Goal: Task Accomplishment & Management: Use online tool/utility

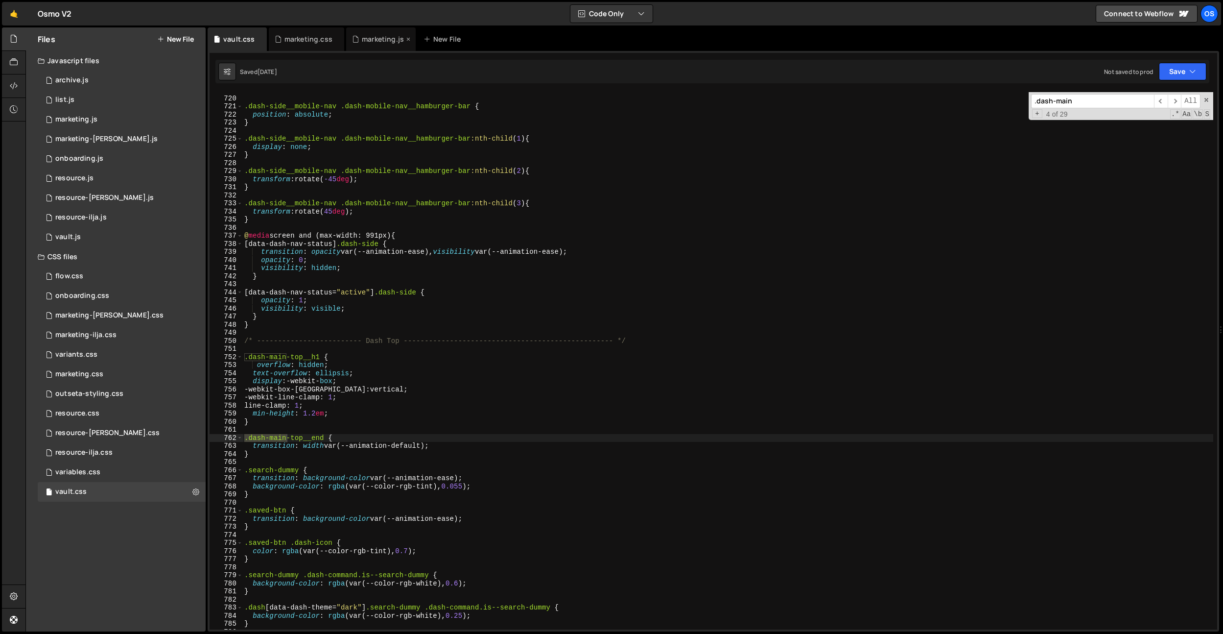
scroll to position [4025, 0]
click at [372, 41] on div "marketing.js" at bounding box center [383, 39] width 42 height 10
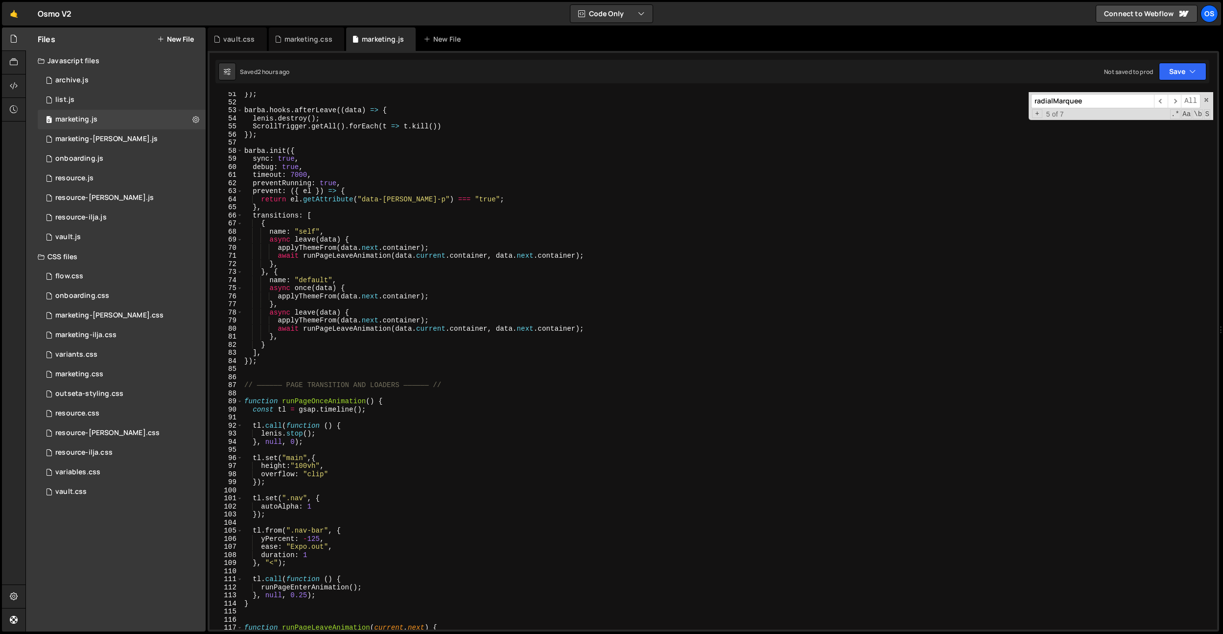
scroll to position [292, 0]
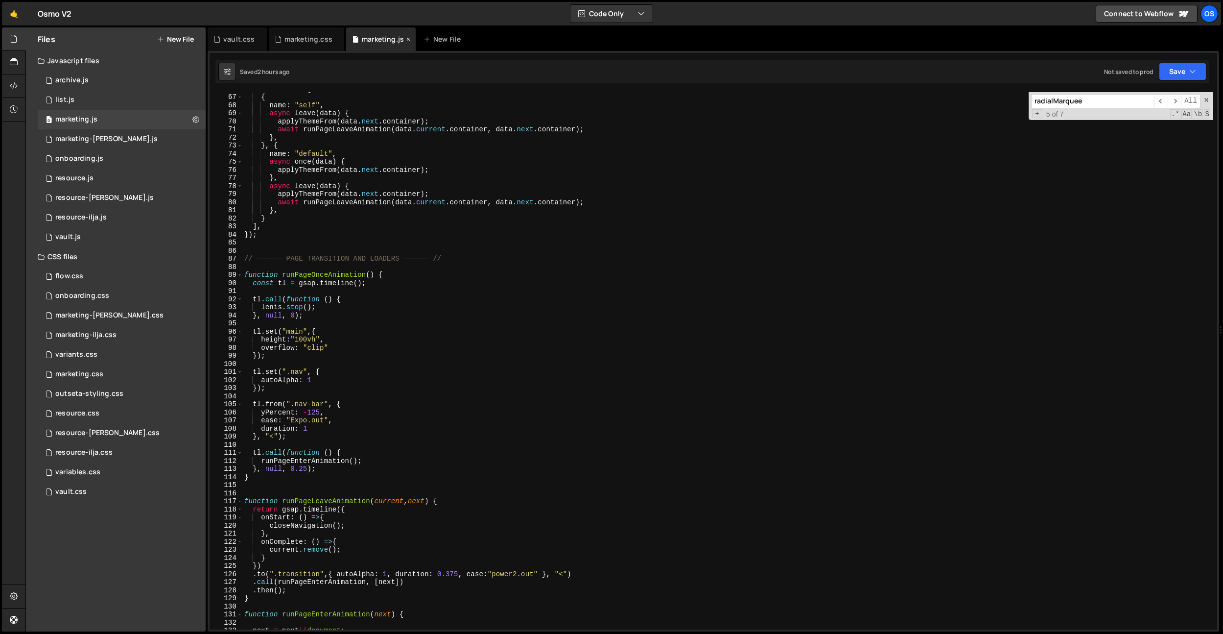
click at [405, 40] on icon at bounding box center [408, 39] width 7 height 10
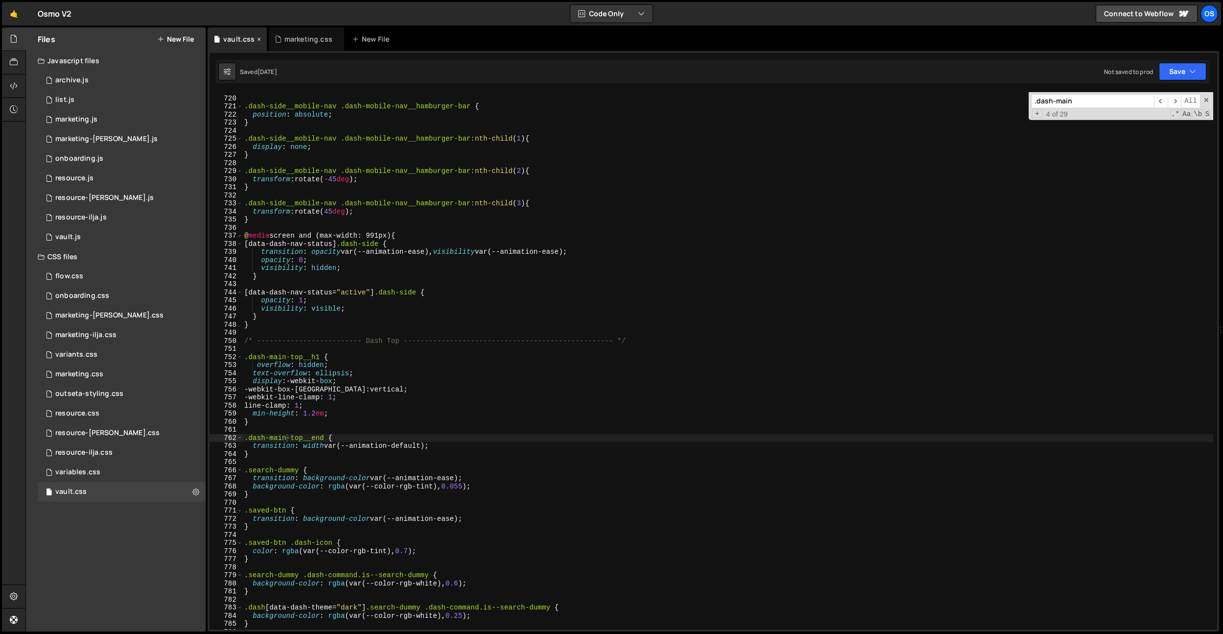
click at [258, 39] on icon at bounding box center [259, 39] width 7 height 10
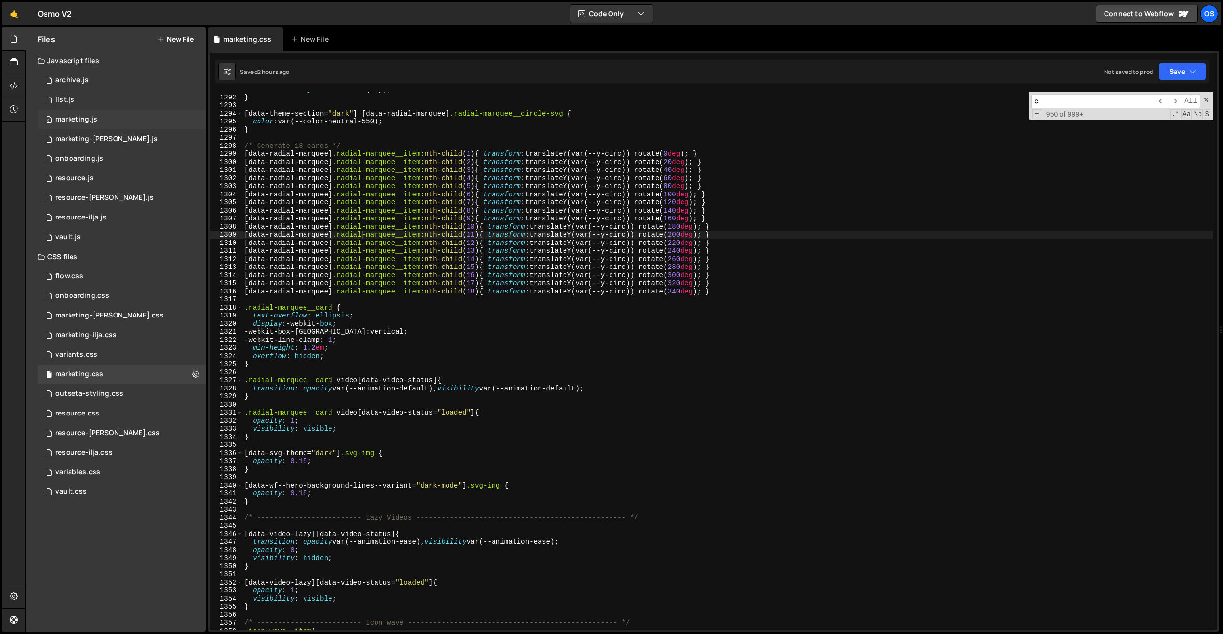
click at [80, 119] on div "marketing.js" at bounding box center [76, 119] width 42 height 9
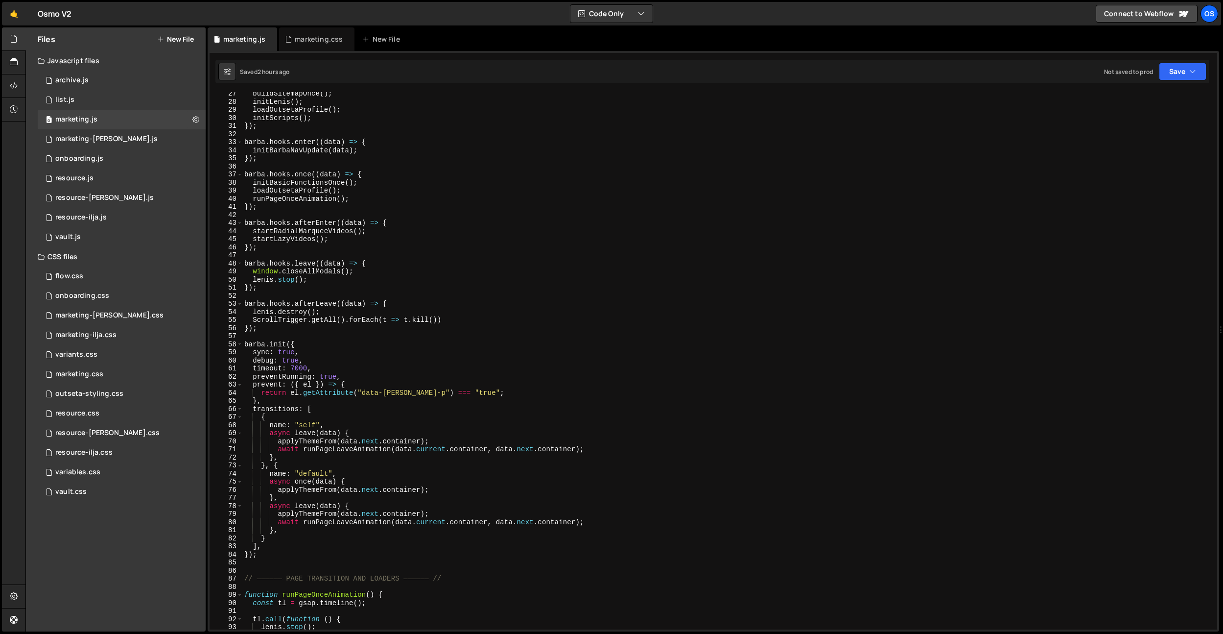
scroll to position [0, 0]
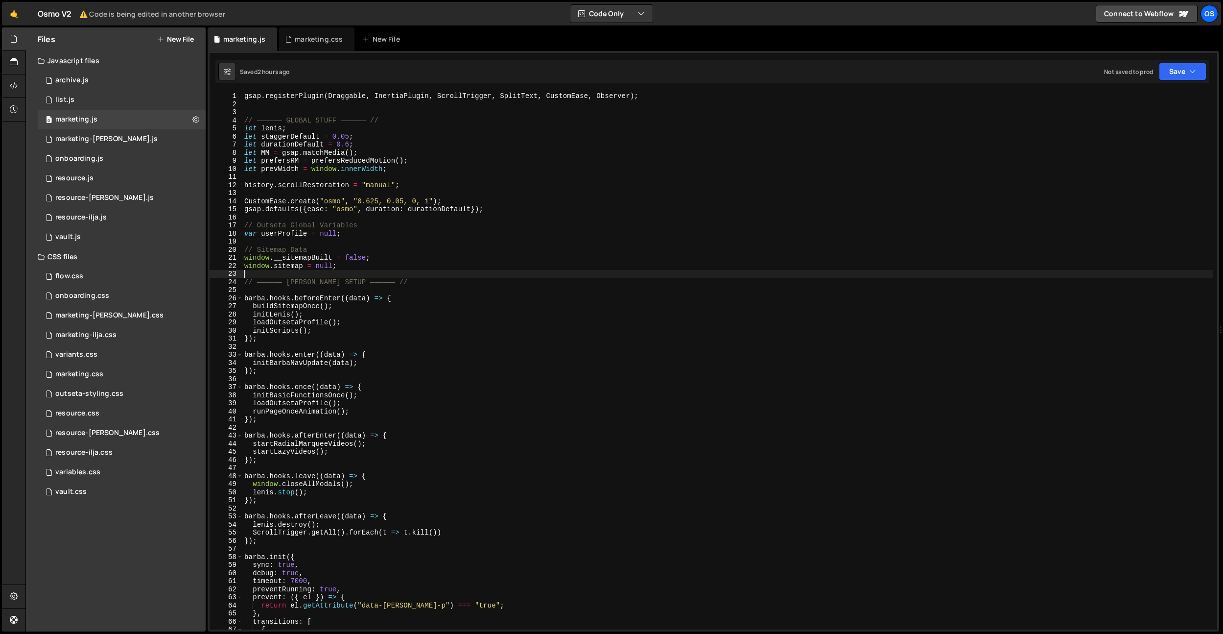
drag, startPoint x: 354, startPoint y: 270, endPoint x: 363, endPoint y: 248, distance: 23.3
click at [377, 265] on div "gsap . registerPlugin ( Draggable , InertiaPlugin , ScrollTrigger , SplitText ,…" at bounding box center [727, 368] width 971 height 553
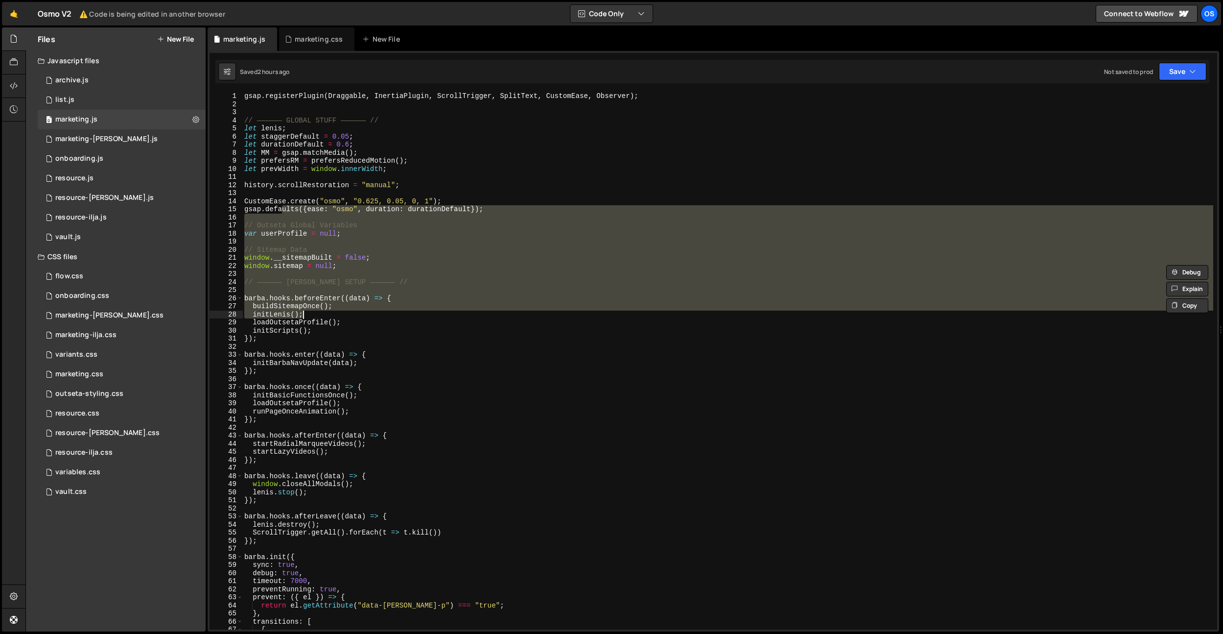
drag, startPoint x: 283, startPoint y: 209, endPoint x: 406, endPoint y: 312, distance: 160.6
click at [406, 312] on div "gsap . registerPlugin ( Draggable , InertiaPlugin , ScrollTrigger , SplitText ,…" at bounding box center [727, 368] width 971 height 553
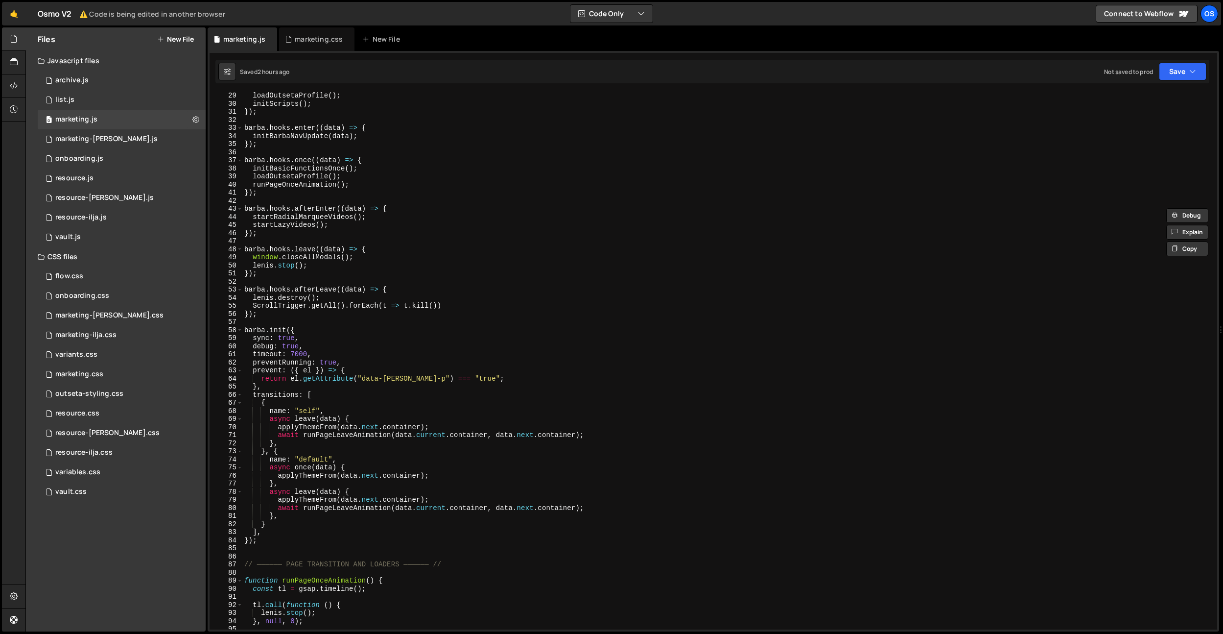
scroll to position [124, 0]
click at [387, 310] on div "loadOutsetaProfile ( ) ; initScripts ( ) ; }) ; barba . hooks . enter (( data )…" at bounding box center [727, 368] width 971 height 553
click at [370, 303] on div "loadOutsetaProfile ( ) ; initScripts ( ) ; }) ; barba . hooks . enter (( data )…" at bounding box center [727, 368] width 971 height 553
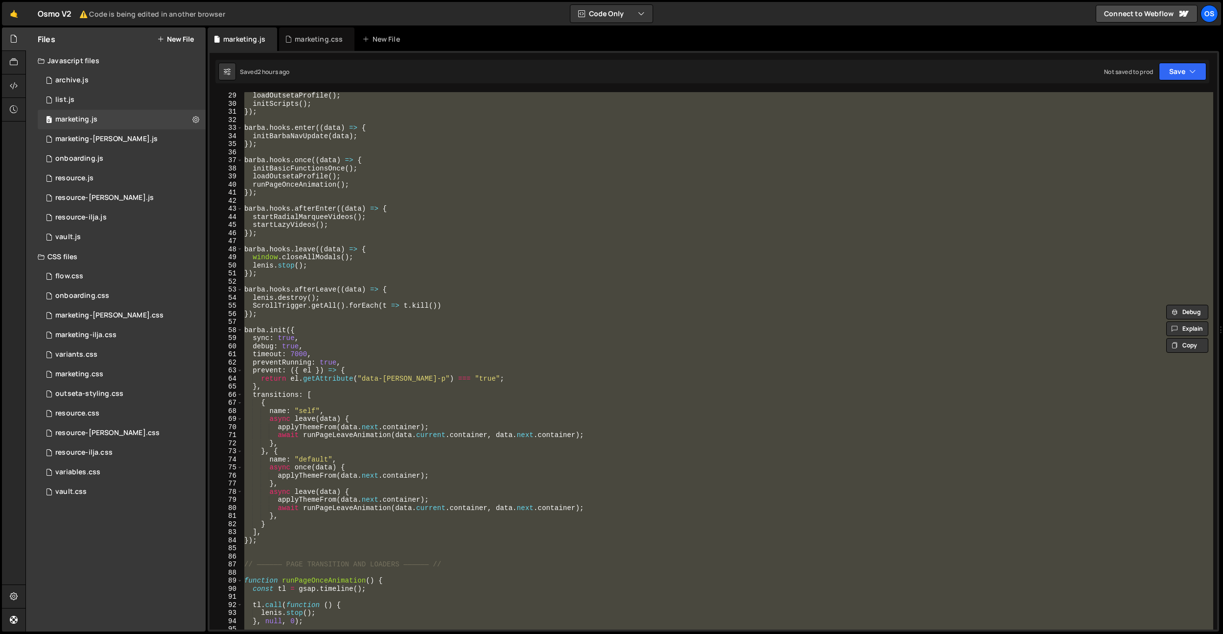
click at [370, 303] on div "loadOutsetaProfile ( ) ; initScripts ( ) ; }) ; barba . hooks . enter (( data )…" at bounding box center [727, 368] width 971 height 553
click at [363, 271] on div "loadOutsetaProfile ( ) ; initScripts ( ) ; }) ; barba . hooks . enter (( data )…" at bounding box center [727, 360] width 971 height 537
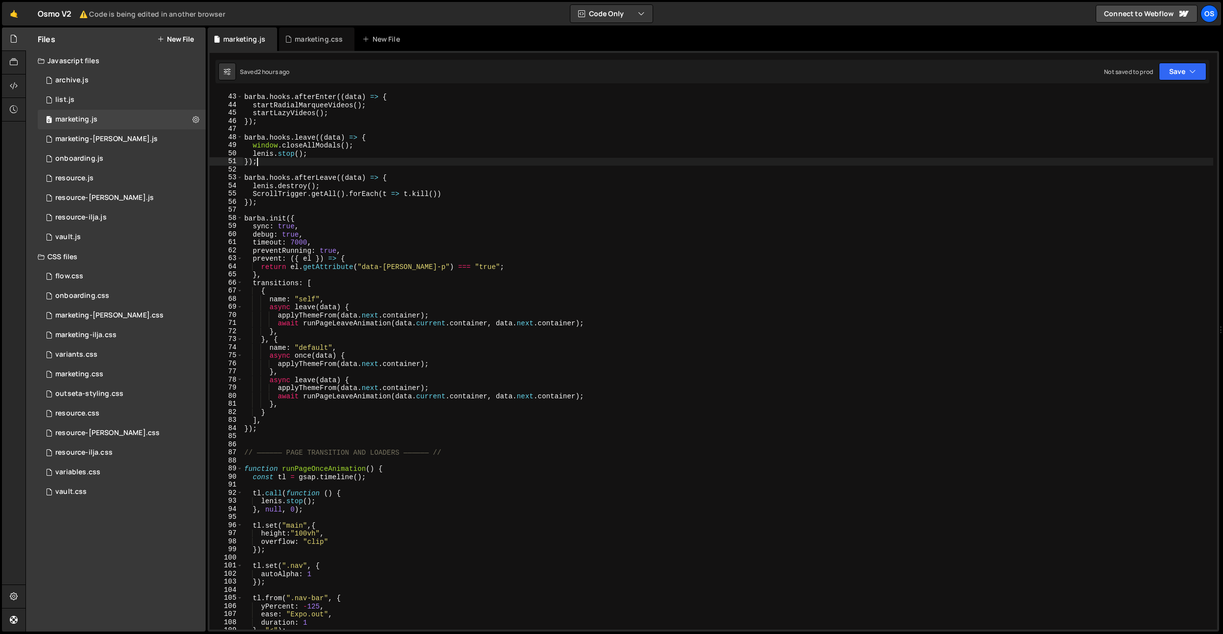
scroll to position [576, 0]
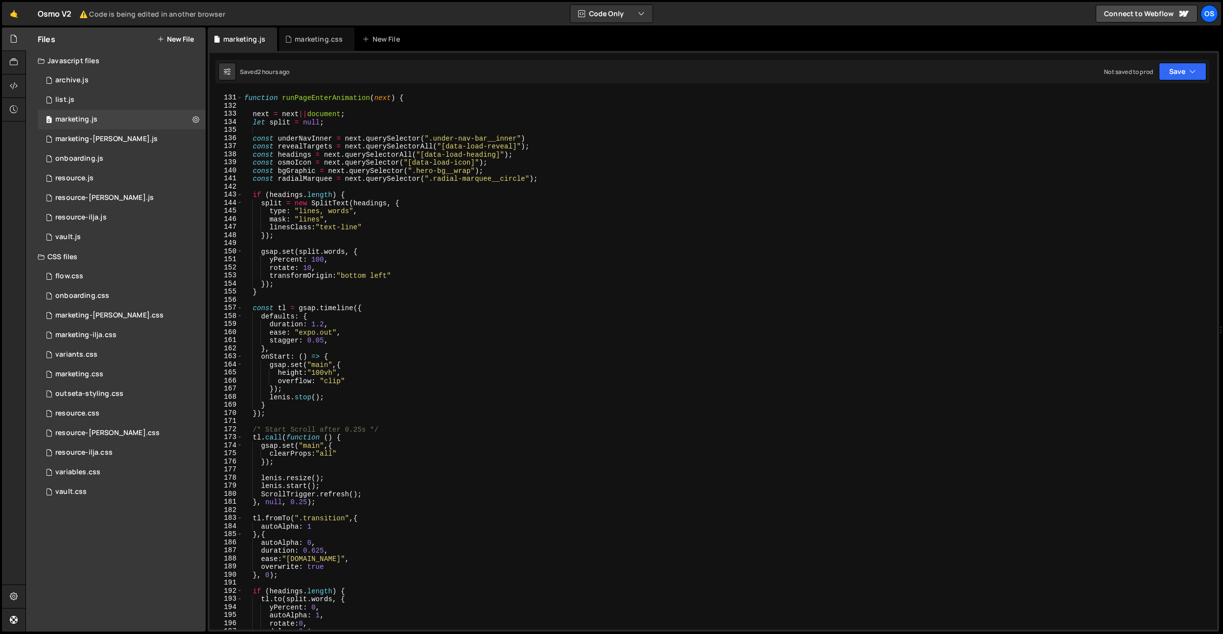
click at [337, 396] on div "function runPageEnterAnimation ( next ) { next = next || document ; let split =…" at bounding box center [727, 362] width 971 height 553
type textarea "lenis.stop();"
type textarea "lenis.stop()"
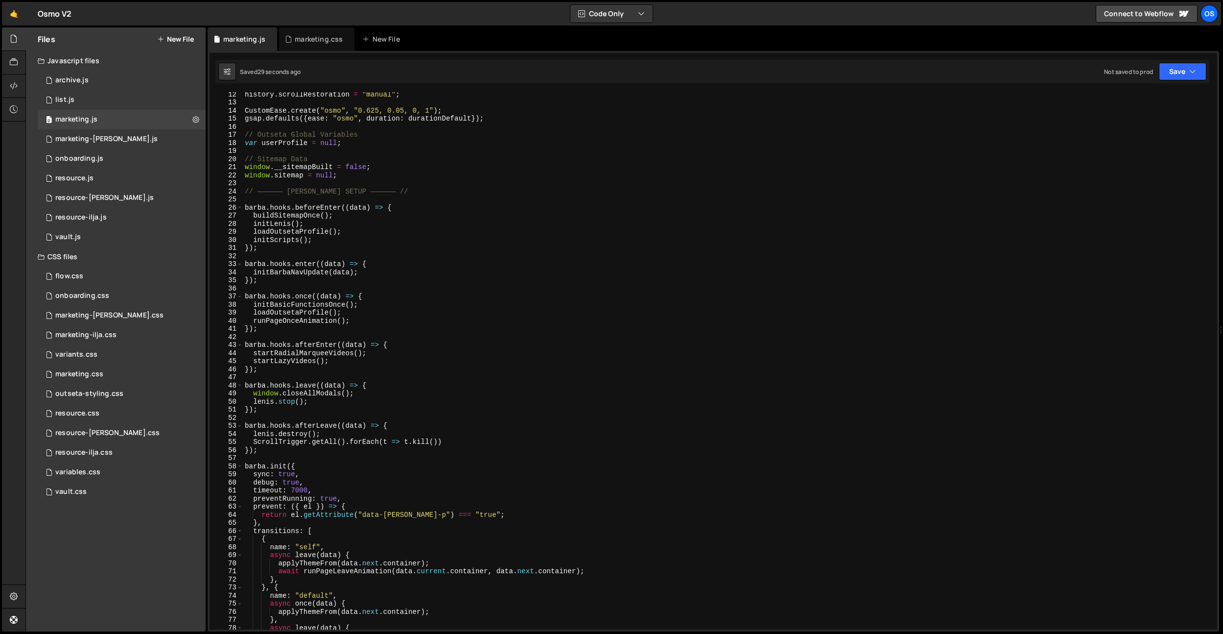
scroll to position [50, 0]
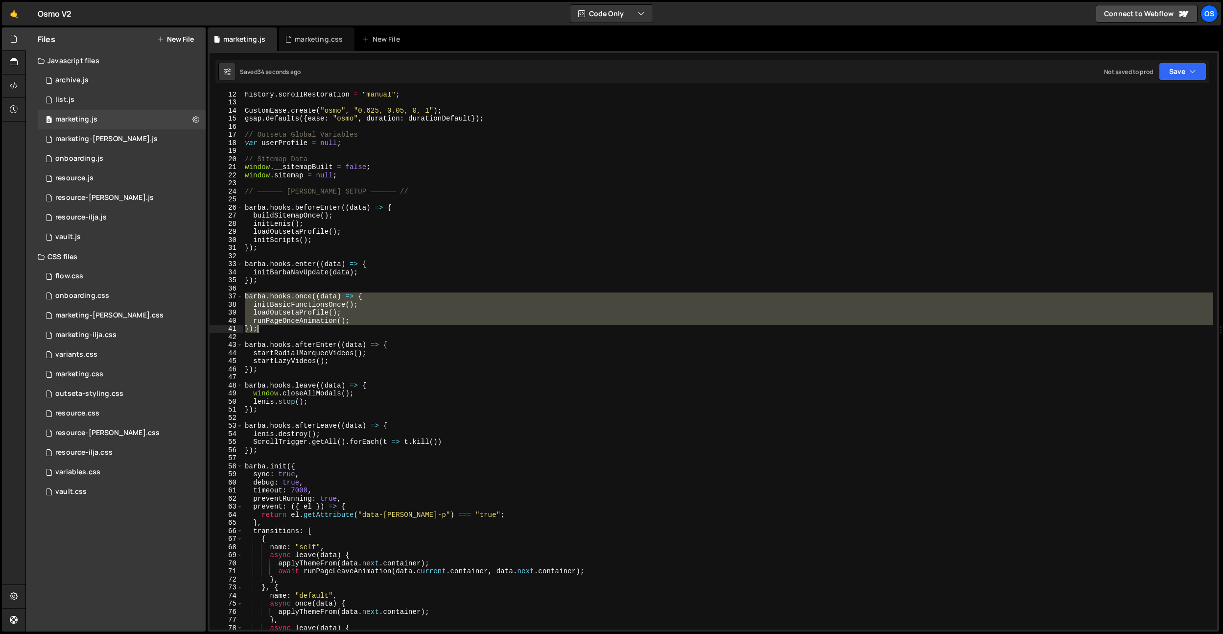
drag, startPoint x: 243, startPoint y: 296, endPoint x: 336, endPoint y: 331, distance: 99.9
click at [336, 331] on div "history . scrollRestoration = "manual" ; CustomEase . create ( "osmo" , "0.625,…" at bounding box center [728, 366] width 970 height 553
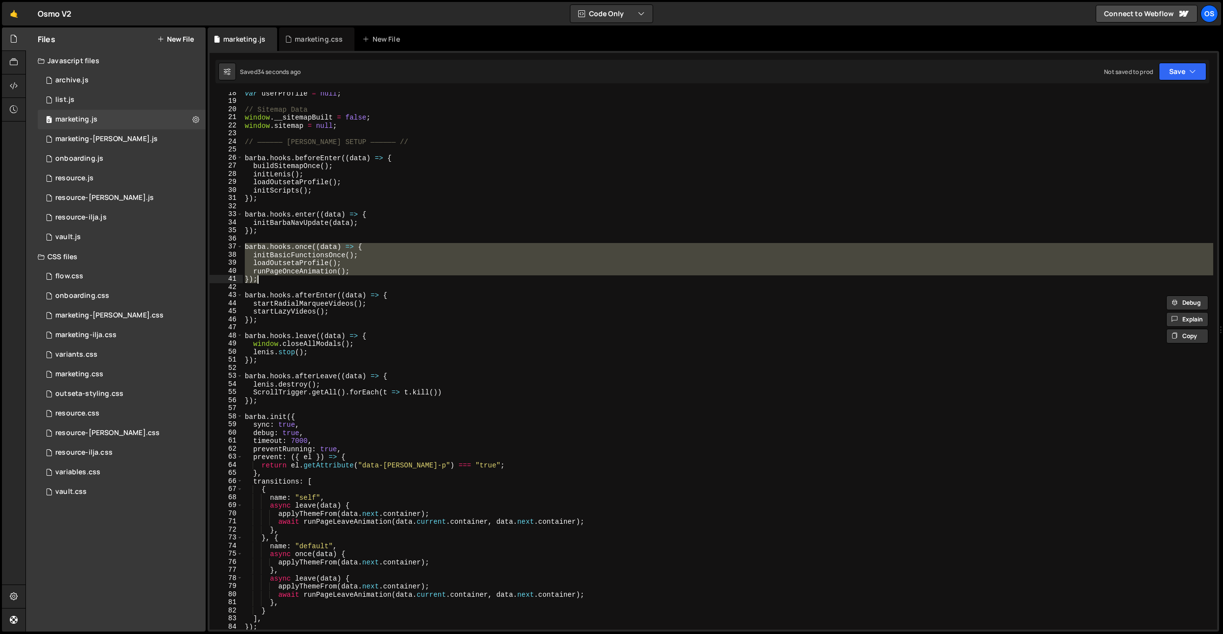
scroll to position [129, 0]
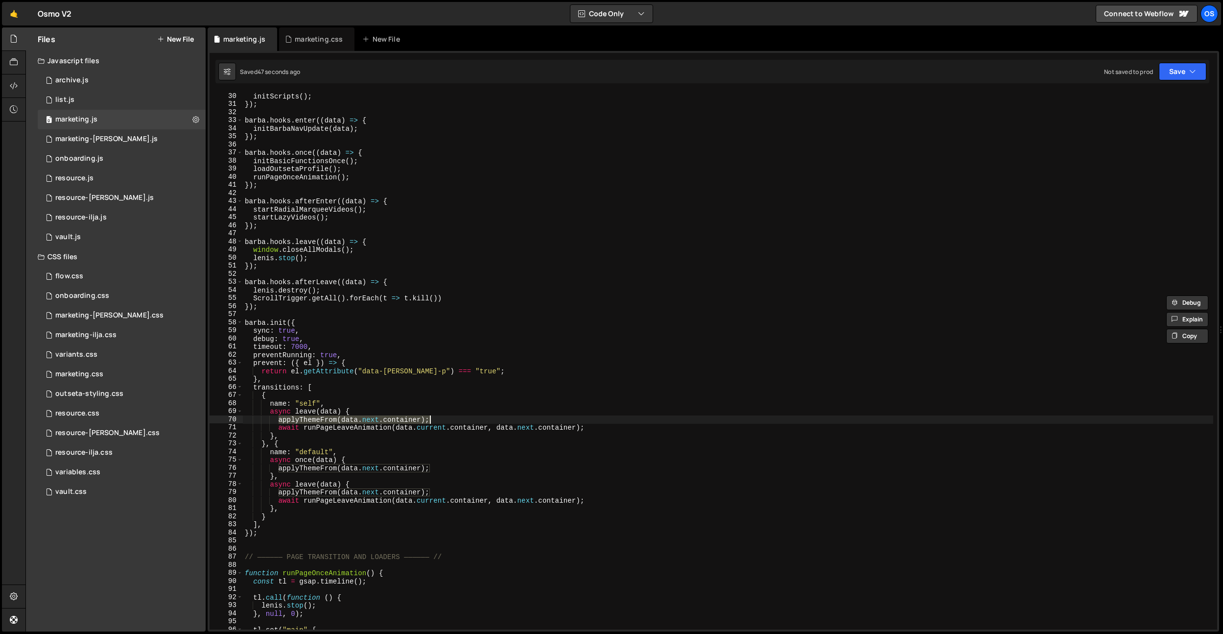
drag, startPoint x: 278, startPoint y: 421, endPoint x: 494, endPoint y: 418, distance: 216.4
click at [494, 418] on div "initScripts ( ) ; }) ; barba . hooks . enter (( data ) => { initBarbaNavUpdate …" at bounding box center [728, 368] width 970 height 553
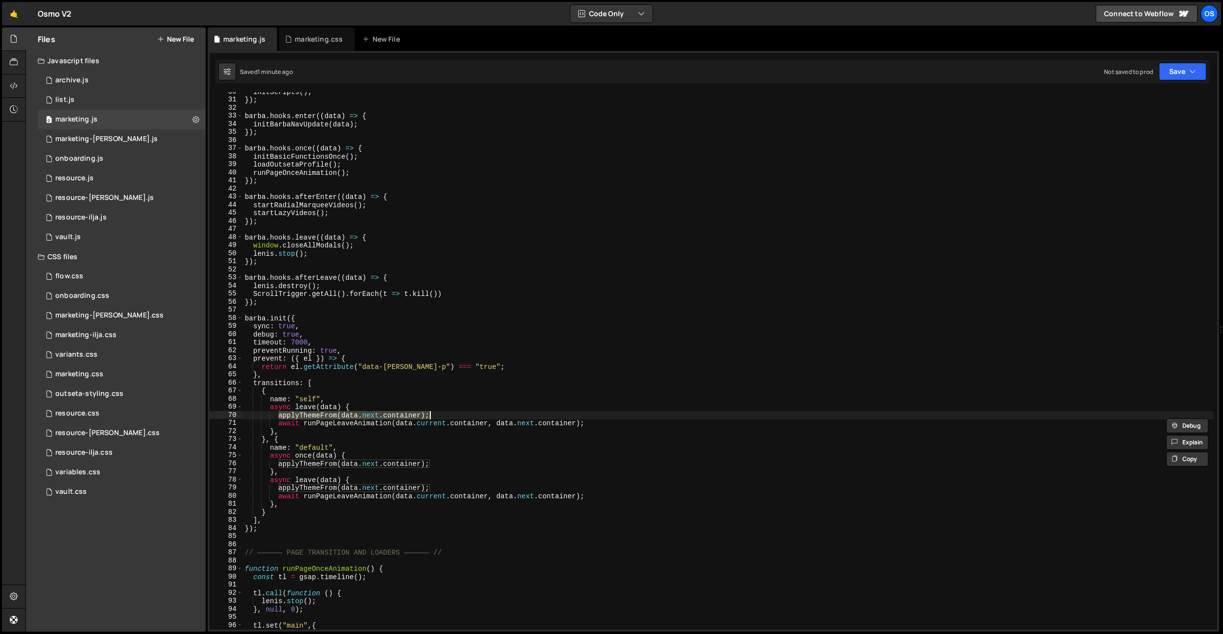
scroll to position [131, 0]
click at [95, 234] on div "0 vault.js 0" at bounding box center [122, 237] width 168 height 20
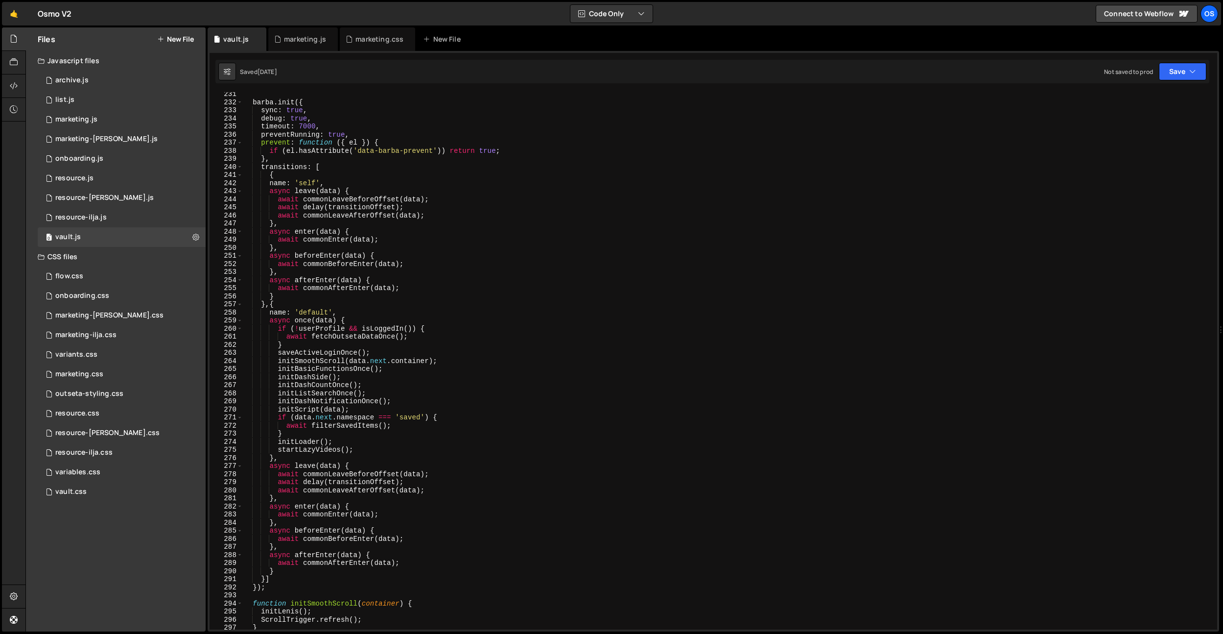
scroll to position [1428, 0]
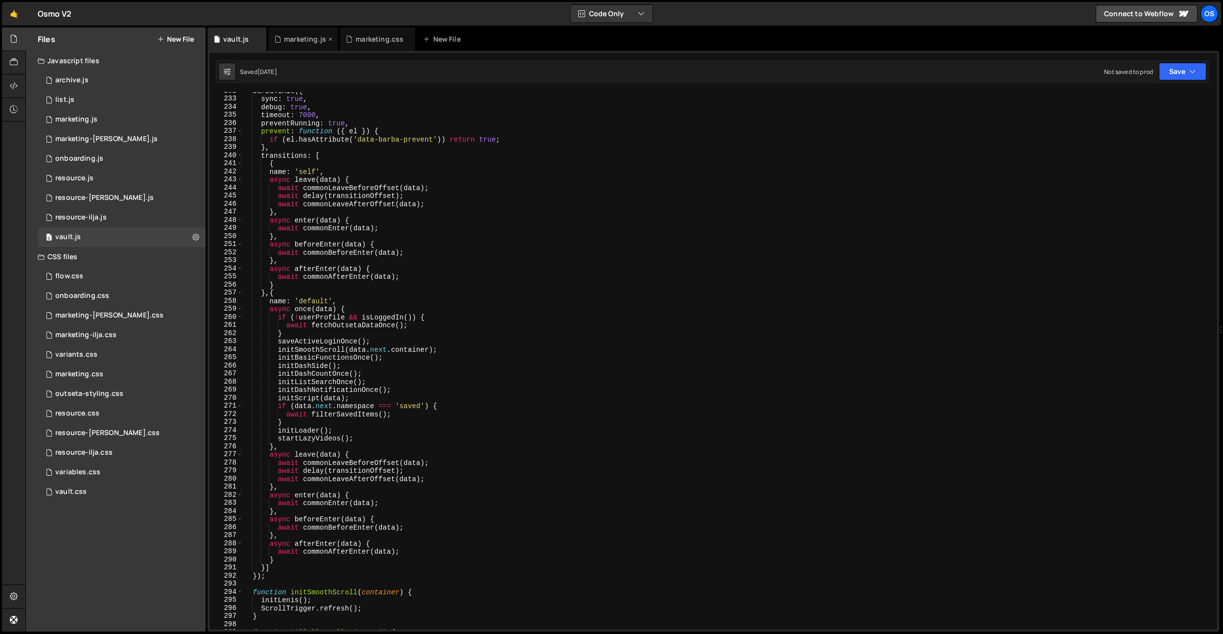
click at [298, 49] on div "marketing.js" at bounding box center [303, 39] width 70 height 24
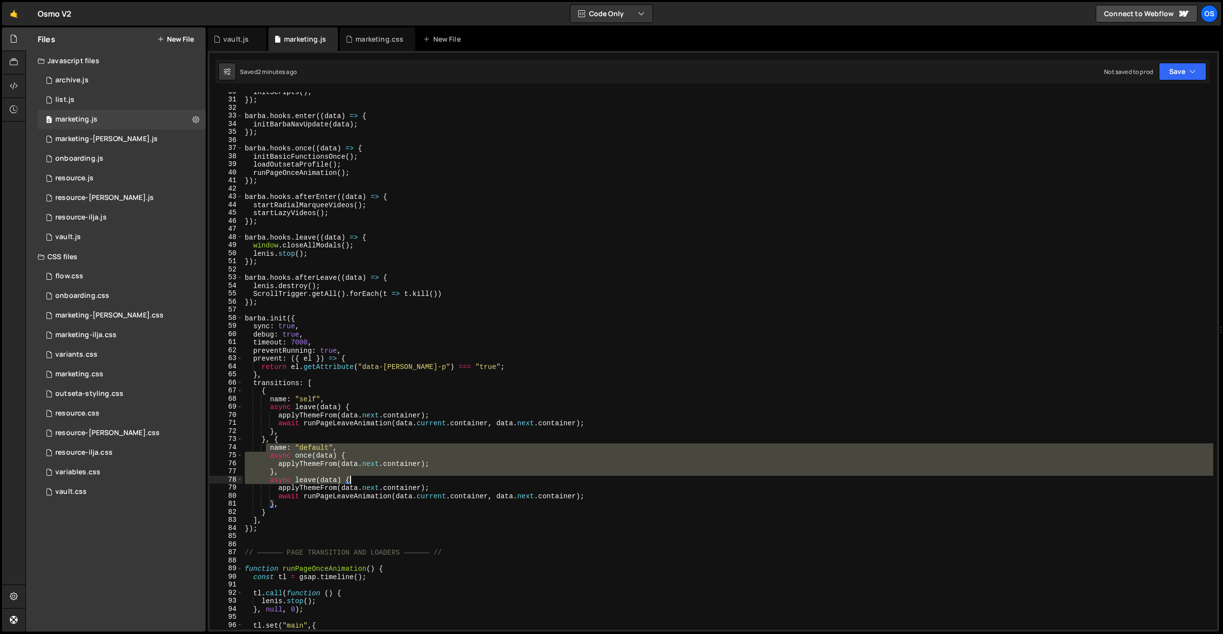
drag, startPoint x: 266, startPoint y: 447, endPoint x: 363, endPoint y: 482, distance: 103.0
click at [373, 481] on div "initScripts ( ) ; }) ; barba . hooks . enter (( data ) => { initBarbaNavUpdate …" at bounding box center [728, 364] width 970 height 553
click at [278, 497] on div "initScripts ( ) ; }) ; barba . hooks . enter (( data ) => { initBarbaNavUpdate …" at bounding box center [728, 364] width 970 height 553
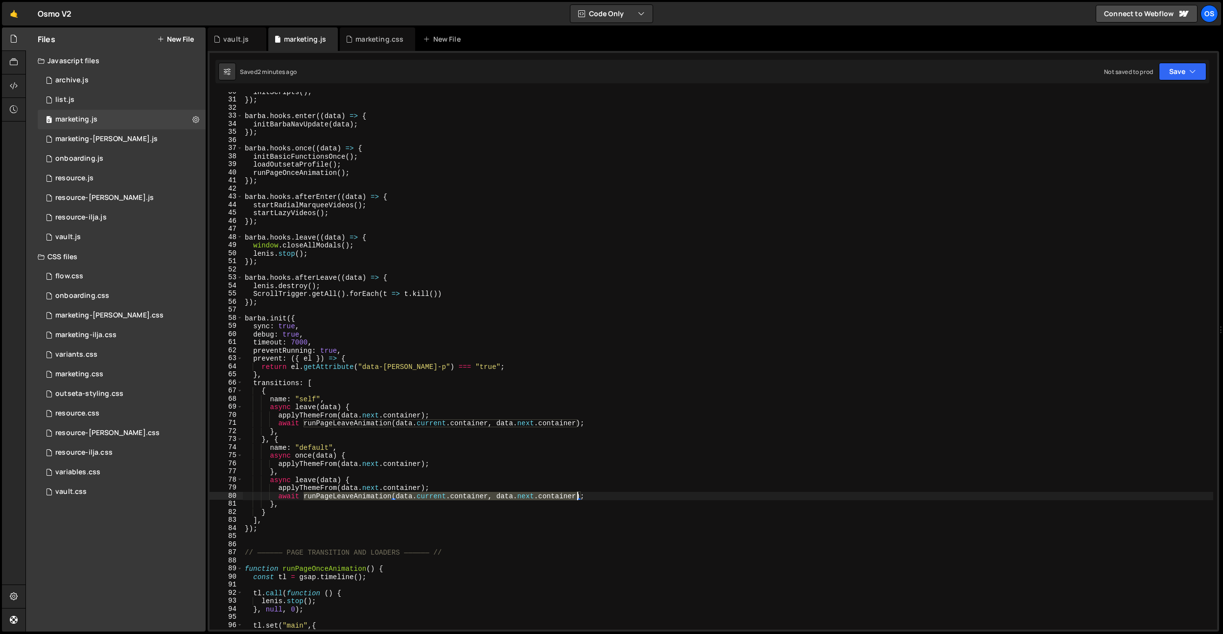
drag, startPoint x: 303, startPoint y: 496, endPoint x: 578, endPoint y: 496, distance: 275.7
click at [578, 496] on div "initScripts ( ) ; }) ; barba . hooks . enter (( data ) => { initBarbaNavUpdate …" at bounding box center [728, 364] width 970 height 553
click at [485, 510] on div "initScripts ( ) ; }) ; barba . hooks . enter (( data ) => { initBarbaNavUpdate …" at bounding box center [728, 364] width 970 height 553
drag, startPoint x: 302, startPoint y: 497, endPoint x: 491, endPoint y: 498, distance: 188.5
click at [491, 498] on div "initScripts ( ) ; }) ; barba . hooks . enter (( data ) => { initBarbaNavUpdate …" at bounding box center [728, 364] width 970 height 553
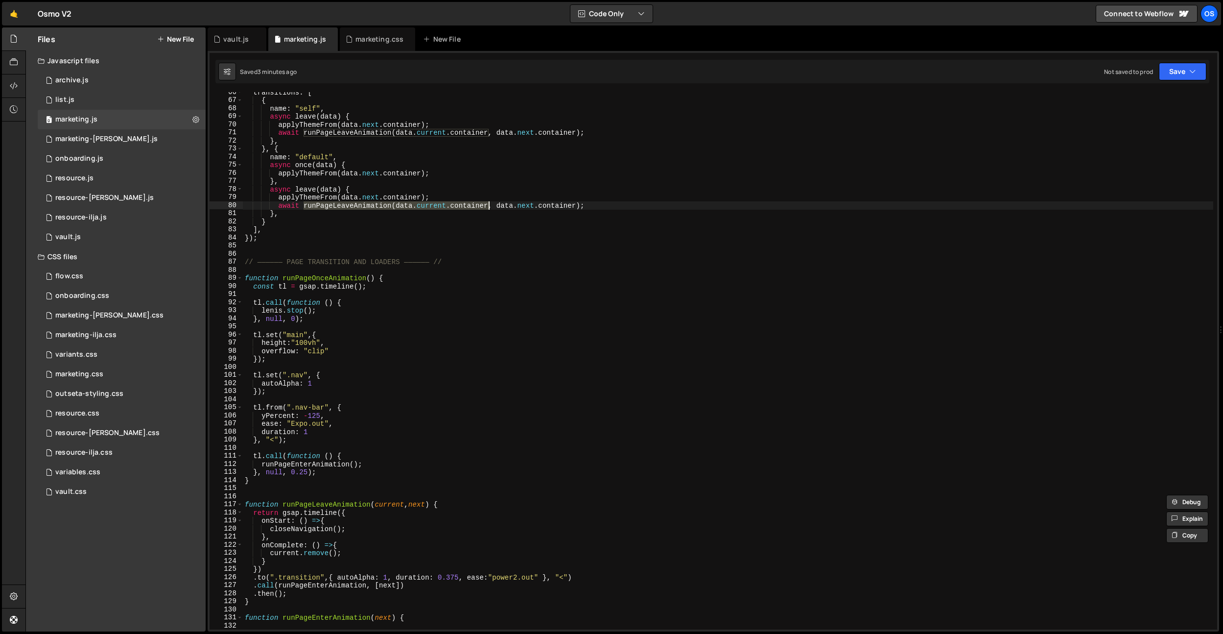
scroll to position [402, 0]
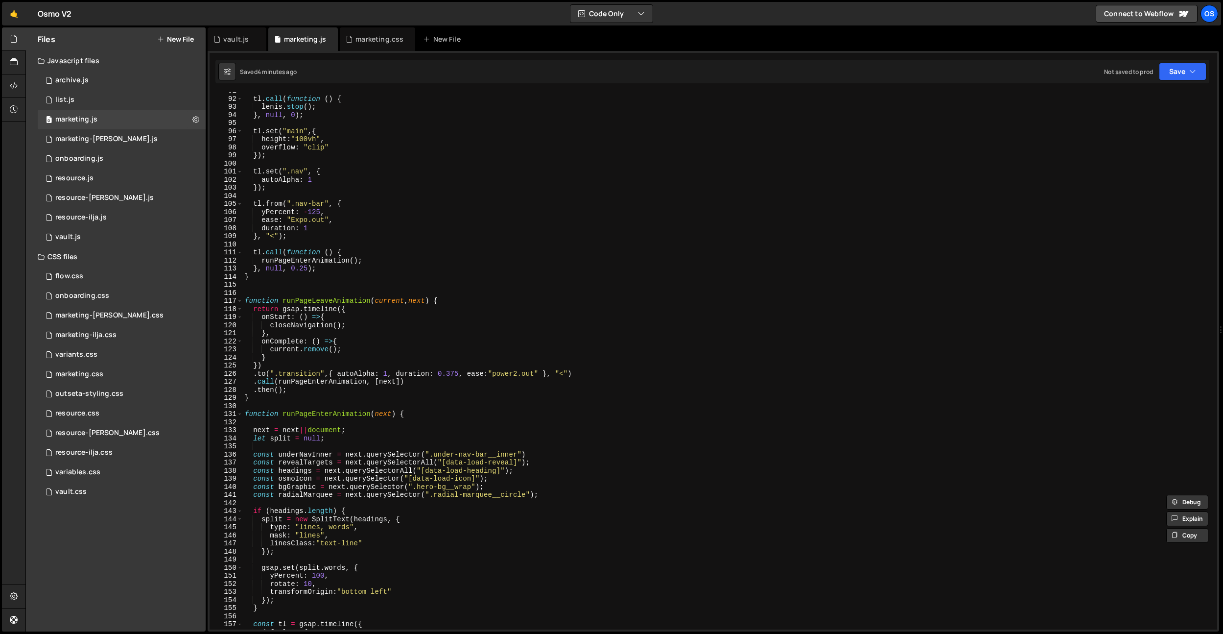
click at [466, 390] on div "tl . call ( function ( ) { lenis . stop ( ) ; } , null , 0 ) ; tl . set ( "main…" at bounding box center [728, 363] width 970 height 553
type textarea ".then();"
click at [1203, 14] on div "Os" at bounding box center [1210, 14] width 18 height 18
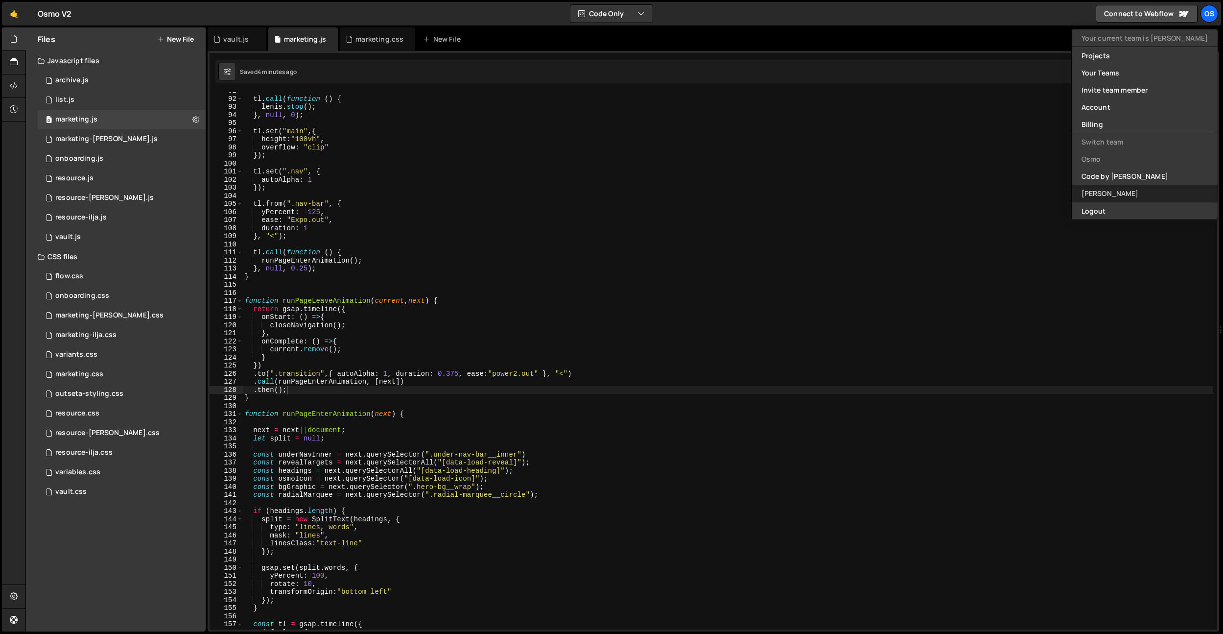
click at [1138, 187] on link "[PERSON_NAME]" at bounding box center [1145, 193] width 146 height 17
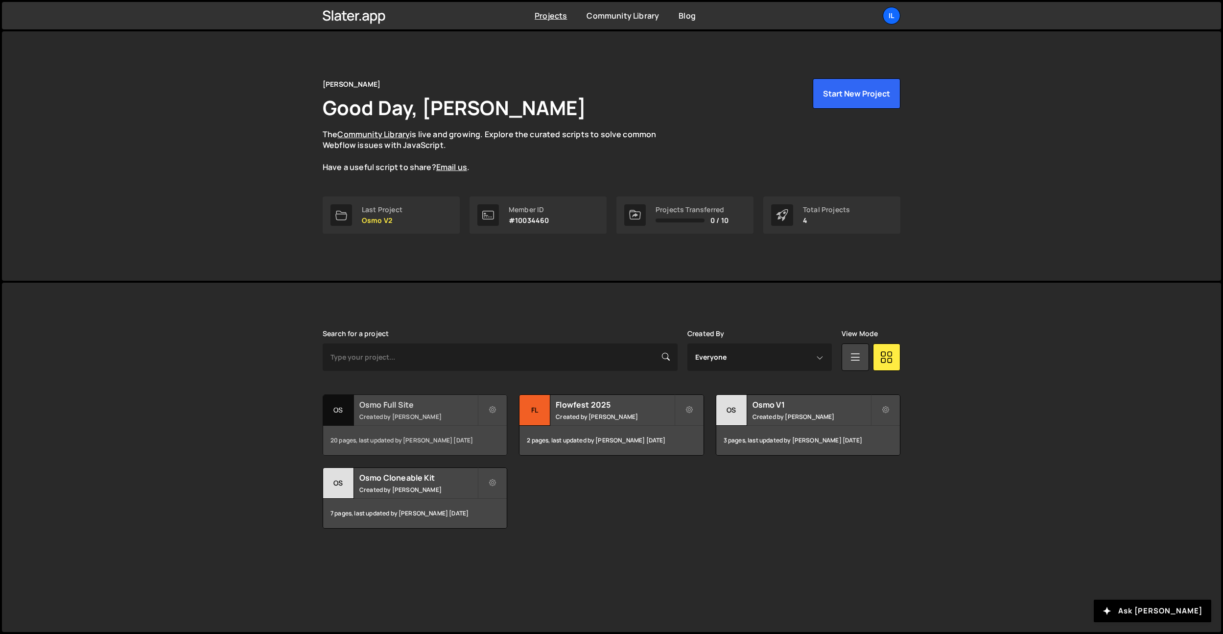
click at [437, 400] on h2 "Osmo Full Site" at bounding box center [418, 404] width 118 height 11
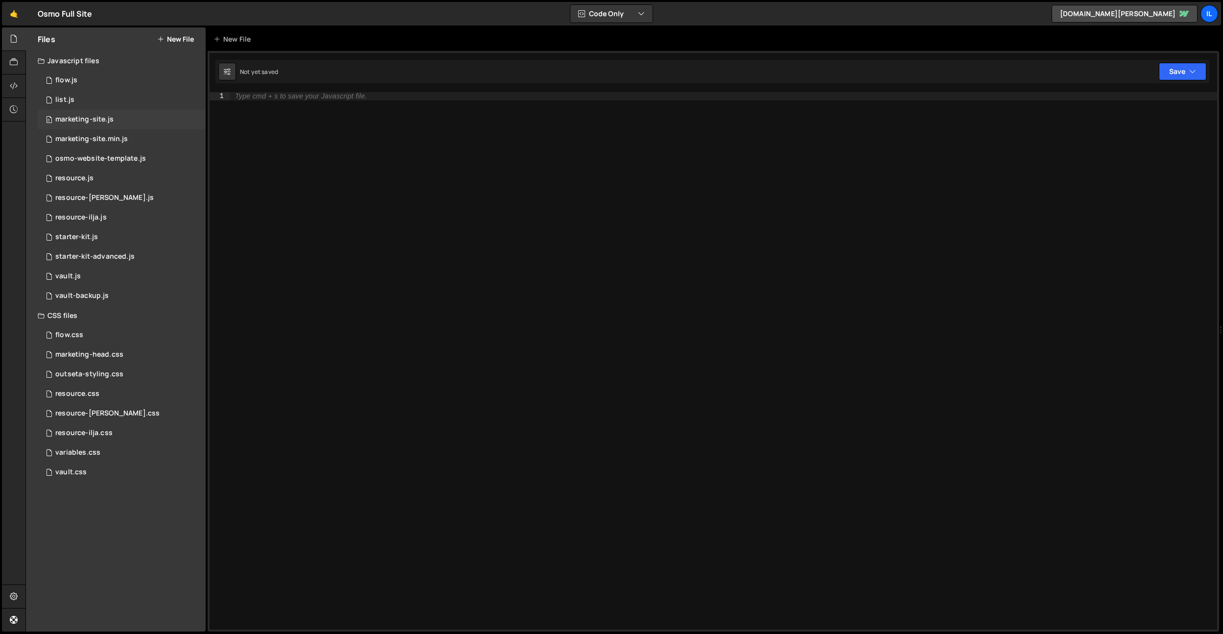
click at [70, 123] on div "marketing-site.js" at bounding box center [84, 119] width 58 height 9
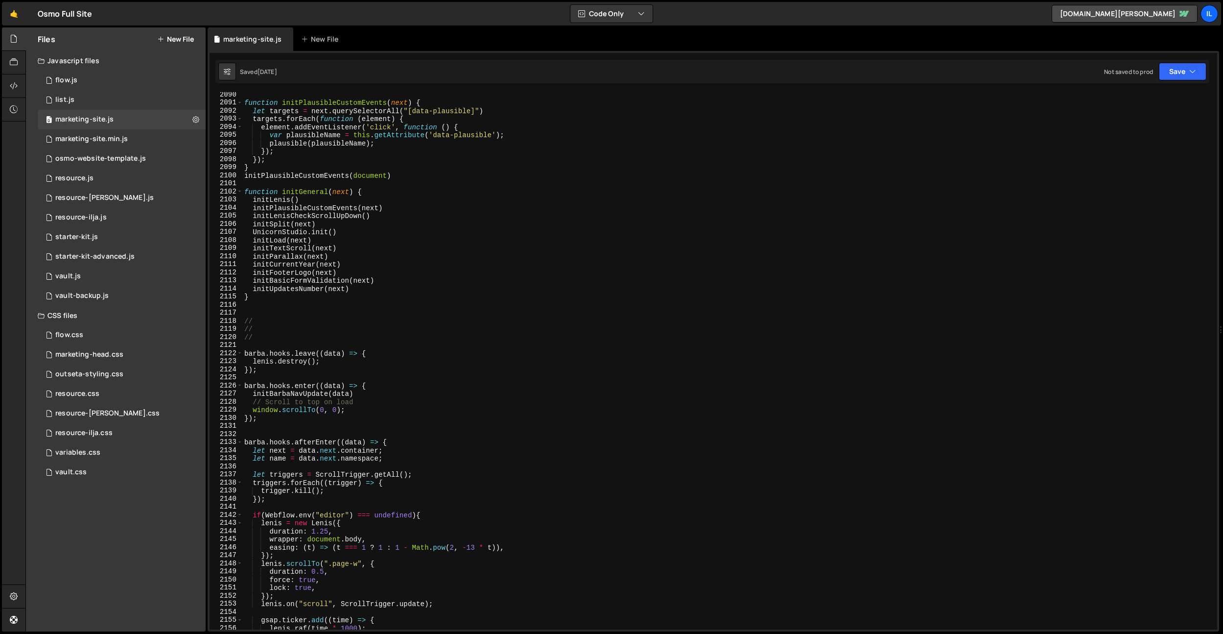
scroll to position [14703, 0]
click at [125, 281] on div "0 vault.js 0" at bounding box center [122, 276] width 168 height 20
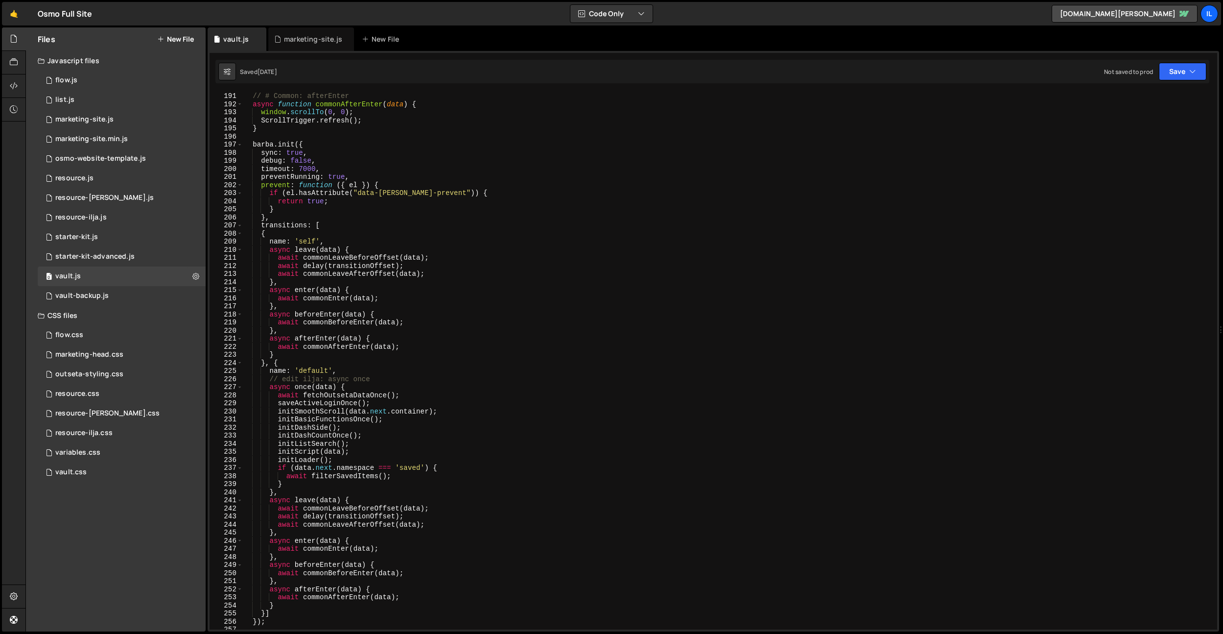
scroll to position [1414, 0]
drag, startPoint x: 1208, startPoint y: 9, endPoint x: 1205, endPoint y: 13, distance: 5.3
click at [1208, 9] on div "Il" at bounding box center [1210, 14] width 18 height 18
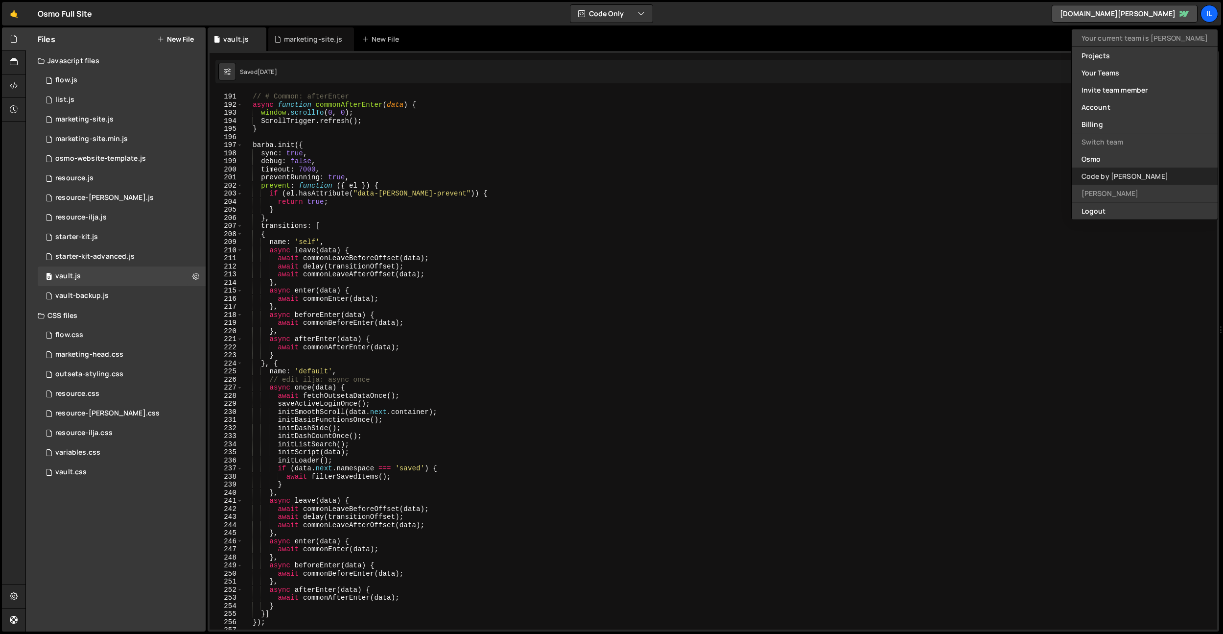
click at [1120, 172] on link "Code by [PERSON_NAME]" at bounding box center [1145, 175] width 146 height 17
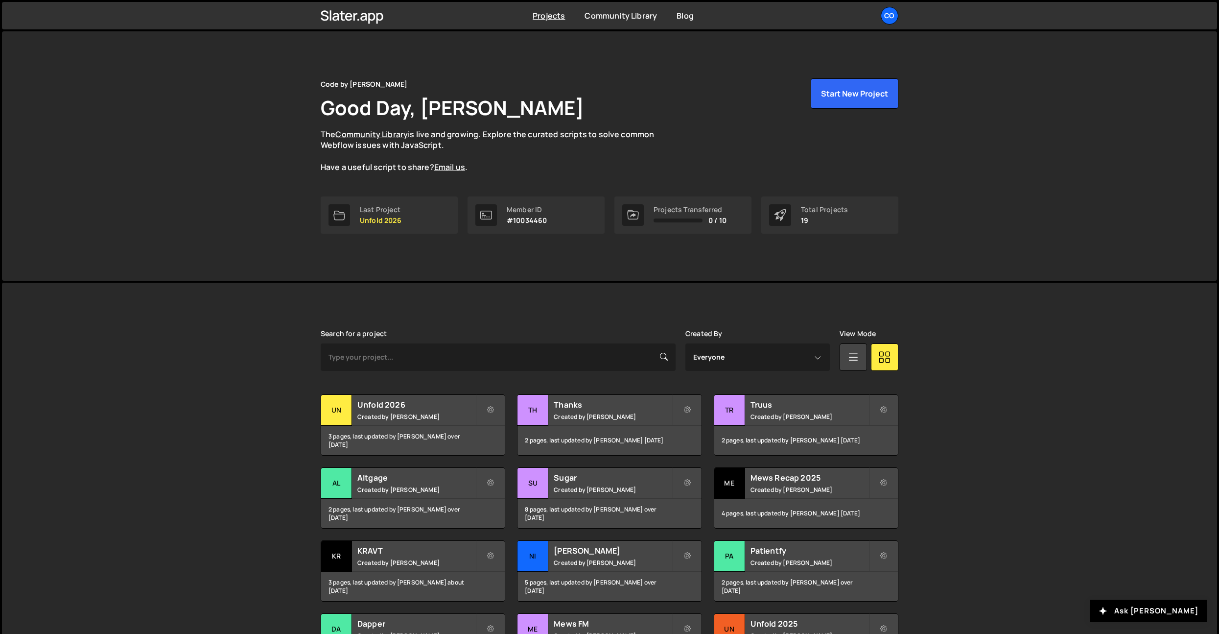
click at [888, 0] on nav "Projects [GEOGRAPHIC_DATA] Blog Co Your current team is Code by [PERSON_NAME] P…" at bounding box center [609, 15] width 1219 height 31
click at [887, 13] on div "Co" at bounding box center [890, 16] width 18 height 18
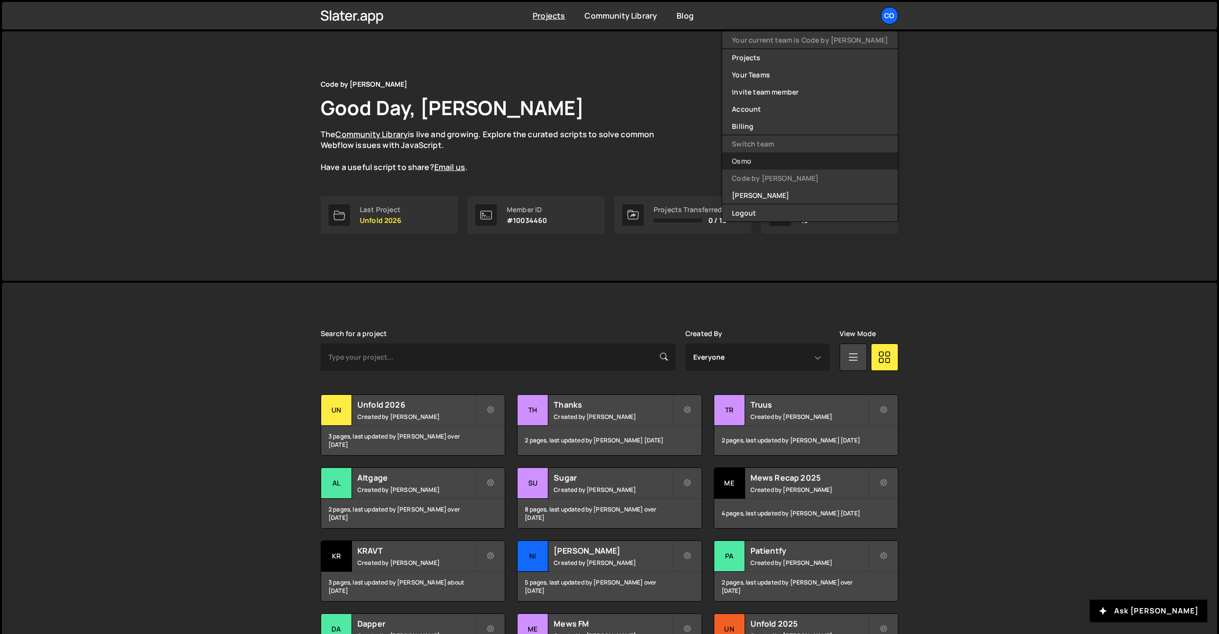
click at [782, 156] on link "Osmo" at bounding box center [810, 160] width 176 height 17
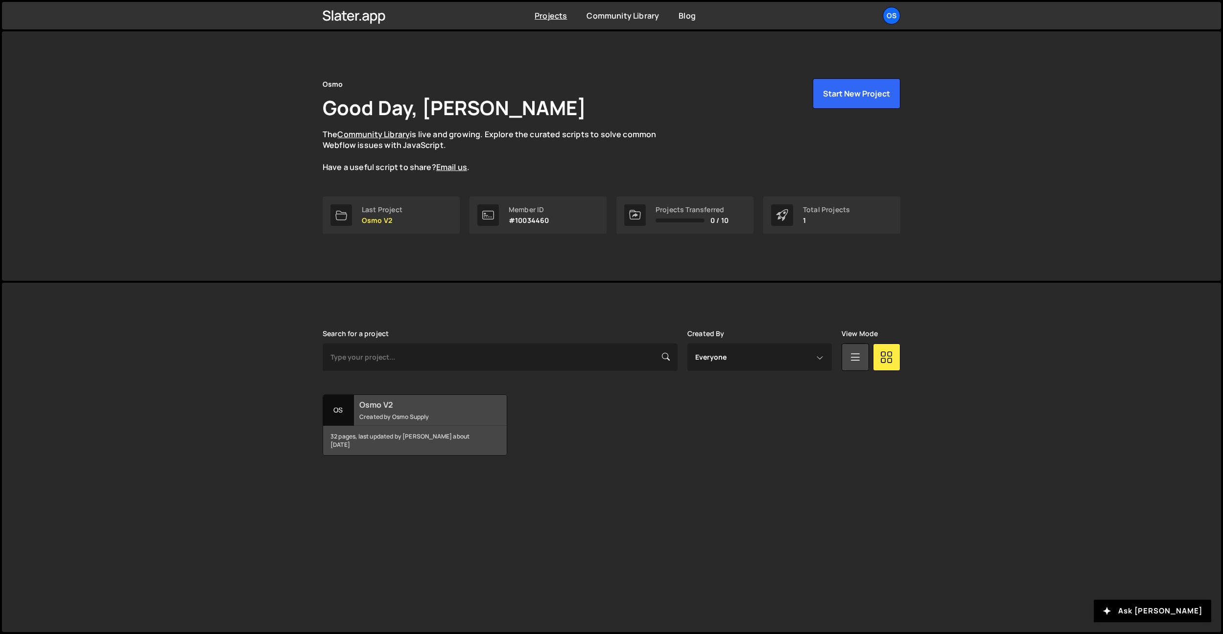
click at [388, 422] on div "Osmo V2 Created by Osmo Supply" at bounding box center [415, 410] width 184 height 30
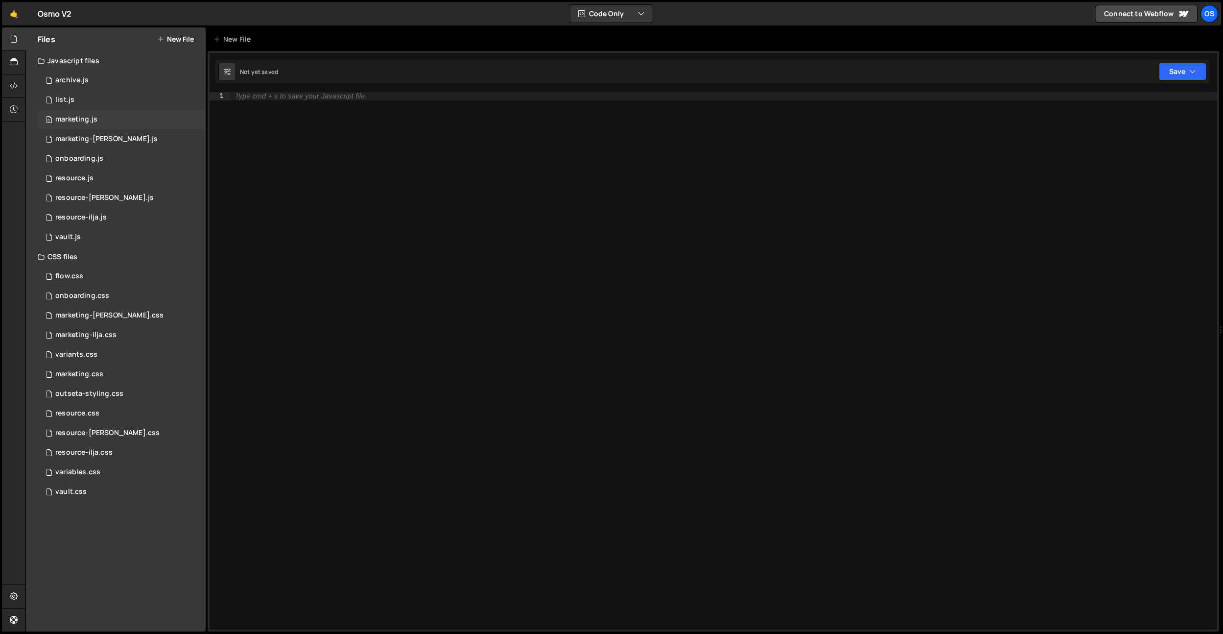
click at [114, 118] on div "0 marketing.js 0" at bounding box center [122, 120] width 168 height 20
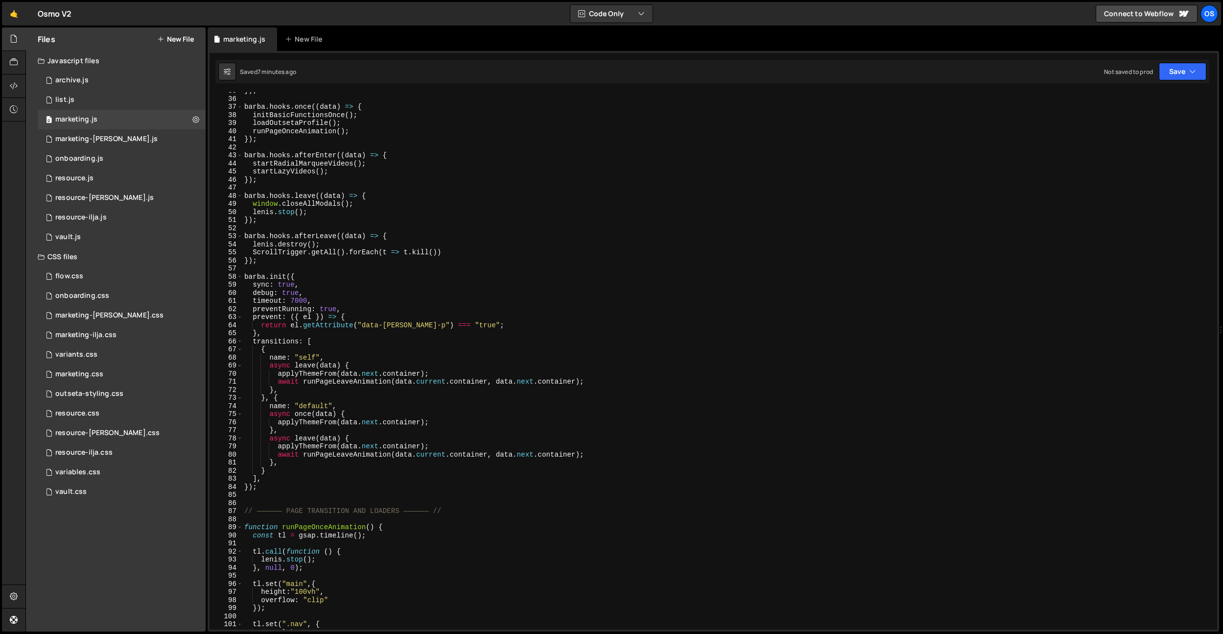
scroll to position [147, 0]
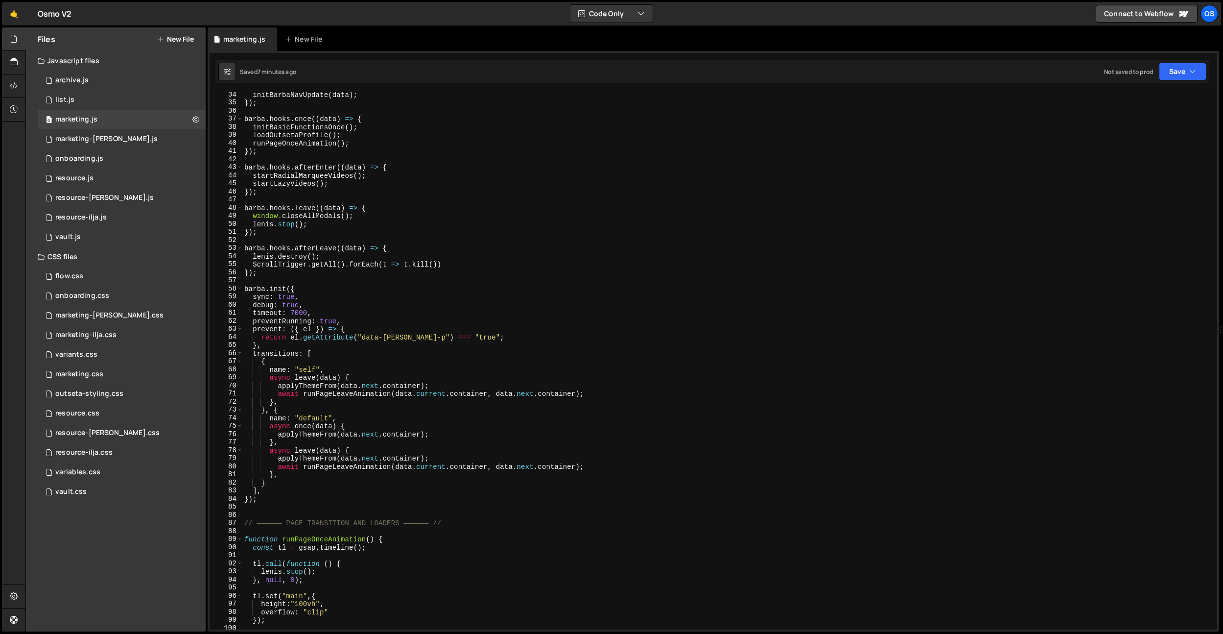
type textarea "debug: true,"
click at [385, 306] on div "initBarbaNavUpdate ( data ) ; }) ; [PERSON_NAME] . hooks . once (( data ) => { …" at bounding box center [727, 367] width 971 height 553
click at [1211, 16] on div "Os" at bounding box center [1210, 14] width 18 height 18
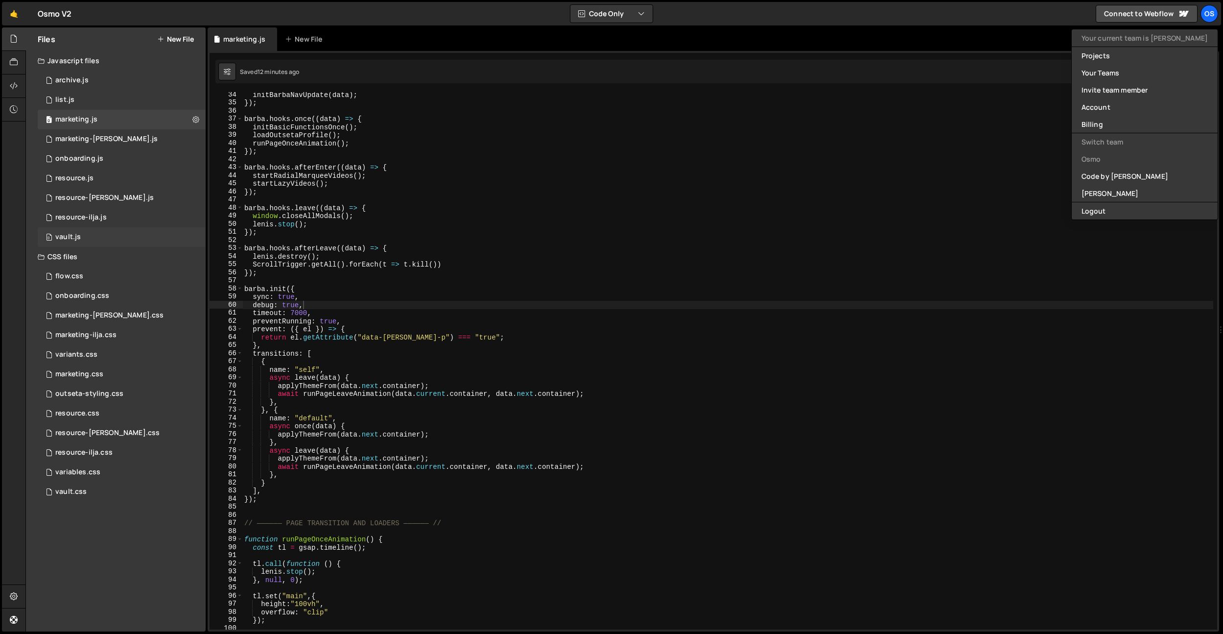
click at [99, 237] on div "0 vault.js 0" at bounding box center [122, 237] width 168 height 20
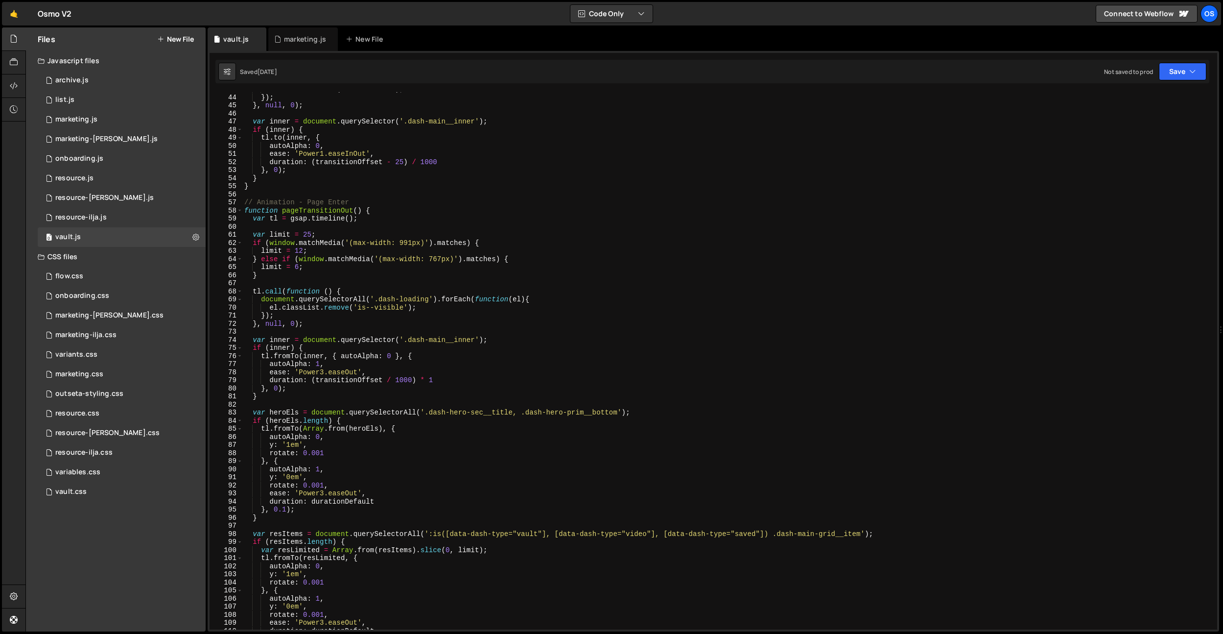
scroll to position [264, 0]
click at [332, 212] on div "el . classList . add ( 'is--visible' ) ; }) ; } , null , 0 ) ; var inner = docu…" at bounding box center [727, 361] width 971 height 553
click at [418, 199] on div "el . classList . add ( 'is--visible' ) ; }) ; } , null , 0 ) ; var inner = docu…" at bounding box center [727, 361] width 971 height 553
type textarea "// Animation - Page Enter"
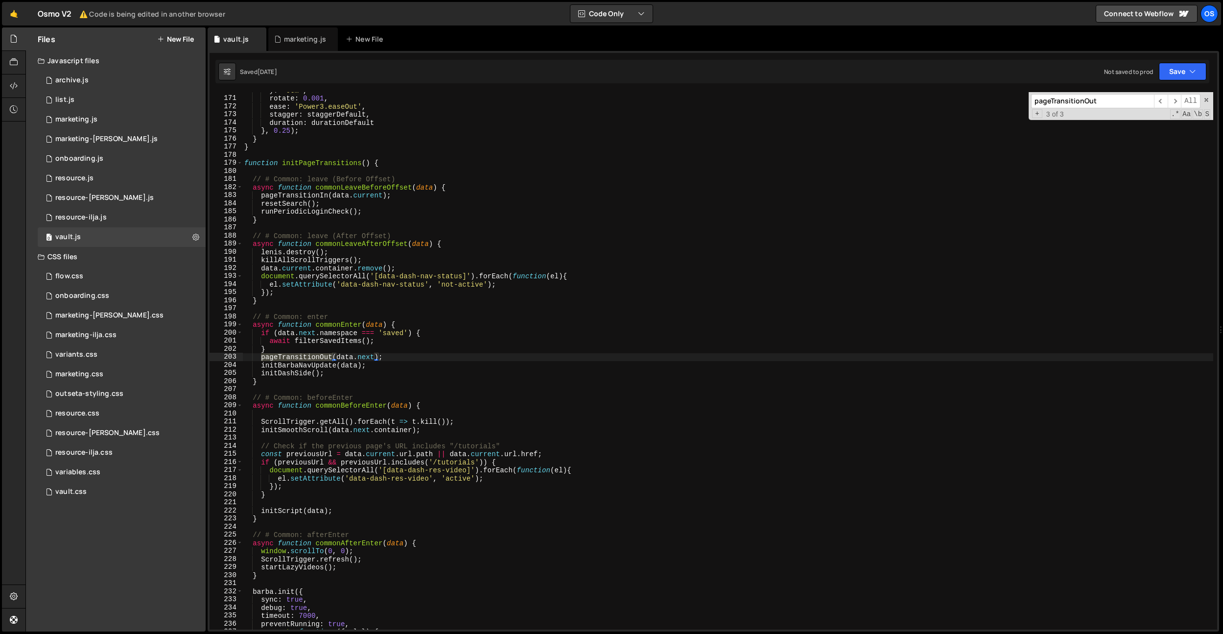
scroll to position [1047, 0]
type input "pageTransitionOut"
type textarea "pageTransitionOut(data.next);"
click at [304, 358] on div "y : '0em' , rotate : 0.001 , ease : 'Power3.easeOut' , stagger : staggerDefault…" at bounding box center [727, 360] width 971 height 537
click at [304, 358] on div "y : '0em' , rotate : 0.001 , ease : 'Power3.easeOut' , stagger : staggerDefault…" at bounding box center [727, 362] width 971 height 553
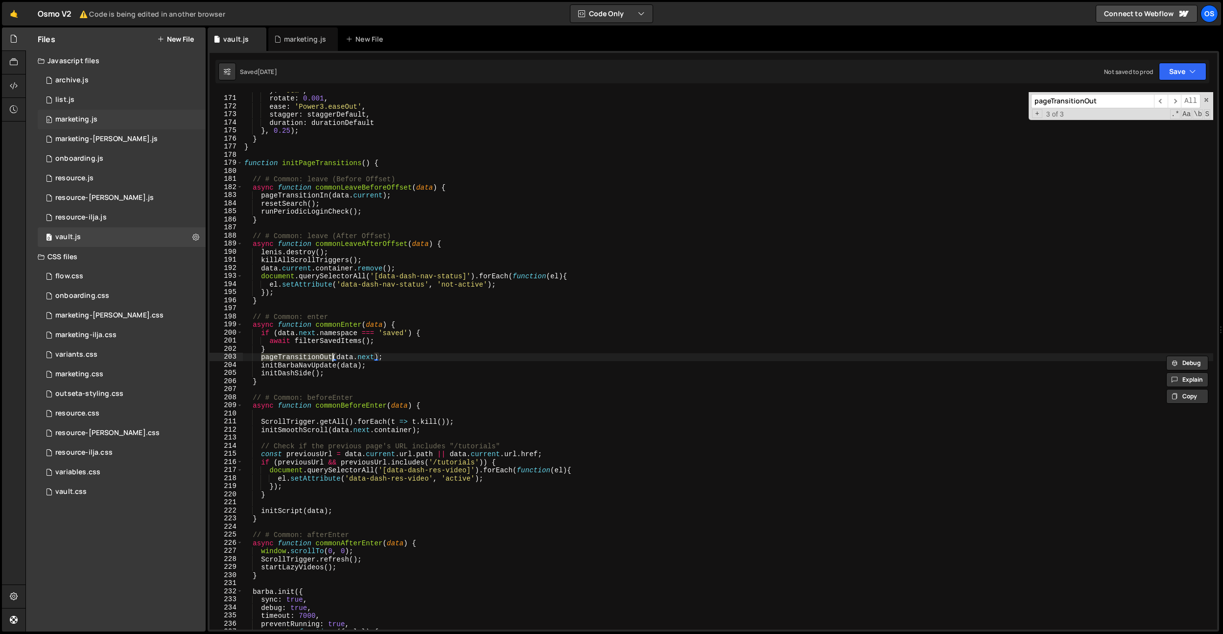
click at [100, 118] on div "0 marketing.js 0" at bounding box center [122, 120] width 168 height 20
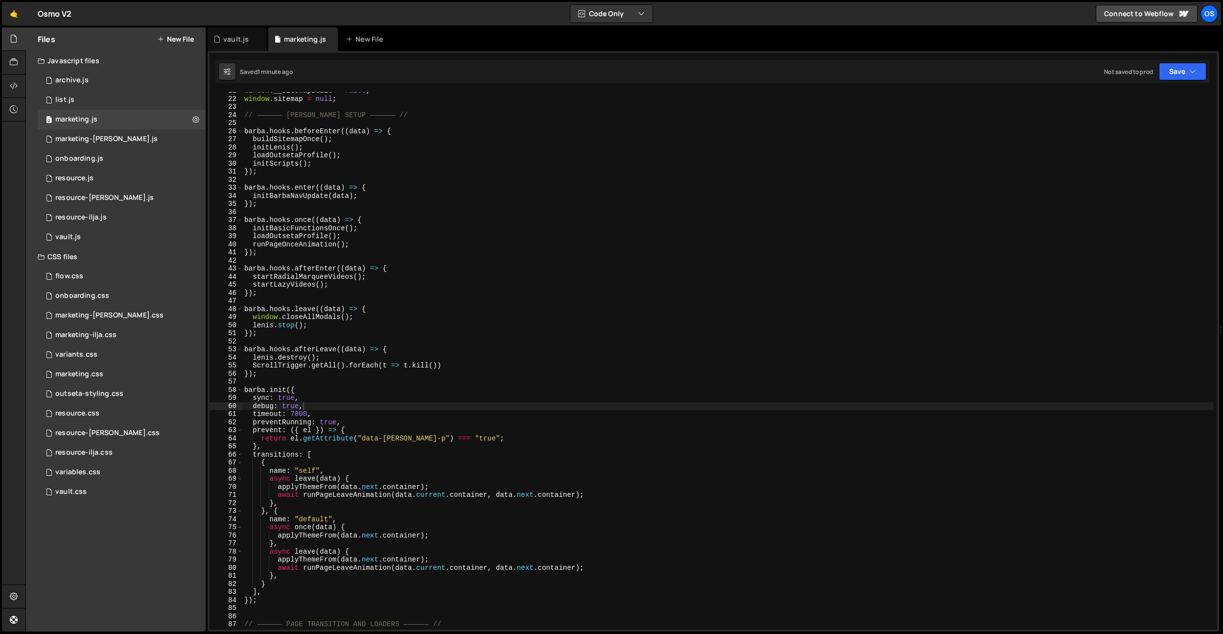
scroll to position [91, 0]
type textarea "barba.hooks.enter((data) => {"
click at [300, 188] on div "window . __sitemapBuilt = false ; window . sitemap = null ; // —————— BARBA SET…" at bounding box center [727, 364] width 971 height 553
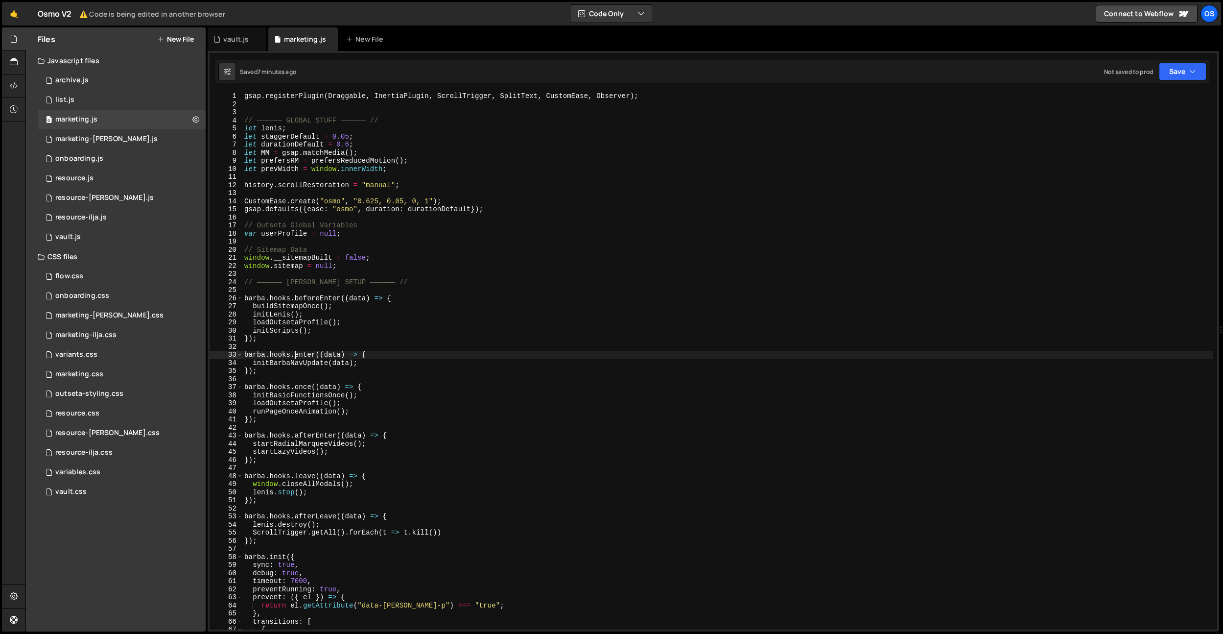
scroll to position [0, 0]
click at [242, 42] on div "vault.js" at bounding box center [235, 39] width 25 height 10
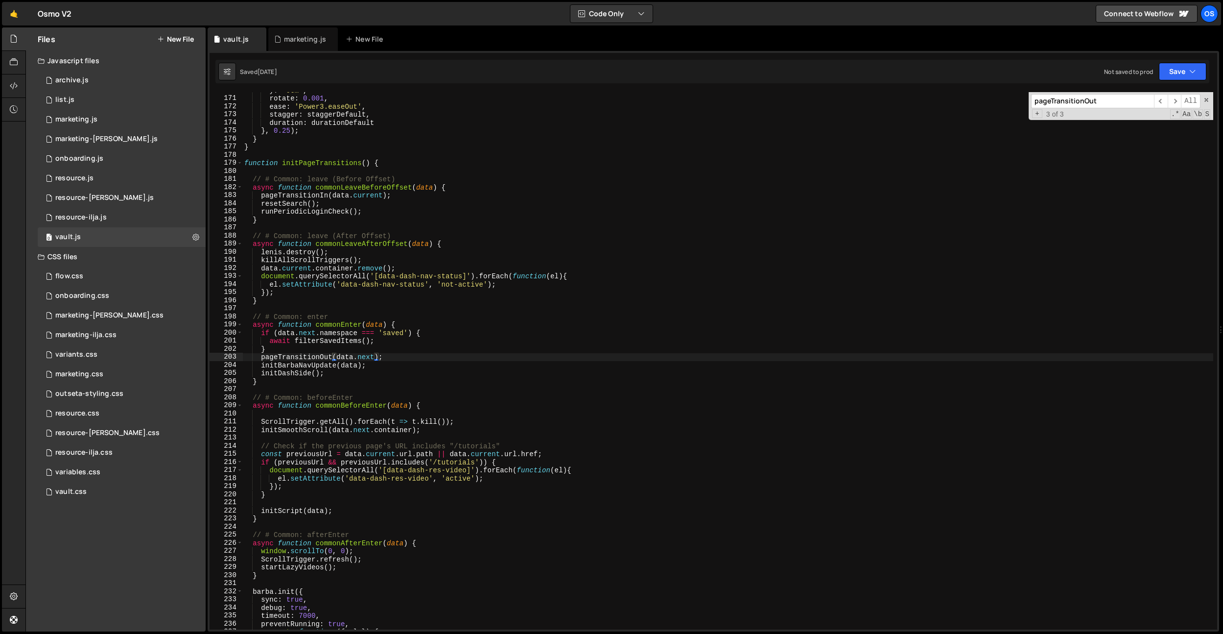
type textarea "lenis.destroy();"
click at [345, 254] on div "y : '0em' , rotate : 0.001 , ease : 'Power3.easeOut' , stagger : staggerDefault…" at bounding box center [727, 362] width 971 height 553
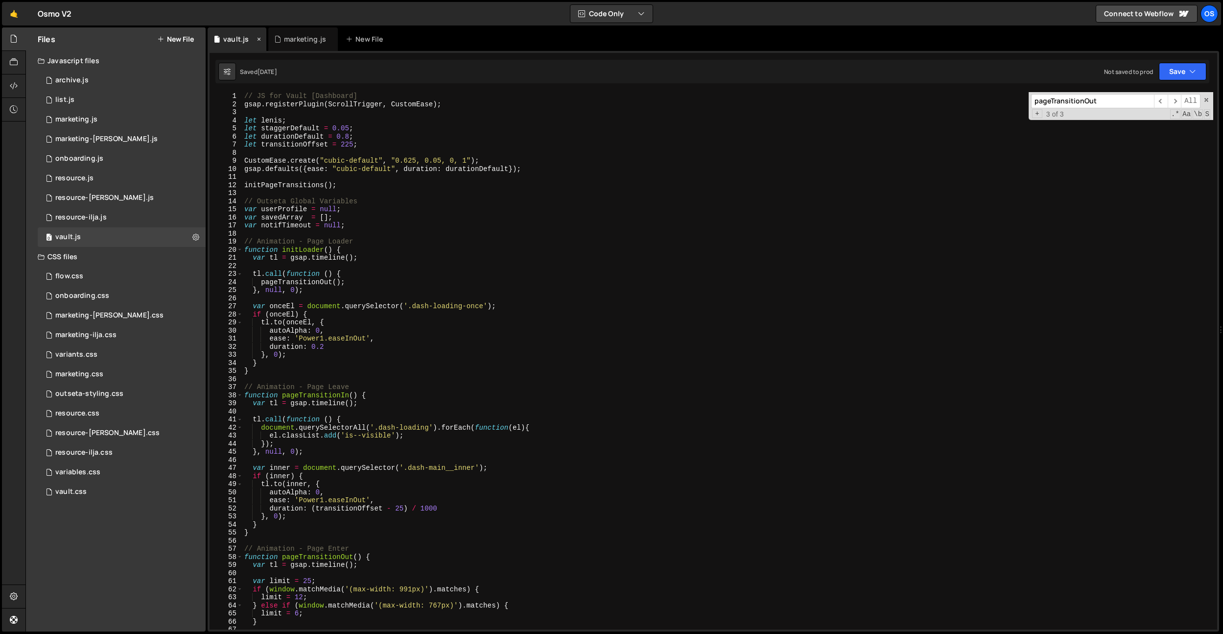
click at [264, 37] on div "vault.js" at bounding box center [237, 39] width 59 height 24
click at [262, 38] on icon at bounding box center [259, 39] width 7 height 10
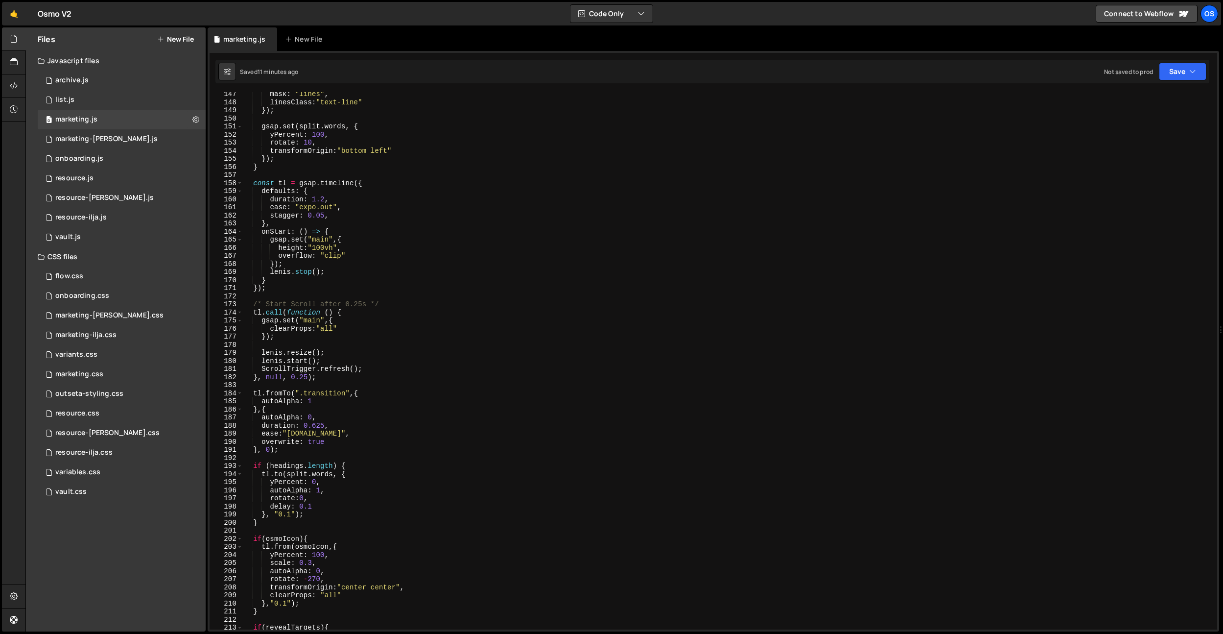
scroll to position [654, 0]
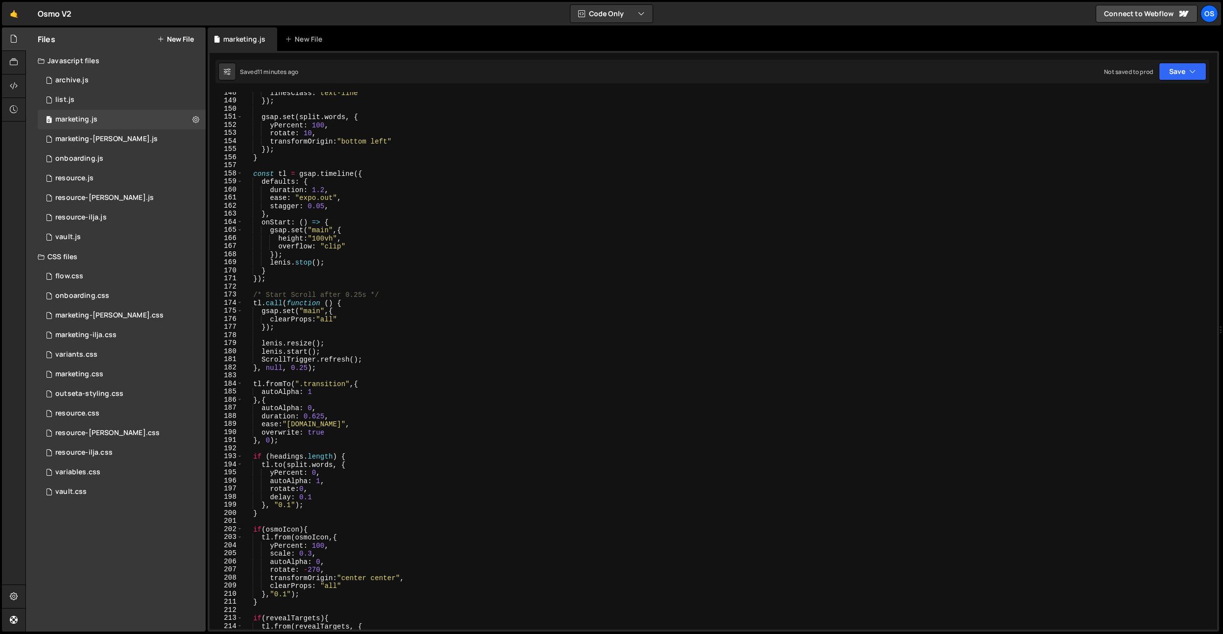
drag, startPoint x: 324, startPoint y: 414, endPoint x: 337, endPoint y: 430, distance: 21.3
click at [324, 414] on div "linesClass : "text-line" }) ; gsap . set ( split . words , { yPercent : 100 , r…" at bounding box center [728, 365] width 970 height 553
drag, startPoint x: 360, startPoint y: 363, endPoint x: 320, endPoint y: 424, distance: 73.1
click at [360, 363] on div "linesClass : "text-line" }) ; gsap . set ( split . words , { yPercent : 100 , r…" at bounding box center [728, 365] width 970 height 553
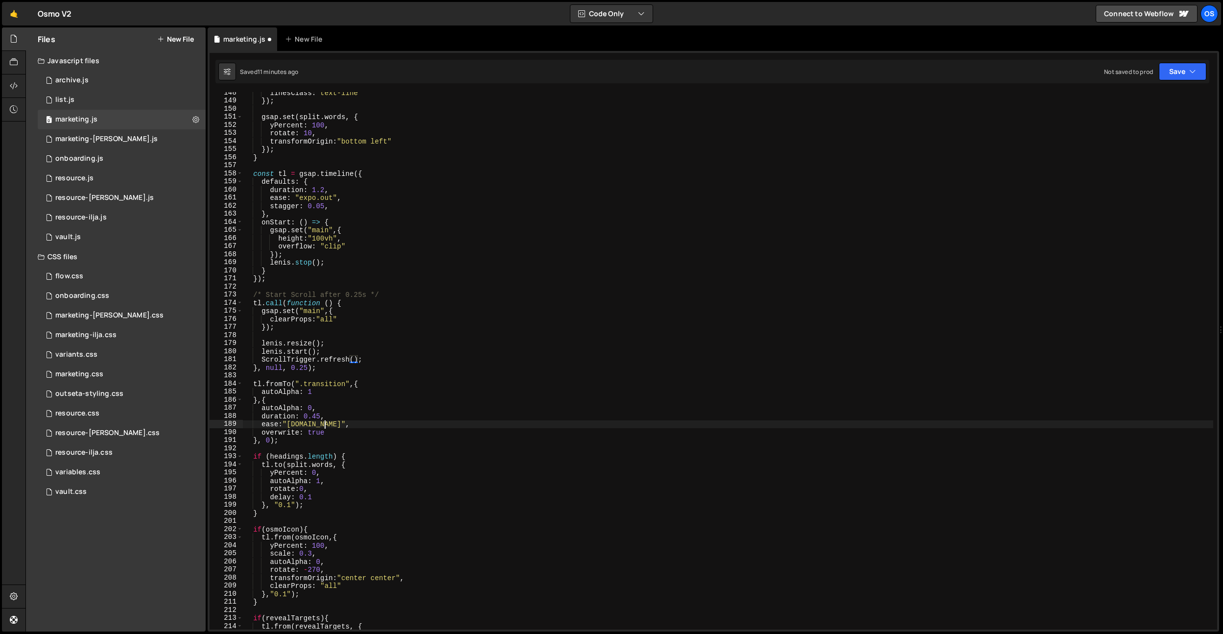
click at [325, 425] on div "linesClass : "text-line" }) ; gsap . set ( split . words , { yPercent : 100 , r…" at bounding box center [728, 365] width 970 height 553
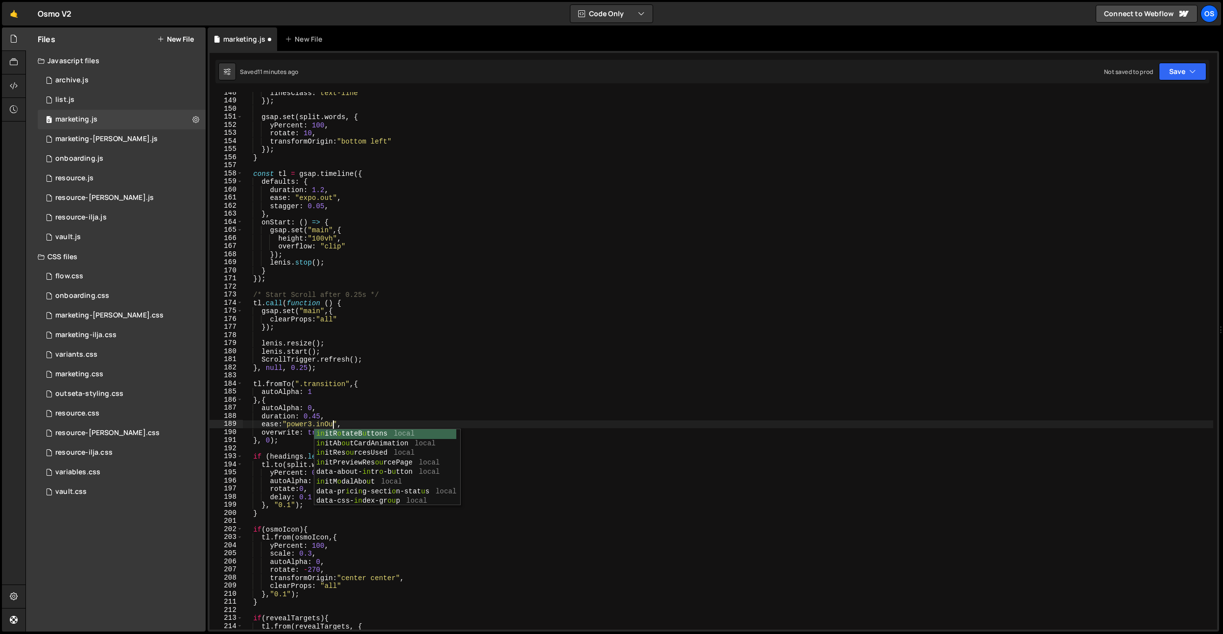
scroll to position [0, 6]
click at [313, 426] on div "linesClass : "text-line" }) ; gsap . set ( split . words , { yPercent : 100 , r…" at bounding box center [728, 365] width 970 height 553
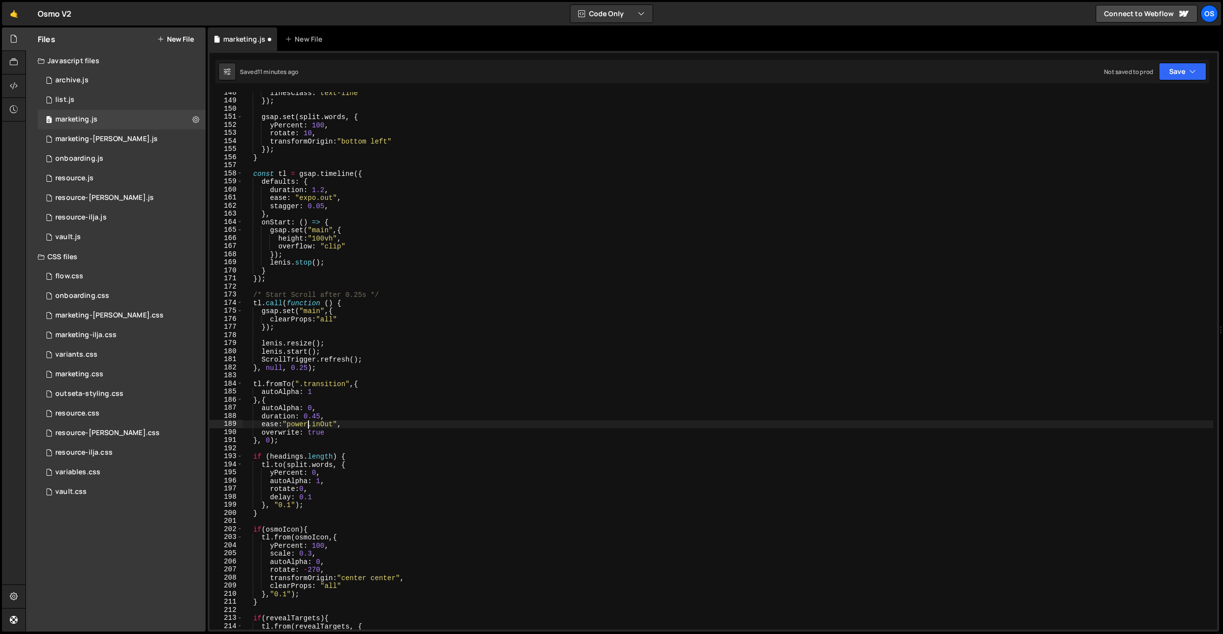
scroll to position [0, 5]
click at [320, 416] on div "linesClass : "text-line" }) ; gsap . set ( split . words , { yPercent : 100 , r…" at bounding box center [728, 365] width 970 height 553
drag, startPoint x: 396, startPoint y: 313, endPoint x: 373, endPoint y: 409, distance: 98.7
click at [396, 313] on div "linesClass : "text-line" }) ; gsap . set ( split . words , { yPercent : 100 , r…" at bounding box center [728, 365] width 970 height 553
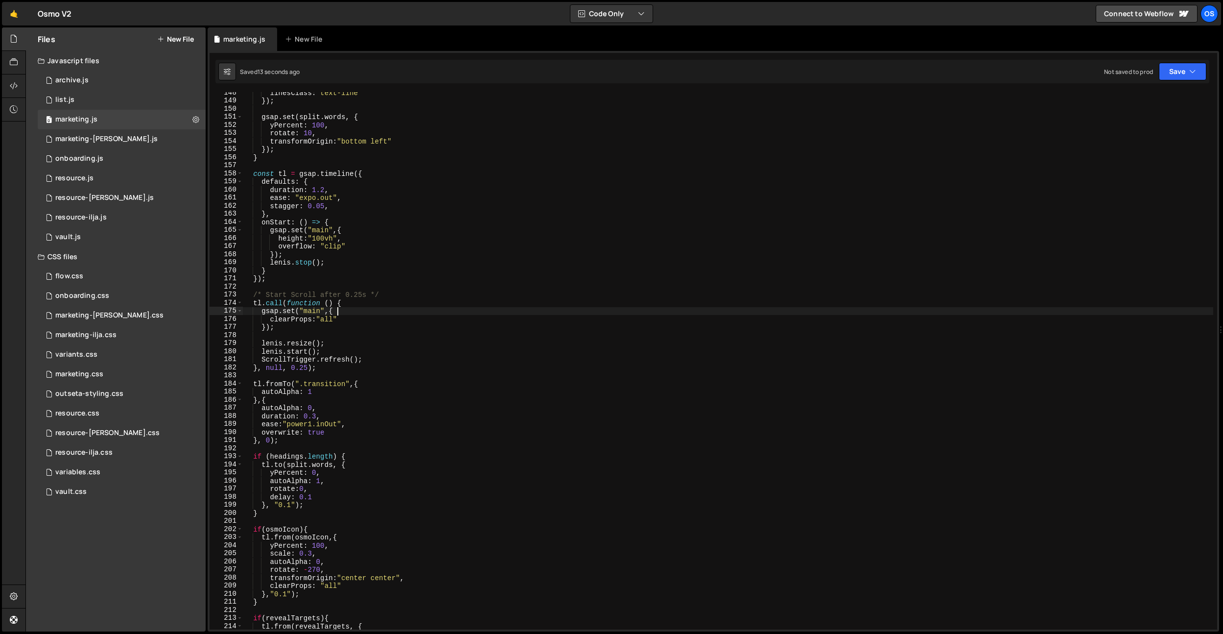
click at [334, 419] on div "linesClass : "text-line" }) ; gsap . set ( split . words , { yPercent : 100 , r…" at bounding box center [728, 365] width 970 height 553
click at [331, 423] on div "linesClass : "text-line" }) ; gsap . set ( split . words , { yPercent : 100 , r…" at bounding box center [728, 365] width 970 height 553
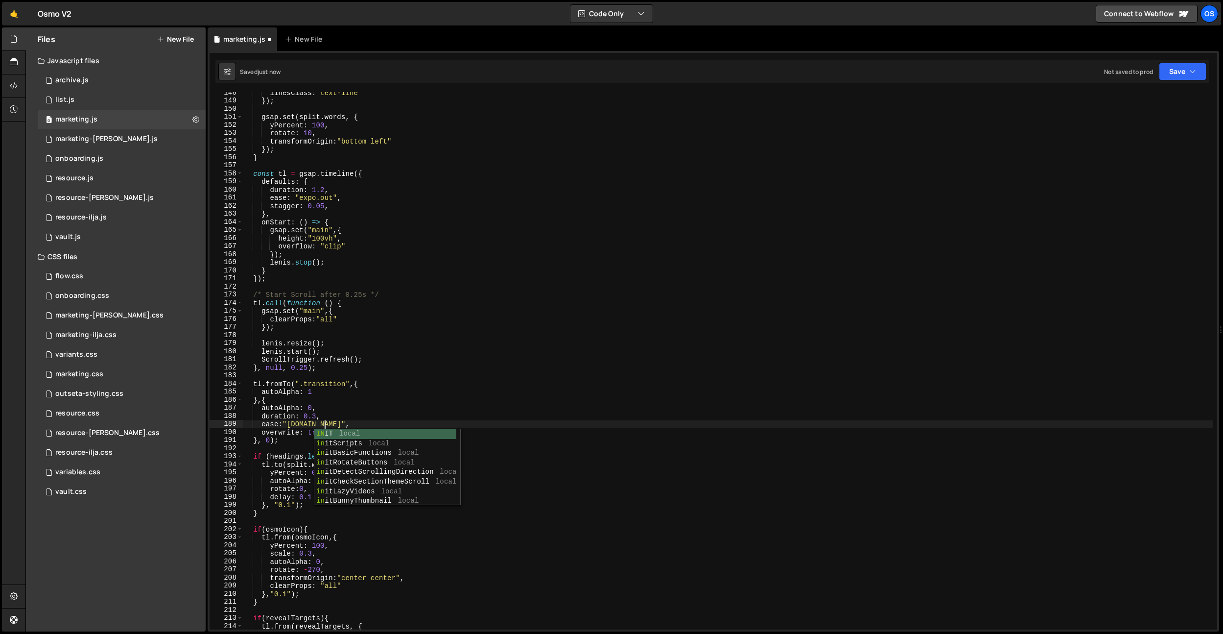
scroll to position [0, 5]
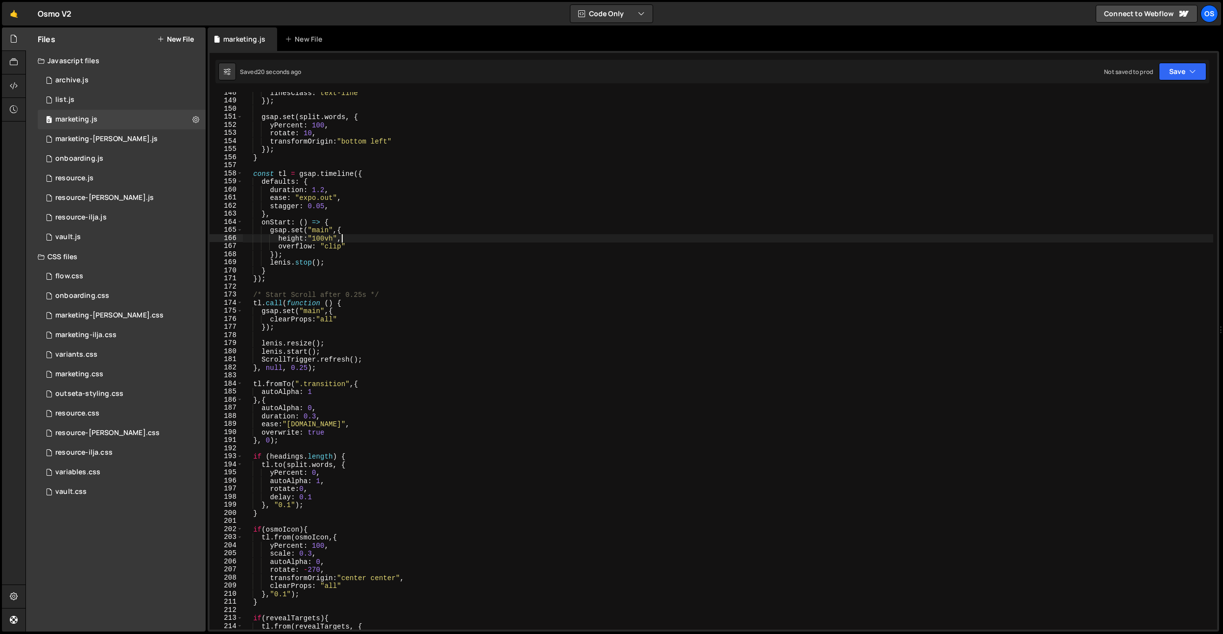
click at [413, 240] on div "linesClass : "text-line" }) ; gsap . set ( split . words , { yPercent : 100 , r…" at bounding box center [728, 365] width 970 height 553
click at [400, 192] on div "linesClass : "text-line" }) ; gsap . set ( split . words , { yPercent : 100 , r…" at bounding box center [728, 365] width 970 height 553
type textarea "duration: 1.2,"
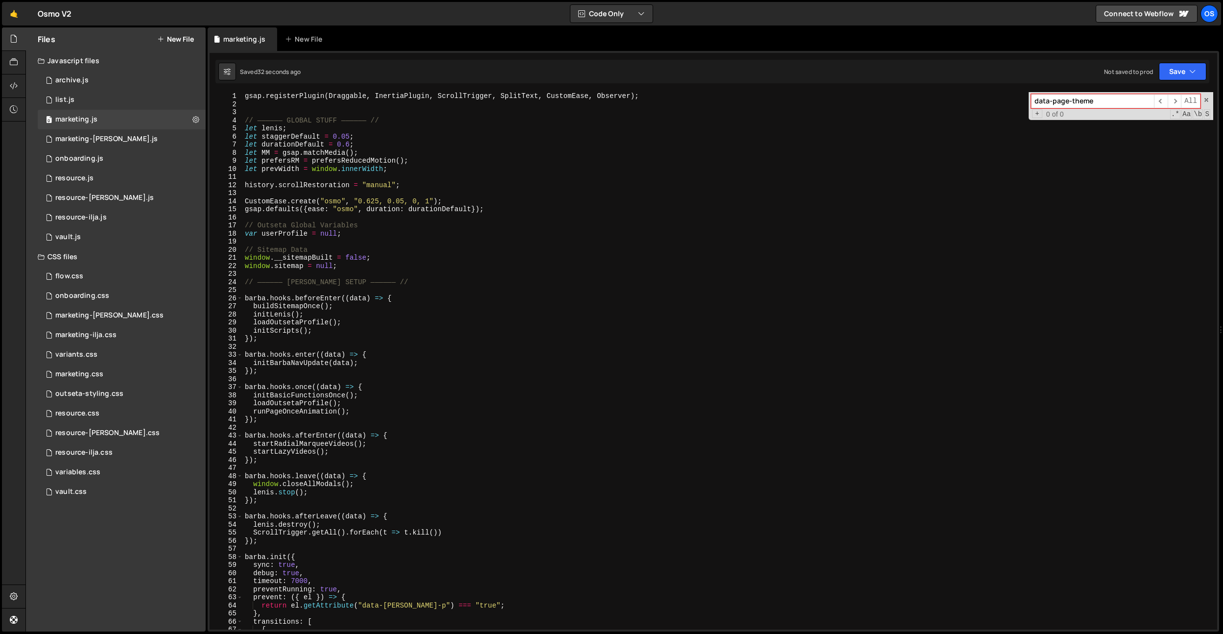
scroll to position [0, 0]
type input "data-page-theme"
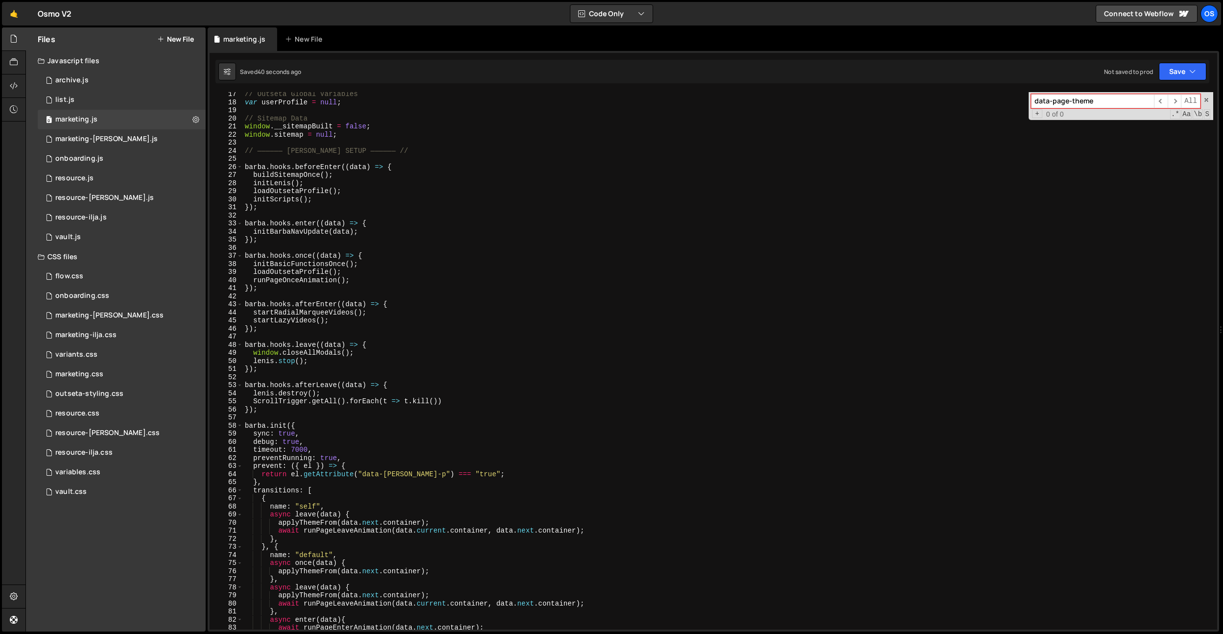
scroll to position [2, 0]
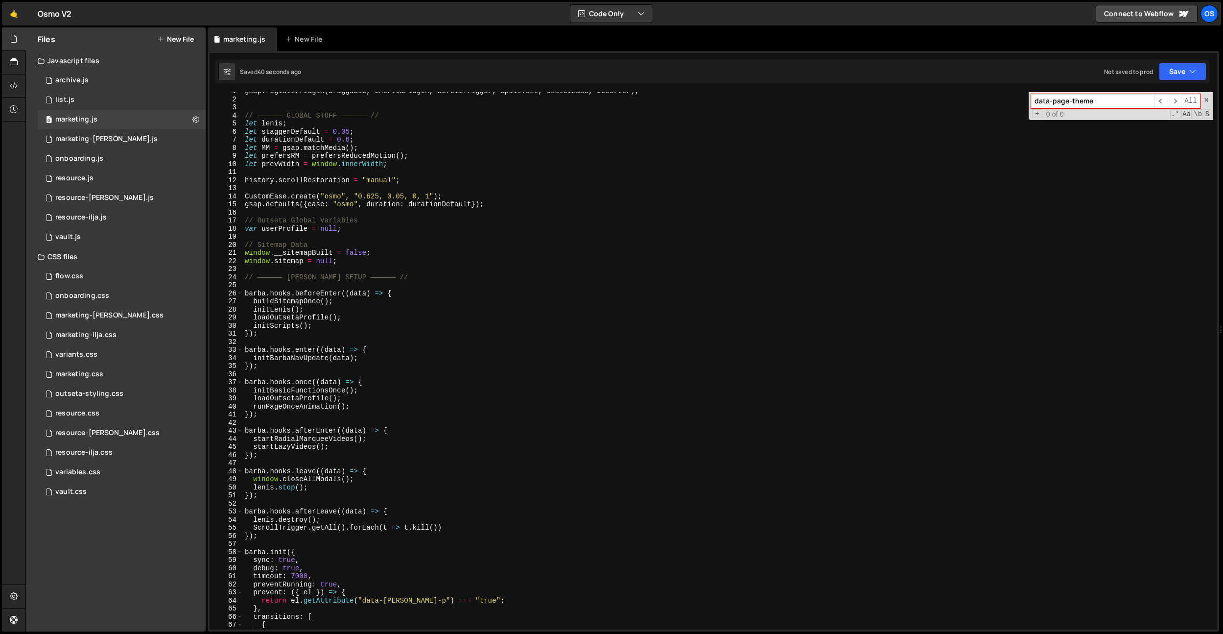
click at [372, 128] on div "gsap . registerPlugin ( Draggable , InertiaPlugin , ScrollTrigger , SplitText ,…" at bounding box center [728, 363] width 970 height 553
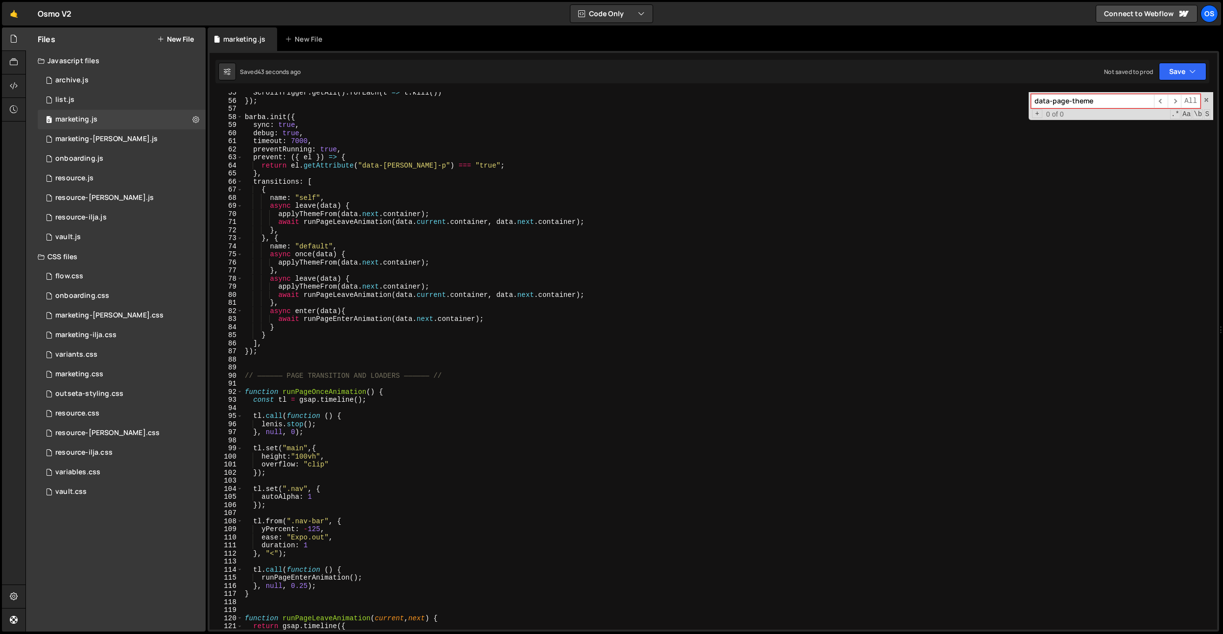
scroll to position [241, 0]
click at [378, 163] on div "ScrollTrigger . getAll ( ) . forEach ( t => t . kill ( )) }) ; barba . init ({ …" at bounding box center [728, 365] width 970 height 553
type textarea "return el.getAttribute("data-barba-p") === "true";"
click at [1056, 103] on input "data-page-theme" at bounding box center [1092, 101] width 123 height 14
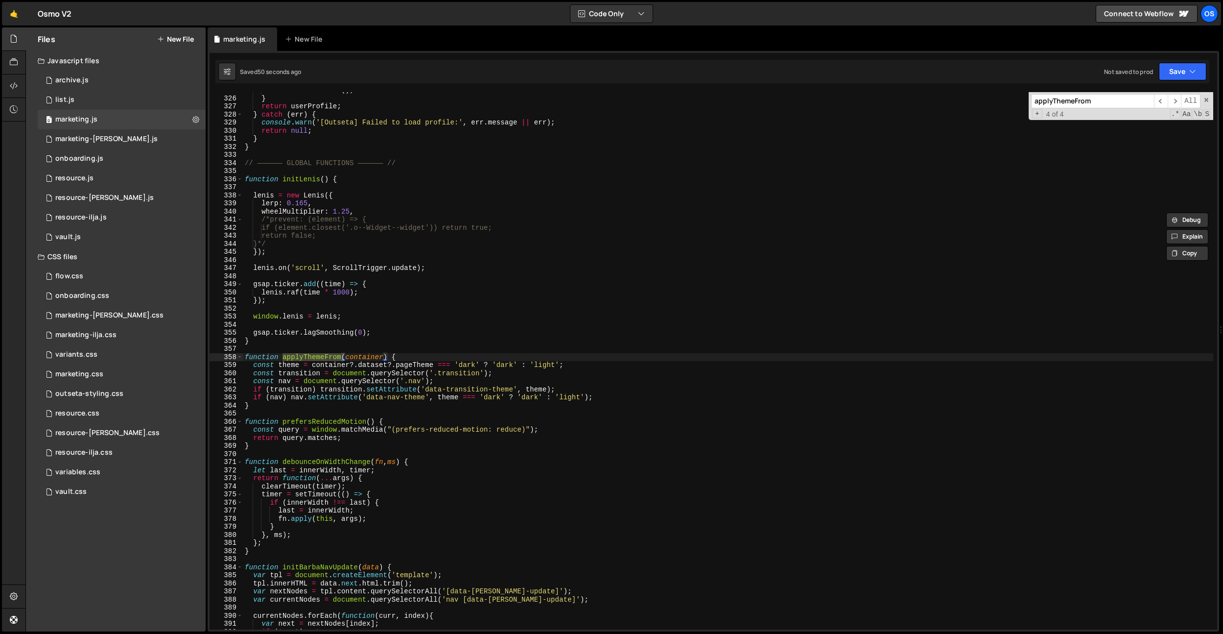
type input "applyThemeFrom"
type textarea "const transition = document.querySelector('.transition');"
click at [471, 374] on div "initRotateButtons ( ) ; } return userProfile ; } catch ( err ) { console . warn…" at bounding box center [728, 362] width 970 height 553
paste input "data-page-theme"
click at [1131, 103] on input "data-page-theme" at bounding box center [1092, 101] width 123 height 14
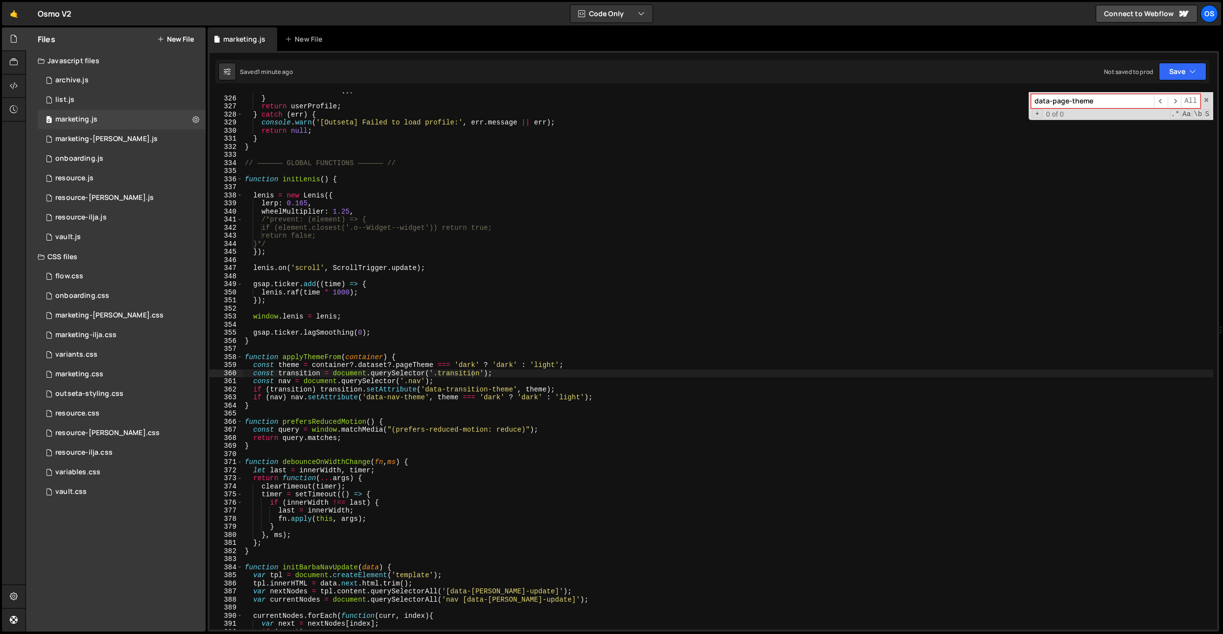
type input "data-page-theme"
type textarea "const theme = container?.dataset?.pageTheme === 'dark' ? 'dark' : 'light';"
click at [419, 367] on div "initRotateButtons ( ) ; } return userProfile ; } catch ( err ) { console . warn…" at bounding box center [728, 362] width 970 height 553
click at [1072, 100] on input "data-page-theme" at bounding box center [1092, 101] width 123 height 14
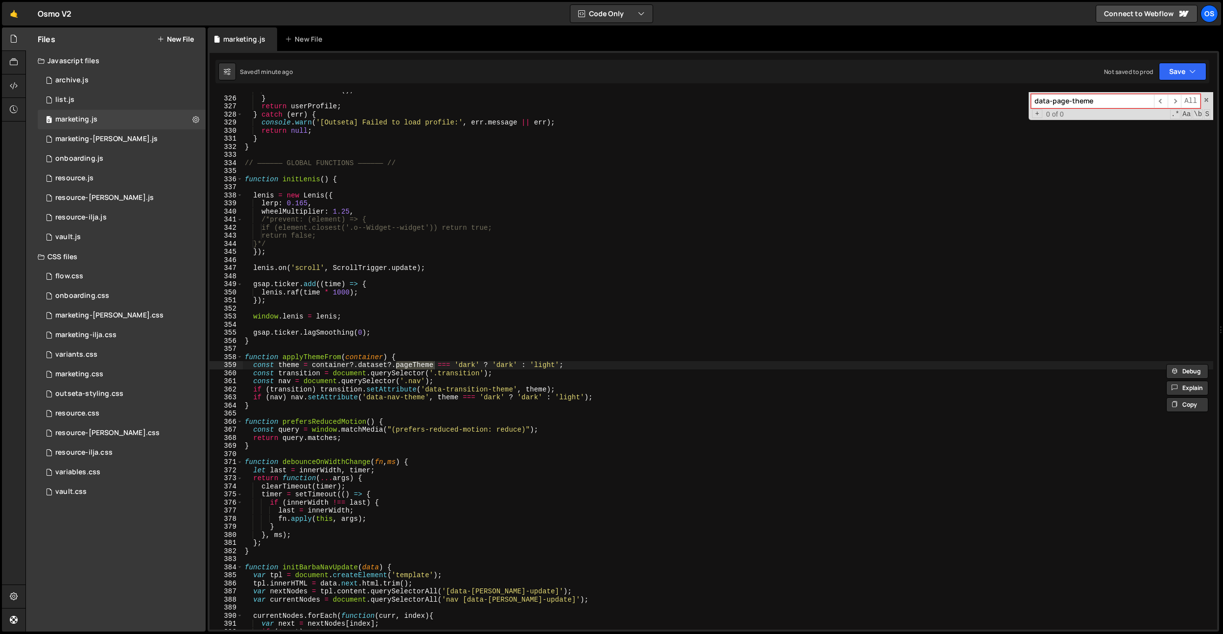
paste input "pageT"
type input "pageTheme"
click at [452, 376] on div "initRotateButtons ( ) ; } return userProfile ; } catch ( err ) { console . warn…" at bounding box center [728, 362] width 970 height 553
click at [424, 364] on div "initRotateButtons ( ) ; } return userProfile ; } catch ( err ) { console . warn…" at bounding box center [728, 362] width 970 height 553
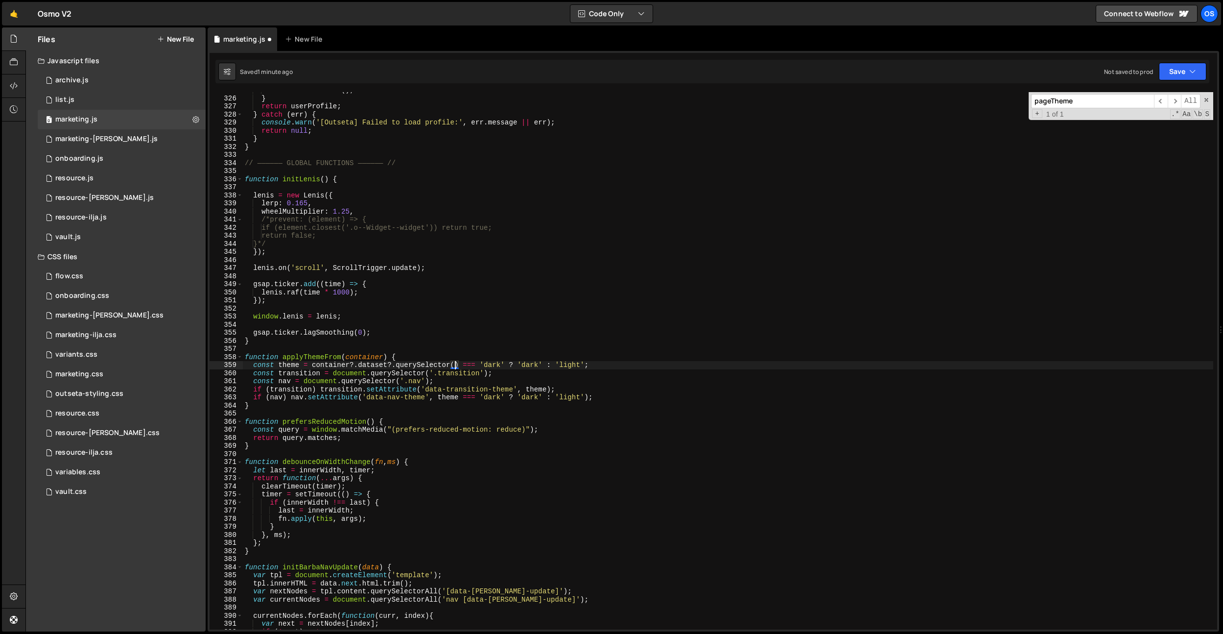
scroll to position [0, 15]
paste textarea "data-page-theme')"
paste textarea "data-page-theme"
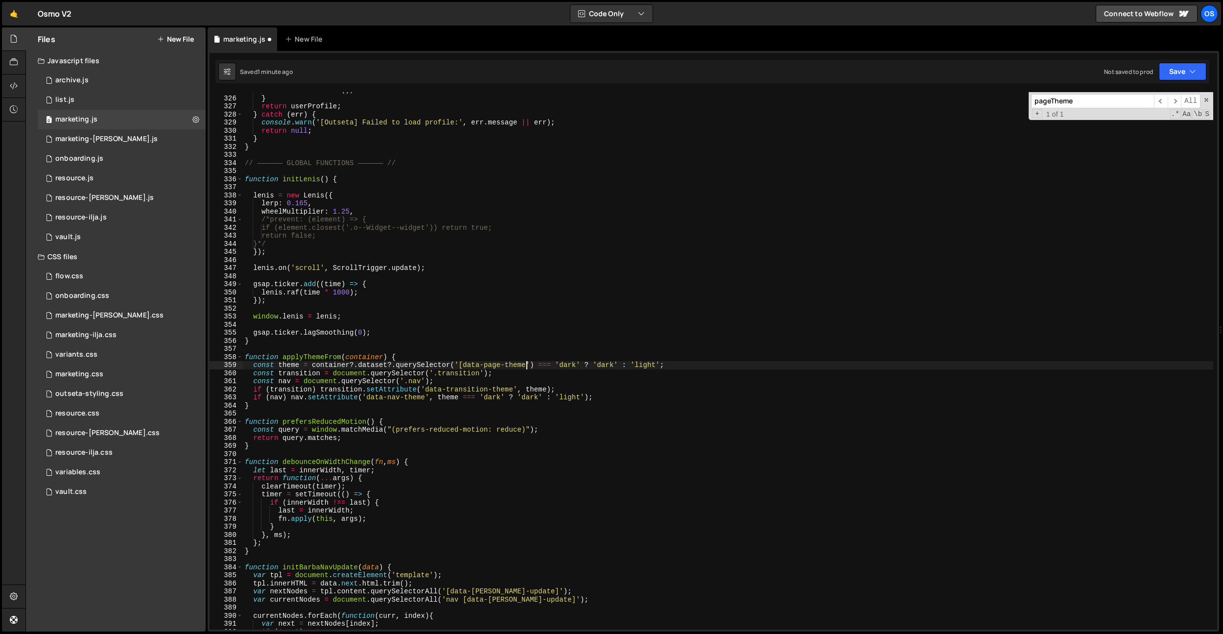
type textarea "const theme = container?.dataset?.querySelector('[data-page-theme]') === 'dark'…"
click at [534, 326] on div "initRotateButtons ( ) ; } return userProfile ; } catch ( err ) { console . warn…" at bounding box center [728, 362] width 970 height 553
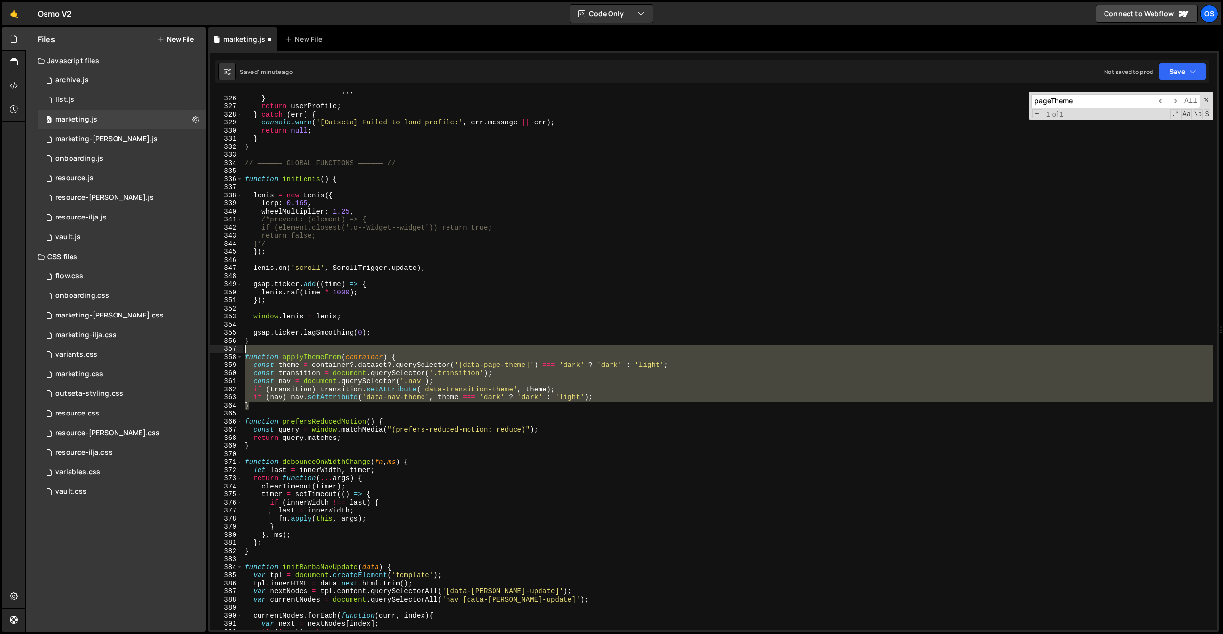
drag, startPoint x: 270, startPoint y: 403, endPoint x: 216, endPoint y: 349, distance: 76.9
click at [216, 349] on div "325 326 327 328 329 330 331 332 333 334 335 336 337 338 339 340 341 342 343 344…" at bounding box center [714, 360] width 1008 height 537
click at [346, 375] on div "initRotateButtons ( ) ; } return userProfile ; } catch ( err ) { console . warn…" at bounding box center [728, 360] width 970 height 537
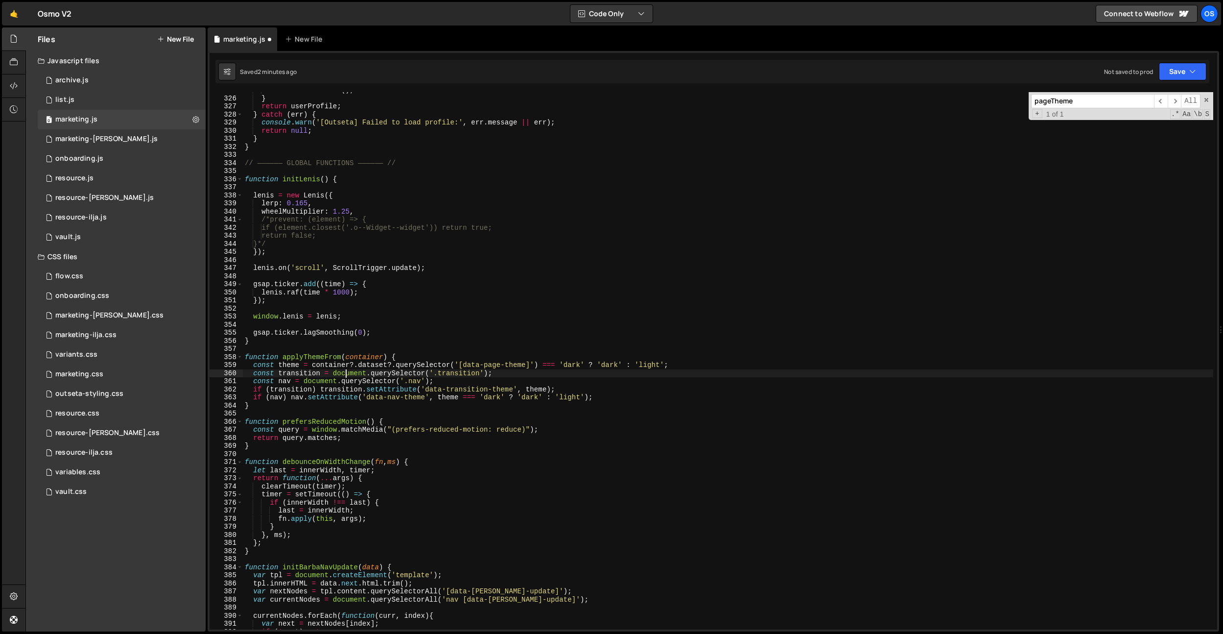
click at [683, 366] on div "initRotateButtons ( ) ; } return userProfile ; } catch ( err ) { console . warn…" at bounding box center [728, 362] width 970 height 553
type textarea "const theme = container?.dataset?.querySelector('[data-page-theme]') === 'dark'…"
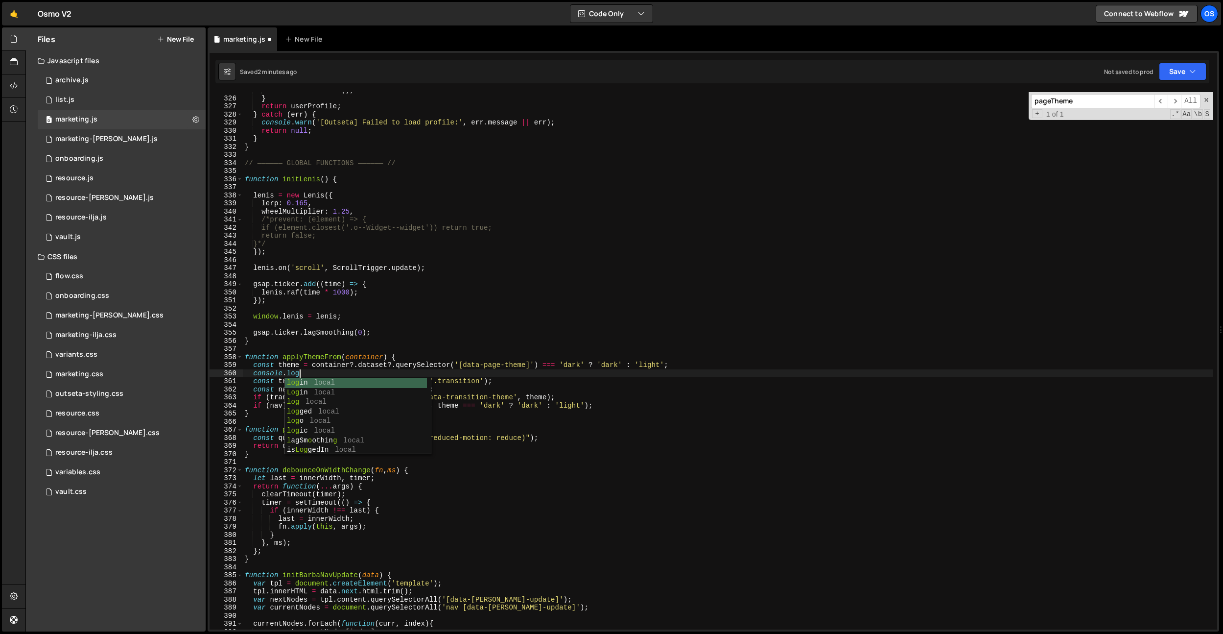
scroll to position [0, 3]
click at [293, 367] on div "initRotateButtons ( ) ; } return userProfile ; } catch ( err ) { console . warn…" at bounding box center [728, 362] width 970 height 553
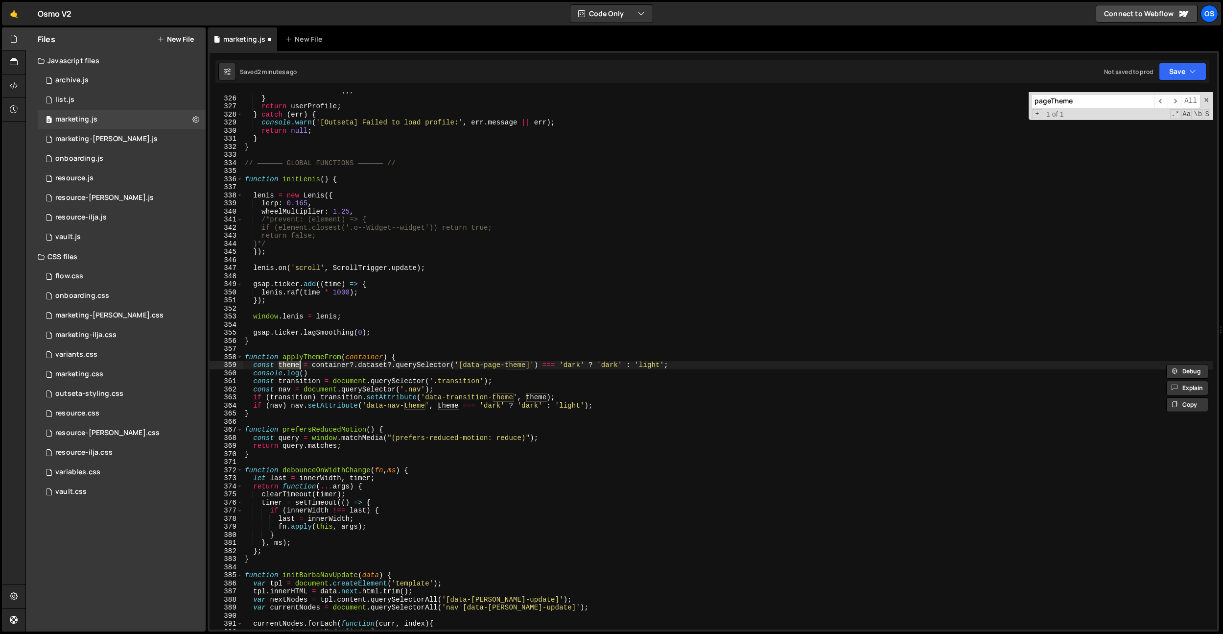
paste textarea "data-page-"
click at [303, 373] on div "initRotateButtons ( ) ; } return userProfile ; } catch ( err ) { console . warn…" at bounding box center [728, 362] width 970 height 553
paste textarea "theme"
click at [376, 409] on div "initRotateButtons ( ) ; } return userProfile ; } catch ( err ) { console . warn…" at bounding box center [728, 362] width 970 height 553
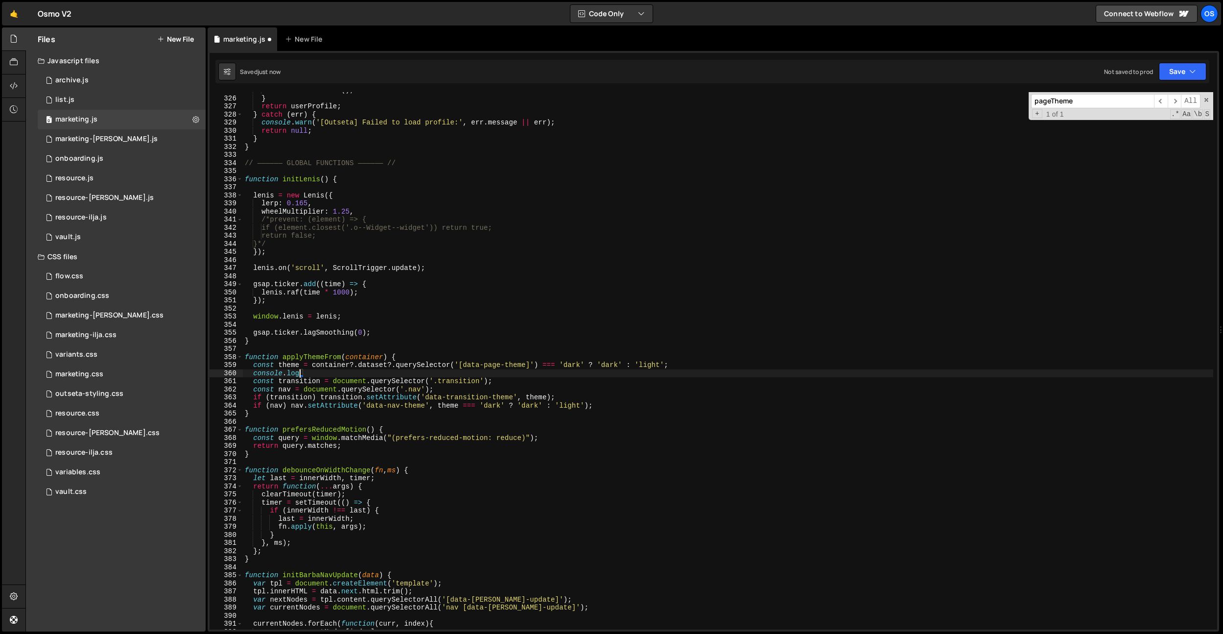
scroll to position [0, 3]
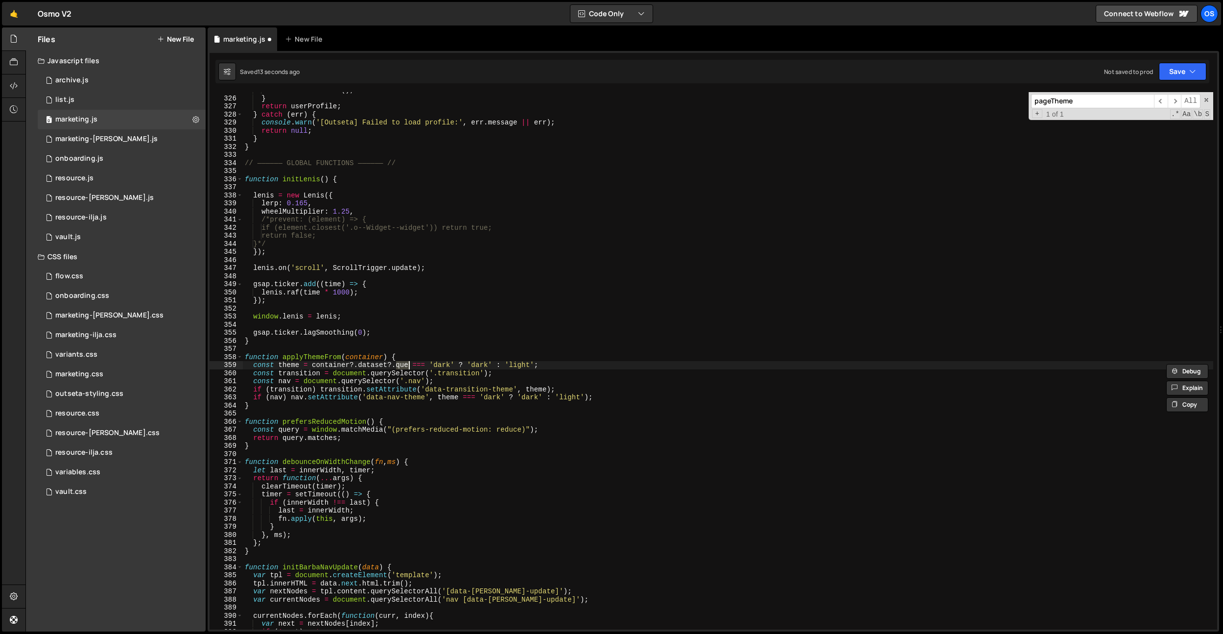
type textarea "const theme = container?.dataset?.pageTheme === 'dark' ? 'dark' : 'light';"
click at [568, 364] on div "initRotateButtons ( ) ; } return userProfile ; } catch ( err ) { console . warn…" at bounding box center [728, 362] width 970 height 553
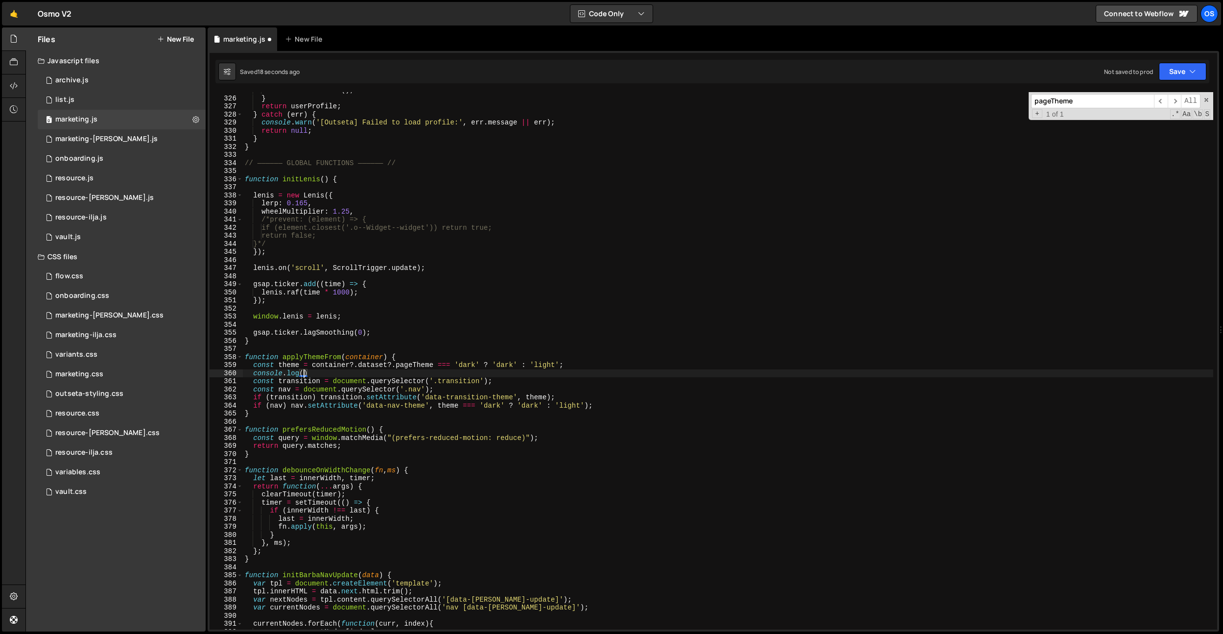
paste textarea "theme)"
type textarea "console.log(theme);"
click at [361, 151] on div "initRotateButtons ( ) ; } return userProfile ; } catch ( err ) { console . warn…" at bounding box center [728, 362] width 970 height 553
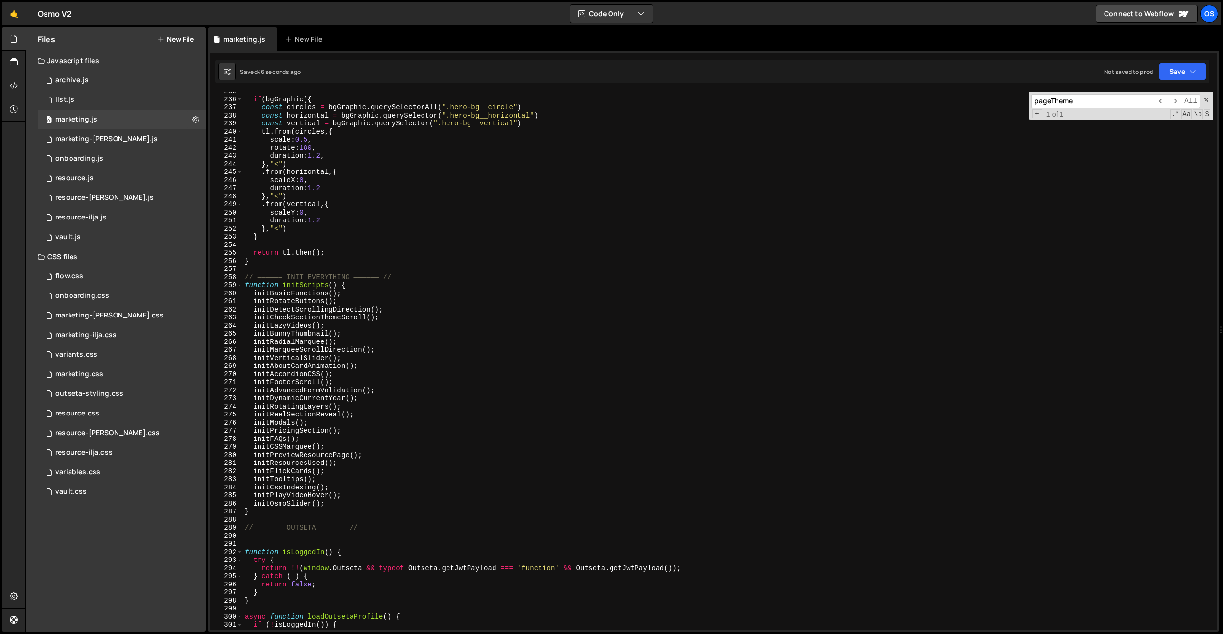
scroll to position [1039, 0]
click at [358, 267] on div "if ( bgGraphic ) { const circles = bgGraphic . querySelectorAll ( ".hero-bg__ci…" at bounding box center [728, 363] width 970 height 553
click at [335, 358] on div "if ( bgGraphic ) { const circles = bgGraphic . querySelectorAll ( ".hero-bg__ci…" at bounding box center [728, 363] width 970 height 553
type textarea "initVerticalSlider();"
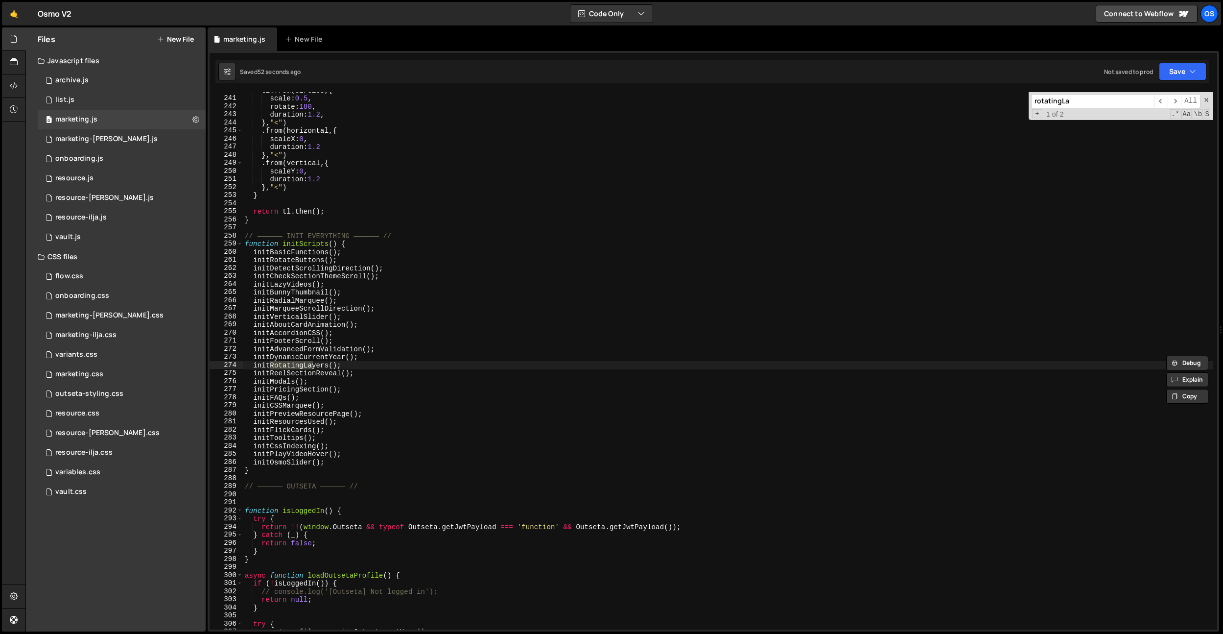
scroll to position [1062, 0]
type input "rotatingLa"
click at [352, 373] on div "tl . from ( circles , { scale : 0.5 , rotate : 180 , duration : 1.2 , } , "<" )…" at bounding box center [728, 362] width 970 height 553
drag, startPoint x: 351, startPoint y: 368, endPoint x: 253, endPoint y: 378, distance: 98.4
click at [255, 366] on div "tl . from ( circles , { scale : 0.5 , rotate : 180 , duration : 1.2 , } , "<" )…" at bounding box center [728, 362] width 970 height 553
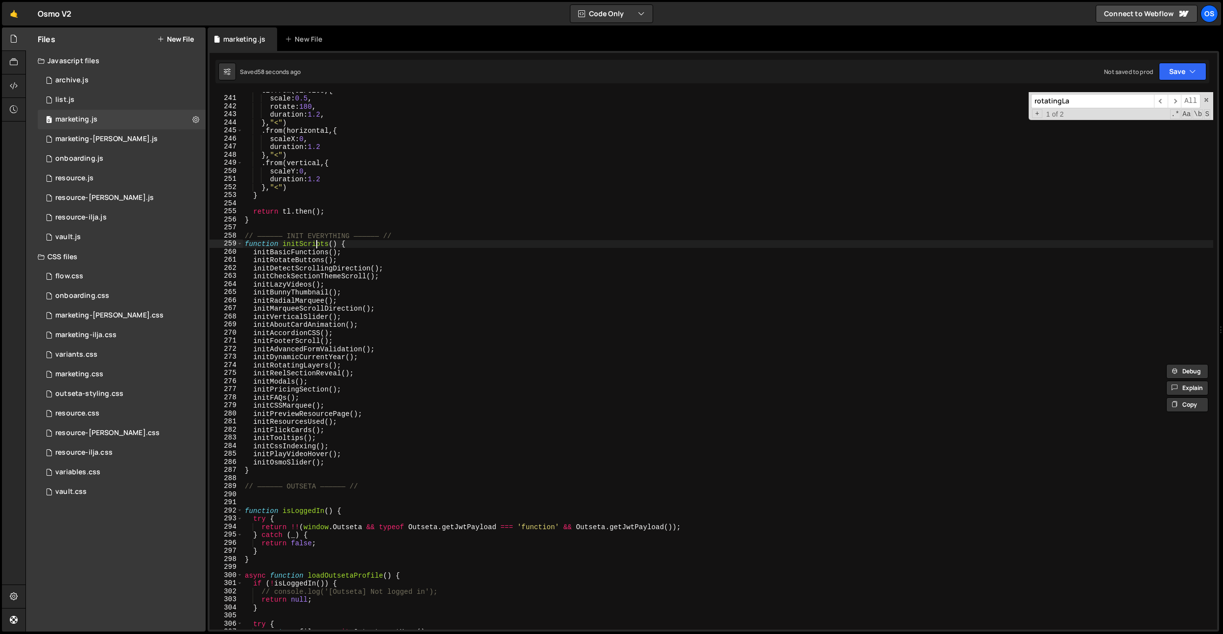
click at [315, 244] on div "tl . from ( circles , { scale : 0.5 , rotate : 180 , duration : 1.2 , } , "<" )…" at bounding box center [728, 362] width 970 height 553
click at [279, 470] on div "tl . from ( circles , { scale : 0.5 , rotate : 180 , duration : 1.2 , } , "<" )…" at bounding box center [728, 362] width 970 height 553
type textarea "}"
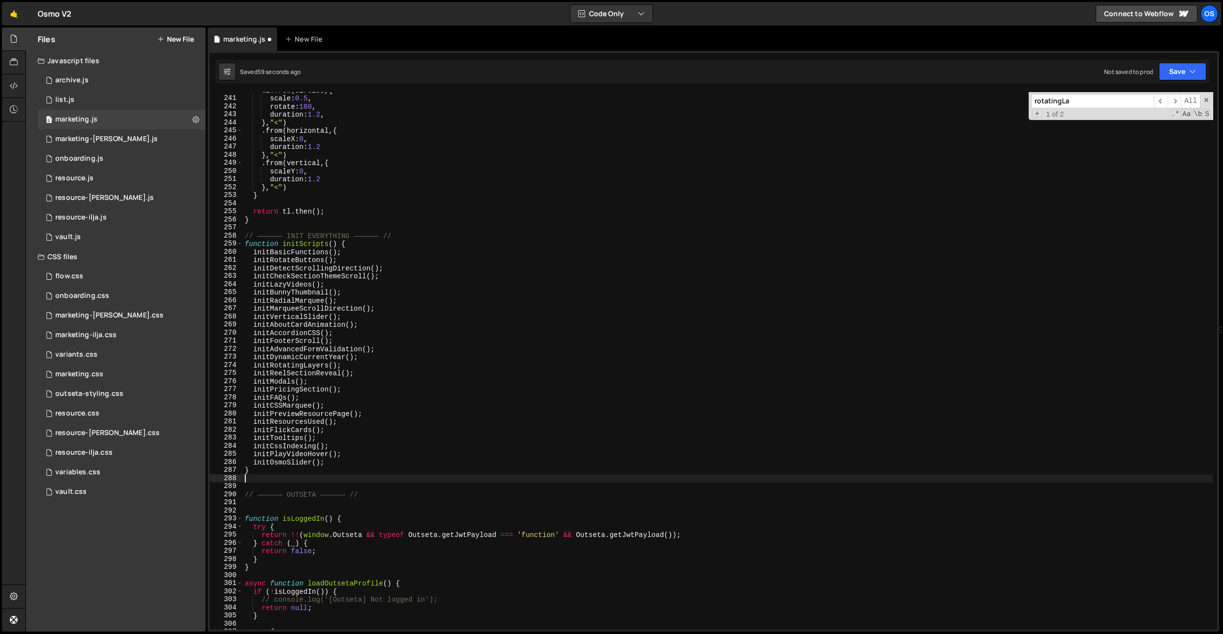
paste textarea "initScripts"
drag, startPoint x: 324, startPoint y: 242, endPoint x: 238, endPoint y: 290, distance: 98.2
click at [224, 250] on div "initScripts 240 241 242 243 244 245 246 247 248 249 250 251 252 253 254 255 256…" at bounding box center [714, 360] width 1008 height 537
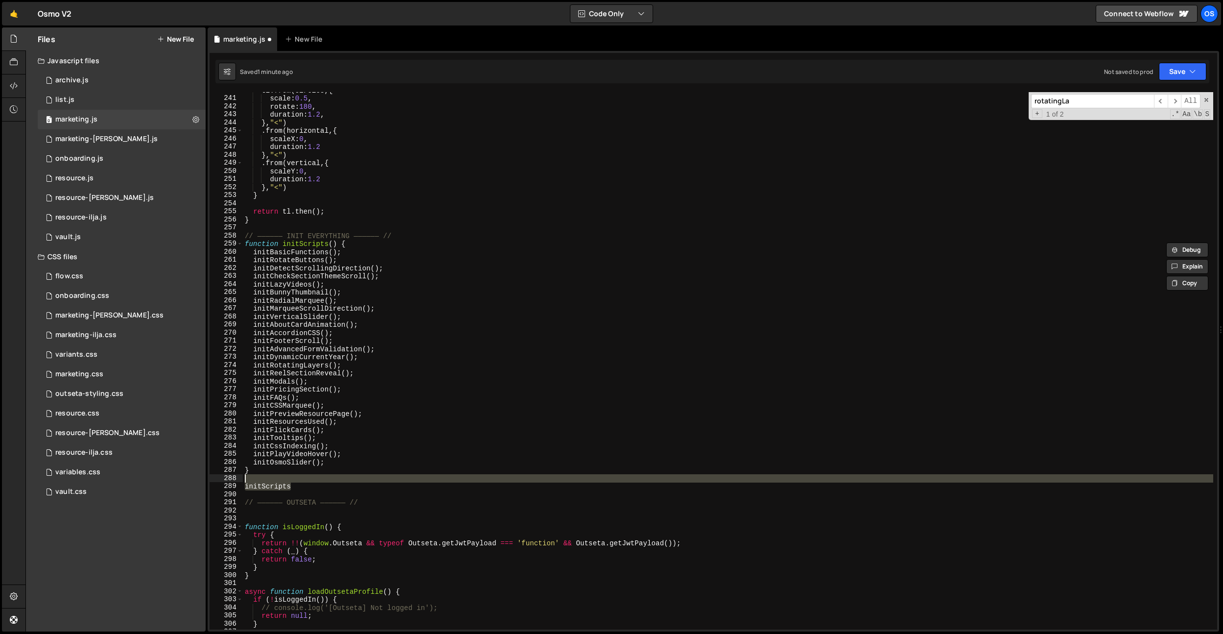
drag, startPoint x: 301, startPoint y: 486, endPoint x: 340, endPoint y: 303, distance: 187.3
click at [225, 481] on div "function initScripts() { initBasicFunctions(); 240 241 242 243 244 245 246 247 …" at bounding box center [714, 360] width 1008 height 537
click at [354, 251] on div "tl . from ( circles , { scale : 0.5 , rotate : 180 , duration : 1.2 , } , "<" )…" at bounding box center [728, 362] width 970 height 553
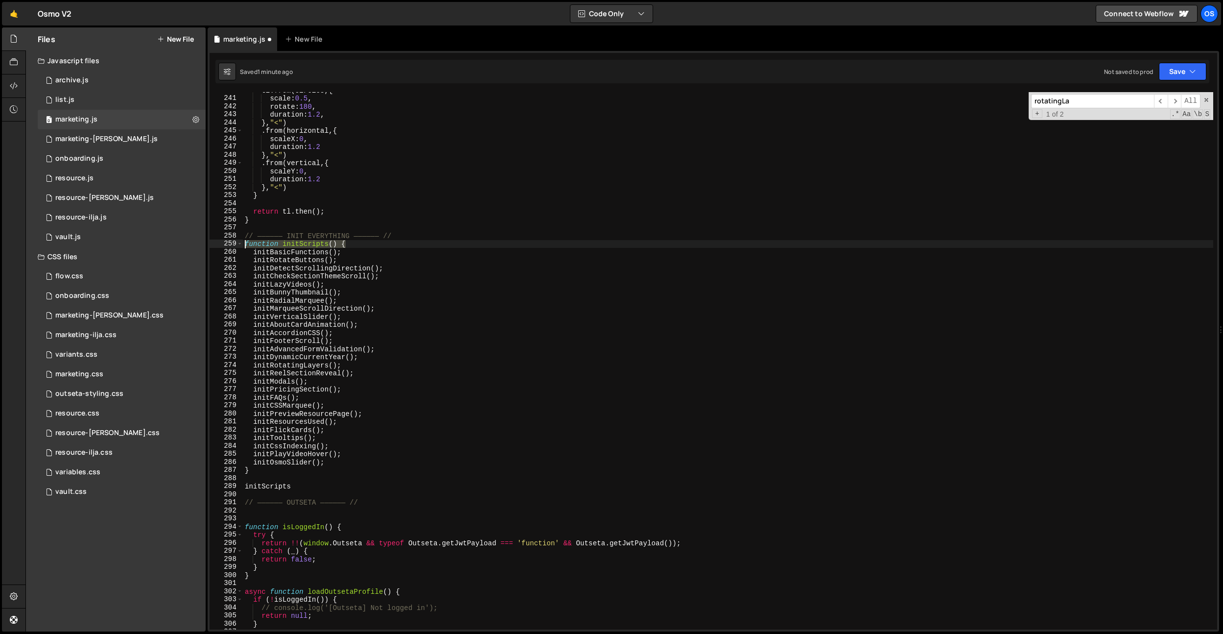
drag, startPoint x: 350, startPoint y: 244, endPoint x: 274, endPoint y: 335, distance: 119.2
click at [221, 240] on div "initBasicFunctions(); 240 241 242 243 244 245 246 247 248 249 250 251 252 253 2…" at bounding box center [714, 360] width 1008 height 537
paste textarea "}"
drag, startPoint x: 296, startPoint y: 488, endPoint x: 276, endPoint y: 500, distance: 23.5
click at [220, 482] on div "function initScripts() { 240 241 242 243 244 245 246 247 248 249 250 251 252 25…" at bounding box center [714, 360] width 1008 height 537
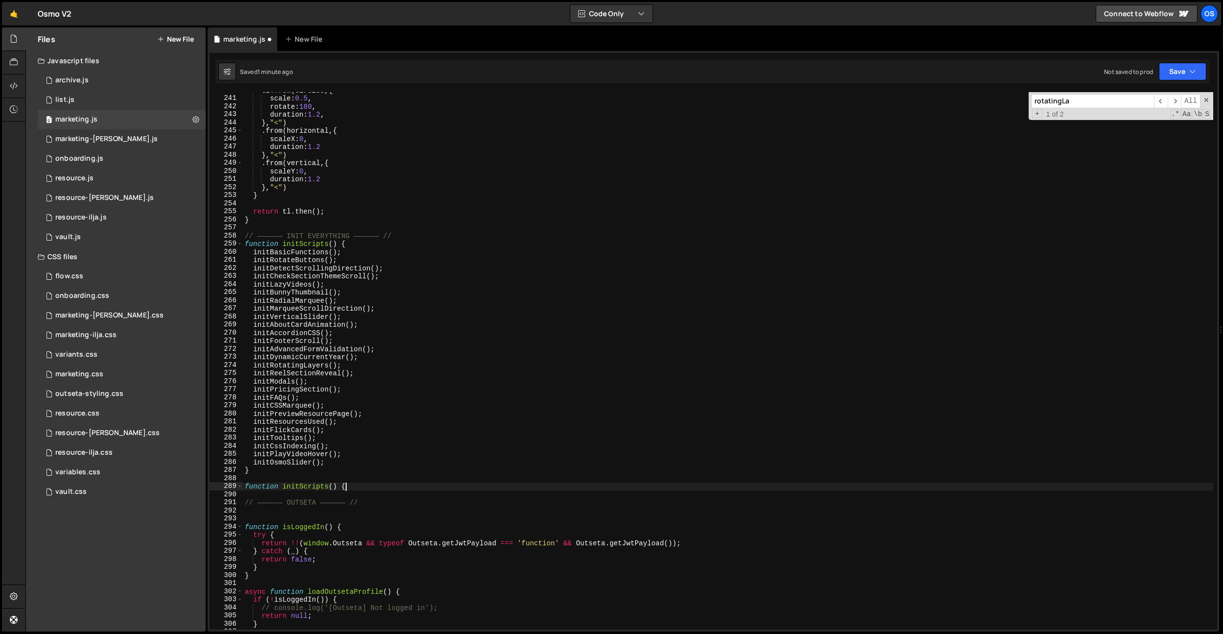
type textarea "function initScripts() {}"
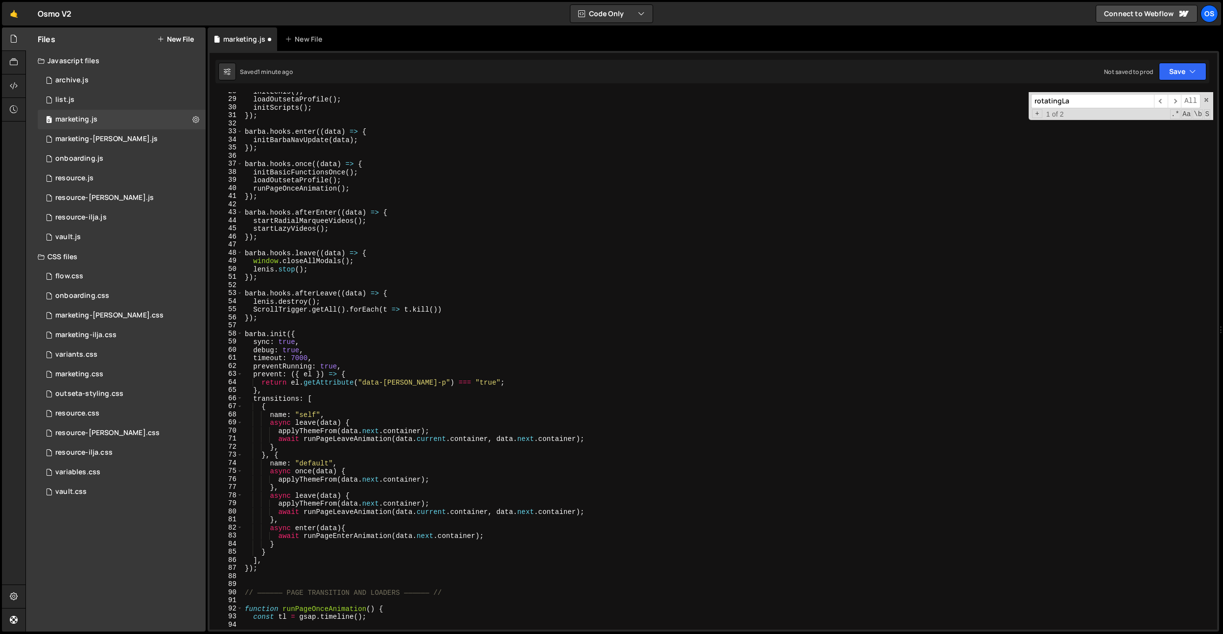
scroll to position [122, 0]
click at [327, 215] on div "initLenis ( ) ; loadOutsetaProfile ( ) ; initScripts ( ) ; }) ; barba . hooks .…" at bounding box center [728, 364] width 970 height 553
click at [327, 215] on div "initLenis ( ) ; loadOutsetaProfile ( ) ; initScripts ( ) ; }) ; barba . hooks .…" at bounding box center [728, 363] width 970 height 553
click at [308, 212] on div "initLenis ( ) ; loadOutsetaProfile ( ) ; initScripts ( ) ; }) ; barba . hooks .…" at bounding box center [728, 360] width 970 height 537
click at [308, 212] on div "initLenis ( ) ; loadOutsetaProfile ( ) ; initScripts ( ) ; }) ; barba . hooks .…" at bounding box center [728, 363] width 970 height 553
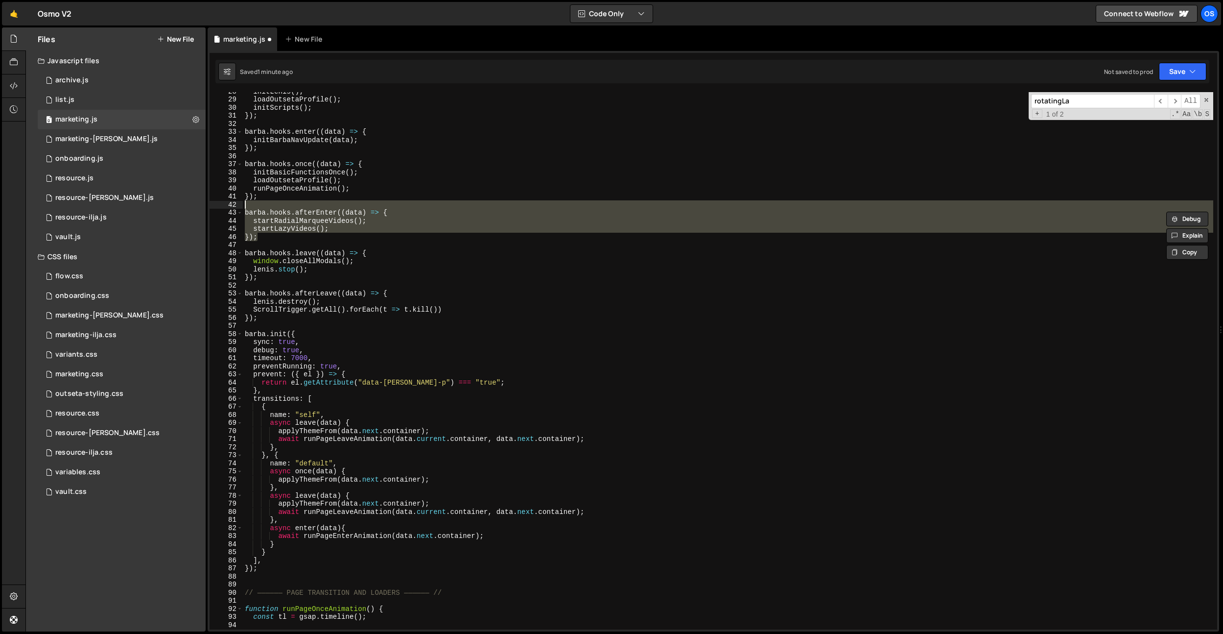
drag, startPoint x: 313, startPoint y: 236, endPoint x: 208, endPoint y: 204, distance: 109.5
click at [208, 204] on div "barba.hooks.afterEnter((data) => { 28 29 30 31 32 33 34 35 36 37 38 39 40 41 42…" at bounding box center [714, 341] width 1012 height 580
click at [258, 233] on div "initLenis ( ) ; loadOutsetaProfile ( ) ; initScripts ( ) ; }) ; barba . hooks .…" at bounding box center [728, 360] width 970 height 537
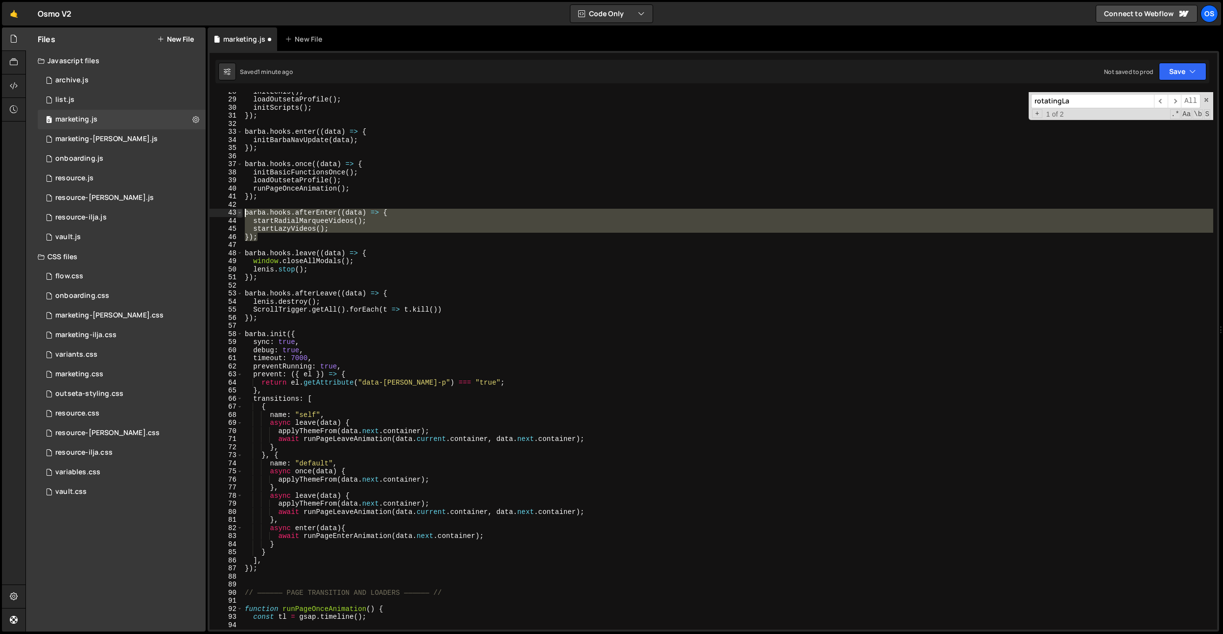
drag, startPoint x: 262, startPoint y: 235, endPoint x: 242, endPoint y: 213, distance: 29.8
click at [242, 213] on div "startLazyVideos(); 28 29 30 31 32 33 34 35 36 37 38 39 40 41 42 43 44 45 46 47 …" at bounding box center [714, 360] width 1008 height 537
type textarea "barba.hooks.afterEnter((data) => { startRadialMarqueeVideos();"
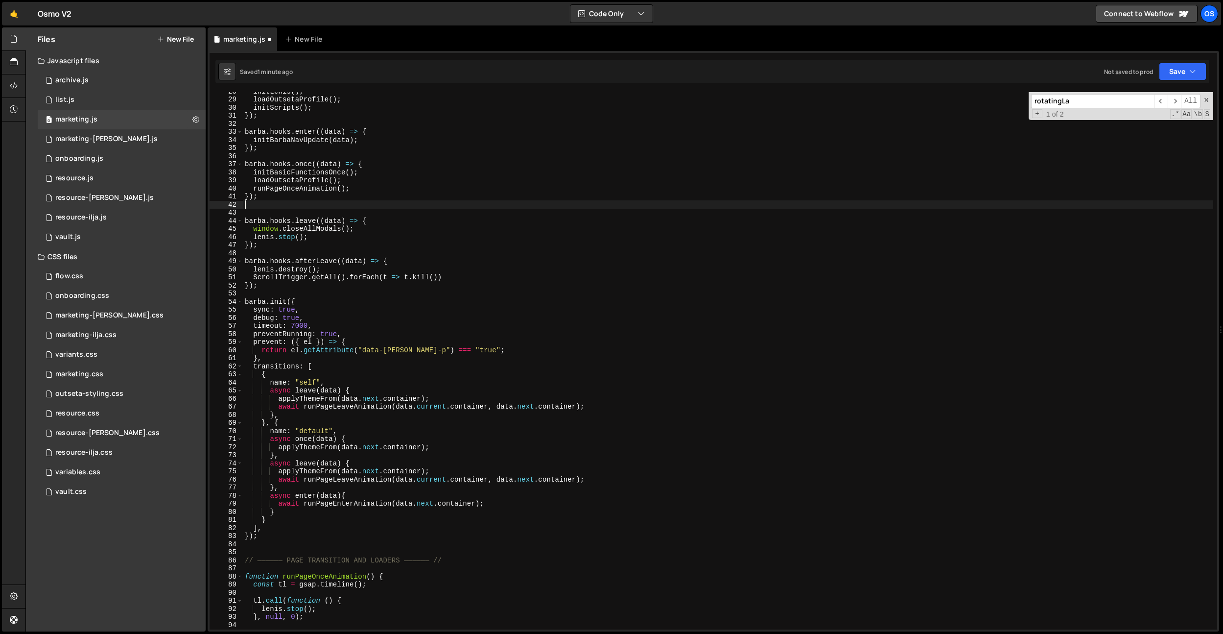
type textarea "});"
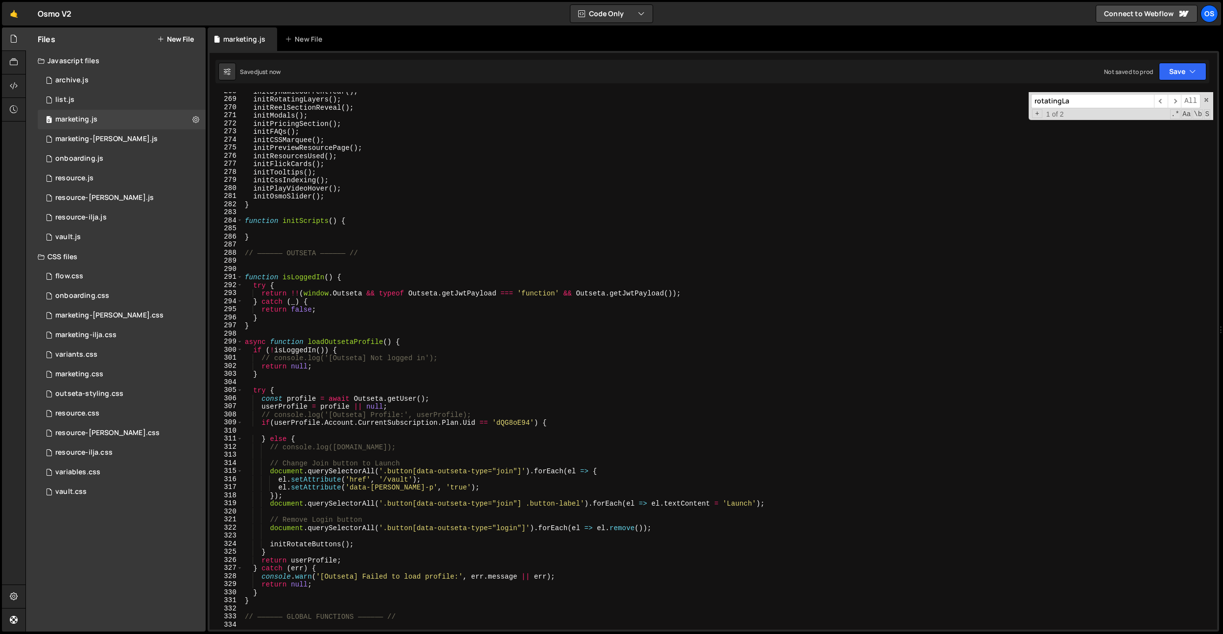
scroll to position [1186, 0]
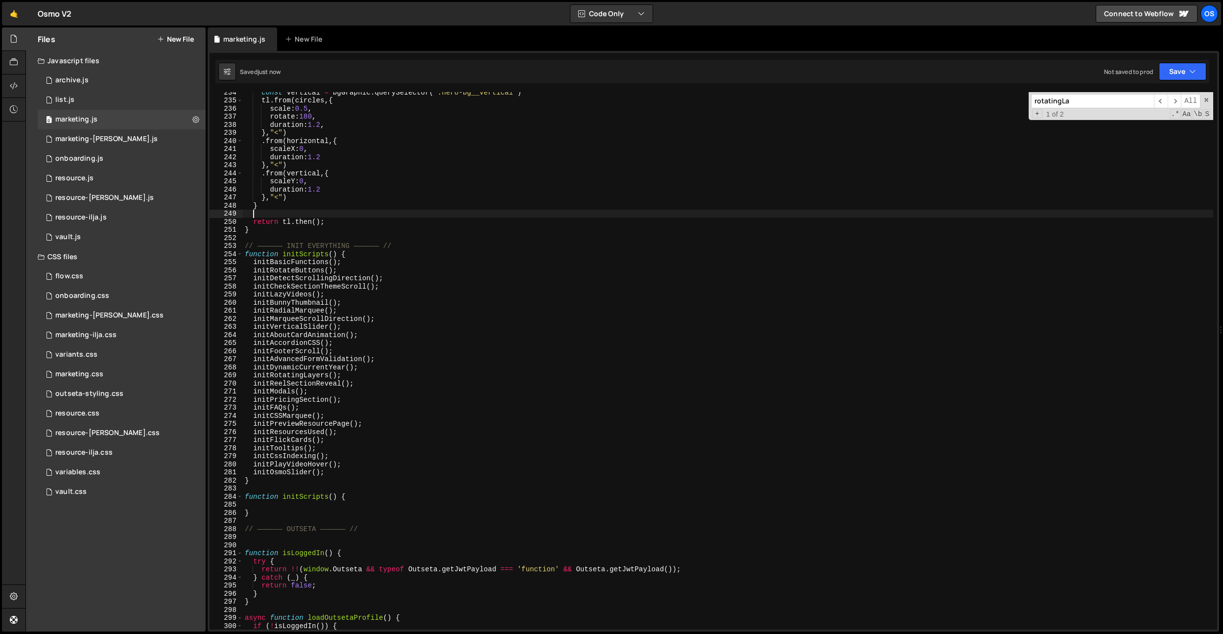
click at [362, 215] on div "const vertical = bgGraphic . querySelector ( ".hero-bg__vertical" ) tl . from (…" at bounding box center [728, 364] width 970 height 553
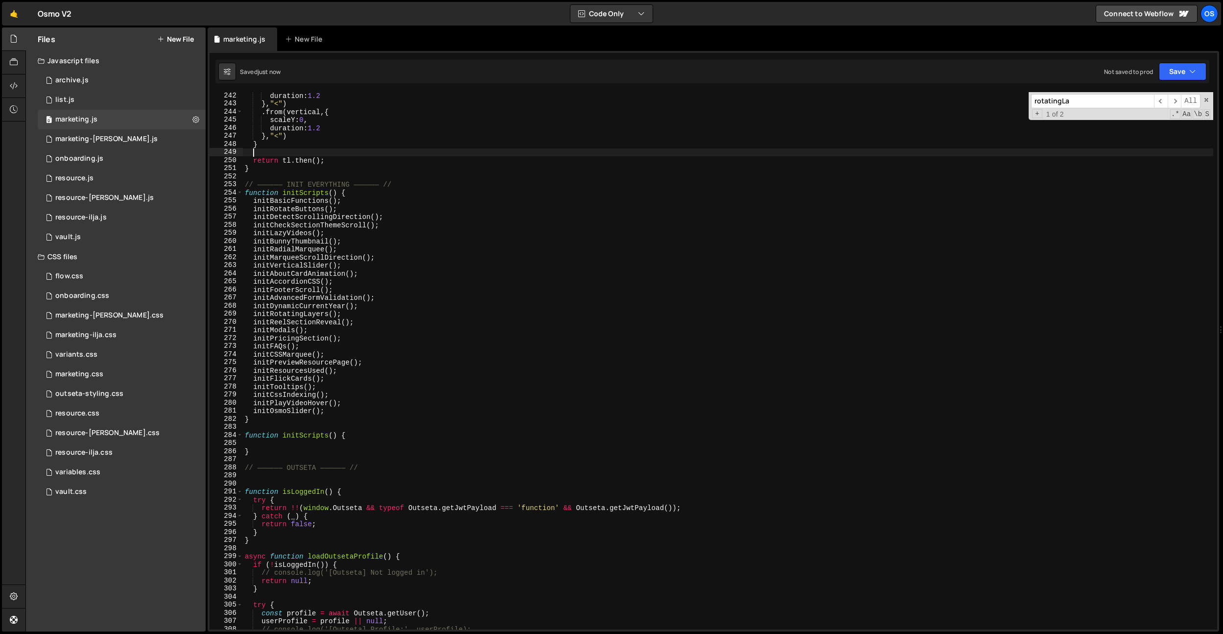
scroll to position [1068, 0]
click at [329, 375] on div "duration : 1.2 } , "<" ) . from ( vertical , { scaleY : 0 , duration : 1.2 } , …" at bounding box center [728, 368] width 970 height 553
type textarea "startLazyVideos(); });"
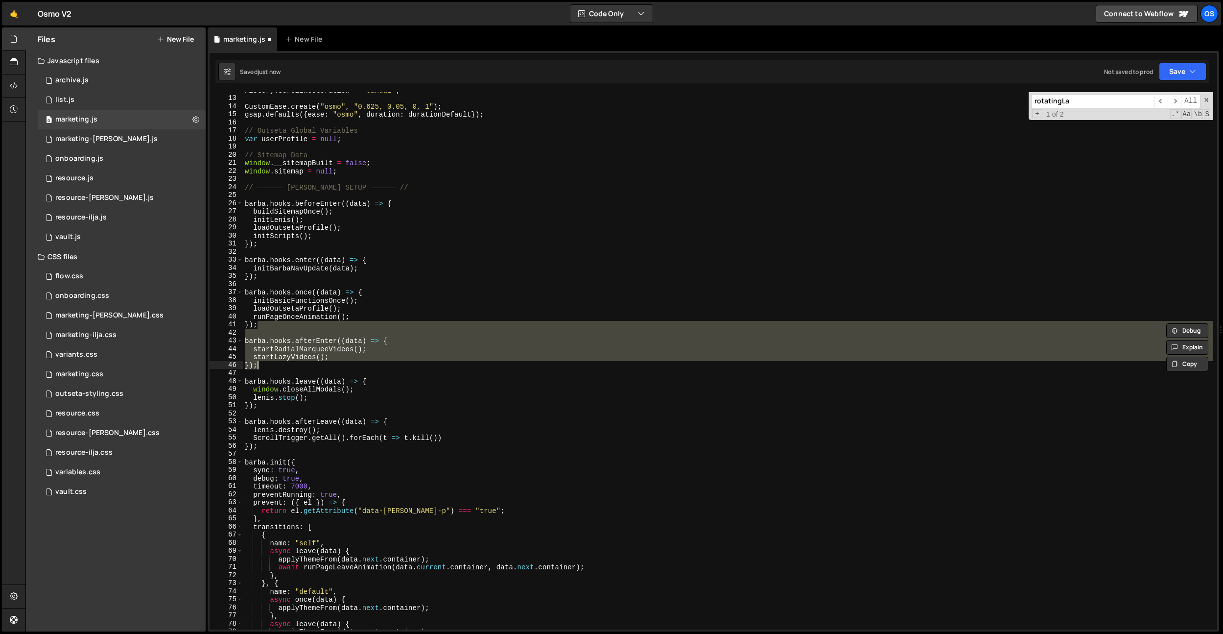
click at [329, 375] on div "history . scrollRestoration = "manual" ; CustomEase . create ( "osmo" , "0.625,…" at bounding box center [728, 362] width 970 height 553
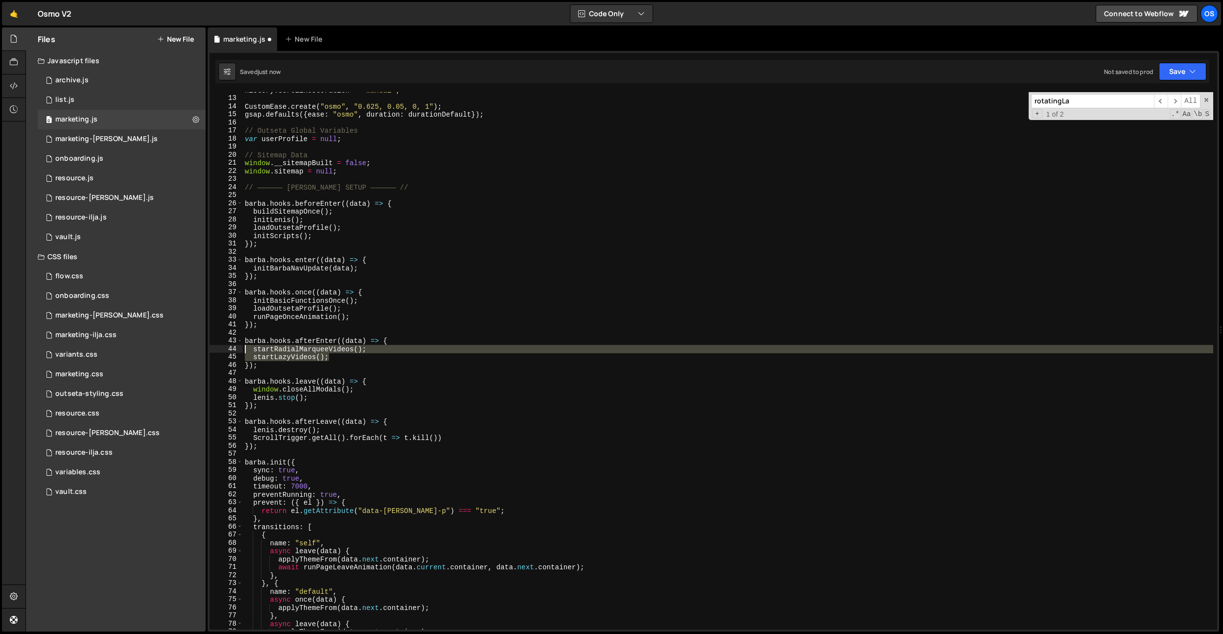
drag, startPoint x: 304, startPoint y: 358, endPoint x: 227, endPoint y: 350, distance: 77.8
click at [227, 350] on div "12 13 14 15 16 17 18 19 20 21 22 23 24 25 26 27 28 29 30 31 32 33 34 35 36 37 3…" at bounding box center [714, 360] width 1008 height 537
type textarea "startRadialMarqueeVideos(); startLazyVideos();"
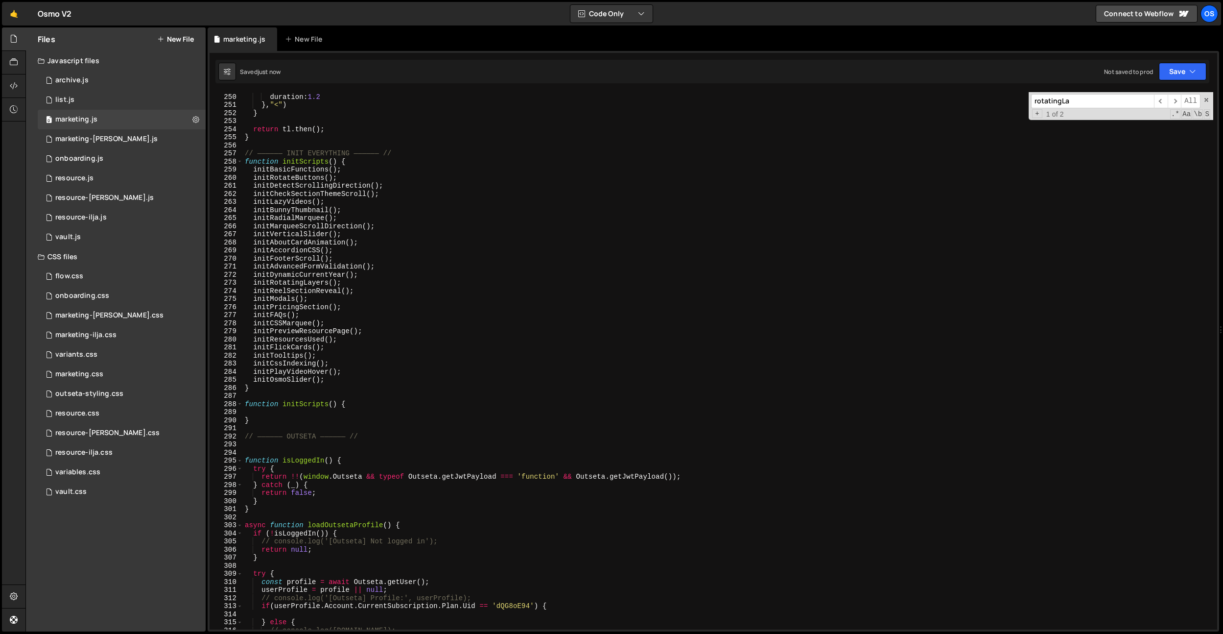
scroll to position [1102, 0]
click at [291, 417] on div "scaleY : 0 , duration : 1.2 } , "<" ) } return tl . then ( ) ; } // —————— INIT…" at bounding box center [728, 361] width 970 height 553
type textarea "}"
click at [293, 411] on div "scaleY : 0 , duration : 1.2 } , "<" ) } return tl . then ( ) ; } // —————— INIT…" at bounding box center [728, 361] width 970 height 553
paste textarea "startLazyVideos();"
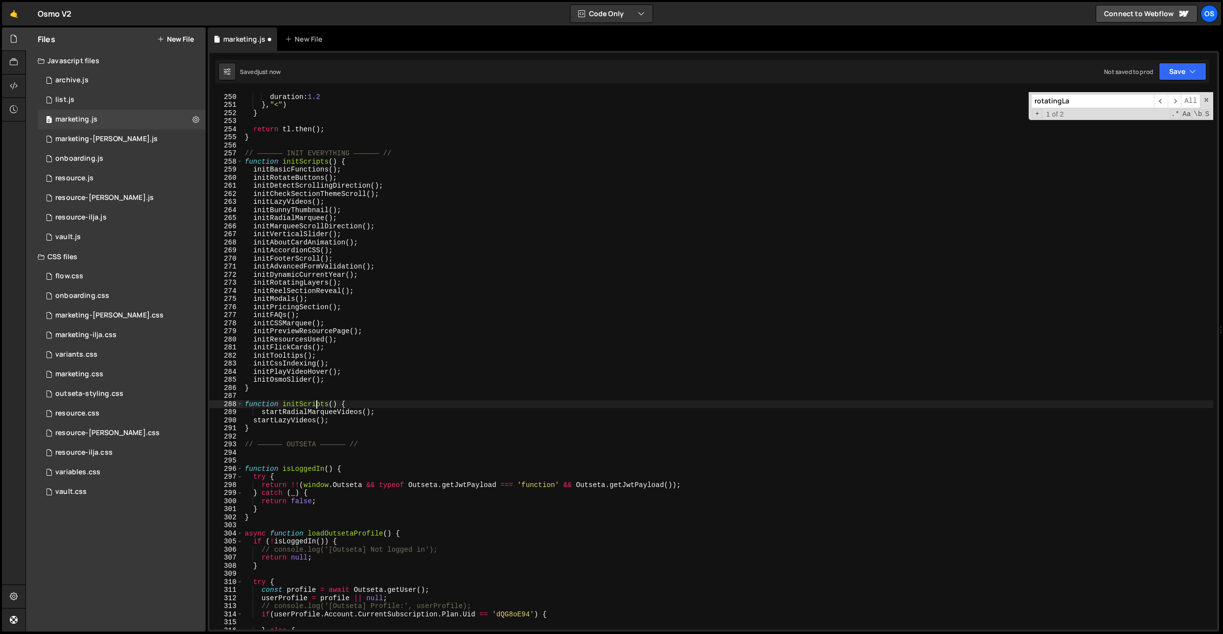
click at [315, 401] on div "scaleY : 0 , duration : 1.2 } , "<" ) } return tl . then ( ) ; } // —————— INIT…" at bounding box center [728, 361] width 970 height 553
click at [366, 383] on div "scaleY : 0 , duration : 1.2 } , "<" ) } return tl . then ( ) ; } // —————— INIT…" at bounding box center [728, 361] width 970 height 553
click at [263, 412] on div "scaleY : 0 , duration : 1.2 } , "<" ) } return tl . then ( ) ; } // —————— INIT…" at bounding box center [728, 361] width 970 height 553
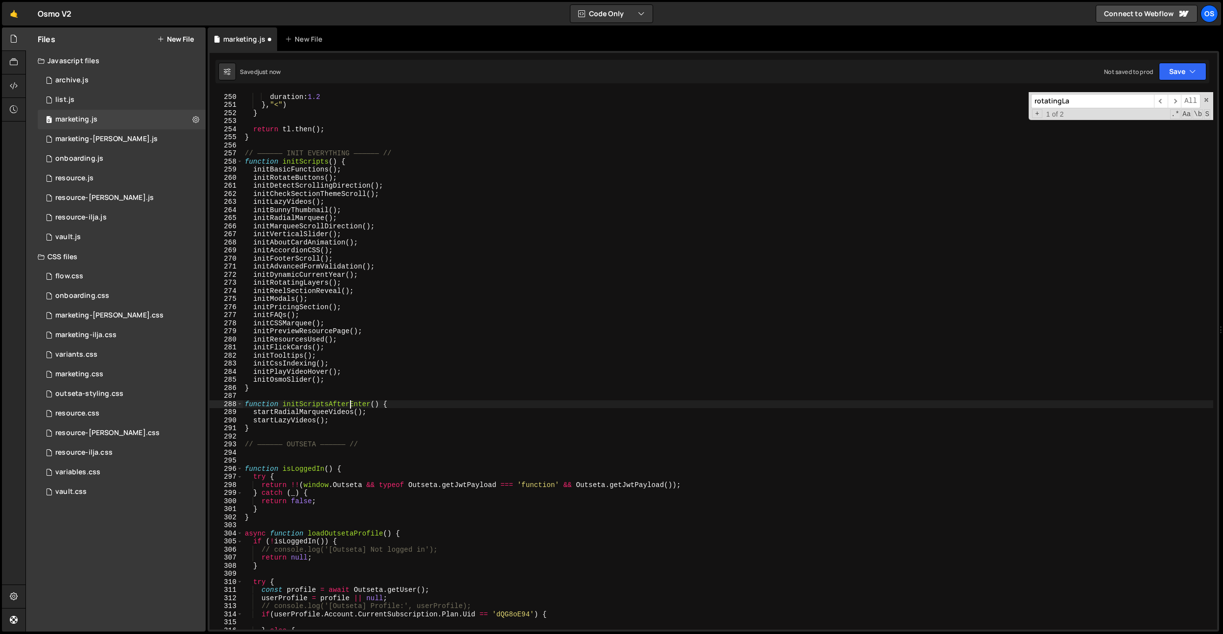
click at [351, 402] on div "scaleY : 0 , duration : 1.2 } , "<" ) } return tl . then ( ) ; } // —————— INIT…" at bounding box center [728, 361] width 970 height 553
type textarea "function initScriptsAfterEnter() {"
click at [351, 402] on div "scaleY : 0 , duration : 1.2 } , "<" ) } return tl . then ( ) ; } // —————— INIT…" at bounding box center [728, 361] width 970 height 553
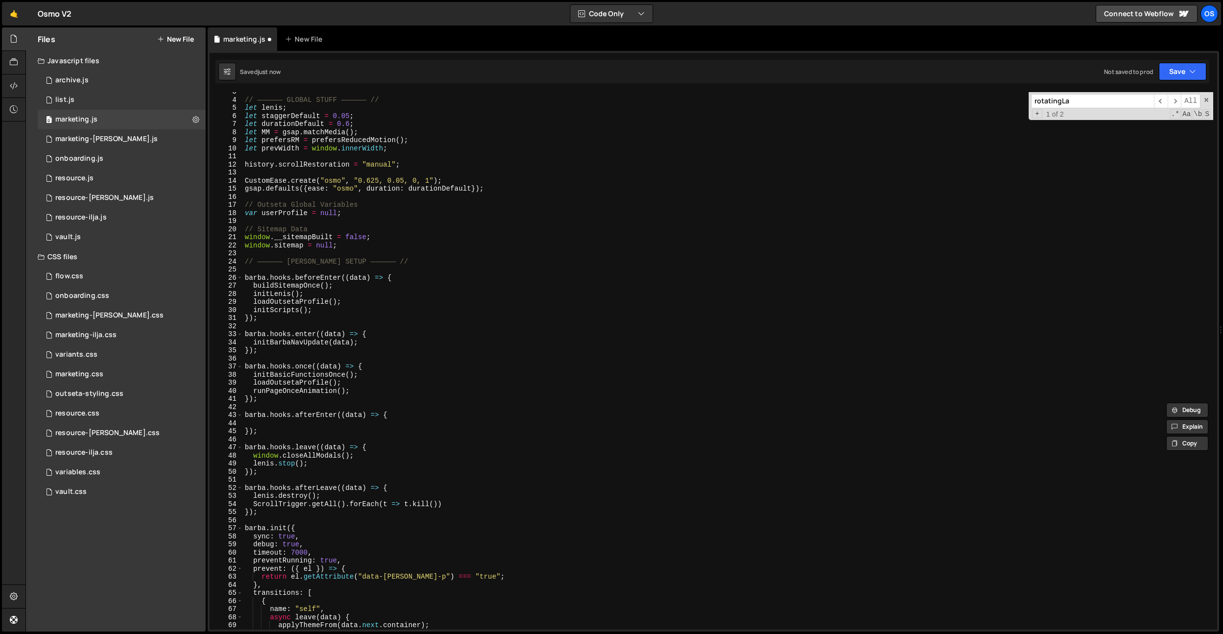
scroll to position [0, 0]
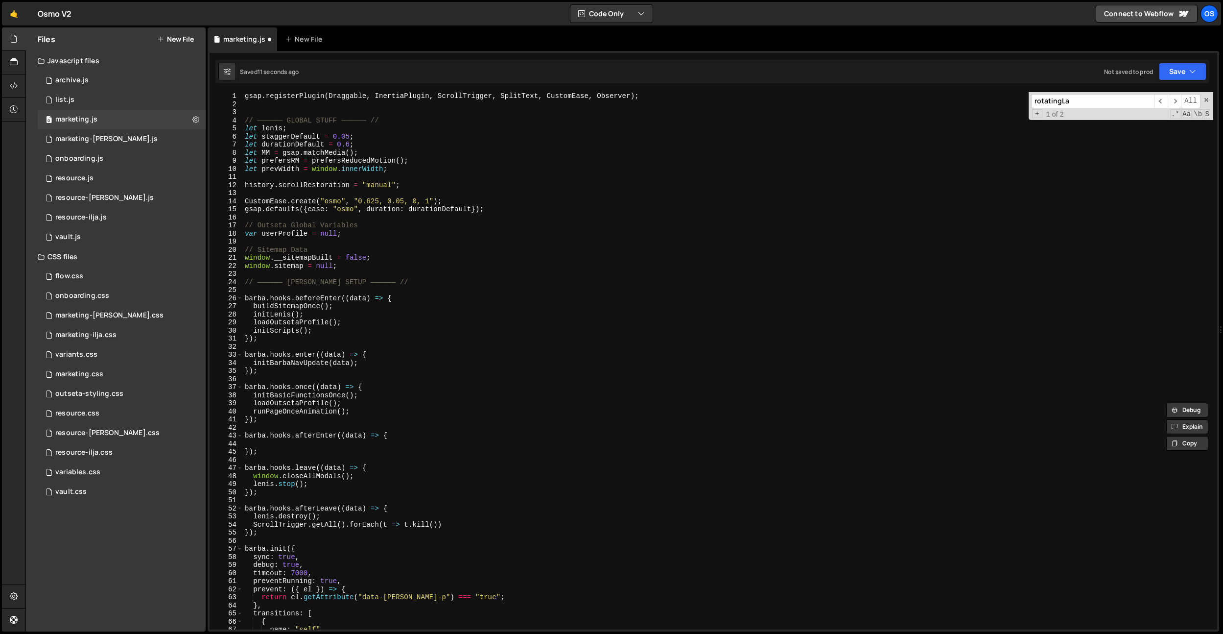
click at [329, 442] on div "gsap . registerPlugin ( Draggable , InertiaPlugin , ScrollTrigger , SplitText ,…" at bounding box center [728, 368] width 970 height 553
paste textarea "initScriptsAfterEnter"
click at [247, 446] on div "gsap . registerPlugin ( Draggable , InertiaPlugin , ScrollTrigger , SplitText ,…" at bounding box center [728, 368] width 970 height 553
click at [357, 442] on div "gsap . registerPlugin ( Draggable , InertiaPlugin , ScrollTrigger , SplitText ,…" at bounding box center [728, 368] width 970 height 553
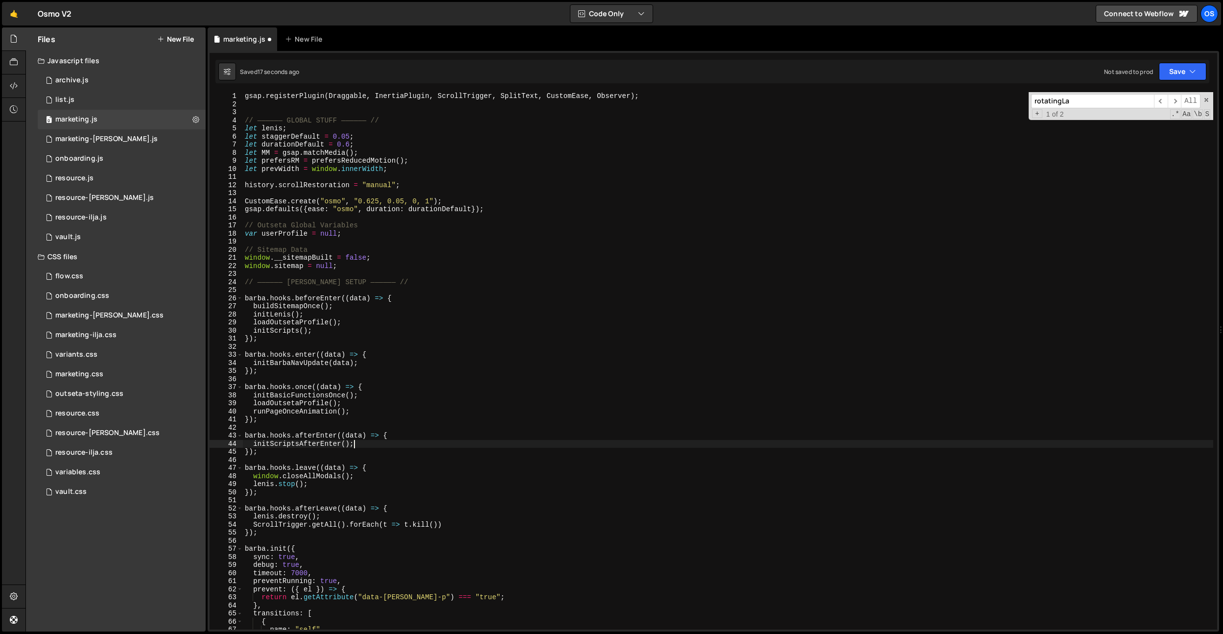
click at [353, 432] on div "gsap . registerPlugin ( Draggable , InertiaPlugin , ScrollTrigger , SplitText ,…" at bounding box center [728, 368] width 970 height 553
click at [345, 440] on div "gsap . registerPlugin ( Draggable , InertiaPlugin , ScrollTrigger , SplitText ,…" at bounding box center [728, 368] width 970 height 553
paste textarea "data"
drag, startPoint x: 421, startPoint y: 423, endPoint x: 382, endPoint y: 433, distance: 40.0
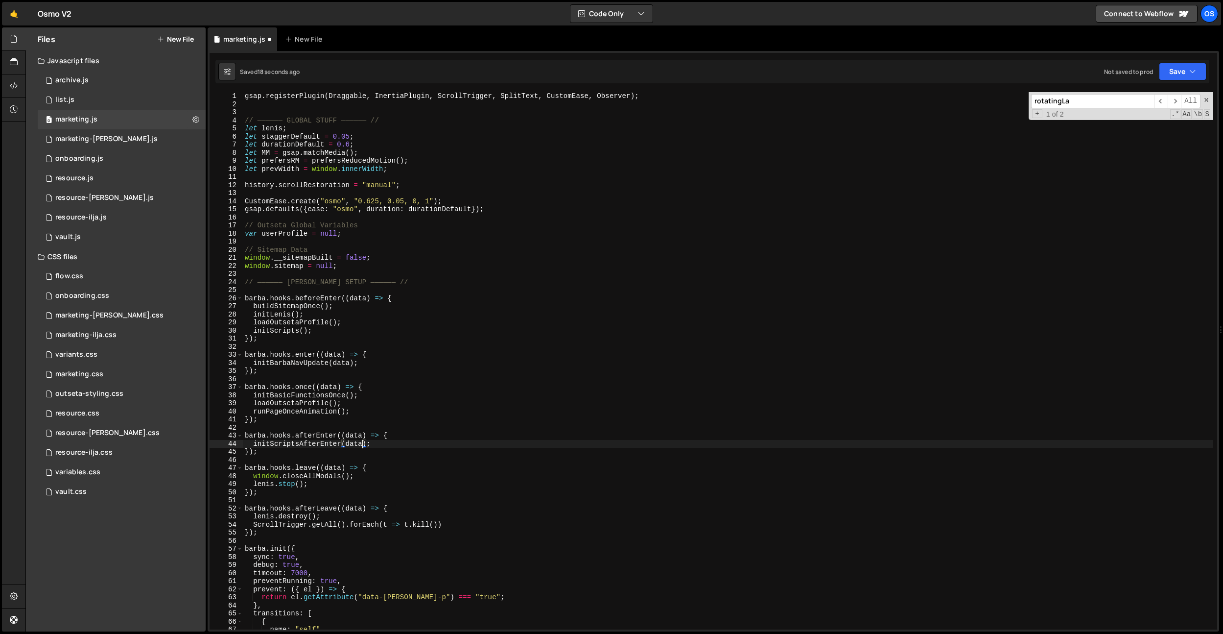
click at [419, 423] on div "gsap . registerPlugin ( Draggable , InertiaPlugin , ScrollTrigger , SplitText ,…" at bounding box center [728, 368] width 970 height 553
click at [336, 440] on div "gsap . registerPlugin ( Draggable , InertiaPlugin , ScrollTrigger , SplitText ,…" at bounding box center [728, 368] width 970 height 553
click at [438, 408] on div "gsap . registerPlugin ( Draggable , InertiaPlugin , ScrollTrigger , SplitText ,…" at bounding box center [728, 368] width 970 height 553
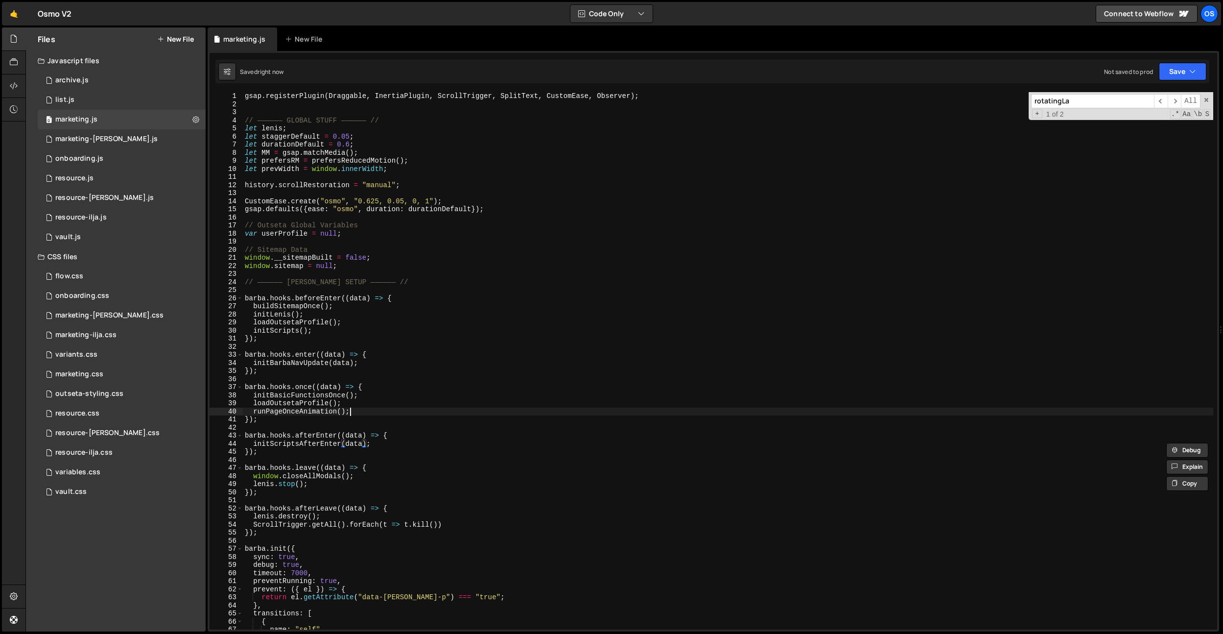
type textarea "runPageOnceAnimation();"
paste input "initScriptsAfterEnter"
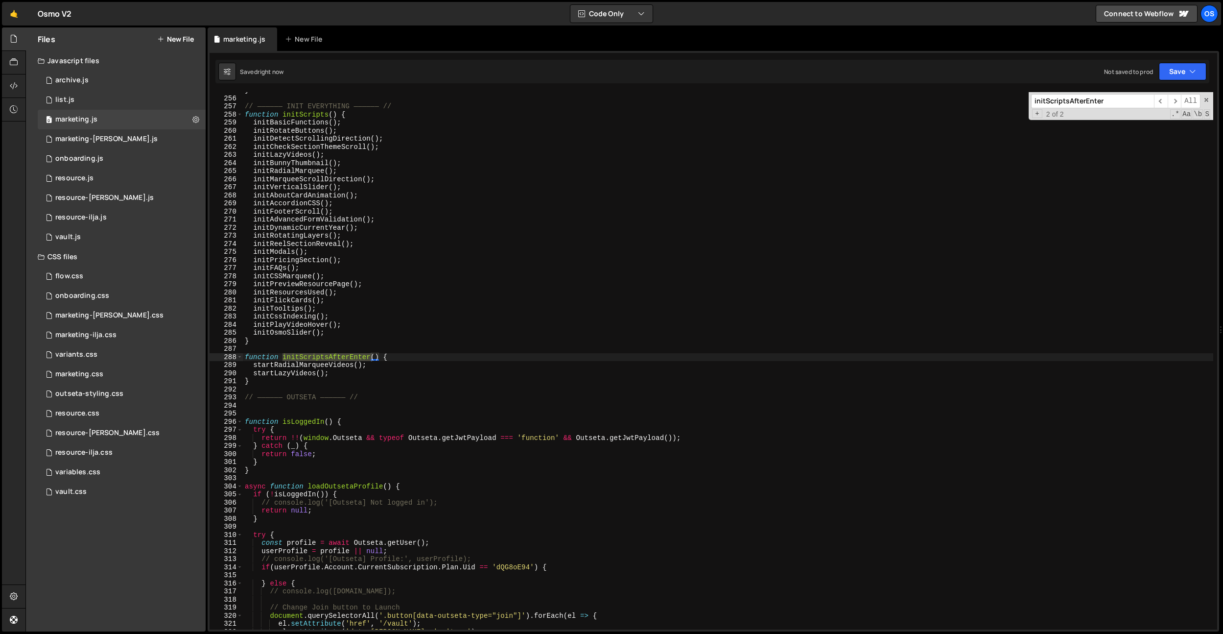
type input "initScriptsAfterEnter"
click at [415, 404] on div "} // —————— INIT EVERYTHING —————— // function initScripts ( ) { initBasicFunct…" at bounding box center [728, 362] width 970 height 553
drag, startPoint x: 377, startPoint y: 355, endPoint x: 363, endPoint y: 387, distance: 34.0
click at [377, 355] on div "} // —————— INIT EVERYTHING —————— // function initScripts ( ) { initBasicFunct…" at bounding box center [728, 362] width 970 height 553
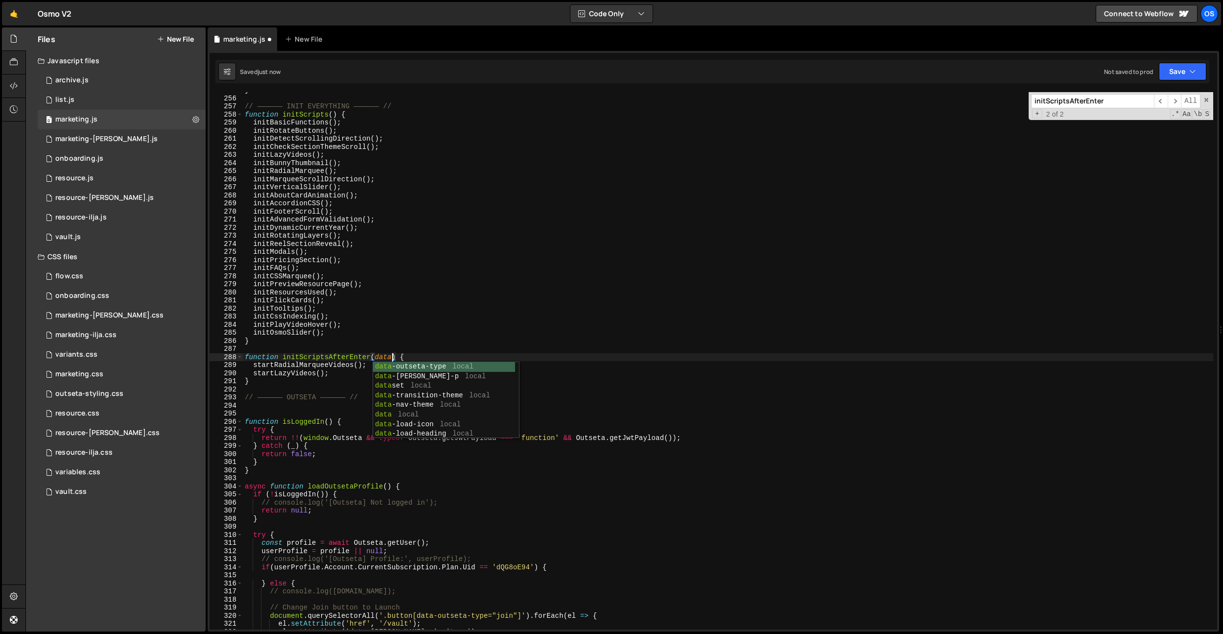
click at [407, 332] on div "} // —————— INIT EVERYTHING —————— // function initScripts ( ) { initBasicFunct…" at bounding box center [728, 362] width 970 height 553
click at [411, 331] on div "} // —————— INIT EVERYTHING —————— // function initScripts ( ) { initBasicFunct…" at bounding box center [728, 362] width 970 height 553
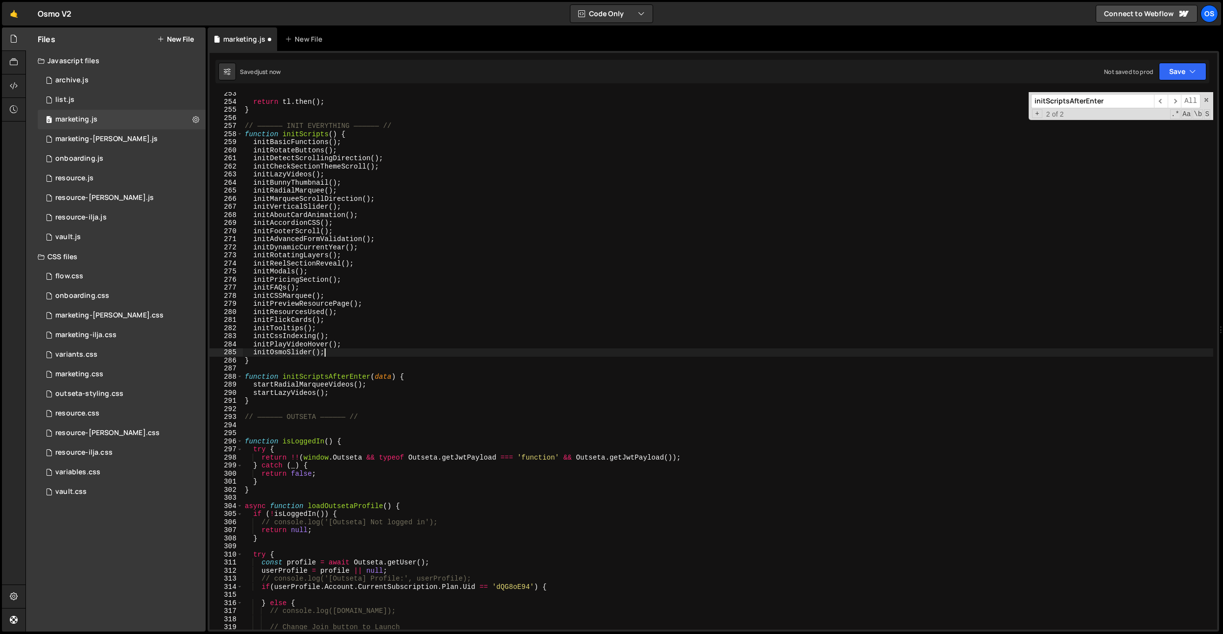
scroll to position [1114, 0]
click at [387, 379] on div "} return tl . then ( ) ; } // —————— INIT EVERYTHING —————— // function initScr…" at bounding box center [728, 362] width 970 height 553
click at [350, 380] on div "} return tl . then ( ) ; } // —————— INIT EVERYTHING —————— // function initScr…" at bounding box center [728, 363] width 970 height 553
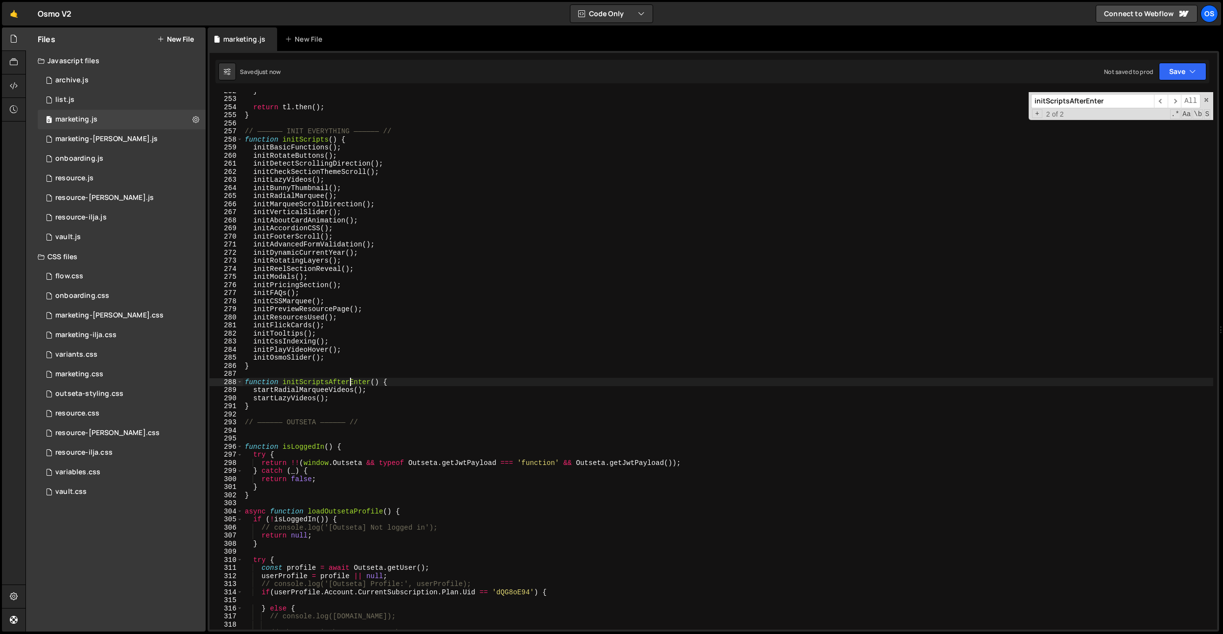
click at [350, 380] on div "} return tl . then ( ) ; } // —————— INIT EVERYTHING —————— // function initScr…" at bounding box center [728, 363] width 970 height 553
click at [399, 354] on div "} return tl . then ( ) ; } // —————— INIT EVERYTHING —————— // function initScr…" at bounding box center [728, 363] width 970 height 553
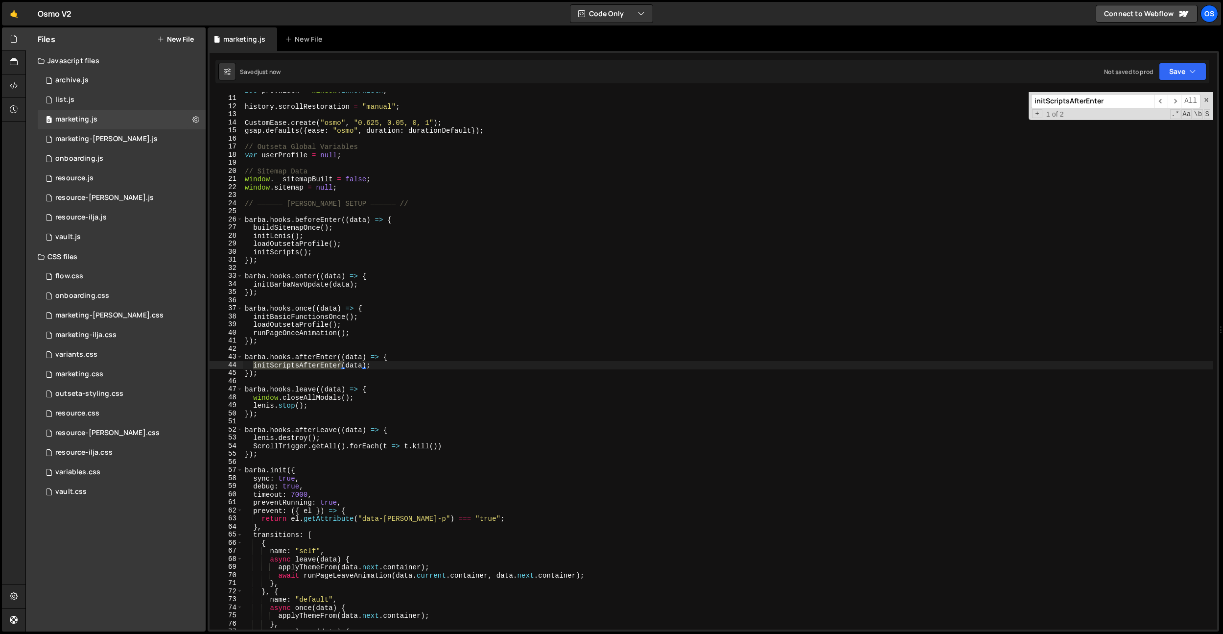
click at [365, 360] on div "let prevWidth = window . innerWidth ; history . scrollRestoration = "manual" ; …" at bounding box center [728, 362] width 970 height 553
click at [356, 363] on div "let prevWidth = window . innerWidth ; history . scrollRestoration = "manual" ; …" at bounding box center [728, 362] width 970 height 553
click at [1077, 92] on div "initScriptsAfterEnter ​ ​ All Replace All + 1 of 2 .* Aa \b S" at bounding box center [1121, 106] width 185 height 28
click at [1076, 95] on input "initScriptsAfterEnter" at bounding box center [1092, 101] width 123 height 14
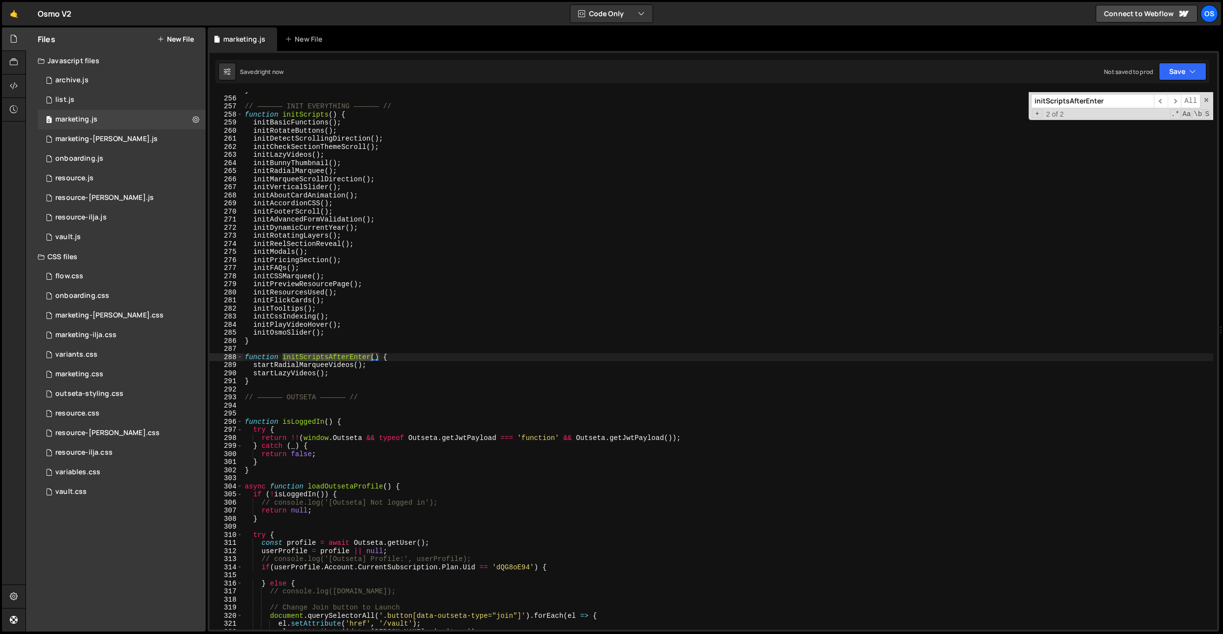
scroll to position [1128, 0]
click at [320, 463] on div "} // —————— INIT EVERYTHING —————— // function initScripts ( ) { initBasicFunct…" at bounding box center [728, 362] width 970 height 553
click at [345, 313] on div "} // —————— INIT EVERYTHING —————— // function initScripts ( ) { initBasicFunct…" at bounding box center [728, 362] width 970 height 553
click at [313, 230] on div "} // —————— INIT EVERYTHING —————— // function initScripts ( ) { initBasicFunct…" at bounding box center [728, 362] width 970 height 553
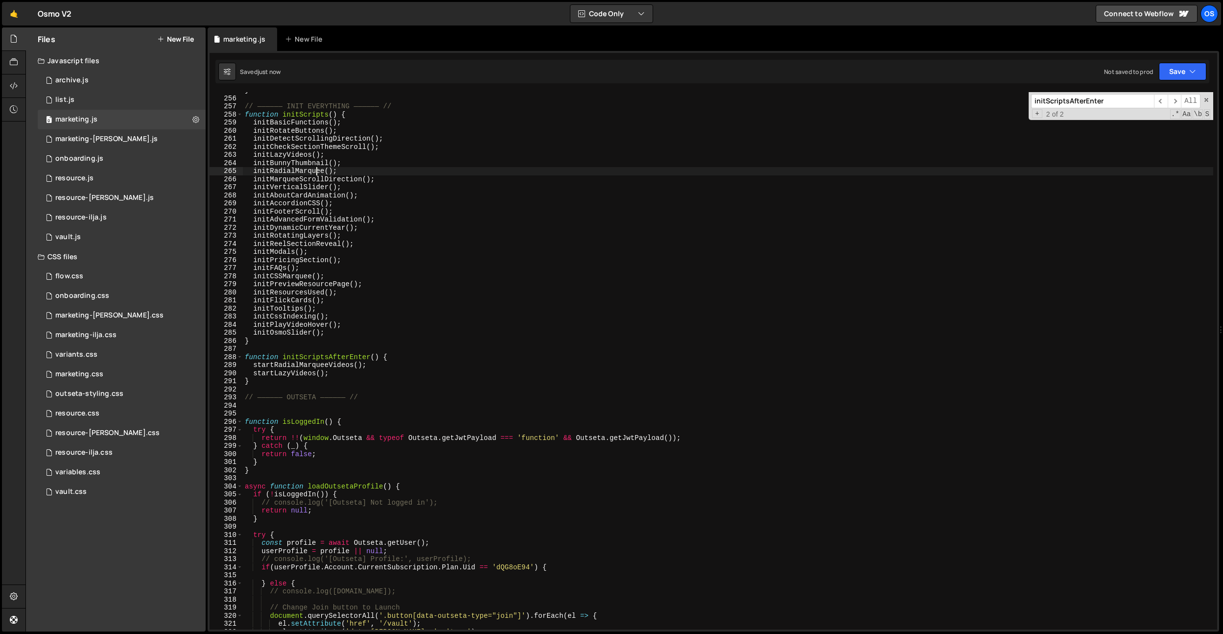
click at [317, 174] on div "} // —————— INIT EVERYTHING —————— // function initScripts ( ) { initBasicFunct…" at bounding box center [728, 362] width 970 height 553
click at [289, 173] on div "} // —————— INIT EVERYTHING —————— // function initScripts ( ) { initBasicFunct…" at bounding box center [728, 362] width 970 height 553
drag, startPoint x: 289, startPoint y: 173, endPoint x: 306, endPoint y: 172, distance: 17.2
click at [288, 173] on div "} // —————— INIT EVERYTHING —————— // function initScripts ( ) { initBasicFunct…" at bounding box center [728, 362] width 970 height 553
click at [284, 197] on div "} // —————— INIT EVERYTHING —————— // function initScripts ( ) { initBasicFunct…" at bounding box center [728, 362] width 970 height 553
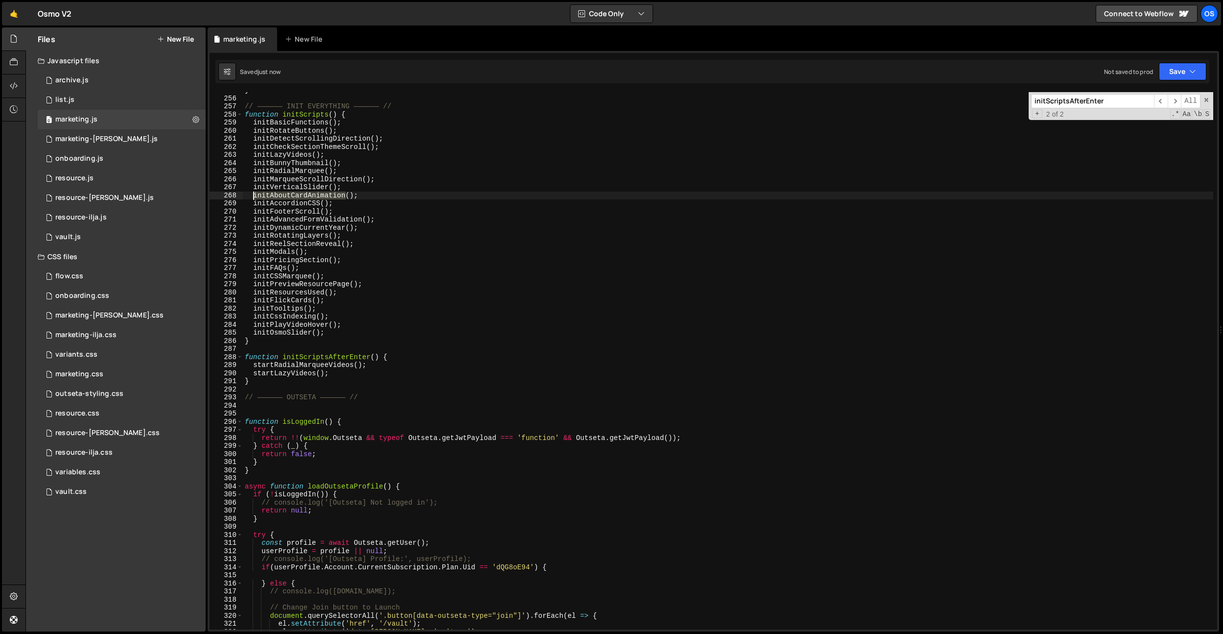
click at [284, 197] on div "} // —————— INIT EVERYTHING —————— // function initScripts ( ) { initBasicFunct…" at bounding box center [728, 362] width 970 height 553
click at [288, 207] on div "} // —————— INIT EVERYTHING —————— // function initScripts ( ) { initBasicFunct…" at bounding box center [728, 362] width 970 height 553
click at [308, 204] on div "} // —————— INIT EVERYTHING —————— // function initScripts ( ) { initBasicFunct…" at bounding box center [728, 362] width 970 height 553
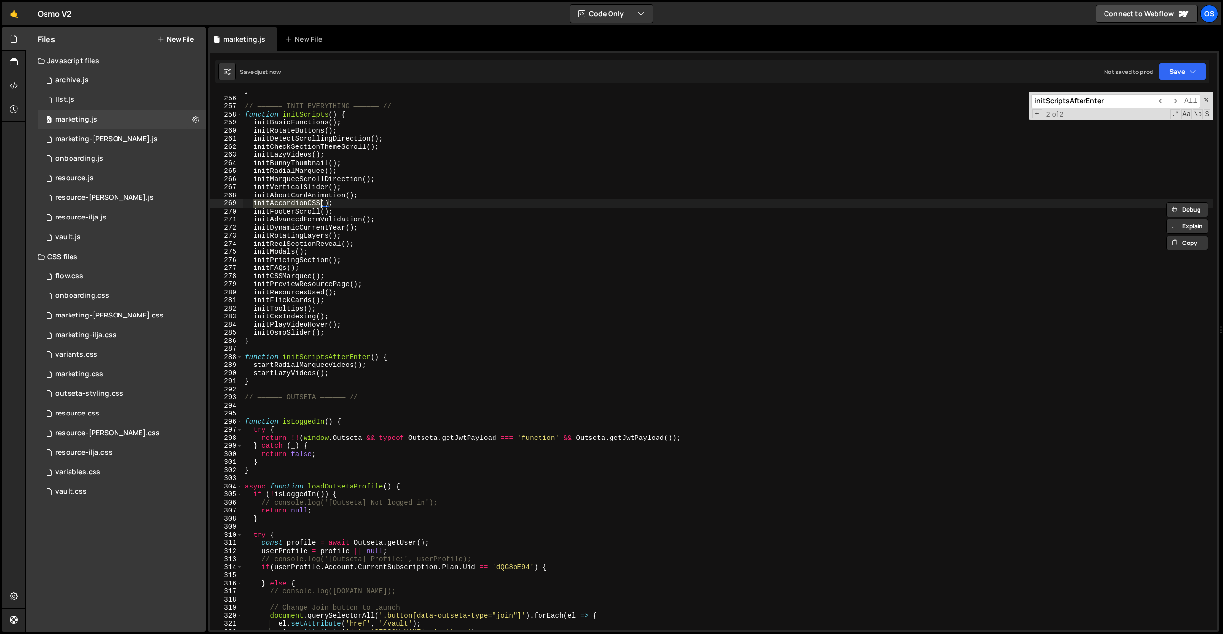
click at [303, 225] on div "} // —————— INIT EVERYTHING —————— // function initScripts ( ) { initBasicFunct…" at bounding box center [728, 362] width 970 height 553
drag, startPoint x: 345, startPoint y: 205, endPoint x: 254, endPoint y: 203, distance: 91.1
click at [254, 203] on div "} // —————— INIT EVERYTHING —————— // function initScripts ( ) { initBasicFunct…" at bounding box center [728, 362] width 970 height 553
type textarea "initAccordionCSS();"
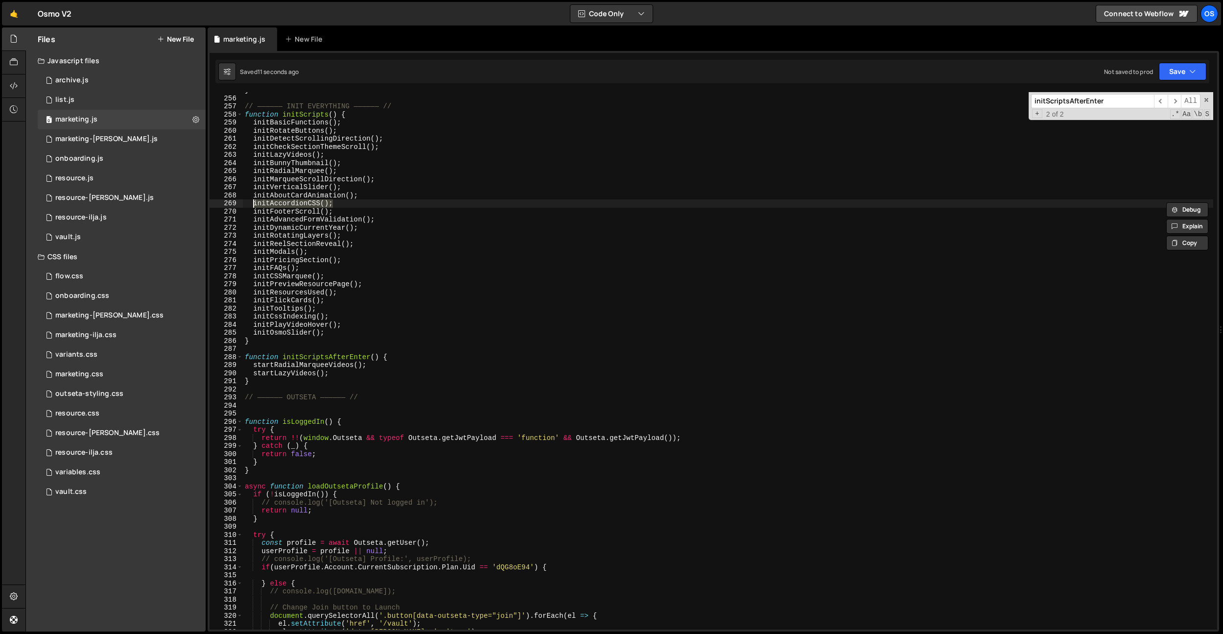
scroll to position [0, 0]
click at [347, 373] on div "} // —————— INIT EVERYTHING —————— // function initScripts ( ) { initBasicFunct…" at bounding box center [728, 362] width 970 height 553
type textarea "startLazyVideos();"
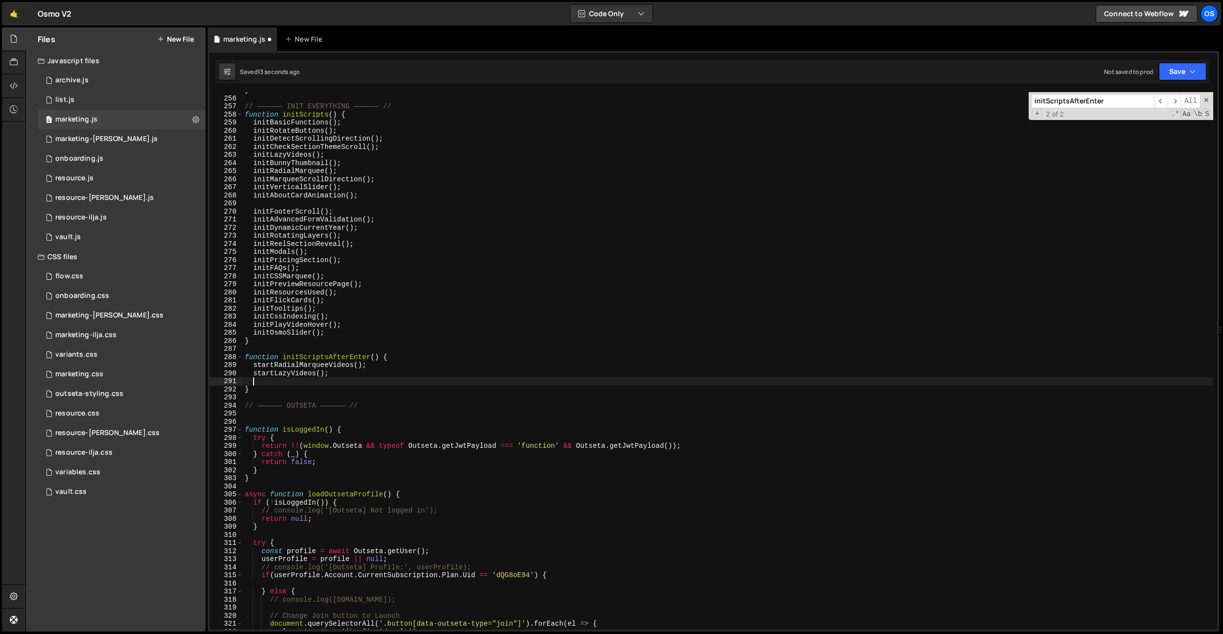
paste textarea "initAccordionCSS();"
drag, startPoint x: 344, startPoint y: 212, endPoint x: 281, endPoint y: 263, distance: 81.4
click at [254, 212] on div "} // —————— INIT EVERYTHING —————— // function initScripts ( ) { initBasicFunct…" at bounding box center [728, 362] width 970 height 553
click at [347, 369] on div "} // —————— INIT EVERYTHING —————— // function initScripts ( ) { initBasicFunct…" at bounding box center [728, 362] width 970 height 553
type textarea "startLazyVideos();"
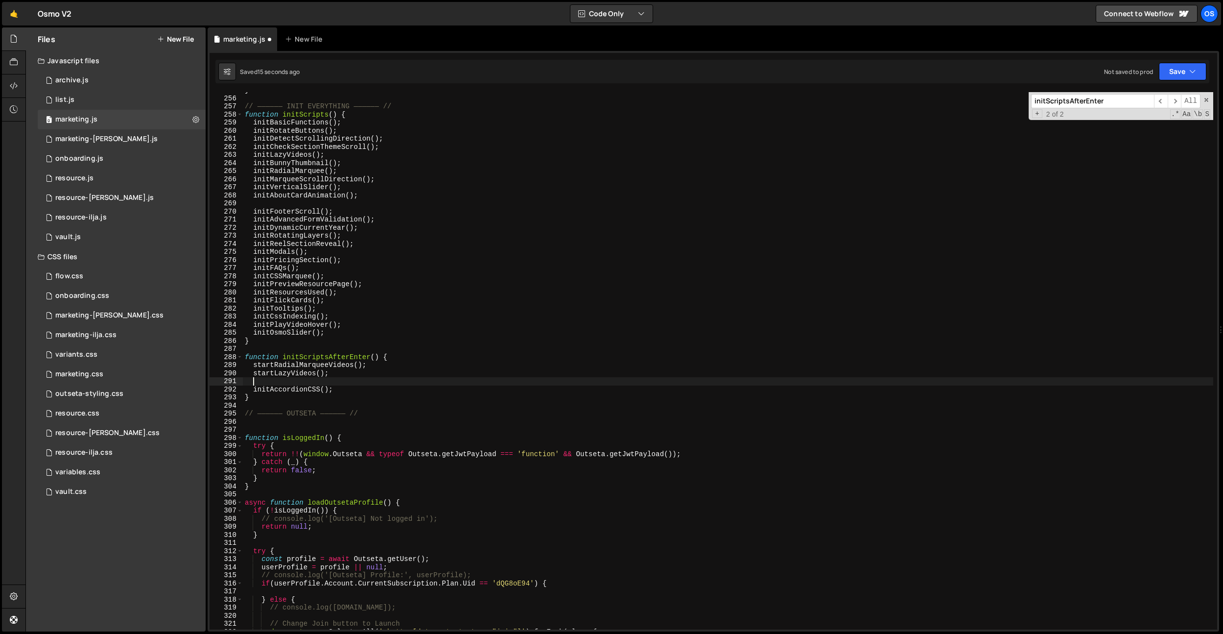
paste textarea "initFooterScroll();"
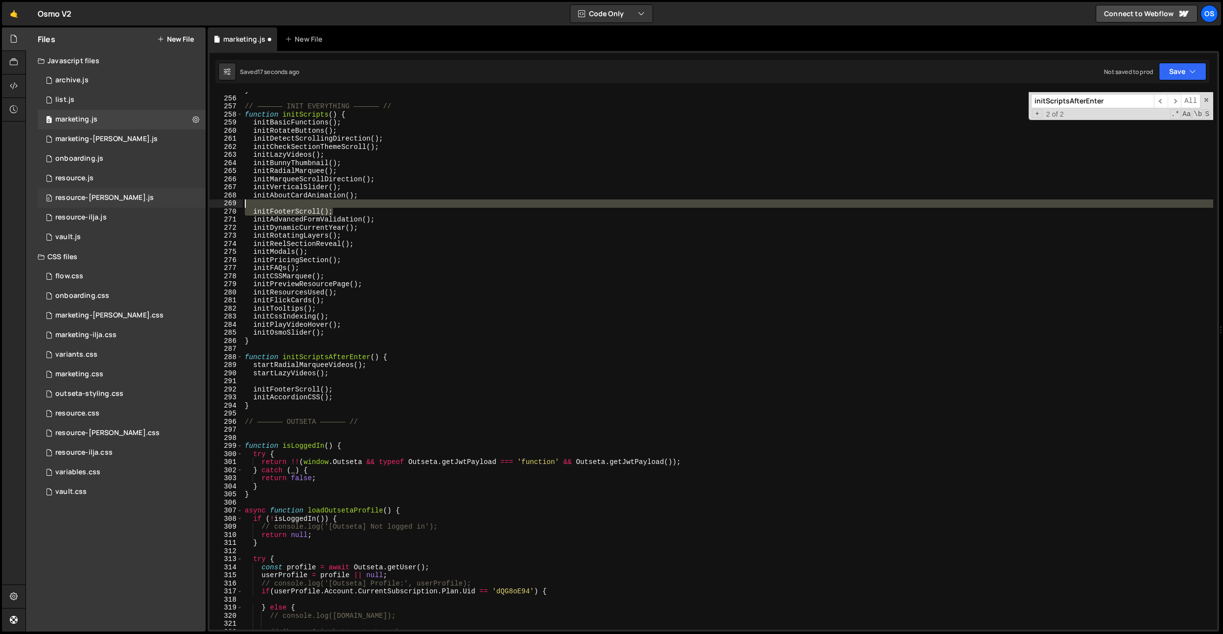
drag, startPoint x: 341, startPoint y: 211, endPoint x: 183, endPoint y: 202, distance: 158.9
click at [183, 202] on div "Files New File Javascript files 0 archive.js 0 0 list.js 0 0 marketing.js 0 0 0…" at bounding box center [624, 329] width 1198 height 604
type textarea "initFooterScroll();"
type textarea "initAboutCardAnimation();"
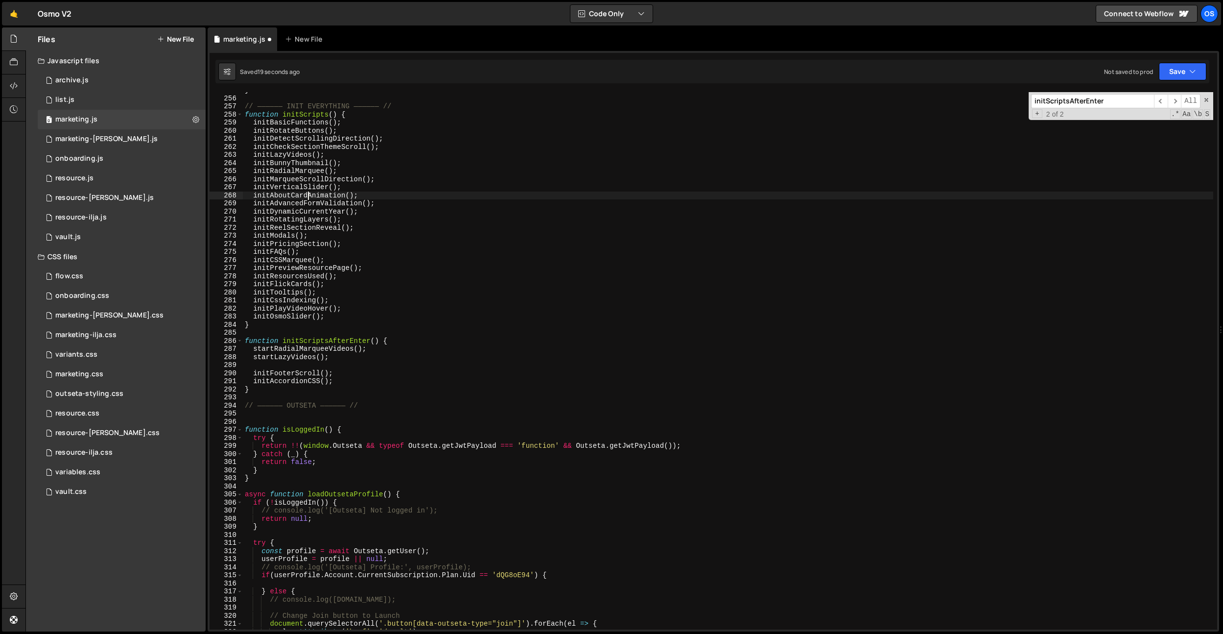
click at [310, 194] on div "} // —————— INIT EVERYTHING —————— // function initScripts ( ) { initBasicFunct…" at bounding box center [728, 362] width 970 height 553
drag, startPoint x: 381, startPoint y: 192, endPoint x: 252, endPoint y: 195, distance: 129.3
click at [252, 195] on div "} // —————— INIT EVERYTHING —————— // function initScripts ( ) { initBasicFunct…" at bounding box center [728, 362] width 970 height 553
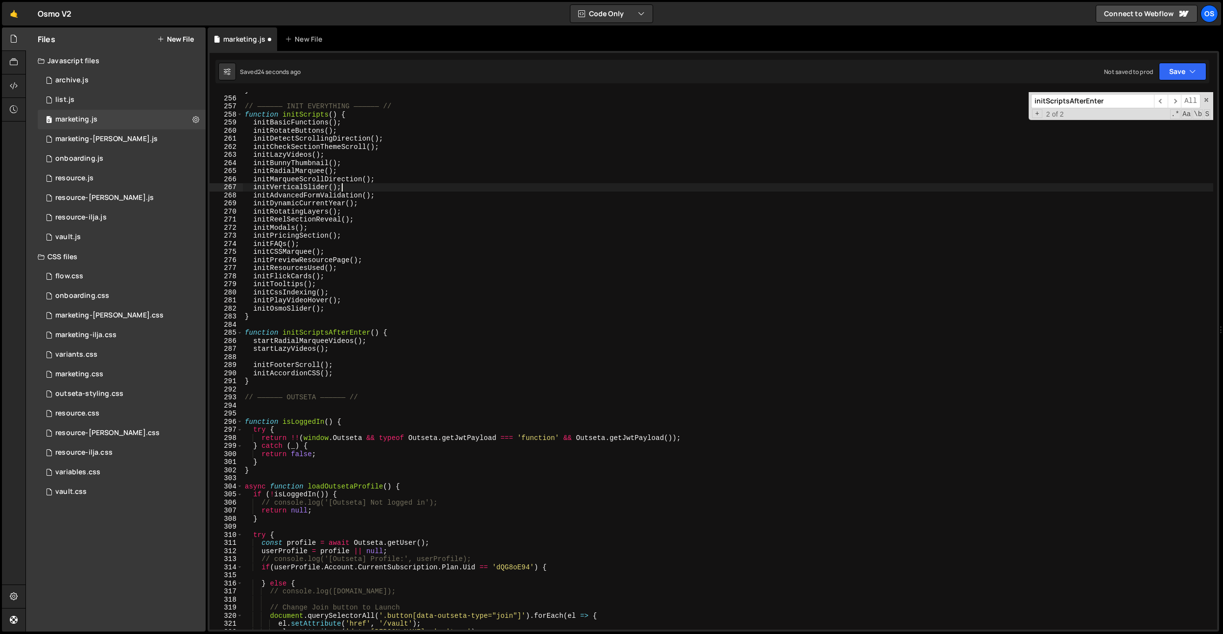
click at [345, 370] on div "} // —————— INIT EVERYTHING —————— // function initScripts ( ) { initBasicFunct…" at bounding box center [728, 362] width 970 height 553
type textarea "initAccordionCSS();"
paste textarea "initAboutCardAnimation();"
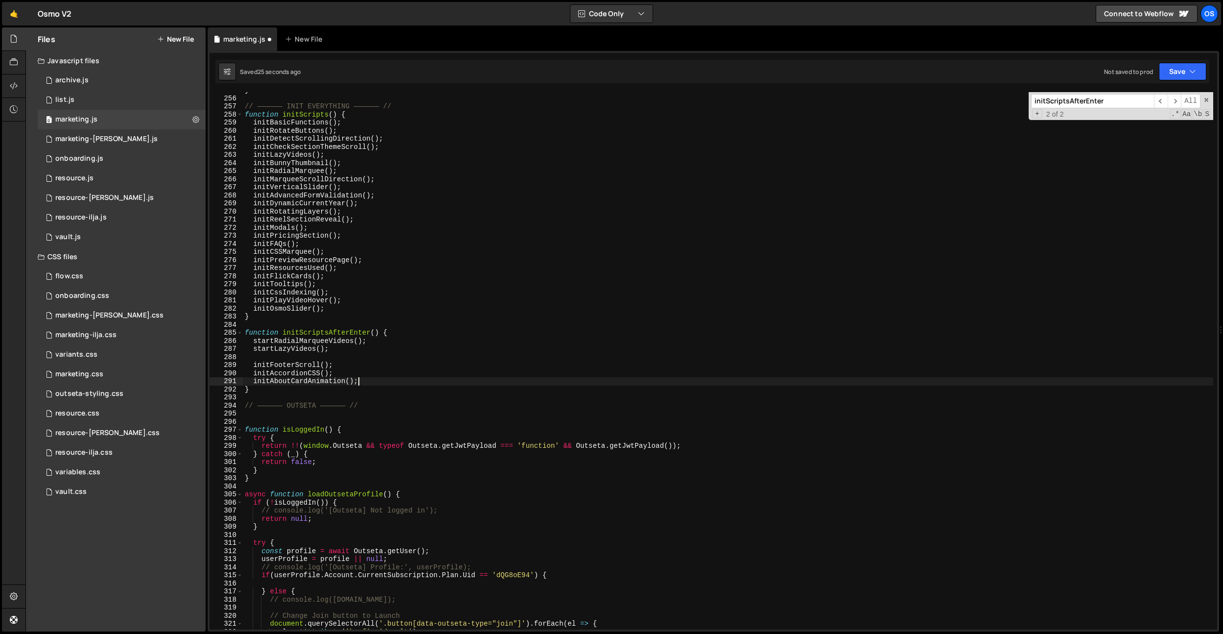
click at [320, 263] on div "} // —————— INIT EVERYTHING —————— // function initScripts ( ) { initBasicFunct…" at bounding box center [728, 362] width 970 height 553
click at [317, 239] on div "} // —————— INIT EVERYTHING —————— // function initScripts ( ) { initBasicFunct…" at bounding box center [728, 362] width 970 height 553
click at [301, 221] on div "} // —————— INIT EVERYTHING —————— // function initScripts ( ) { initBasicFunct…" at bounding box center [728, 362] width 970 height 553
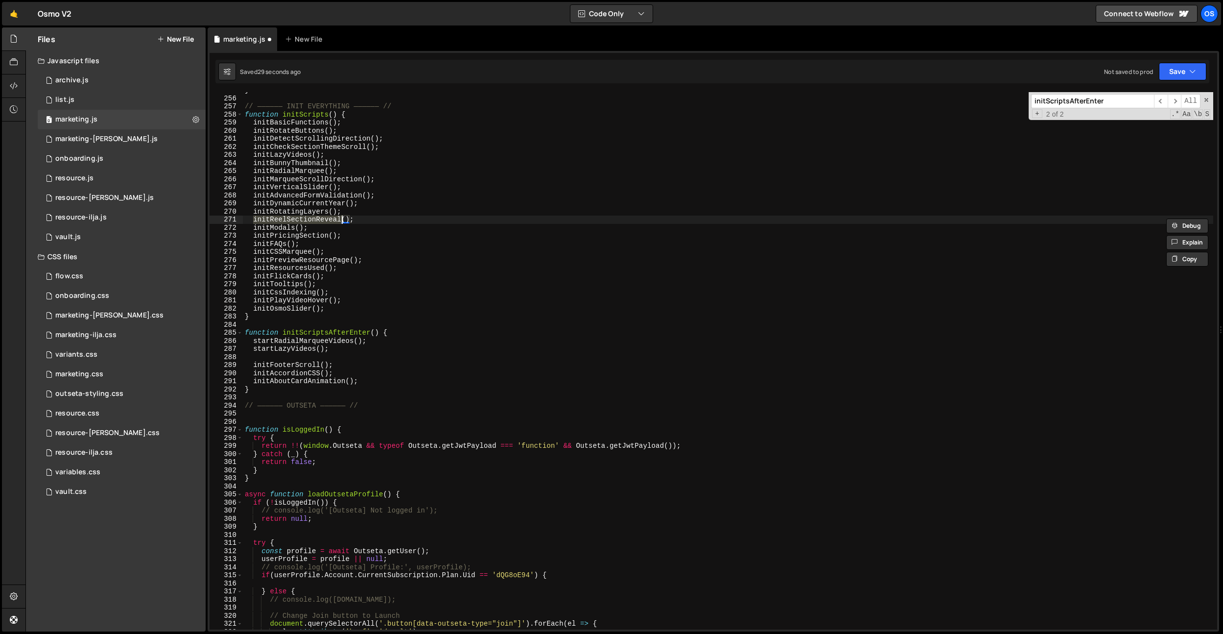
click at [304, 211] on div "} // —————— INIT EVERYTHING —————— // function initScripts ( ) { initBasicFunct…" at bounding box center [728, 362] width 970 height 553
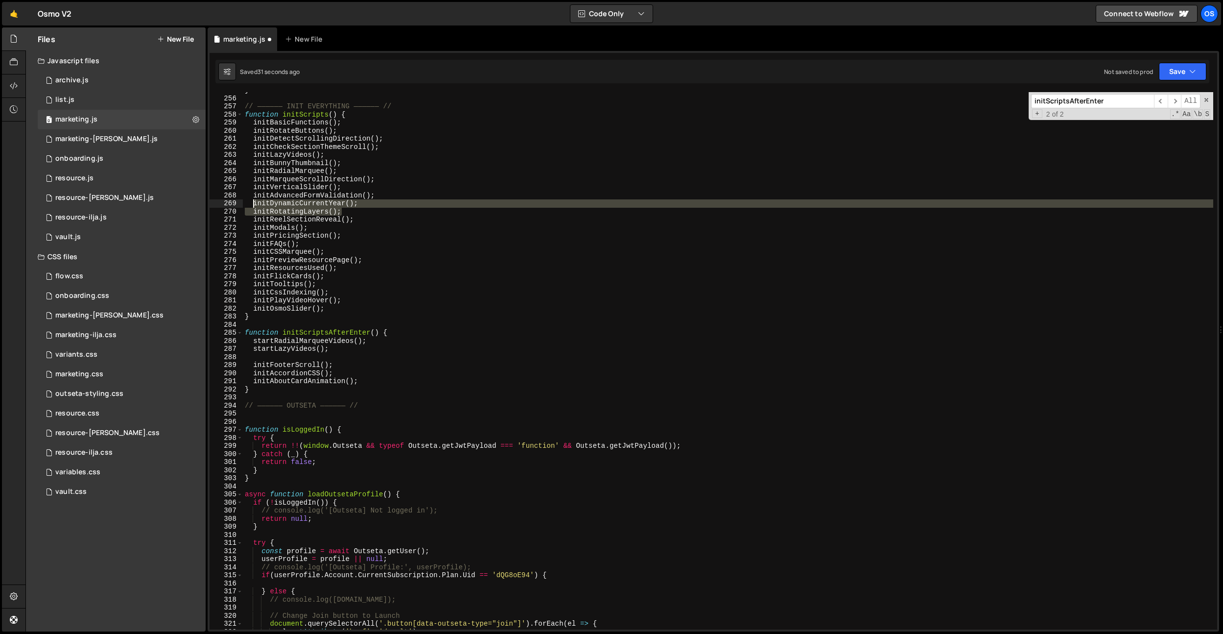
drag, startPoint x: 348, startPoint y: 209, endPoint x: 254, endPoint y: 206, distance: 93.6
click at [254, 206] on div "} // —————— INIT EVERYTHING —————— // function initScripts ( ) { initBasicFunct…" at bounding box center [728, 362] width 970 height 553
type textarea "initDynamicCurrentYear(); initRotatingLayers();"
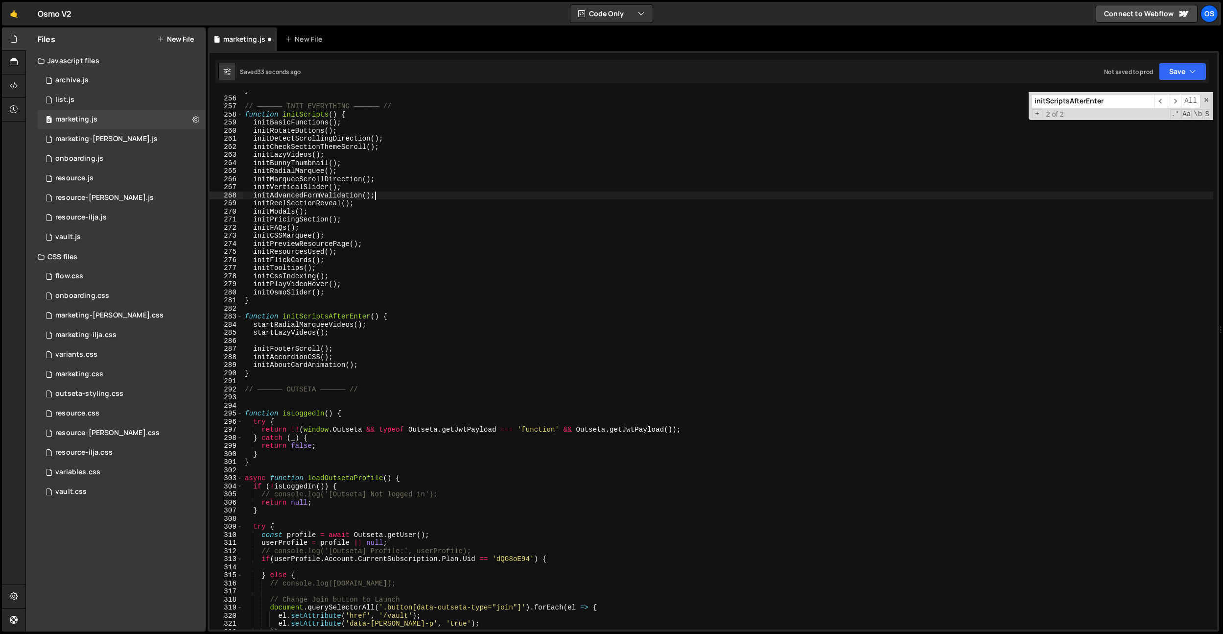
click at [361, 364] on div "} // —————— INIT EVERYTHING —————— // function initScripts ( ) { initBasicFunct…" at bounding box center [728, 362] width 970 height 553
type textarea "initAboutCardAnimation();"
paste textarea "initRotatingLayers();"
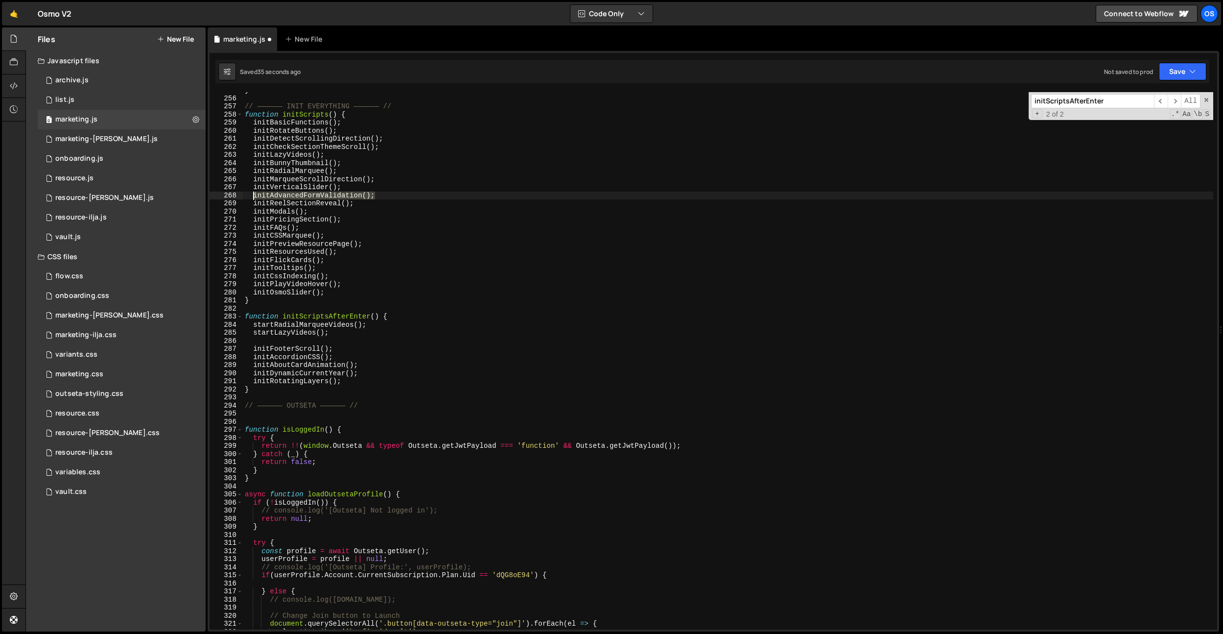
drag, startPoint x: 418, startPoint y: 194, endPoint x: 254, endPoint y: 195, distance: 164.0
click at [254, 195] on div "} // —————— INIT EVERYTHING —————— // function initScripts ( ) { initBasicFunct…" at bounding box center [728, 362] width 970 height 553
type textarea "initAdvancedFormValidation();"
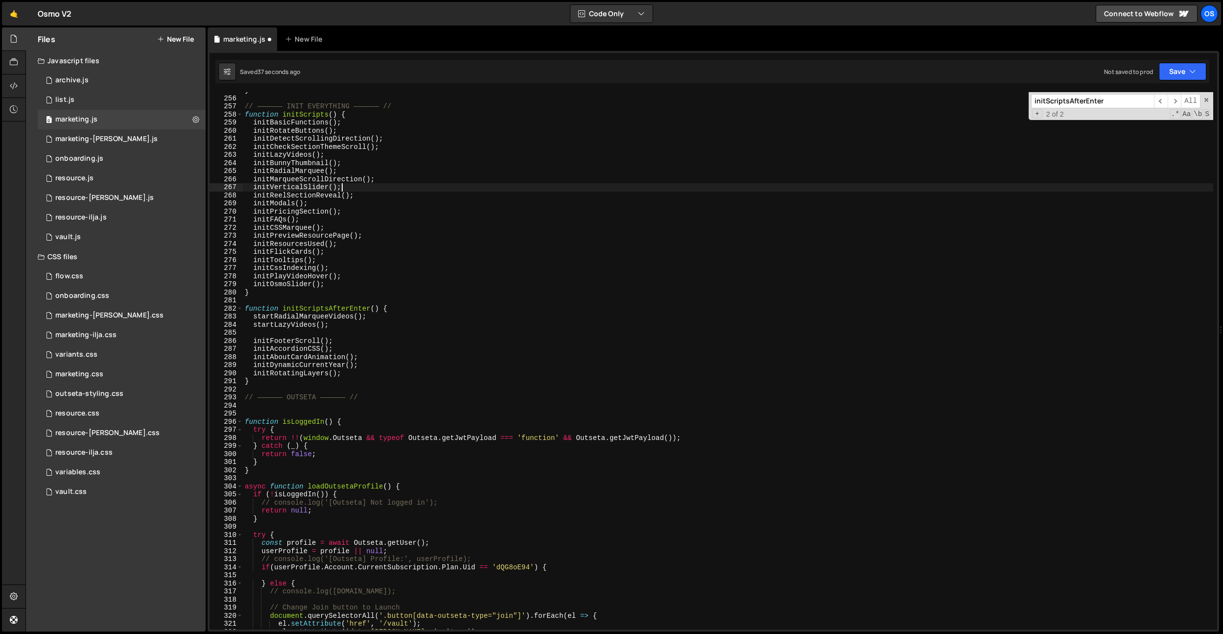
click at [345, 372] on div "} // —————— INIT EVERYTHING —————— // function initScripts ( ) { initBasicFunct…" at bounding box center [728, 362] width 970 height 553
type textarea "initRotatingLayers();"
paste textarea "initAdvancedFormValidation();"
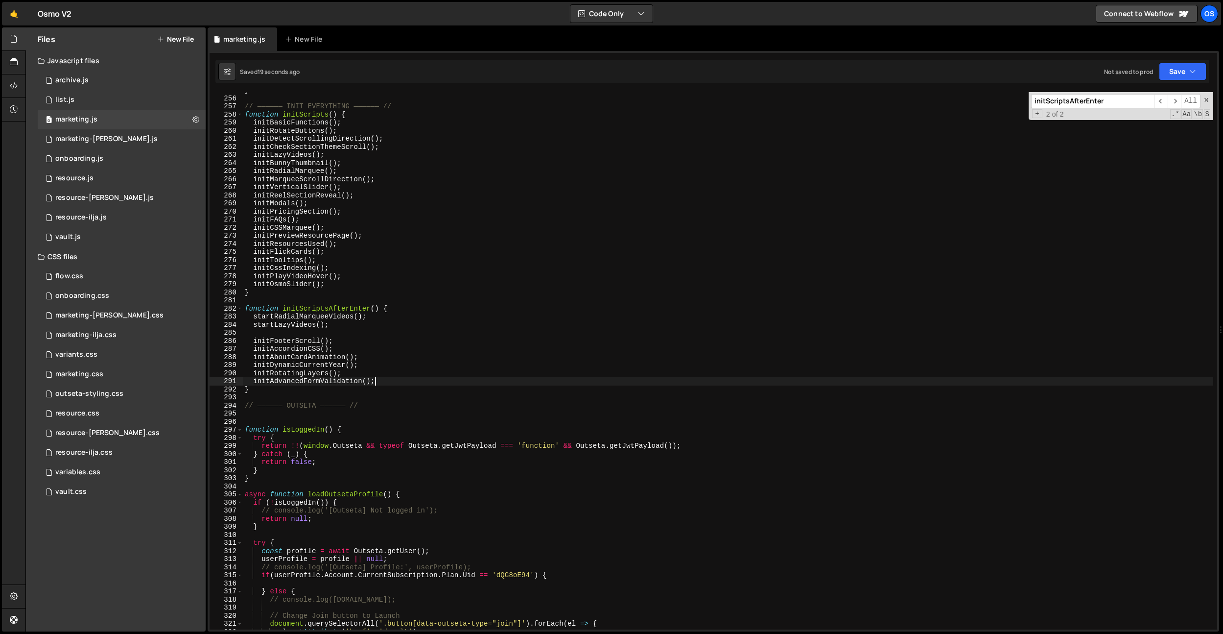
click at [366, 271] on div "} // —————— INIT EVERYTHING —————— // function initScripts ( ) { initBasicFunct…" at bounding box center [728, 362] width 970 height 553
click at [292, 209] on div "} // —————— INIT EVERYTHING —————— // function initScripts ( ) { initBasicFunct…" at bounding box center [728, 362] width 970 height 553
click at [297, 180] on div "} // —————— INIT EVERYTHING —————— // function initScripts ( ) { initBasicFunct…" at bounding box center [728, 362] width 970 height 553
click at [297, 187] on div "} // —————— INIT EVERYTHING —————— // function initScripts ( ) { initBasicFunct…" at bounding box center [728, 362] width 970 height 553
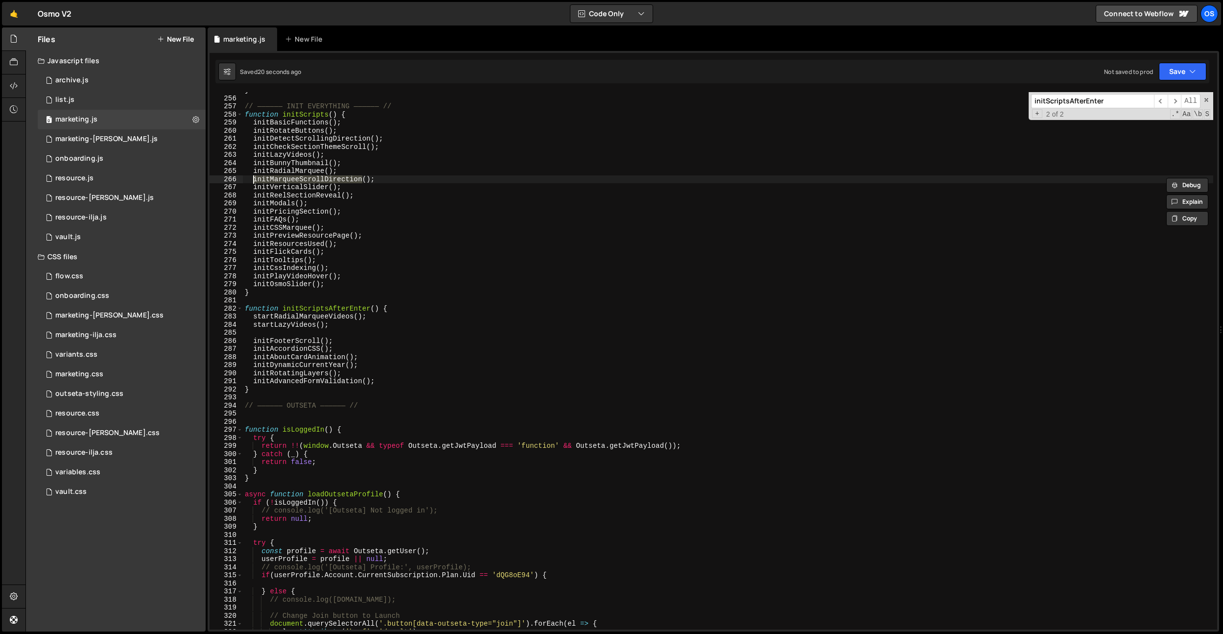
type textarea "initVerticalSlider();"
drag, startPoint x: 297, startPoint y: 187, endPoint x: 328, endPoint y: 187, distance: 30.8
click at [297, 187] on div "} // —————— INIT EVERYTHING —————— // function initScripts ( ) { initBasicFunct…" at bounding box center [728, 362] width 970 height 553
drag, startPoint x: 349, startPoint y: 187, endPoint x: 255, endPoint y: 187, distance: 94.0
click at [255, 187] on div "} // —————— INIT EVERYTHING —————— // function initScripts ( ) { initBasicFunct…" at bounding box center [728, 362] width 970 height 553
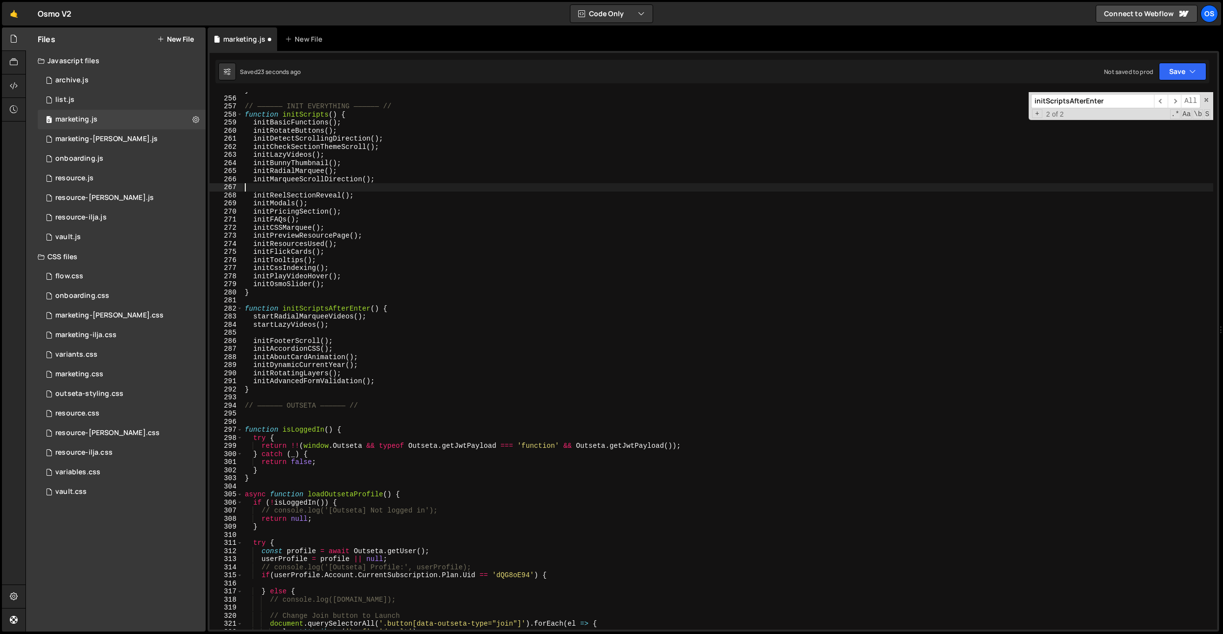
type textarea "initMarqueeScrollDirection();"
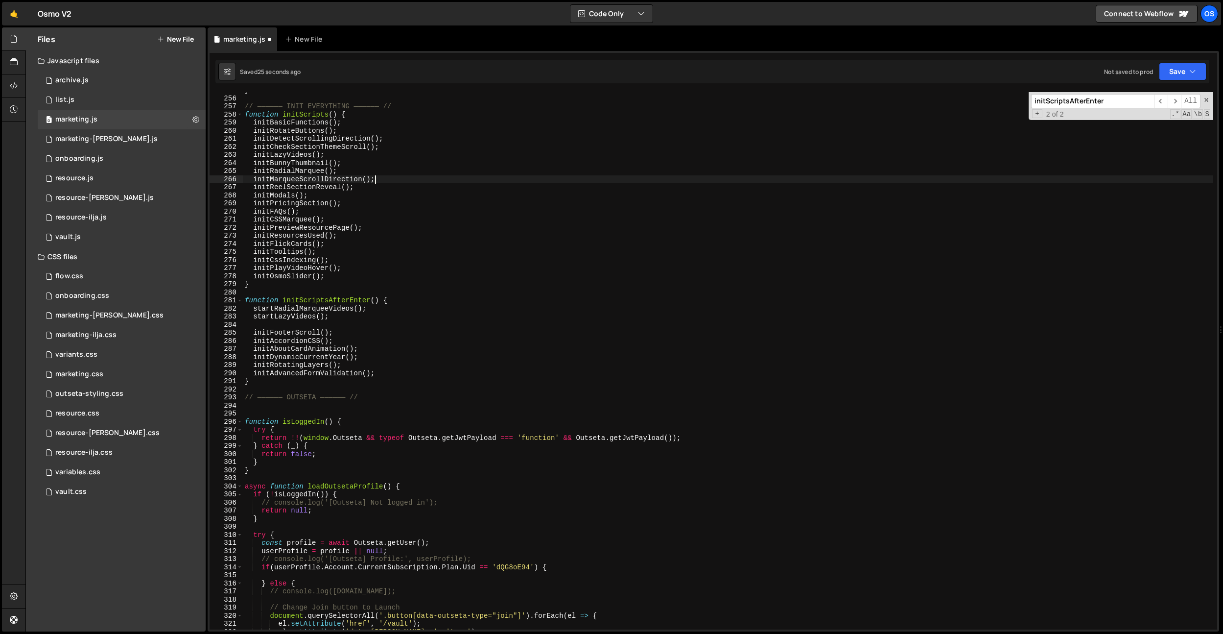
click at [386, 370] on div "} // —————— INIT EVERYTHING —————— // function initScripts ( ) { initBasicFunct…" at bounding box center [728, 362] width 970 height 553
type textarea "initAdvancedFormValidation();"
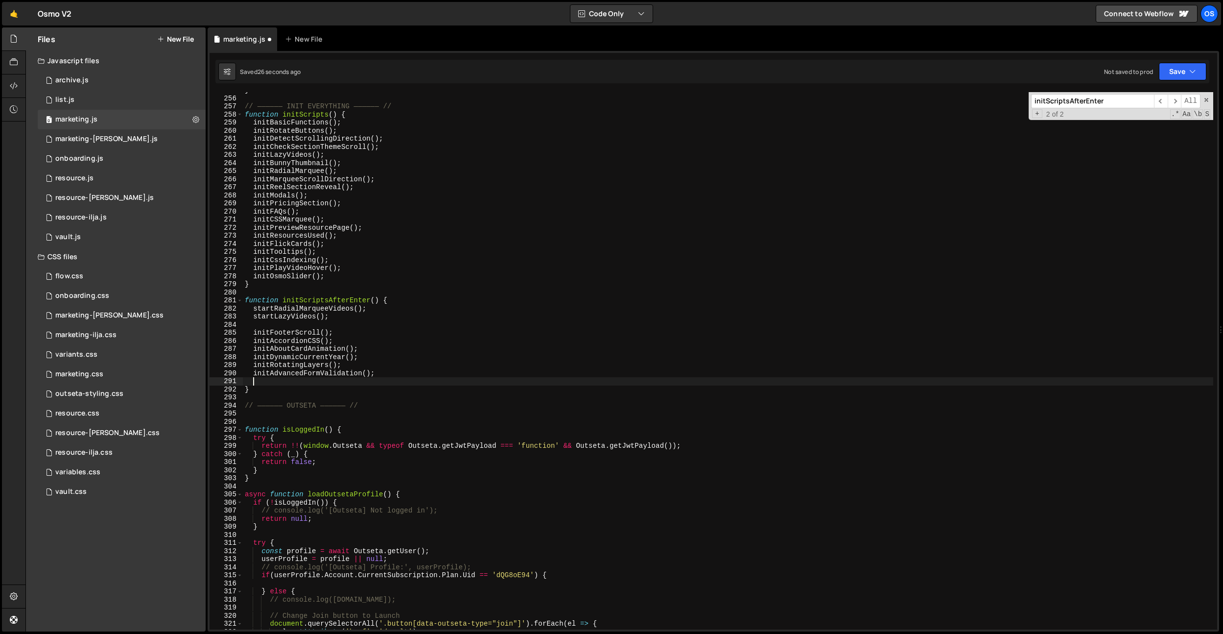
paste textarea "initVerticalSlider();"
type textarea "initVerticalSlider();"
type textarea "initAdvancedFormValidation();"
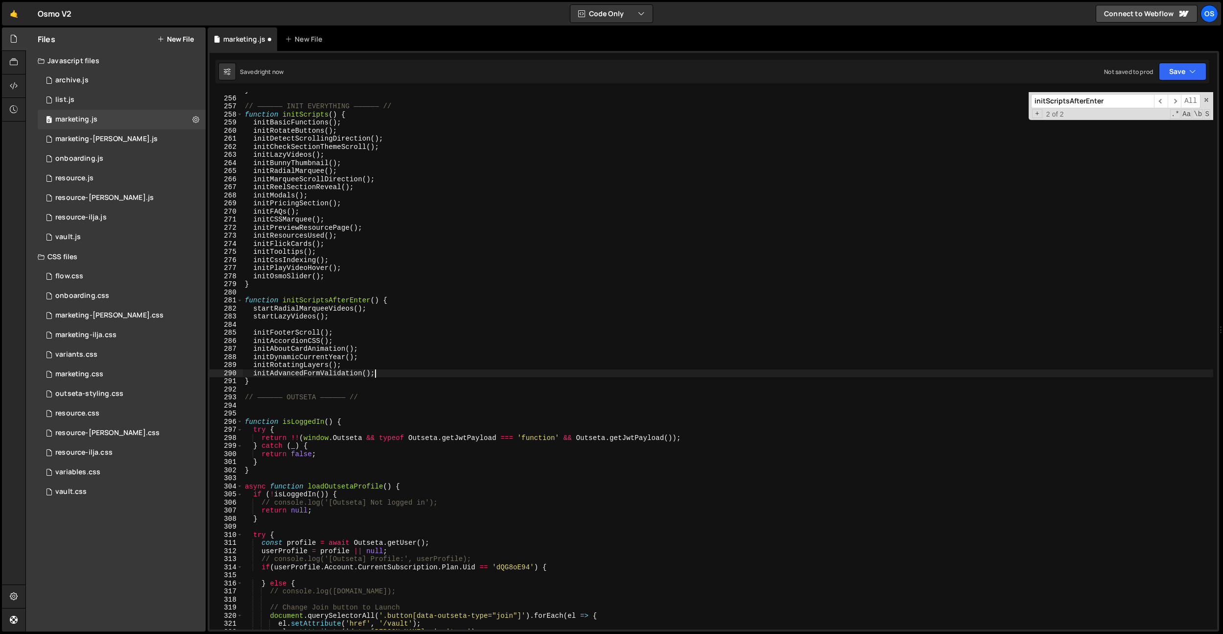
click at [352, 327] on div "} // —————— INIT EVERYTHING —————— // function initScripts ( ) { initBasicFunct…" at bounding box center [728, 362] width 970 height 553
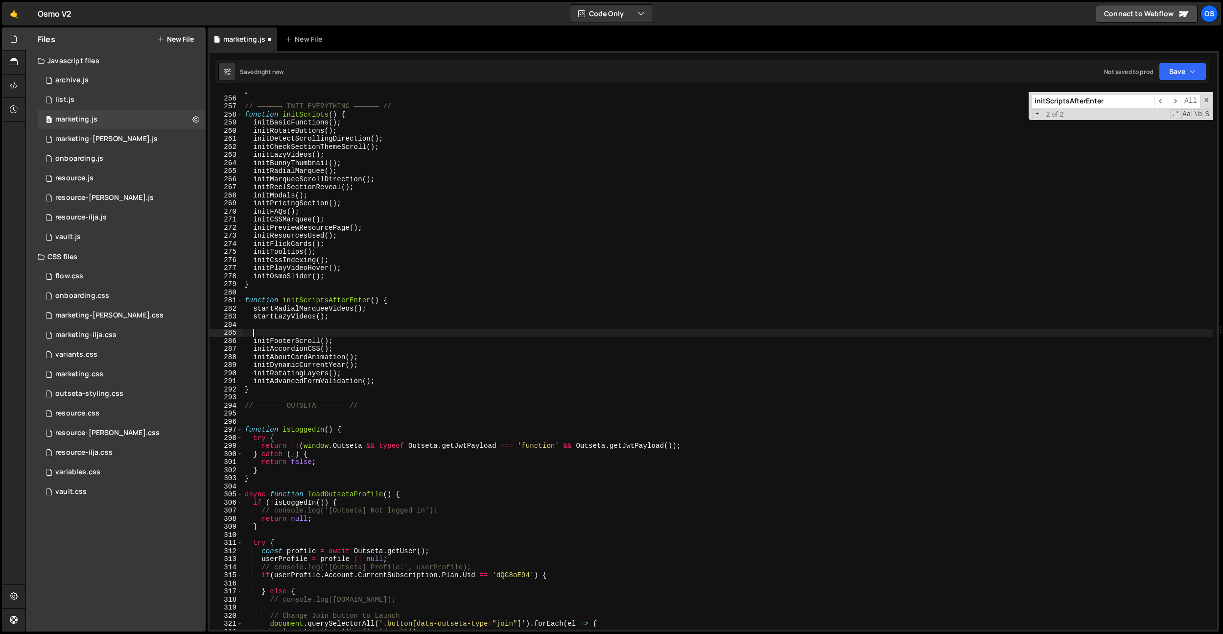
paste textarea "initVerticalSlider();"
drag, startPoint x: 350, startPoint y: 340, endPoint x: 256, endPoint y: 339, distance: 93.5
click at [254, 339] on div "} // —————— INIT EVERYTHING —————— // function initScripts ( ) { initBasicFunct…" at bounding box center [728, 362] width 970 height 553
type textarea "initFooterScroll();"
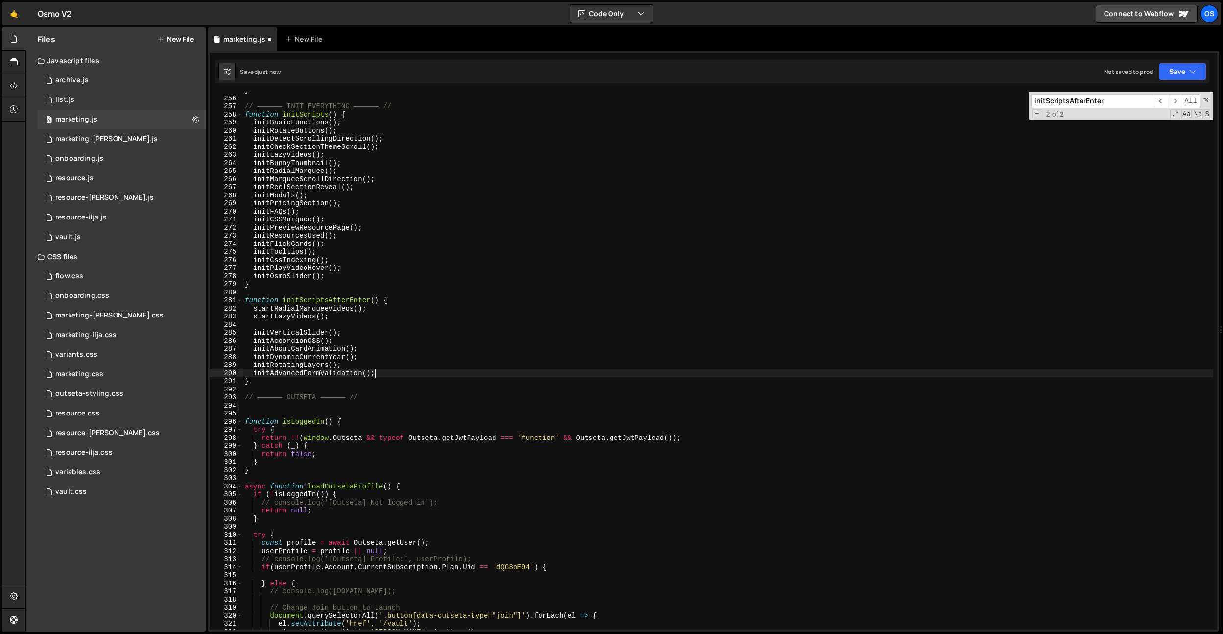
click at [389, 370] on div "} // —————— INIT EVERYTHING —————— // function initScripts ( ) { initBasicFunct…" at bounding box center [728, 362] width 970 height 553
type textarea "initAdvancedFormValidation();"
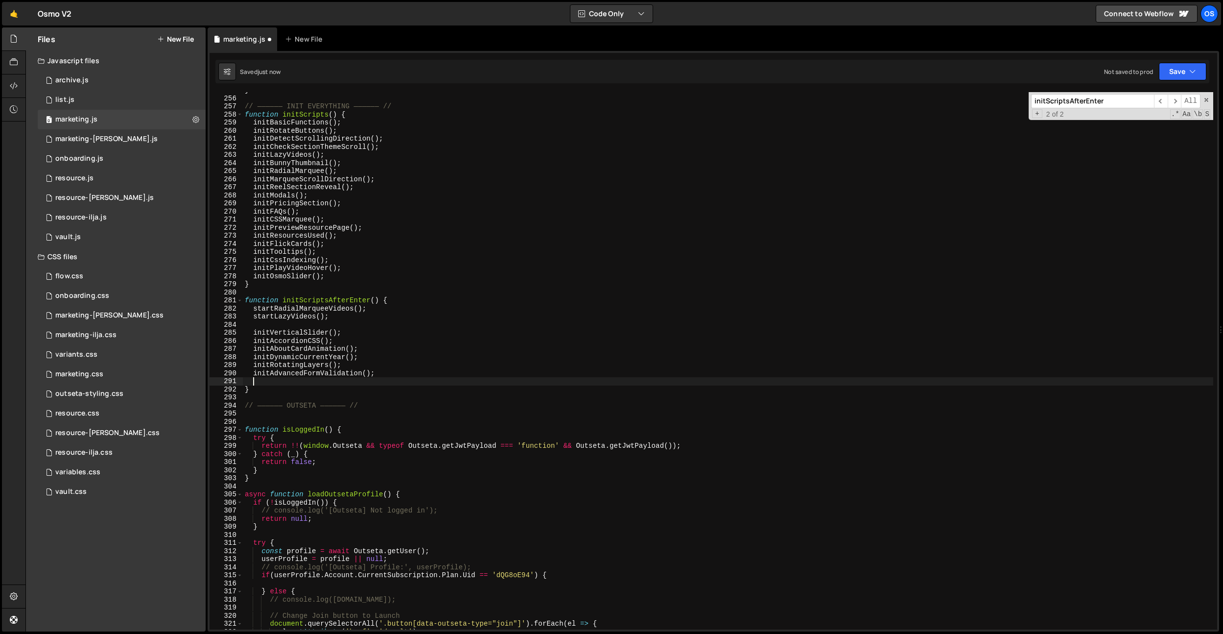
paste textarea "initFooterScroll();"
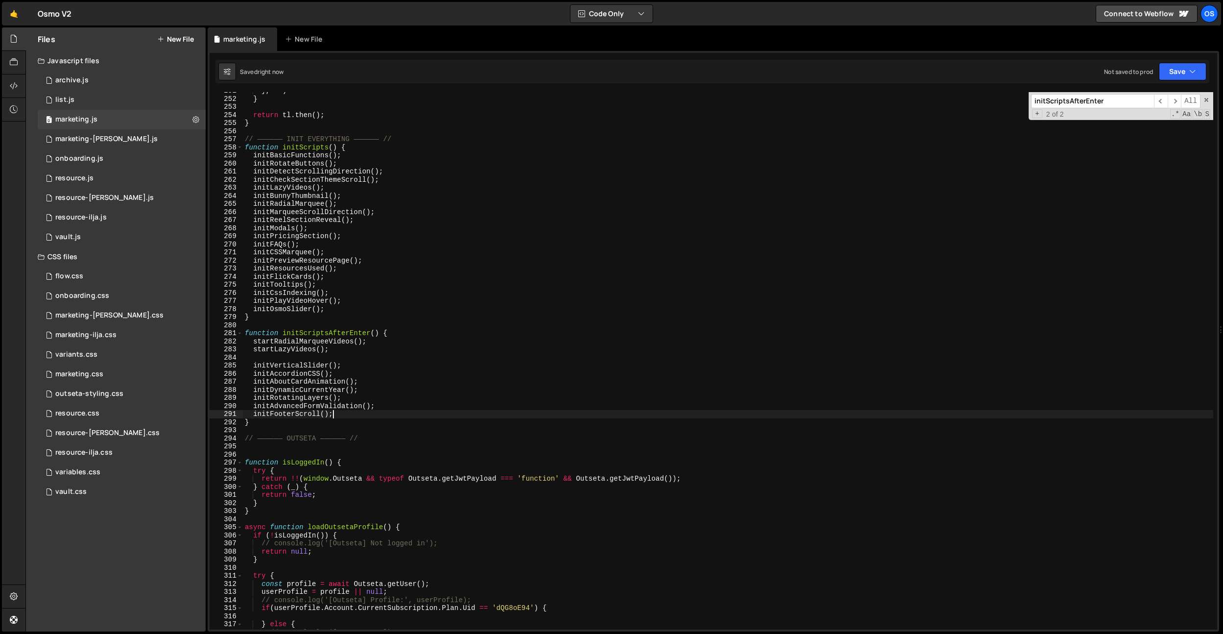
scroll to position [1109, 0]
click at [297, 250] on div "} , "<" ) } return tl . then ( ) ; } // —————— INIT EVERYTHING —————— // functi…" at bounding box center [728, 363] width 970 height 553
click at [282, 244] on div "} , "<" ) } return tl . then ( ) ; } // —————— INIT EVERYTHING —————— // functi…" at bounding box center [728, 363] width 970 height 553
type textarea "initFAQs();"
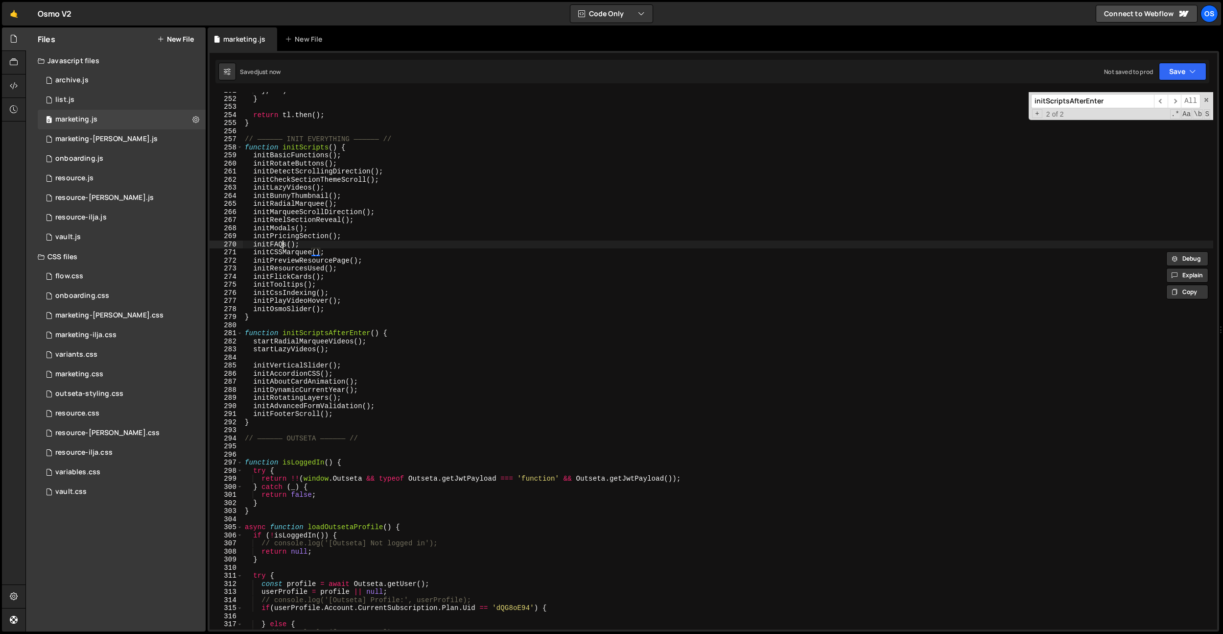
click at [282, 244] on div "} , "<" ) } return tl . then ( ) ; } // —————— INIT EVERYTHING —————— // functi…" at bounding box center [728, 363] width 970 height 553
drag, startPoint x: 307, startPoint y: 245, endPoint x: 251, endPoint y: 243, distance: 56.3
click at [251, 243] on div "} , "<" ) } return tl . then ( ) ; } // —————— INIT EVERYTHING —————— // functi…" at bounding box center [728, 363] width 970 height 553
type textarea "initPricingSection();"
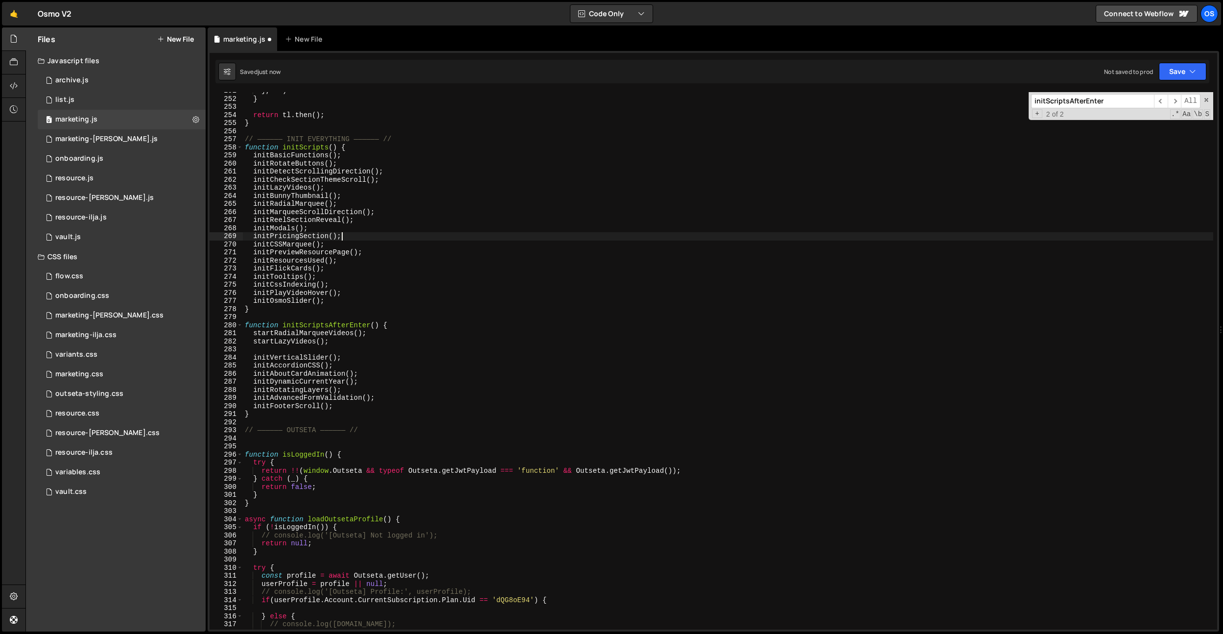
click at [356, 352] on div "} , "<" ) } return tl . then ( ) ; } // —————— INIT EVERYTHING —————— // functi…" at bounding box center [728, 363] width 970 height 553
click at [357, 403] on div "} , "<" ) } return tl . then ( ) ; } // —————— INIT EVERYTHING —————— // functi…" at bounding box center [728, 363] width 970 height 553
type textarea "initFooterScroll();"
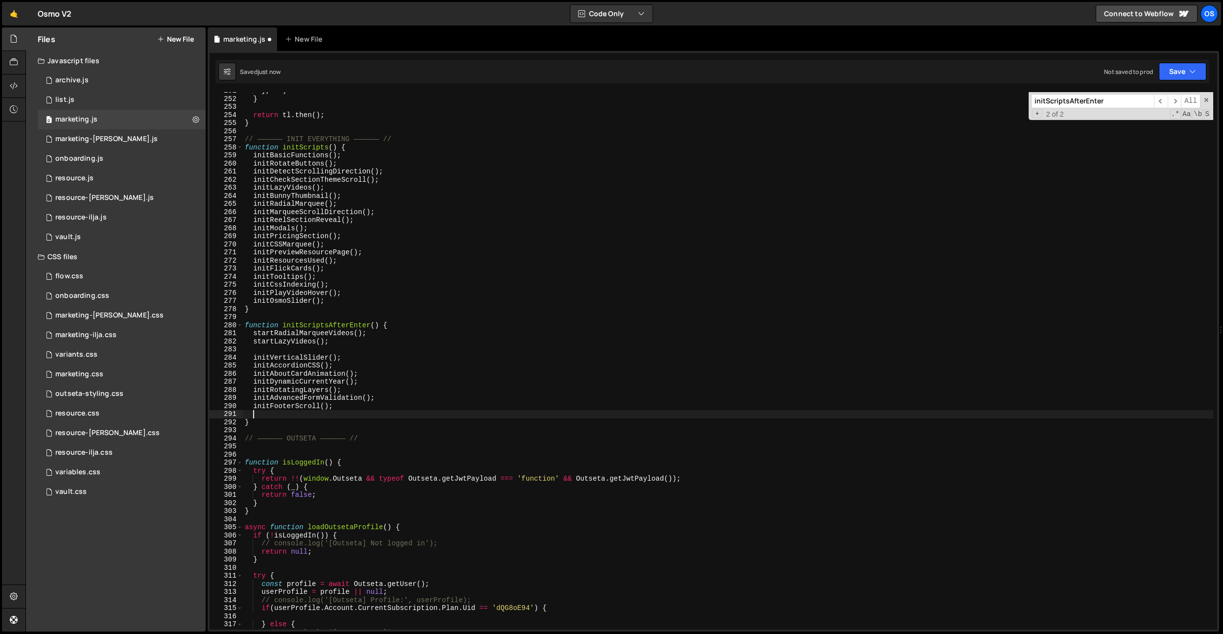
paste textarea "initFAQs();"
type textarea "initFAQs();"
click at [310, 353] on div "} , "<" ) } return tl . then ( ) ; } // —————— INIT EVERYTHING —————— // functi…" at bounding box center [728, 363] width 970 height 553
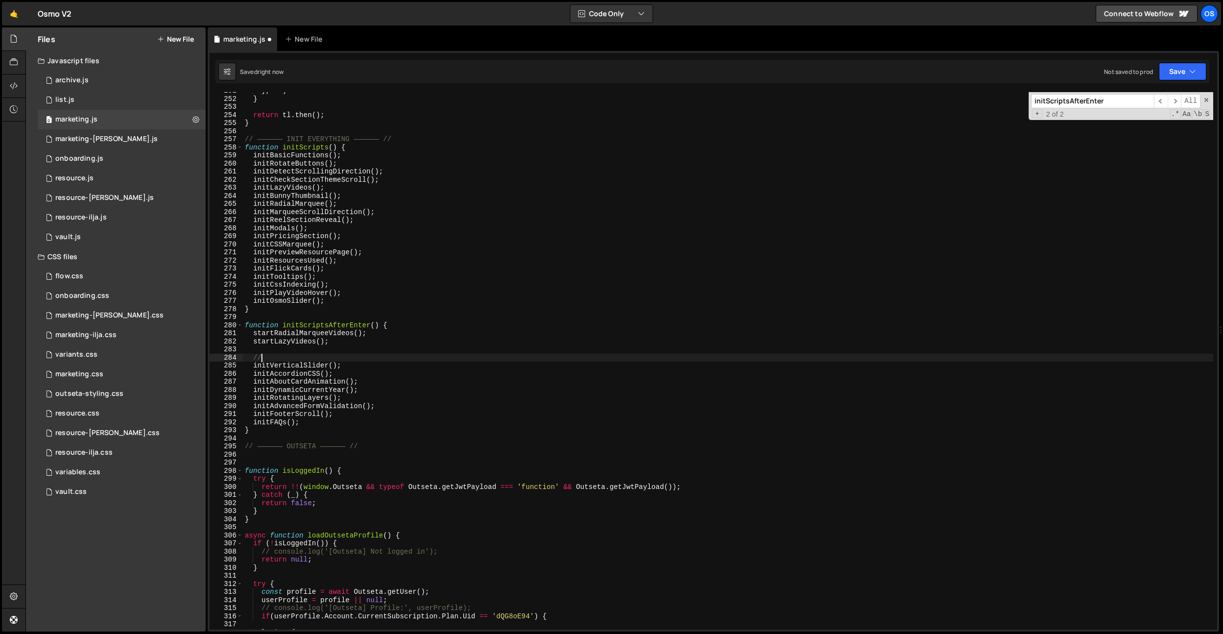
scroll to position [0, 1]
type textarea "// Scripts that are not in the header of the next page"
click at [356, 350] on div "} , "<" ) } return tl . then ( ) ; } // —————— INIT EVERYTHING —————— // functi…" at bounding box center [728, 363] width 970 height 553
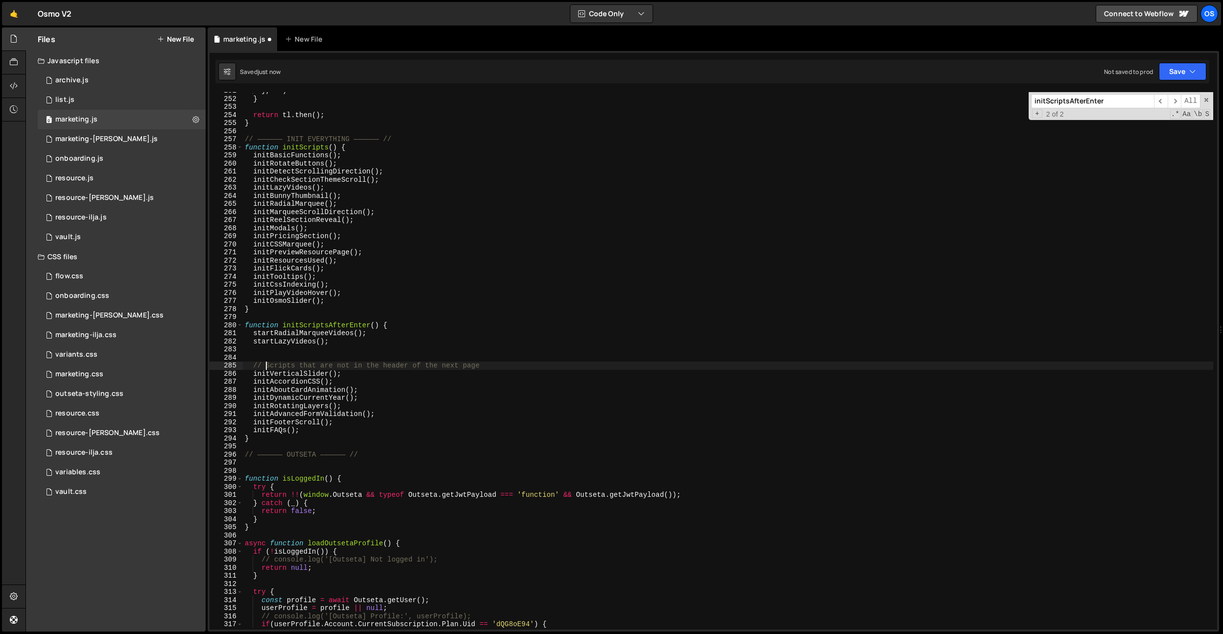
click at [265, 363] on div "} , "<" ) } return tl . then ( ) ; } // —————— INIT EVERYTHING —————— // functi…" at bounding box center [728, 363] width 970 height 553
type textarea "// or Scripts that are not in the header of the next page"
click at [281, 355] on div "} , "<" ) } return tl . then ( ) ; } // —————— INIT EVERYTHING —————— // functi…" at bounding box center [728, 363] width 970 height 553
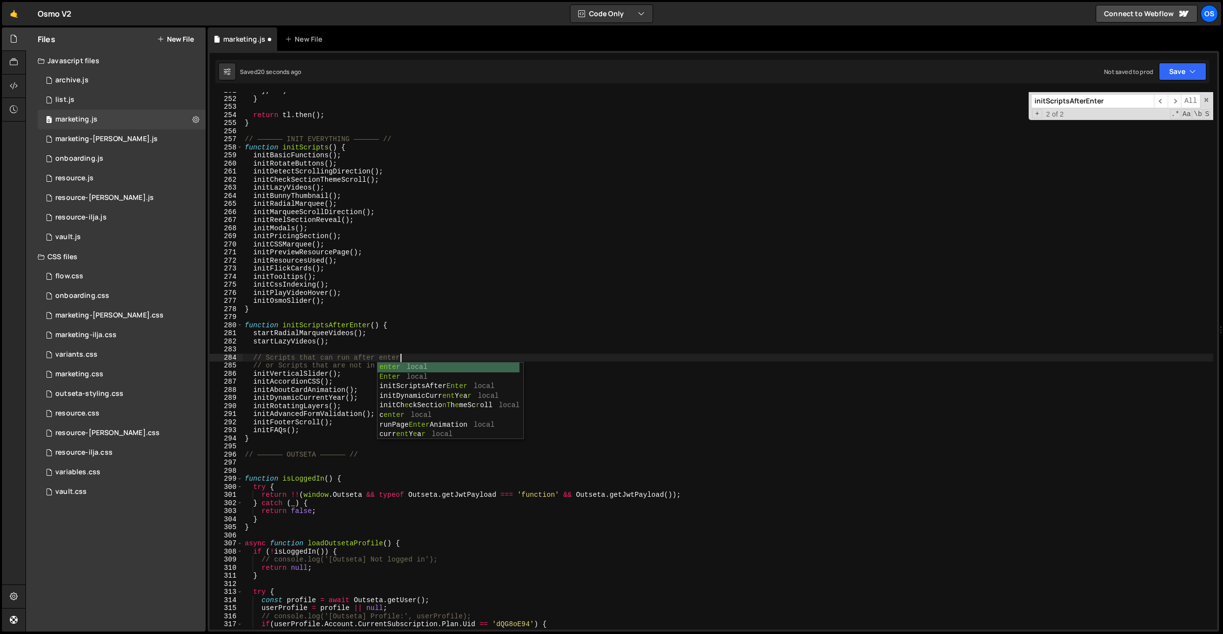
click at [362, 291] on div "} , "<" ) } return tl . then ( ) ; } // —————— INIT EVERYTHING —————— // functi…" at bounding box center [728, 363] width 970 height 553
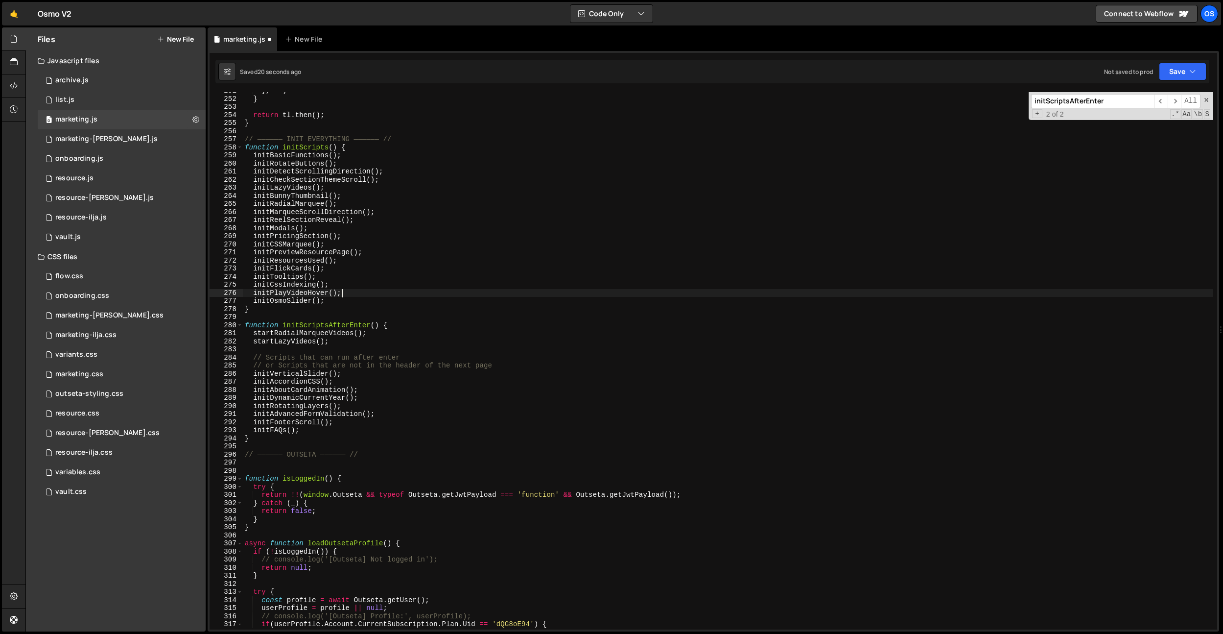
scroll to position [0, 6]
click at [508, 362] on div "} , "<" ) } return tl . then ( ) ; } // —————— INIT EVERYTHING —————— // functi…" at bounding box center [728, 363] width 970 height 553
click at [508, 361] on div "} , "<" ) } return tl . then ( ) ; } // —————— INIT EVERYTHING —————— // functi…" at bounding box center [728, 363] width 970 height 553
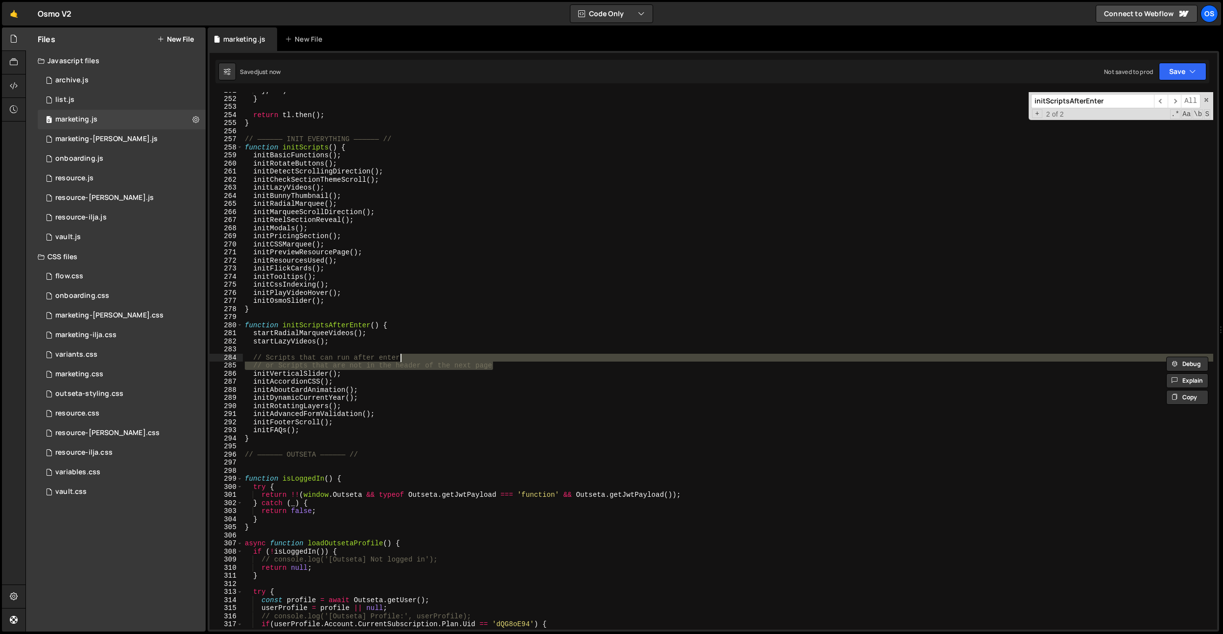
type textarea "// Scripts that can run after enter"
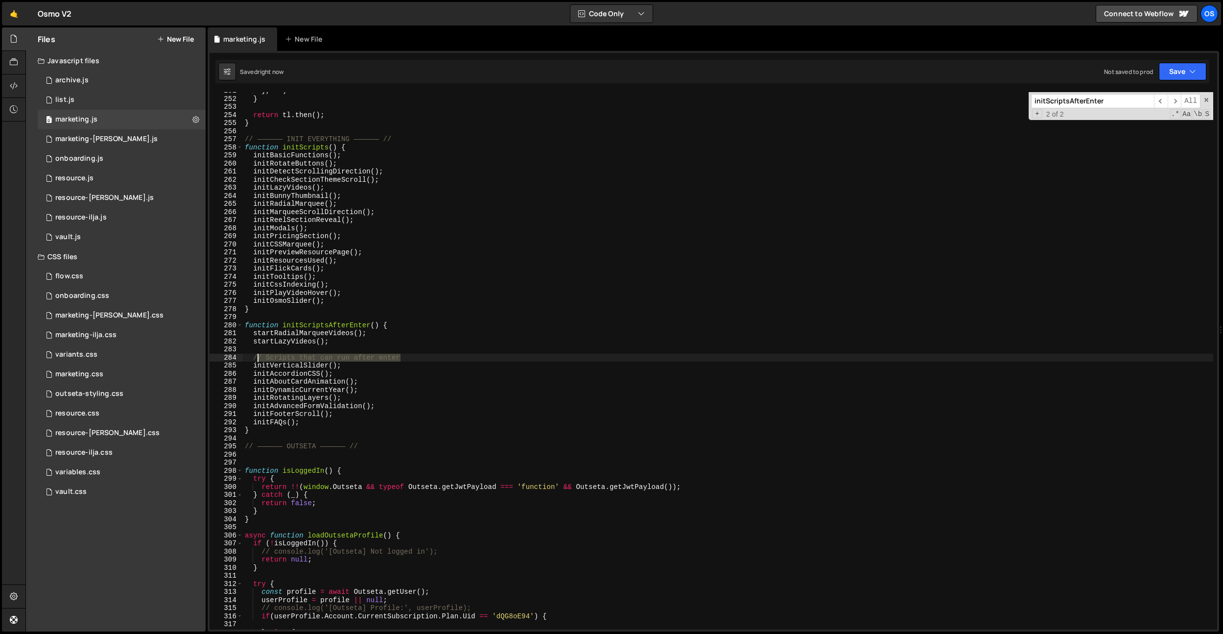
drag, startPoint x: 413, startPoint y: 359, endPoint x: 255, endPoint y: 356, distance: 158.2
click at [255, 357] on div "} , "<" ) } return tl . then ( ) ; } // —————— INIT EVERYTHING —————— // functi…" at bounding box center [728, 363] width 970 height 553
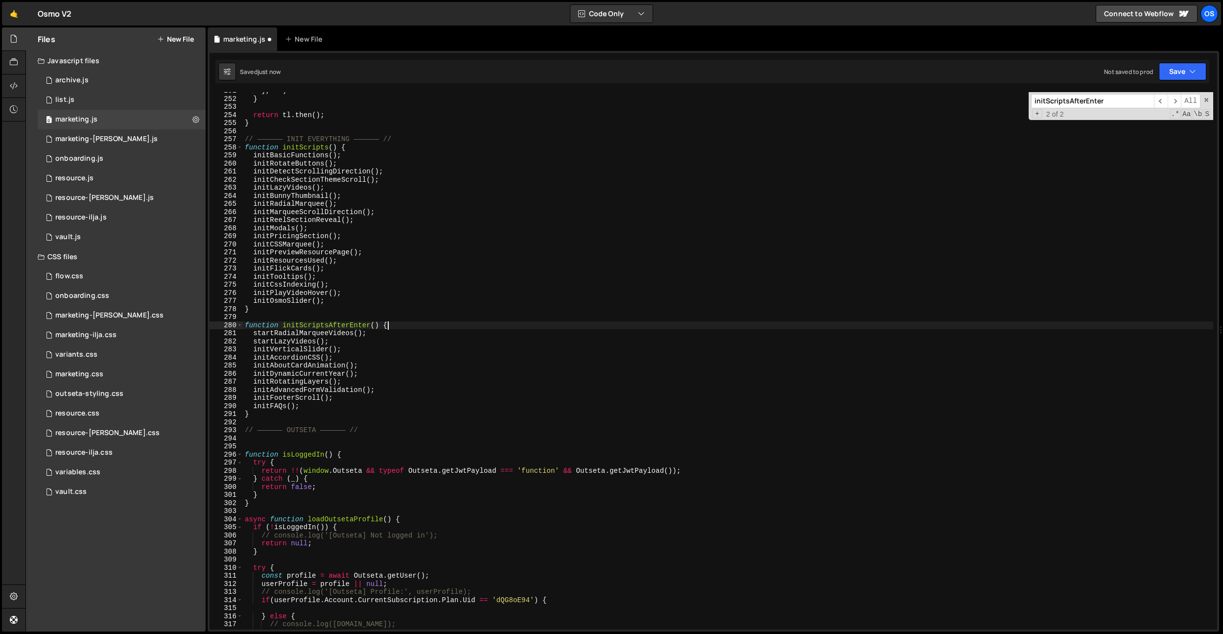
click at [399, 327] on div "} , "<" ) } return tl . then ( ) ; } // —————— INIT EVERYTHING —————— // functi…" at bounding box center [728, 363] width 970 height 553
type textarea "function initScriptsAfterEnter() {"
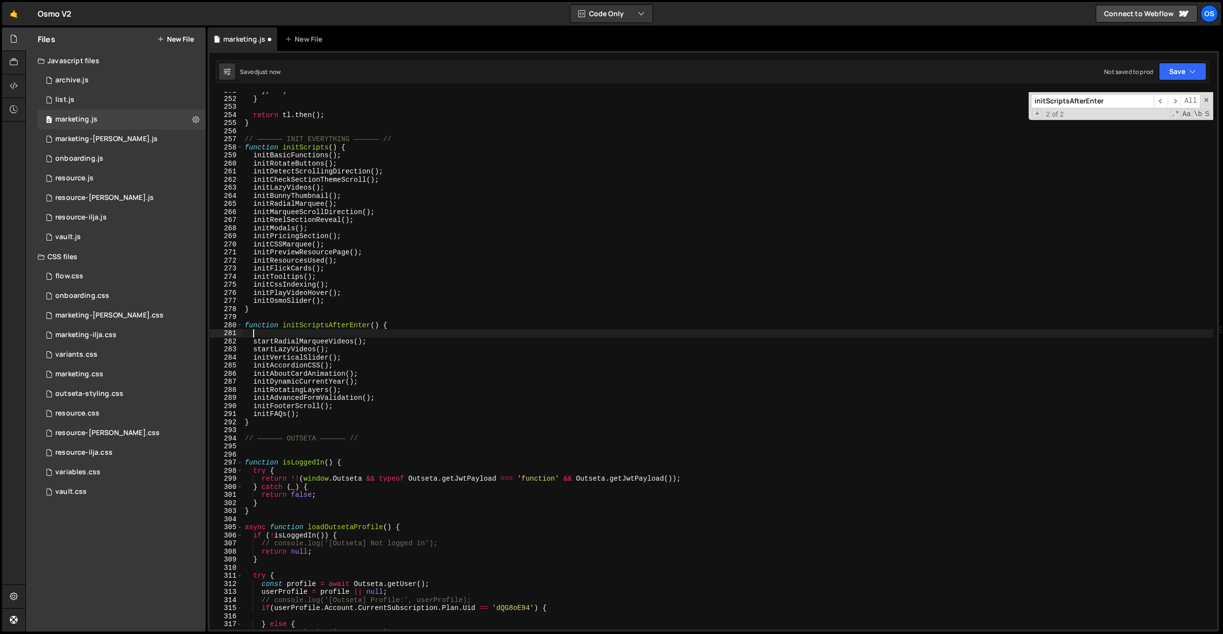
paste textarea "// Scripts that can run after enter"
click at [322, 151] on div "} , "<" ) } return tl . then ( ) ; } // —————— INIT EVERYTHING —————— // functi…" at bounding box center [728, 363] width 970 height 553
click at [330, 144] on div "} , "<" ) } return tl . then ( ) ; } // —————— INIT EVERYTHING —————— // functi…" at bounding box center [728, 363] width 970 height 553
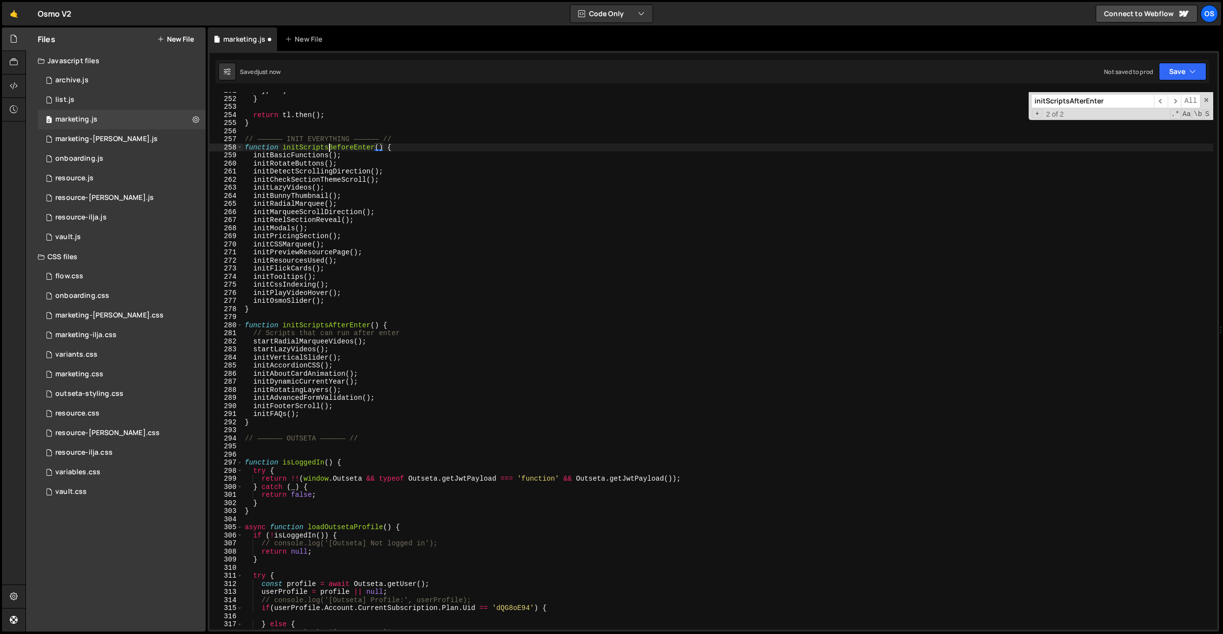
click at [330, 144] on div "} , "<" ) } return tl . then ( ) ; } // —————— INIT EVERYTHING —————— // functi…" at bounding box center [728, 363] width 970 height 553
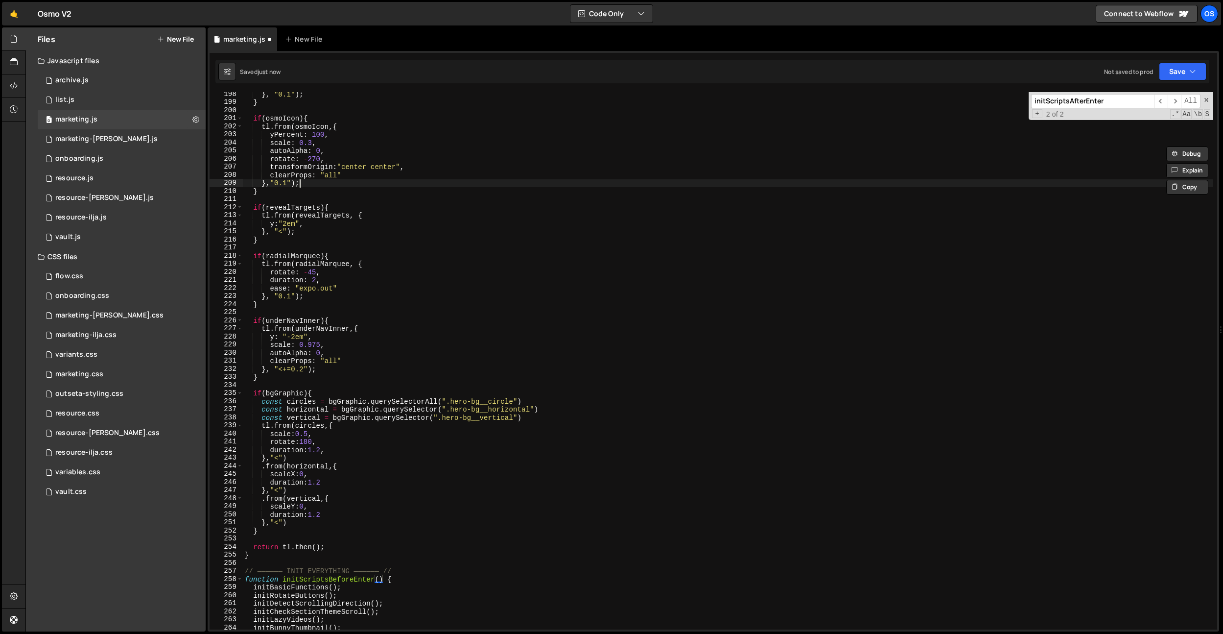
click at [350, 183] on div "} , "0.1" ) ; } if ( osmoIcon ) { tl . from ( osmoIcon , { yPercent : 100 , sca…" at bounding box center [728, 366] width 970 height 553
type textarea "},"0.1");"
click at [1093, 102] on input "initScriptsAfterEnter" at bounding box center [1092, 101] width 123 height 14
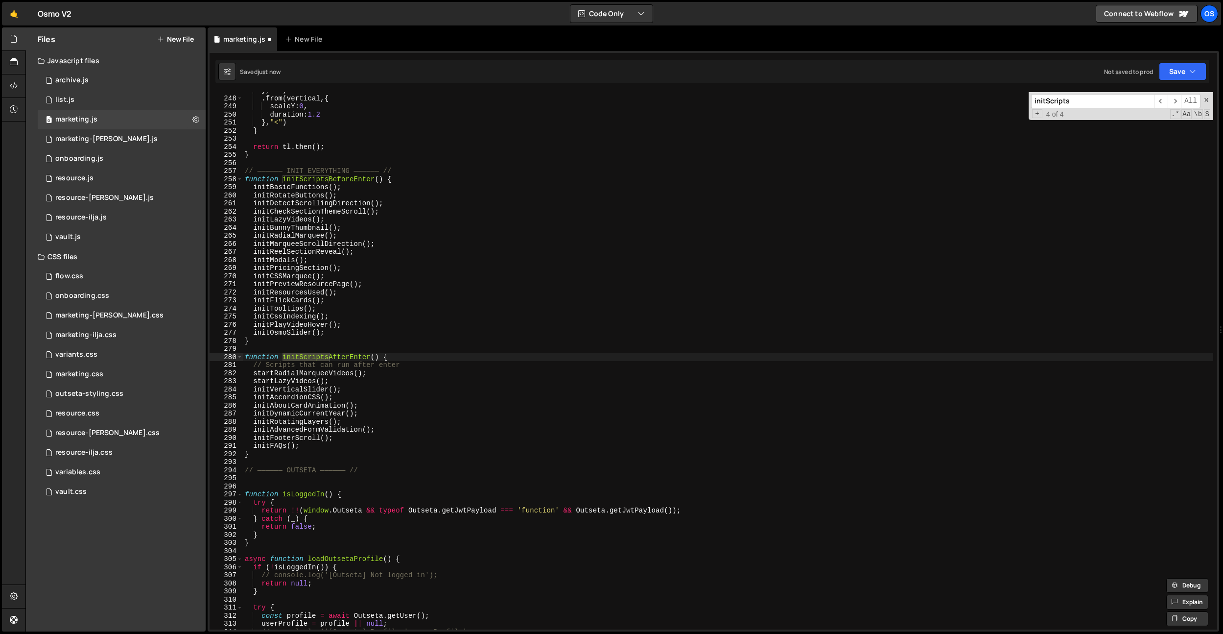
scroll to position [0, 0]
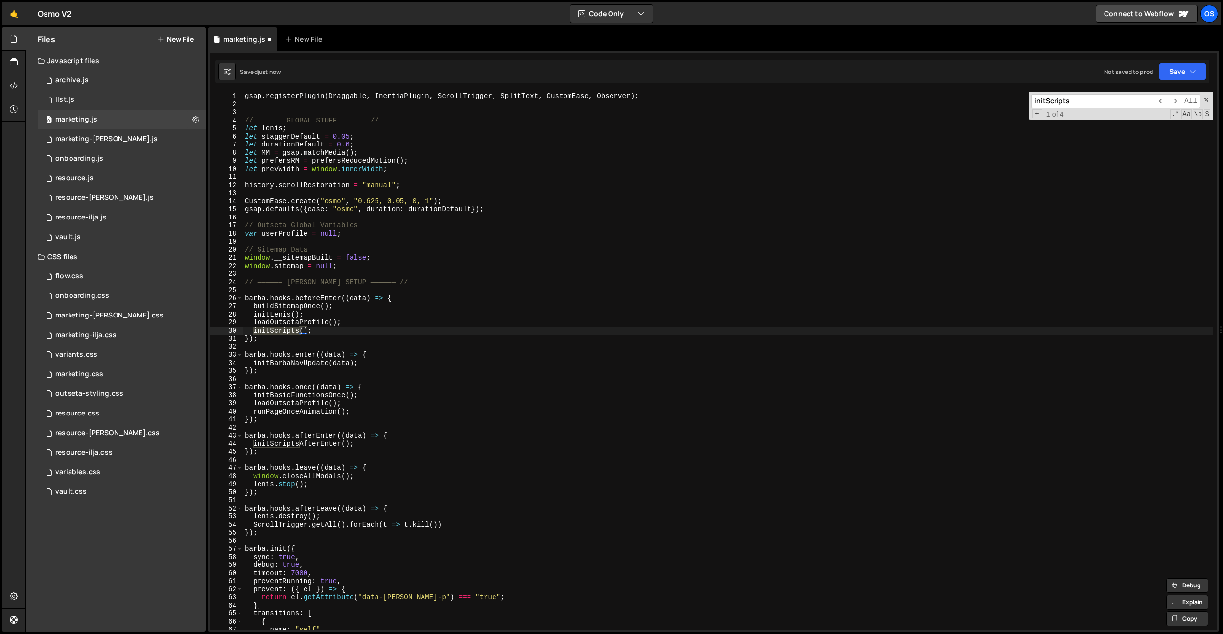
type input "initScripts"
click at [286, 330] on div "gsap . registerPlugin ( Draggable , InertiaPlugin , ScrollTrigger , SplitText ,…" at bounding box center [728, 360] width 970 height 537
paste textarea "BeforeEnter"
click at [286, 330] on div "gsap . registerPlugin ( Draggable , InertiaPlugin , ScrollTrigger , SplitText ,…" at bounding box center [728, 368] width 970 height 553
drag, startPoint x: 1068, startPoint y: 113, endPoint x: 1068, endPoint y: 106, distance: 6.9
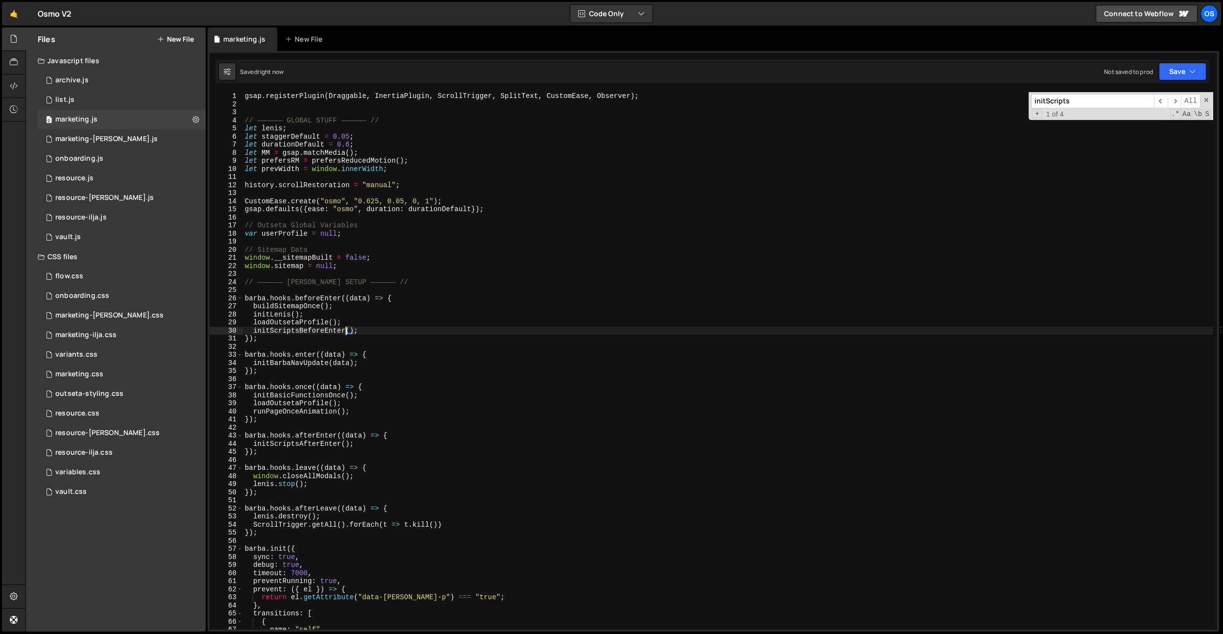
click at [1068, 113] on div "+ 1 of 4 .* Aa \b S" at bounding box center [1120, 114] width 179 height 8
click at [1069, 104] on input "initScripts" at bounding box center [1092, 101] width 123 height 14
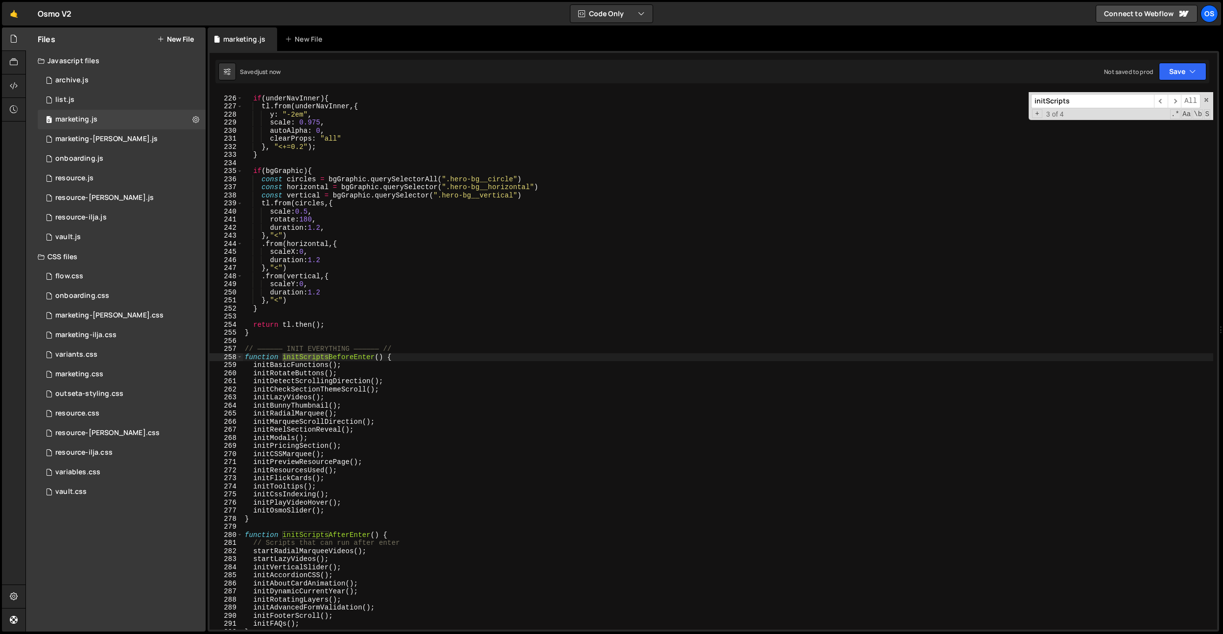
scroll to position [994, 0]
click at [420, 399] on div "if ( underNavInner ) { tl . from ( underNavInner , { y : "-2em" , scale : 0.975…" at bounding box center [728, 362] width 970 height 553
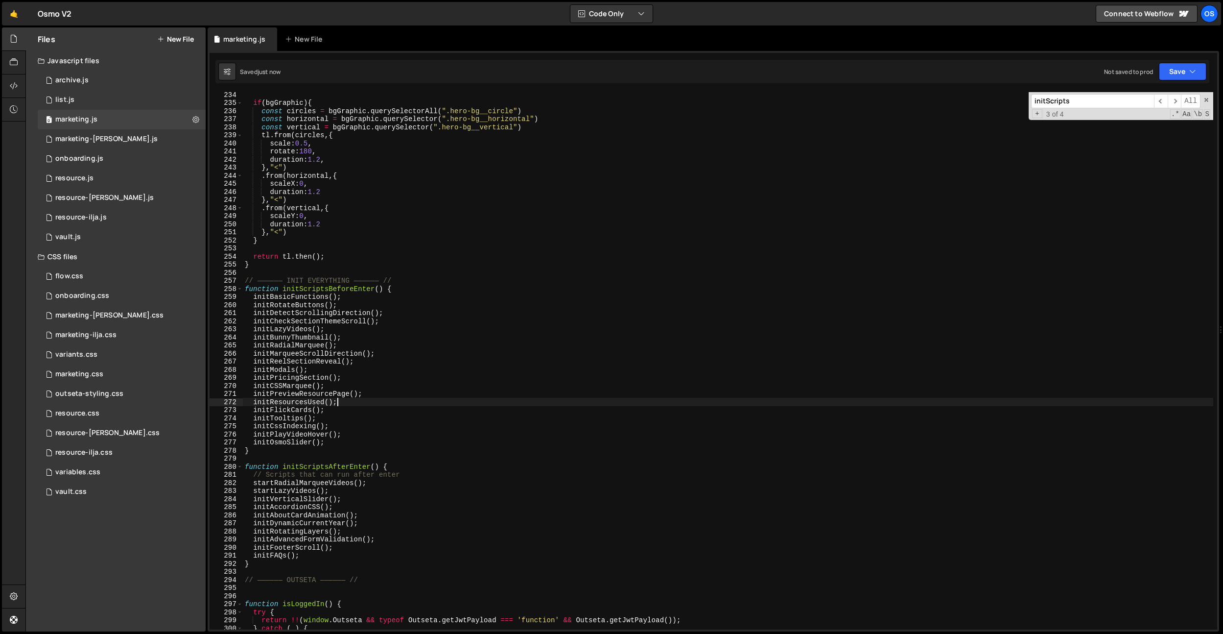
click at [415, 401] on div "if ( bgGraphic ) { const circles = bgGraphic . querySelectorAll ( ".hero-bg__ci…" at bounding box center [728, 367] width 970 height 553
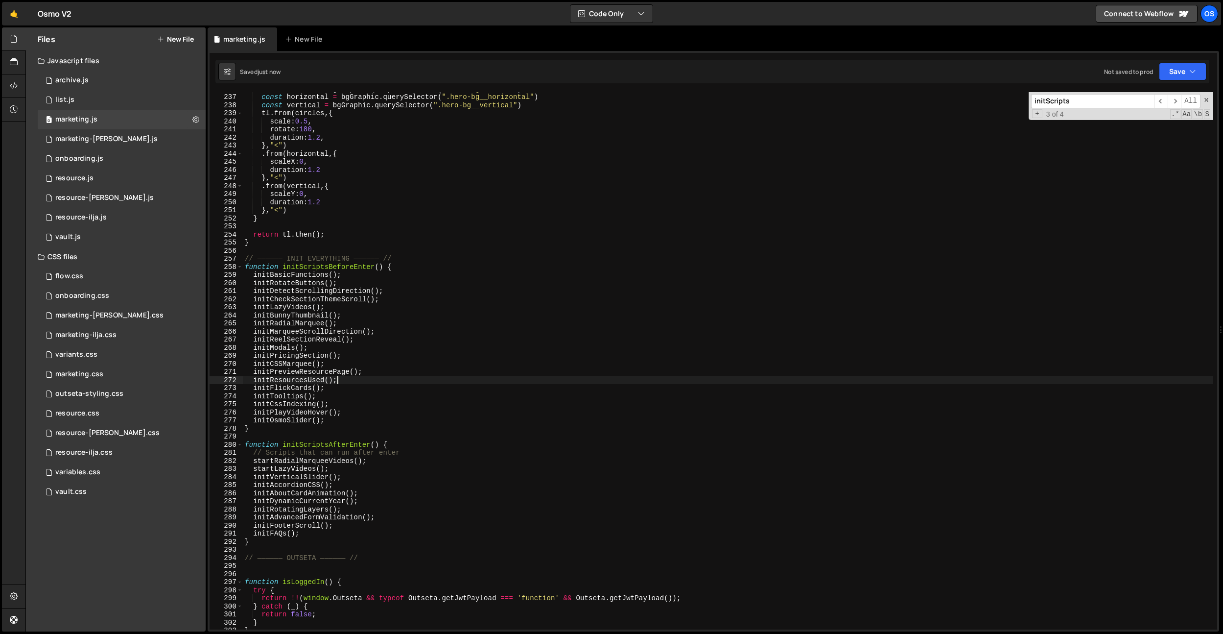
scroll to position [1051, 0]
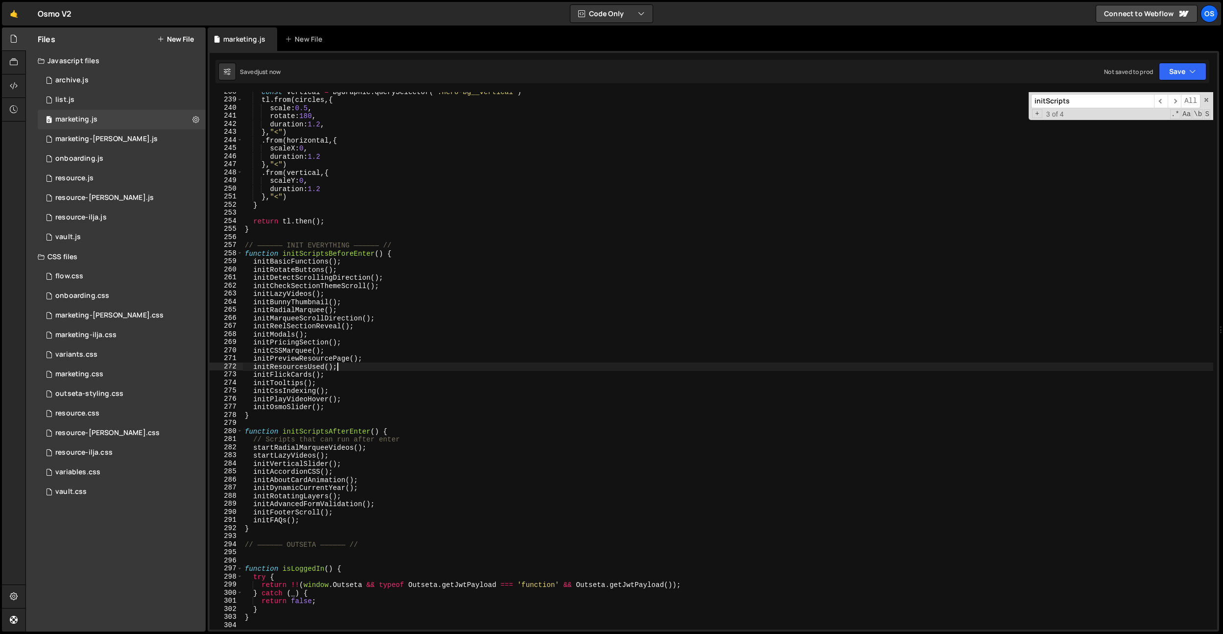
click at [379, 430] on div "const vertical = bgGraphic . querySelector ( ".hero-bg__vertical" ) tl . from (…" at bounding box center [728, 364] width 970 height 553
click at [375, 383] on div "const vertical = bgGraphic . querySelector ( ".hero-bg__vertical" ) tl . from (…" at bounding box center [728, 364] width 970 height 553
click at [368, 443] on div "const vertical = bgGraphic . querySelector ( ".hero-bg__vertical" ) tl . from (…" at bounding box center [728, 364] width 970 height 553
click at [411, 432] on div "const vertical = bgGraphic . querySelector ( ".hero-bg__vertical" ) tl . from (…" at bounding box center [728, 364] width 970 height 553
drag, startPoint x: 410, startPoint y: 438, endPoint x: 227, endPoint y: 437, distance: 183.1
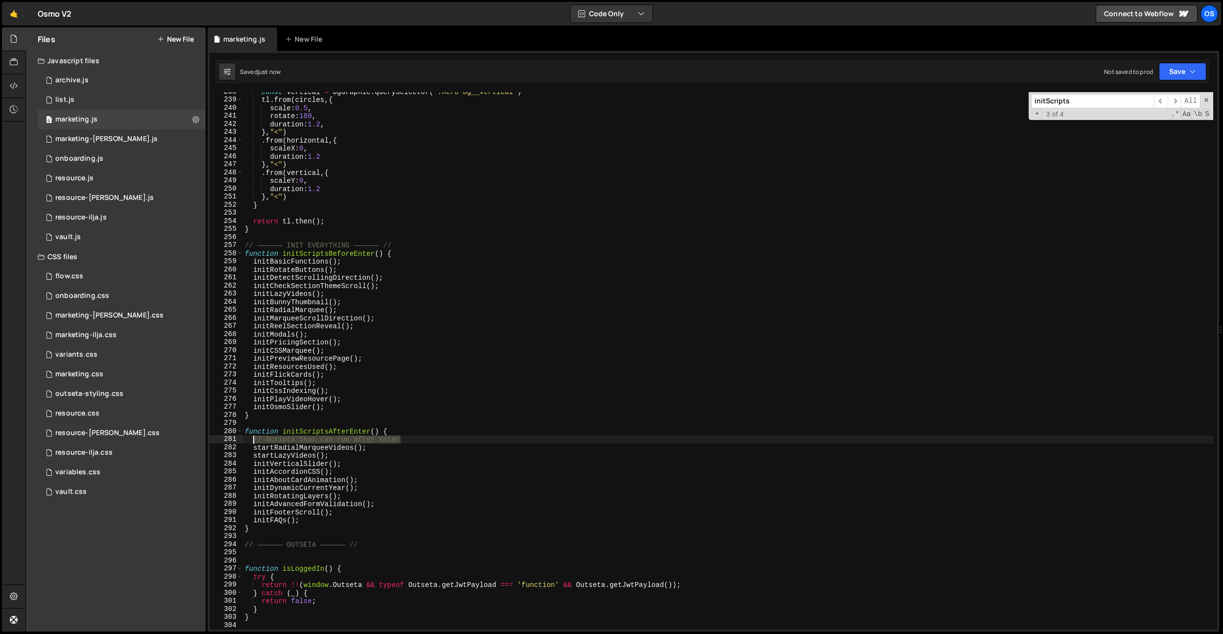
click at [227, 437] on div "function initScriptsAfterEnter() { 238 239 240 241 242 243 244 245 246 247 248 …" at bounding box center [714, 360] width 1008 height 537
type textarea "// Scripts that can run after enter"
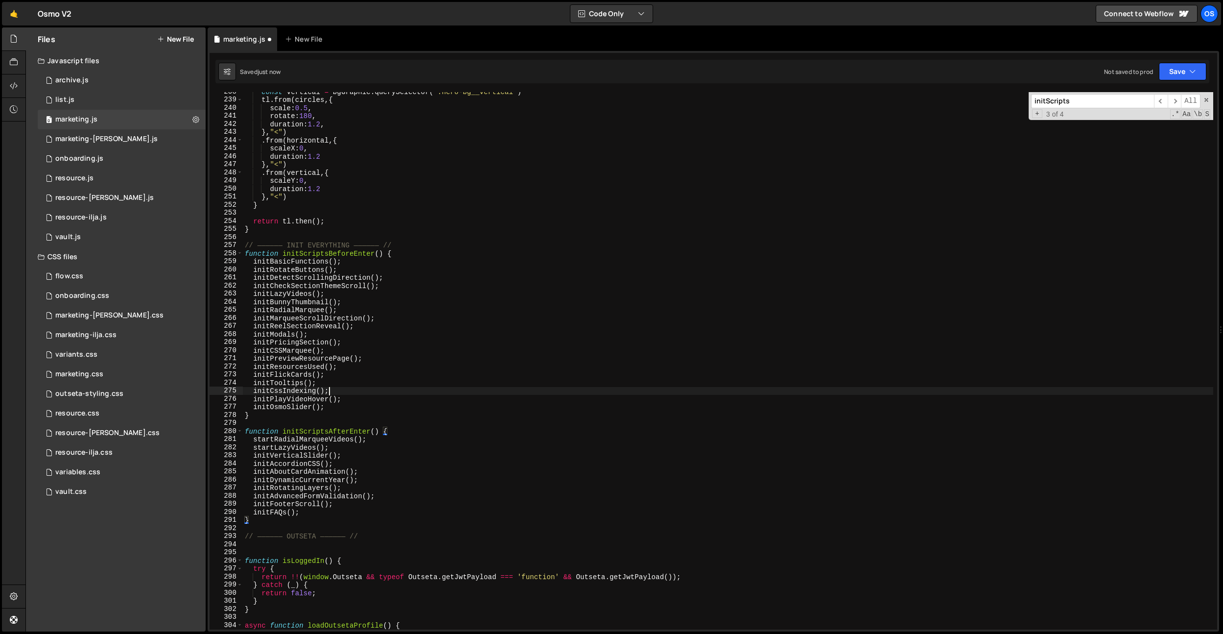
click at [467, 392] on div "const vertical = bgGraphic . querySelector ( ".hero-bg__vertical" ) tl . from (…" at bounding box center [728, 364] width 970 height 553
click at [322, 317] on div "const vertical = bgGraphic . querySelector ( ".hero-bg__vertical" ) tl . from (…" at bounding box center [728, 364] width 970 height 553
type textarea "initMarqueeScrollDirection();"
click at [322, 317] on div "const vertical = bgGraphic . querySelector ( ".hero-bg__vertical" ) tl . from (…" at bounding box center [728, 364] width 970 height 553
drag, startPoint x: 376, startPoint y: 316, endPoint x: 252, endPoint y: 317, distance: 124.4
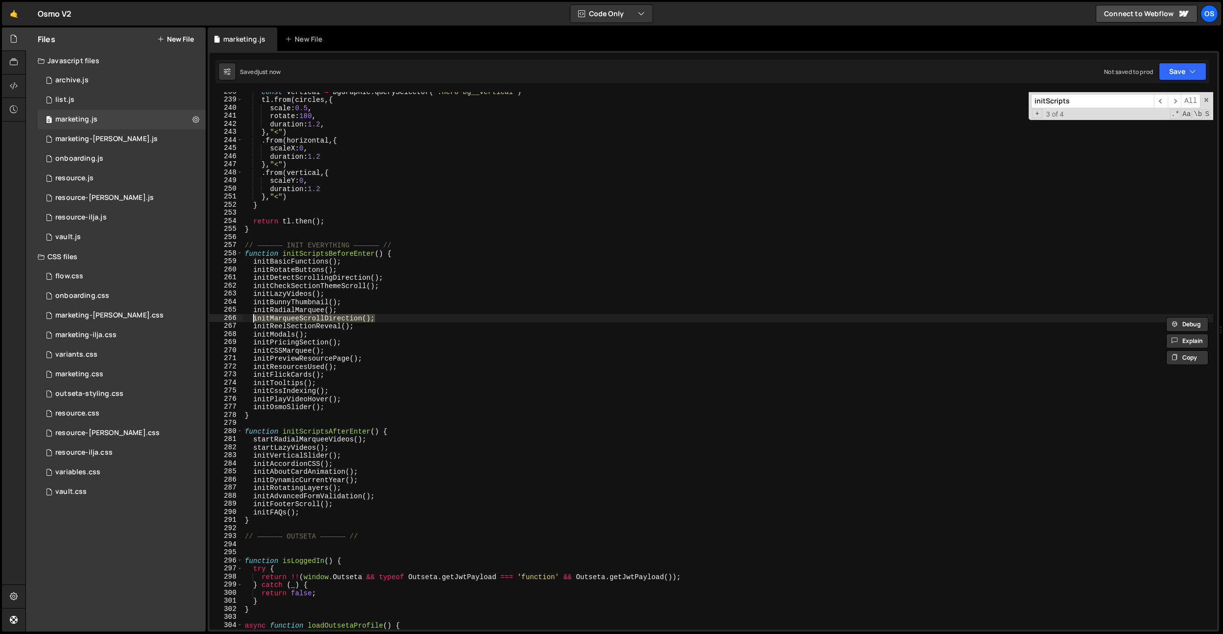
click at [252, 317] on div "const vertical = bgGraphic . querySelector ( ".hero-bg__vertical" ) tl . from (…" at bounding box center [728, 364] width 970 height 553
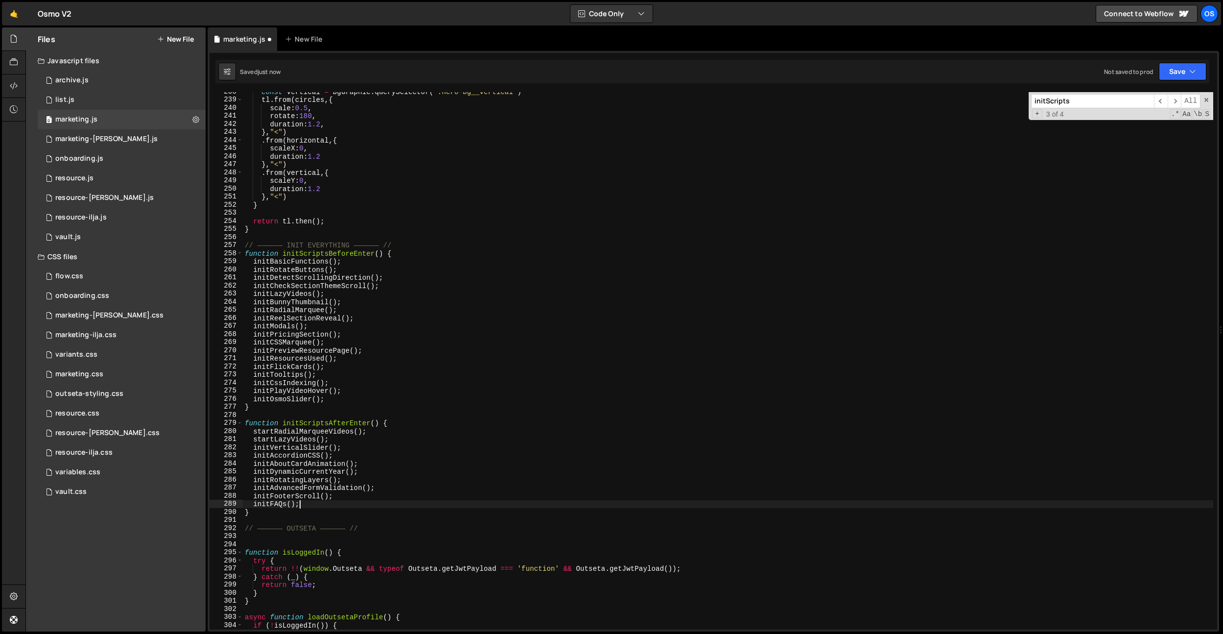
click at [315, 505] on div "const vertical = bgGraphic . querySelector ( ".hero-bg__vertical" ) tl . from (…" at bounding box center [728, 364] width 970 height 553
type textarea "initFAQs();"
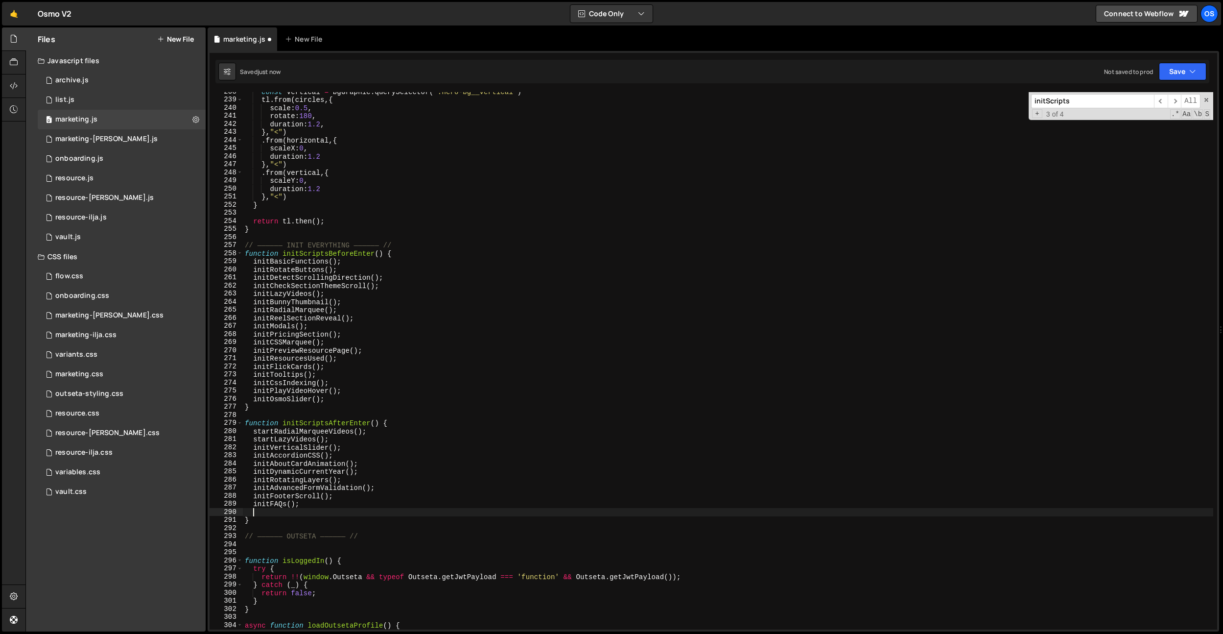
paste textarea "initMarqueeScrollDirection();"
click at [285, 276] on div "const vertical = bgGraphic . querySelector ( ".hero-bg__vertical" ) tl . from (…" at bounding box center [728, 364] width 970 height 553
click at [286, 271] on div "const vertical = bgGraphic . querySelector ( ".hero-bg__vertical" ) tl . from (…" at bounding box center [728, 364] width 970 height 553
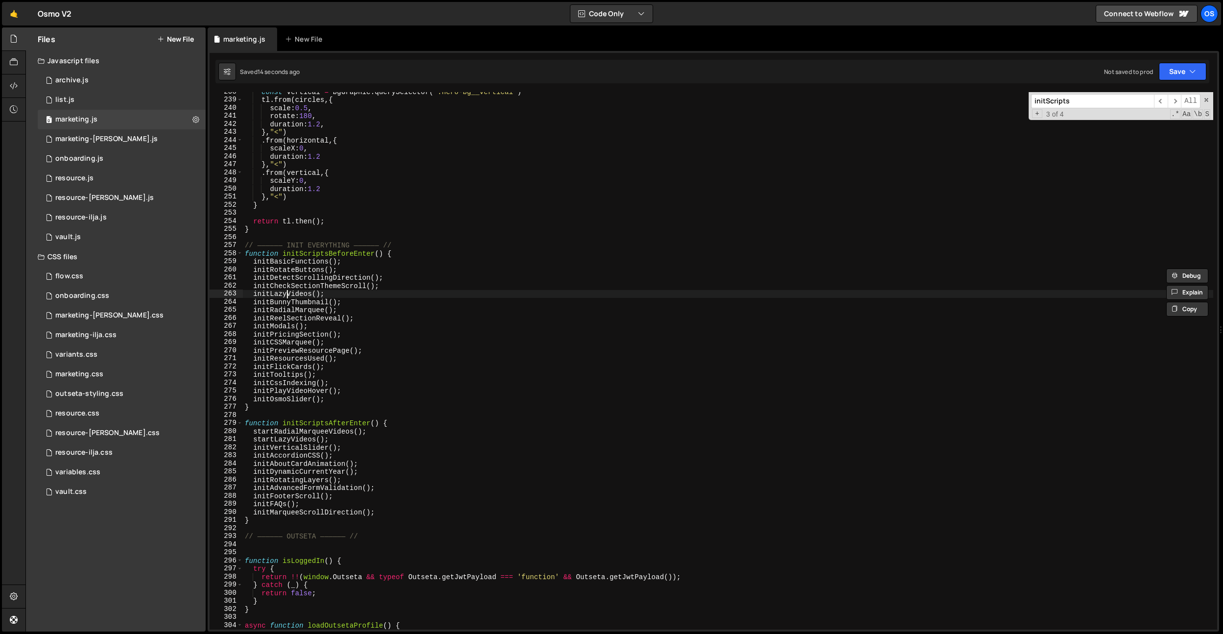
click at [286, 294] on div "const vertical = bgGraphic . querySelector ( ".hero-bg__vertical" ) tl . from (…" at bounding box center [728, 364] width 970 height 553
click at [283, 302] on div "const vertical = bgGraphic . querySelector ( ".hero-bg__vertical" ) tl . from (…" at bounding box center [728, 364] width 970 height 553
click at [279, 309] on div "const vertical = bgGraphic . querySelector ( ".hero-bg__vertical" ) tl . from (…" at bounding box center [728, 364] width 970 height 553
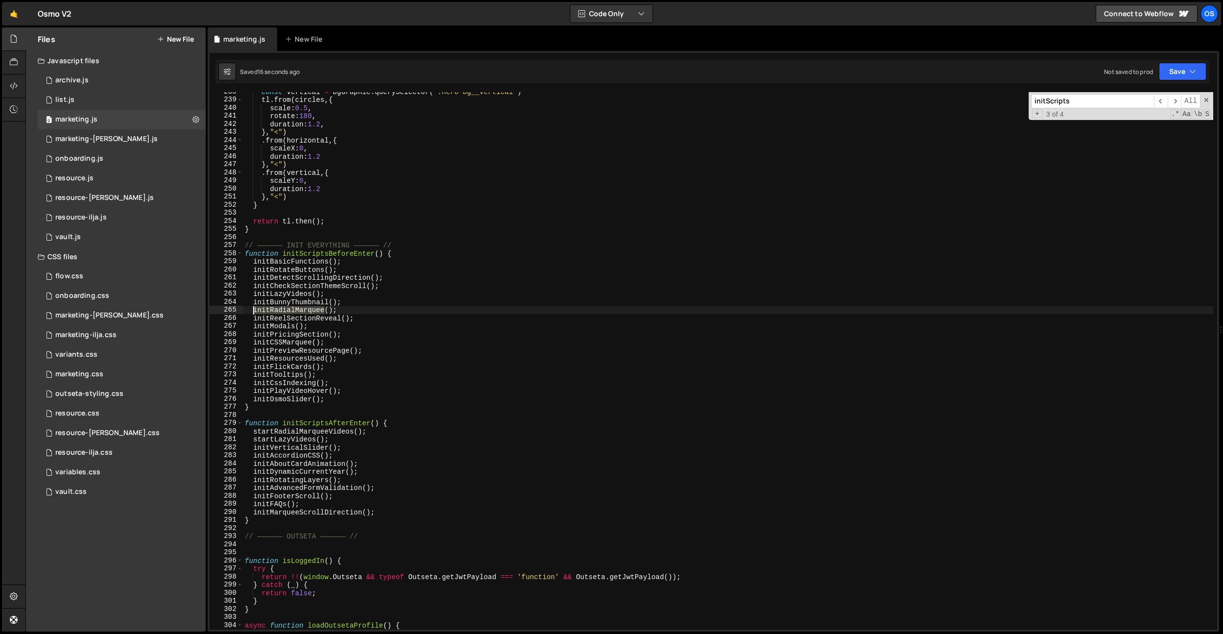
click at [279, 309] on div "const vertical = bgGraphic . querySelector ( ".hero-bg__vertical" ) tl . from (…" at bounding box center [728, 364] width 970 height 553
click at [270, 319] on div "const vertical = bgGraphic . querySelector ( ".hero-bg__vertical" ) tl . from (…" at bounding box center [728, 364] width 970 height 553
click at [389, 258] on div "const vertical = bgGraphic . querySelector ( ".hero-bg__vertical" ) tl . from (…" at bounding box center [728, 364] width 970 height 553
type textarea "initBasicFunctions();"
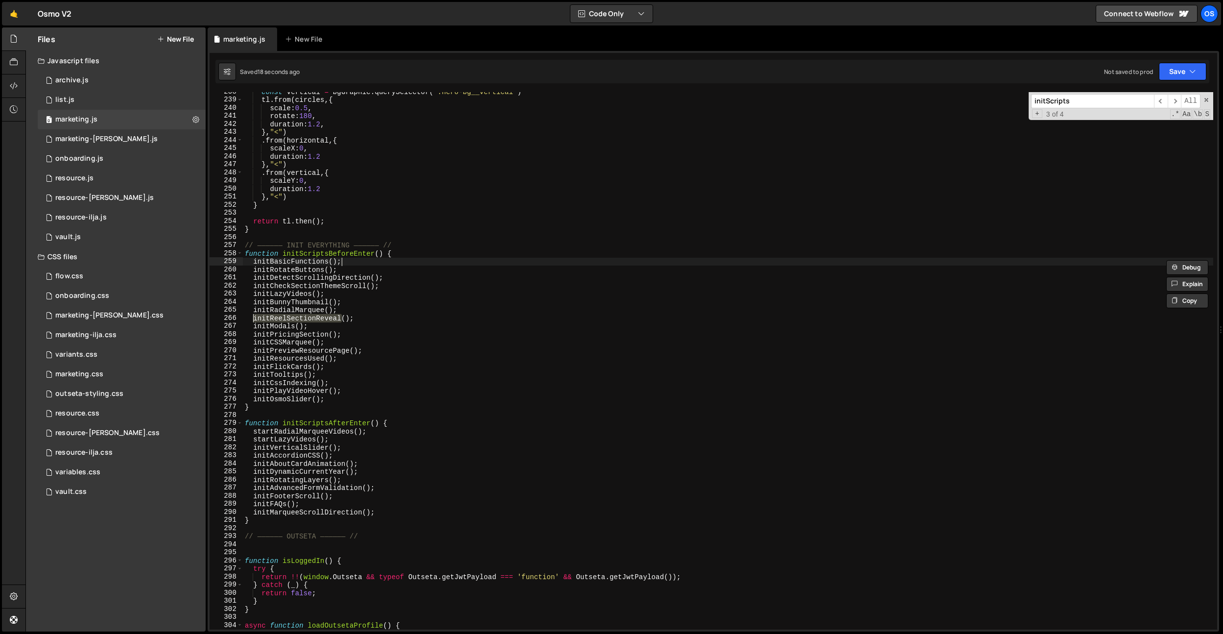
paste input "ReelSectionReveal"
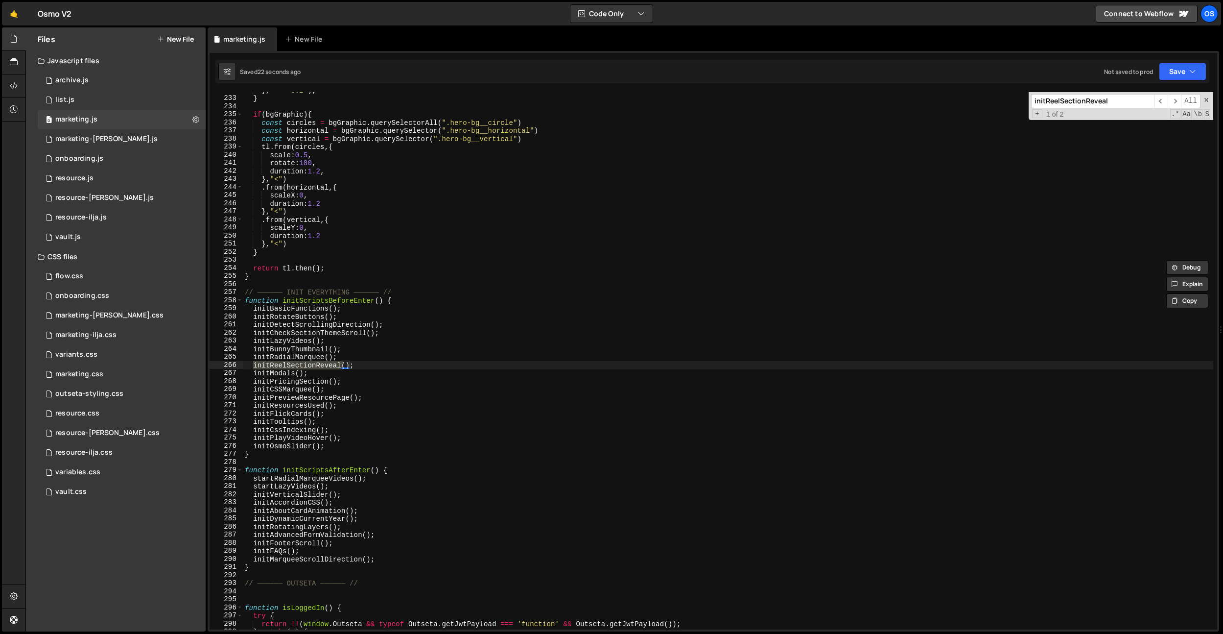
scroll to position [1026, 0]
type input "initReelSectionReveal"
type textarea "initReelSectionReveal();"
drag, startPoint x: 369, startPoint y: 366, endPoint x: 255, endPoint y: 366, distance: 114.1
click at [255, 366] on div "} , "<+=0.2" ) ; } if ( bgGraphic ) { const circles = bgGraphic . querySelector…" at bounding box center [728, 362] width 970 height 553
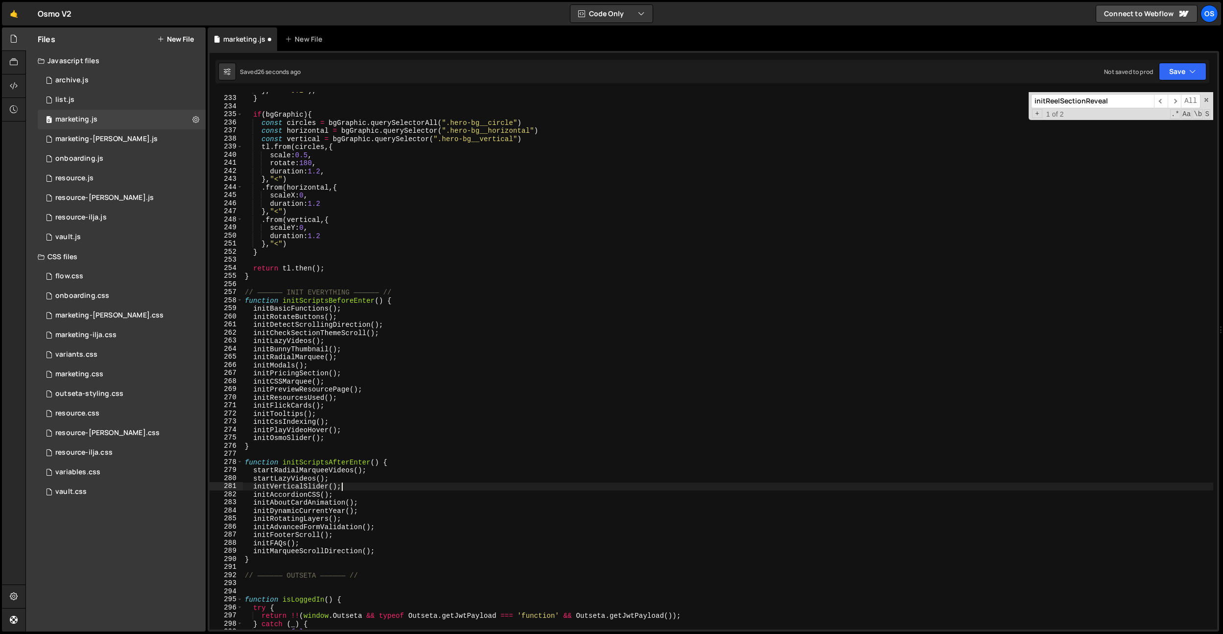
click at [348, 487] on div "} , "<+=0.2" ) ; } if ( bgGraphic ) { const circles = bgGraphic . querySelector…" at bounding box center [728, 362] width 970 height 553
click at [346, 493] on div "} , "<+=0.2" ) ; } if ( bgGraphic ) { const circles = bgGraphic . querySelector…" at bounding box center [728, 362] width 970 height 553
type textarea "initAccordionCSS();"
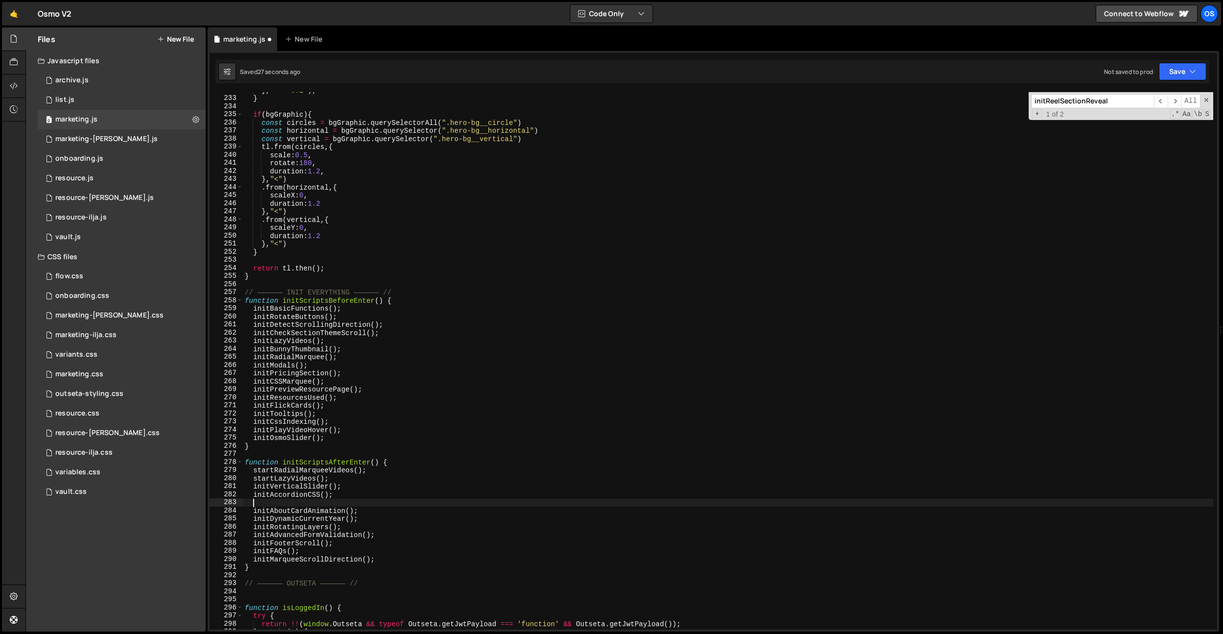
paste textarea "initReelSectionReveal();"
click at [318, 352] on div "} , "<+=0.2" ) ; } if ( bgGraphic ) { const circles = bgGraphic . querySelector…" at bounding box center [728, 362] width 970 height 553
click at [277, 366] on div "} , "<+=0.2" ) ; } if ( bgGraphic ) { const circles = bgGraphic . querySelector…" at bounding box center [728, 362] width 970 height 553
type textarea "initModals();"
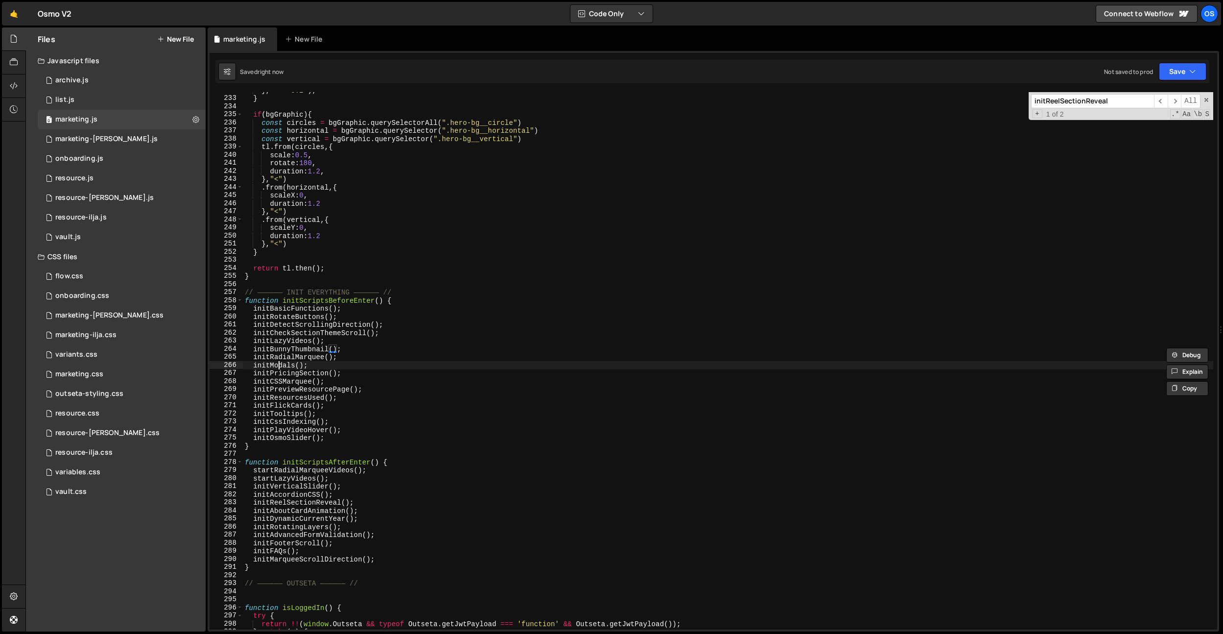
click at [277, 366] on div "} , "<+=0.2" ) ; } if ( bgGraphic ) { const circles = bgGraphic . querySelector…" at bounding box center [728, 362] width 970 height 553
drag, startPoint x: 308, startPoint y: 367, endPoint x: 254, endPoint y: 367, distance: 53.9
click at [254, 367] on div "} , "<+=0.2" ) ; } if ( bgGraphic ) { const circles = bgGraphic . querySelector…" at bounding box center [728, 362] width 970 height 553
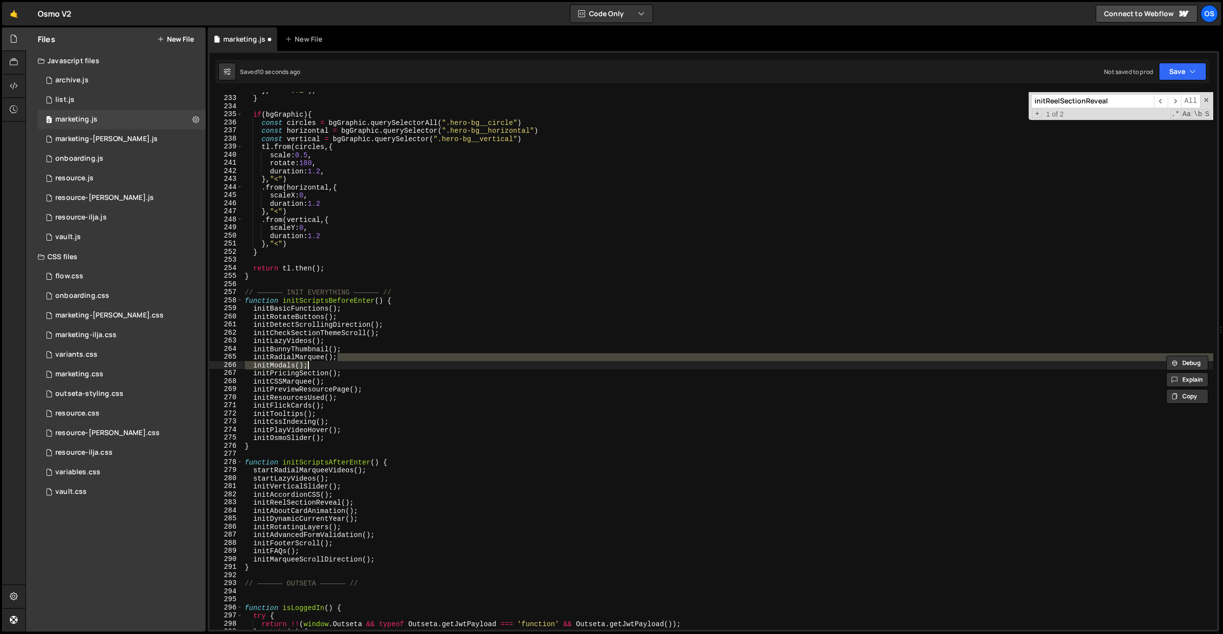
click at [315, 390] on div "} , "<+=0.2" ) ; } if ( bgGraphic ) { const circles = bgGraphic . querySelector…" at bounding box center [728, 362] width 970 height 553
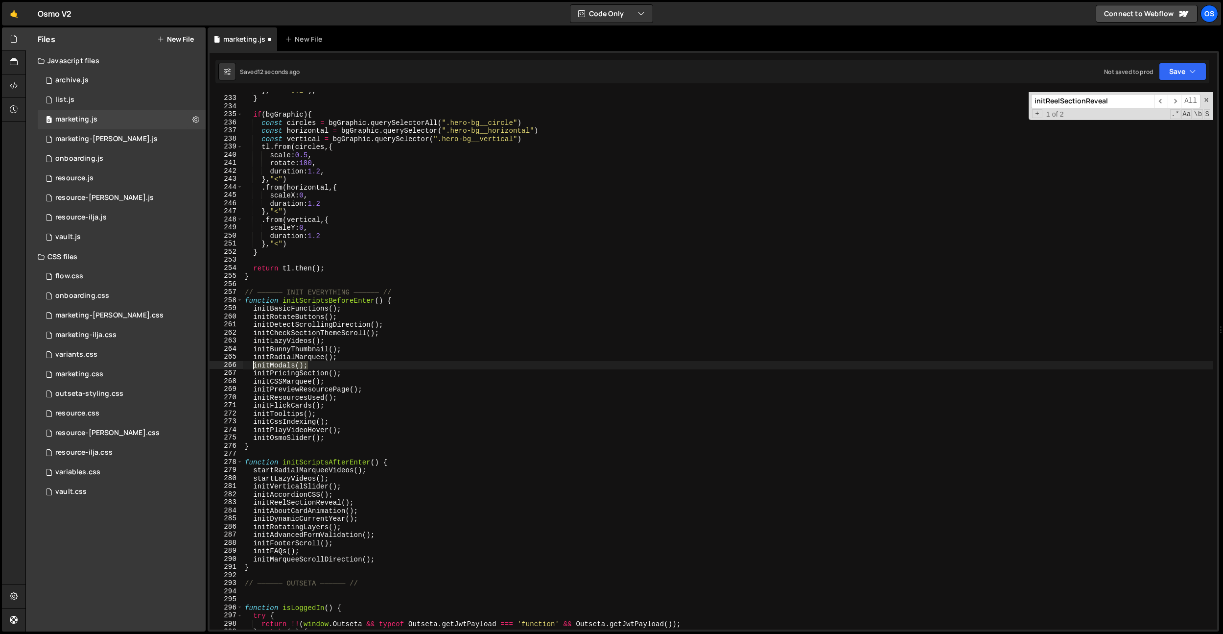
drag, startPoint x: 311, startPoint y: 365, endPoint x: 253, endPoint y: 366, distance: 57.8
click at [253, 366] on div "} , "<+=0.2" ) ; } if ( bgGraphic ) { const circles = bgGraphic . querySelector…" at bounding box center [728, 362] width 970 height 553
type textarea "initModals();"
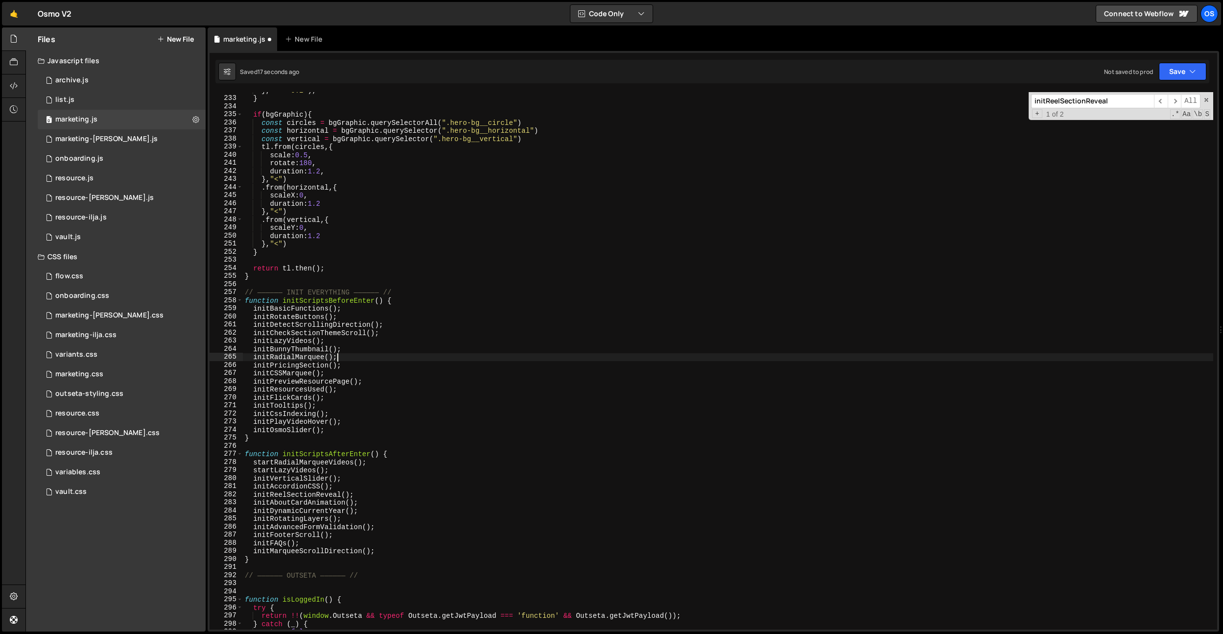
click at [316, 501] on div "} , "<+=0.2" ) ; } if ( bgGraphic ) { const circles = bgGraphic . querySelector…" at bounding box center [728, 362] width 970 height 553
click at [325, 494] on div "} , "<+=0.2" ) ; } if ( bgGraphic ) { const circles = bgGraphic . querySelector…" at bounding box center [728, 362] width 970 height 553
drag, startPoint x: 315, startPoint y: 500, endPoint x: 364, endPoint y: 496, distance: 49.7
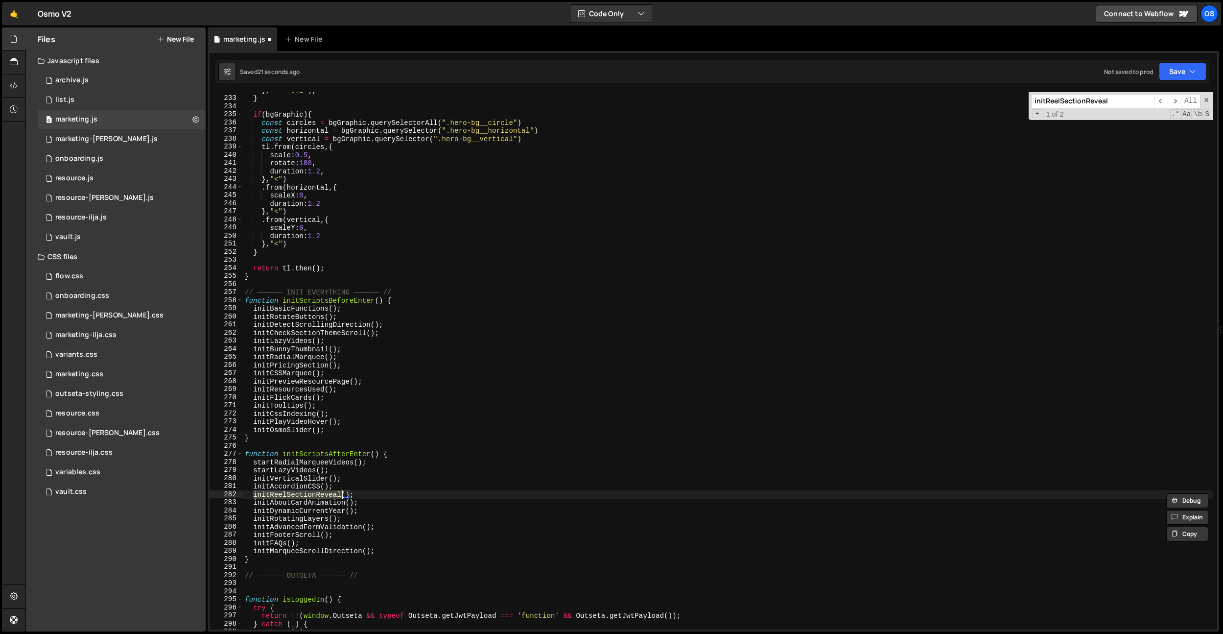
click at [315, 500] on div "} , "<+=0.2" ) ; } if ( bgGraphic ) { const circles = bgGraphic . querySelector…" at bounding box center [728, 362] width 970 height 553
click at [366, 495] on div "} , "<+=0.2" ) ; } if ( bgGraphic ) { const circles = bgGraphic . querySelector…" at bounding box center [728, 362] width 970 height 553
type textarea "initReelSectionReveal();"
paste textarea "initModals();"
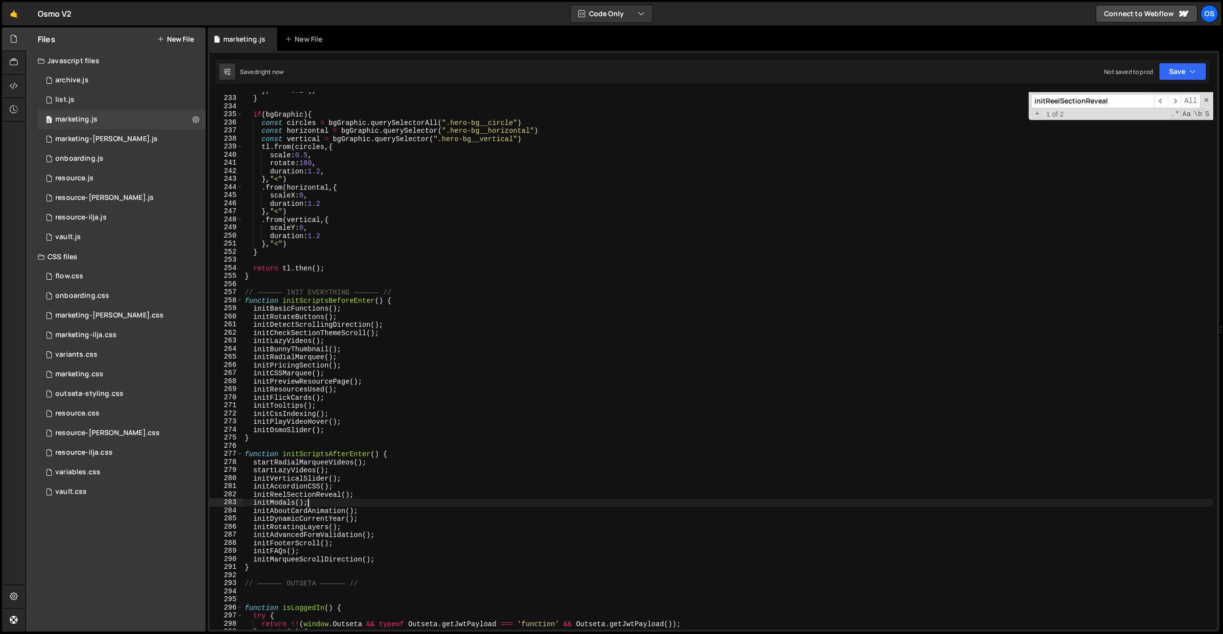
click at [313, 370] on div "} , "<+=0.2" ) ; } if ( bgGraphic ) { const circles = bgGraphic . querySelector…" at bounding box center [728, 362] width 970 height 553
click at [315, 365] on div "} , "<+=0.2" ) ; } if ( bgGraphic ) { const circles = bgGraphic . querySelector…" at bounding box center [728, 362] width 970 height 553
click at [303, 371] on div "} , "<+=0.2" ) ; } if ( bgGraphic ) { const circles = bgGraphic . querySelector…" at bounding box center [728, 362] width 970 height 553
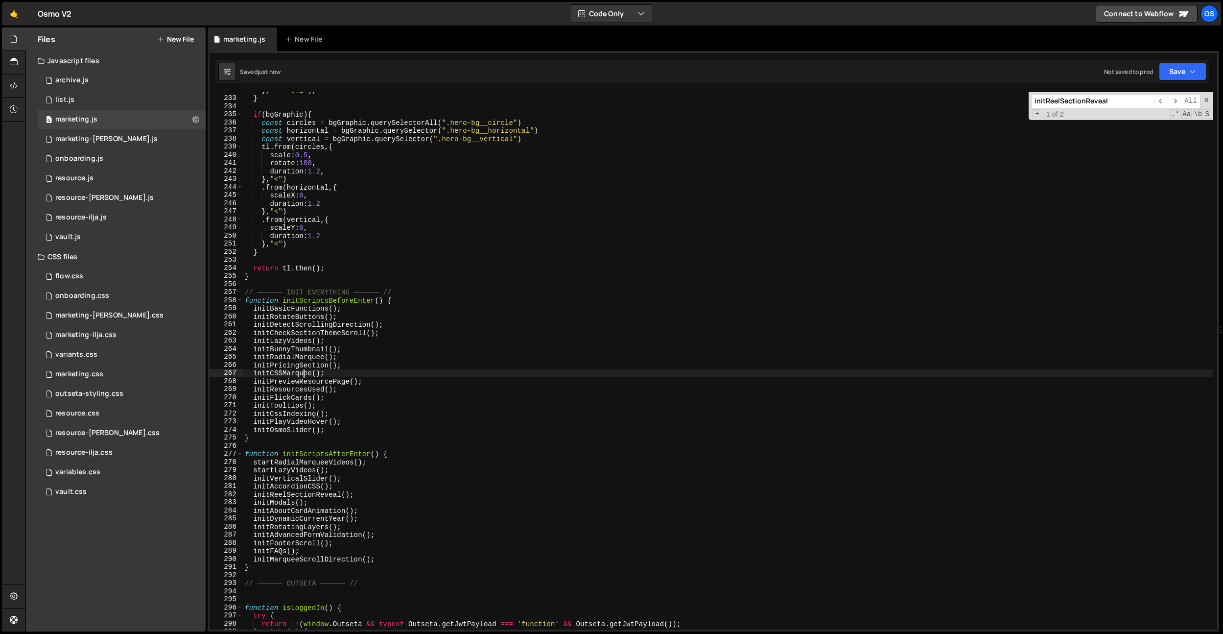
click at [303, 371] on div "} , "<+=0.2" ) ; } if ( bgGraphic ) { const circles = bgGraphic . querySelector…" at bounding box center [728, 362] width 970 height 553
click at [302, 379] on div "} , "<+=0.2" ) ; } if ( bgGraphic ) { const circles = bgGraphic . querySelector…" at bounding box center [728, 362] width 970 height 553
click at [287, 389] on div "} , "<+=0.2" ) ; } if ( bgGraphic ) { const circles = bgGraphic . querySelector…" at bounding box center [728, 362] width 970 height 553
drag, startPoint x: 287, startPoint y: 389, endPoint x: 287, endPoint y: 397, distance: 7.8
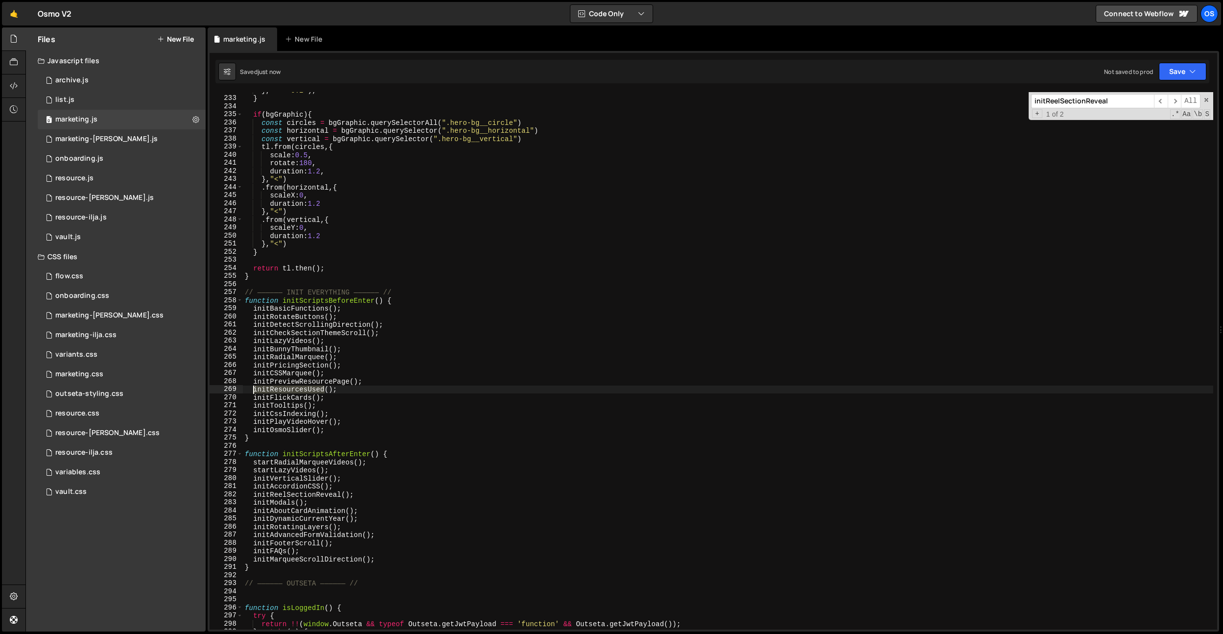
click at [287, 389] on div "} , "<+=0.2" ) ; } if ( bgGraphic ) { const circles = bgGraphic . querySelector…" at bounding box center [728, 362] width 970 height 553
click at [287, 397] on div "} , "<+=0.2" ) ; } if ( bgGraphic ) { const circles = bgGraphic . querySelector…" at bounding box center [728, 362] width 970 height 553
type textarea "initFlickCards();"
click at [287, 397] on div "} , "<+=0.2" ) ; } if ( bgGraphic ) { const circles = bgGraphic . querySelector…" at bounding box center [728, 362] width 970 height 553
click at [332, 396] on div "} , "<+=0.2" ) ; } if ( bgGraphic ) { const circles = bgGraphic . querySelector…" at bounding box center [728, 362] width 970 height 553
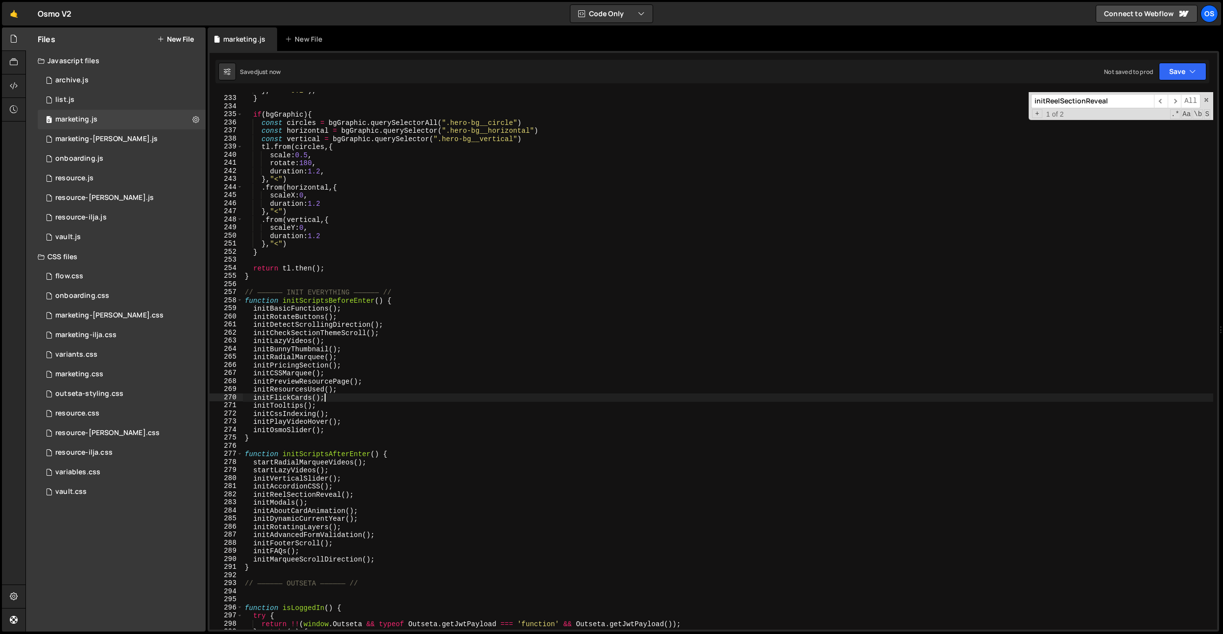
click at [295, 399] on div "} , "<+=0.2" ) ; } if ( bgGraphic ) { const circles = bgGraphic . querySelector…" at bounding box center [728, 362] width 970 height 553
click at [316, 396] on div "} , "<+=0.2" ) ; } if ( bgGraphic ) { const circles = bgGraphic . querySelector…" at bounding box center [728, 362] width 970 height 553
drag, startPoint x: 342, startPoint y: 397, endPoint x: 255, endPoint y: 399, distance: 87.2
click at [255, 399] on div "} , "<+=0.2" ) ; } if ( bgGraphic ) { const circles = bgGraphic . querySelector…" at bounding box center [728, 362] width 970 height 553
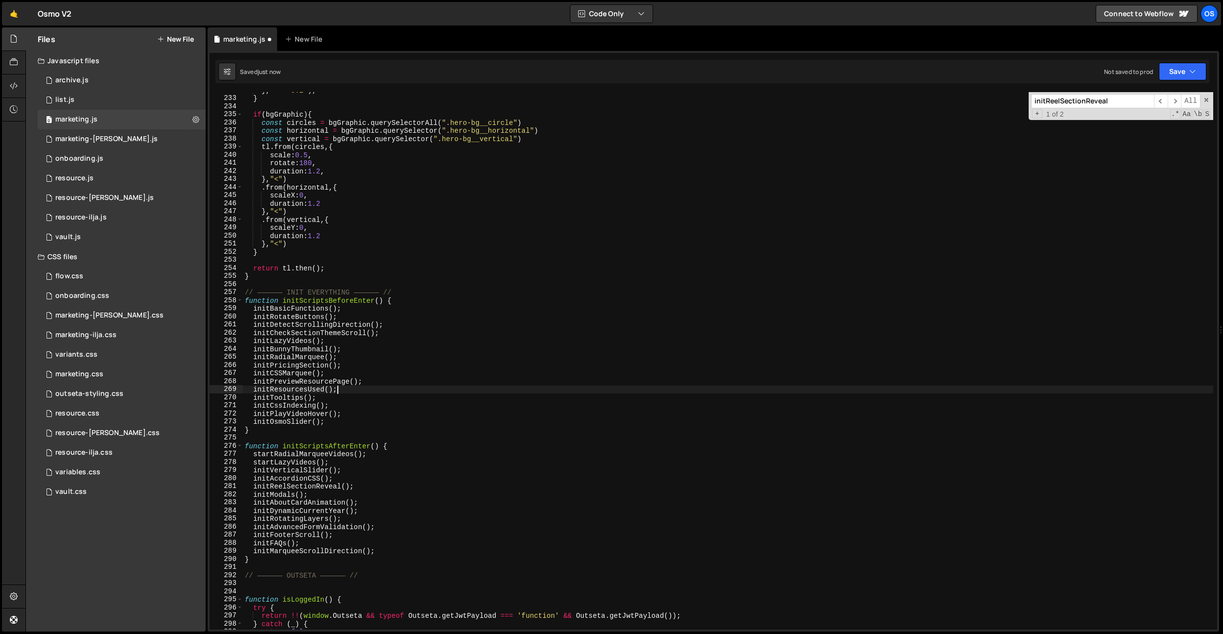
click at [390, 552] on div "} , "<+=0.2" ) ; } if ( bgGraphic ) { const circles = bgGraphic . querySelector…" at bounding box center [728, 362] width 970 height 553
type textarea "initMarqueeScrollDirection();"
paste textarea "initFlickCards();"
drag, startPoint x: 286, startPoint y: 397, endPoint x: 322, endPoint y: 400, distance: 35.9
click at [286, 397] on div "} , "<+=0.2" ) ; } if ( bgGraphic ) { const circles = bgGraphic . querySelector…" at bounding box center [728, 362] width 970 height 553
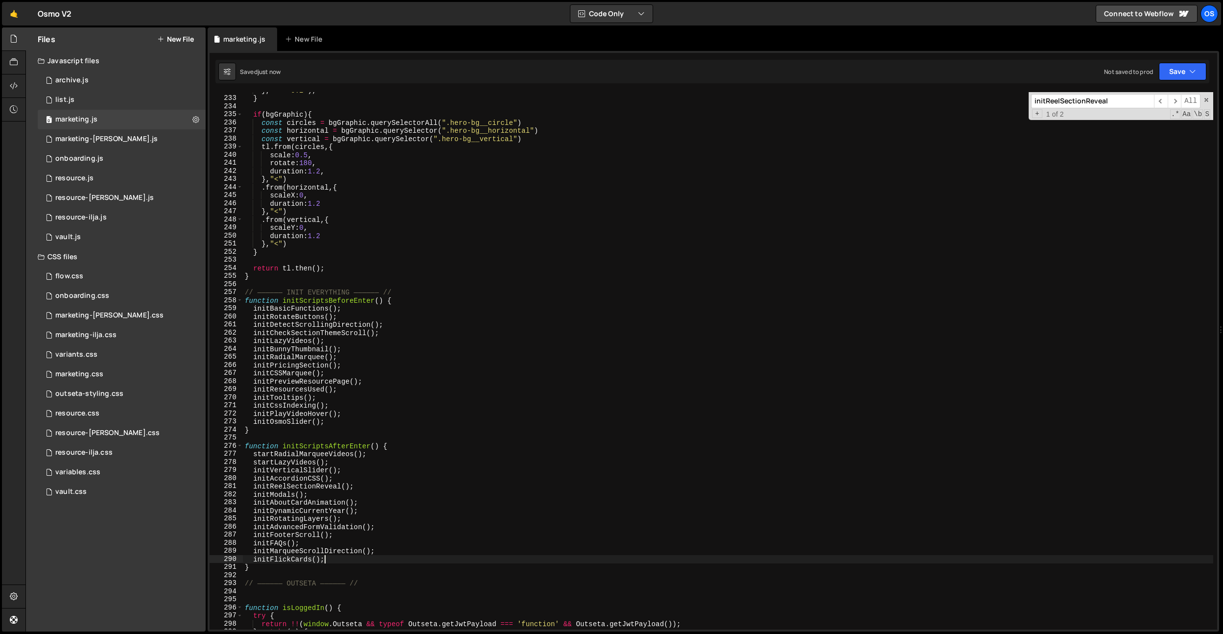
type textarea "initTooltips();"
drag, startPoint x: 323, startPoint y: 399, endPoint x: 252, endPoint y: 397, distance: 70.5
click at [252, 397] on div "} , "<+=0.2" ) ; } if ( bgGraphic ) { const circles = bgGraphic . querySelector…" at bounding box center [728, 362] width 970 height 553
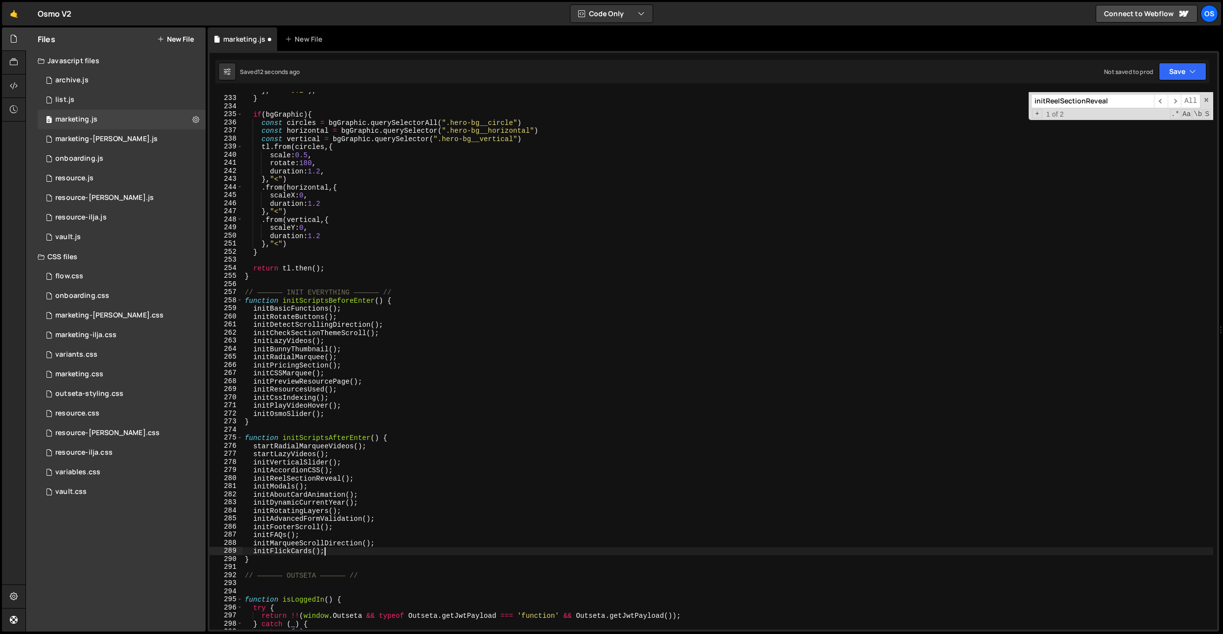
click at [324, 552] on div "} , "<+=0.2" ) ; } if ( bgGraphic ) { const circles = bgGraphic . querySelector…" at bounding box center [728, 362] width 970 height 553
type textarea "initFlickCards();"
paste textarea "initTooltips();"
click at [281, 394] on div "} , "<+=0.2" ) ; } if ( bgGraphic ) { const circles = bgGraphic . querySelector…" at bounding box center [728, 362] width 970 height 553
drag, startPoint x: 281, startPoint y: 394, endPoint x: 322, endPoint y: 396, distance: 41.7
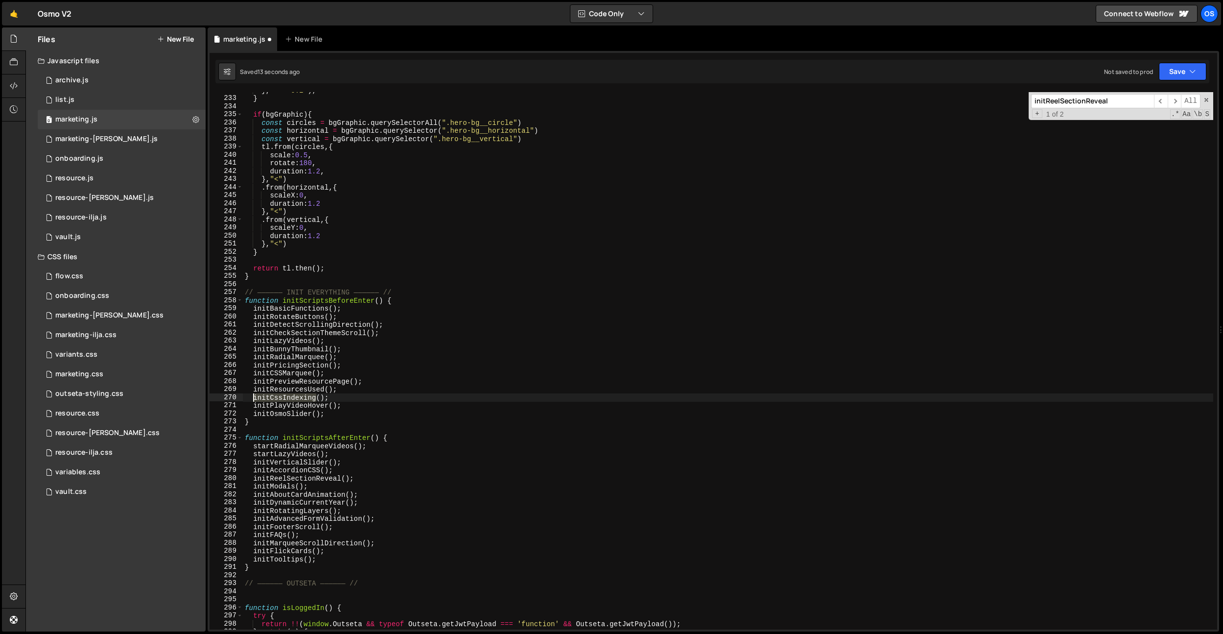
click at [281, 394] on div "} , "<+=0.2" ) ; } if ( bgGraphic ) { const circles = bgGraphic . querySelector…" at bounding box center [728, 362] width 970 height 553
click at [361, 397] on div "} , "<+=0.2" ) ; } if ( bgGraphic ) { const circles = bgGraphic . querySelector…" at bounding box center [728, 362] width 970 height 553
type textarea "initCssIndexing();"
paste input "CssIndexing"
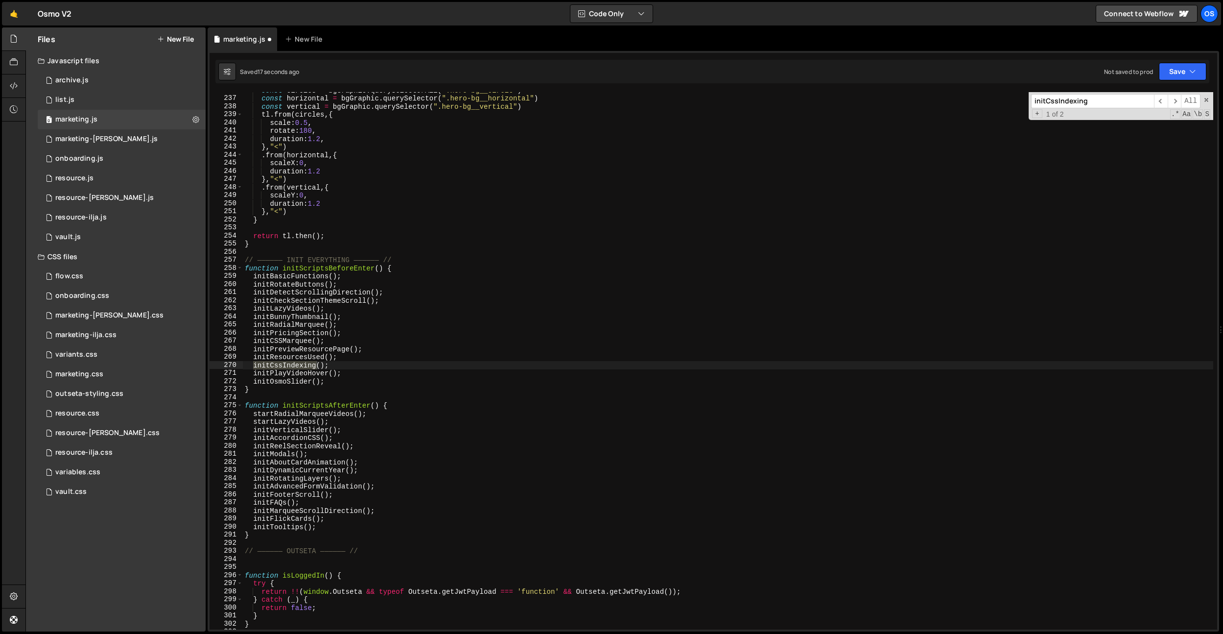
scroll to position [1043, 0]
type input "initCssIndexing"
click at [264, 366] on div "const circles = bgGraphic . querySelectorAll ( ".hero-bg__circle" ) const horiz…" at bounding box center [728, 360] width 970 height 537
click at [264, 366] on div "const circles = bgGraphic . querySelectorAll ( ".hero-bg__circle" ) const horiz…" at bounding box center [728, 362] width 970 height 553
click at [301, 369] on div "const circles = bgGraphic . querySelectorAll ( ".hero-bg__circle" ) const horiz…" at bounding box center [728, 362] width 970 height 553
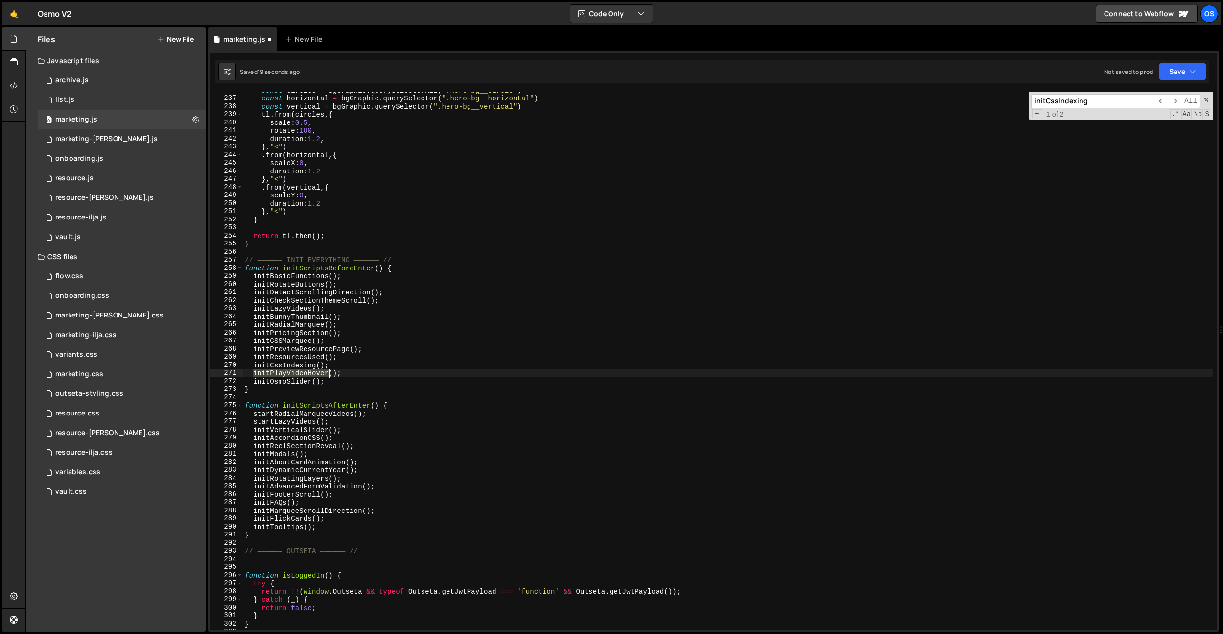
drag, startPoint x: 301, startPoint y: 369, endPoint x: 306, endPoint y: 371, distance: 5.6
click at [301, 369] on div "const circles = bgGraphic . querySelectorAll ( ".hero-bg__circle" ) const horiz…" at bounding box center [728, 362] width 970 height 553
click at [352, 371] on div "const circles = bgGraphic . querySelectorAll ( ".hero-bg__circle" ) const horiz…" at bounding box center [728, 362] width 970 height 553
drag, startPoint x: 344, startPoint y: 383, endPoint x: 252, endPoint y: 382, distance: 92.1
click at [252, 382] on div "const circles = bgGraphic . querySelectorAll ( ".hero-bg__circle" ) const horiz…" at bounding box center [728, 362] width 970 height 553
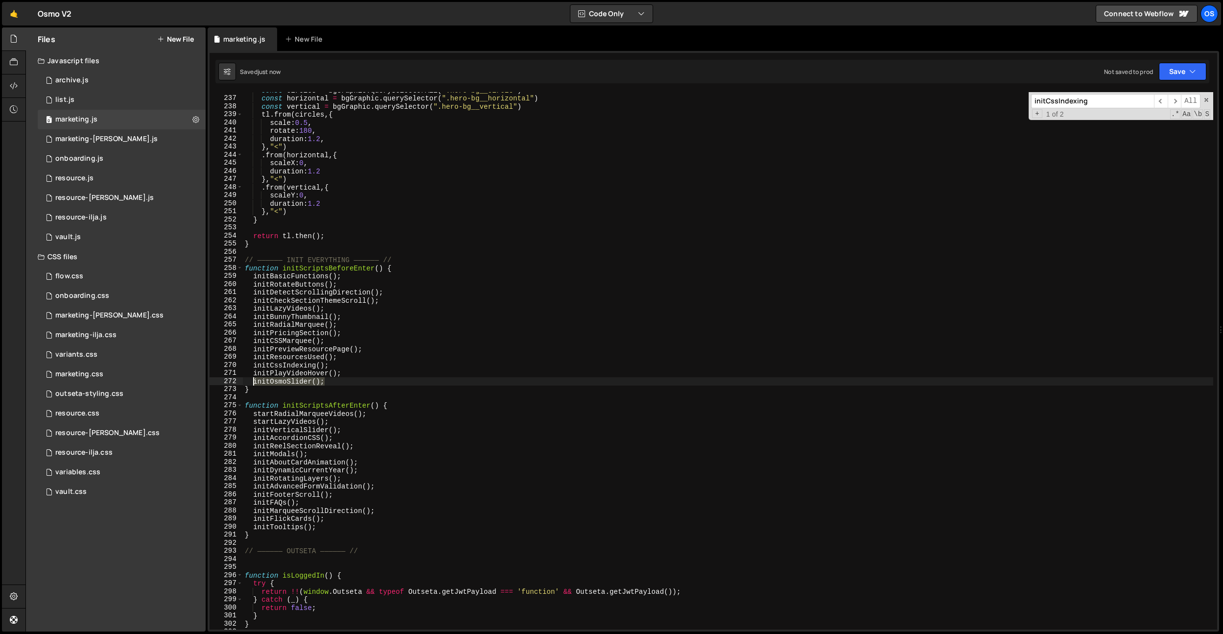
type textarea "initOsmoSlider();"
drag, startPoint x: 341, startPoint y: 494, endPoint x: 255, endPoint y: 496, distance: 86.2
click at [255, 496] on div "const circles = bgGraphic . querySelectorAll ( ".hero-bg__circle" ) const horiz…" at bounding box center [728, 362] width 970 height 553
type textarea "initFooterScroll();"
click at [349, 381] on div "const circles = bgGraphic . querySelectorAll ( ".hero-bg__circle" ) const horiz…" at bounding box center [728, 362] width 970 height 553
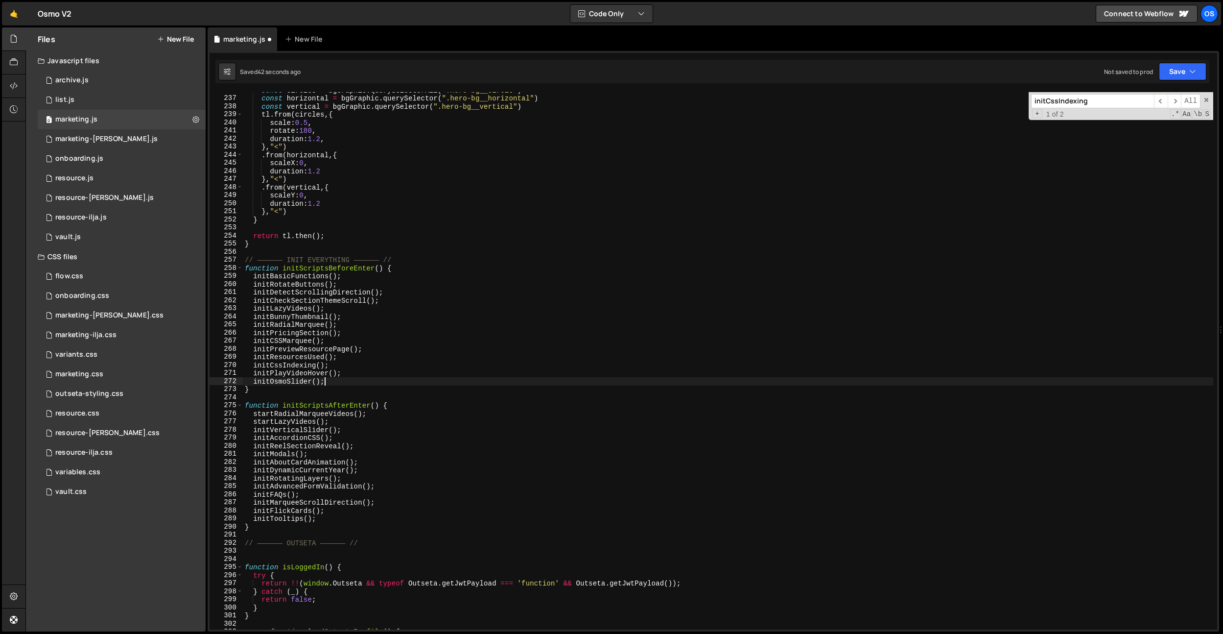
type textarea "initOsmoSlider();"
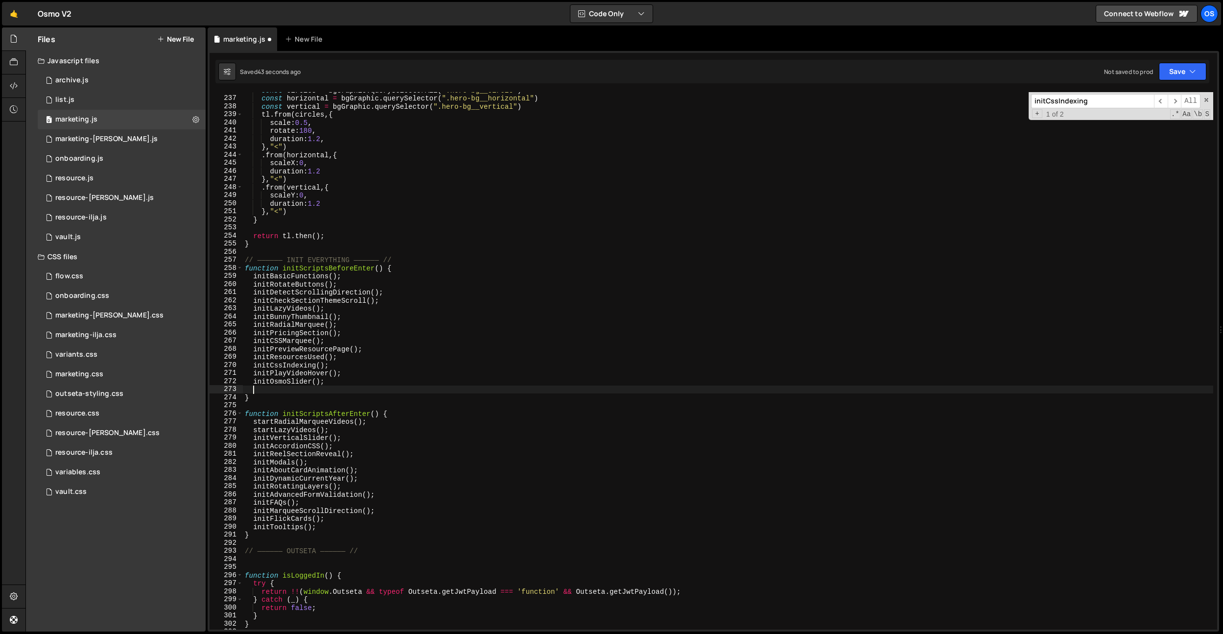
paste textarea "initFooterScroll();"
click at [370, 215] on div "const circles = bgGraphic . querySelectorAll ( ".hero-bg__circle" ) const horiz…" at bounding box center [728, 362] width 970 height 553
click at [397, 206] on div "const circles = bgGraphic . querySelectorAll ( ".hero-bg__circle" ) const horiz…" at bounding box center [728, 362] width 970 height 553
click at [305, 202] on div "const circles = bgGraphic . querySelectorAll ( ".hero-bg__circle" ) const horiz…" at bounding box center [728, 362] width 970 height 553
click at [390, 306] on div "const circles = bgGraphic . querySelectorAll ( ".hero-bg__circle" ) const horiz…" at bounding box center [728, 362] width 970 height 553
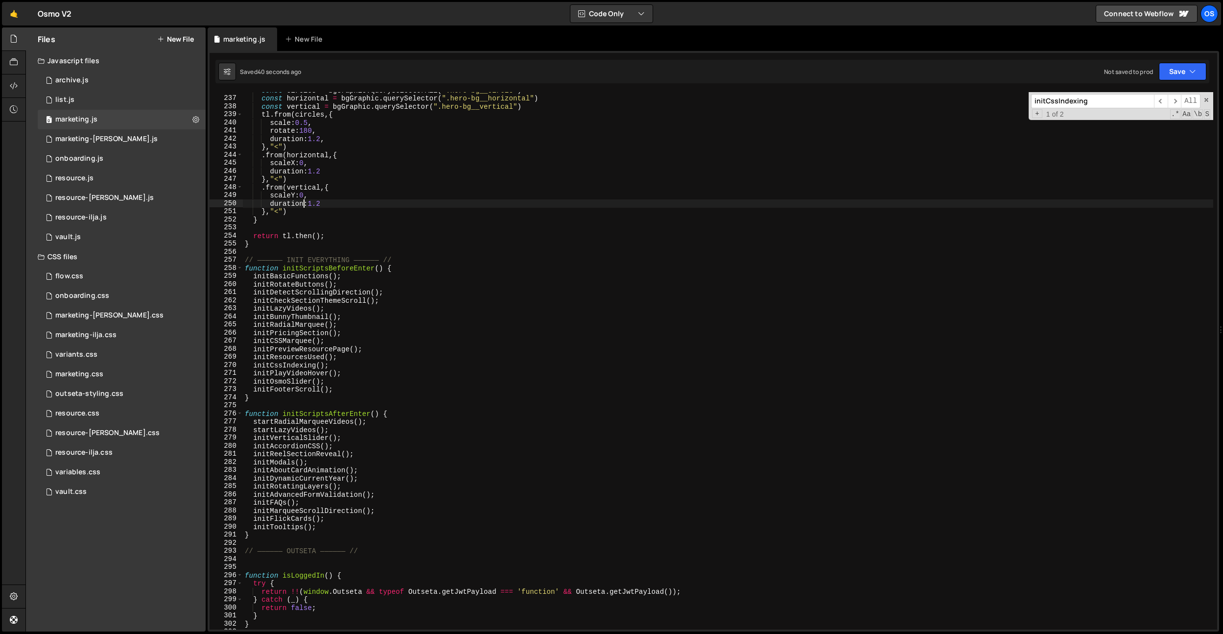
type textarea "initLazyVideos();"
click at [79, 232] on div "0 vault.js 0" at bounding box center [122, 237] width 168 height 20
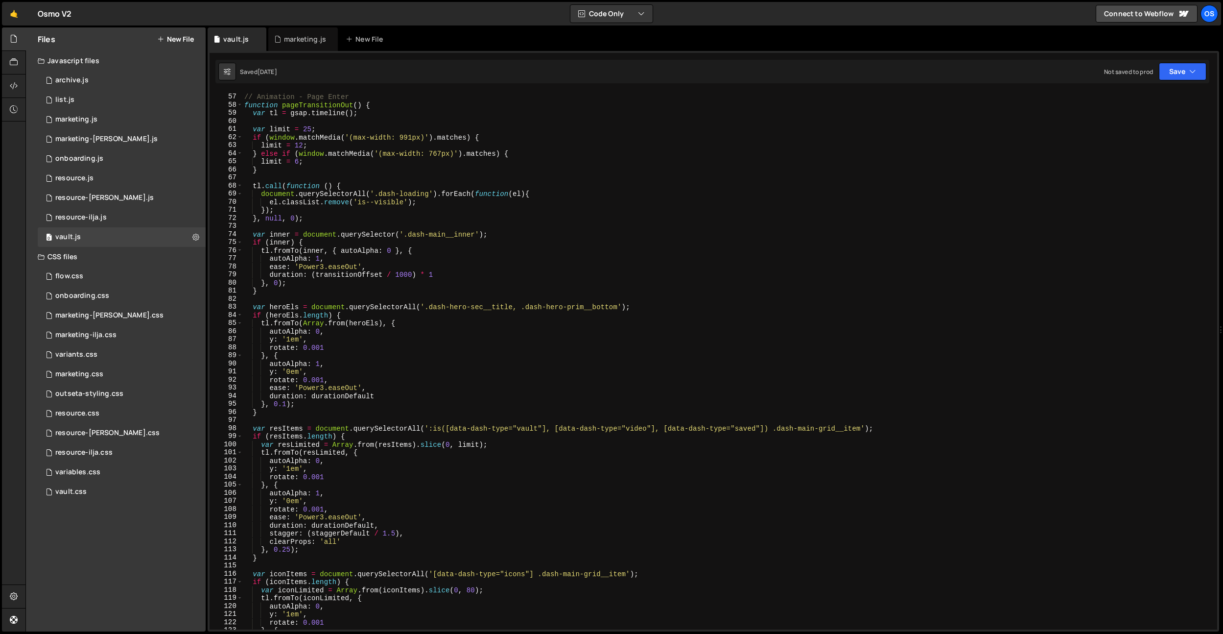
scroll to position [513, 0]
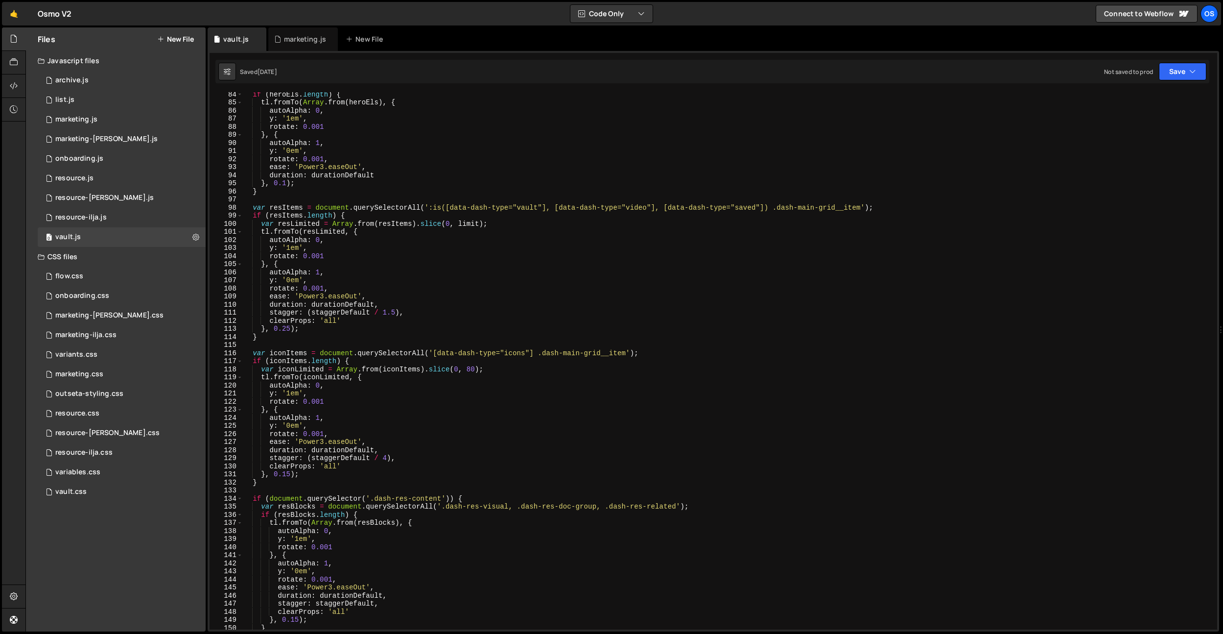
type textarea "autoAlpha: 1,"
click at [336, 270] on div "if ( heroEls . length ) { tl . fromTo ( Array . from ( heroEls ) , { autoAlpha …" at bounding box center [727, 366] width 971 height 553
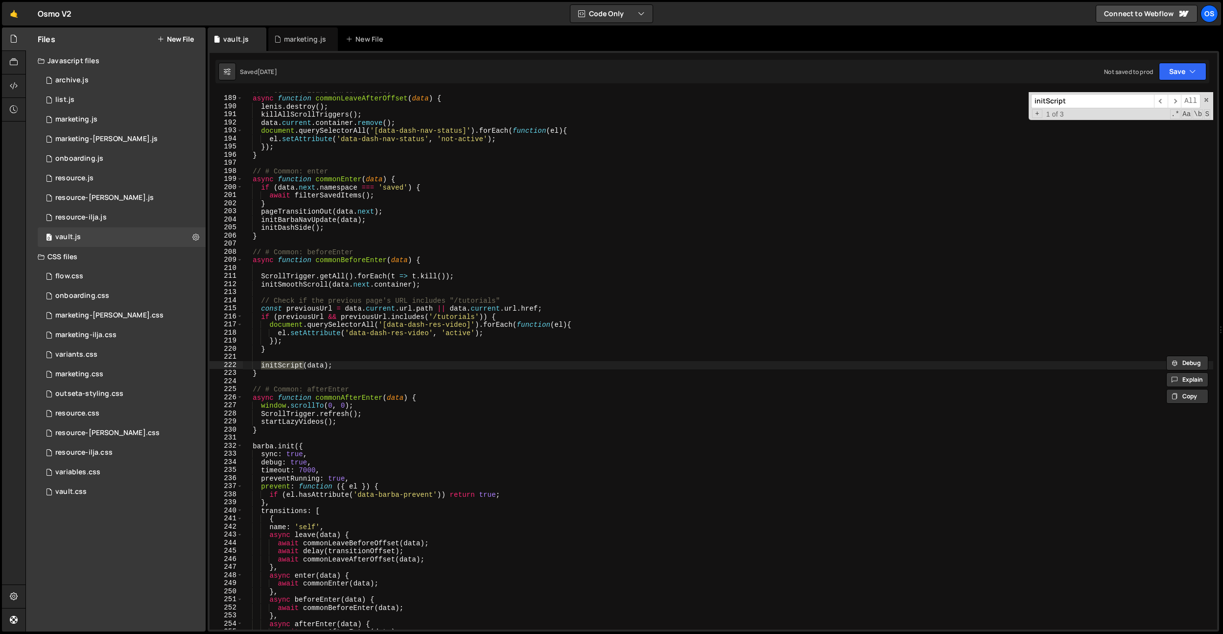
scroll to position [1157, 0]
type input "initScript"
click at [323, 285] on div "// # Common: leave (After Offset) async function commonLeaveAfterOffset ( data …" at bounding box center [727, 362] width 971 height 553
click at [303, 365] on div "// # Common: leave (After Offset) async function commonLeaveAfterOffset ( data …" at bounding box center [727, 362] width 971 height 553
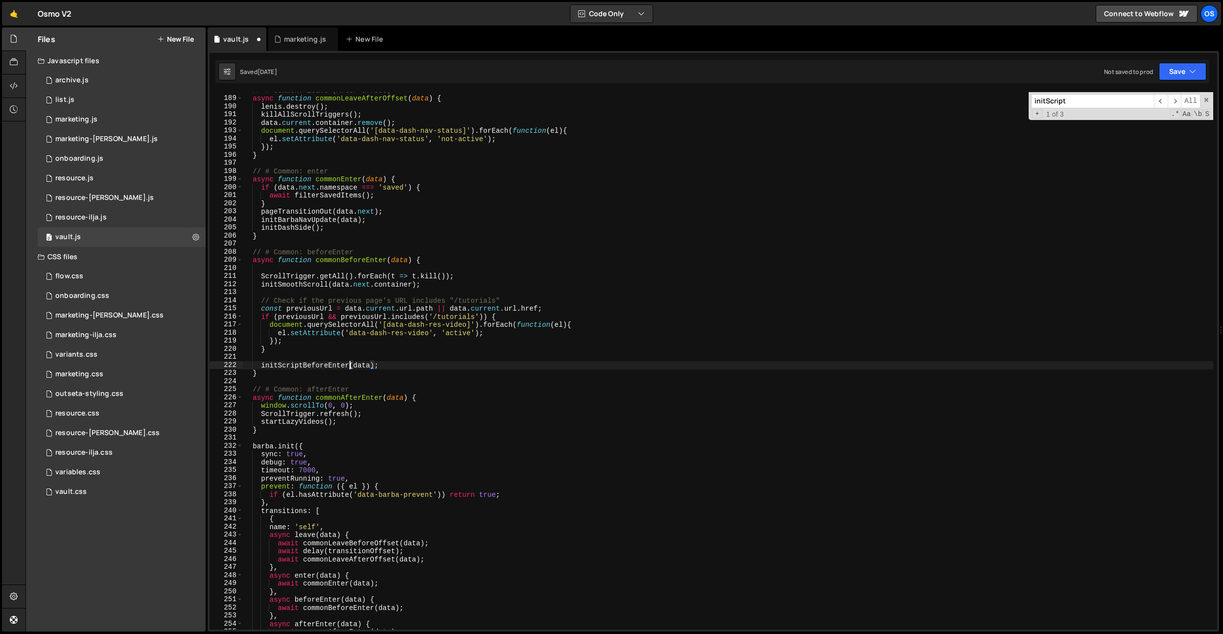
click at [1064, 99] on input "initScript" at bounding box center [1092, 101] width 123 height 14
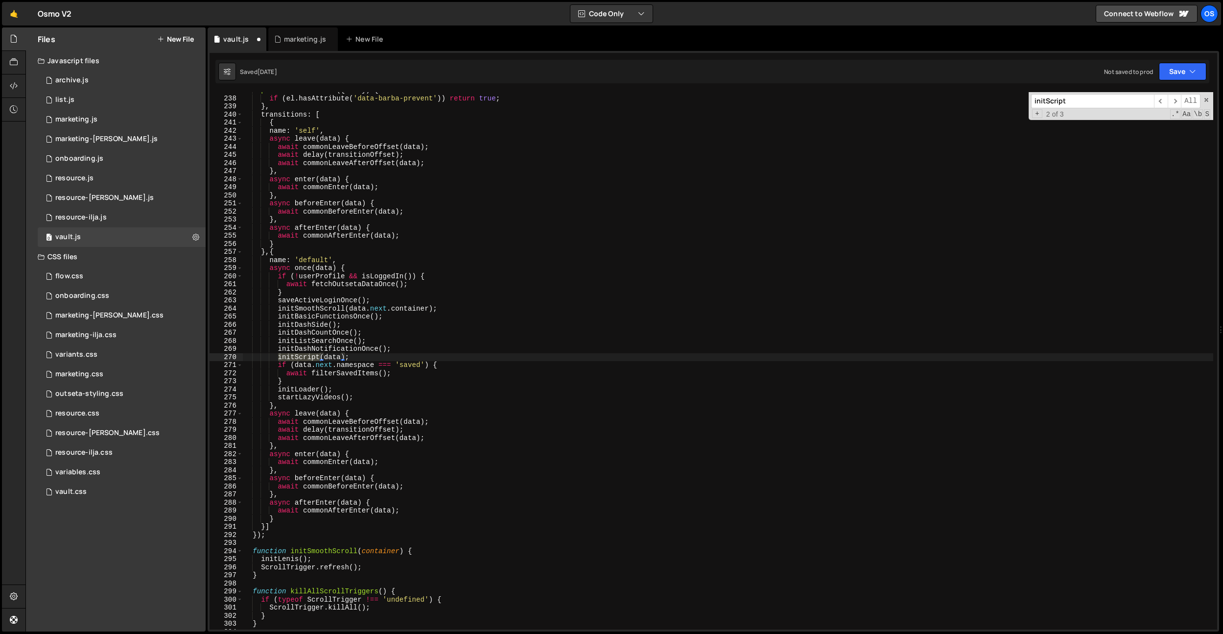
click at [320, 373] on div "prevent : function ( { el }) { if ( el . hasAttribute ( 'data-barba-prevent' ))…" at bounding box center [727, 362] width 971 height 553
click at [319, 357] on div "prevent : function ( { el }) { if ( el . hasAttribute ( 'data-barba-prevent' ))…" at bounding box center [727, 362] width 971 height 553
type textarea "initScriptBeforeEnter(data);"
click at [1116, 109] on div "initScript ​ ​ All Replace All + 2 of 3 .* Aa \b S" at bounding box center [1121, 106] width 185 height 28
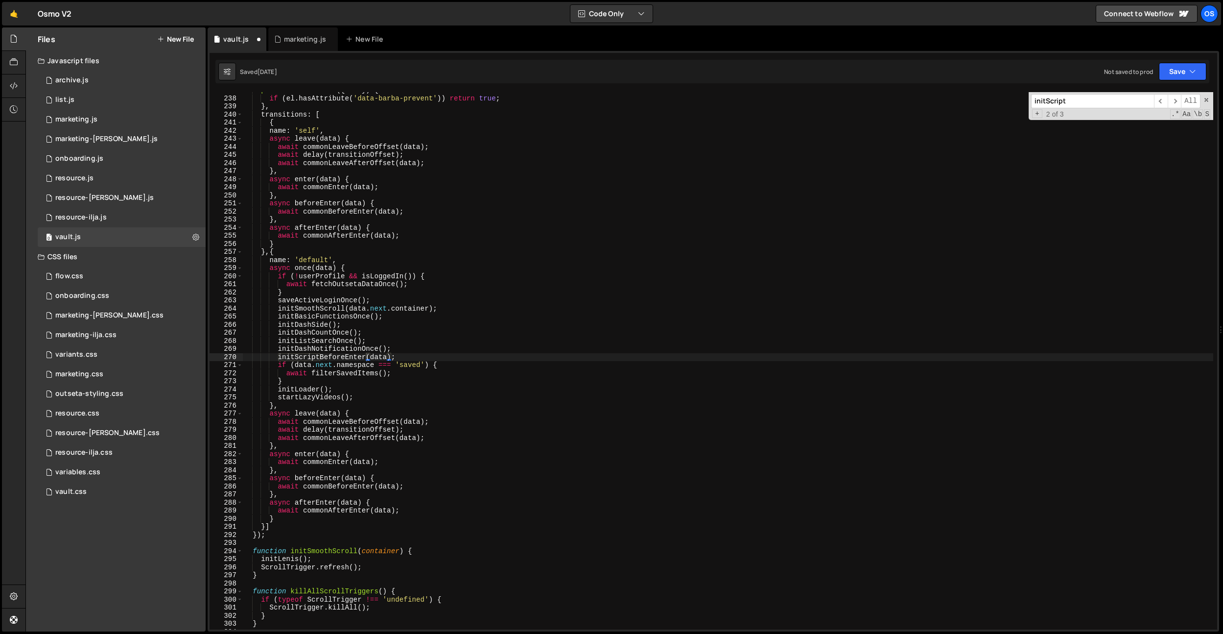
scroll to position [1910, 0]
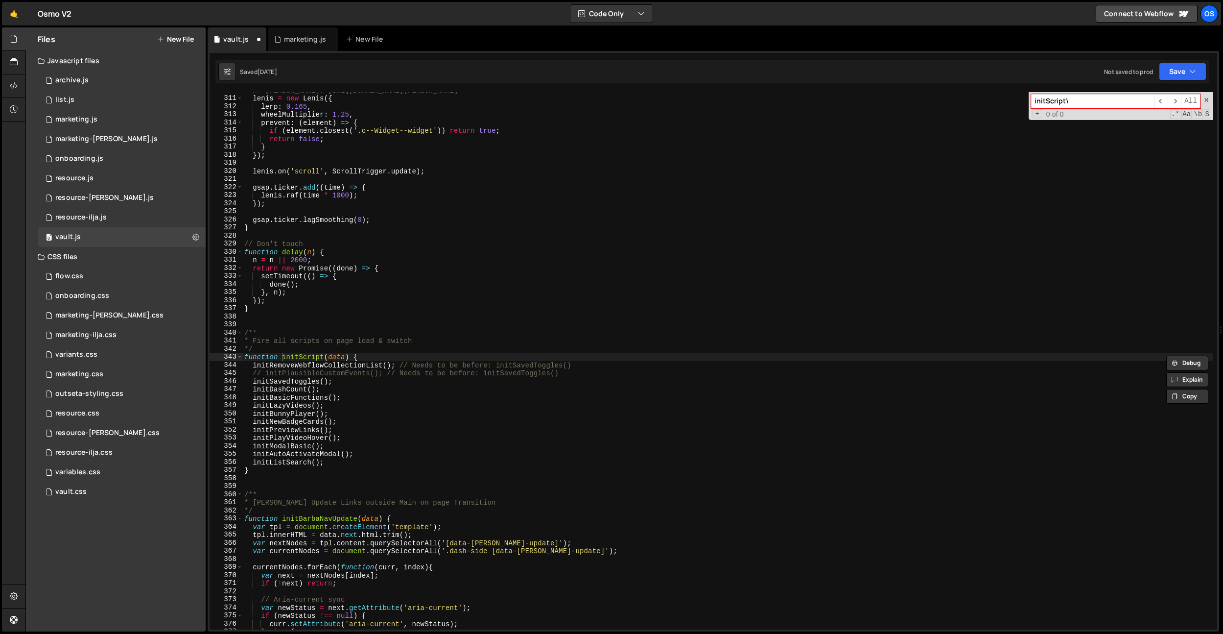
type input "initScript\"
drag, startPoint x: 216, startPoint y: 390, endPoint x: 350, endPoint y: 362, distance: 137.0
click at [216, 390] on div "347" at bounding box center [226, 389] width 33 height 8
click at [325, 356] on div "// Lenis: https://github.com/studio-freight/lenis lenis = new Lenis ({ lerp : 0…" at bounding box center [727, 362] width 971 height 553
click at [462, 254] on div "// Lenis: https://github.com/studio-freight/lenis lenis = new Lenis ({ lerp : 0…" at bounding box center [727, 362] width 971 height 553
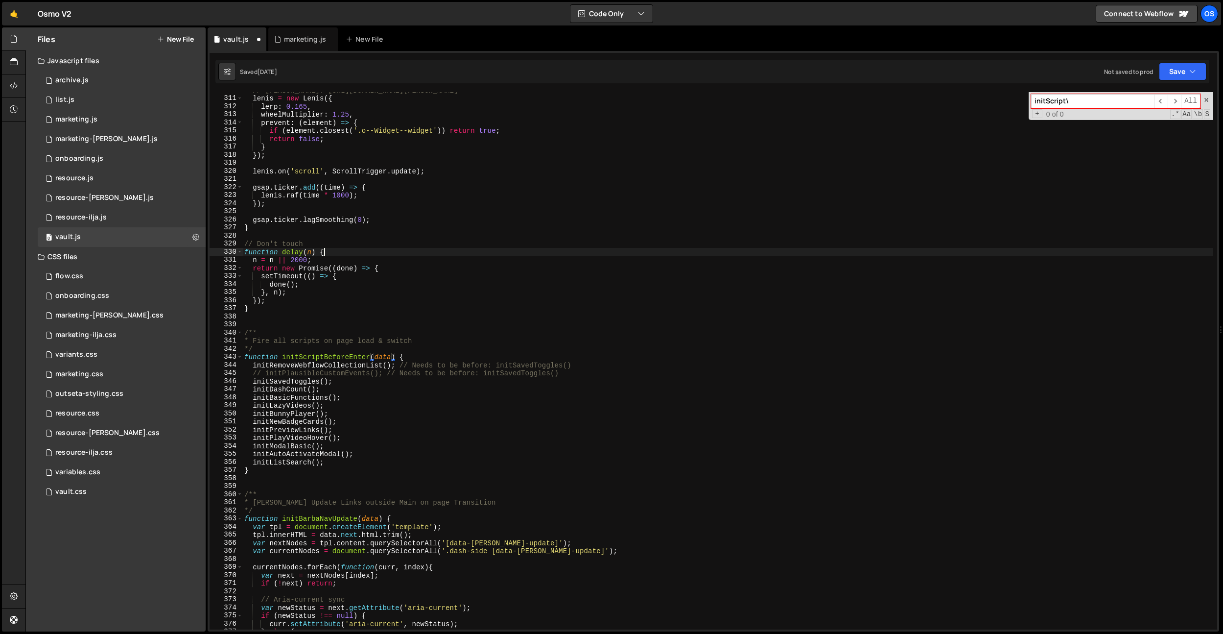
scroll to position [0, 5]
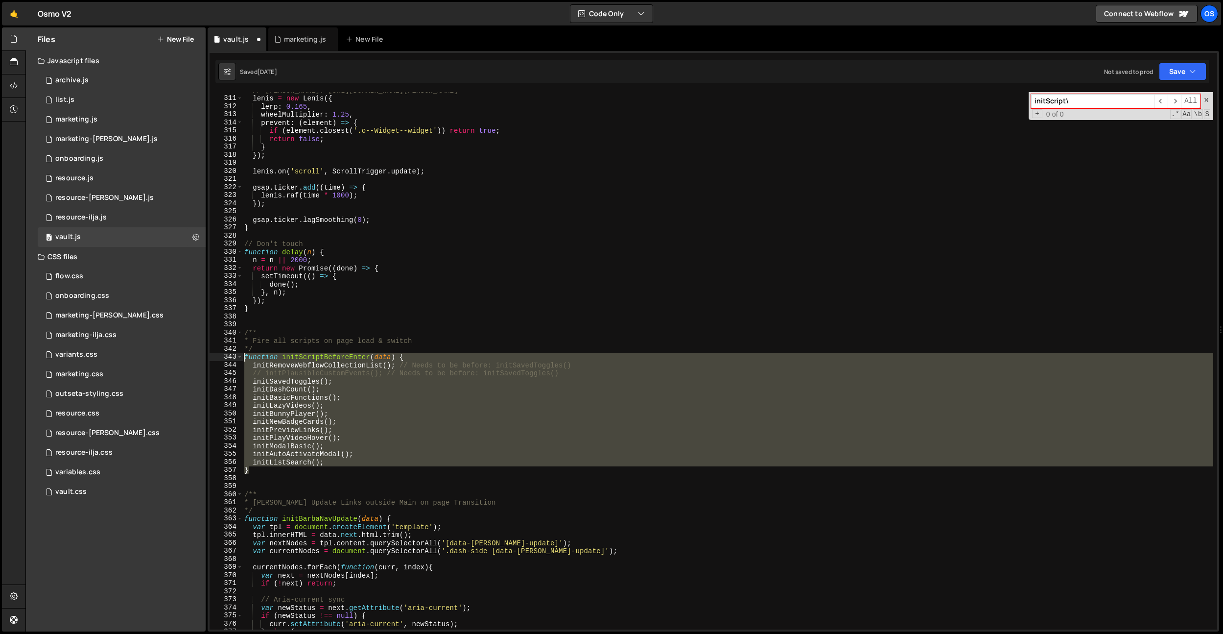
drag, startPoint x: 261, startPoint y: 472, endPoint x: 227, endPoint y: 360, distance: 116.6
click at [227, 360] on div "function delay(n) { 310 311 312 313 314 315 316 317 318 319 320 321 322 323 324…" at bounding box center [714, 360] width 1008 height 537
type textarea "}"
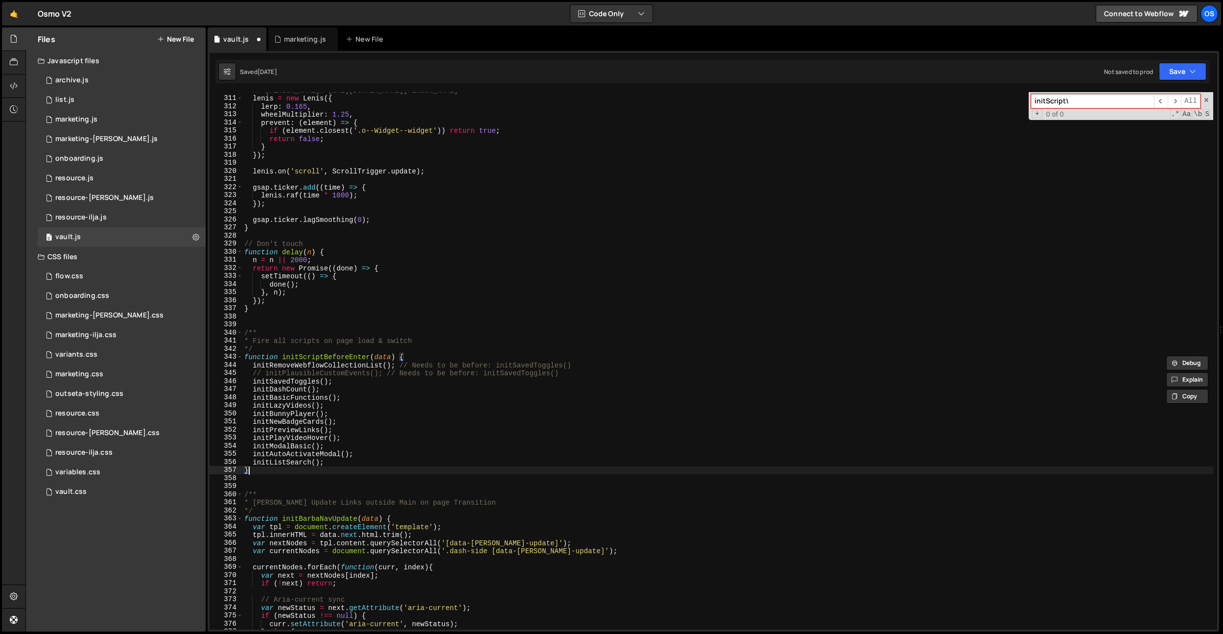
scroll to position [0, 0]
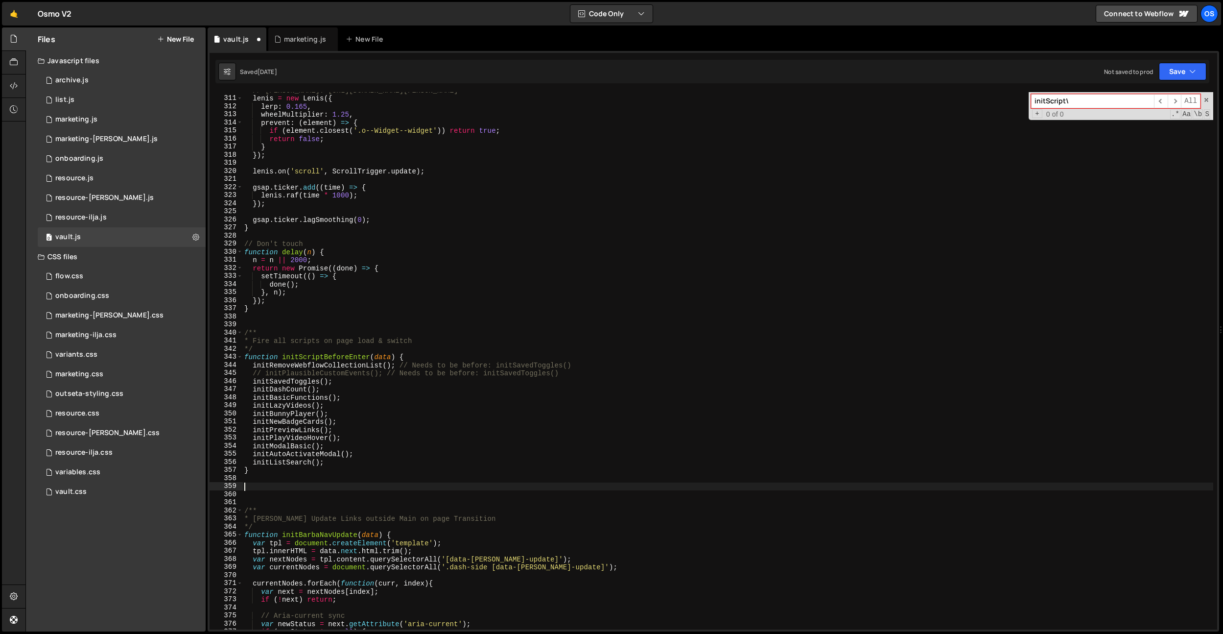
paste textarea "}"
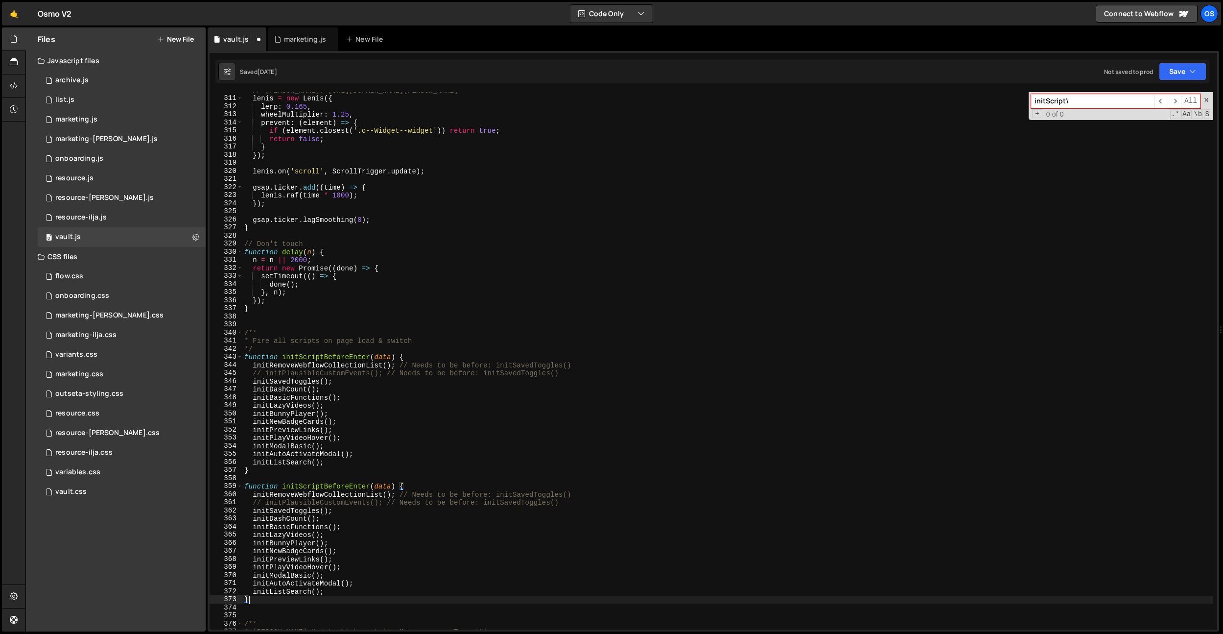
click at [342, 484] on div "// Lenis: https://github.com/studio-freight/lenis lenis = new Lenis ({ lerp : 0…" at bounding box center [727, 362] width 971 height 553
click at [528, 441] on div "// Lenis: https://github.com/studio-freight/lenis lenis = new Lenis ({ lerp : 0…" at bounding box center [727, 362] width 971 height 553
click at [382, 485] on div "// Lenis: https://github.com/studio-freight/lenis lenis = new Lenis ({ lerp : 0…" at bounding box center [727, 362] width 971 height 553
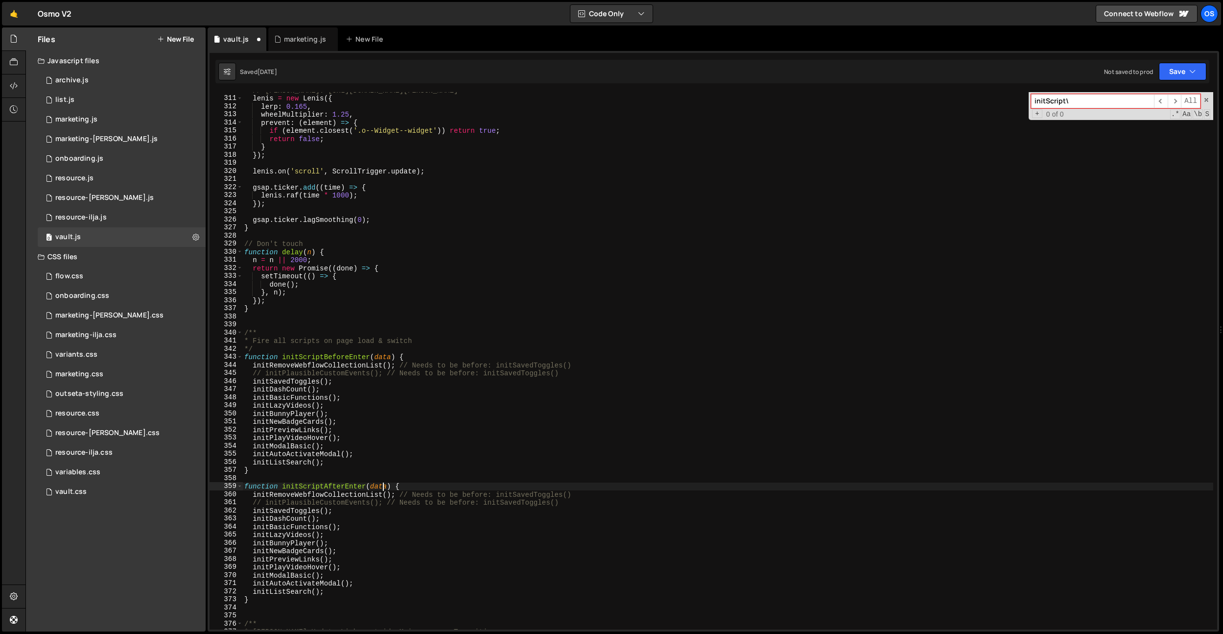
click at [382, 485] on div "// Lenis: https://github.com/studio-freight/lenis lenis = new Lenis ({ lerp : 0…" at bounding box center [727, 362] width 971 height 553
click at [382, 357] on div "// Lenis: https://github.com/studio-freight/lenis lenis = new Lenis ({ lerp : 0…" at bounding box center [727, 362] width 971 height 553
click at [378, 486] on div "// Lenis: https://github.com/studio-freight/lenis lenis = new Lenis ({ lerp : 0…" at bounding box center [727, 362] width 971 height 553
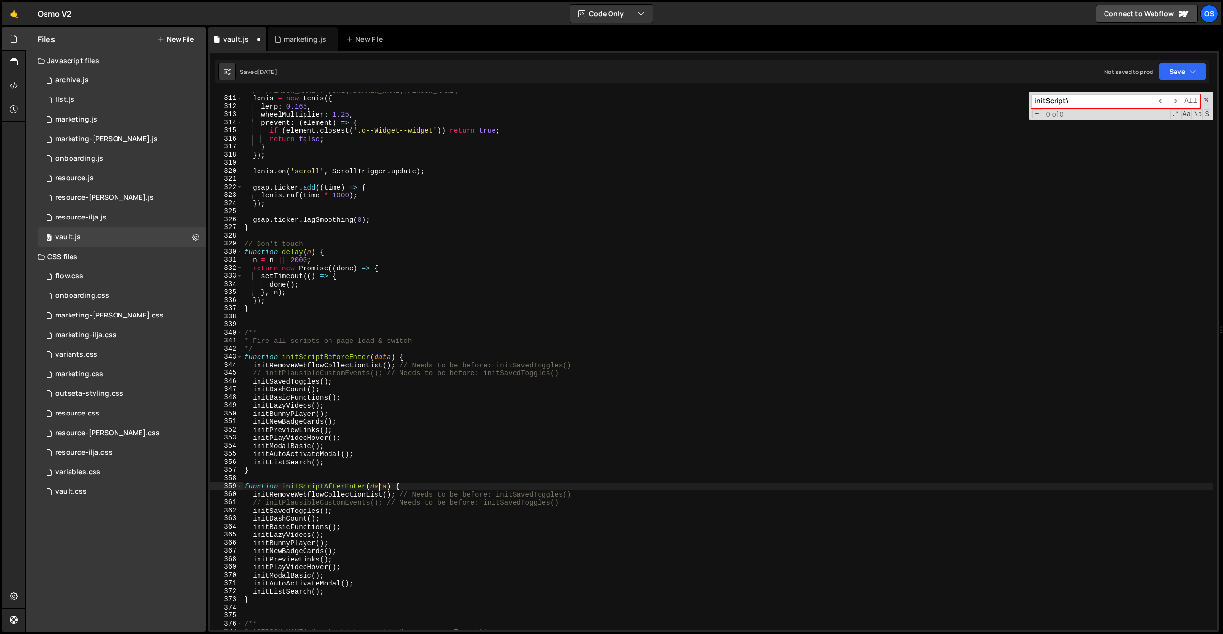
click at [378, 486] on div "// Lenis: https://github.com/studio-freight/lenis lenis = new Lenis ({ lerp : 0…" at bounding box center [727, 362] width 971 height 553
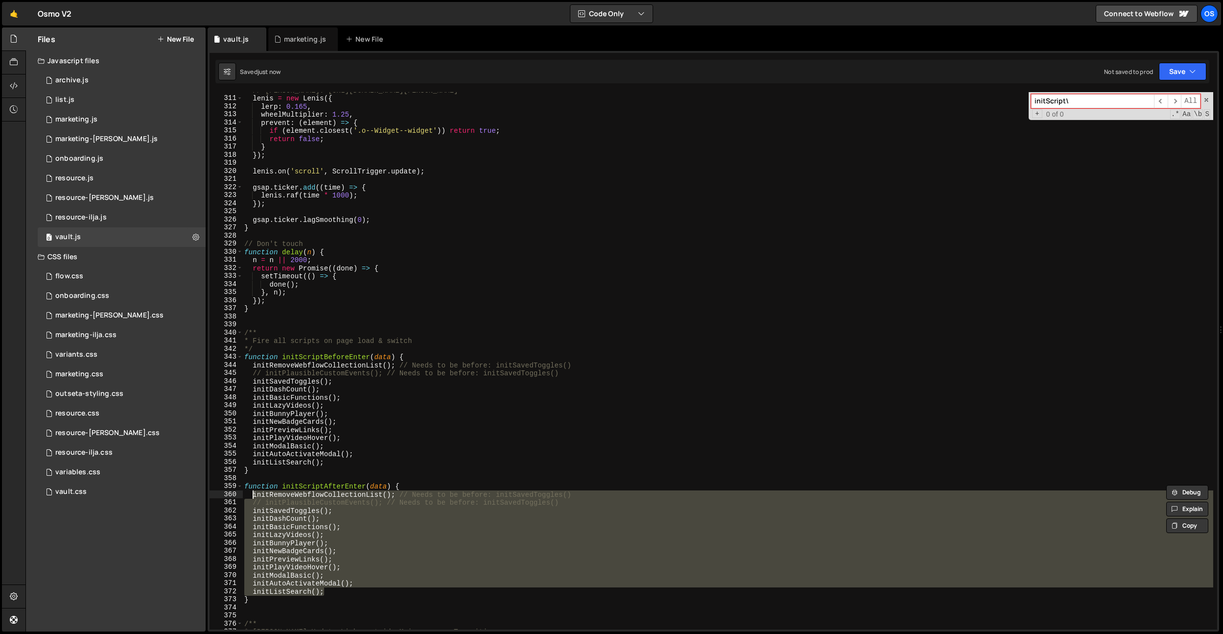
drag, startPoint x: 334, startPoint y: 589, endPoint x: 254, endPoint y: 497, distance: 121.8
click at [254, 497] on div "// Lenis: https://github.com/studio-freight/lenis lenis = new Lenis ({ lerp : 0…" at bounding box center [727, 362] width 971 height 553
type textarea "initRemoveWebflowCollectionList(); // Needs to be before: initSavedToggles() //…"
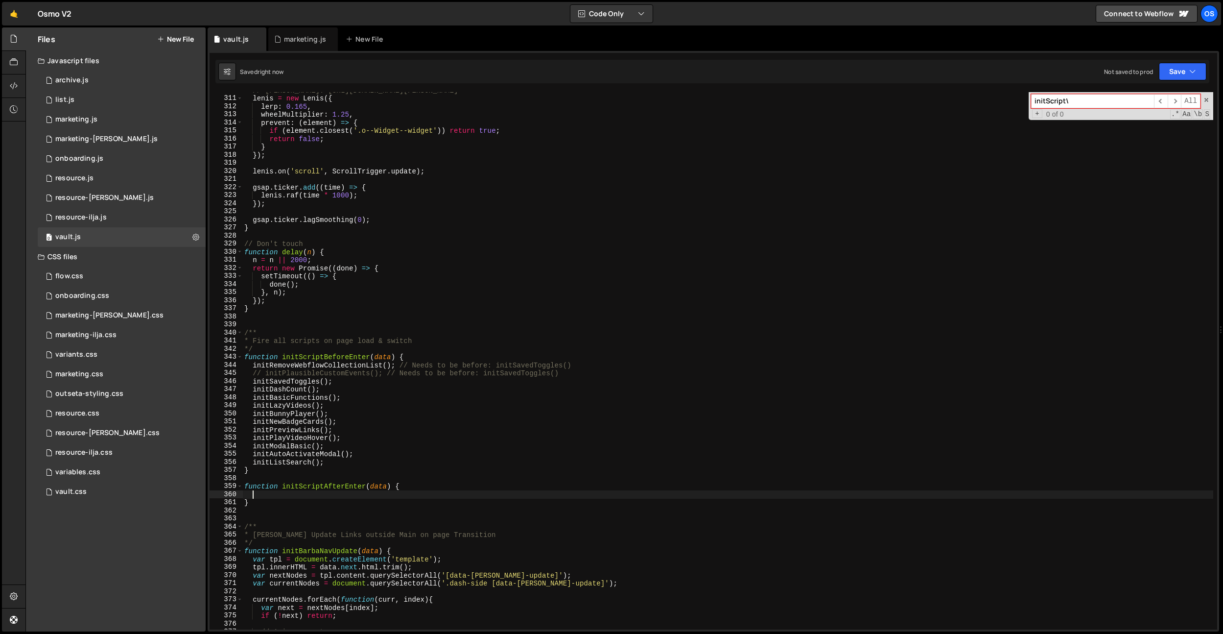
click at [329, 439] on div "// Lenis: https://github.com/studio-freight/lenis lenis = new Lenis ({ lerp : 0…" at bounding box center [727, 362] width 971 height 553
drag, startPoint x: 334, startPoint y: 442, endPoint x: 255, endPoint y: 446, distance: 79.9
click at [255, 446] on div "// Lenis: https://github.com/studio-freight/lenis lenis = new Lenis ({ lerp : 0…" at bounding box center [727, 362] width 971 height 553
type textarea "initModalBasic();"
type textarea "initPlayVideoHover();"
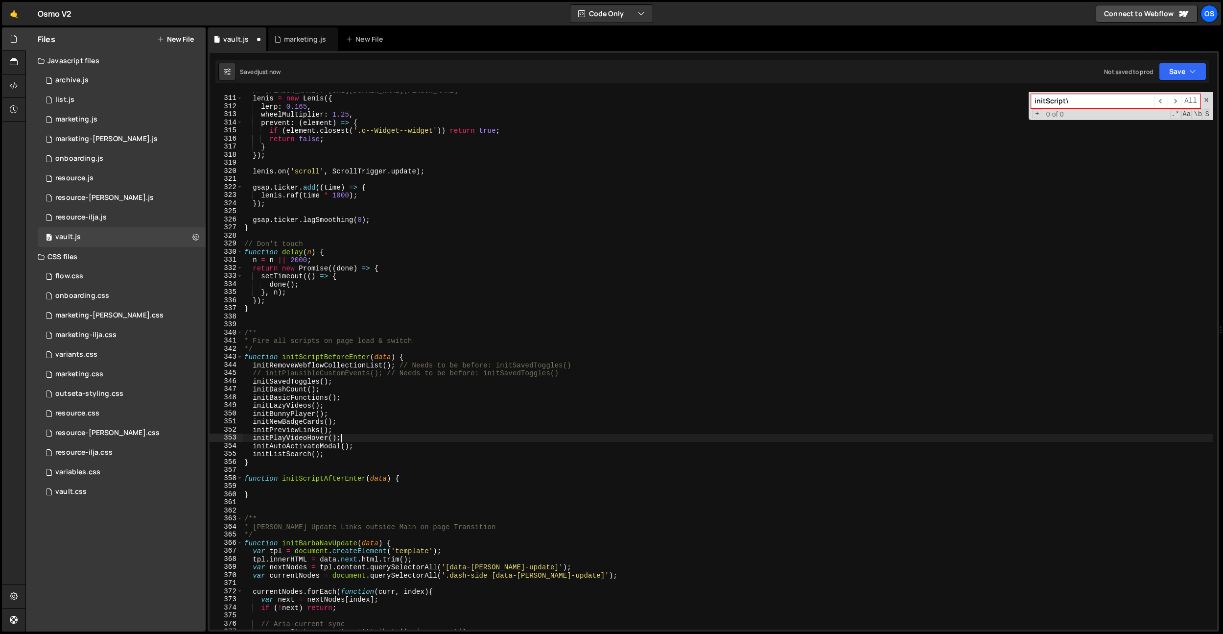
click at [275, 488] on div "// Lenis: https://github.com/studio-freight/lenis lenis = new Lenis ({ lerp : 0…" at bounding box center [727, 362] width 971 height 553
paste textarea "initModalBasic();"
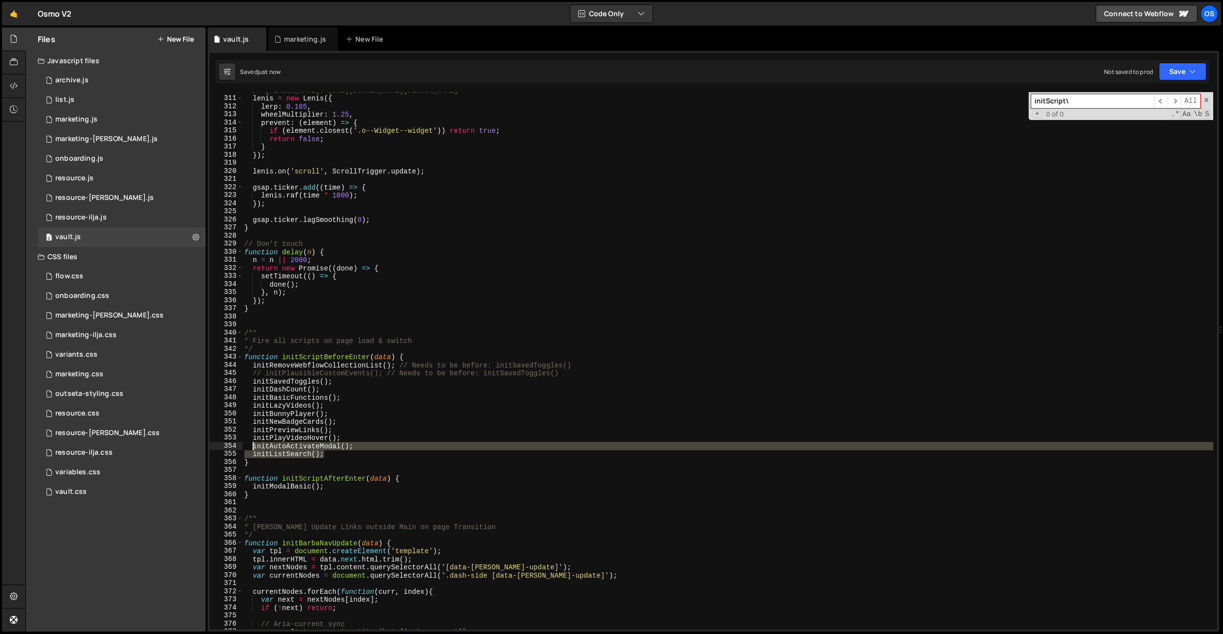
drag, startPoint x: 331, startPoint y: 456, endPoint x: 254, endPoint y: 449, distance: 77.2
click at [254, 449] on div "// Lenis: https://github.com/studio-freight/lenis lenis = new Lenis ({ lerp : 0…" at bounding box center [727, 362] width 971 height 553
type textarea "initAutoActivateModal(); initListSearch();"
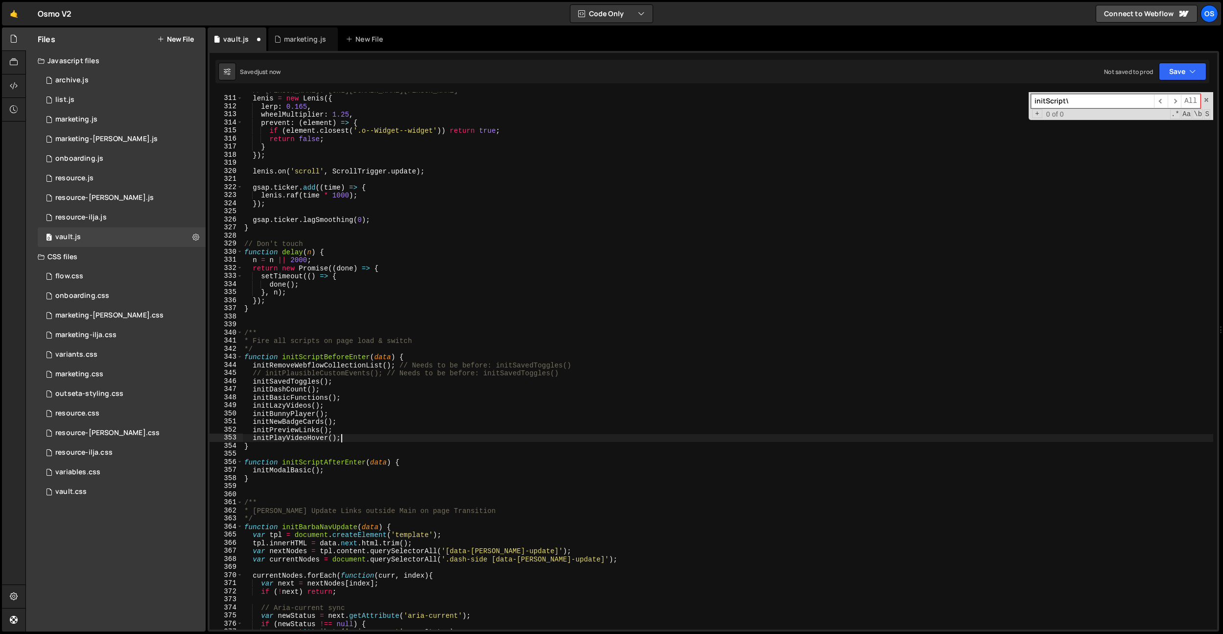
click at [342, 469] on div "// Lenis: https://github.com/studio-freight/lenis lenis = new Lenis ({ lerp : 0…" at bounding box center [727, 362] width 971 height 553
type textarea "initModalBasic();"
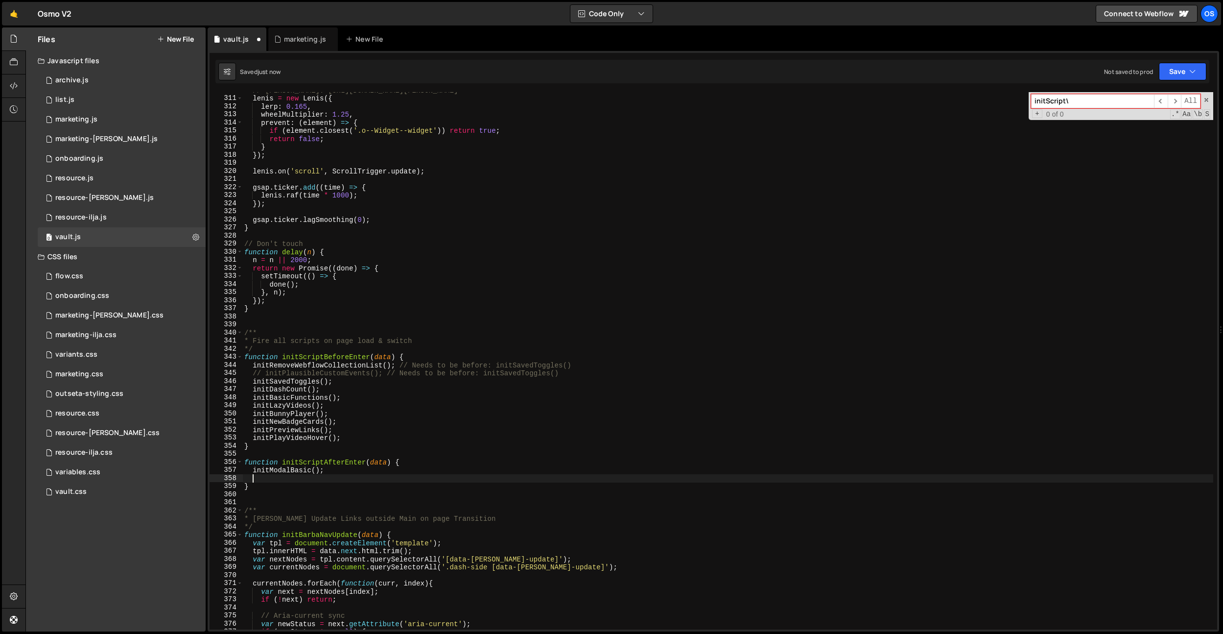
paste textarea "initListSearch();"
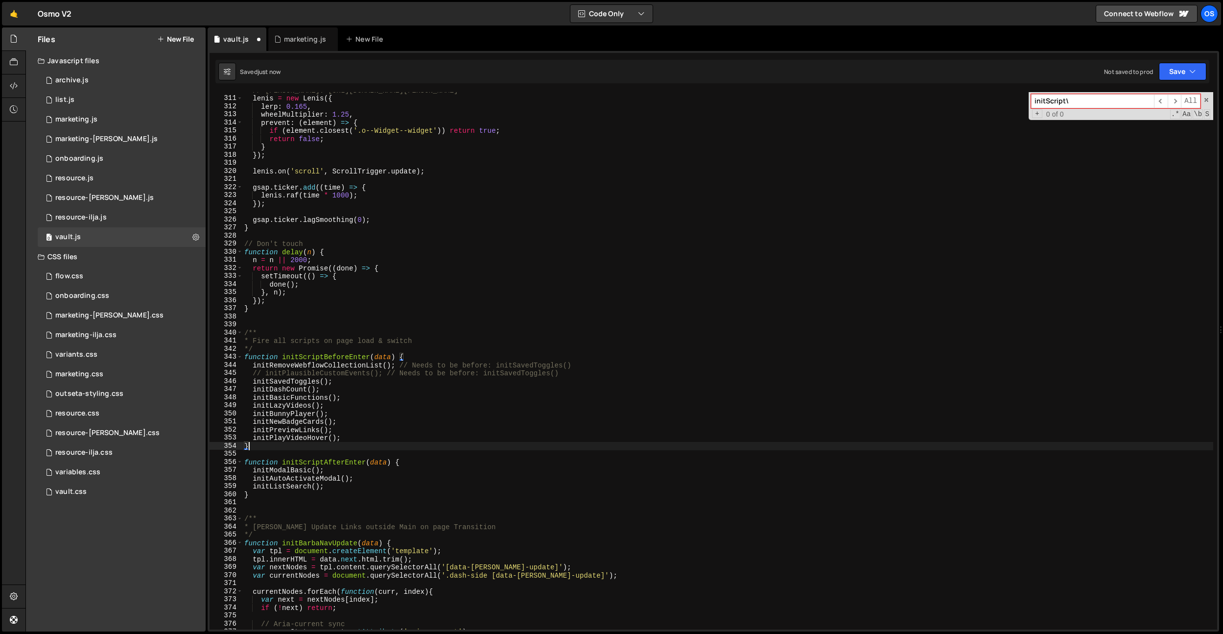
click at [309, 445] on div "// Lenis: https://github.com/studio-freight/lenis lenis = new Lenis ({ lerp : 0…" at bounding box center [727, 362] width 971 height 553
click at [310, 430] on div "// Lenis: https://github.com/studio-freight/lenis lenis = new Lenis ({ lerp : 0…" at bounding box center [727, 362] width 971 height 553
drag, startPoint x: 308, startPoint y: 424, endPoint x: 338, endPoint y: 422, distance: 29.9
click at [308, 424] on div "// Lenis: https://github.com/studio-freight/lenis lenis = new Lenis ({ lerp : 0…" at bounding box center [727, 362] width 971 height 553
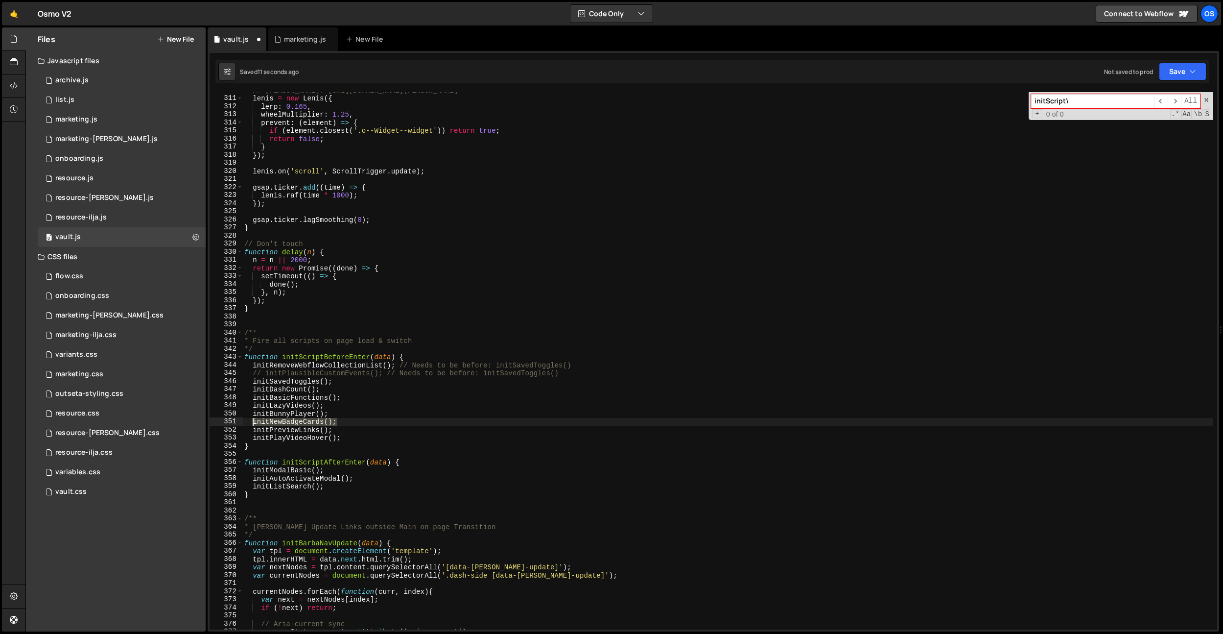
drag, startPoint x: 339, startPoint y: 422, endPoint x: 255, endPoint y: 424, distance: 84.7
click at [255, 424] on div "// Lenis: https://github.com/studio-freight/lenis lenis = new Lenis ({ lerp : 0…" at bounding box center [727, 362] width 971 height 553
click at [338, 415] on div "// Lenis: https://github.com/studio-freight/lenis lenis = new Lenis ({ lerp : 0…" at bounding box center [727, 362] width 971 height 553
click at [324, 432] on div "// Lenis: https://github.com/studio-freight/lenis lenis = new Lenis ({ lerp : 0…" at bounding box center [727, 362] width 971 height 553
type textarea "initPreviewLinks();"
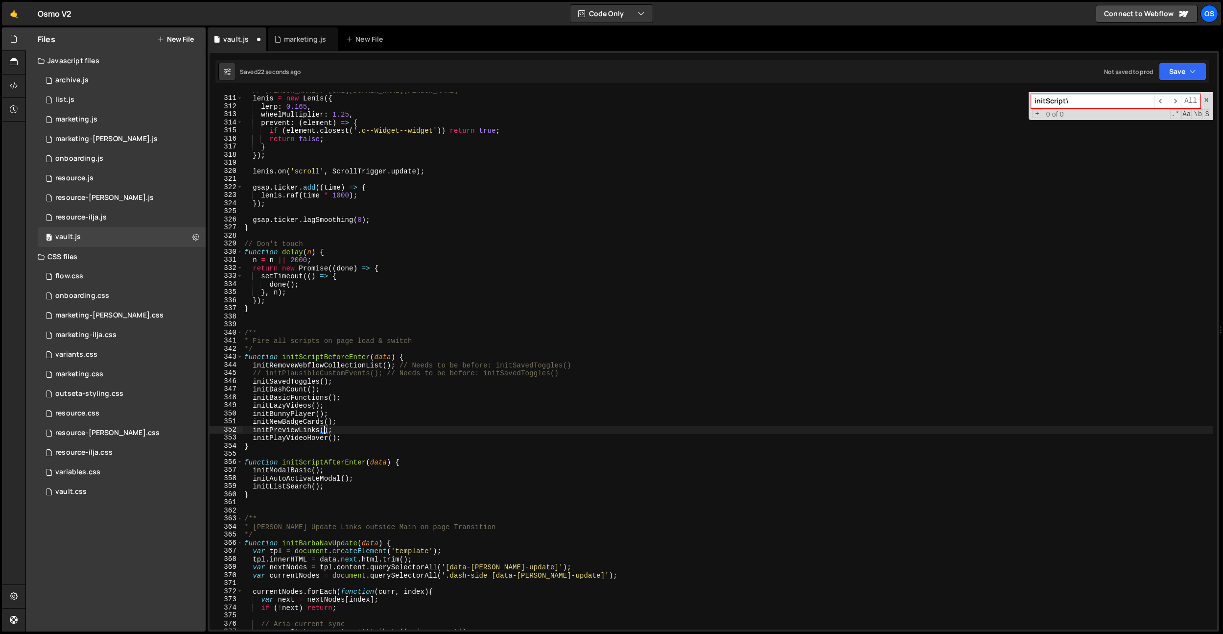
click at [321, 432] on div "// Lenis: https://github.com/studio-freight/lenis lenis = new Lenis ({ lerp : 0…" at bounding box center [727, 362] width 971 height 553
drag, startPoint x: 328, startPoint y: 452, endPoint x: 331, endPoint y: 461, distance: 9.8
click at [328, 452] on div "// Lenis: https://github.com/studio-freight/lenis lenis = new Lenis ({ lerp : 0…" at bounding box center [727, 362] width 971 height 553
click at [331, 461] on div "// Lenis: https://github.com/studio-freight/lenis lenis = new Lenis ({ lerp : 0…" at bounding box center [727, 362] width 971 height 553
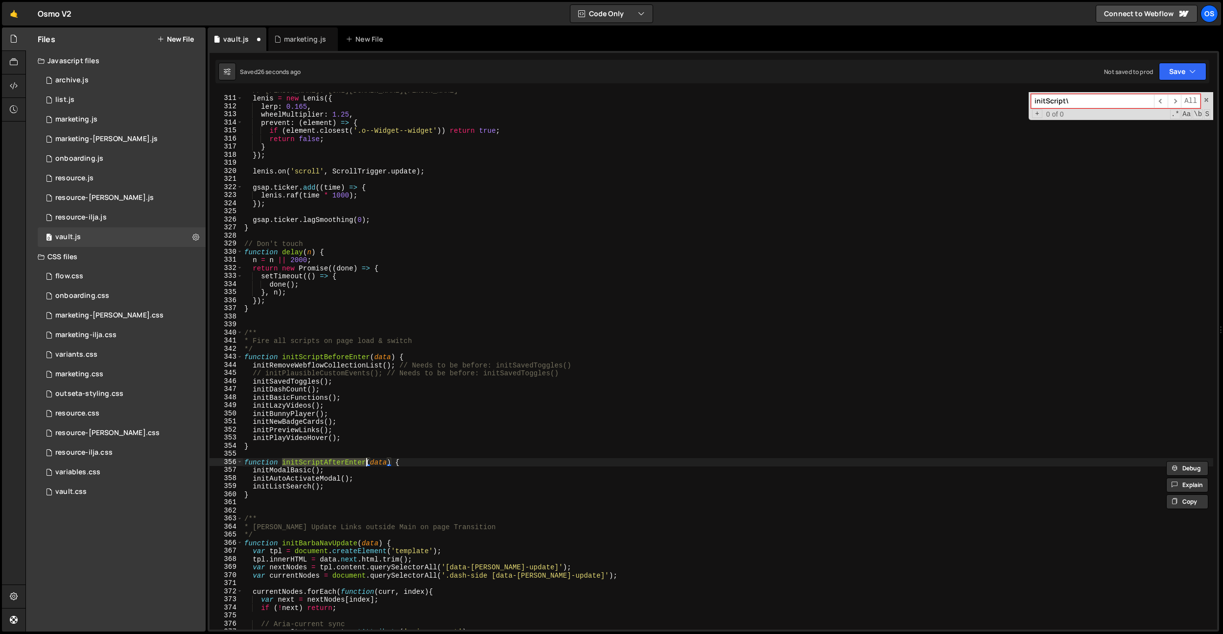
click at [382, 465] on div "// Lenis: https://github.com/studio-freight/lenis lenis = new Lenis ({ lerp : 0…" at bounding box center [727, 362] width 971 height 553
click at [344, 464] on div "// Lenis: https://github.com/studio-freight/lenis lenis = new Lenis ({ lerp : 0…" at bounding box center [727, 362] width 971 height 553
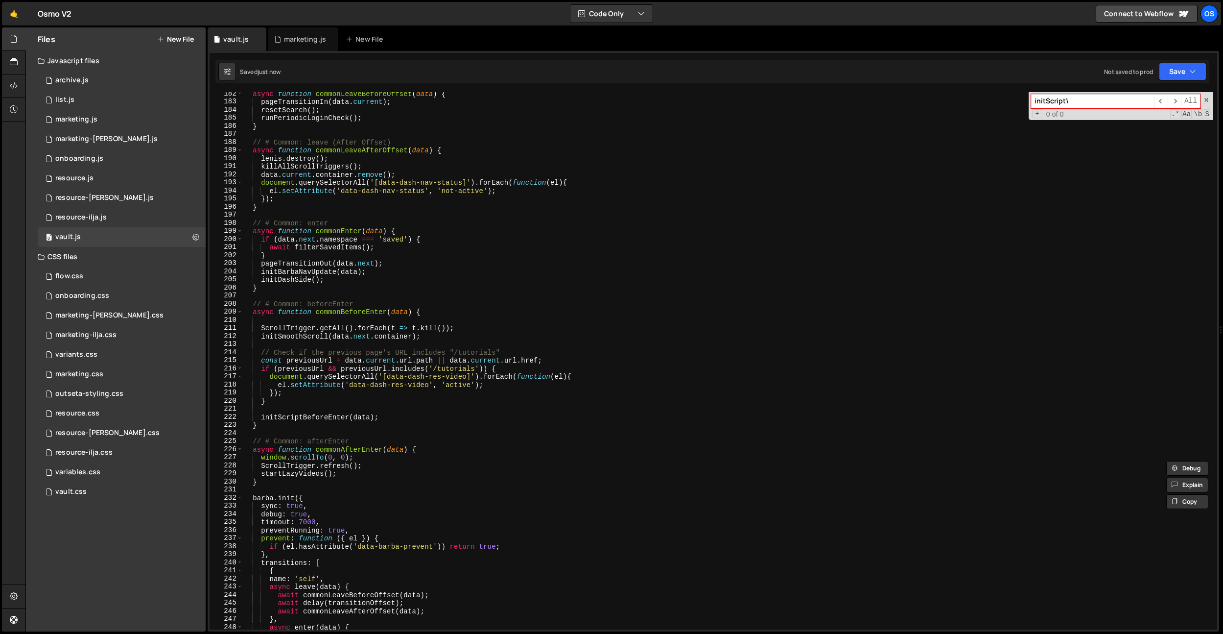
scroll to position [1116, 0]
click at [372, 473] on div "async function commonLeaveBeforeOffset ( data ) { pageTransitionIn ( data . cur…" at bounding box center [727, 366] width 971 height 553
type textarea "startLazyVideos();"
paste textarea "initScriptAfterEnter"
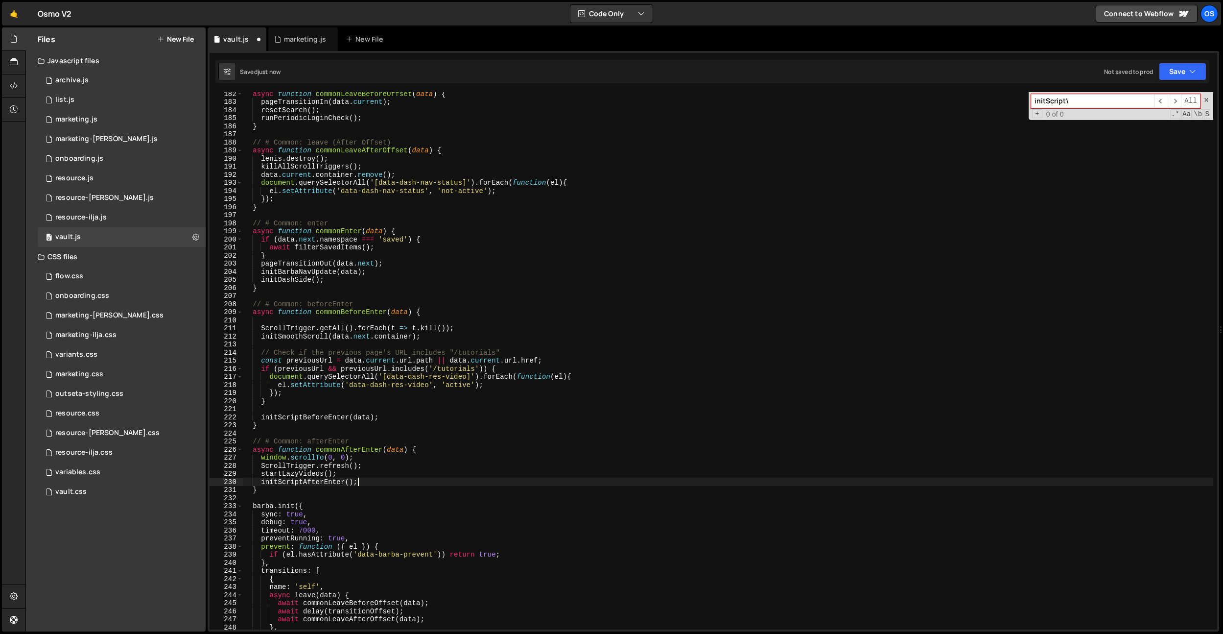
click at [301, 473] on div "async function commonLeaveBeforeOffset ( data ) { pageTransitionIn ( data . cur…" at bounding box center [727, 366] width 971 height 553
drag, startPoint x: 301, startPoint y: 473, endPoint x: 421, endPoint y: 462, distance: 120.4
click at [301, 473] on div "async function commonLeaveBeforeOffset ( data ) { pageTransitionIn ( data . cur…" at bounding box center [727, 366] width 971 height 553
click at [421, 462] on div "async function commonLeaveBeforeOffset ( data ) { pageTransitionIn ( data . cur…" at bounding box center [727, 366] width 971 height 553
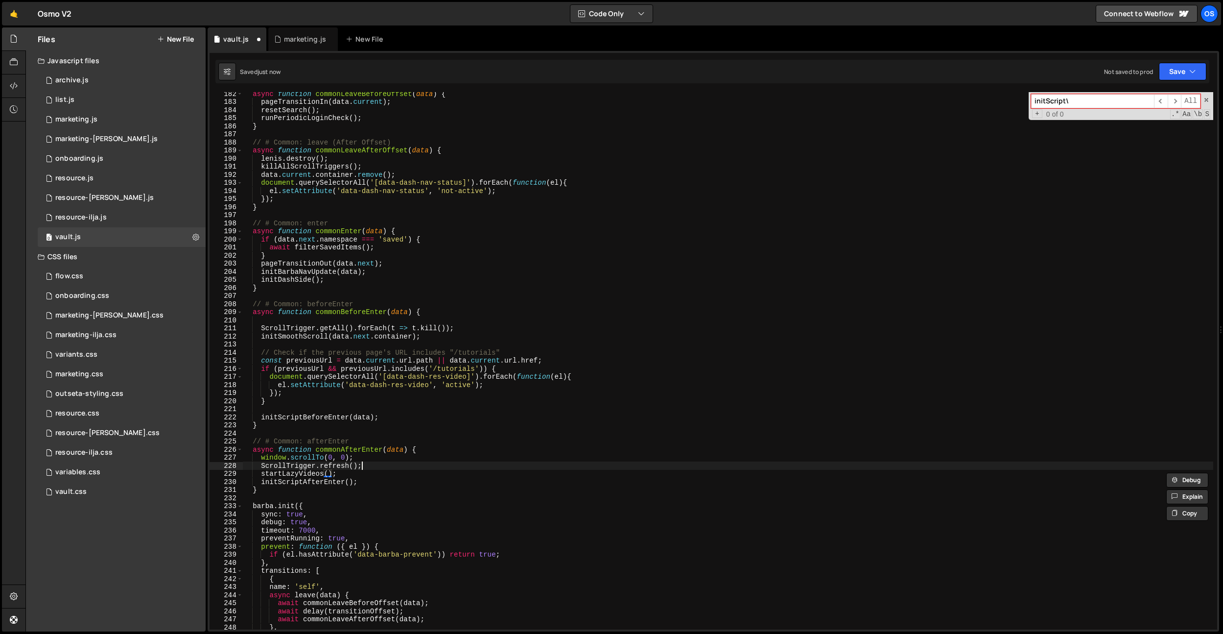
type textarea "ScrollTrigger.refresh();"
paste input "startLazyVideos"
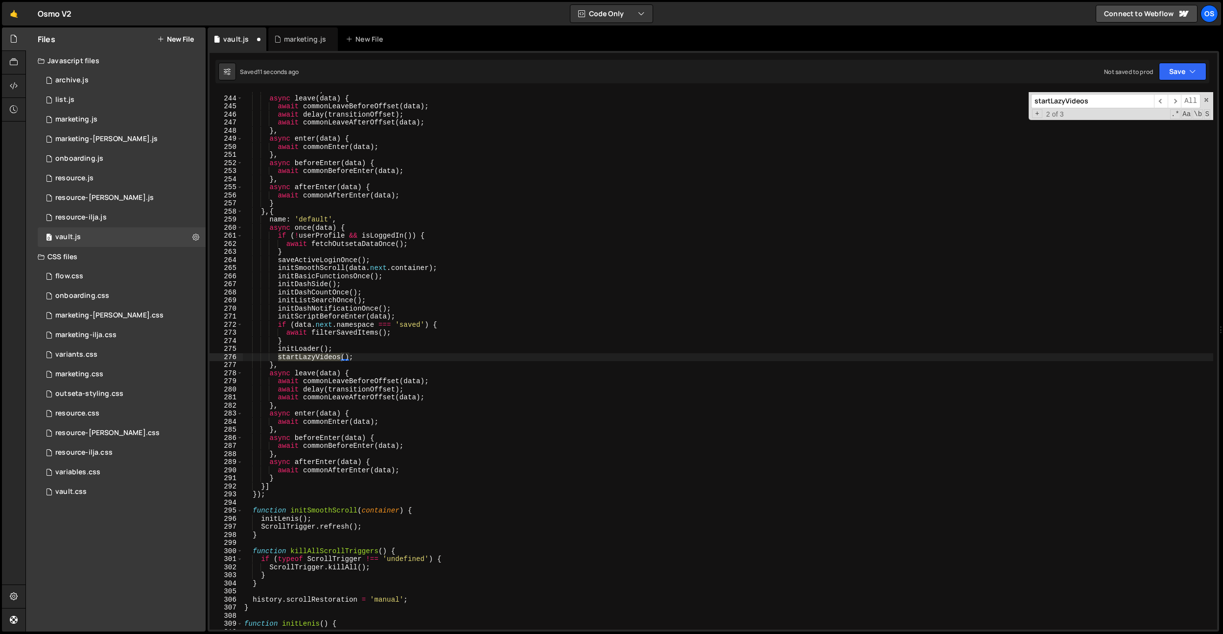
click at [1066, 96] on input "startLazyVideos" at bounding box center [1092, 101] width 123 height 14
type input "initSSCrip"
click at [386, 319] on div "name : 'self' , async leave ( data ) { await commonLeaveBeforeOffset ( data ) ;…" at bounding box center [727, 362] width 971 height 553
click at [412, 316] on div "name : 'self' , async leave ( data ) { await commonLeaveBeforeOffset ( data ) ;…" at bounding box center [727, 362] width 971 height 553
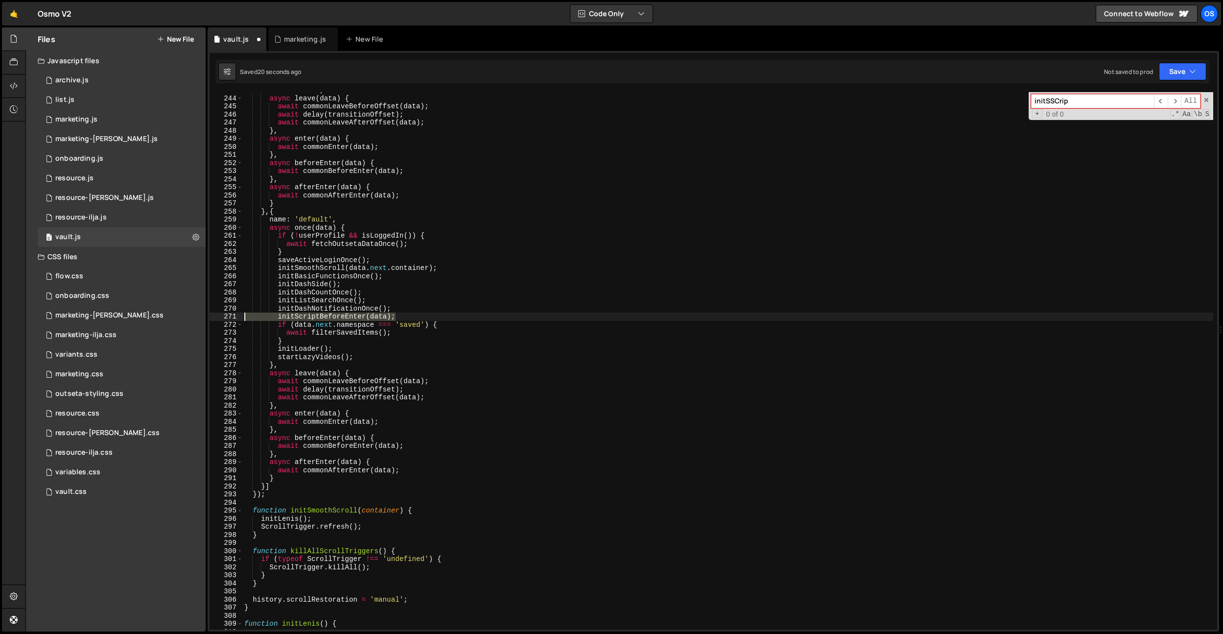
drag, startPoint x: 412, startPoint y: 316, endPoint x: 230, endPoint y: 315, distance: 182.1
click at [230, 315] on div "initScriptBeforeEnter(data); 243 244 245 246 247 248 249 250 251 252 253 254 25…" at bounding box center [714, 360] width 1008 height 537
click at [386, 213] on div "name : 'self' , async leave ( data ) { await commonLeaveBeforeOffset ( data ) ;…" at bounding box center [727, 362] width 971 height 553
click at [367, 318] on div "name : 'self' , async leave ( data ) { await commonLeaveBeforeOffset ( data ) ;…" at bounding box center [727, 362] width 971 height 553
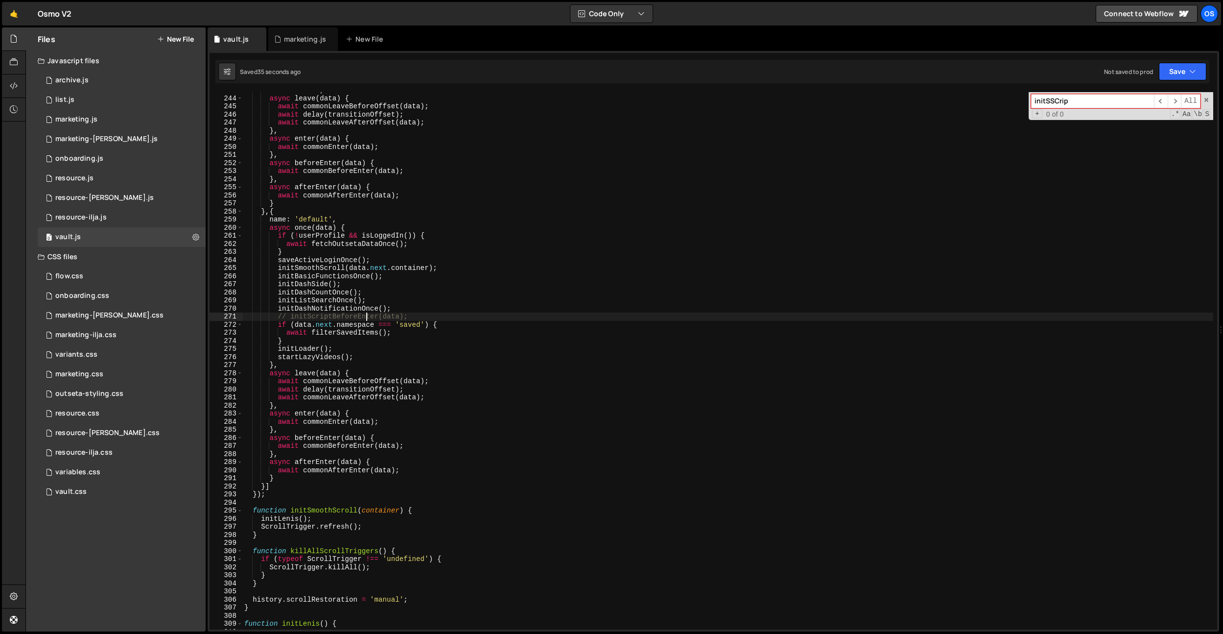
click at [368, 318] on div "name : 'self' , async leave ( data ) { await commonLeaveBeforeOffset ( data ) ;…" at bounding box center [727, 362] width 971 height 553
click at [424, 345] on div "name : 'self' , async leave ( data ) { await commonLeaveBeforeOffset ( data ) ;…" at bounding box center [727, 362] width 971 height 553
type textarea "initLoader();"
paste input "criptBeforeEnter"
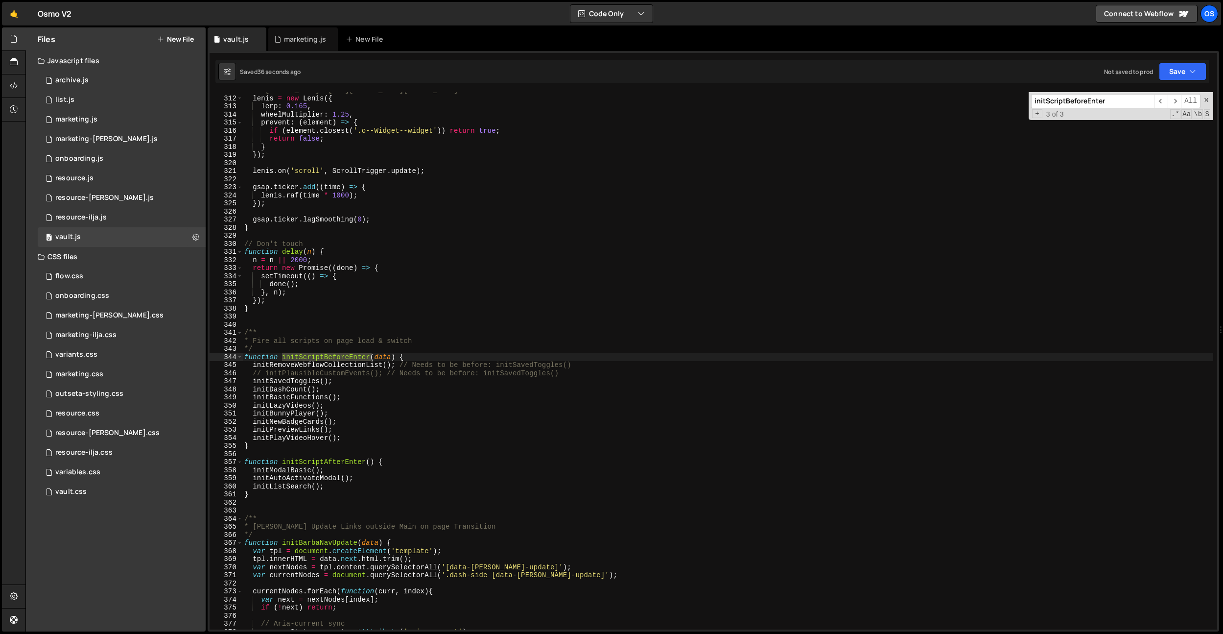
scroll to position [1913, 0]
type input "initScriptBeforeEnter"
type textarea "function initScriptBeforeEnter(data) {"
click at [418, 358] on div "// Lenis: https://github.com/studio-freight/lenis lenis = new Lenis ({ lerp : 0…" at bounding box center [727, 362] width 971 height 553
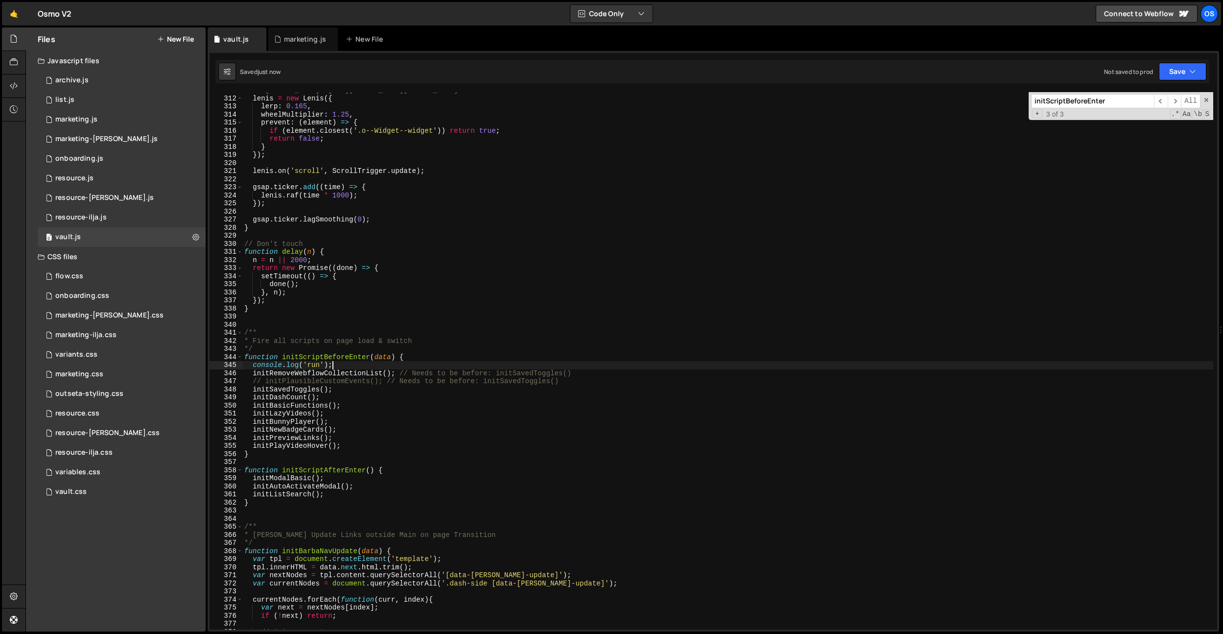
scroll to position [0, 5]
drag, startPoint x: 254, startPoint y: 364, endPoint x: 378, endPoint y: 367, distance: 124.9
click at [378, 367] on div "// Lenis: https://github.com/studio-freight/lenis lenis = new Lenis ({ lerp : 0…" at bounding box center [727, 362] width 971 height 553
type textarea "console.log('run');"
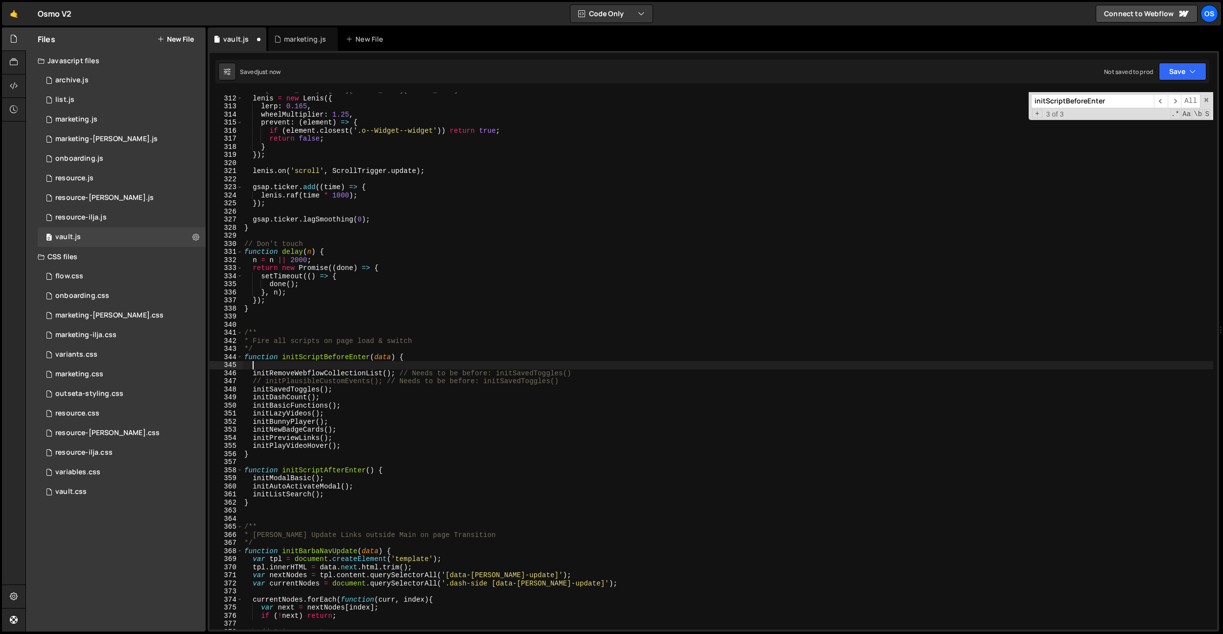
click at [400, 468] on div "// Lenis: https://github.com/studio-freight/lenis lenis = new Lenis ({ lerp : 0…" at bounding box center [727, 362] width 971 height 553
type textarea "function initScriptAfterEnter() {"
paste textarea "console.log('run');"
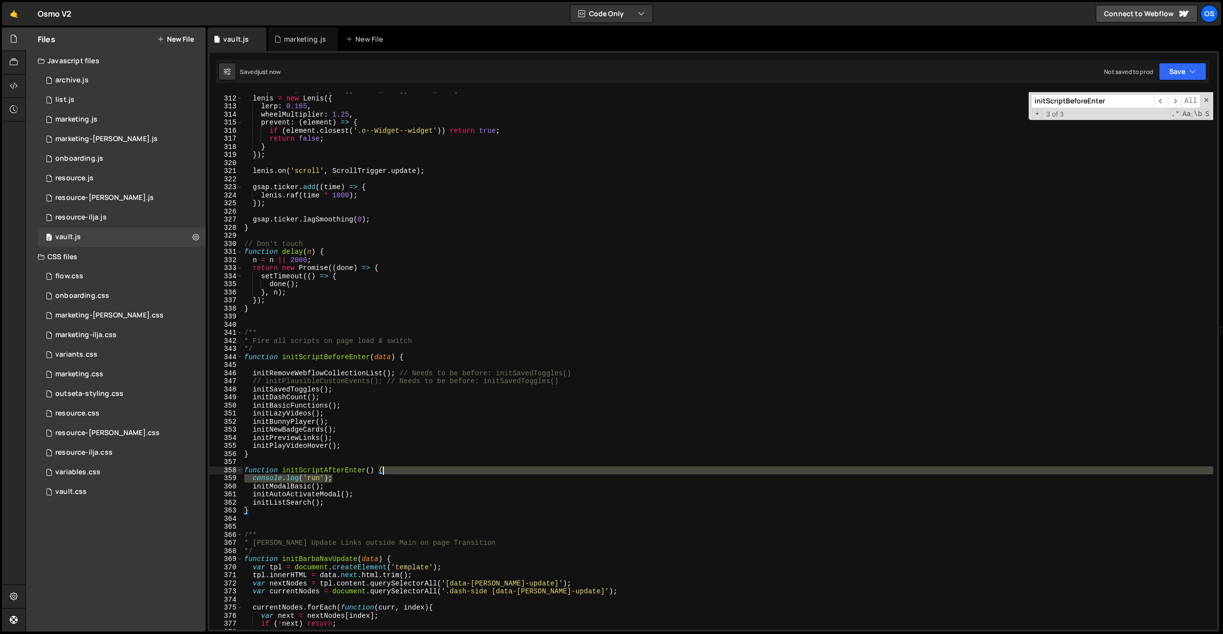
drag, startPoint x: 342, startPoint y: 477, endPoint x: 427, endPoint y: 471, distance: 84.9
click at [427, 471] on div "// Lenis: https://github.com/studio-freight/lenis lenis = new Lenis ({ lerp : 0…" at bounding box center [727, 362] width 971 height 553
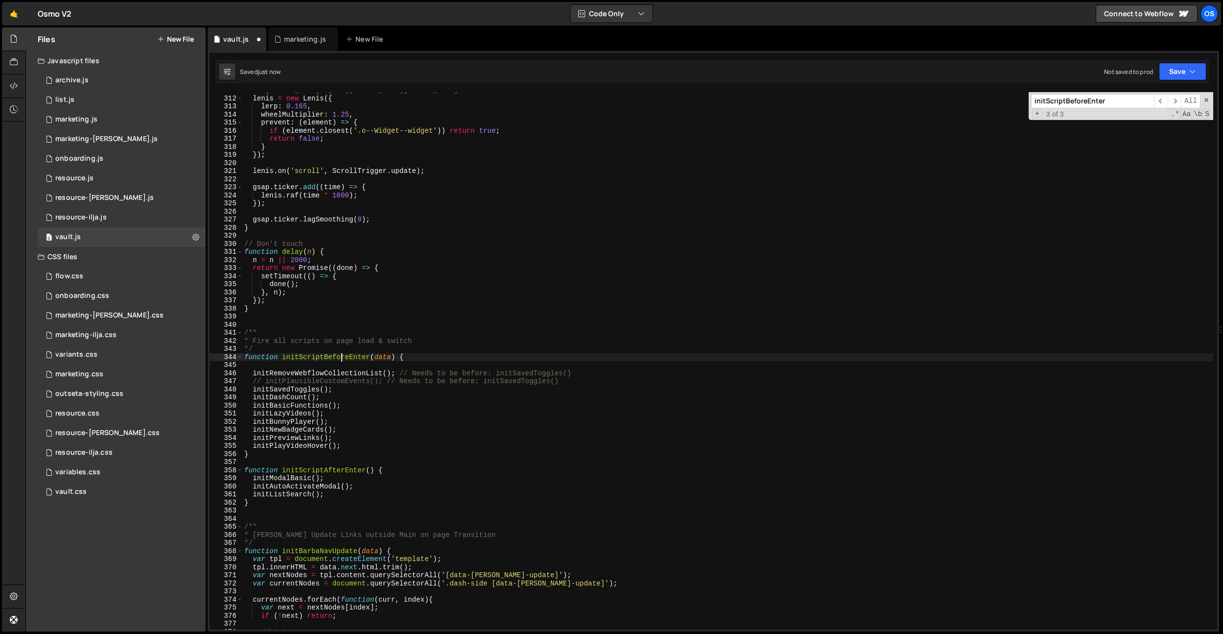
click at [339, 355] on div "// Lenis: https://github.com/studio-freight/lenis lenis = new Lenis ({ lerp : 0…" at bounding box center [727, 362] width 971 height 553
click at [342, 376] on div "// Lenis: https://github.com/studio-freight/lenis lenis = new Lenis ({ lerp : 0…" at bounding box center [727, 362] width 971 height 553
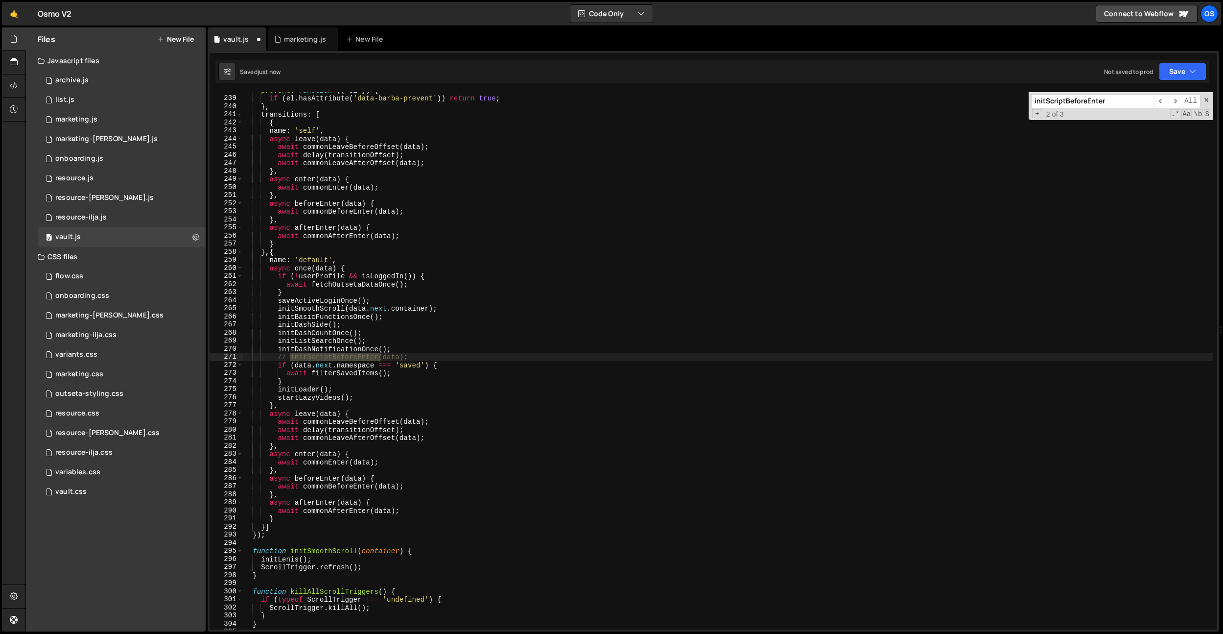
scroll to position [1463, 0]
drag, startPoint x: 416, startPoint y: 354, endPoint x: 279, endPoint y: 356, distance: 137.1
click at [279, 356] on div "prevent : function ( { el }) { if ( el . hasAttribute ( 'data-barba-prevent' ))…" at bounding box center [727, 362] width 971 height 553
type textarea "initScriptBeforeEnter(data);"
click at [308, 25] on div "🤙 Osmo V2 ⚠️ Code is being edited in another browser Code Only Code Only Code +…" at bounding box center [611, 14] width 1219 height 24
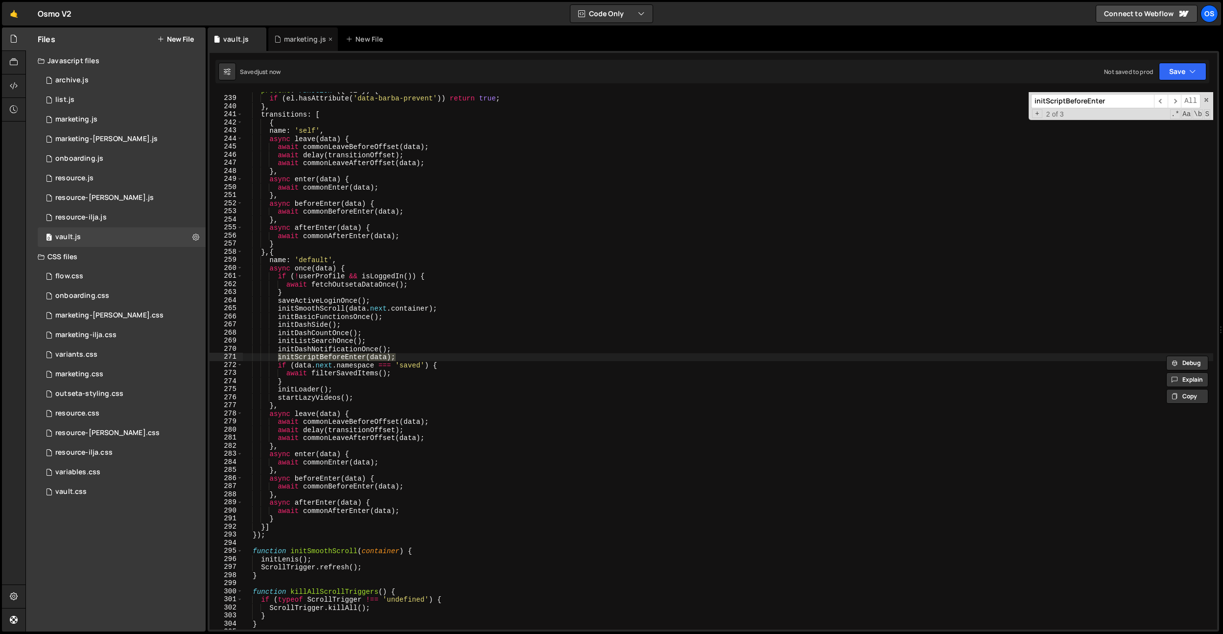
click at [302, 31] on div "marketing.js" at bounding box center [303, 39] width 70 height 24
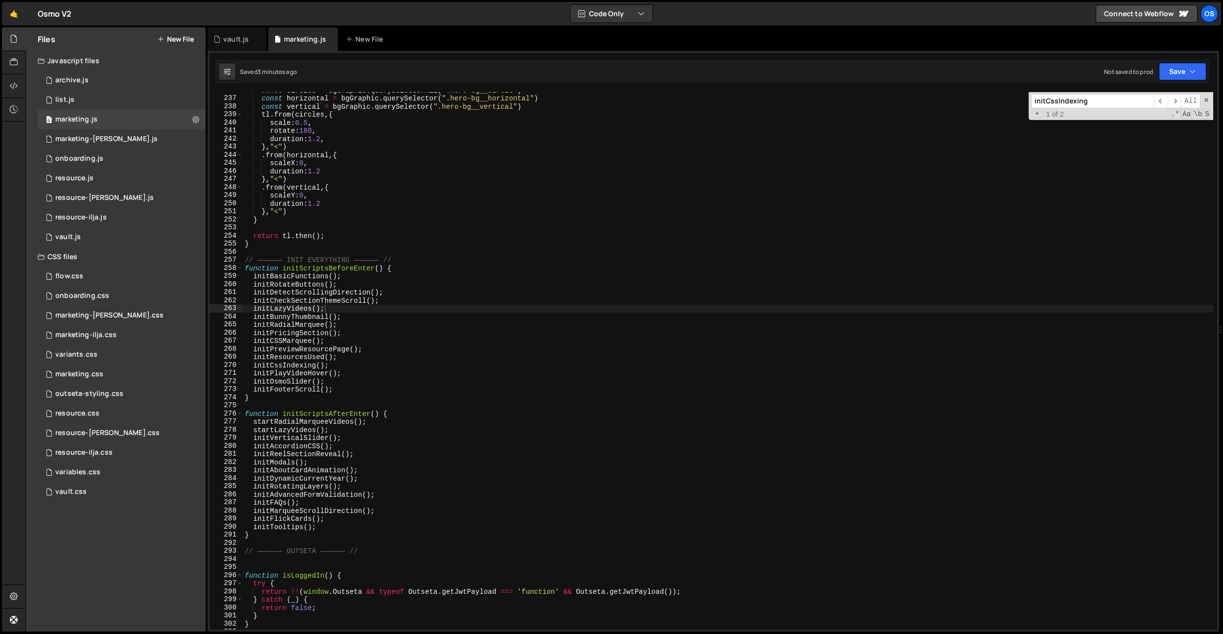
click at [326, 257] on div "const circles = bgGraphic . querySelectorAll ( ".hero-bg__circle" ) const horiz…" at bounding box center [728, 362] width 970 height 553
click at [345, 271] on div "const circles = bgGraphic . querySelectorAll ( ".hero-bg__circle" ) const horiz…" at bounding box center [728, 362] width 970 height 553
click at [347, 268] on div "const circles = bgGraphic . querySelectorAll ( ".hero-bg__circle" ) const horiz…" at bounding box center [728, 362] width 970 height 553
click at [402, 239] on div "const circles = bgGraphic . querySelectorAll ( ".hero-bg__circle" ) const horiz…" at bounding box center [728, 362] width 970 height 553
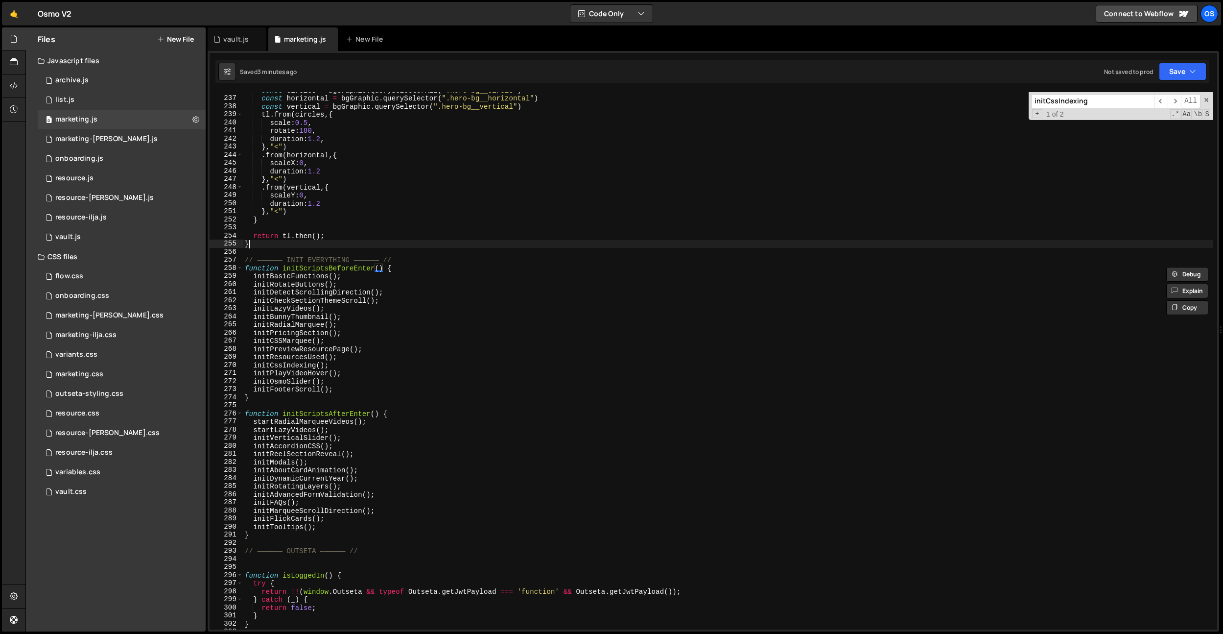
type textarea "}"
paste input "ScriptsBeforeEnter"
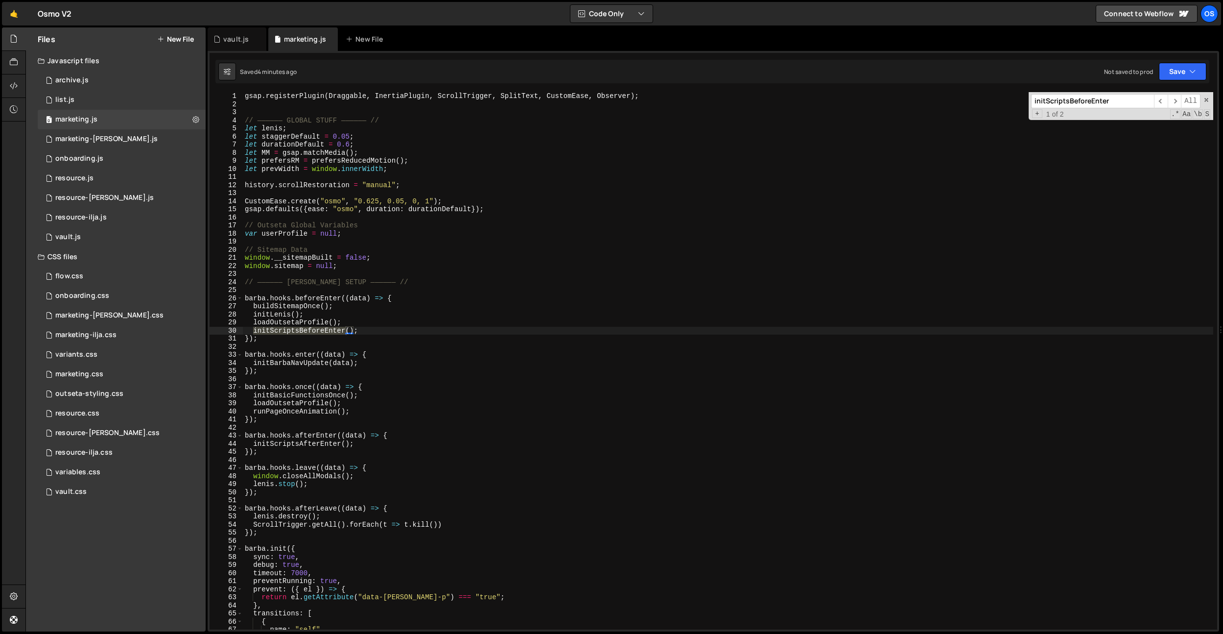
scroll to position [995, 0]
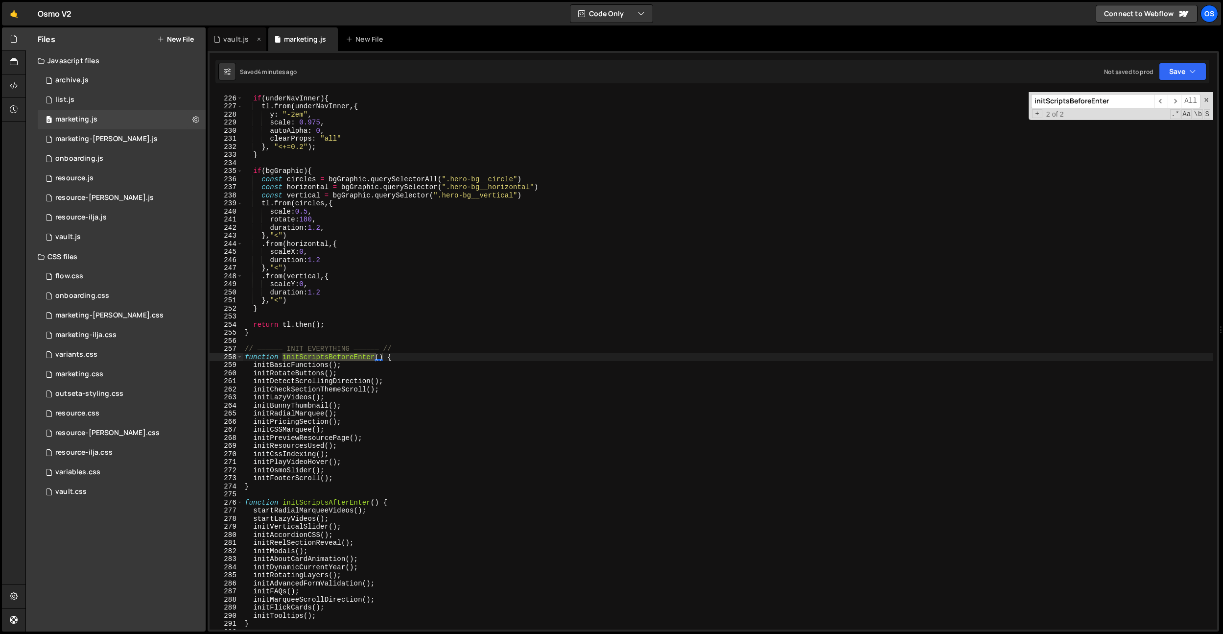
type input "initScriptsBeforeEnter"
click at [227, 40] on div "vault.js" at bounding box center [235, 39] width 25 height 10
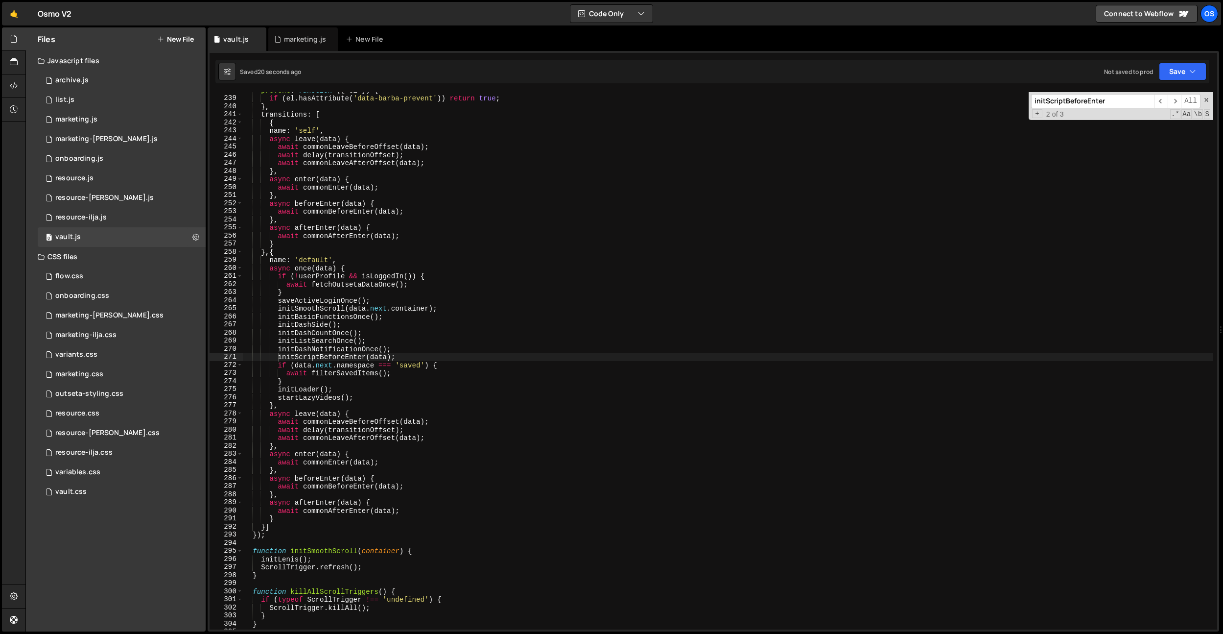
click at [332, 214] on div "prevent : function ( { el }) { if ( el . hasAttribute ( 'data-barba-prevent' ))…" at bounding box center [727, 362] width 971 height 553
click at [419, 196] on div "prevent : function ( { el }) { if ( el . hasAttribute ( 'data-barba-prevent' ))…" at bounding box center [727, 362] width 971 height 553
type textarea "},"
paste input "common"
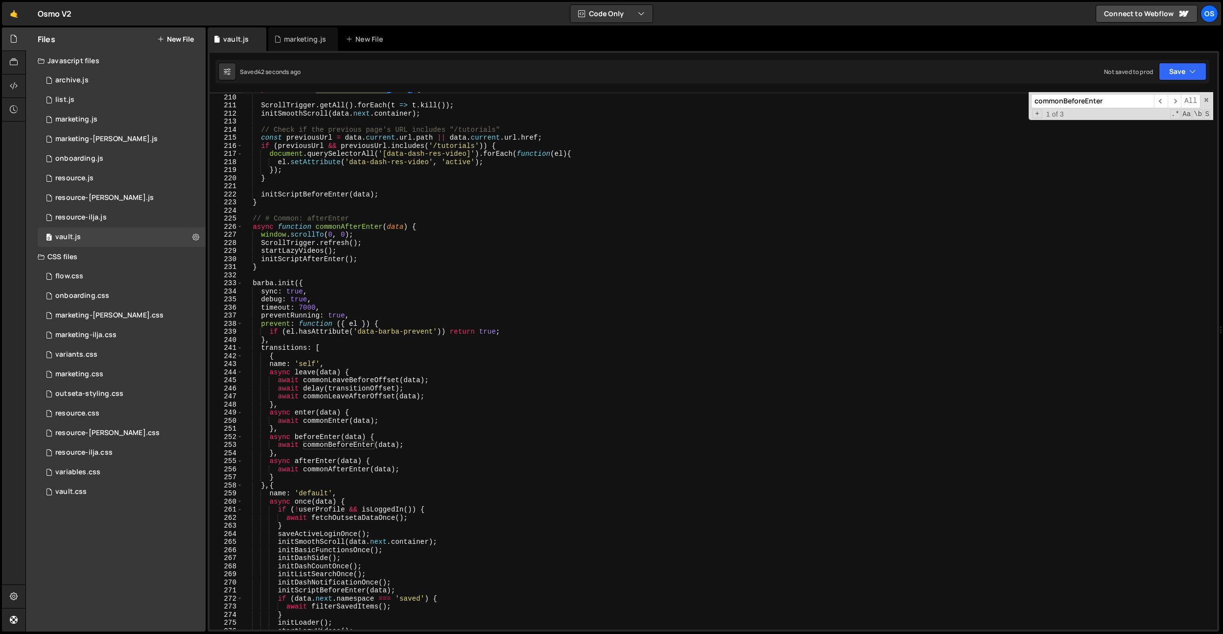
scroll to position [1380, 0]
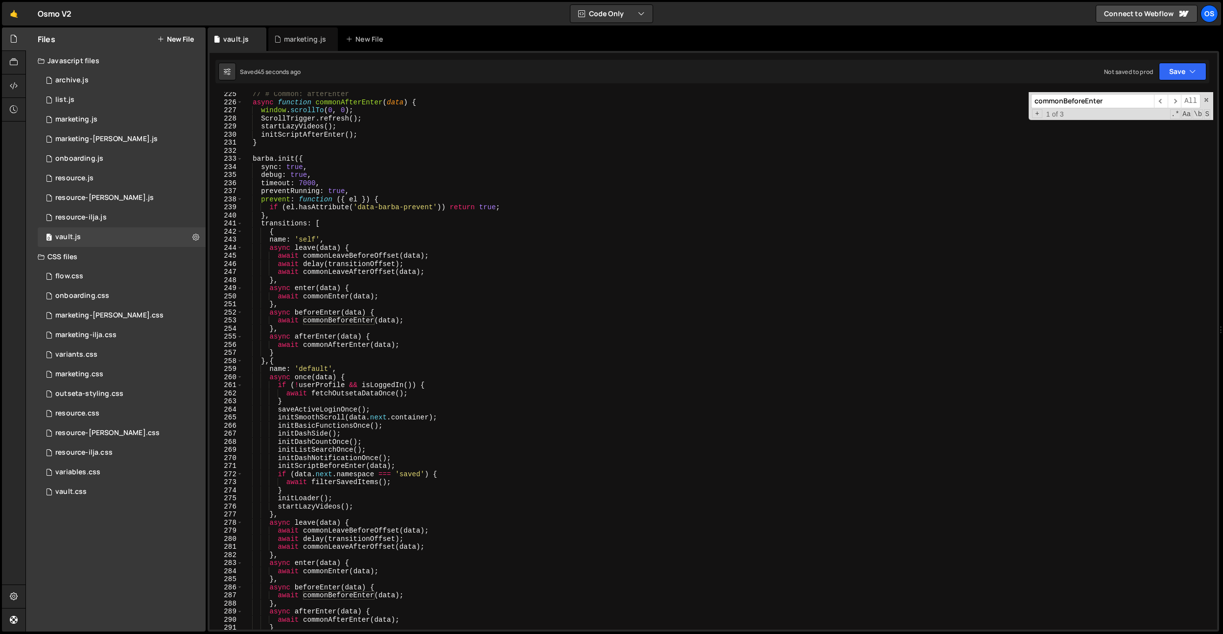
type input "commonBeforeEnter"
click at [360, 321] on div "// # Common: afterEnter async function commonAfterEnter ( data ) { window . scr…" at bounding box center [727, 366] width 971 height 553
click at [357, 344] on div "// # Common: afterEnter async function commonAfterEnter ( data ) { window . scr…" at bounding box center [727, 366] width 971 height 553
click at [357, 345] on div "// # Common: afterEnter async function commonAfterEnter ( data ) { window . scr…" at bounding box center [727, 366] width 971 height 553
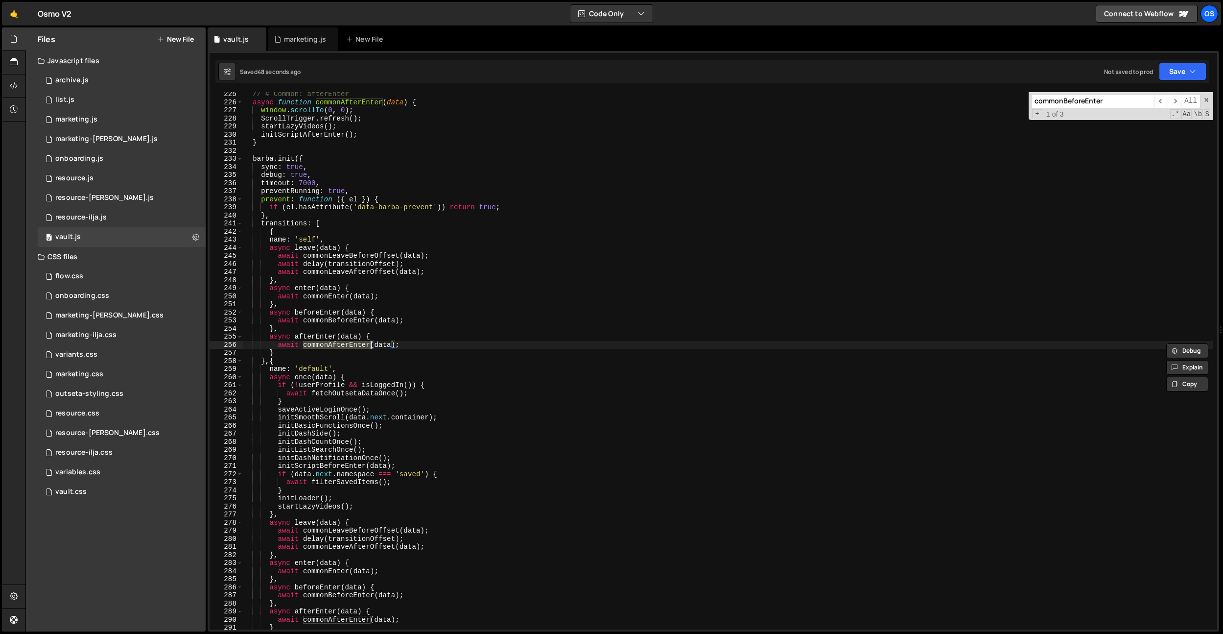
click at [313, 339] on div "// # Common: afterEnter async function commonAfterEnter ( data ) { window . scr…" at bounding box center [727, 366] width 971 height 553
click at [356, 342] on div "// # Common: afterEnter async function commonAfterEnter ( data ) { window . scr…" at bounding box center [727, 366] width 971 height 553
click at [364, 467] on div "// # Common: afterEnter async function commonAfterEnter ( data ) { window . scr…" at bounding box center [727, 366] width 971 height 553
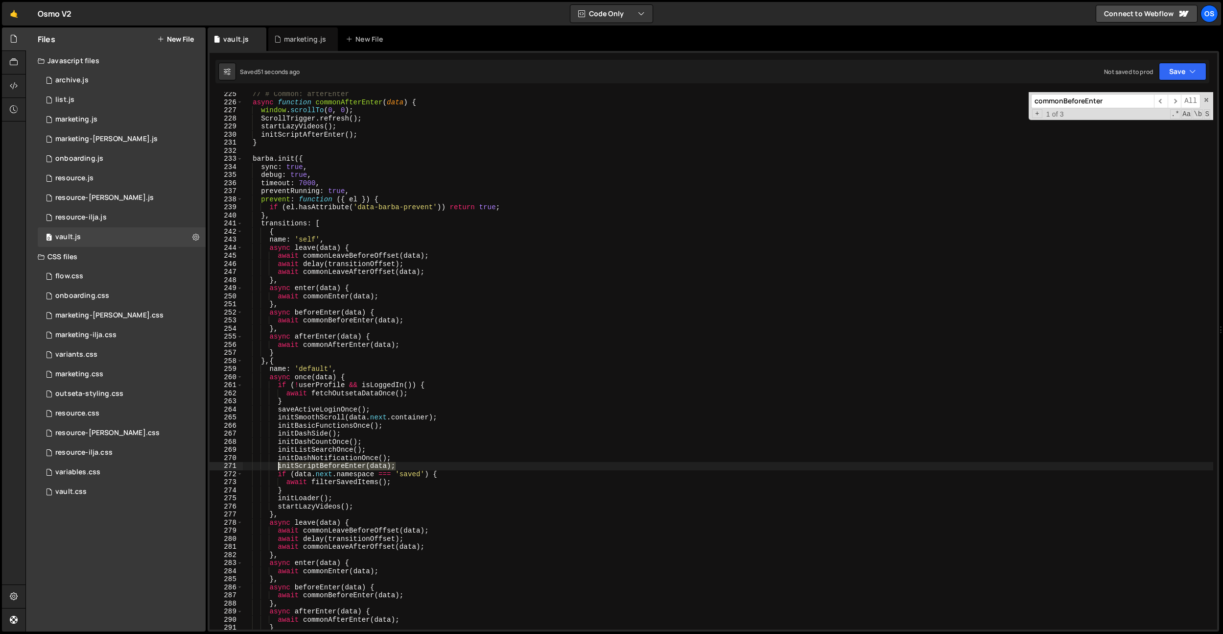
drag, startPoint x: 406, startPoint y: 462, endPoint x: 348, endPoint y: 505, distance: 71.8
click at [280, 467] on div "// # Common: afterEnter async function commonAfterEnter ( data ) { window . scr…" at bounding box center [727, 366] width 971 height 553
click at [362, 510] on div "// # Common: afterEnter async function commonAfterEnter ( data ) { window . scr…" at bounding box center [727, 366] width 971 height 553
click at [363, 508] on div "// # Common: afterEnter async function commonAfterEnter ( data ) { window . scr…" at bounding box center [727, 366] width 971 height 553
type textarea "startLazyVideos();"
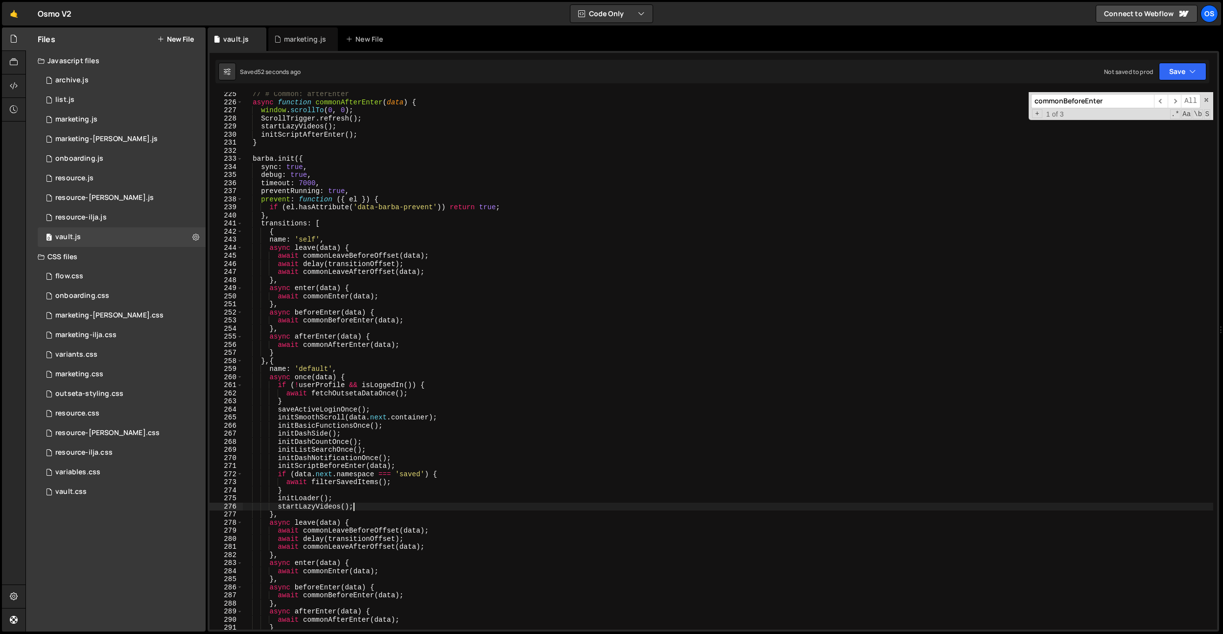
scroll to position [0, 1]
paste textarea "initScriptBeforeEnter(data);"
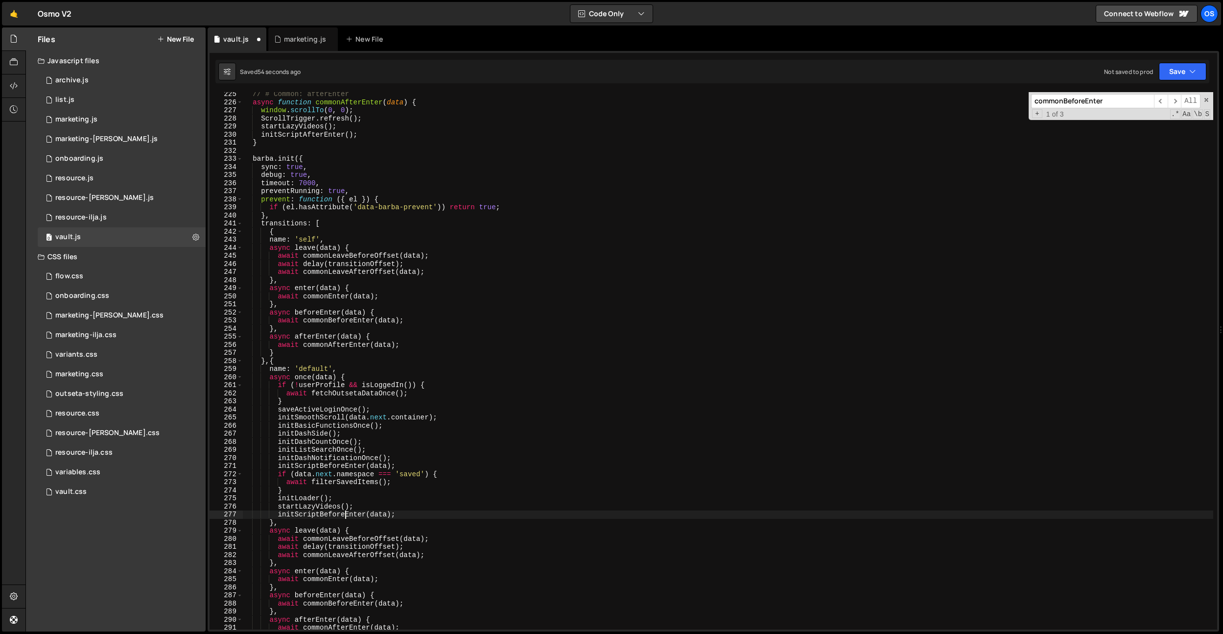
click at [345, 514] on div "// # Common: afterEnter async function commonAfterEnter ( data ) { window . scr…" at bounding box center [727, 366] width 971 height 553
click at [368, 507] on div "// # Common: afterEnter async function commonAfterEnter ( data ) { window . scr…" at bounding box center [727, 366] width 971 height 553
type textarea "startLazyVideos();"
drag, startPoint x: 375, startPoint y: 505, endPoint x: 278, endPoint y: 507, distance: 96.5
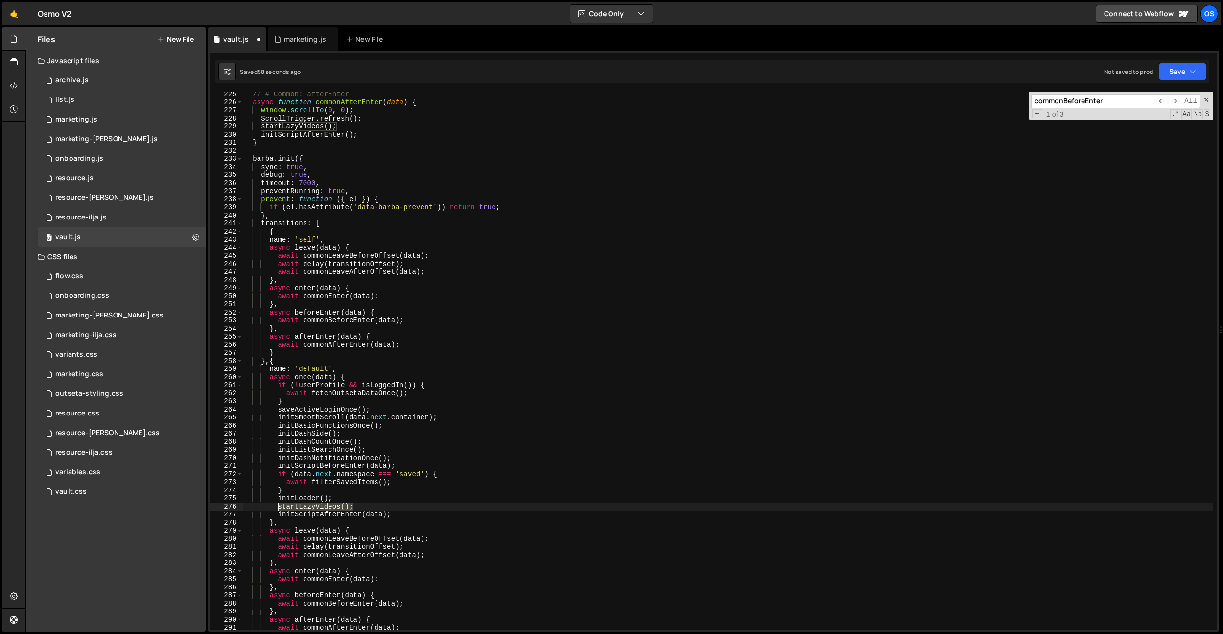
click at [278, 507] on div "// # Common: afterEnter async function commonAfterEnter ( data ) { window . scr…" at bounding box center [727, 366] width 971 height 553
paste input "startLazyVideos();"
type input "startLazyVideos();"
click at [359, 123] on div "// # Common: afterEnter async function commonAfterEnter ( data ) { window . scr…" at bounding box center [727, 360] width 971 height 537
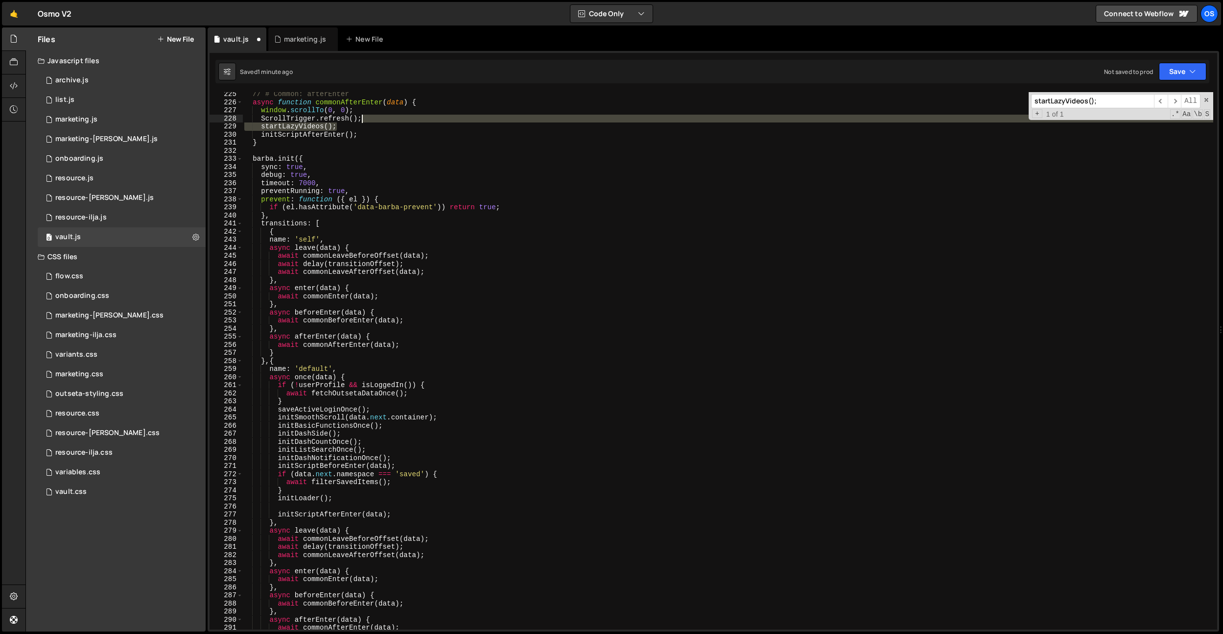
drag, startPoint x: 364, startPoint y: 127, endPoint x: 371, endPoint y: 121, distance: 8.7
click at [371, 121] on div "// # Common: afterEnter async function commonAfterEnter ( data ) { window . scr…" at bounding box center [727, 366] width 971 height 553
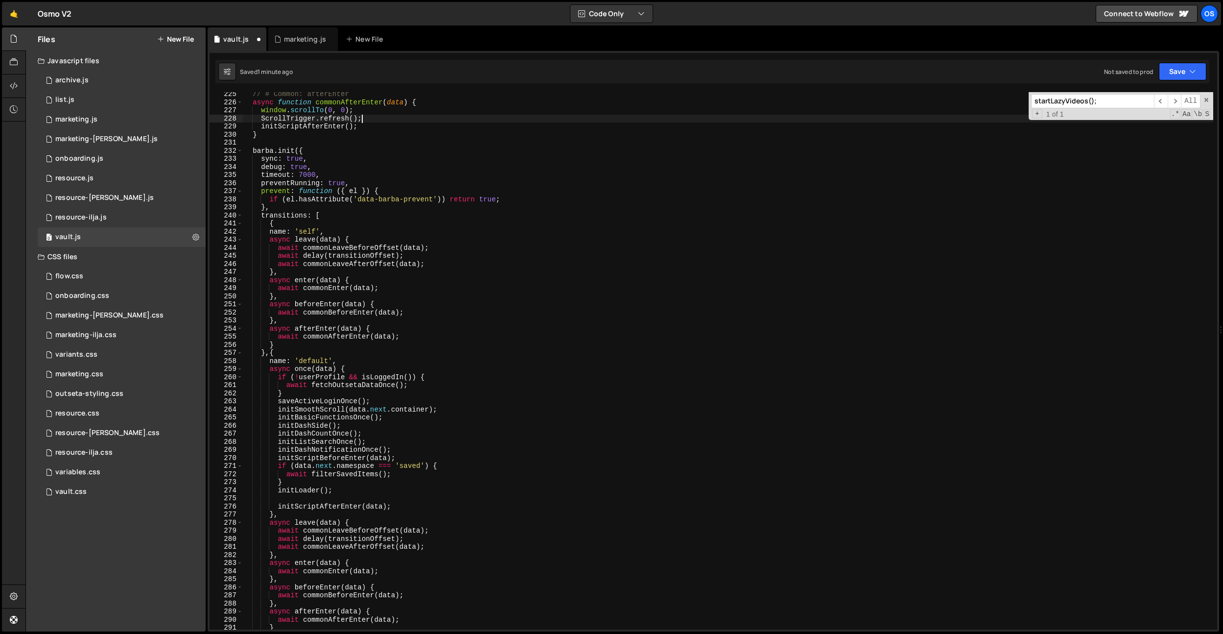
click at [1067, 95] on input "startLazyVideos();" at bounding box center [1092, 101] width 123 height 14
click at [1066, 99] on input "startLazyVideos();" at bounding box center [1092, 101] width 123 height 14
click at [656, 323] on div "// # Common: afterEnter async function commonAfterEnter ( data ) { window . scr…" at bounding box center [727, 366] width 971 height 553
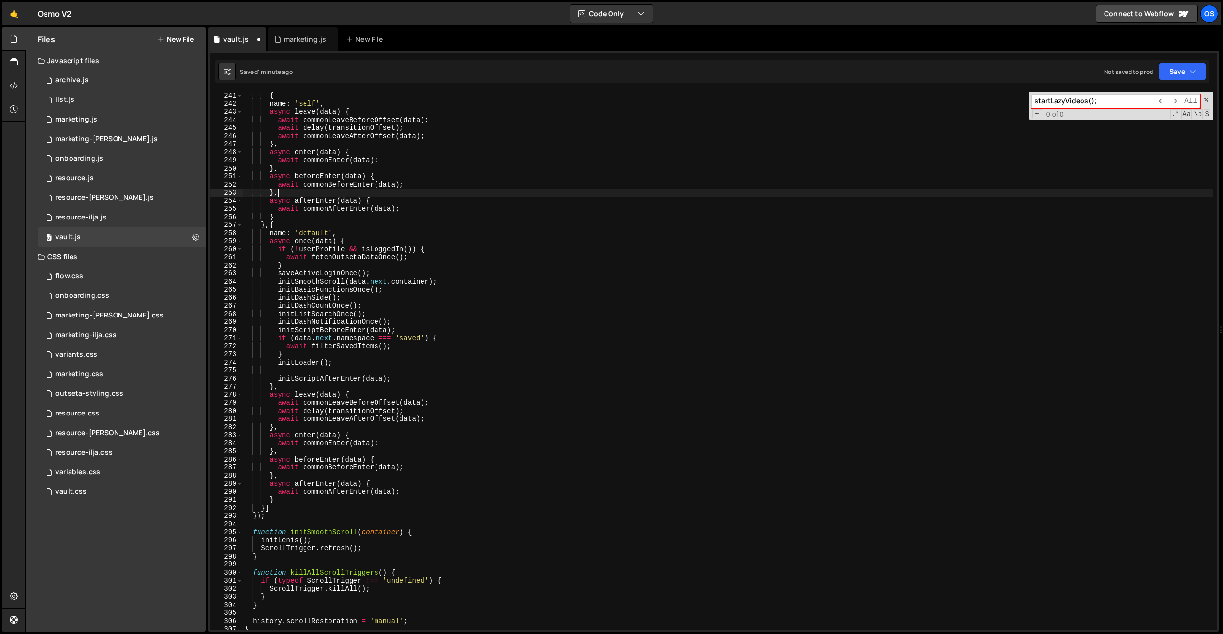
click at [640, 319] on div "{ name : 'self' , async leave ( data ) { await commonLeaveBeforeOffset ( data )…" at bounding box center [727, 368] width 971 height 553
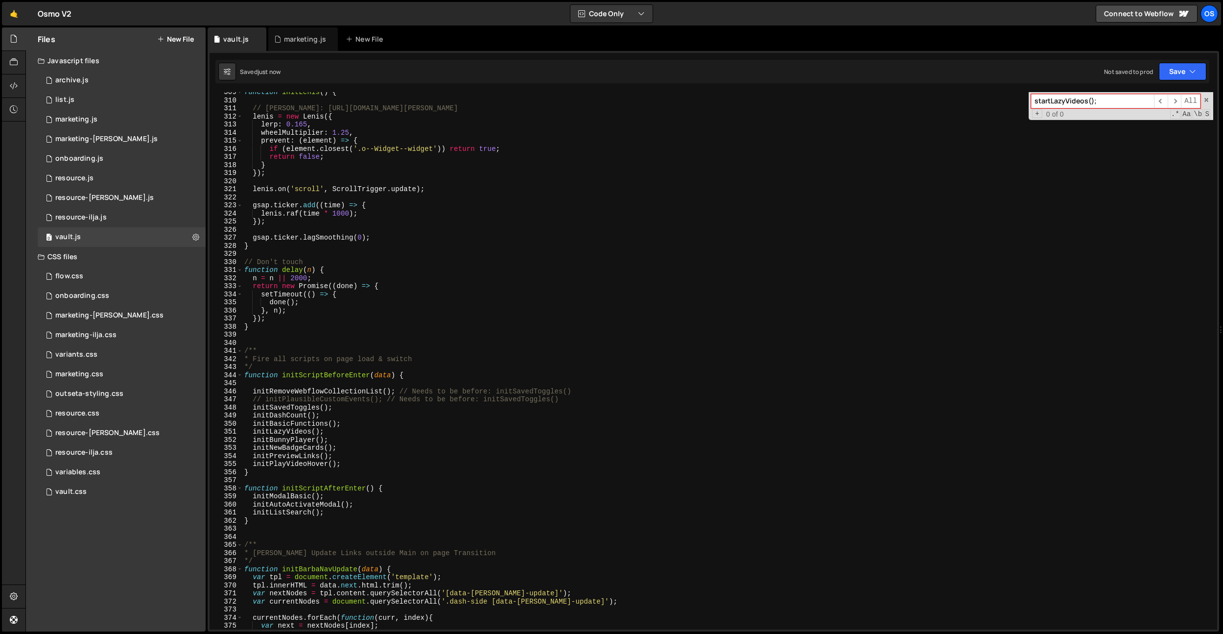
scroll to position [1898, 0]
click at [381, 490] on div "function initLenis ( ) { // Lenis: https://github.com/studio-freight/lenis leni…" at bounding box center [727, 364] width 971 height 553
type textarea "function initScriptAfterEnter() {"
click at [388, 488] on div "function initLenis ( ) { // Lenis: https://github.com/studio-freight/lenis leni…" at bounding box center [727, 364] width 971 height 553
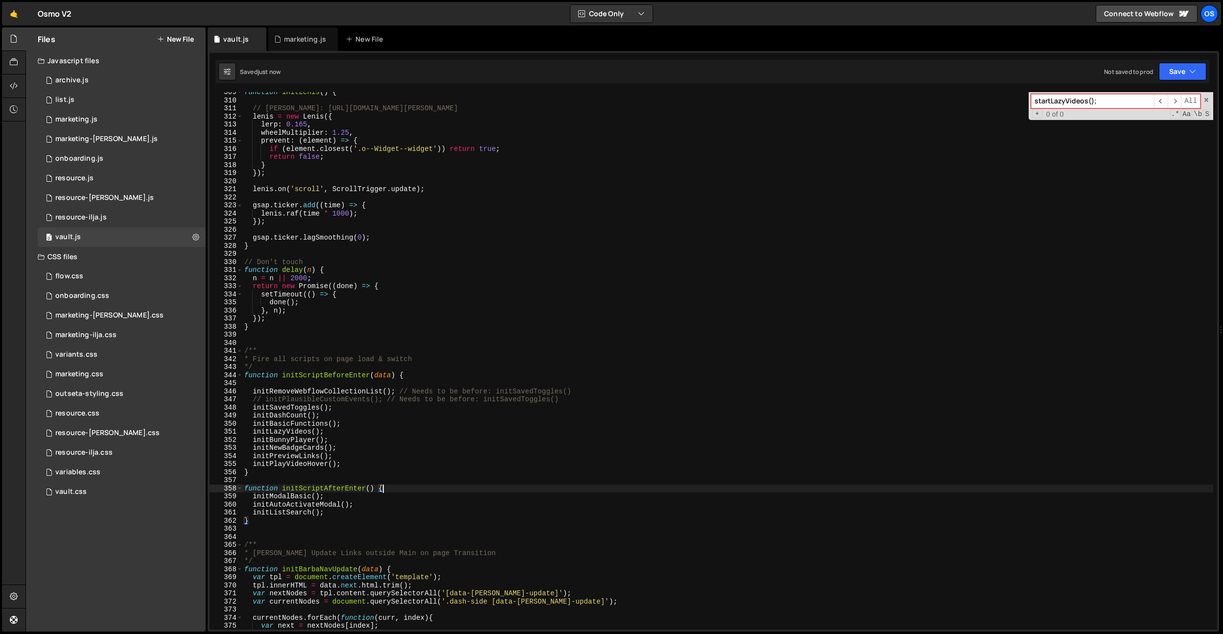
paste textarea "startLazyVideos();"
type textarea "startLazyVideos();"
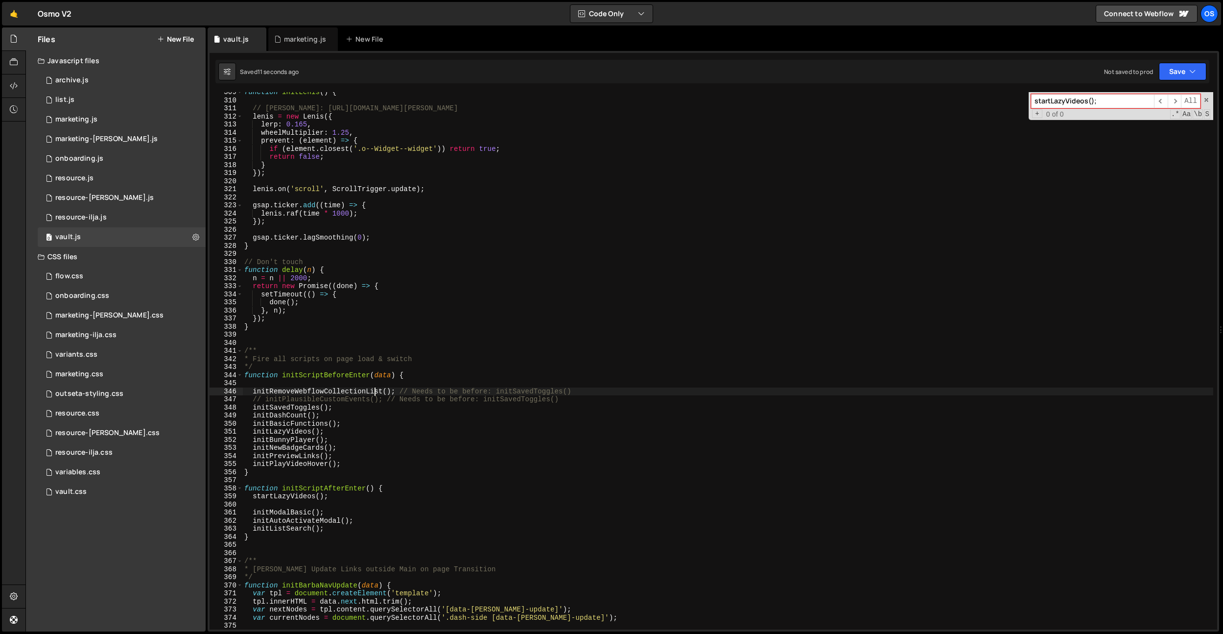
click at [373, 391] on div "function initLenis ( ) { // Lenis: https://github.com/studio-freight/lenis leni…" at bounding box center [727, 364] width 971 height 553
click at [356, 522] on div "function initLenis ( ) { // Lenis: https://github.com/studio-freight/lenis leni…" at bounding box center [727, 364] width 971 height 553
click at [355, 524] on div "function initLenis ( ) { // Lenis: https://github.com/studio-freight/lenis leni…" at bounding box center [727, 364] width 971 height 553
click at [354, 526] on div "function initLenis ( ) { // Lenis: https://github.com/studio-freight/lenis leni…" at bounding box center [727, 364] width 971 height 553
drag, startPoint x: 331, startPoint y: 526, endPoint x: 251, endPoint y: 526, distance: 80.3
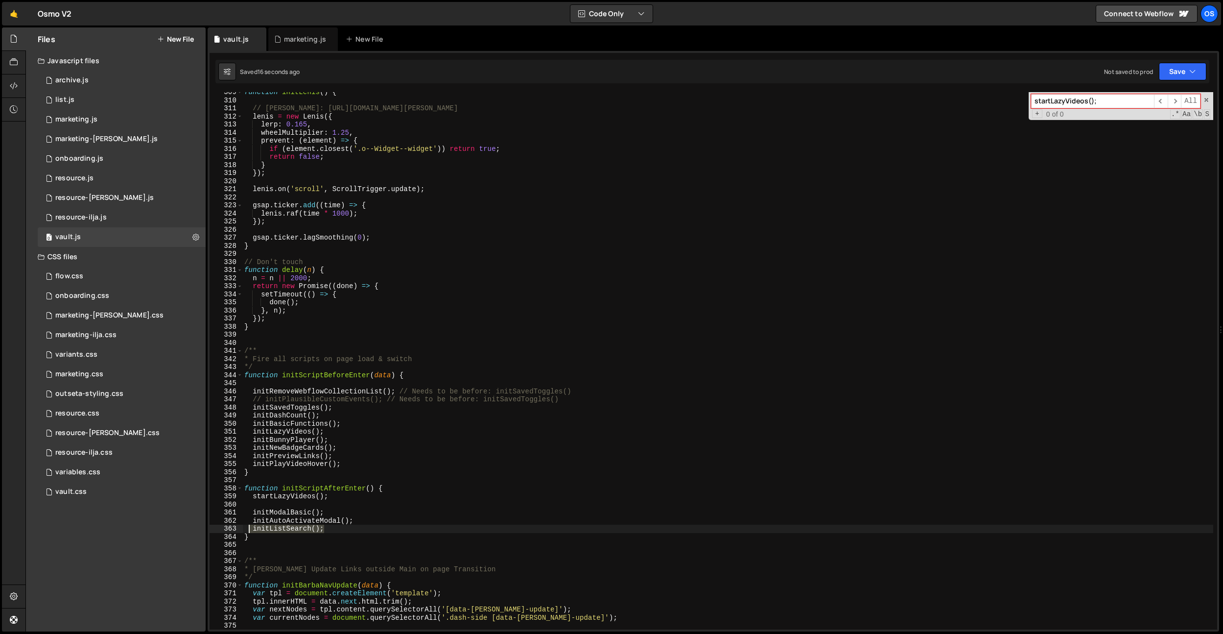
click at [251, 526] on div "function initLenis ( ) { // Lenis: https://github.com/studio-freight/lenis leni…" at bounding box center [727, 364] width 971 height 553
click at [277, 422] on div "function initLenis ( ) { // Lenis: https://github.com/studio-freight/lenis leni…" at bounding box center [727, 364] width 971 height 553
click at [376, 438] on div "function initLenis ( ) { // Lenis: https://github.com/studio-freight/lenis leni…" at bounding box center [727, 364] width 971 height 553
type textarea "initBunnyPlayer();"
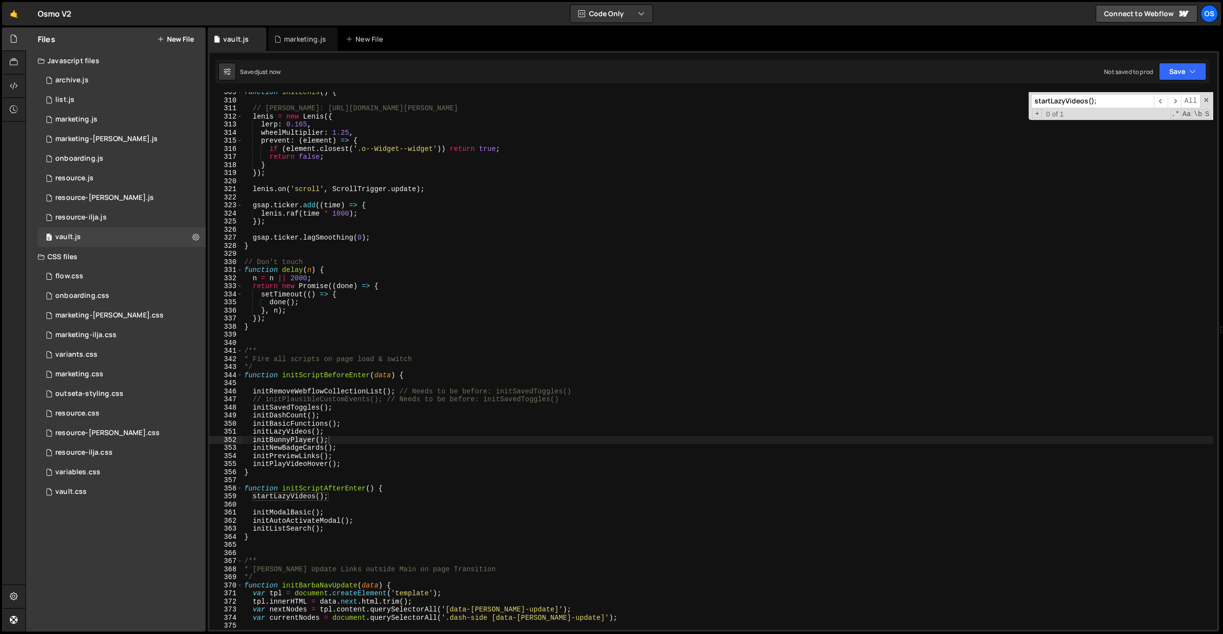
paste input "initBasicFunctions"
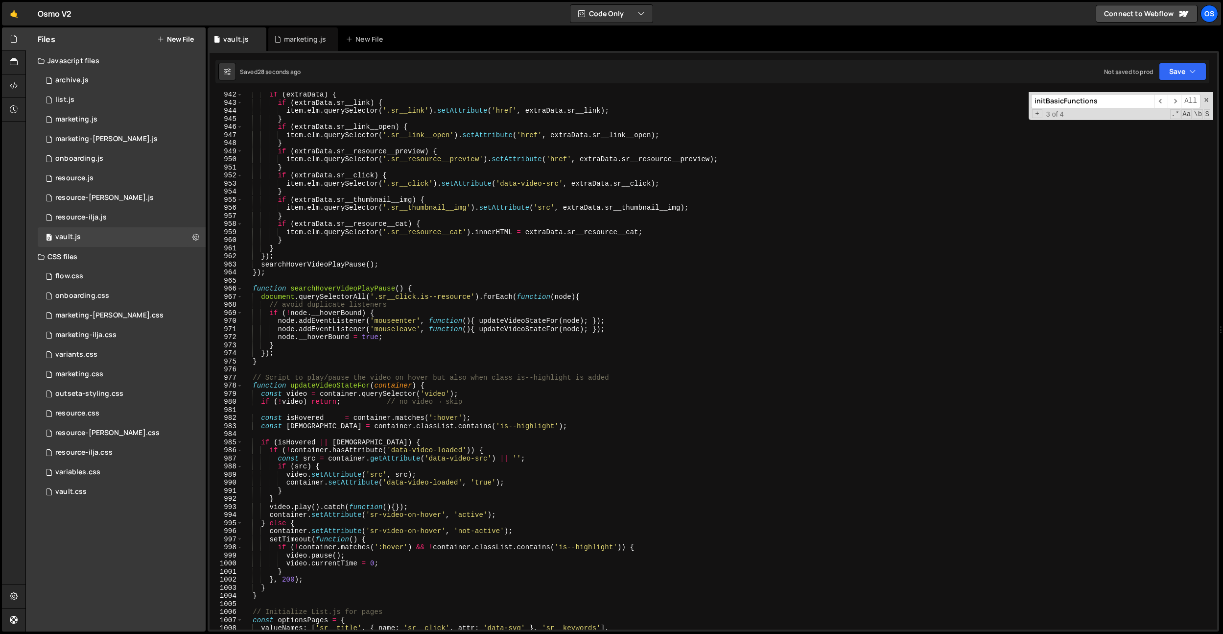
scroll to position [5806, 0]
type input "initBasicFunctions"
click at [345, 386] on div "if ( extraData ) { if ( extraData . sr__link ) { item . elm . querySelector ( '…" at bounding box center [727, 367] width 971 height 553
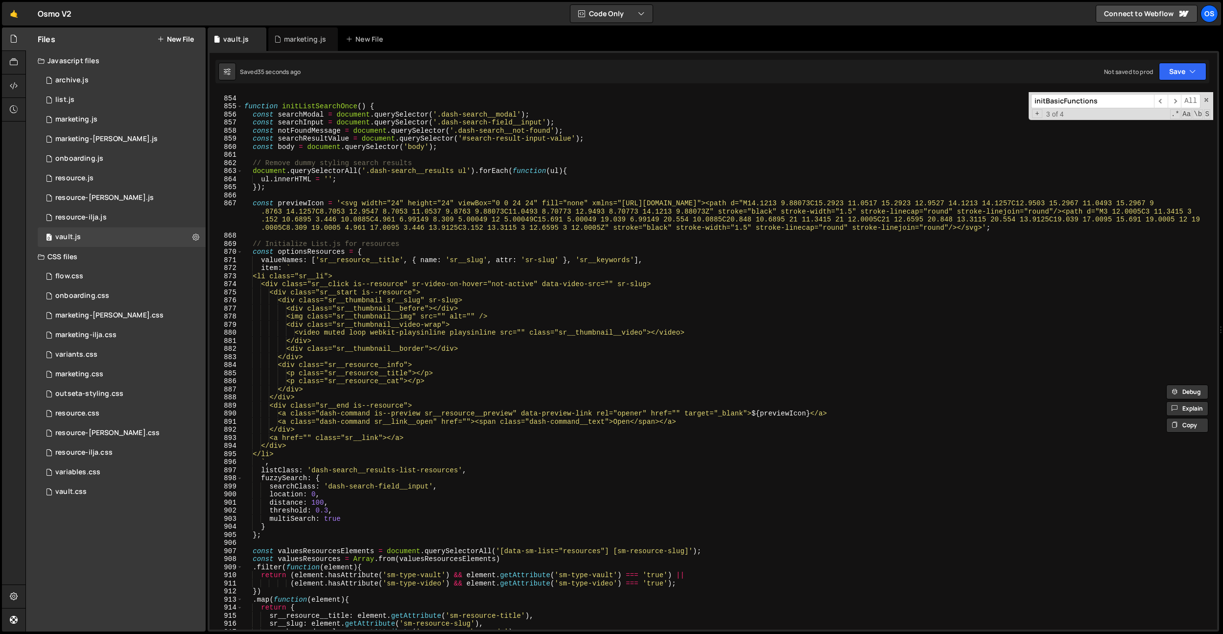
scroll to position [5060, 0]
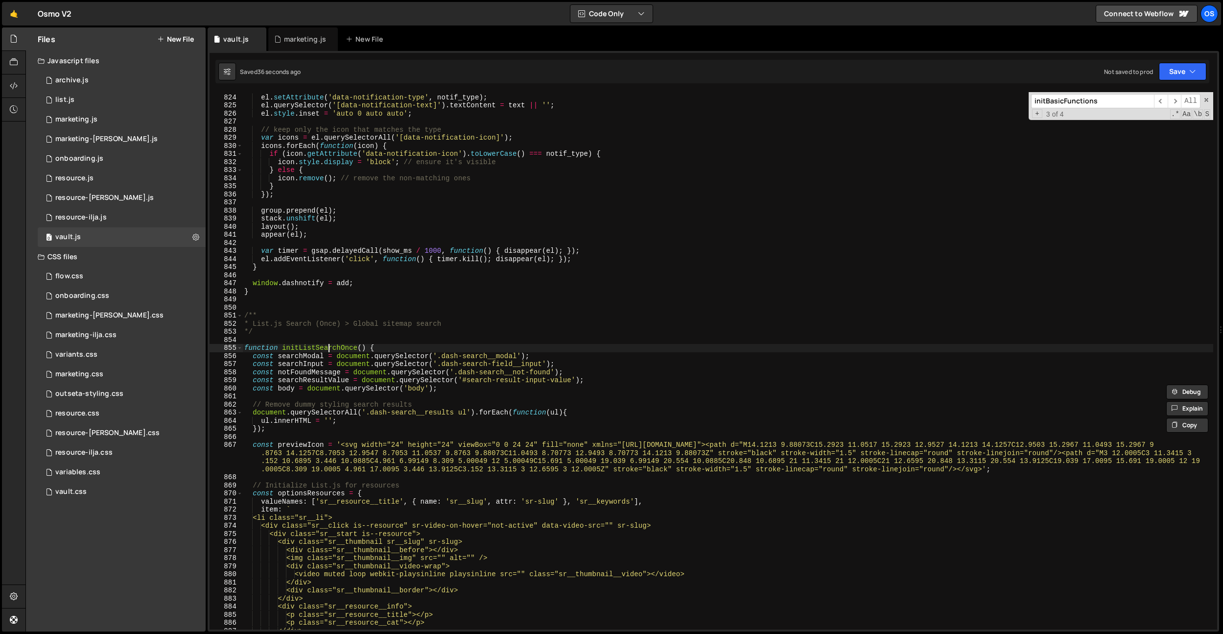
click at [330, 349] on div "el . setAttribute ( 'data-notification-type' , notif_type ) ; el . querySelecto…" at bounding box center [727, 361] width 971 height 553
type textarea "function initListSearchOnce() {"
click at [330, 349] on div "el . setAttribute ( 'data-notification-type' , notif_type ) ; el . querySelecto…" at bounding box center [727, 361] width 971 height 553
click at [348, 341] on div "el . setAttribute ( 'data-notification-type' , notif_type ) ; el . querySelecto…" at bounding box center [727, 361] width 971 height 553
paste input "ListSearchOnce"
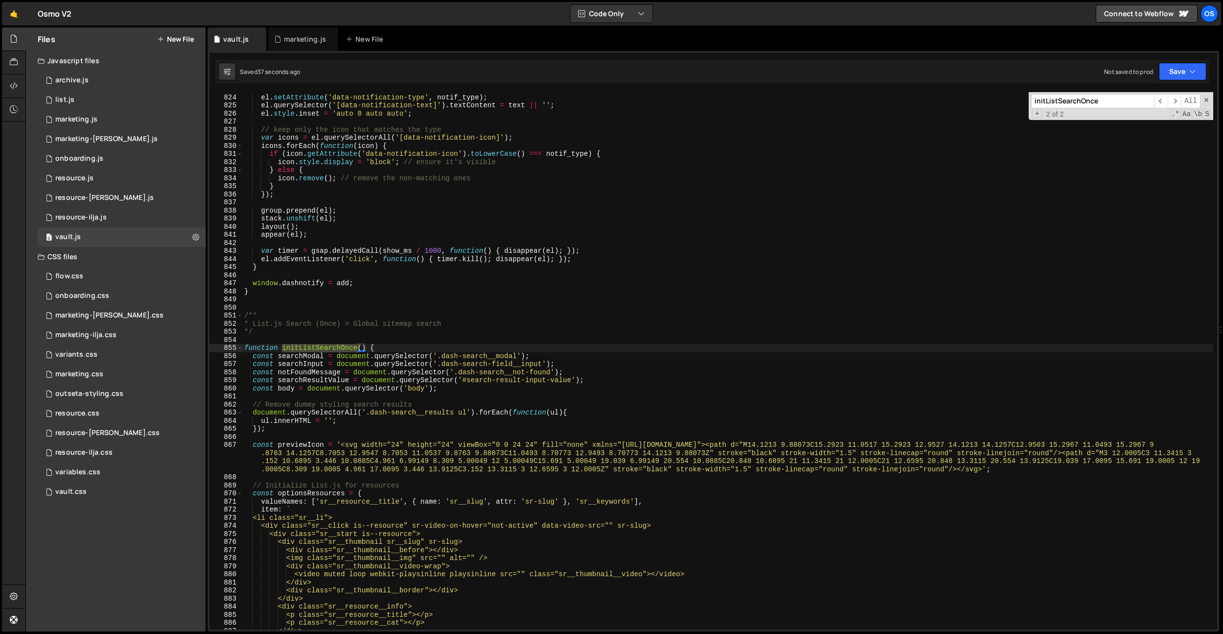
scroll to position [1438, 0]
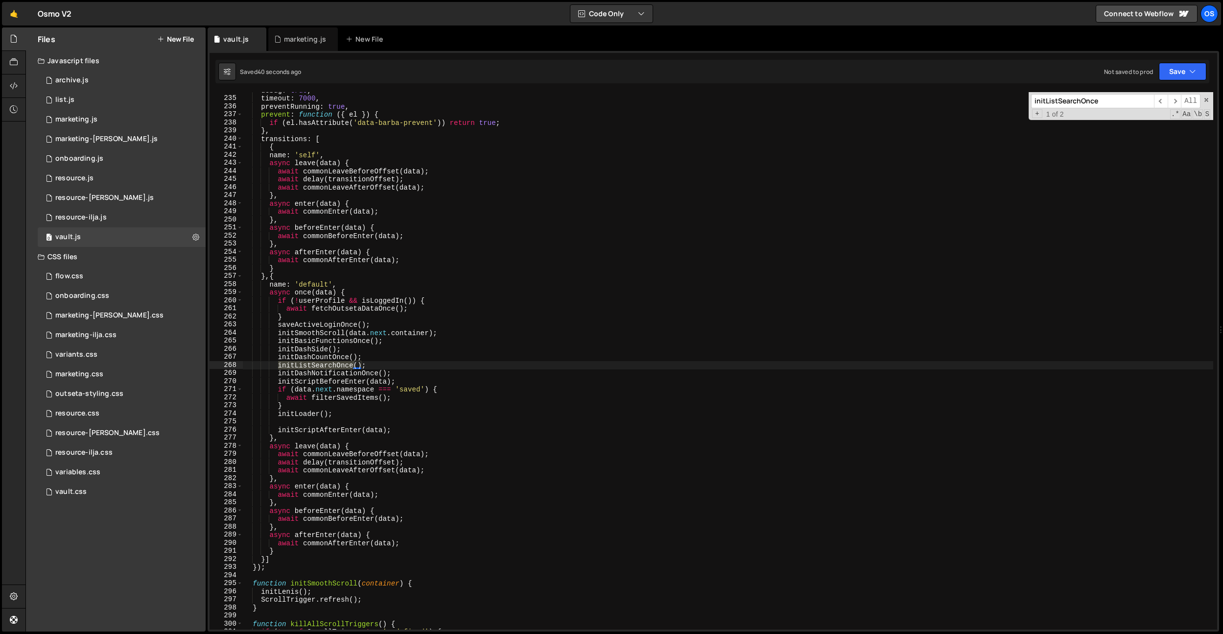
type input "initListSearchOnce"
type textarea "initListSearchOnce();"
drag, startPoint x: 376, startPoint y: 363, endPoint x: 280, endPoint y: 366, distance: 95.5
click at [280, 366] on div "debug : true , timeout : 7000 , preventRunning : true , prevent : function ( { …" at bounding box center [727, 362] width 971 height 553
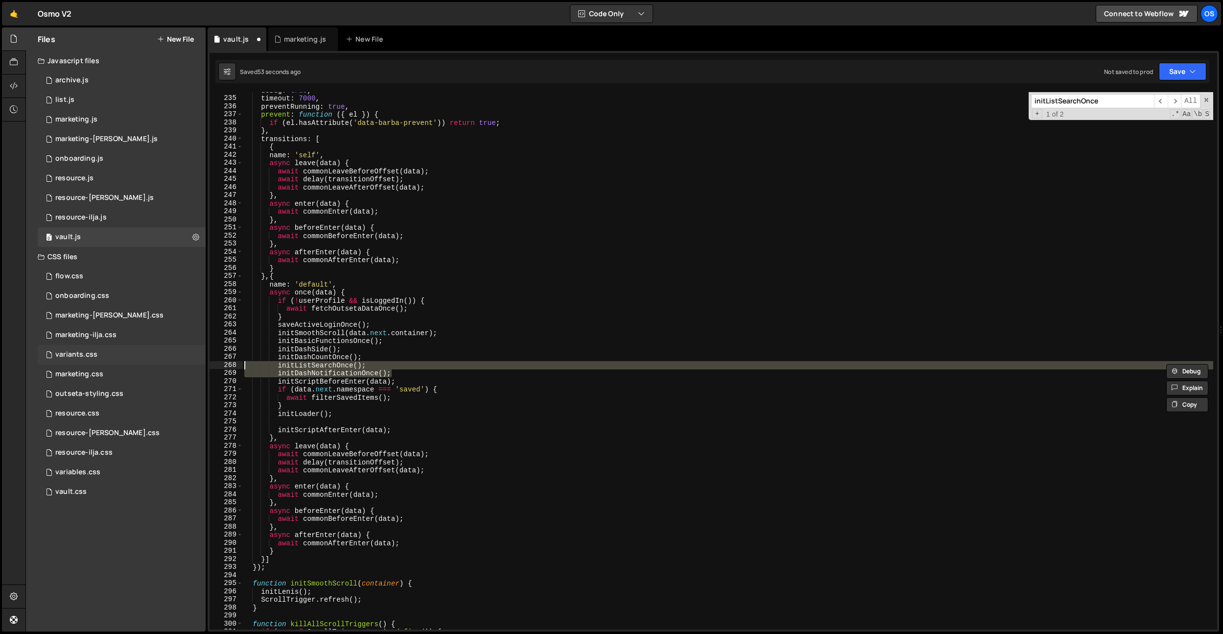
drag, startPoint x: 408, startPoint y: 372, endPoint x: 192, endPoint y: 364, distance: 216.1
click at [192, 364] on div "Files New File Javascript files 0 archive.js 0 0 list.js 0 0 marketing.js 0 0 0…" at bounding box center [624, 329] width 1198 height 604
type textarea "initListSearchOnce(); initDashNotificationOnce();"
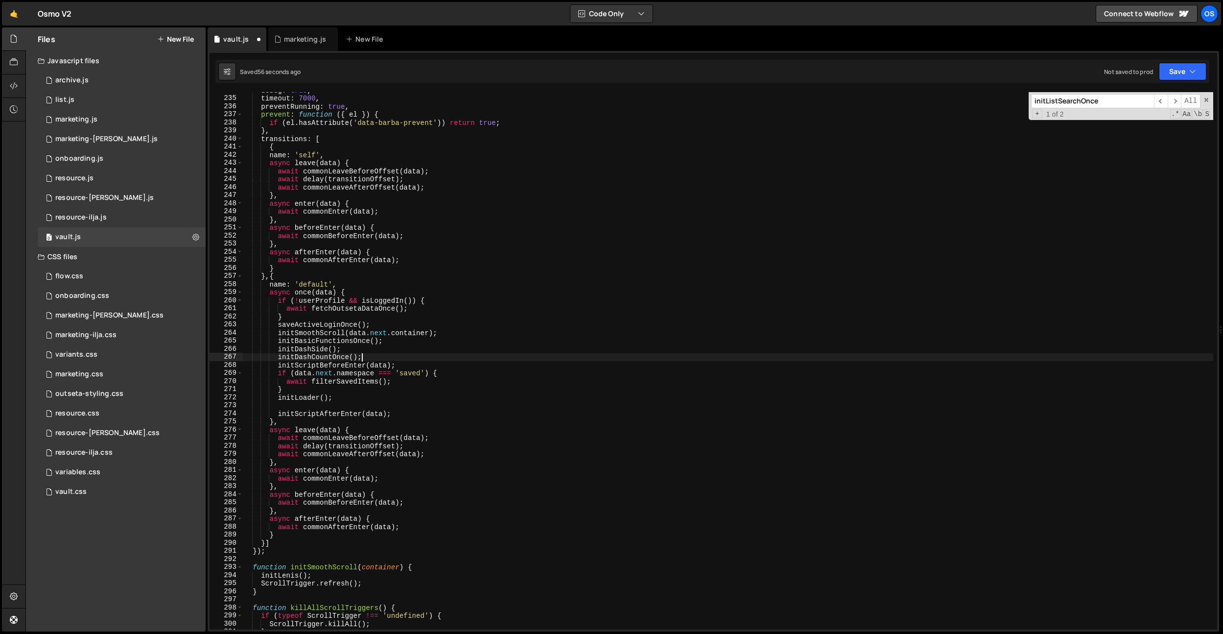
click at [412, 412] on div "debug : true , timeout : 7000 , preventRunning : true , prevent : function ( { …" at bounding box center [727, 362] width 971 height 553
type textarea "initScriptAfterEnter(data);"
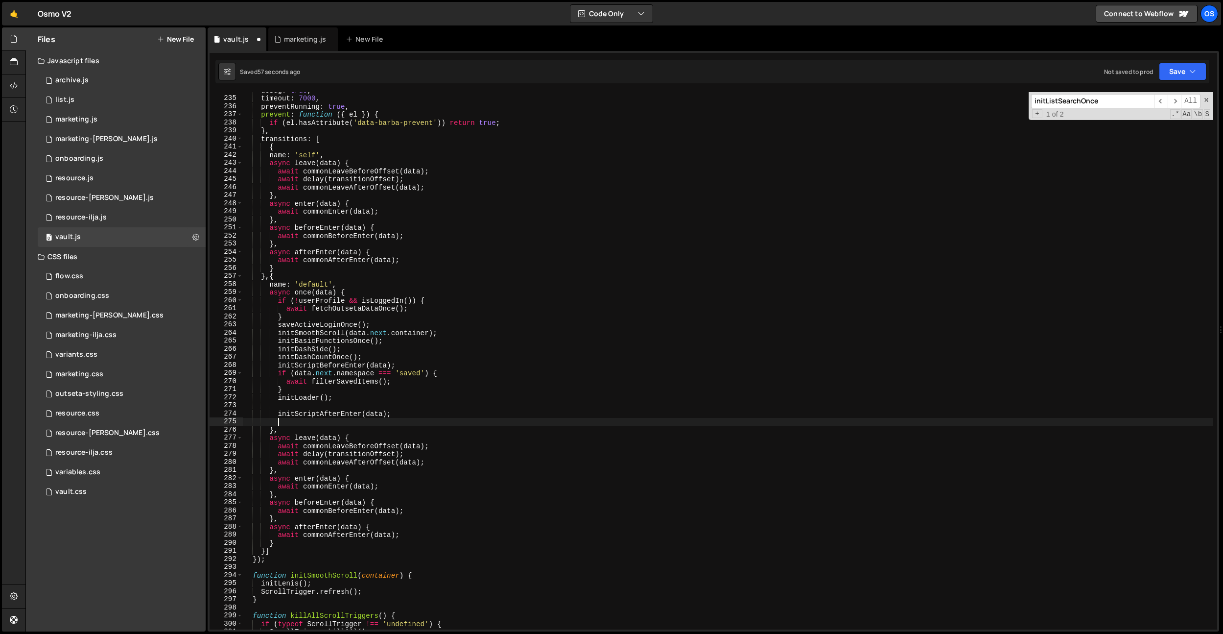
paste textarea "initDashNotificationOnce();"
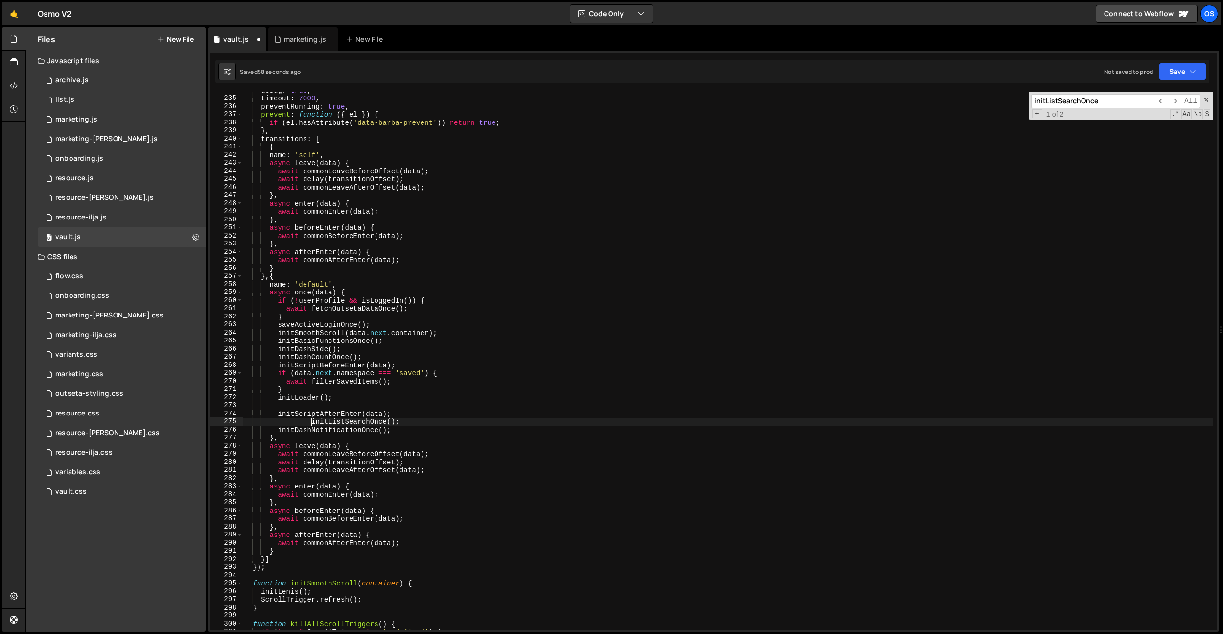
click at [314, 421] on div "debug : true , timeout : 7000 , preventRunning : true , prevent : function ( { …" at bounding box center [727, 362] width 971 height 553
click at [437, 397] on div "debug : true , timeout : 7000 , preventRunning : true , prevent : function ( { …" at bounding box center [727, 362] width 971 height 553
type textarea "initLoader();"
click at [418, 404] on div "debug : true , timeout : 7000 , preventRunning : true , prevent : function ( { …" at bounding box center [727, 362] width 971 height 553
type textarea "initListSearchOnce();"
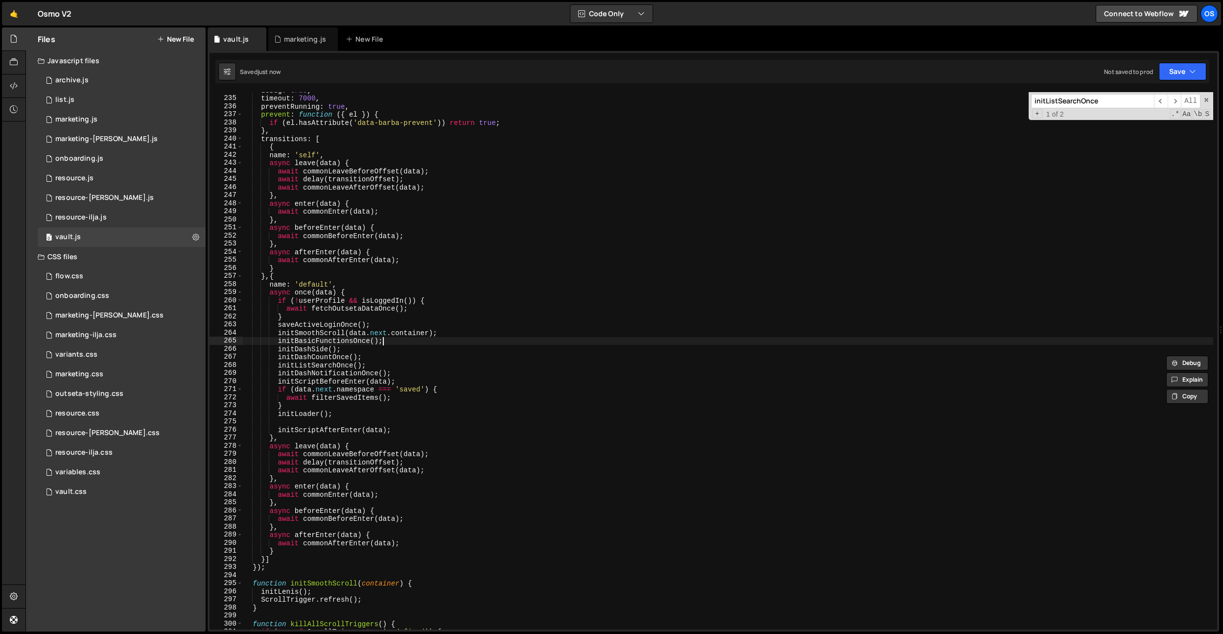
drag, startPoint x: 391, startPoint y: 339, endPoint x: 374, endPoint y: 354, distance: 22.9
click at [391, 339] on div "debug : true , timeout : 7000 , preventRunning : true , prevent : function ( { …" at bounding box center [727, 362] width 971 height 553
click at [355, 372] on div "debug : true , timeout : 7000 , preventRunning : true , prevent : function ( { …" at bounding box center [727, 362] width 971 height 553
drag, startPoint x: 355, startPoint y: 372, endPoint x: 352, endPoint y: 379, distance: 7.7
click at [355, 372] on div "debug : true , timeout : 7000 , preventRunning : true , prevent : function ( { …" at bounding box center [727, 362] width 971 height 553
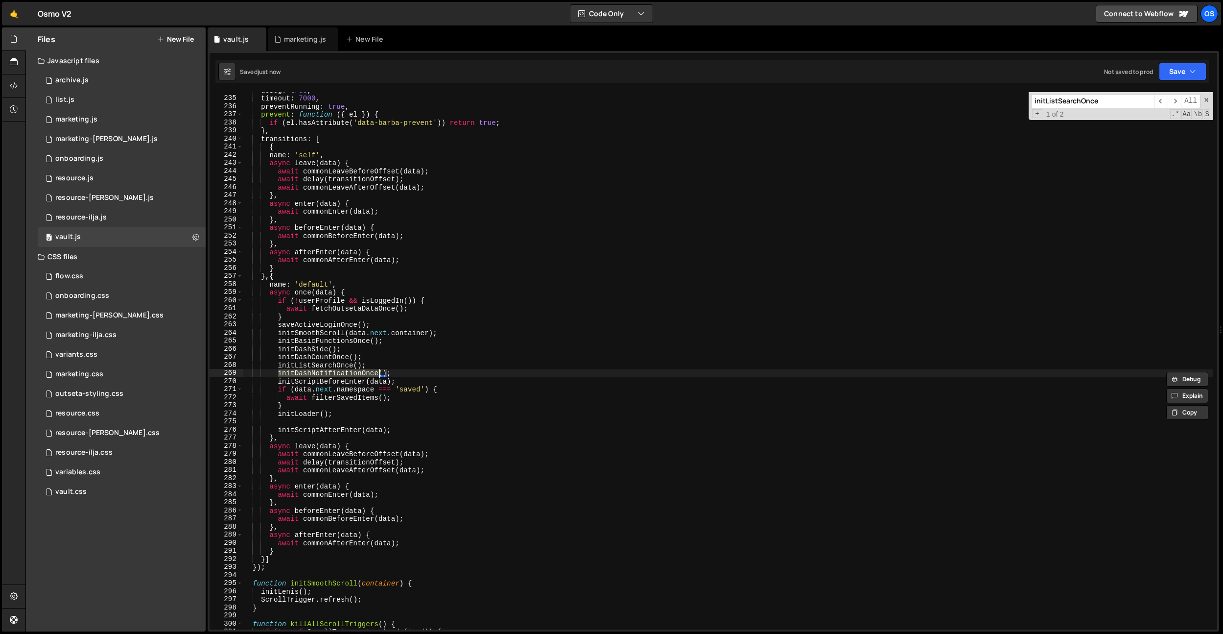
click at [352, 379] on div "debug : true , timeout : 7000 , preventRunning : true , prevent : function ( { …" at bounding box center [727, 362] width 971 height 553
drag, startPoint x: 352, startPoint y: 379, endPoint x: 357, endPoint y: 379, distance: 5.9
click at [352, 379] on div "debug : true , timeout : 7000 , preventRunning : true , prevent : function ( { …" at bounding box center [727, 362] width 971 height 553
click at [474, 357] on div "debug : true , timeout : 7000 , preventRunning : true , prevent : function ( { …" at bounding box center [727, 362] width 971 height 553
type textarea "initDashCountOnce();"
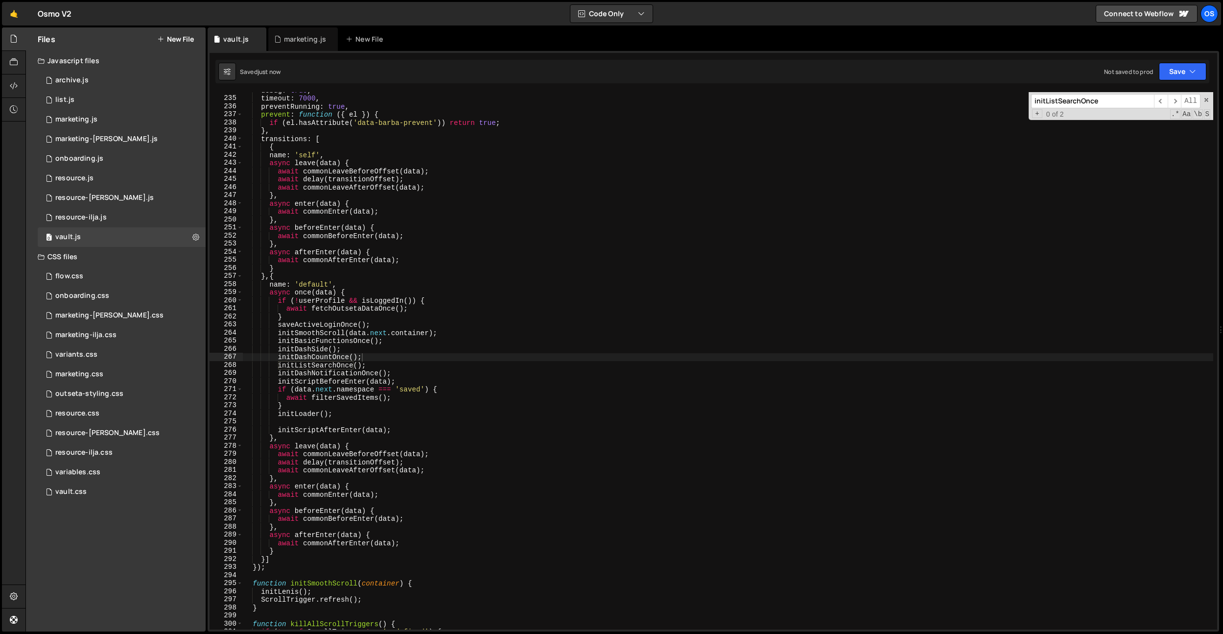
paste input "ScriptBeforeEnter"
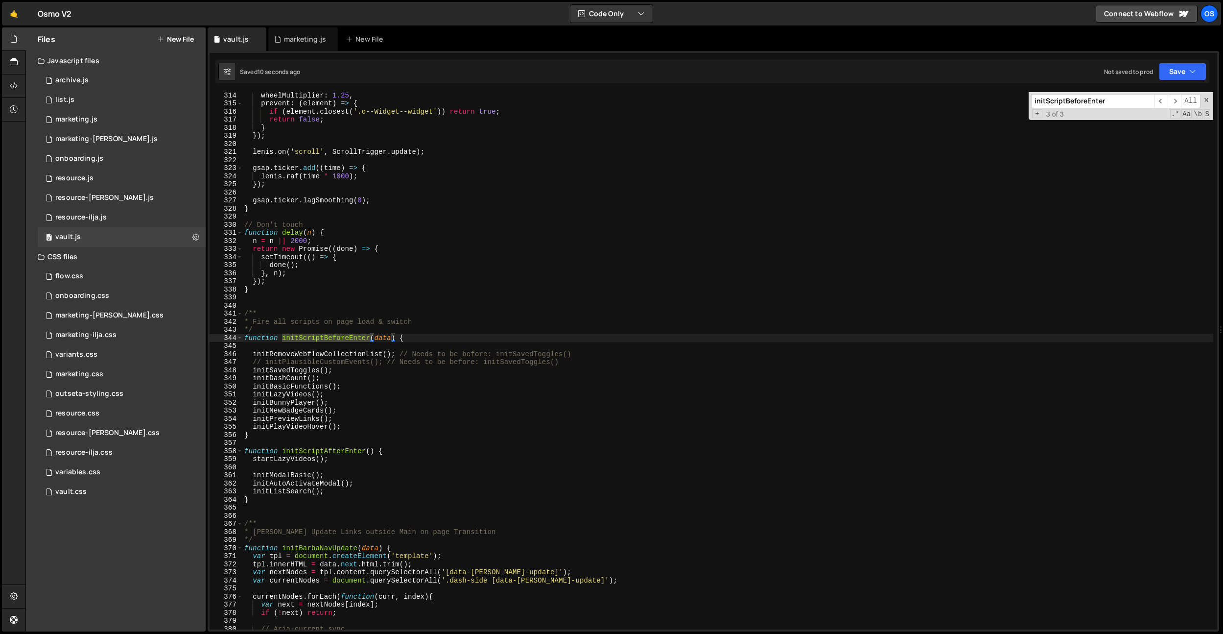
scroll to position [1936, 0]
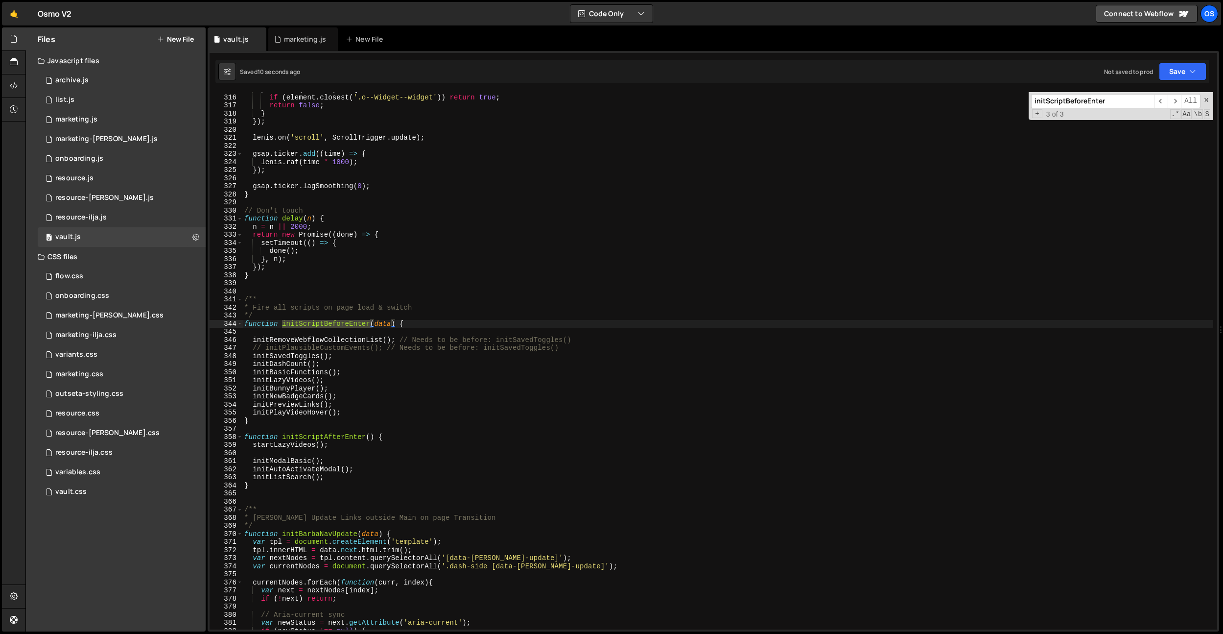
type input "initScriptBeforeEnter"
click at [375, 384] on div "prevent : ( element ) => { if ( element . closest ( '.o--Widget--widget' )) ret…" at bounding box center [727, 361] width 971 height 553
drag, startPoint x: 346, startPoint y: 390, endPoint x: 251, endPoint y: 390, distance: 95.0
click at [251, 390] on div "prevent : ( element ) => { if ( element . closest ( '.o--Widget--widget' )) ret…" at bounding box center [727, 361] width 971 height 553
type textarea "initBunnyPlayer();"
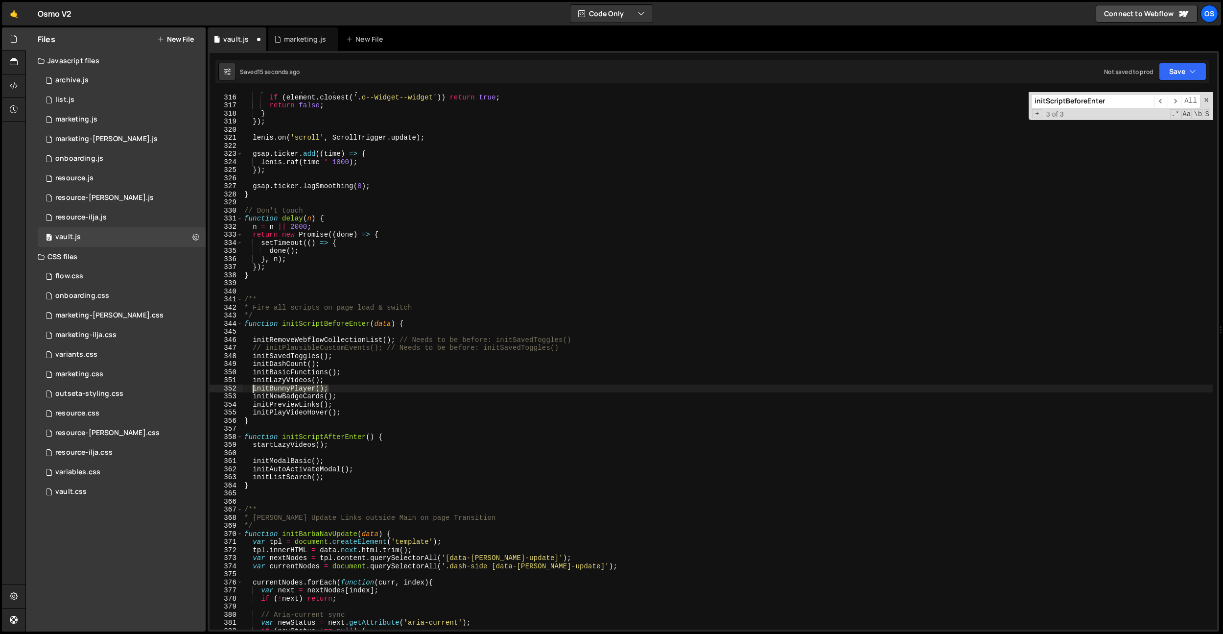
drag, startPoint x: 341, startPoint y: 386, endPoint x: 254, endPoint y: 386, distance: 87.2
click at [254, 386] on div "prevent : ( element ) => { if ( element . closest ( '.o--Widget--widget' )) ret…" at bounding box center [727, 361] width 971 height 553
type textarea "initLazyVideos();"
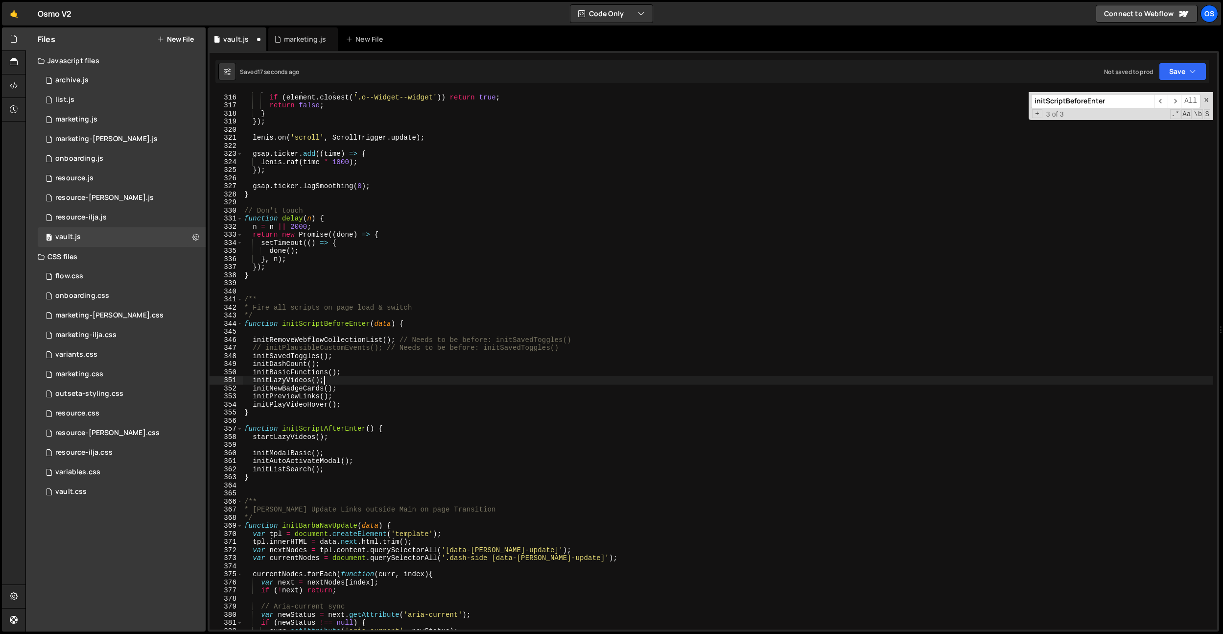
click at [329, 443] on div "prevent : ( element ) => { if ( element . closest ( '.o--Widget--widget' )) ret…" at bounding box center [727, 361] width 971 height 553
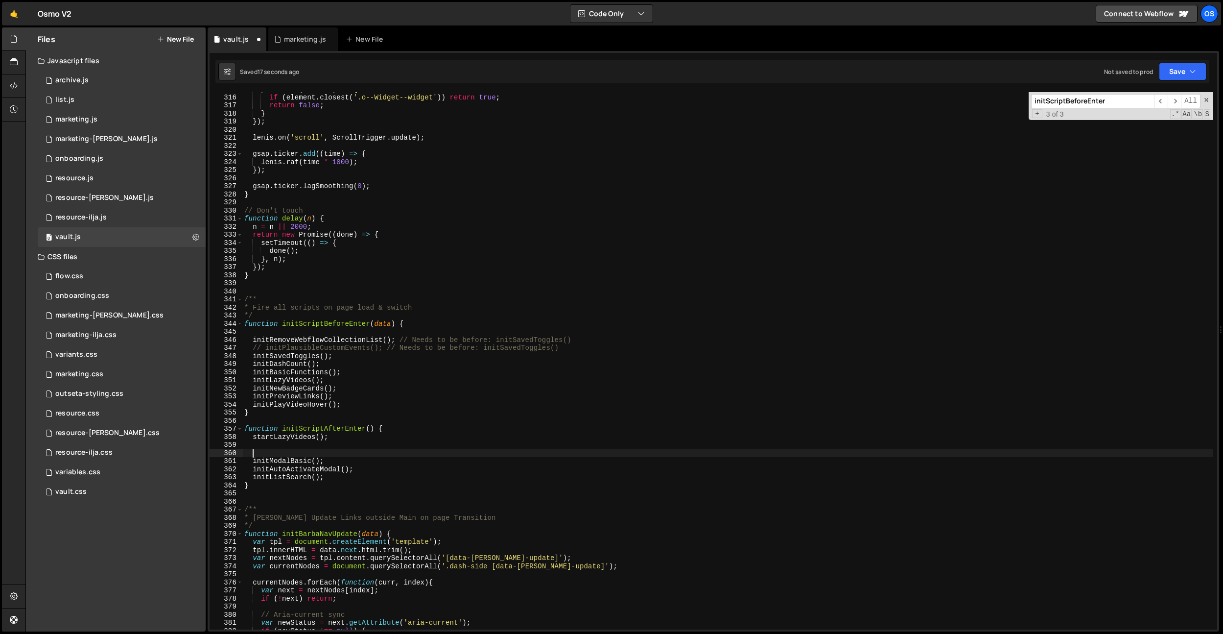
paste textarea "initBunnyPlayer();"
click at [342, 343] on div "prevent : ( element ) => { if ( element . closest ( '.o--Widget--widget' )) ret…" at bounding box center [727, 361] width 971 height 553
drag, startPoint x: 347, startPoint y: 405, endPoint x: 254, endPoint y: 402, distance: 93.1
click at [254, 402] on div "prevent : ( element ) => { if ( element . closest ( '.o--Widget--widget' )) ret…" at bounding box center [727, 361] width 971 height 553
type textarea "initPlayVideoHover();"
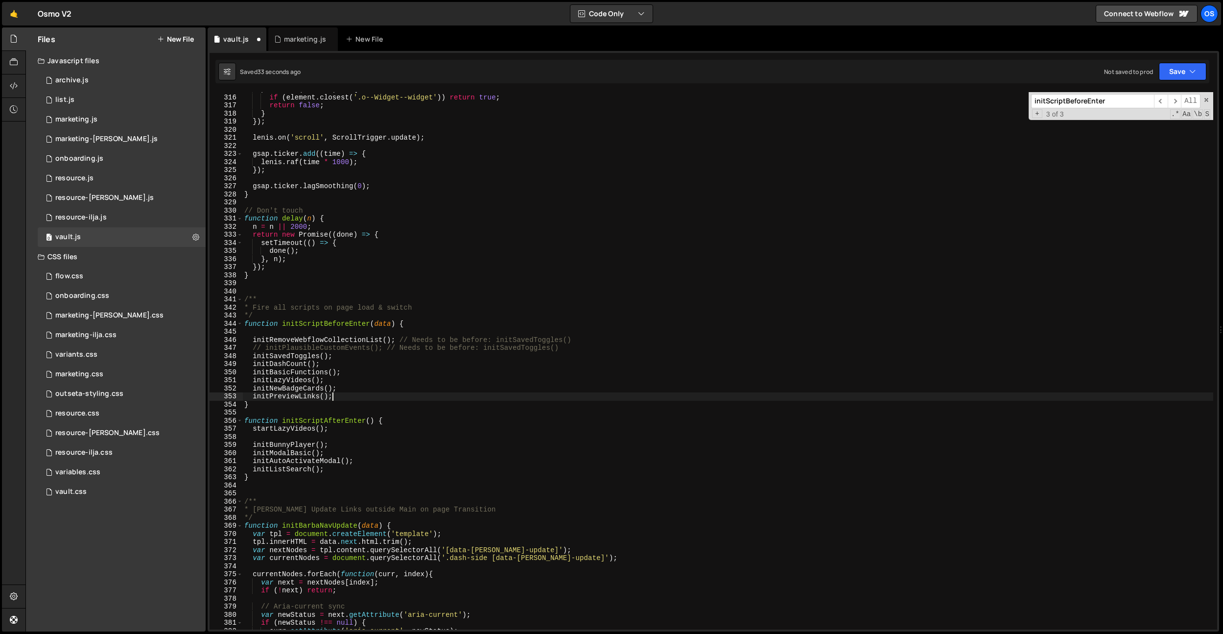
click at [325, 471] on div "prevent : ( element ) => { if ( element . closest ( '.o--Widget--widget' )) ret…" at bounding box center [727, 361] width 971 height 553
type textarea "initListSearch();"
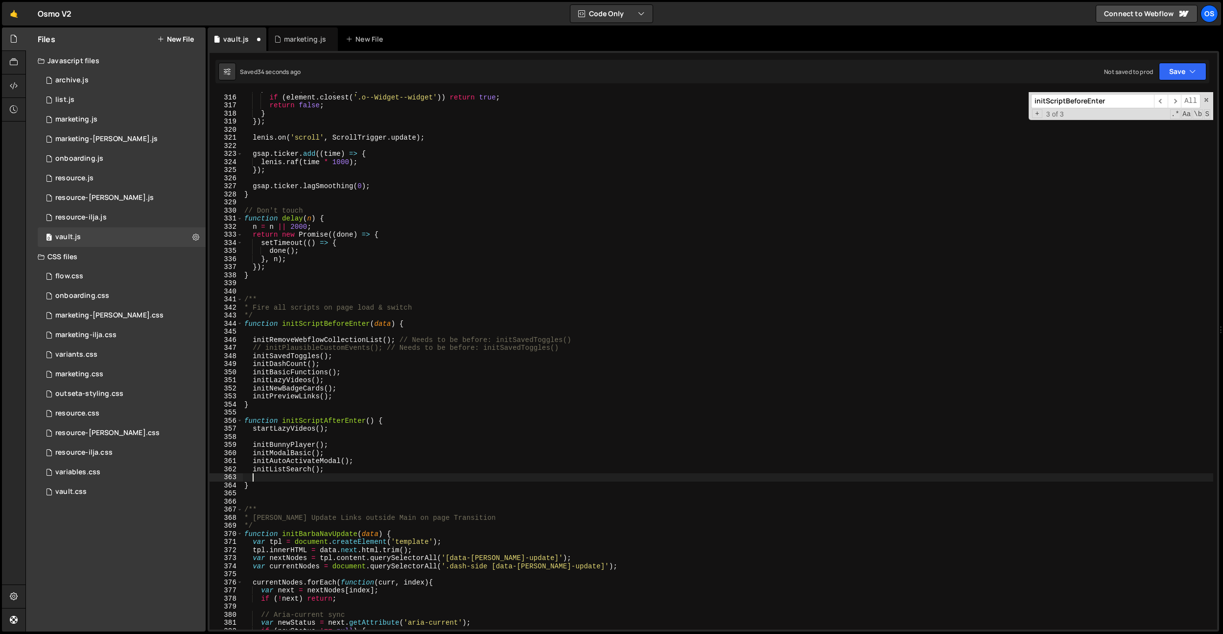
paste textarea "initPlayVideoHover();"
click at [288, 397] on div "prevent : ( element ) => { if ( element . closest ( '.o--Widget--widget' )) ret…" at bounding box center [727, 361] width 971 height 553
click at [416, 402] on div "prevent : ( element ) => { if ( element . closest ( '.o--Widget--widget' )) ret…" at bounding box center [727, 361] width 971 height 553
type textarea "}"
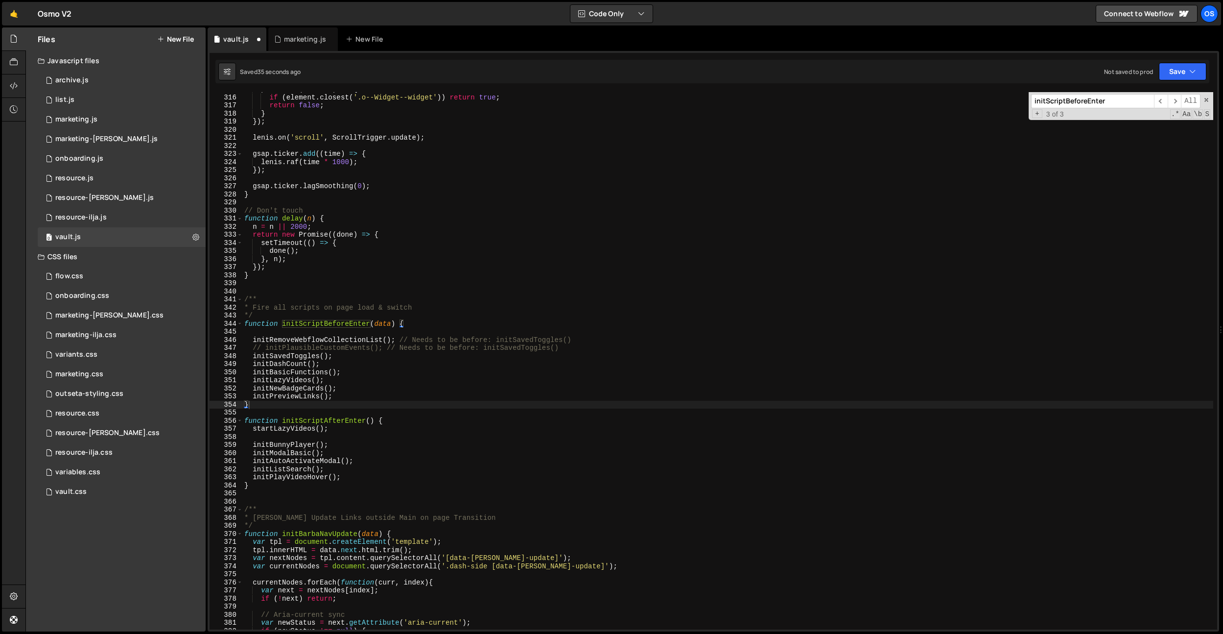
paste input "PreviewLinks"
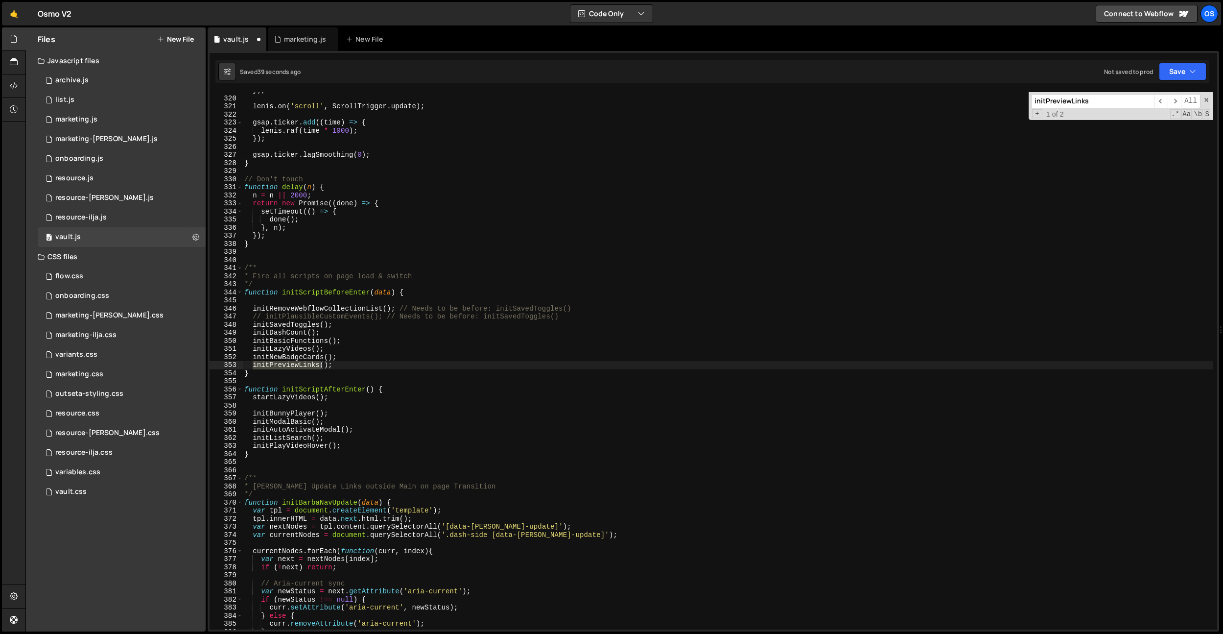
scroll to position [1960, 0]
type input "initPreviewLinks"
click at [297, 361] on div "}) ; lenis . on ( 'scroll' , ScrollTrigger . update ) ; gsap . ticker . add (( …" at bounding box center [727, 360] width 971 height 537
click at [297, 361] on div "}) ; lenis . on ( 'scroll' , ScrollTrigger . update ) ; gsap . ticker . add (( …" at bounding box center [727, 362] width 971 height 553
click at [298, 357] on div "}) ; lenis . on ( 'scroll' , ScrollTrigger . update ) ; gsap . ticker . add (( …" at bounding box center [727, 362] width 971 height 553
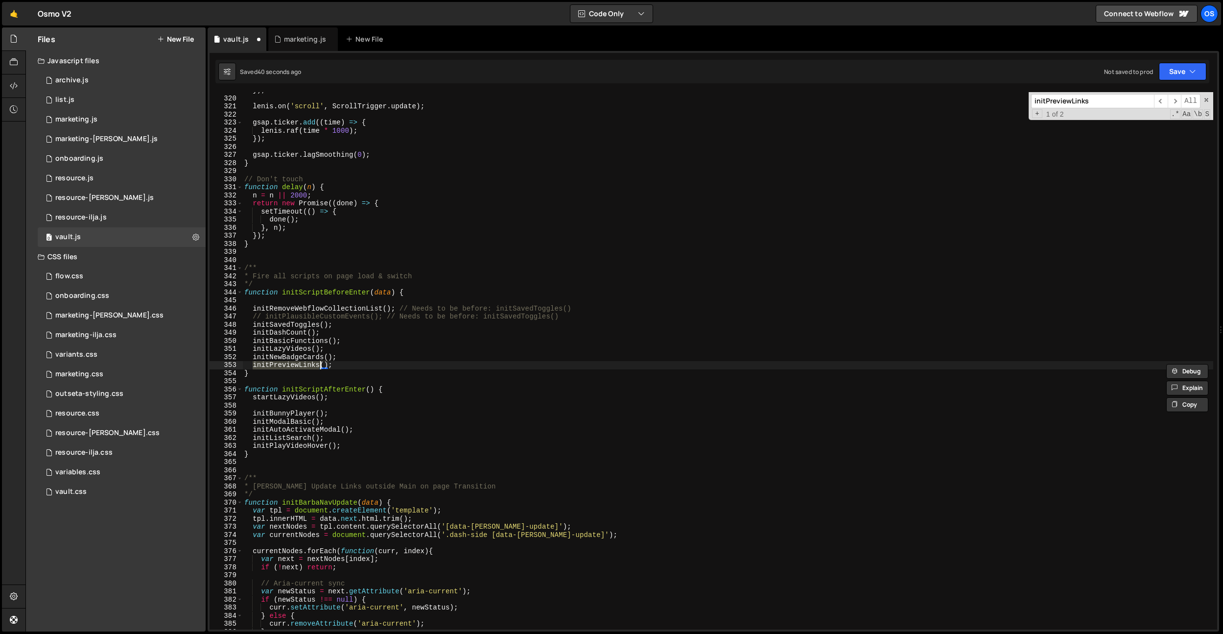
type textarea "initNewBadgeCards();"
click at [298, 357] on div "}) ; lenis . on ( 'scroll' , ScrollTrigger . update ) ; gsap . ticker . add (( …" at bounding box center [727, 362] width 971 height 553
drag, startPoint x: 337, startPoint y: 354, endPoint x: 253, endPoint y: 358, distance: 83.8
click at [253, 358] on div "}) ; lenis . on ( 'scroll' , ScrollTrigger . update ) ; gsap . ticker . add (( …" at bounding box center [727, 362] width 971 height 553
click at [350, 356] on div "}) ; lenis . on ( 'scroll' , ScrollTrigger . update ) ; gsap . ticker . add (( …" at bounding box center [727, 360] width 971 height 537
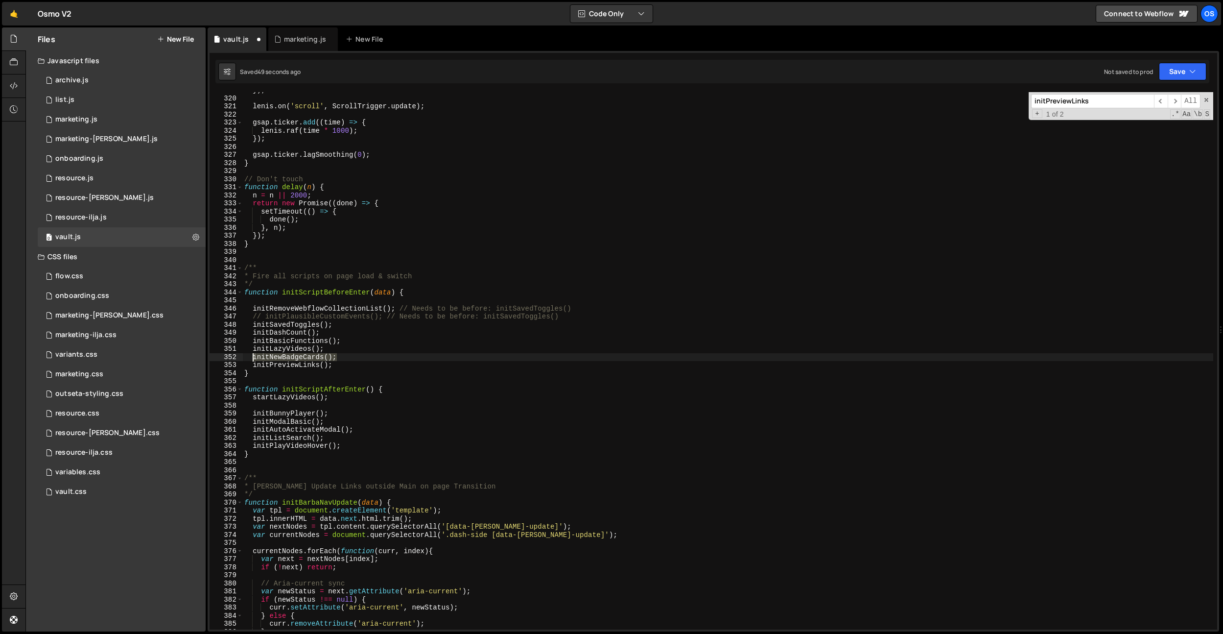
drag, startPoint x: 352, startPoint y: 357, endPoint x: 296, endPoint y: 337, distance: 59.8
click at [252, 359] on div "}) ; lenis . on ( 'scroll' , ScrollTrigger . update ) ; gsap . ticker . add (( …" at bounding box center [727, 362] width 971 height 553
drag, startPoint x: 359, startPoint y: 326, endPoint x: 212, endPoint y: 327, distance: 147.9
click at [212, 327] on div "initNewBadgeCards(); 319 320 321 322 323 324 325 326 327 328 329 330 331 332 33…" at bounding box center [714, 360] width 1008 height 537
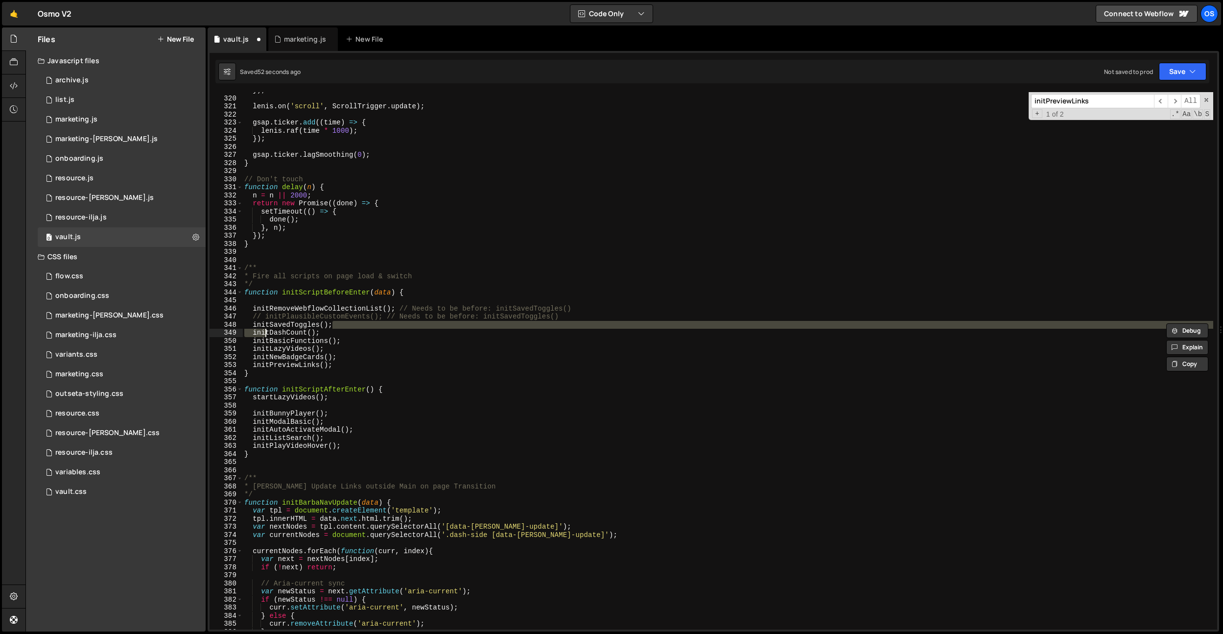
drag, startPoint x: 353, startPoint y: 327, endPoint x: 230, endPoint y: 327, distance: 122.4
click at [230, 327] on div "initSavedToggles(); 319 320 321 322 323 324 325 326 327 328 329 330 331 332 333…" at bounding box center [714, 360] width 1008 height 537
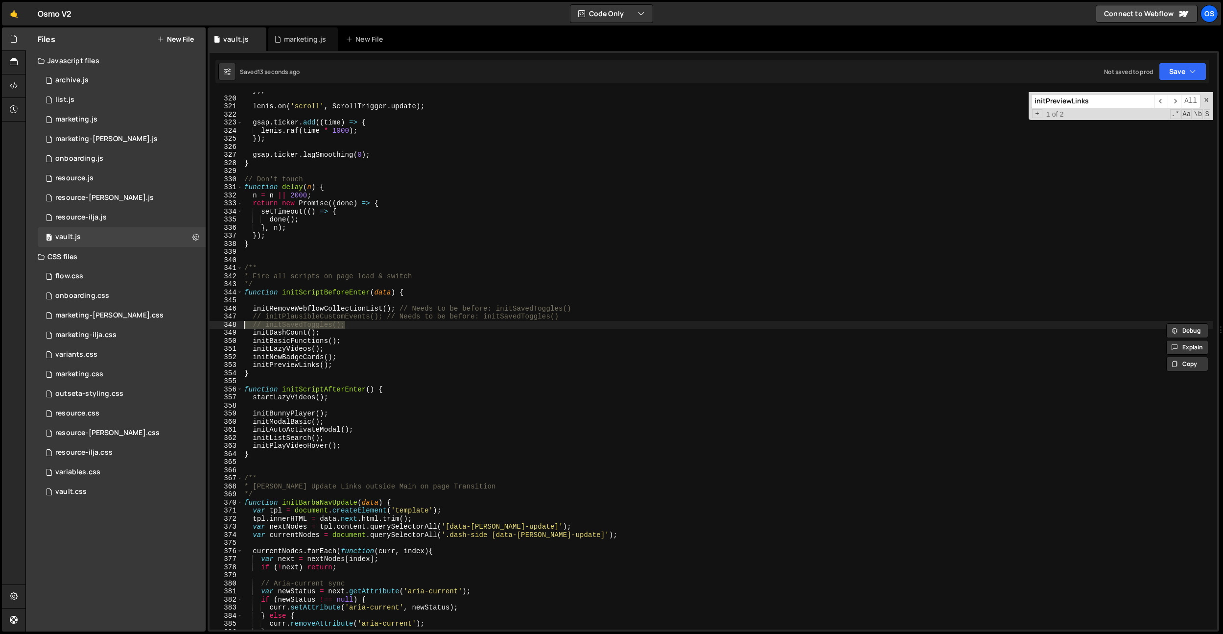
click at [449, 362] on div "}) ; lenis . on ( 'scroll' , ScrollTrigger . update ) ; gsap . ticker . add (( …" at bounding box center [727, 362] width 971 height 553
click at [446, 361] on div "}) ; lenis . on ( 'scroll' , ScrollTrigger . update ) ; gsap . ticker . add (( …" at bounding box center [727, 362] width 971 height 553
click at [299, 348] on div "}) ; lenis . on ( 'scroll' , ScrollTrigger . update ) ; gsap . ticker . add (( …" at bounding box center [727, 362] width 971 height 553
click at [289, 352] on div "}) ; lenis . on ( 'scroll' , ScrollTrigger . update ) ; gsap . ticker . add (( …" at bounding box center [727, 362] width 971 height 553
drag, startPoint x: 346, startPoint y: 355, endPoint x: 254, endPoint y: 357, distance: 91.6
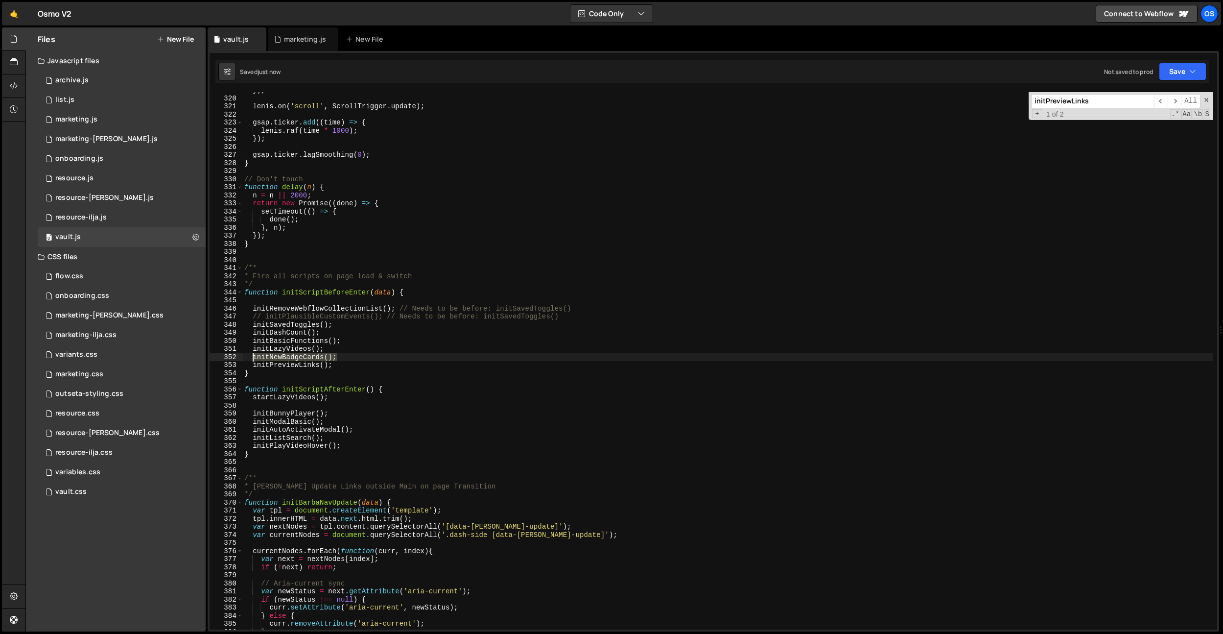
click at [254, 357] on div "}) ; lenis . on ( 'scroll' , ScrollTrigger . update ) ; gsap . ticker . add (( …" at bounding box center [727, 362] width 971 height 553
type textarea "initNewBadgeCards();"
type textarea "initLazyVideos();"
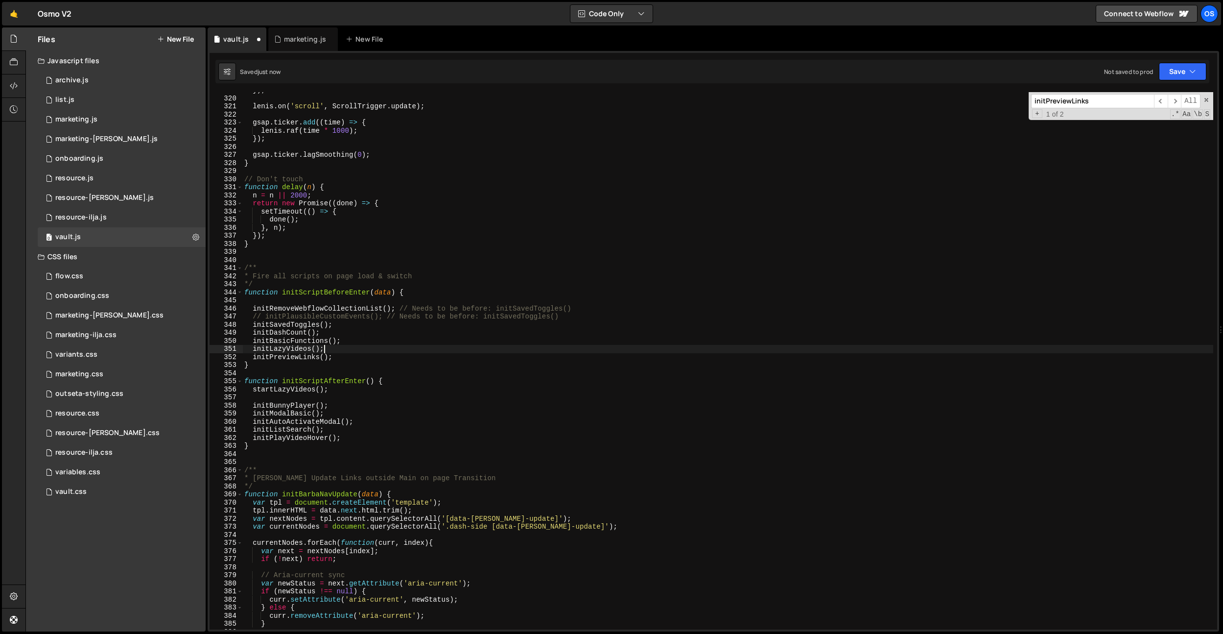
click at [303, 399] on div "}) ; lenis . on ( 'scroll' , ScrollTrigger . update ) ; gsap . ticker . add (( …" at bounding box center [727, 362] width 971 height 553
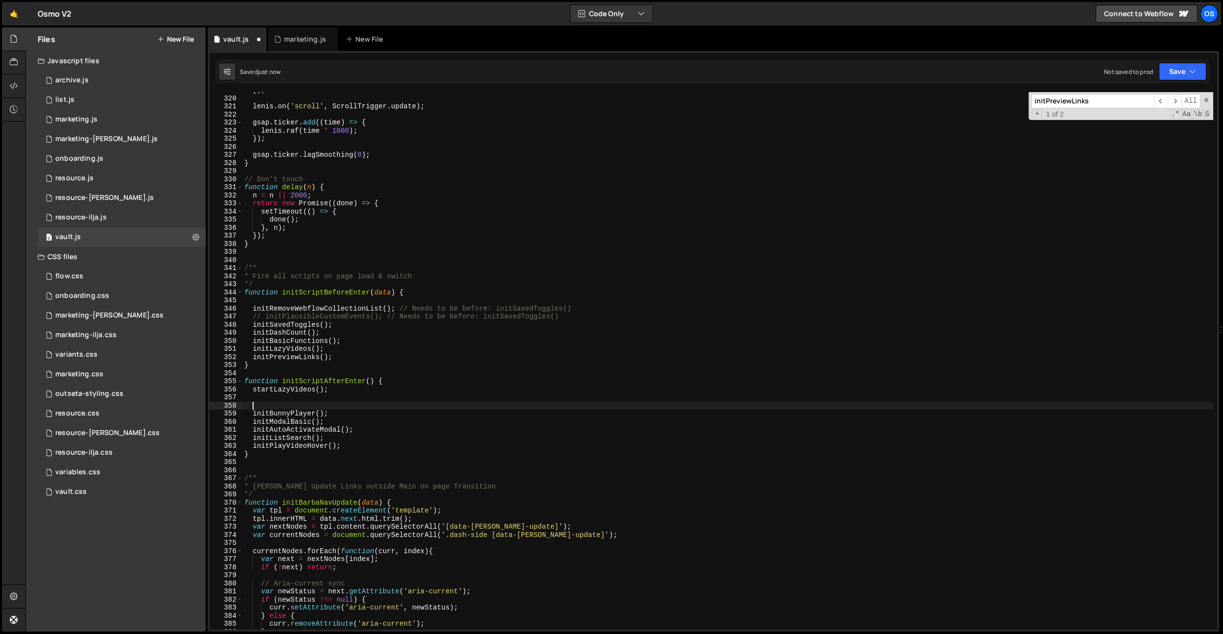
paste textarea "initNewBadgeCards();"
type textarea "initNewBadgeCards();"
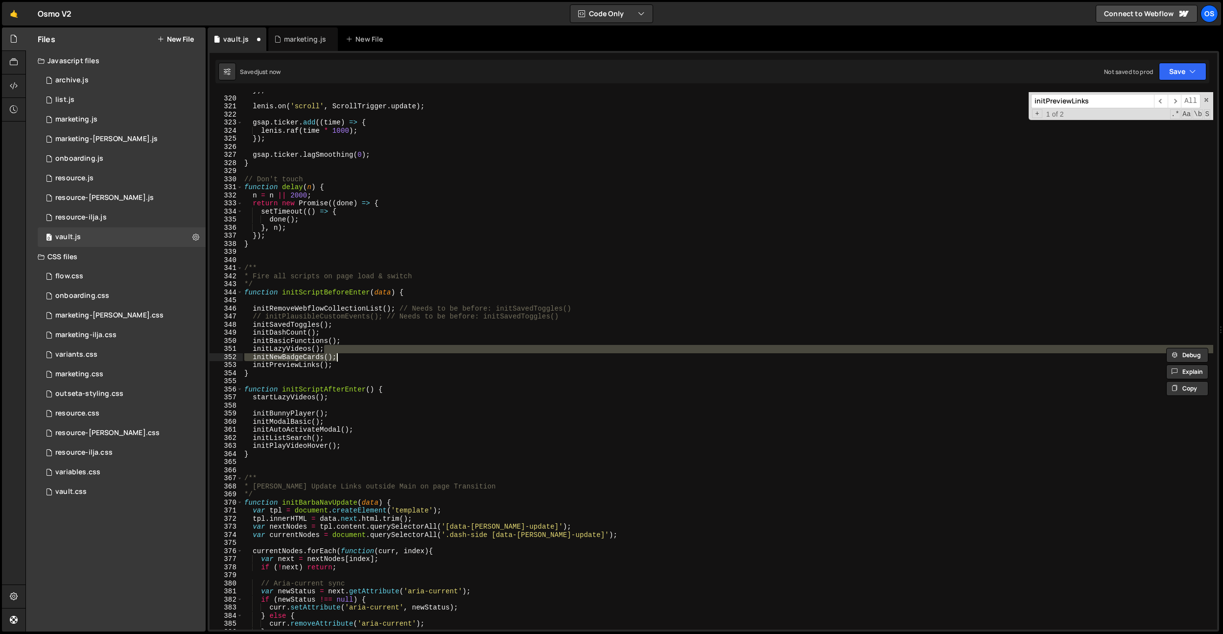
click at [399, 352] on div "}) ; lenis . on ( 'scroll' , ScrollTrigger . update ) ; gsap . ticker . add (( …" at bounding box center [727, 360] width 971 height 537
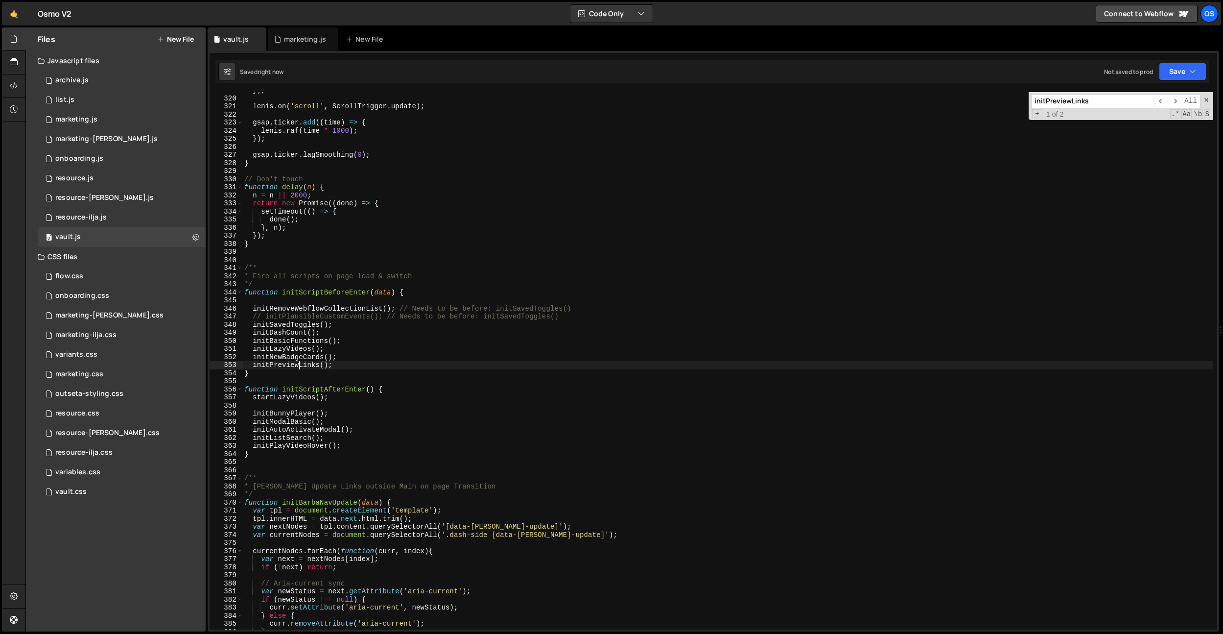
click at [298, 361] on div "}) ; lenis . on ( 'scroll' , ScrollTrigger . update ) ; gsap . ticker . add (( …" at bounding box center [727, 362] width 971 height 553
type textarea "initPreviewLinks();"
click at [255, 365] on div "}) ; [PERSON_NAME] . on ( 'scroll' , ScrollTrigger . update ) ; gsap . ticker .…" at bounding box center [727, 362] width 971 height 553
type textarea "initNewBadgeCards();"
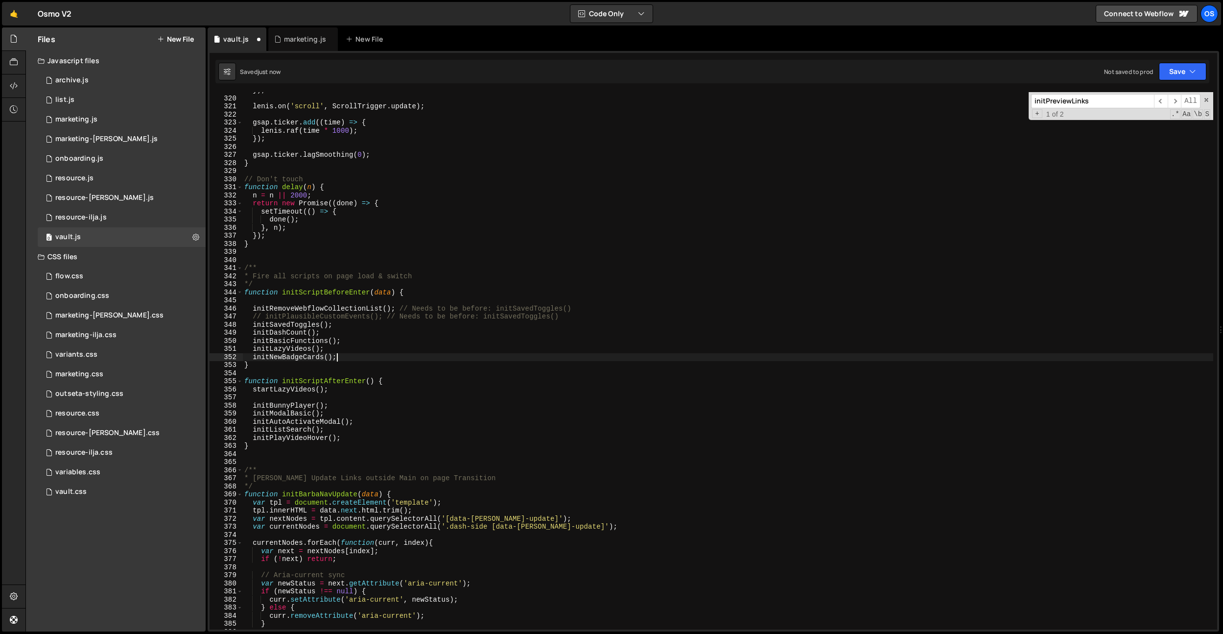
click at [314, 399] on div "}) ; [PERSON_NAME] . on ( 'scroll' , ScrollTrigger . update ) ; gsap . ticker .…" at bounding box center [727, 362] width 971 height 553
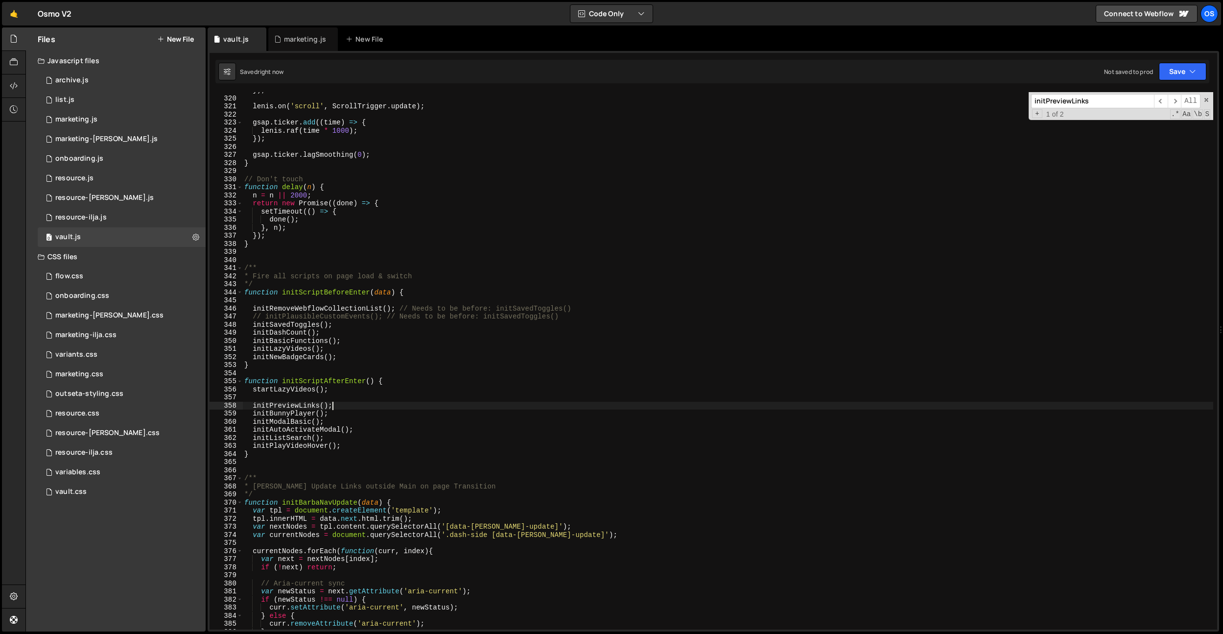
click at [307, 341] on div "}) ; [PERSON_NAME] . on ( 'scroll' , ScrollTrigger . update ) ; gsap . ticker .…" at bounding box center [727, 362] width 971 height 553
click at [307, 341] on div "}) ; [PERSON_NAME] . on ( 'scroll' , ScrollTrigger . update ) ; gsap . ticker .…" at bounding box center [727, 360] width 971 height 537
click at [294, 333] on div "}) ; lenis . on ( 'scroll' , ScrollTrigger . update ) ; gsap . ticker . add (( …" at bounding box center [727, 362] width 971 height 553
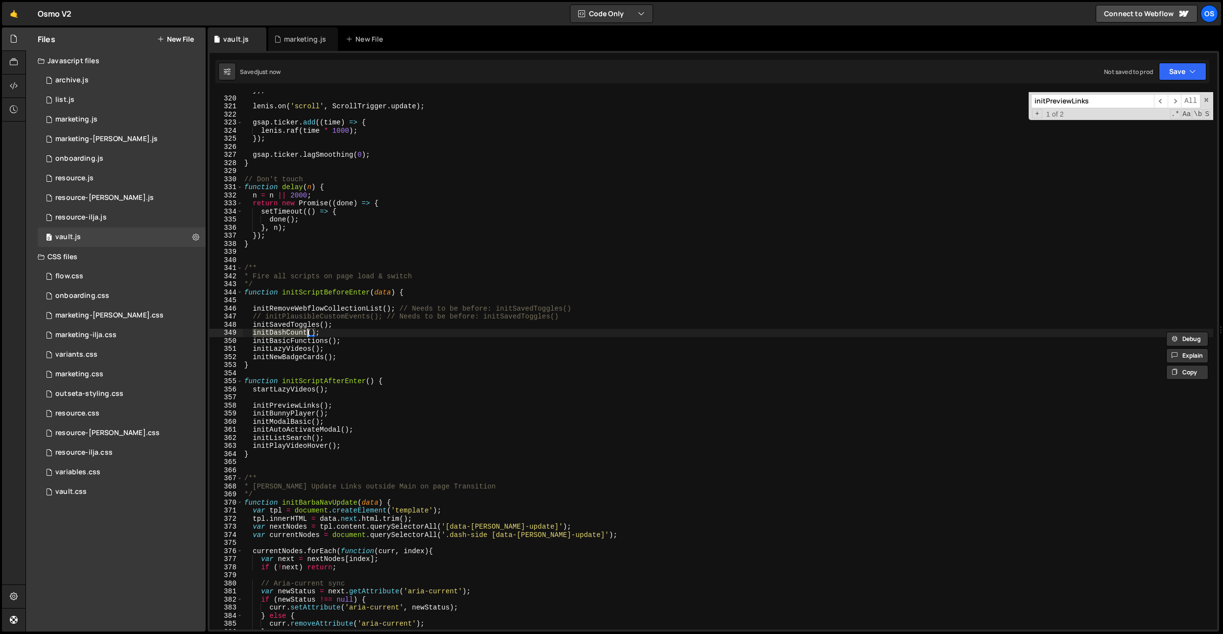
click at [398, 345] on div "}) ; lenis . on ( 'scroll' , ScrollTrigger . update ) ; gsap . ticker . add (( …" at bounding box center [727, 362] width 971 height 553
type textarea "initLazyVideos();"
paste input "DashCount"
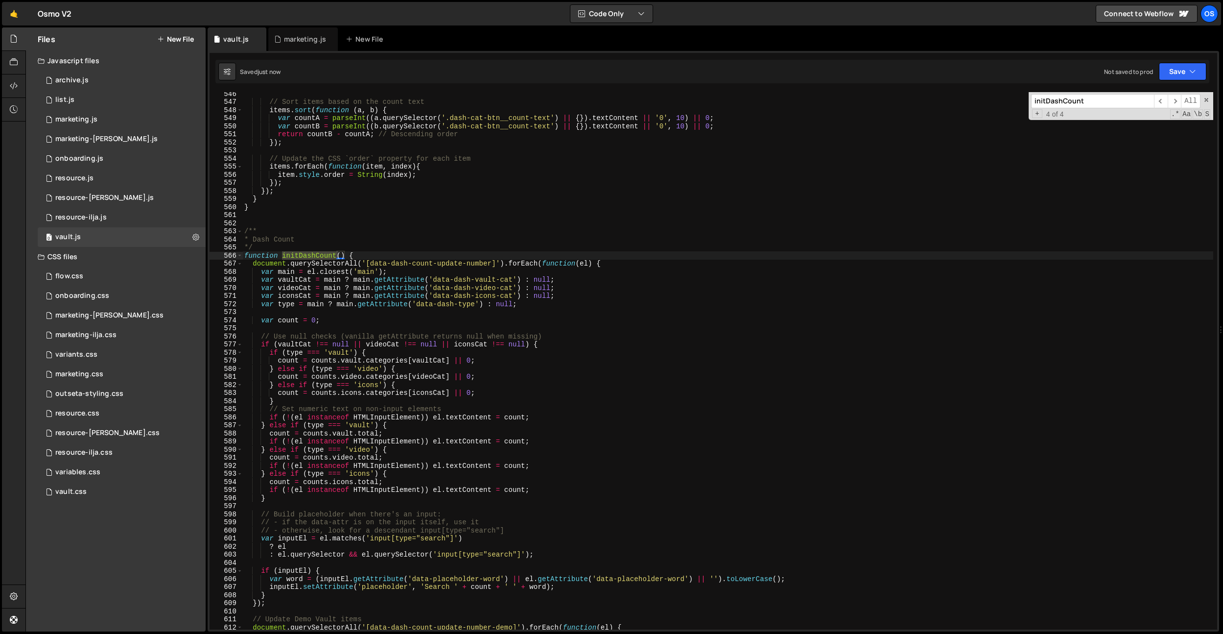
scroll to position [3380, 0]
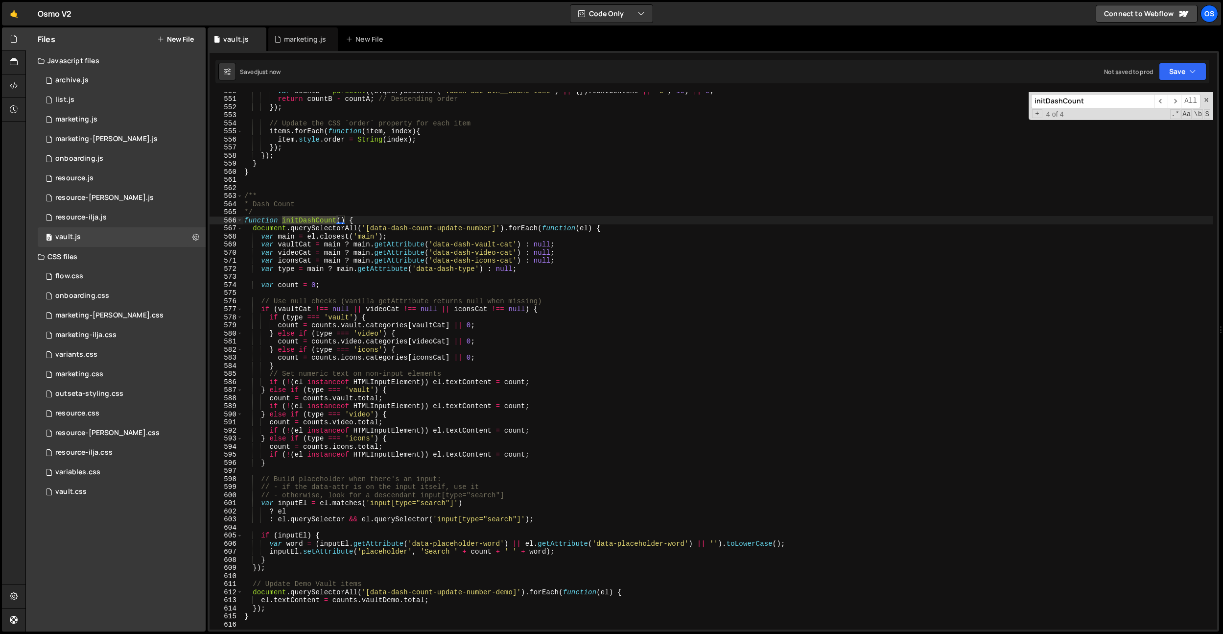
type input "initDashCount"
click at [480, 354] on div "var countB = parseInt (( b . querySelector ( '.dash-cat-btn__count-text' ) || {…" at bounding box center [727, 363] width 971 height 553
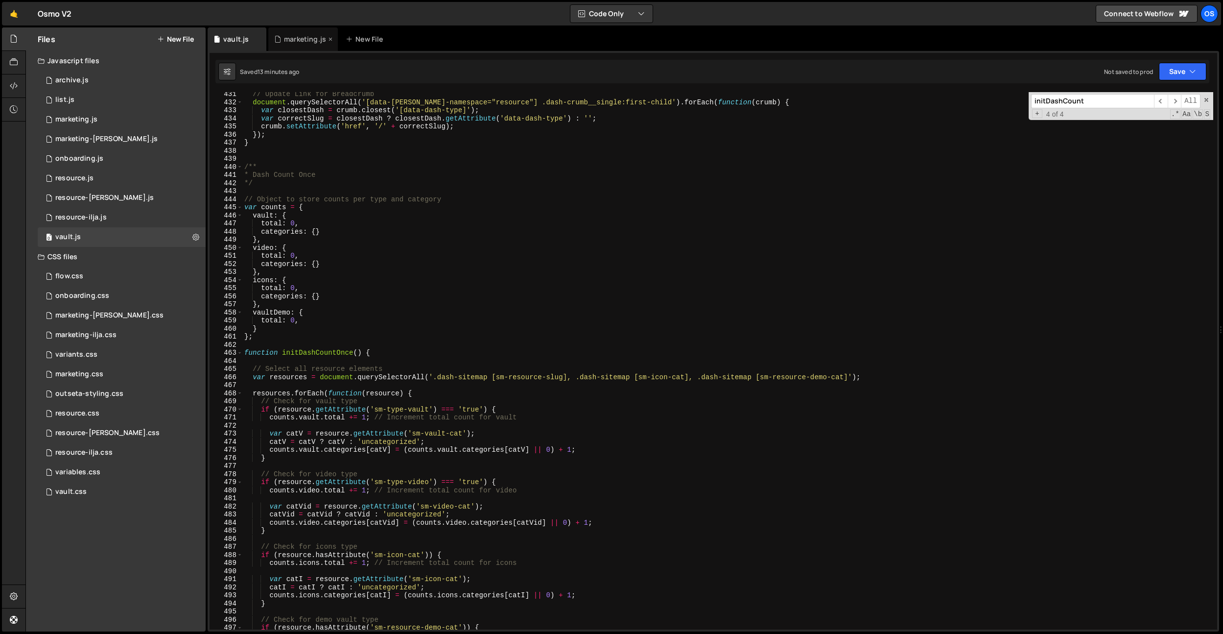
scroll to position [2645, 0]
drag, startPoint x: 289, startPoint y: 33, endPoint x: 303, endPoint y: 62, distance: 32.2
click at [289, 33] on div "marketing.js" at bounding box center [303, 39] width 70 height 24
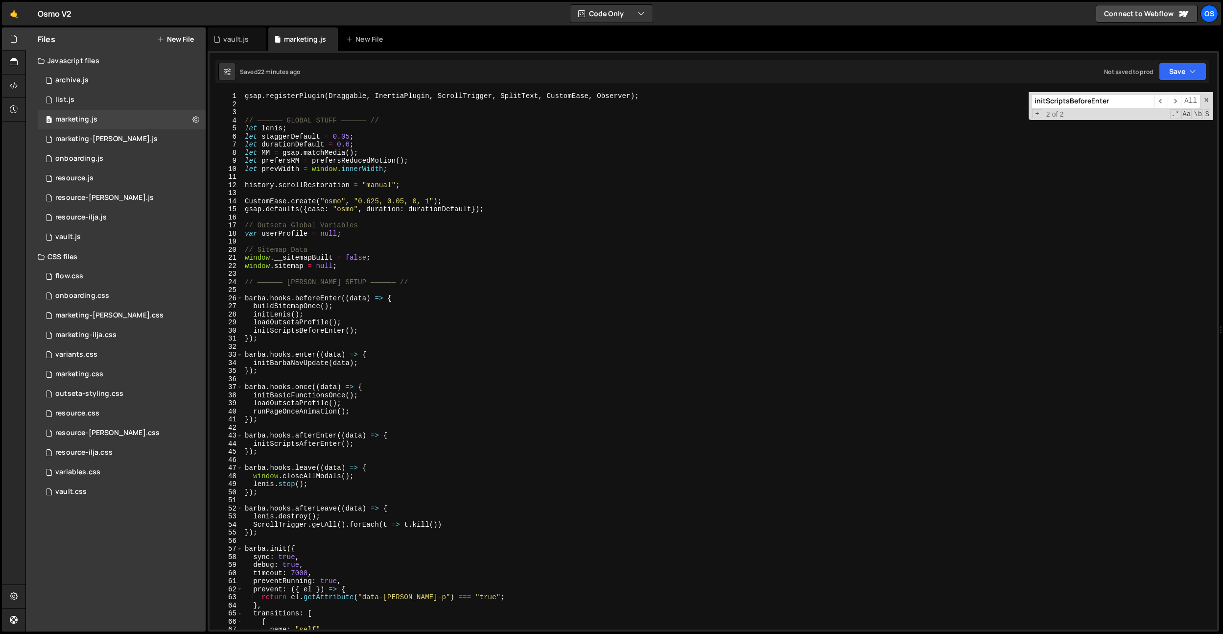
scroll to position [0, 0]
drag, startPoint x: 238, startPoint y: 38, endPoint x: 362, endPoint y: 205, distance: 207.6
click at [238, 38] on div "vault.js" at bounding box center [235, 39] width 25 height 10
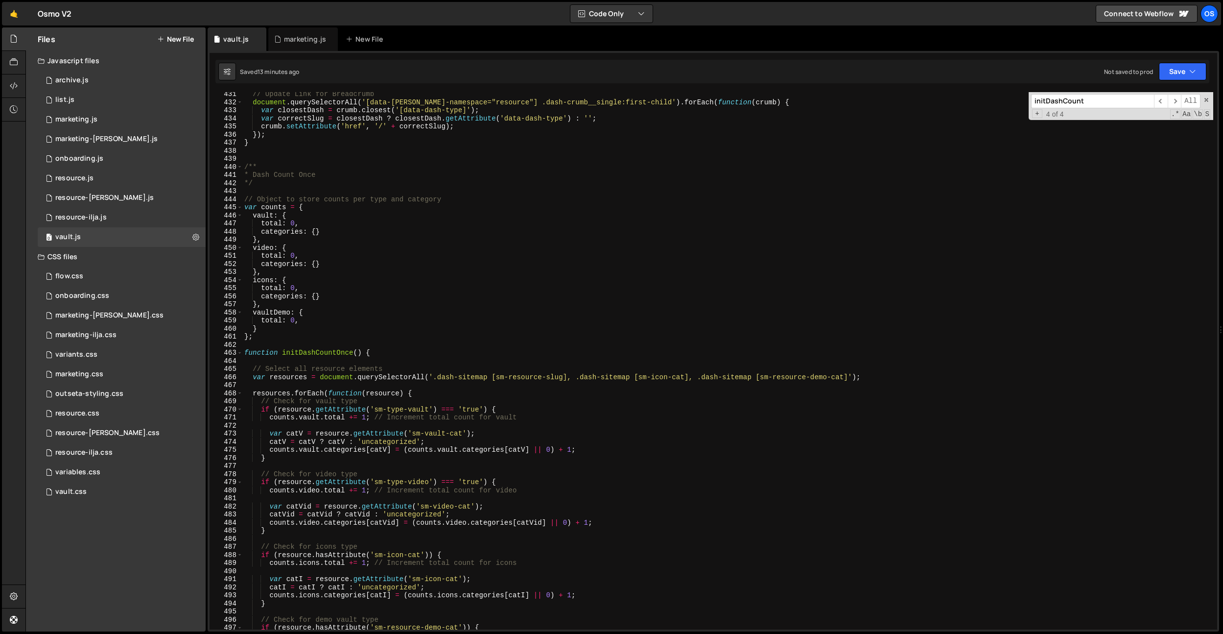
type textarea "categories: {}"
click at [404, 266] on div "// Update Link for Breadcrumb document . querySelectorAll ( '[data-barba-namesp…" at bounding box center [727, 366] width 971 height 553
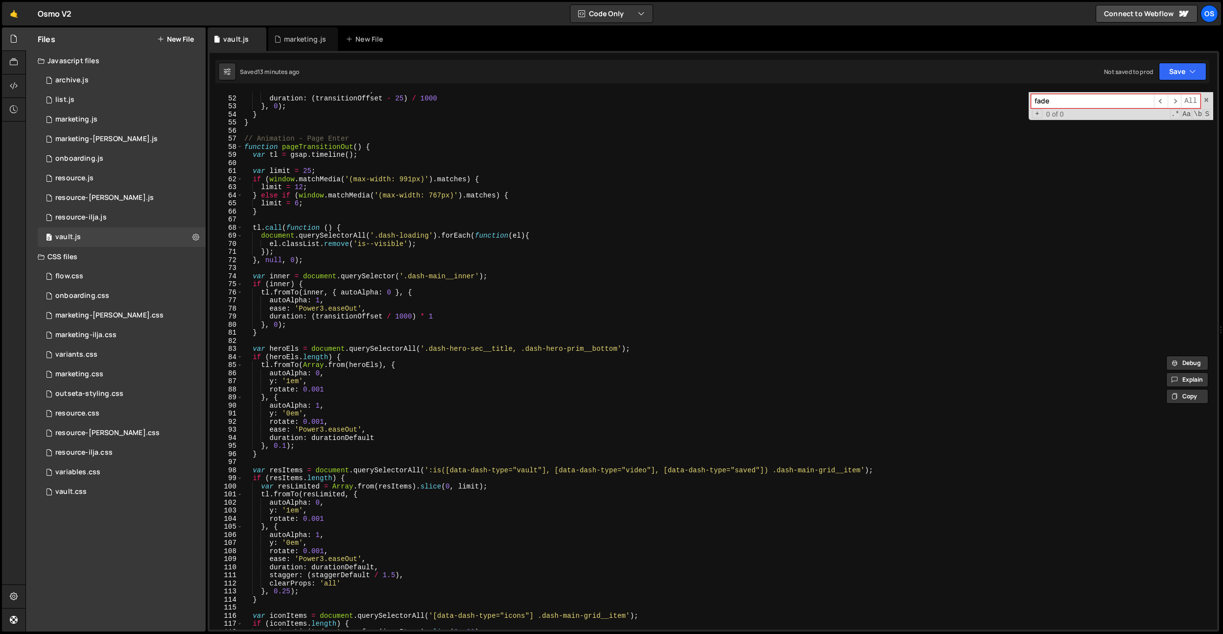
scroll to position [307, 0]
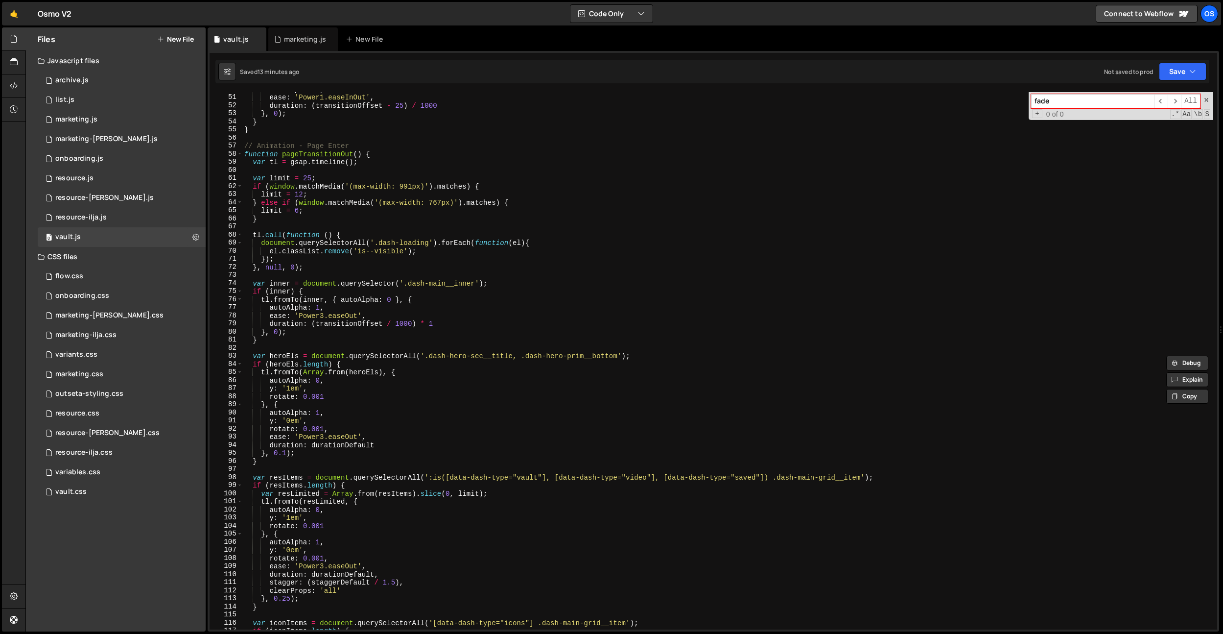
type input "fade"
click at [353, 331] on div "autoAlpha : 0 , ease : 'Power1.easeInOut' , duration : ( transitionOffset - 25 …" at bounding box center [727, 361] width 971 height 553
click at [357, 322] on div "autoAlpha : 0 , ease : 'Power1.easeInOut' , duration : ( transitionOffset - 25 …" at bounding box center [727, 361] width 971 height 553
click at [368, 299] on div "autoAlpha : 0 , ease : 'Power1.easeInOut' , duration : ( transitionOffset - 25 …" at bounding box center [727, 361] width 971 height 553
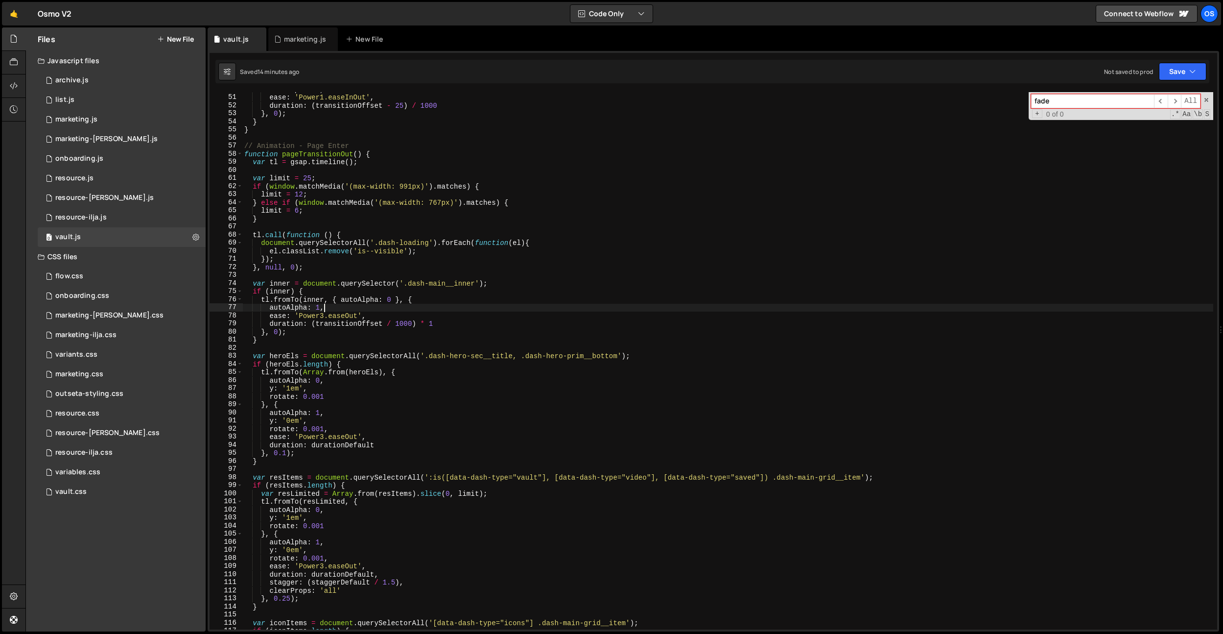
click at [369, 305] on div "autoAlpha : 0 , ease : 'Power1.easeInOut' , duration : ( transitionOffset - 25 …" at bounding box center [727, 361] width 971 height 553
type textarea "autoAlpha: 1,"
paste input "transitionOffset"
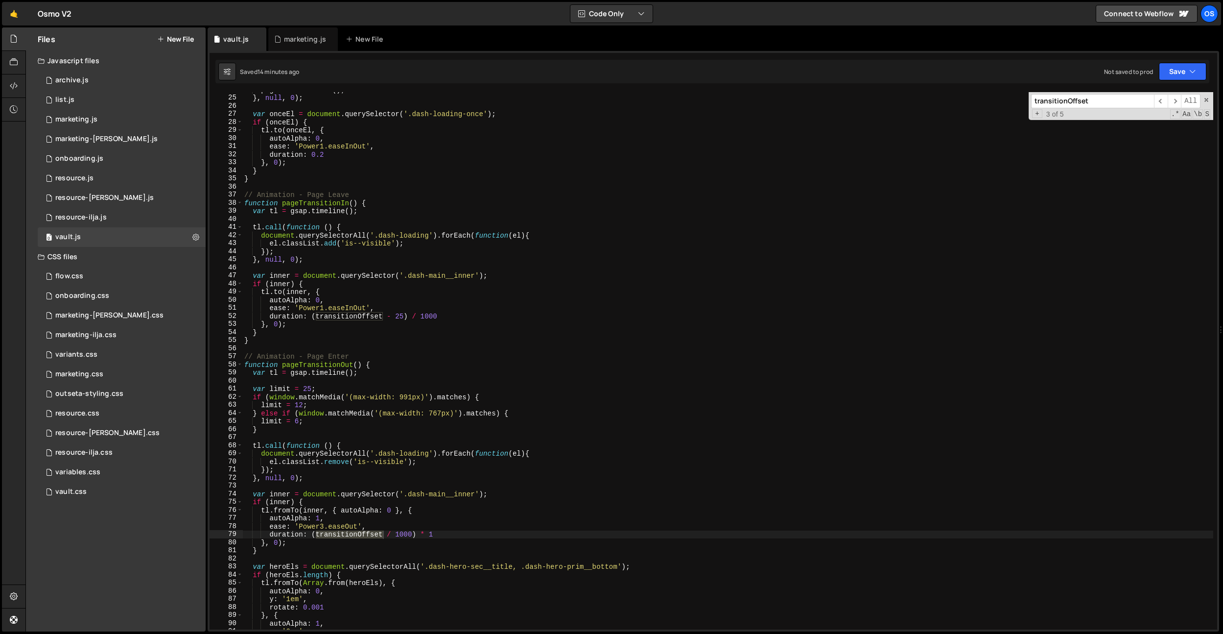
scroll to position [0, 0]
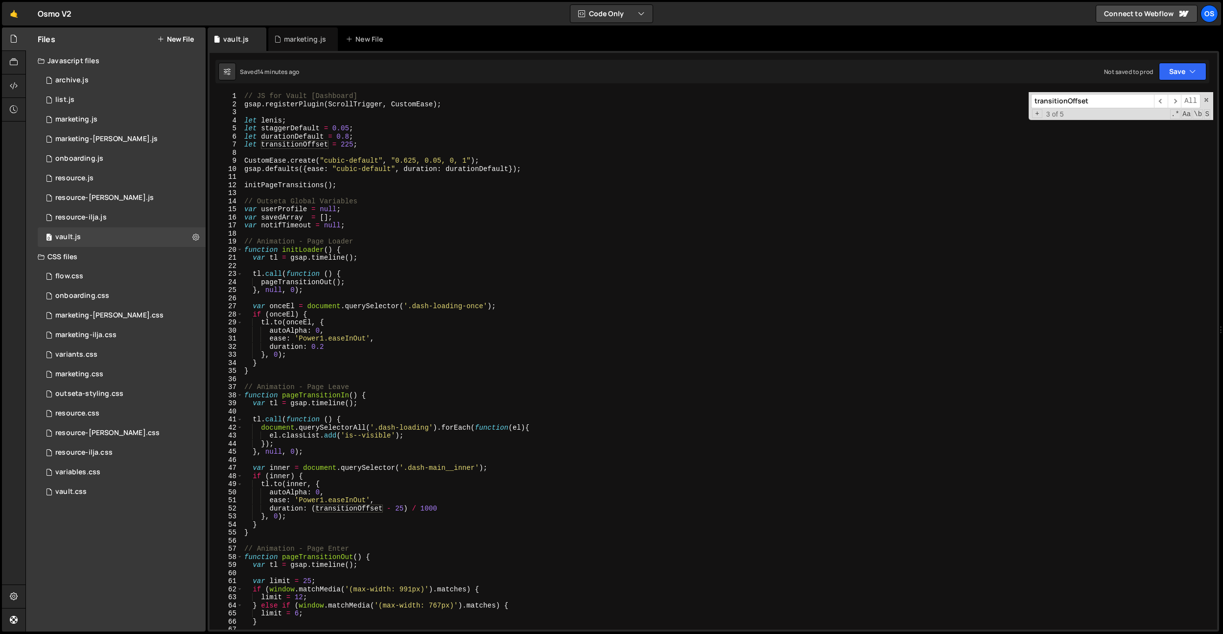
type input "transitionOffset"
click at [349, 146] on div "// JS for Vault [Dashboard] gsap . registerPlugin ( ScrollTrigger , CustomEase …" at bounding box center [727, 368] width 971 height 553
click at [1059, 105] on input "transitionOffset" at bounding box center [1092, 101] width 123 height 14
type textarea "ease: 'Power1.easeInOut',"
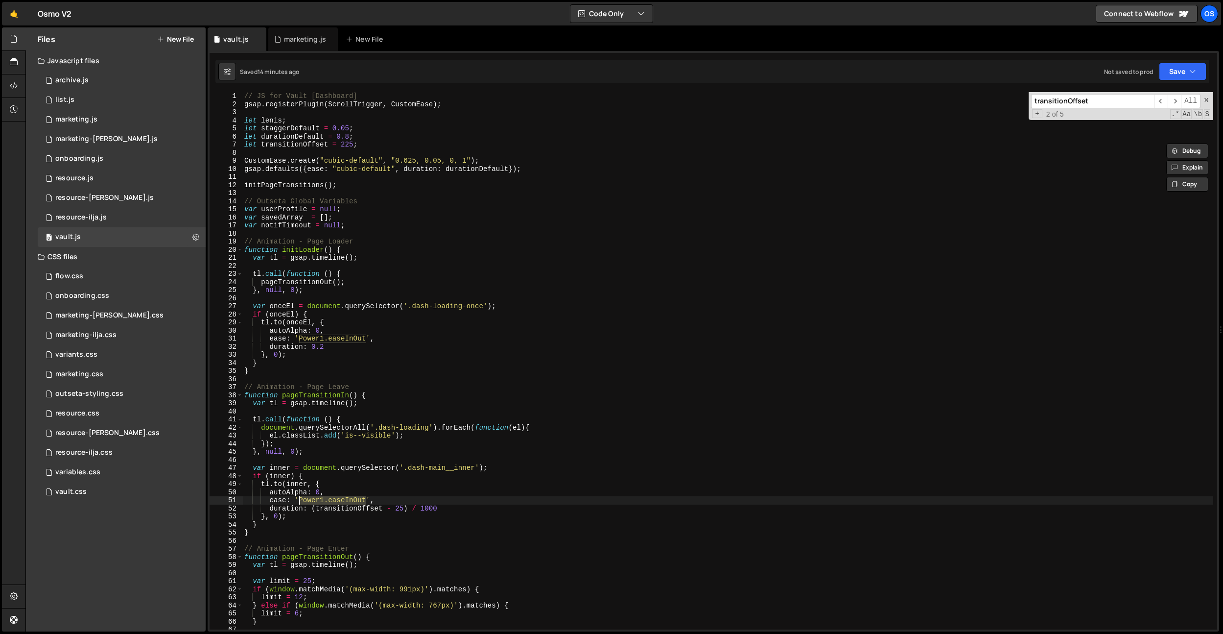
drag, startPoint x: 365, startPoint y: 498, endPoint x: 301, endPoint y: 501, distance: 64.2
click at [301, 501] on div "// JS for Vault [Dashboard] gsap . registerPlugin ( ScrollTrigger , CustomEase …" at bounding box center [727, 368] width 971 height 553
click at [291, 35] on div "marketing.js" at bounding box center [305, 39] width 42 height 10
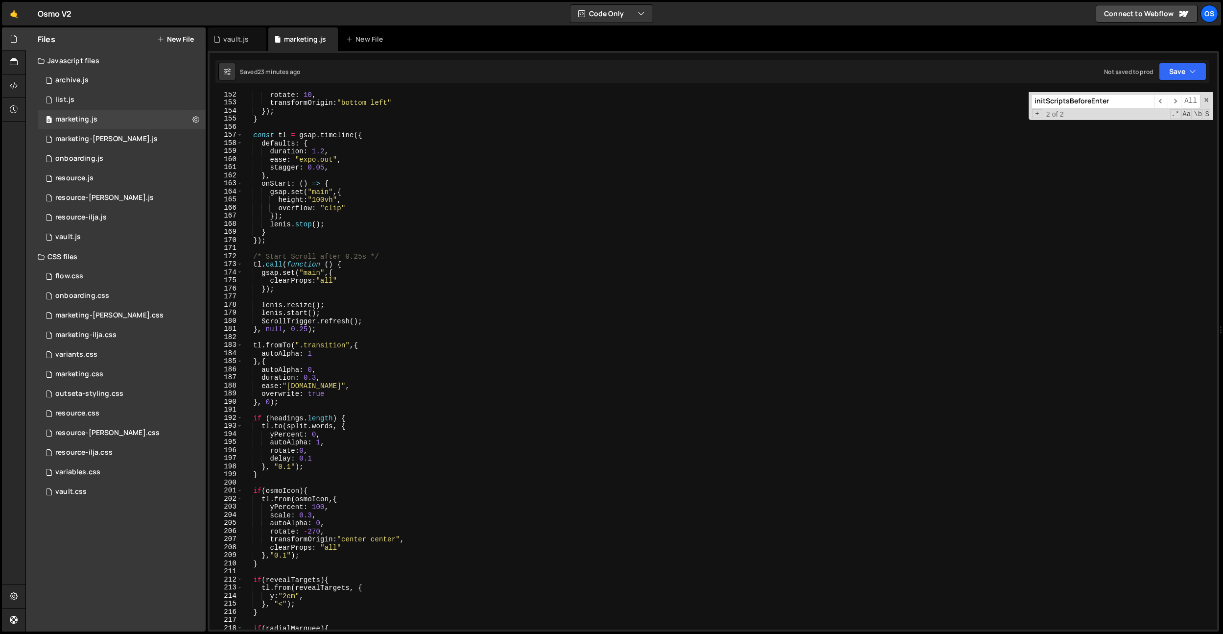
scroll to position [676, 0]
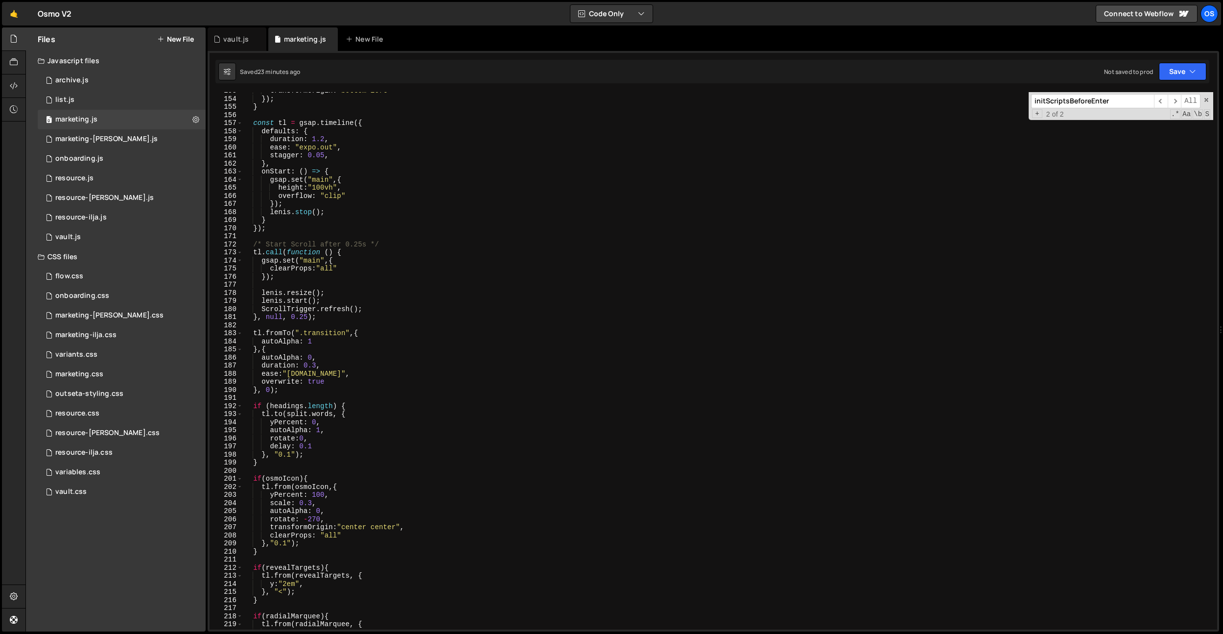
click at [346, 332] on div "transformOrigin : "bottom left" }) ; } const tl = gsap . timeline ({ defaults :…" at bounding box center [728, 363] width 970 height 553
click at [323, 373] on div "transformOrigin : "bottom left" }) ; } const tl = gsap . timeline ({ defaults :…" at bounding box center [728, 363] width 970 height 553
click at [319, 366] on div "transformOrigin : "bottom left" }) ; } const tl = gsap . timeline ({ defaults :…" at bounding box center [728, 363] width 970 height 553
type textarea "duration: 0.225,"
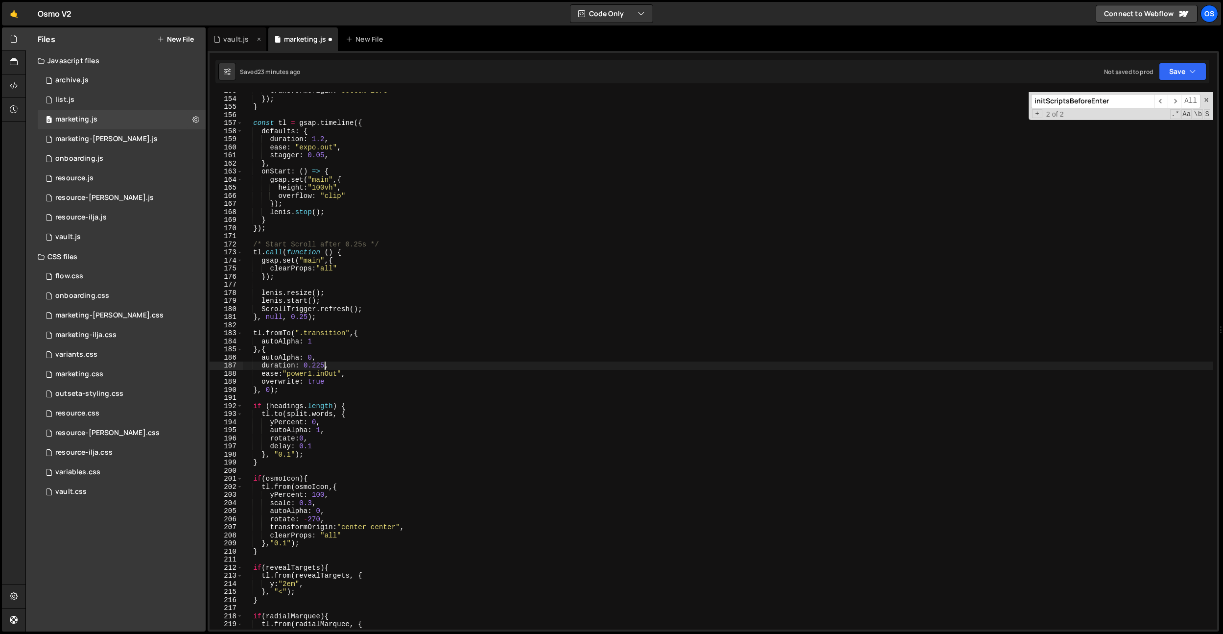
click at [239, 43] on div "vault.js" at bounding box center [235, 39] width 25 height 10
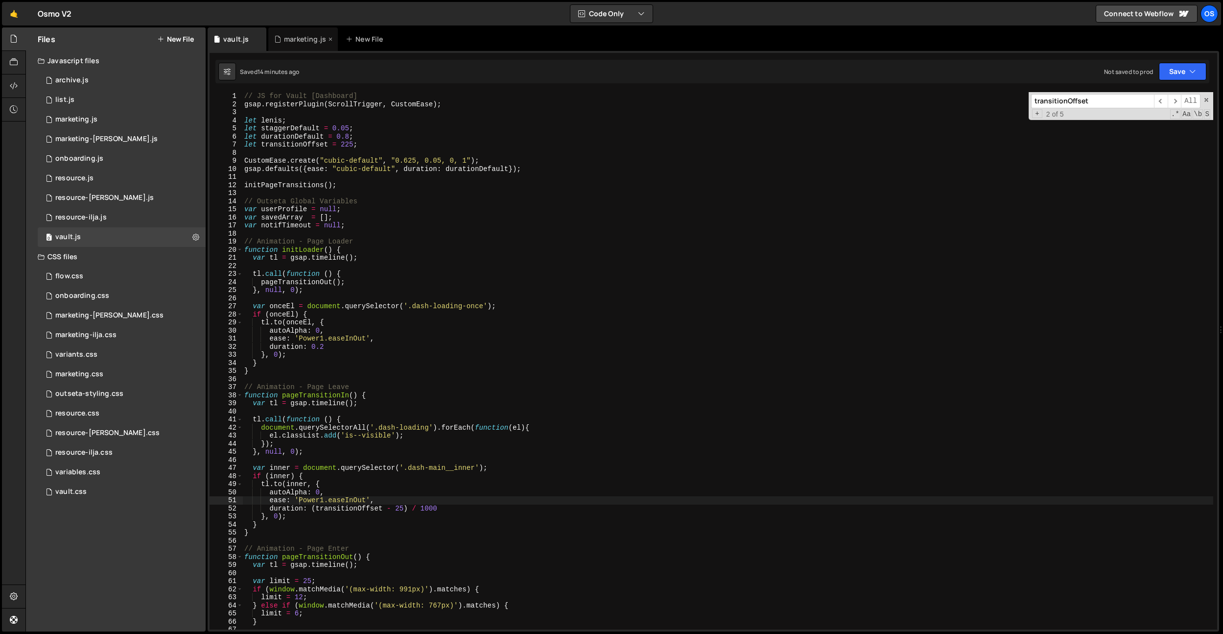
click at [310, 45] on div "marketing.js" at bounding box center [303, 39] width 70 height 24
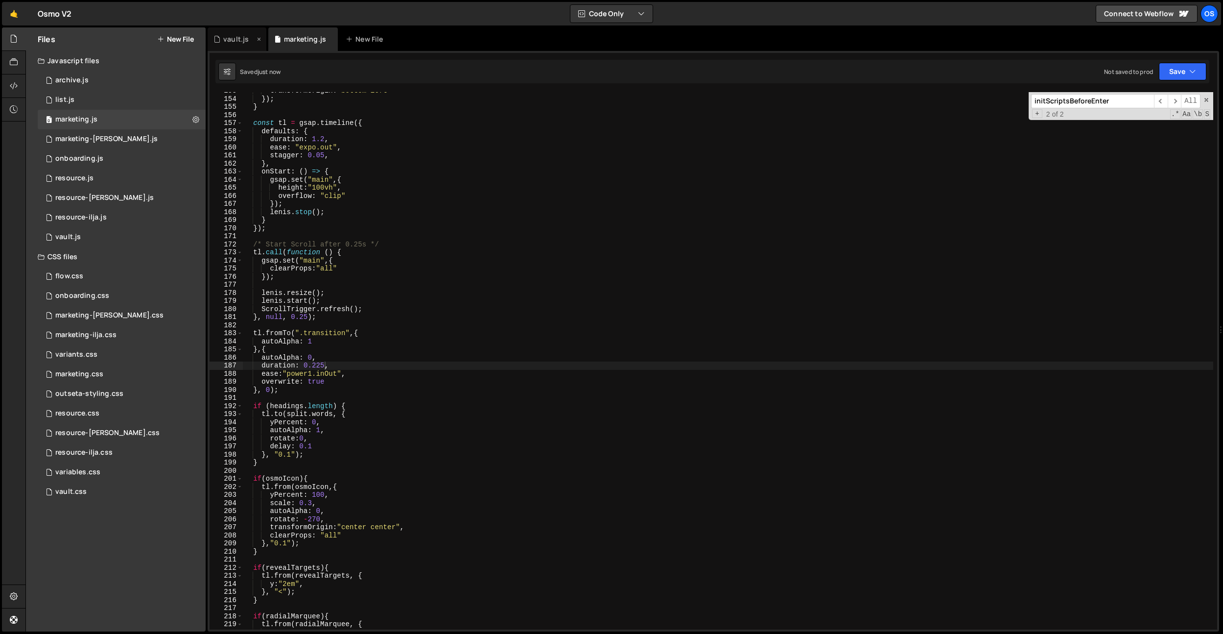
click at [243, 41] on div "vault.js" at bounding box center [235, 39] width 25 height 10
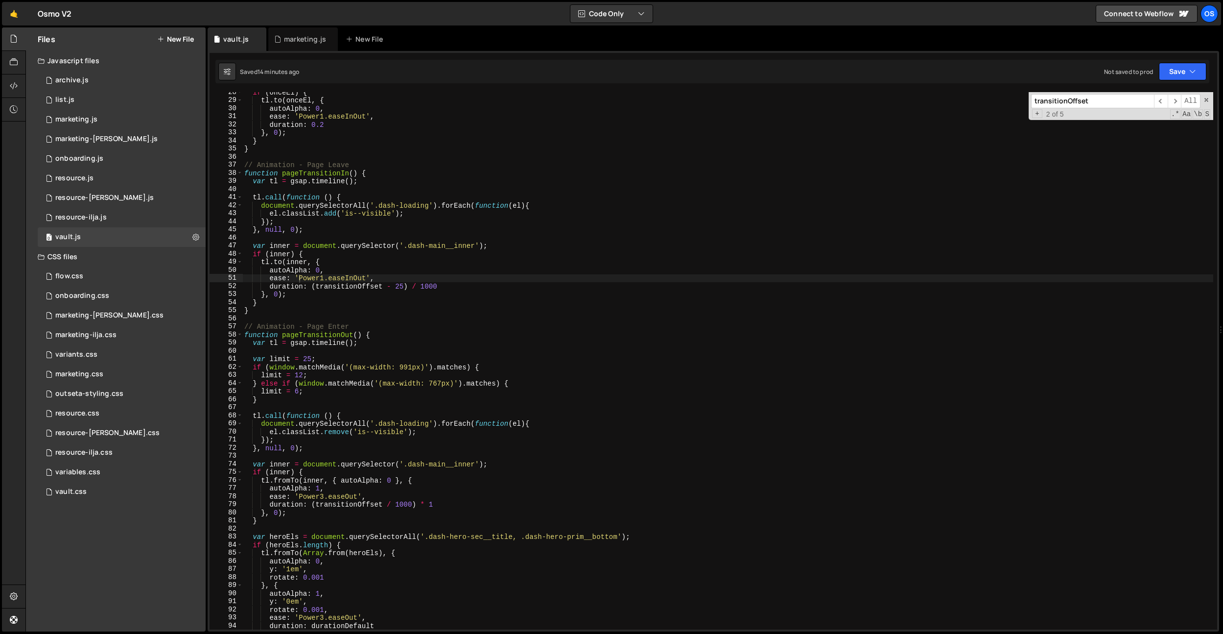
scroll to position [172, 0]
type textarea "ease: 'Power3.easeOut',"
drag, startPoint x: 356, startPoint y: 494, endPoint x: 300, endPoint y: 494, distance: 56.3
click at [300, 494] on div "if ( onceEl ) { tl . to ( onceEl , { autoAlpha : 0 , ease : 'Power1.easeInOut' …" at bounding box center [727, 361] width 971 height 553
click at [307, 35] on div "marketing.js" at bounding box center [305, 39] width 42 height 10
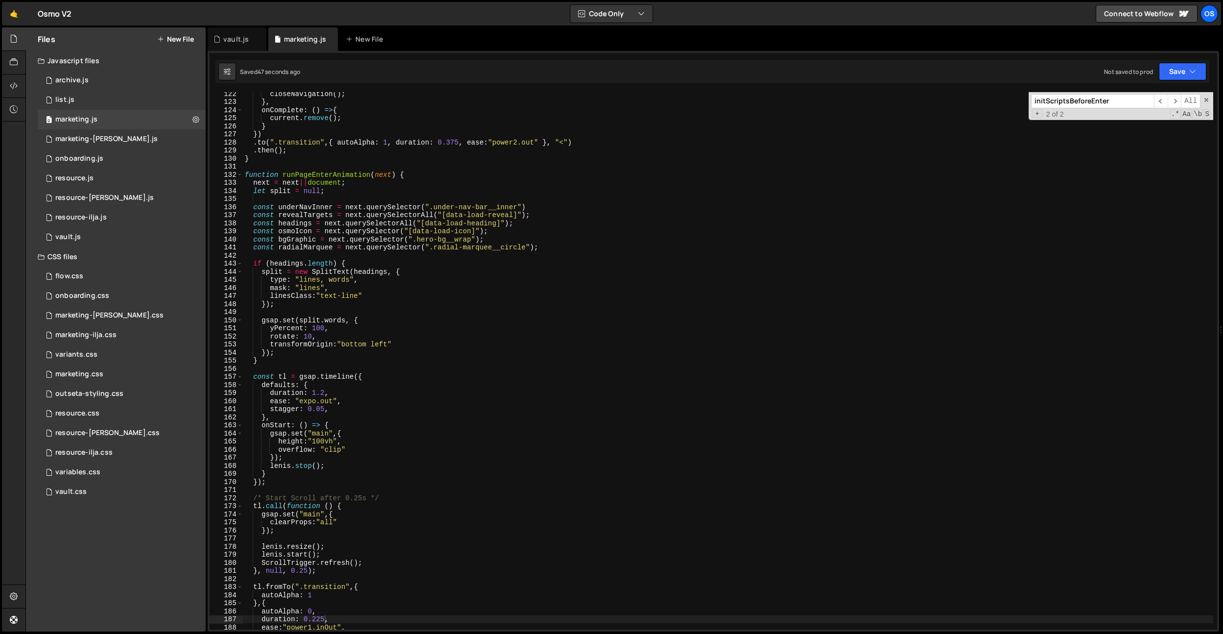
scroll to position [563, 0]
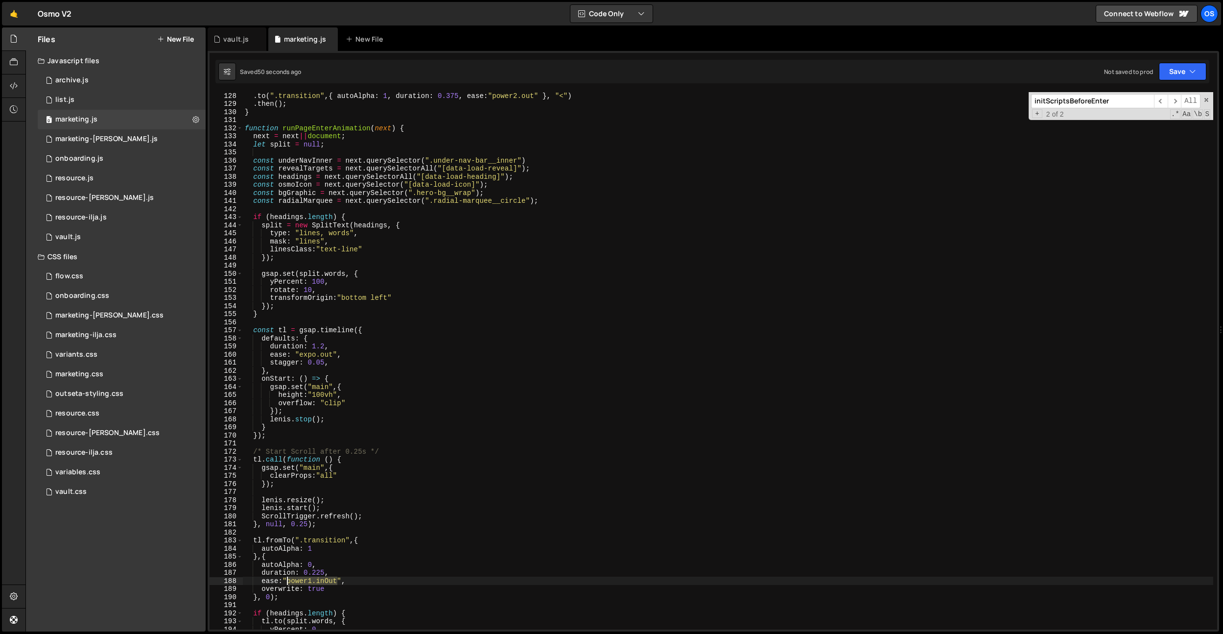
drag, startPoint x: 338, startPoint y: 581, endPoint x: 288, endPoint y: 581, distance: 49.9
click at [288, 581] on div ". to ( ".transition" , { autoAlpha : 1 , duration : 0.375 , ease : "power2.out"…" at bounding box center [728, 368] width 970 height 553
paste textarea "Power3.ease"
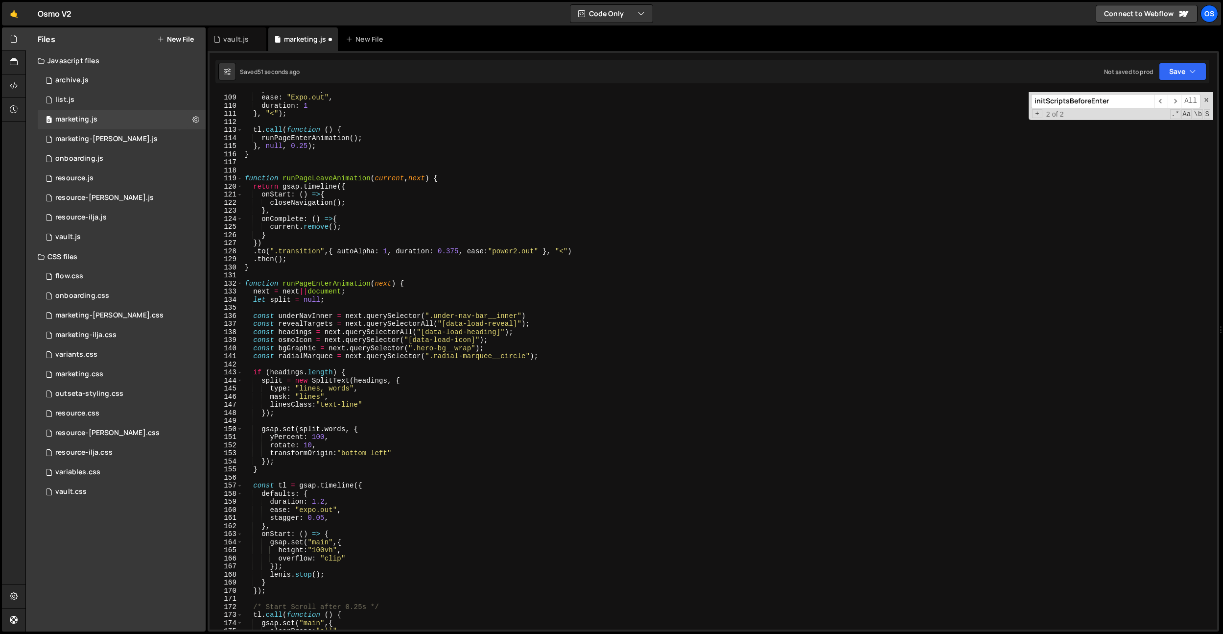
scroll to position [477, 0]
click at [516, 253] on div "yPercent : - 125 , ease : "Expo.out" , duration : 1 } , "<" ) ; tl . call ( fun…" at bounding box center [728, 361] width 970 height 553
click at [523, 253] on div "yPercent : - 125 , ease : "Expo.out" , duration : 1 } , "<" ) ; tl . call ( fun…" at bounding box center [728, 361] width 970 height 553
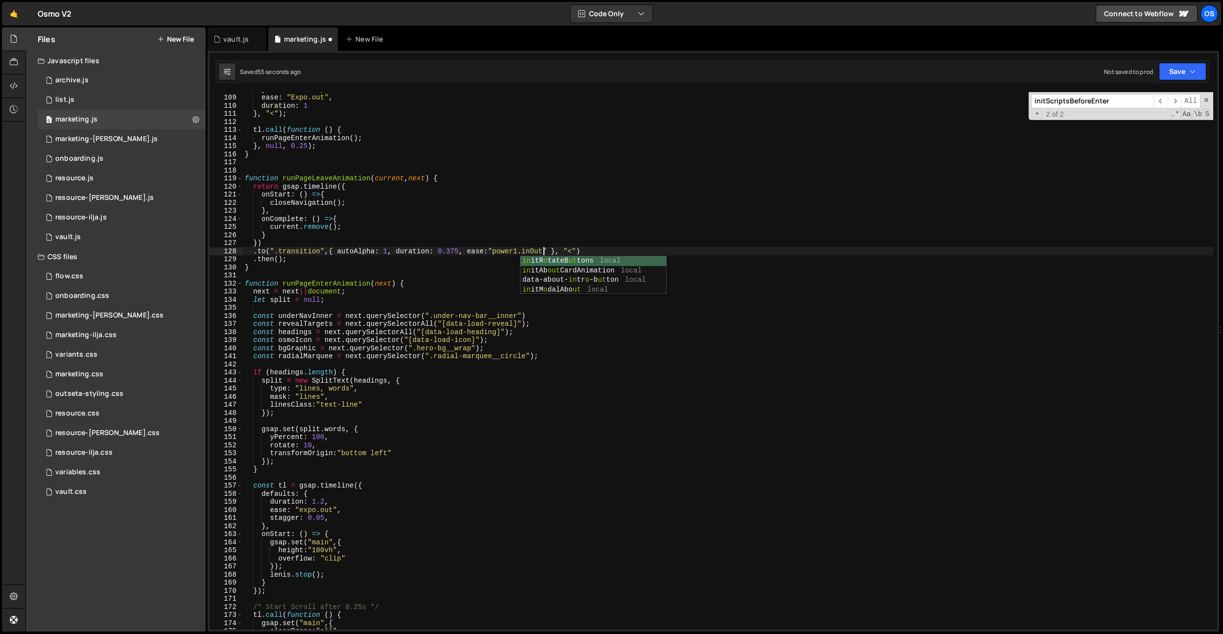
click at [439, 241] on div "yPercent : - 125 , ease : "Expo.out" , duration : 1 } , "<" ) ; tl . call ( fun…" at bounding box center [728, 361] width 970 height 553
click at [441, 250] on div "yPercent : - 125 , ease : "Expo.out" , duration : 1 } , "<" ) ; tl . call ( fun…" at bounding box center [728, 361] width 970 height 553
click at [453, 254] on div "yPercent : - 125 , ease : "Expo.out" , duration : 1 } , "<" ) ; tl . call ( fun…" at bounding box center [728, 361] width 970 height 553
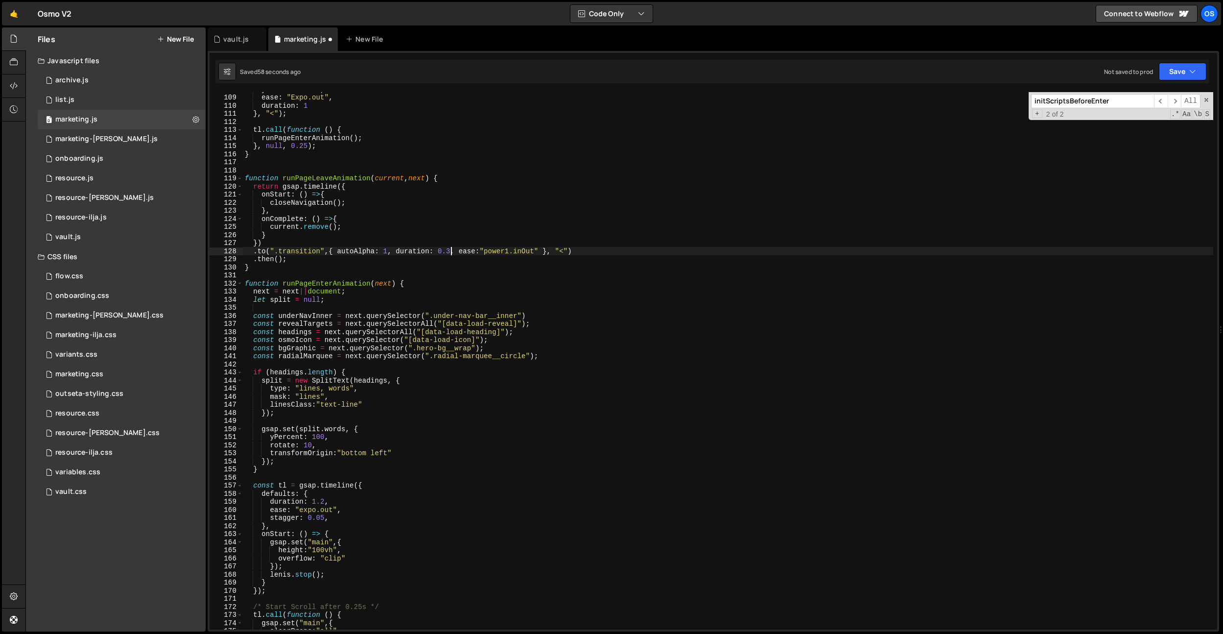
scroll to position [0, 14]
type textarea ".to(".transition",{ autoAlpha: 1, duration: 0.225, ease:"power1.inOut" }, "<")"
click at [459, 277] on div "yPercent : - 125 , ease : "Expo.out" , duration : 1 } , "<" ) ; tl . call ( fun…" at bounding box center [728, 361] width 970 height 553
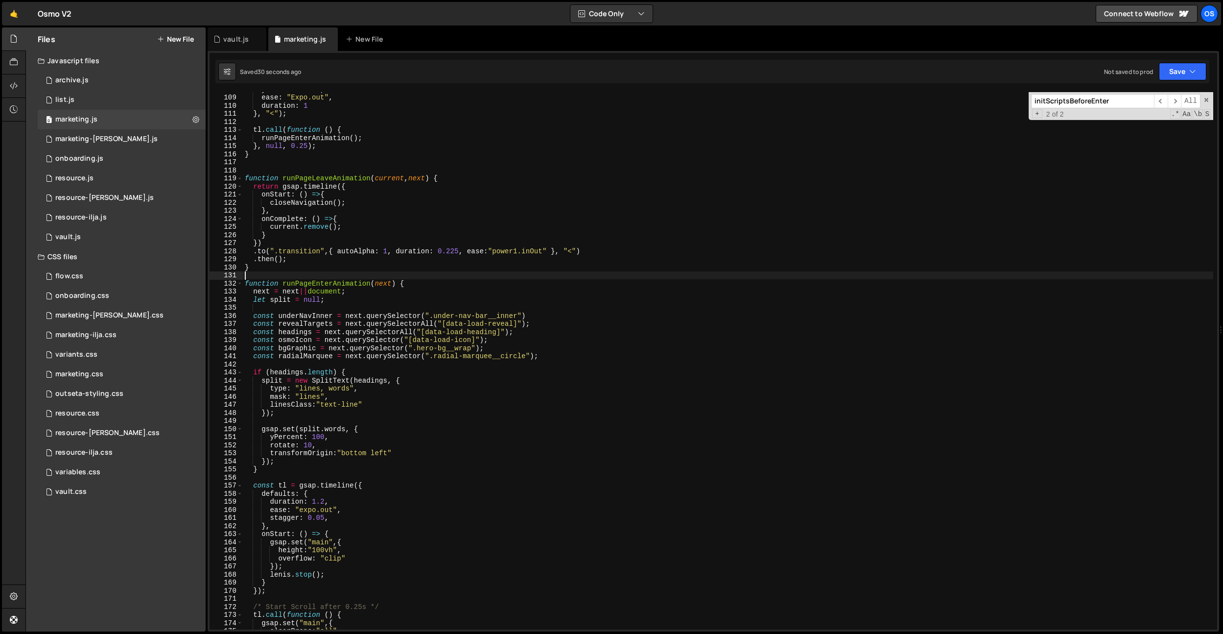
drag, startPoint x: 433, startPoint y: 262, endPoint x: 440, endPoint y: 260, distance: 7.3
click at [433, 262] on div "yPercent : - 125 , ease : "Expo.out" , duration : 1 } , "<" ) ; tl . call ( fun…" at bounding box center [728, 361] width 970 height 553
click at [458, 252] on div "yPercent : - 125 , ease : "Expo.out" , duration : 1 } , "<" ) ; tl . call ( fun…" at bounding box center [728, 361] width 970 height 553
click at [453, 252] on div "yPercent : - 125 , ease : "Expo.out" , duration : 1 } , "<" ) ; tl . call ( fun…" at bounding box center [728, 361] width 970 height 553
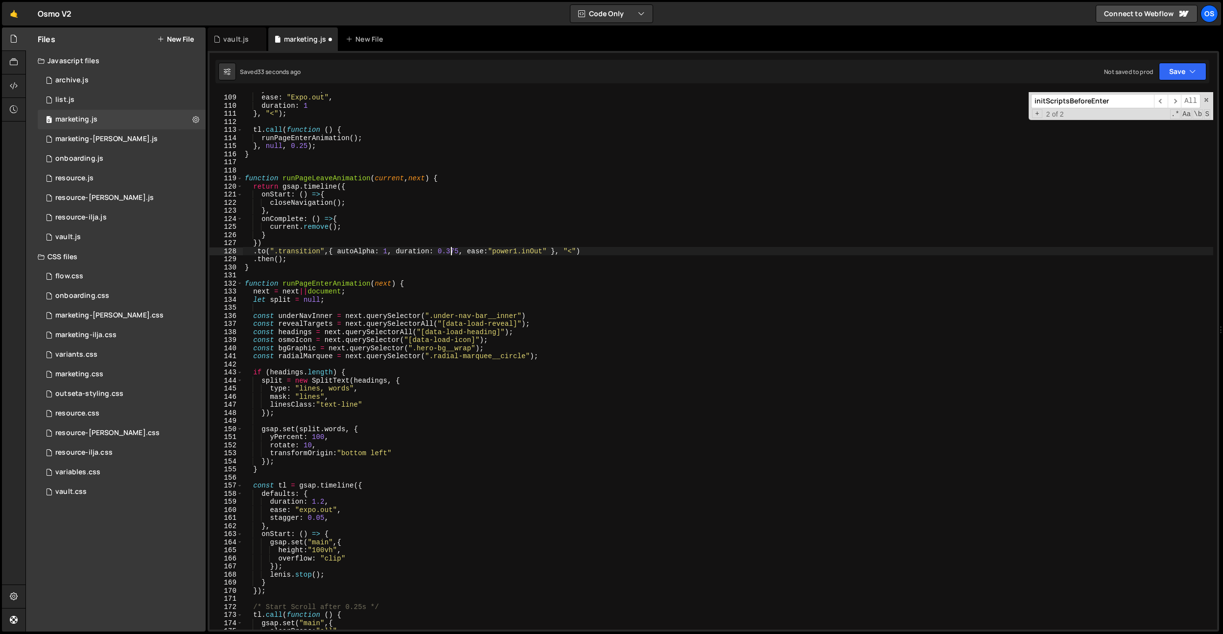
click at [453, 252] on div "yPercent : - 125 , ease : "Expo.out" , duration : 1 } , "<" ) ; tl . call ( fun…" at bounding box center [728, 361] width 970 height 553
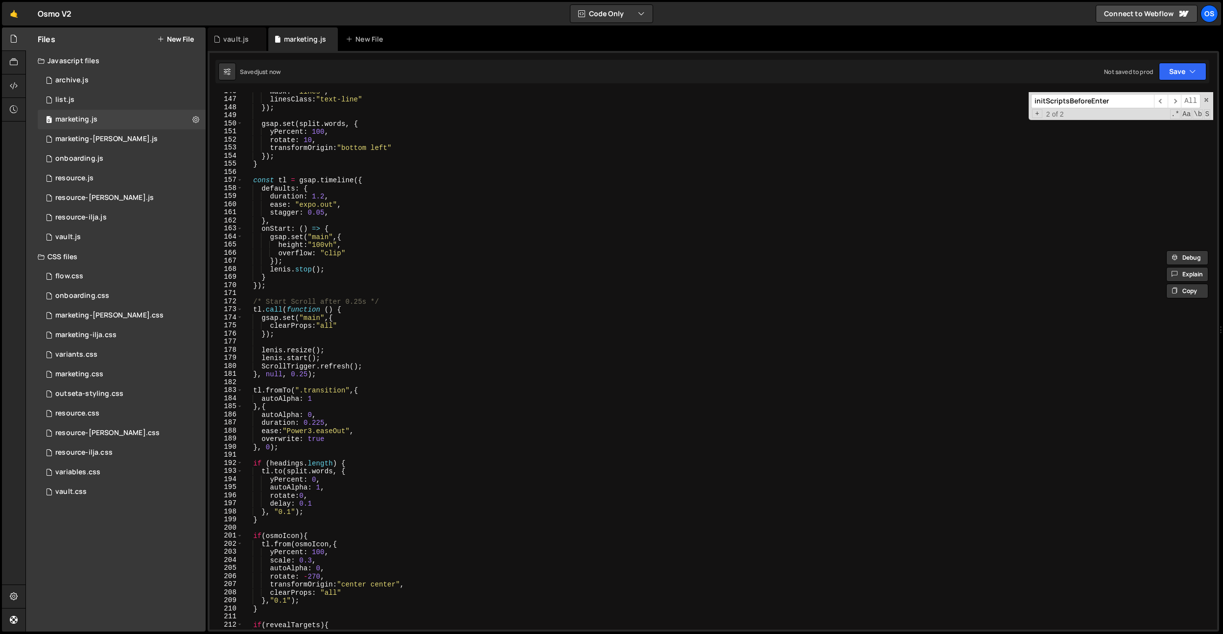
scroll to position [645, 0]
click at [389, 420] on div "mask : "lines" , linesClass : "text-line" }) ; gsap . set ( split . words , { y…" at bounding box center [728, 363] width 970 height 553
click at [311, 440] on div "mask : "lines" , linesClass : "text-line" }) ; gsap . set ( split . words , { y…" at bounding box center [728, 363] width 970 height 553
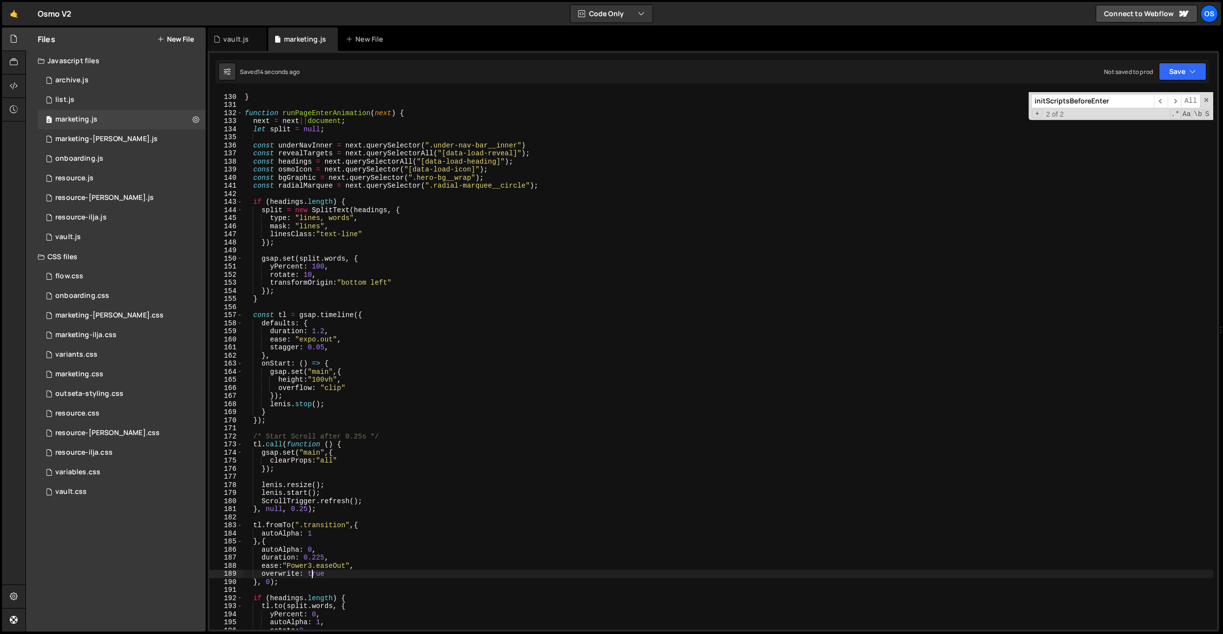
scroll to position [613, 0]
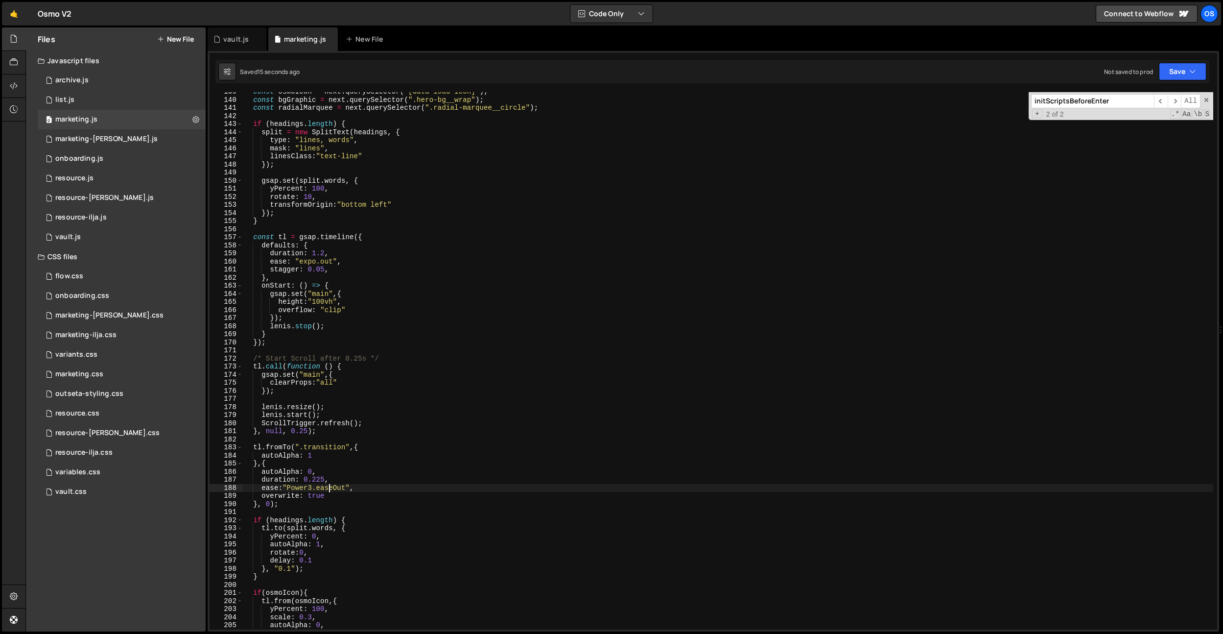
click at [331, 489] on div "const osmoIcon = next . querySelector ( "[data-load-icon]" ) ; const bgGraphic …" at bounding box center [728, 364] width 970 height 553
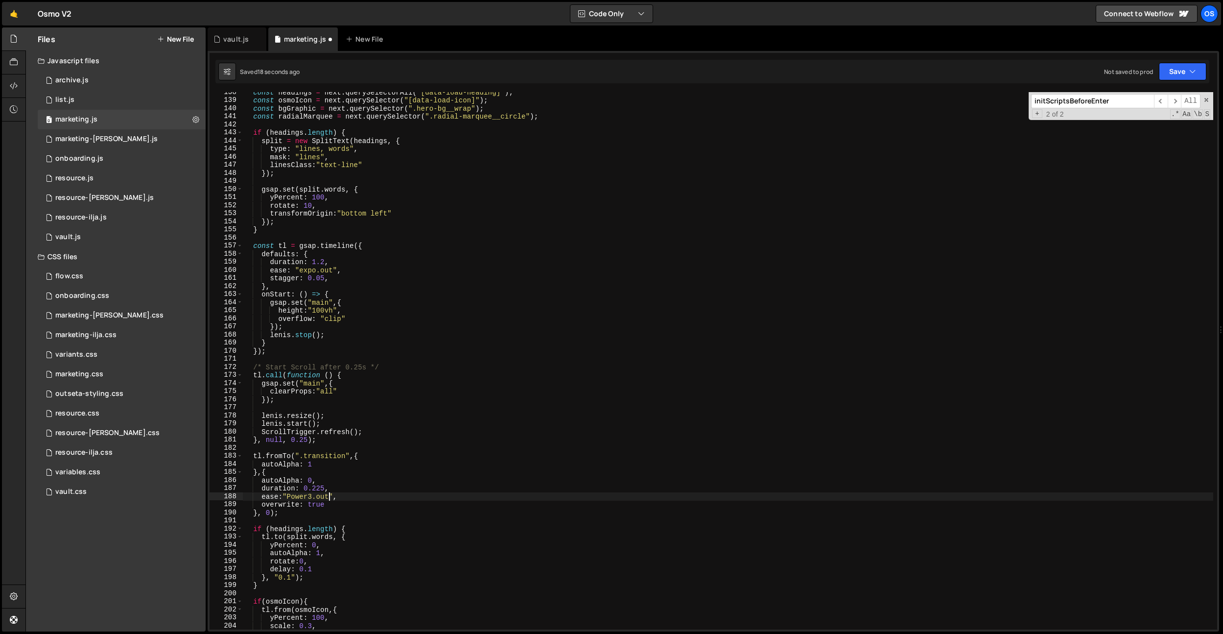
scroll to position [609, 0]
click at [297, 496] on div "const headings = next . querySelectorAll ( "[data-load-heading]" ) ; const osmo…" at bounding box center [728, 364] width 970 height 553
click at [330, 453] on div "const headings = next . querySelectorAll ( "[data-load-heading]" ) ; const osmo…" at bounding box center [728, 364] width 970 height 553
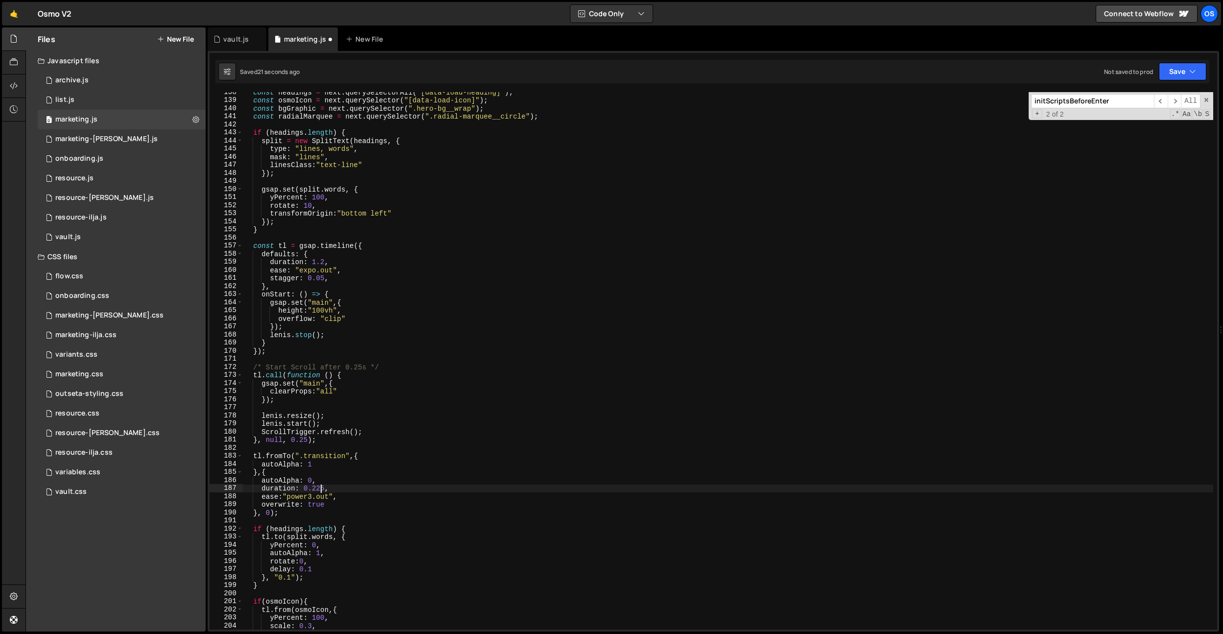
click at [322, 485] on div "const headings = next . querySelectorAll ( "[data-load-heading]" ) ; const osmo…" at bounding box center [728, 364] width 970 height 553
paste textarea "37"
click at [374, 479] on div "const headings = next . querySelectorAll ( "[data-load-heading]" ) ; const osmo…" at bounding box center [728, 364] width 970 height 553
click at [352, 392] on div "const headings = next . querySelectorAll ( "[data-load-heading]" ) ; const osmo…" at bounding box center [728, 364] width 970 height 553
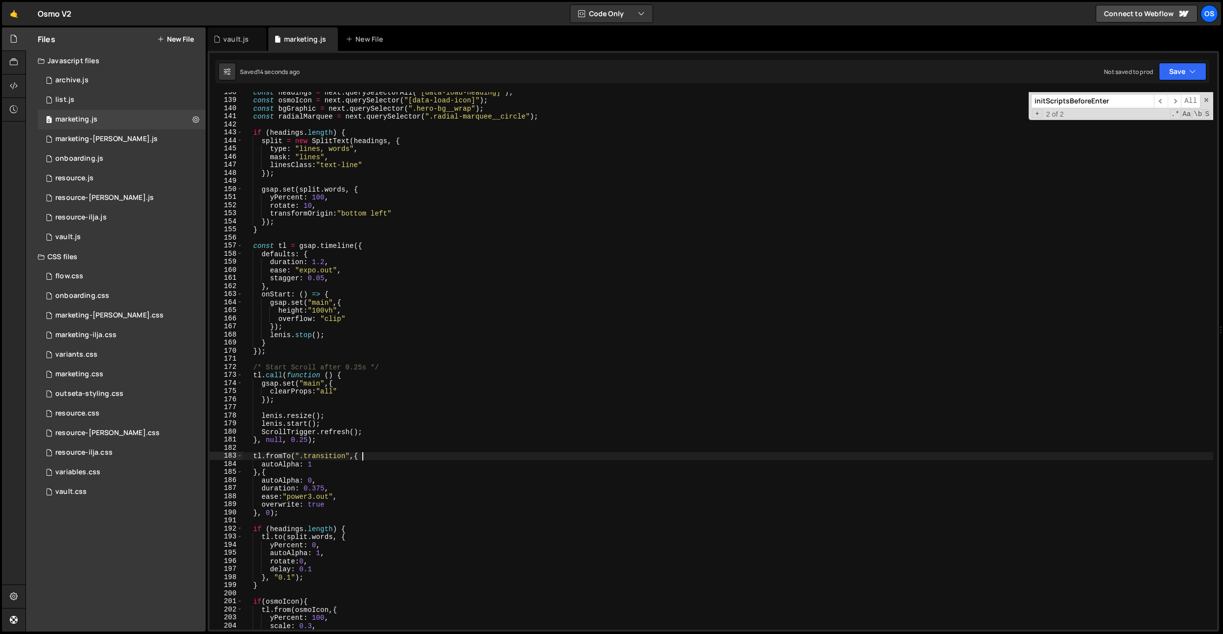
click at [375, 458] on div "const headings = next . querySelectorAll ( "[data-load-heading]" ) ; const osmo…" at bounding box center [728, 364] width 970 height 553
type textarea "tl.fromTo(".transition",{"
click at [321, 472] on div "const headings = next . querySelectorAll ( "[data-load-heading]" ) ; const osmo…" at bounding box center [728, 364] width 970 height 553
type textarea "},{"
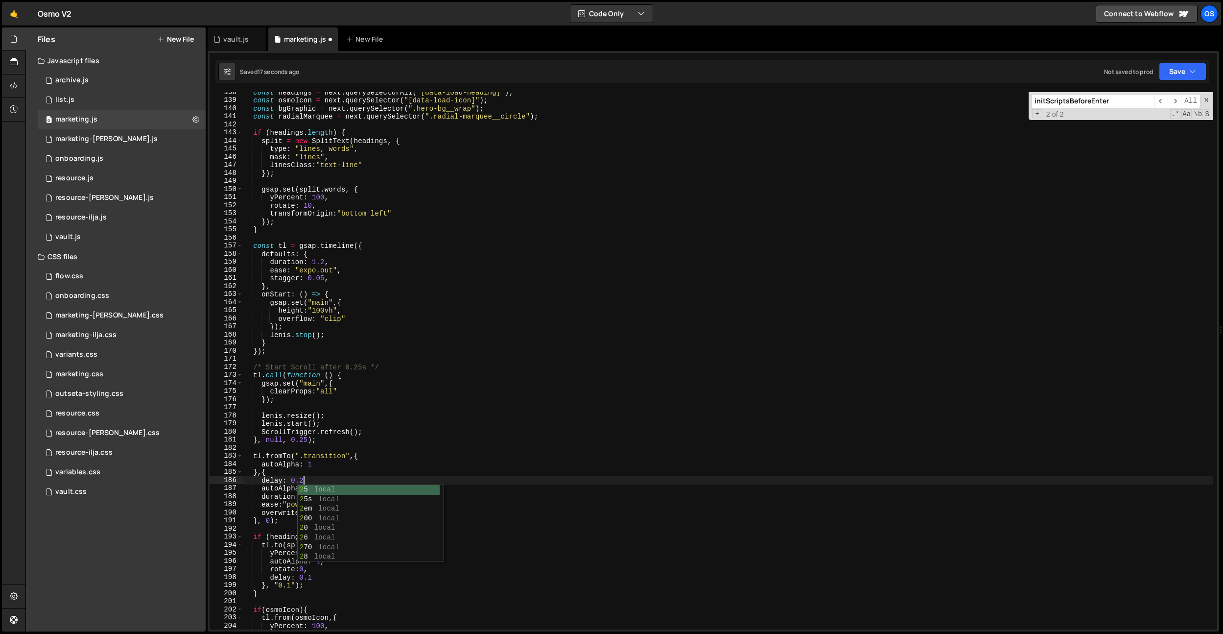
scroll to position [0, 3]
type textarea "delay: 0.2"
click at [315, 234] on div "const headings = next . querySelectorAll ( "[data-load-heading]" ) ; const osmo…" at bounding box center [728, 364] width 970 height 553
click at [309, 475] on div "const headings = next . querySelectorAll ( "[data-load-heading]" ) ; const osmo…" at bounding box center [728, 364] width 970 height 553
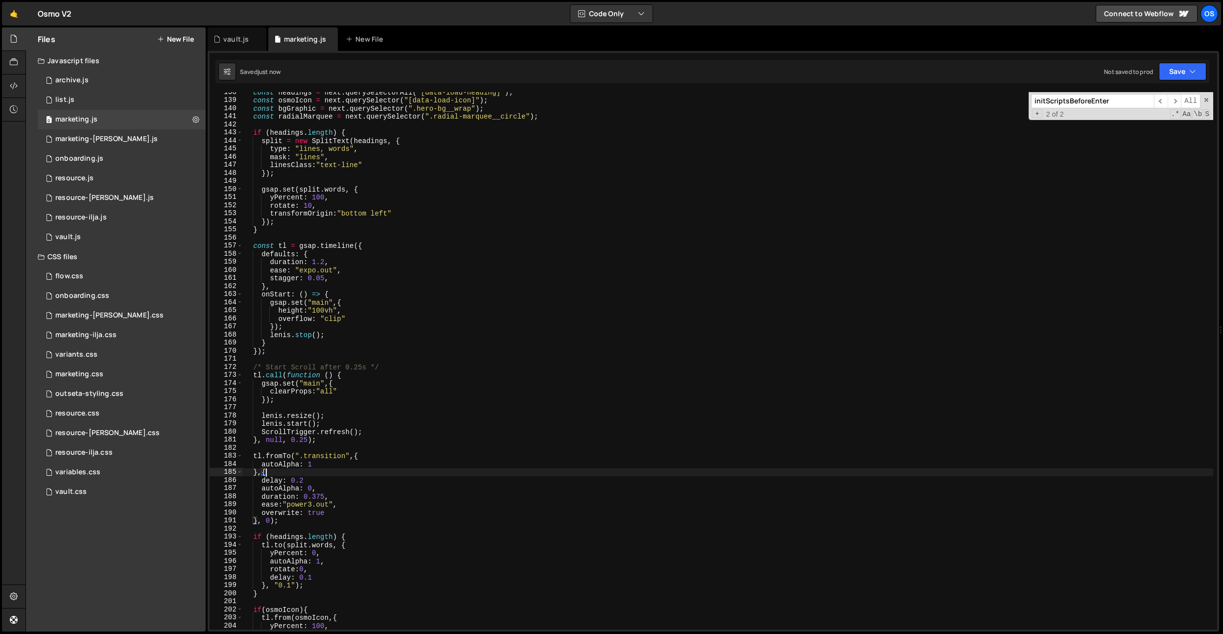
click at [309, 480] on div "const headings = next . querySelectorAll ( "[data-load-heading]" ) ; const osmo…" at bounding box center [728, 364] width 970 height 553
click at [316, 496] on div "const headings = next . querySelectorAll ( "[data-load-heading]" ) ; const osmo…" at bounding box center [728, 364] width 970 height 553
type textarea "duration: 0.5,"
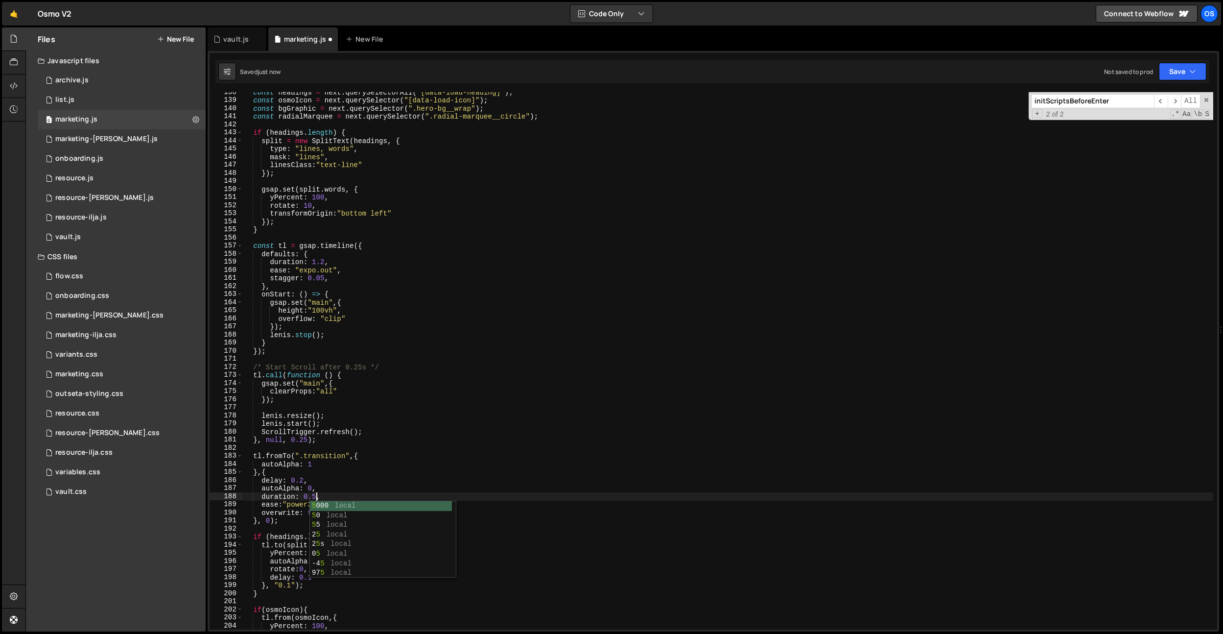
click at [344, 449] on div "const headings = next . querySelectorAll ( "[data-load-heading]" ) ; const osmo…" at bounding box center [728, 364] width 970 height 553
click at [312, 495] on div "const headings = next . querySelectorAll ( "[data-load-heading]" ) ; const osmo…" at bounding box center [728, 364] width 970 height 553
click at [307, 482] on div "const headings = next . querySelectorAll ( "[data-load-heading]" ) ; const osmo…" at bounding box center [728, 364] width 970 height 553
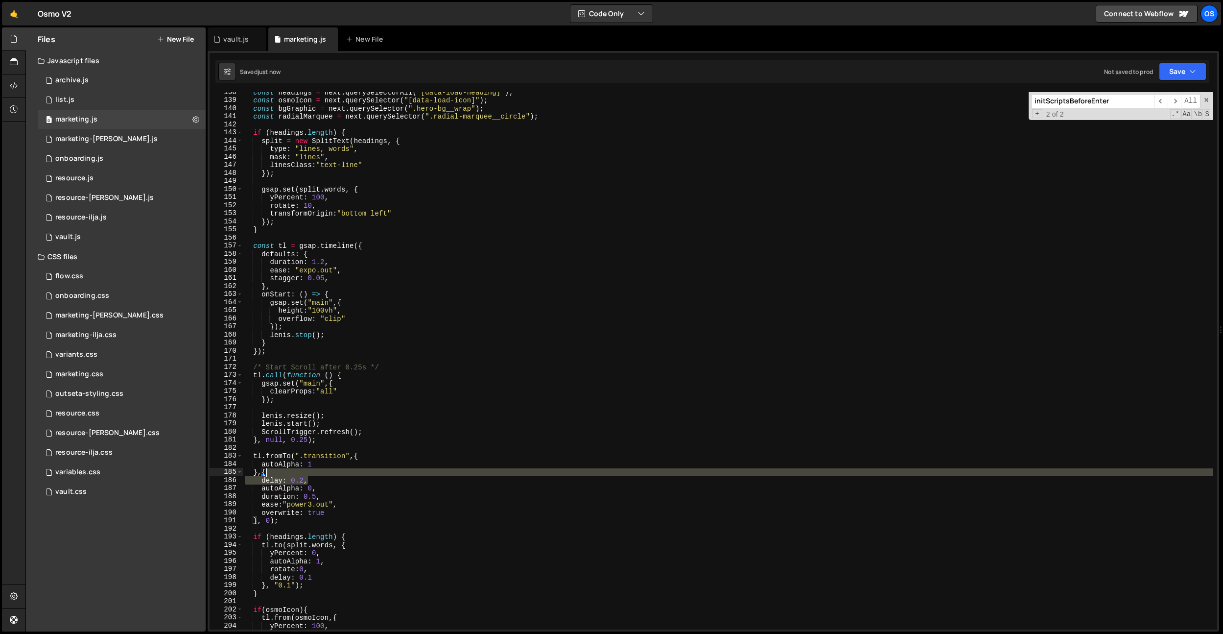
click at [316, 473] on div "const headings = next . querySelectorAll ( "[data-load-heading]" ) ; const osmo…" at bounding box center [728, 364] width 970 height 553
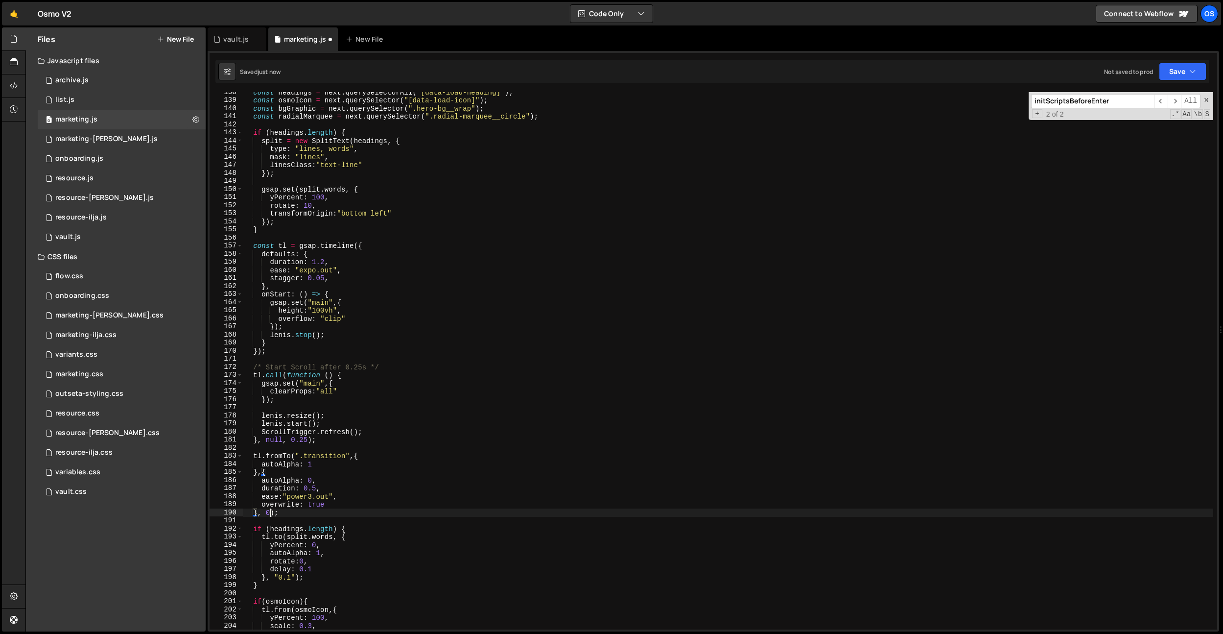
click at [269, 513] on div "const headings = next . querySelectorAll ( "[data-load-heading]" ) ; const osmo…" at bounding box center [728, 364] width 970 height 553
click at [304, 419] on div "const headings = next . querySelectorAll ( "[data-load-heading]" ) ; const osmo…" at bounding box center [728, 364] width 970 height 553
click at [308, 441] on div "const headings = next . querySelectorAll ( "[data-load-heading]" ) ; const osmo…" at bounding box center [728, 364] width 970 height 553
type textarea "}, null, 0.2);"
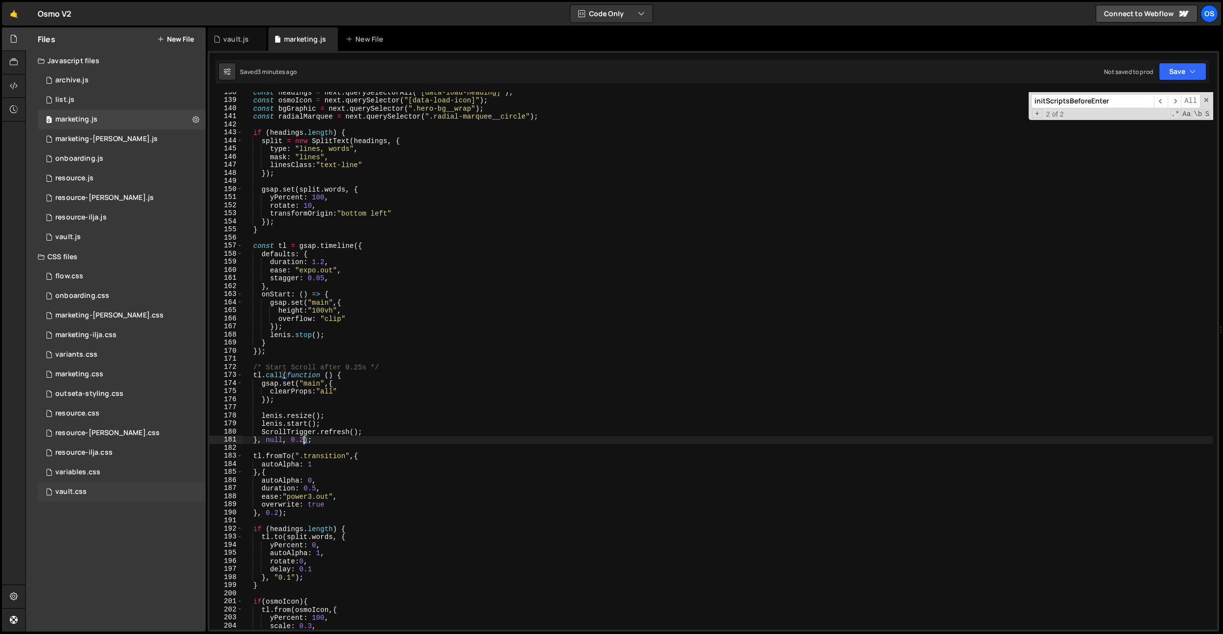
click at [98, 484] on div "vault.css 0" at bounding box center [122, 492] width 168 height 20
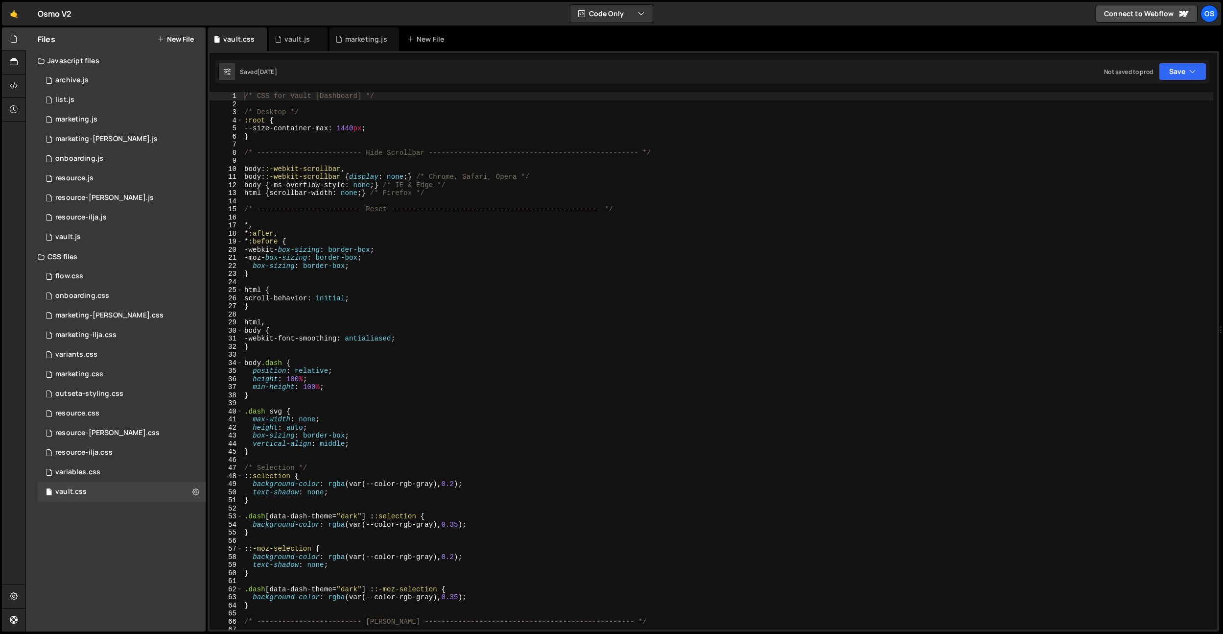
type textarea "body {"
click at [443, 327] on div "/* CSS for Vault [Dashboard] */ /* Desktop */ :root { --size-container-max : 14…" at bounding box center [727, 368] width 971 height 553
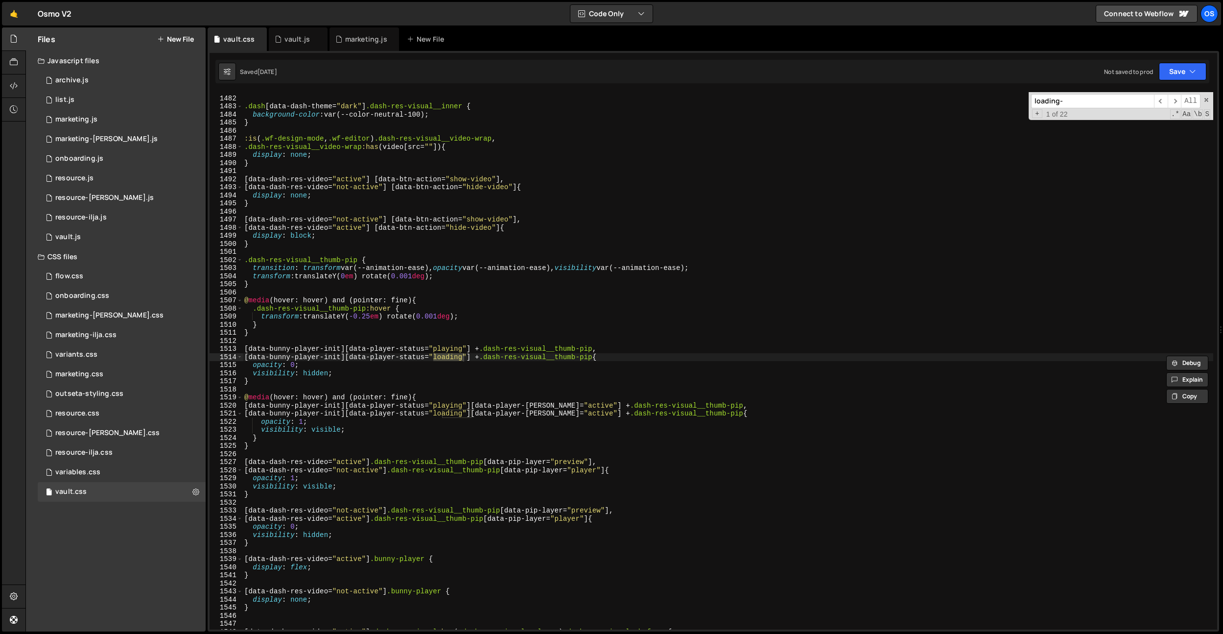
scroll to position [9451, 0]
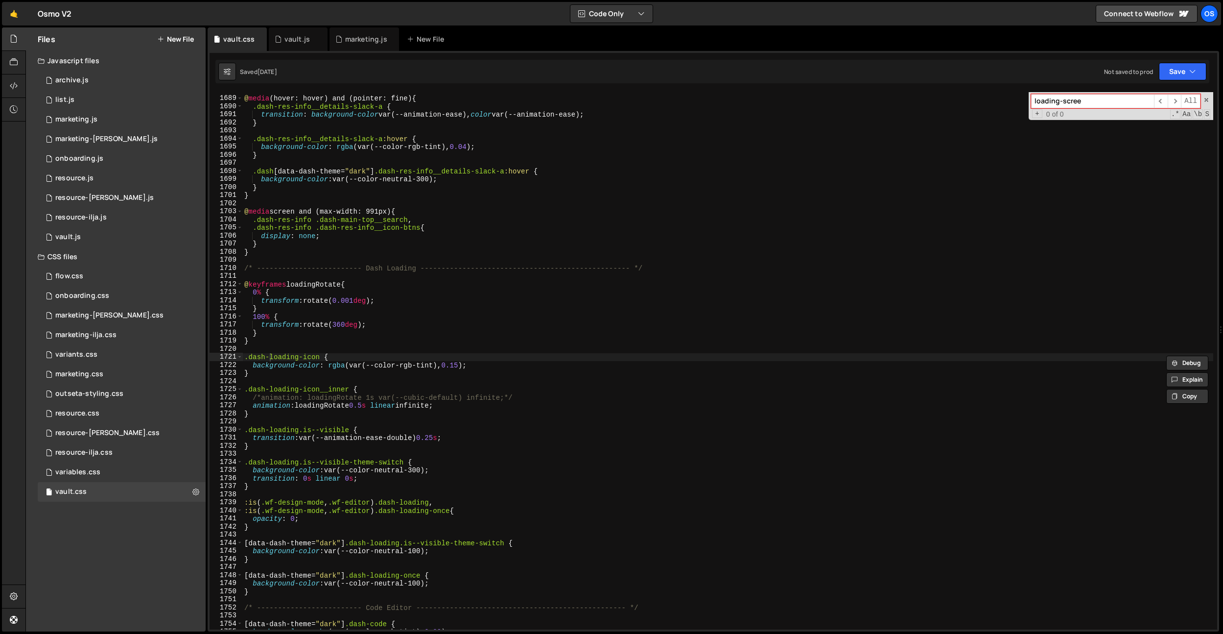
type input "loading-scree"
click at [415, 376] on div "@ media (hover: hover) and (pointer: fine) { .dash-res-info__details-slack-a { …" at bounding box center [727, 362] width 971 height 553
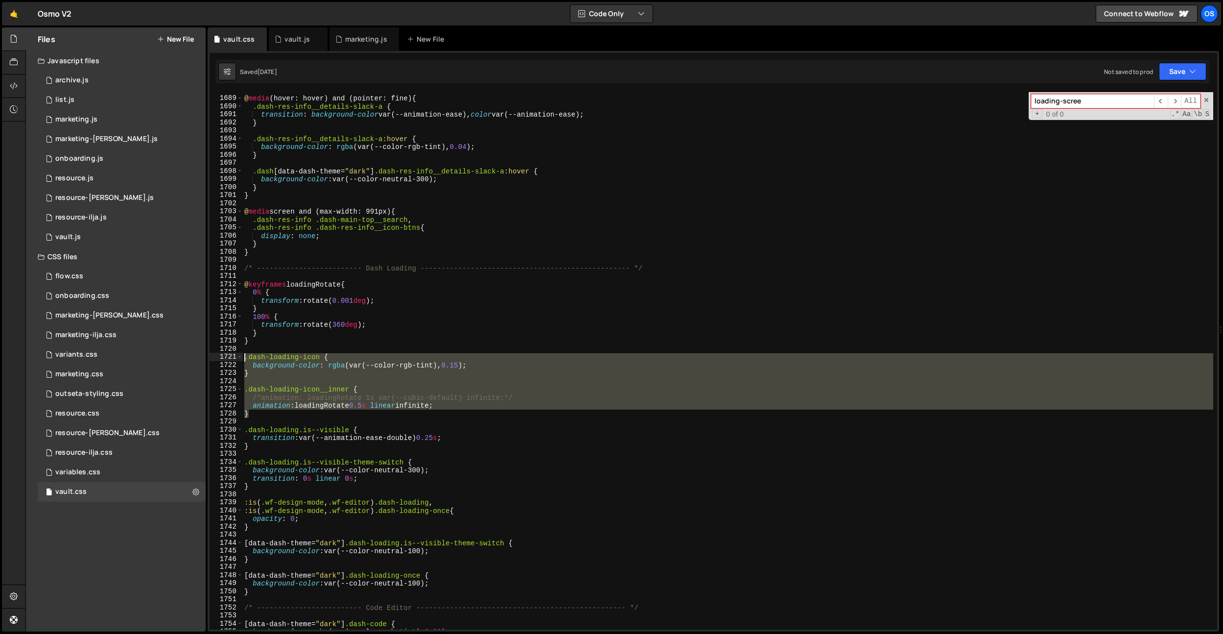
drag, startPoint x: 304, startPoint y: 414, endPoint x: 235, endPoint y: 359, distance: 87.8
click at [235, 359] on div "} 1688 1689 1690 1691 1692 1693 1694 1695 1696 1697 1698 1699 1700 1701 1702 17…" at bounding box center [714, 360] width 1008 height 537
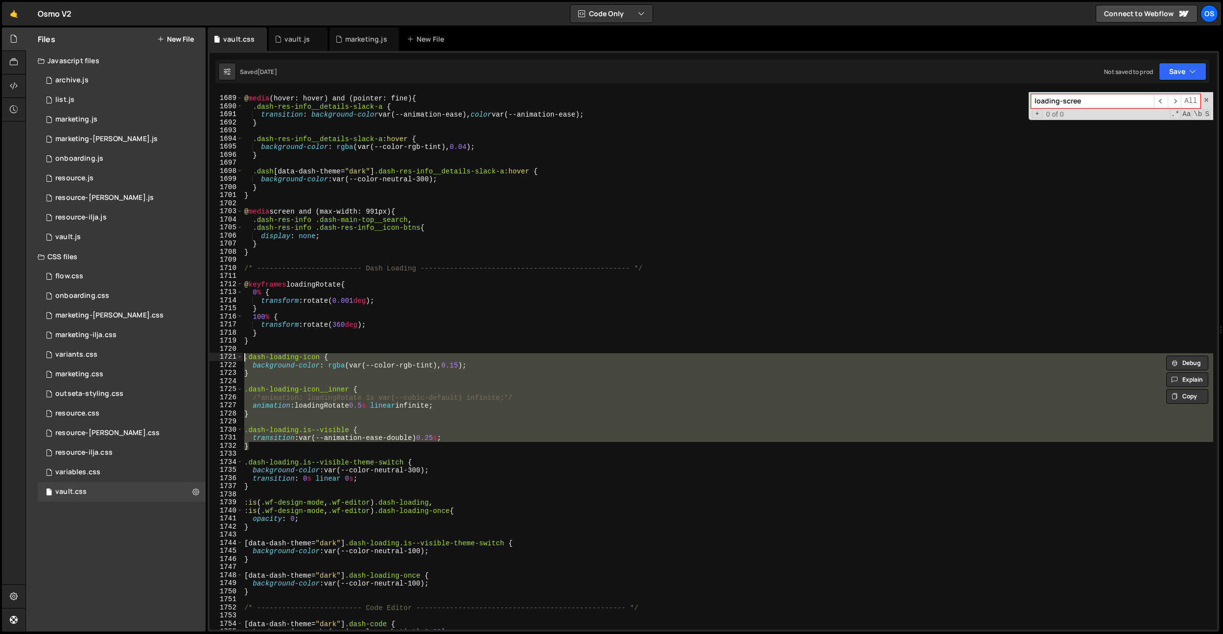
drag, startPoint x: 266, startPoint y: 448, endPoint x: 225, endPoint y: 359, distance: 97.7
click at [225, 359] on div ".dash-loading-icon { background-color: rgba(var(--color-rgb-tint), 0.15); 1688 …" at bounding box center [714, 360] width 1008 height 537
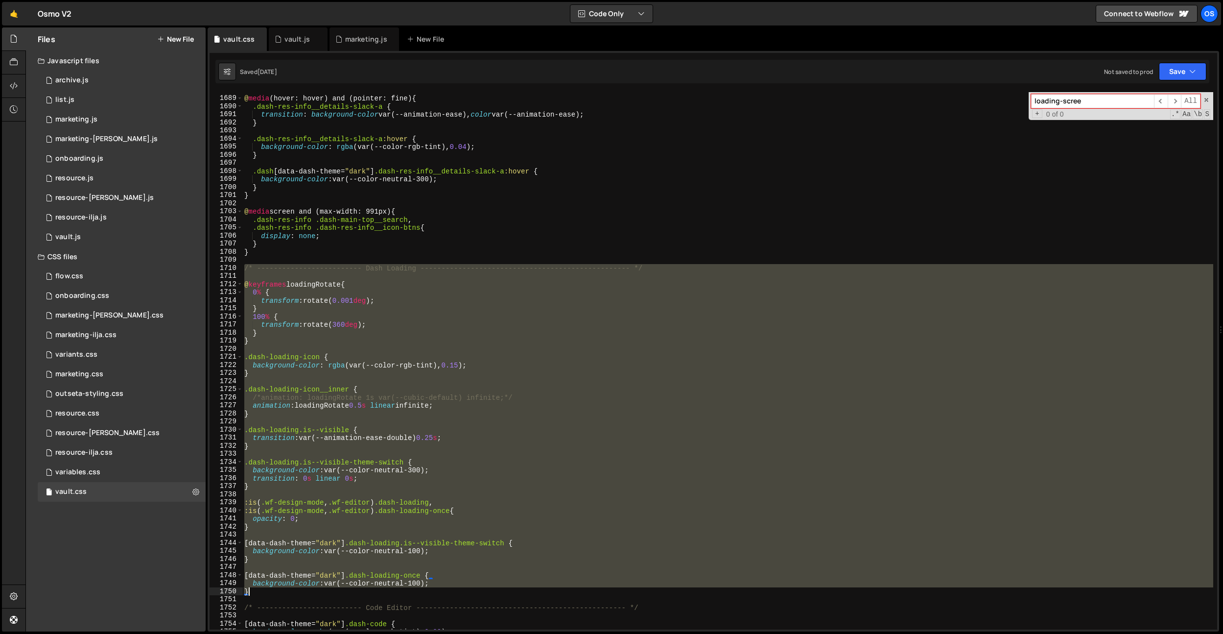
drag, startPoint x: 244, startPoint y: 268, endPoint x: 300, endPoint y: 589, distance: 325.4
click at [299, 589] on div "@ media (hover: hover) and (pointer: fine) { .dash-res-info__details-slack-a { …" at bounding box center [727, 362] width 971 height 553
type textarea "background-color: var(--color-neutral-100); }"
click at [90, 128] on div "0 marketing.js 0" at bounding box center [122, 120] width 168 height 20
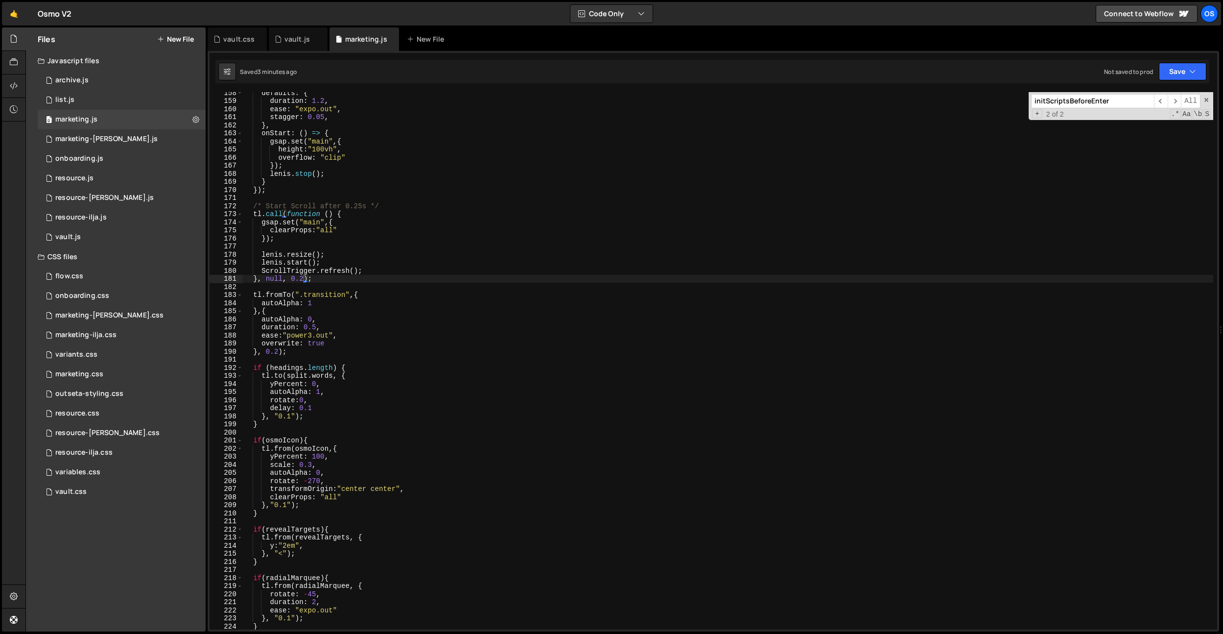
scroll to position [701, 0]
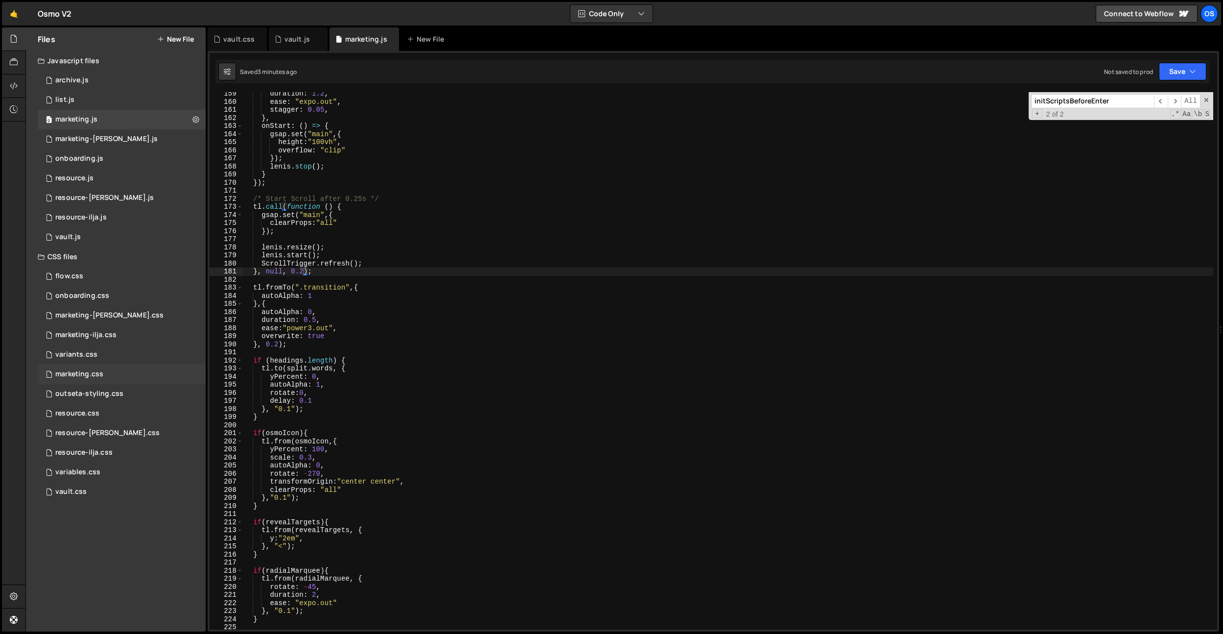
drag, startPoint x: 90, startPoint y: 373, endPoint x: 140, endPoint y: 372, distance: 50.4
click at [90, 373] on div "marketing.css" at bounding box center [79, 374] width 48 height 9
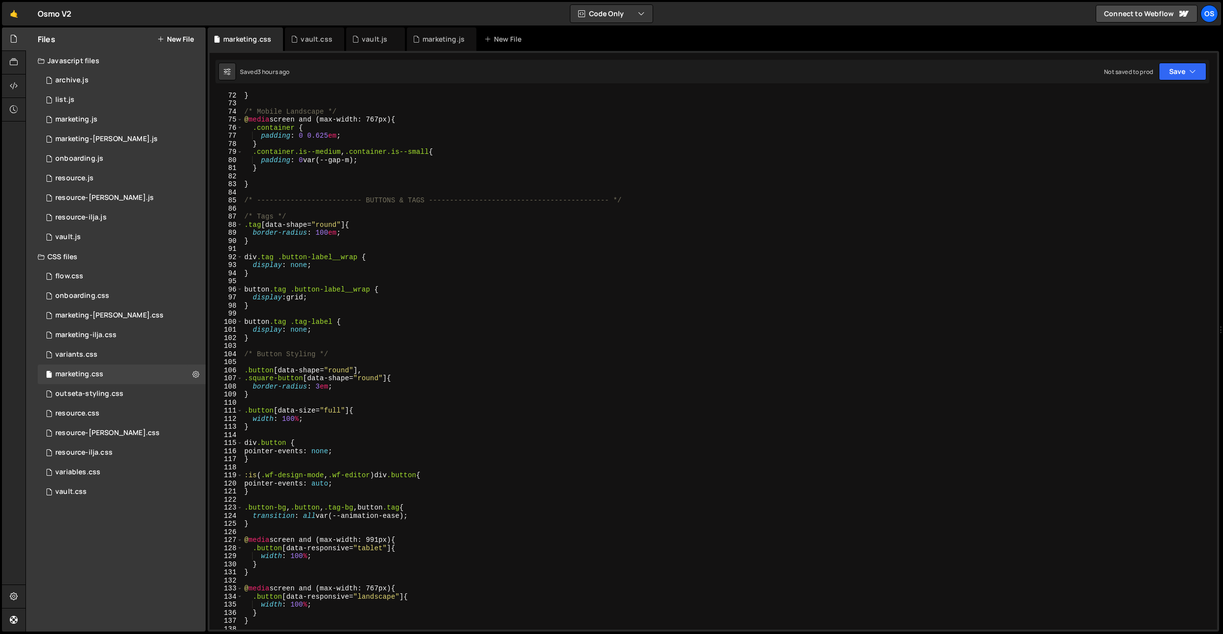
scroll to position [574, 0]
type textarea "}"
click at [273, 184] on div "} /* Mobile Landscape */ @ media screen and (max-width: 767px) { .container { p…" at bounding box center [727, 368] width 971 height 553
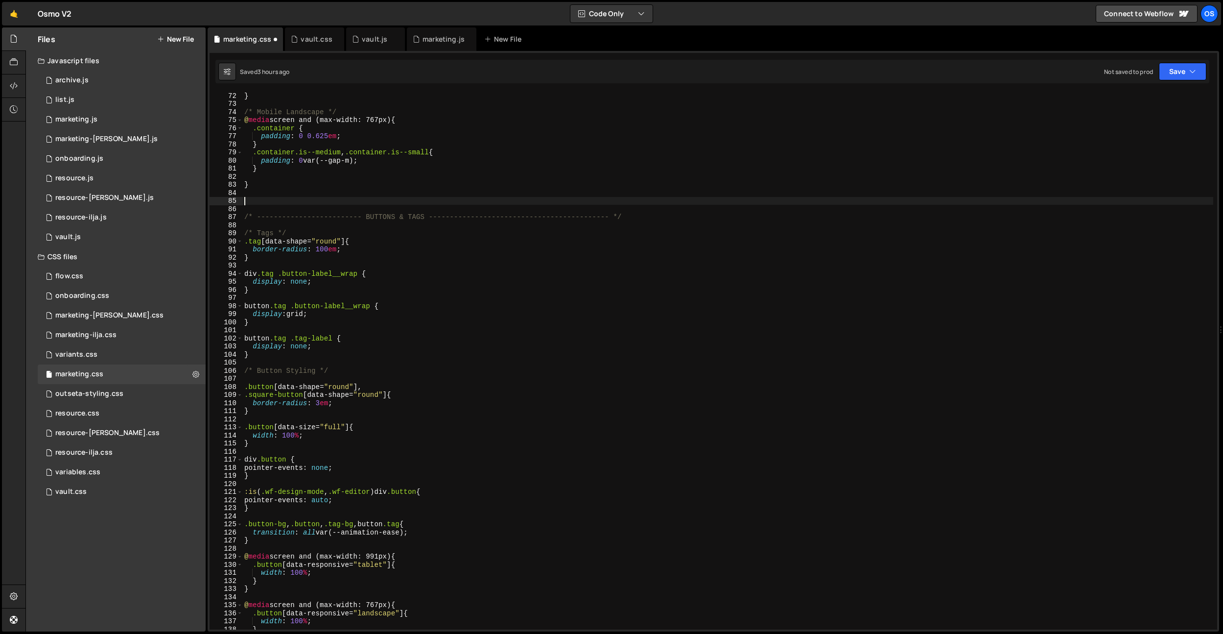
paste textarea "}"
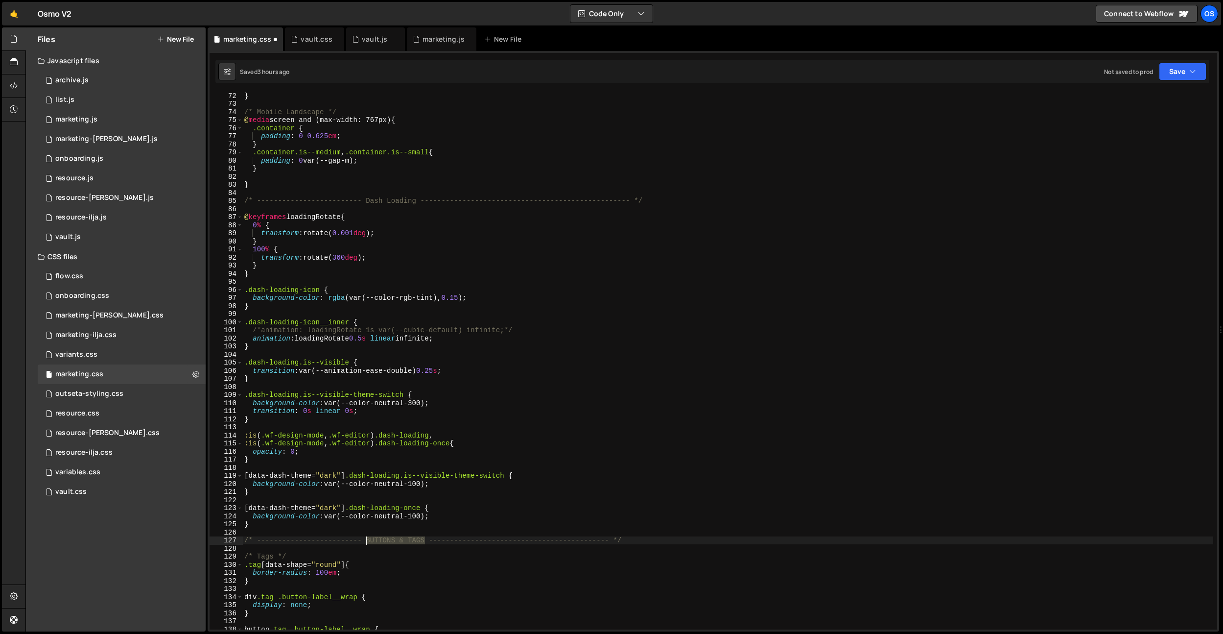
drag, startPoint x: 425, startPoint y: 539, endPoint x: 436, endPoint y: 262, distance: 277.4
click at [364, 540] on div "} /* Mobile Landscape */ @ media screen and (max-width: 767px) { .container { p…" at bounding box center [727, 368] width 971 height 553
click at [399, 203] on div "} /* Mobile Landscape */ @ media screen and (max-width: 767px) { .container { p…" at bounding box center [727, 368] width 971 height 553
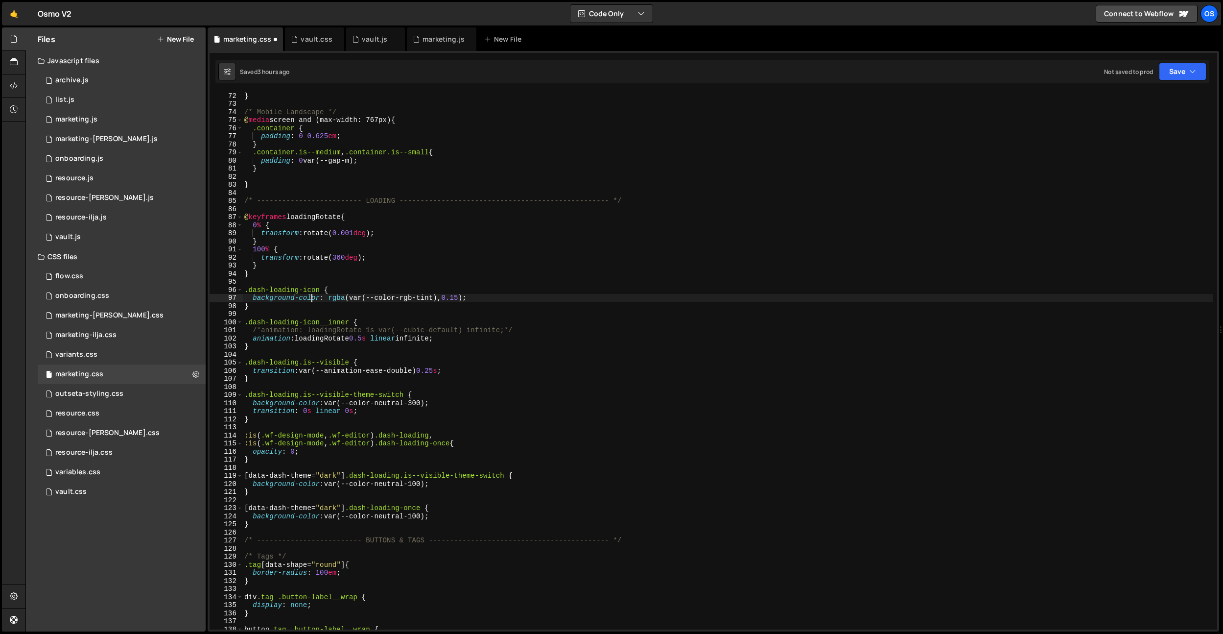
drag, startPoint x: 311, startPoint y: 298, endPoint x: 328, endPoint y: 285, distance: 20.6
click at [311, 298] on div "} /* Mobile Landscape */ @ media screen and (max-width: 767px) { .container { p…" at bounding box center [727, 368] width 971 height 553
click at [267, 289] on div "} /* Mobile Landscape */ @ media screen and (max-width: 767px) { .container { p…" at bounding box center [727, 368] width 971 height 553
click at [271, 288] on div "} /* Mobile Landscape */ @ media screen and (max-width: 767px) { .container { p…" at bounding box center [727, 368] width 971 height 553
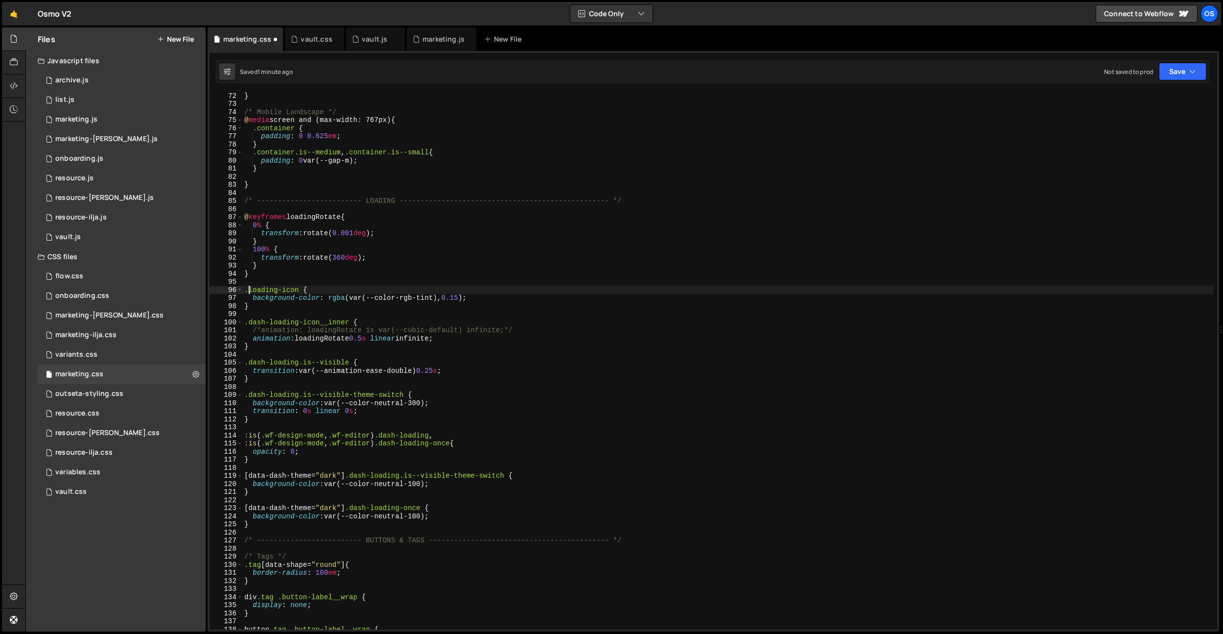
click at [302, 320] on div "} /* Mobile Landscape */ @ media screen and (max-width: 767px) { .container { p…" at bounding box center [727, 368] width 971 height 553
drag, startPoint x: 539, startPoint y: 328, endPoint x: 181, endPoint y: 329, distance: 357.4
click at [181, 329] on div "Files New File Javascript files 0 archive.js 0 0 list.js 0 0 marketing.js 0 0 0…" at bounding box center [624, 329] width 1198 height 604
type textarea "/*animation: loadingRotate 1s var(--cubic-default) infinite;*/"
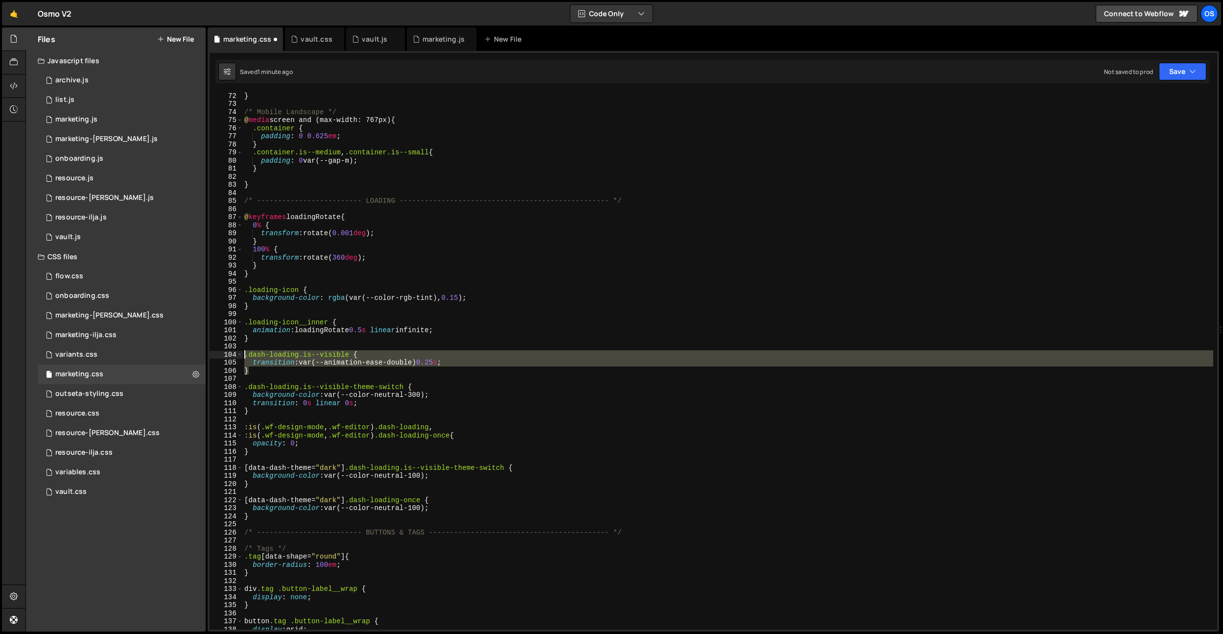
drag, startPoint x: 294, startPoint y: 369, endPoint x: 212, endPoint y: 352, distance: 83.5
click at [212, 352] on div ".loading-icon__inner { 72 73 74 75 76 77 78 79 80 81 82 83 84 85 86 87 88 89 90…" at bounding box center [714, 360] width 1008 height 537
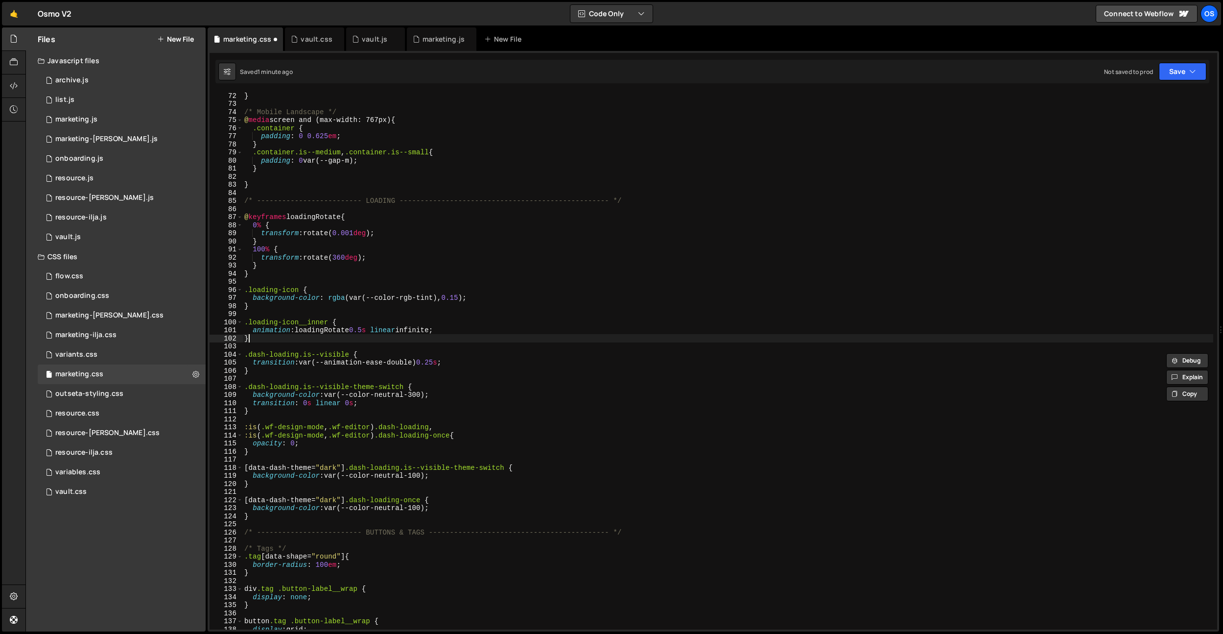
click at [324, 341] on div "} /* Mobile Landscape */ @ media screen and (max-width: 767px) { .container { p…" at bounding box center [727, 368] width 971 height 553
click at [321, 351] on div "} /* Mobile Landscape */ @ media screen and (max-width: 767px) { .container { p…" at bounding box center [727, 368] width 971 height 553
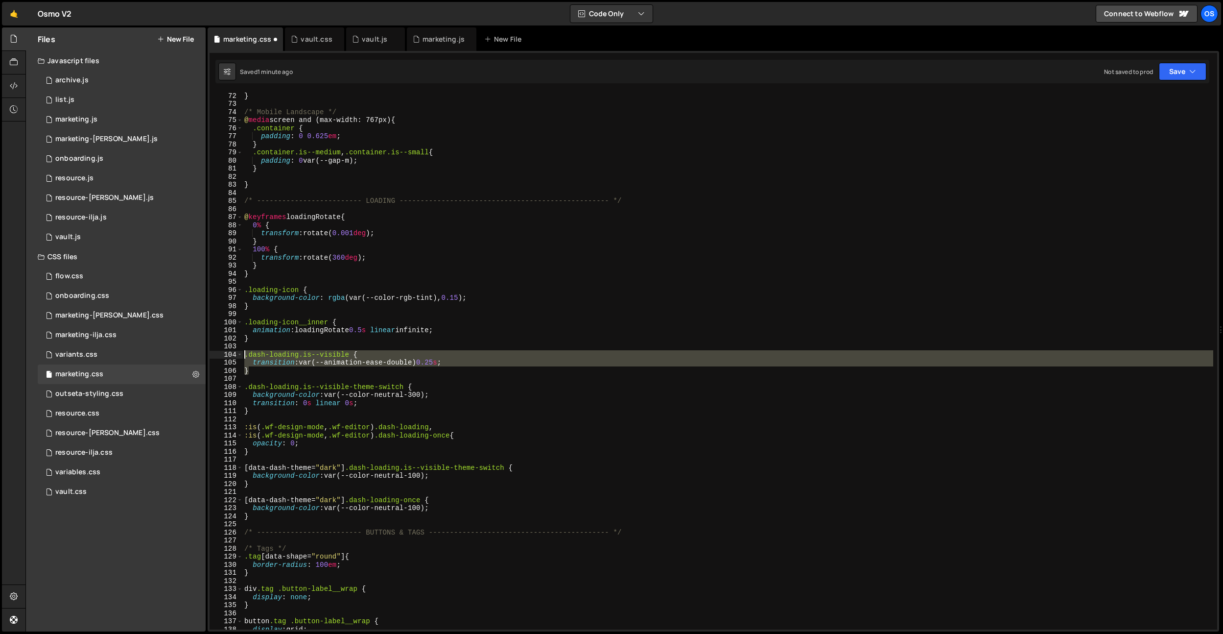
drag, startPoint x: 272, startPoint y: 370, endPoint x: 224, endPoint y: 352, distance: 50.8
click at [224, 352] on div ".dash-loading.is--visible { 72 73 74 75 76 77 78 79 80 81 82 83 84 85 86 87 88 …" at bounding box center [714, 360] width 1008 height 537
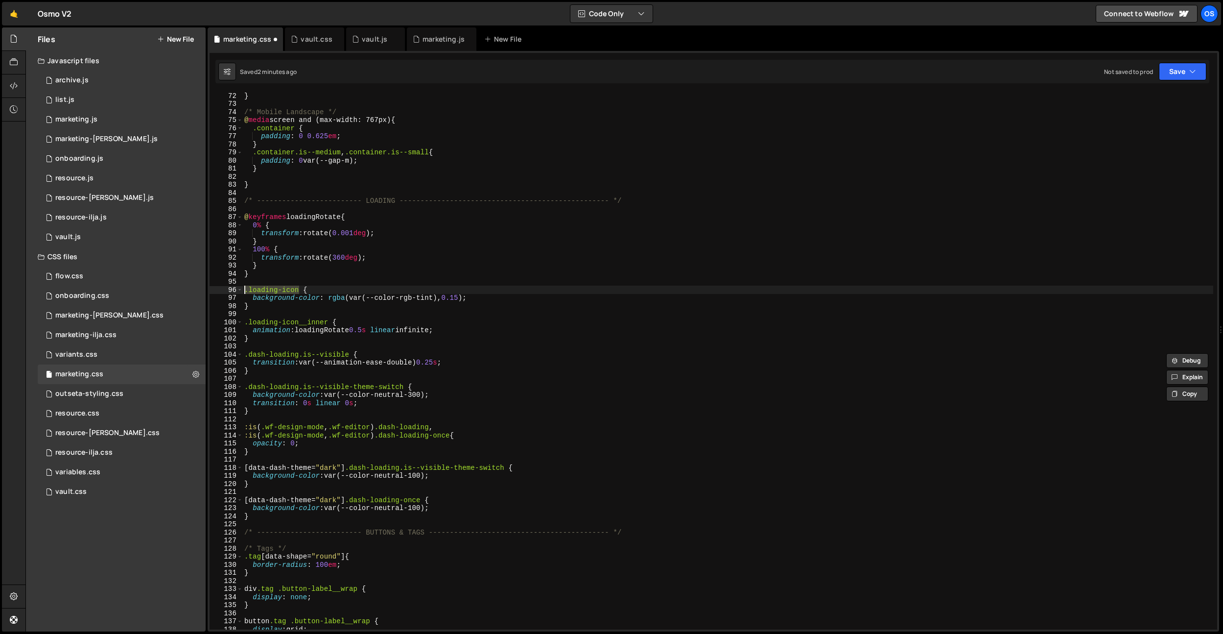
drag, startPoint x: 299, startPoint y: 287, endPoint x: 244, endPoint y: 290, distance: 54.9
click at [244, 290] on div "} /* Mobile Landscape */ @ media screen and (max-width: 767px) { .container { p…" at bounding box center [727, 368] width 971 height 553
click at [250, 356] on div "} /* Mobile Landscape */ @ media screen and (max-width: 767px) { .container { p…" at bounding box center [727, 368] width 971 height 553
paste textarea ".loading-icon"
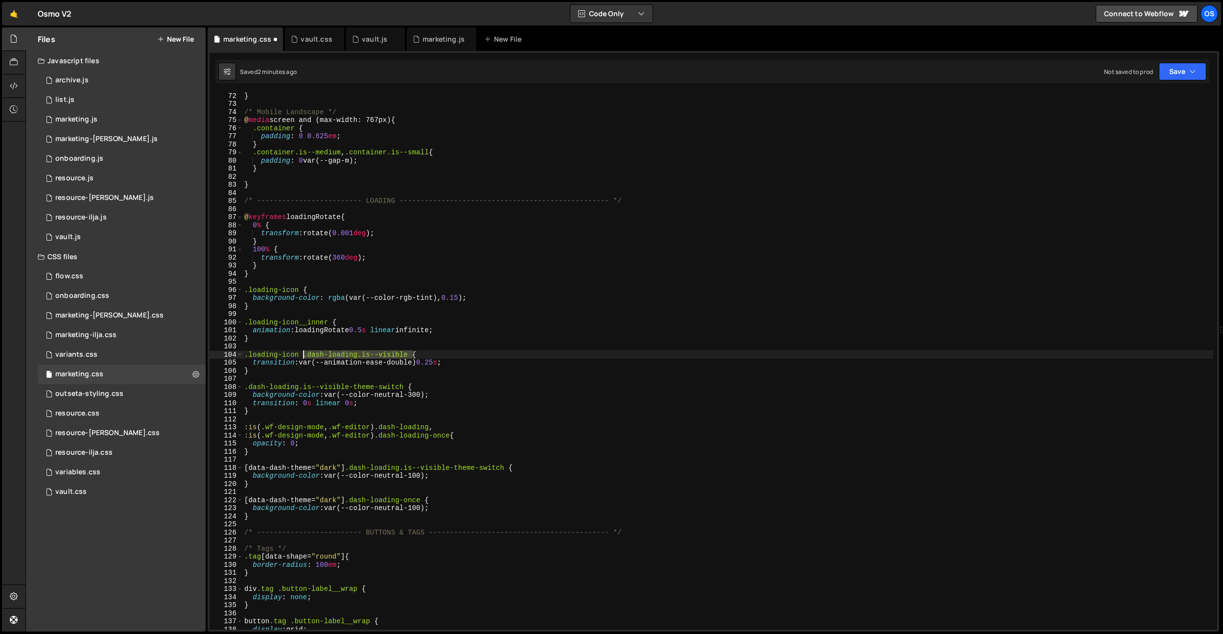
drag, startPoint x: 411, startPoint y: 353, endPoint x: 302, endPoint y: 354, distance: 108.7
click at [302, 354] on div "} /* Mobile Landscape */ @ media screen and (max-width: 767px) { .container { p…" at bounding box center [727, 368] width 971 height 553
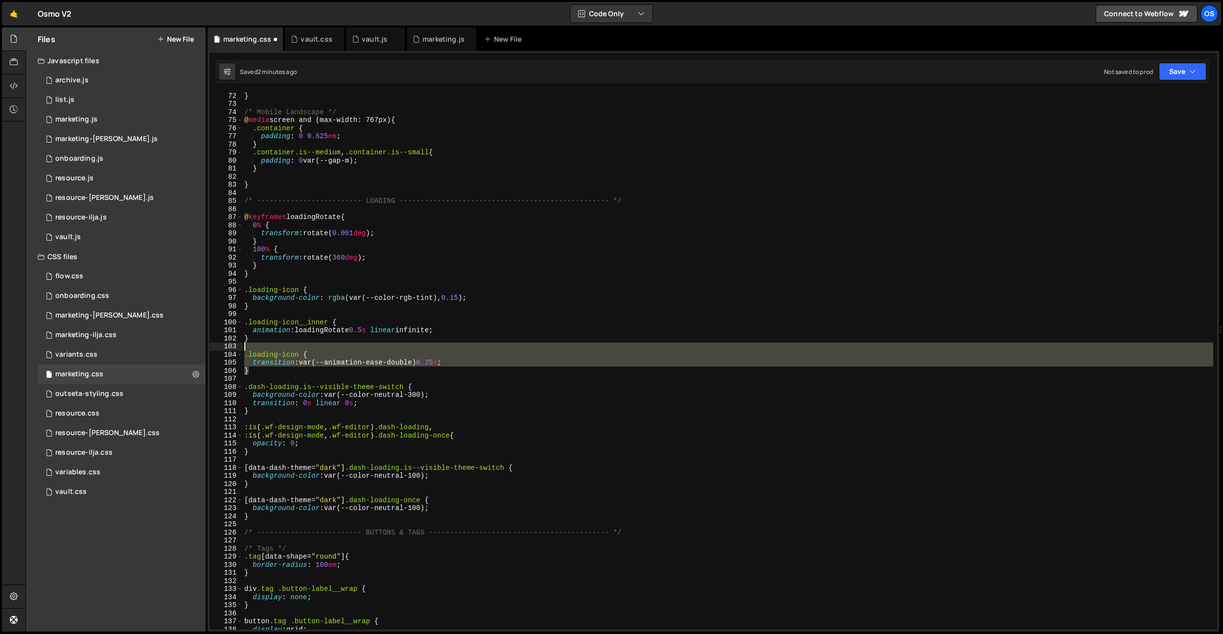
drag, startPoint x: 229, startPoint y: 352, endPoint x: 222, endPoint y: 349, distance: 7.9
click at [222, 349] on div ".loading-icon { 72 73 74 75 76 77 78 79 80 81 82 83 84 85 86 87 88 89 90 91 92 …" at bounding box center [714, 360] width 1008 height 537
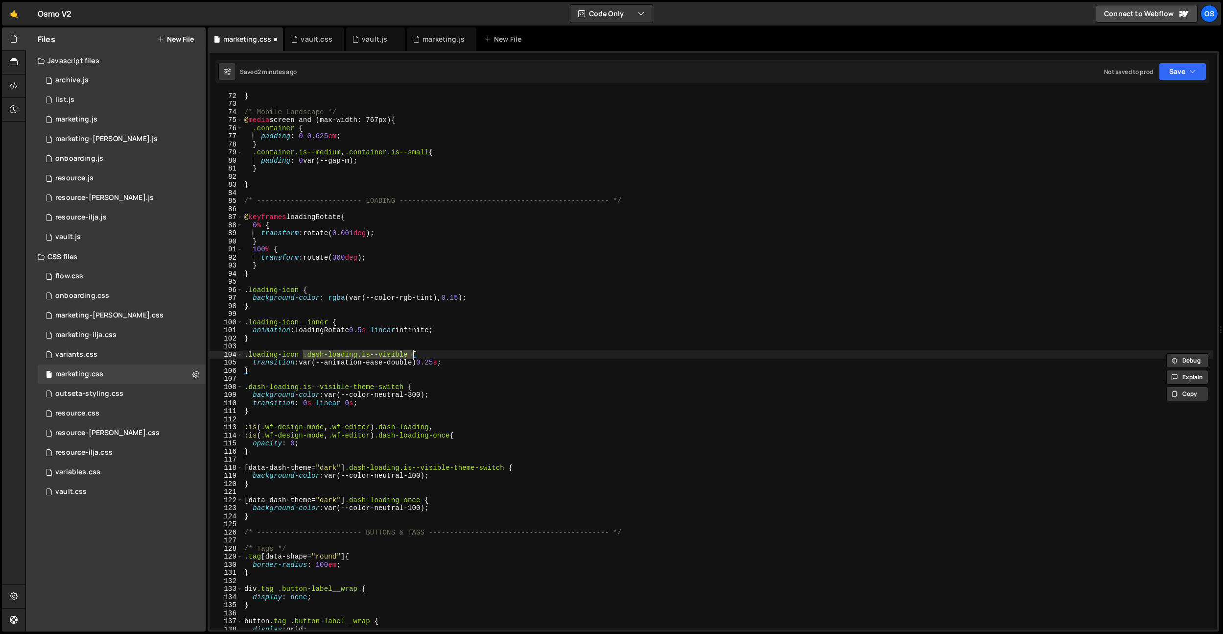
click at [434, 409] on div "} /* Mobile Landscape */ @ media screen and (max-width: 767px) { .container { p…" at bounding box center [727, 368] width 971 height 553
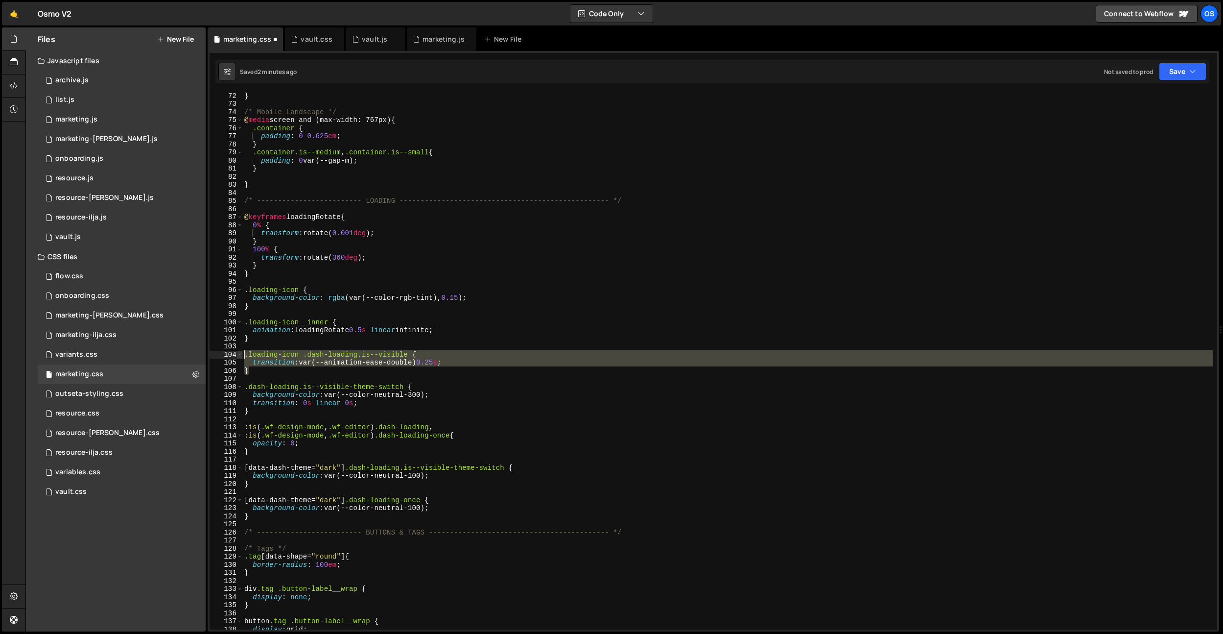
drag, startPoint x: 270, startPoint y: 368, endPoint x: 240, endPoint y: 356, distance: 31.6
click at [240, 356] on div "} 72 73 74 75 76 77 78 79 80 81 82 83 84 85 86 87 88 89 90 91 92 93 94 95 96 97…" at bounding box center [714, 360] width 1008 height 537
click at [282, 399] on div "} /* Mobile Landscape */ @ media screen and (max-width: 767px) { .container { p…" at bounding box center [727, 368] width 971 height 553
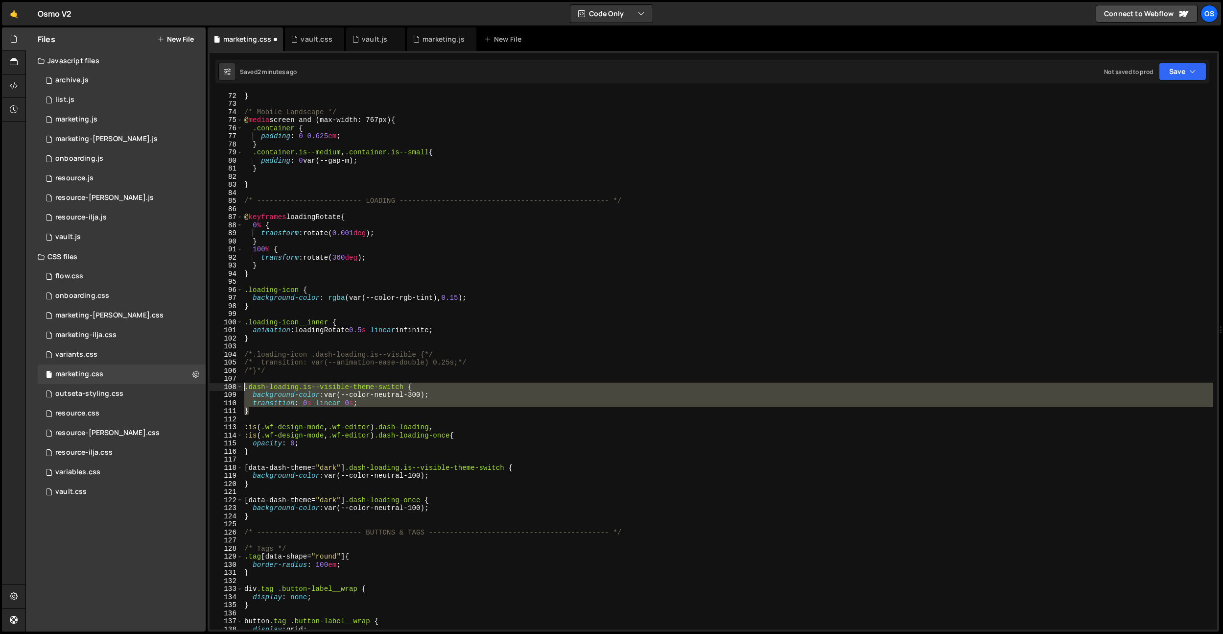
drag, startPoint x: 268, startPoint y: 411, endPoint x: 227, endPoint y: 387, distance: 47.4
click at [227, 387] on div "background-color: var(--color-neutral-300); 72 73 74 75 76 77 78 79 80 81 82 83…" at bounding box center [714, 360] width 1008 height 537
type textarea ".dash-loading.is--visible-theme-switch { background-color: var(--color-neutral-…"
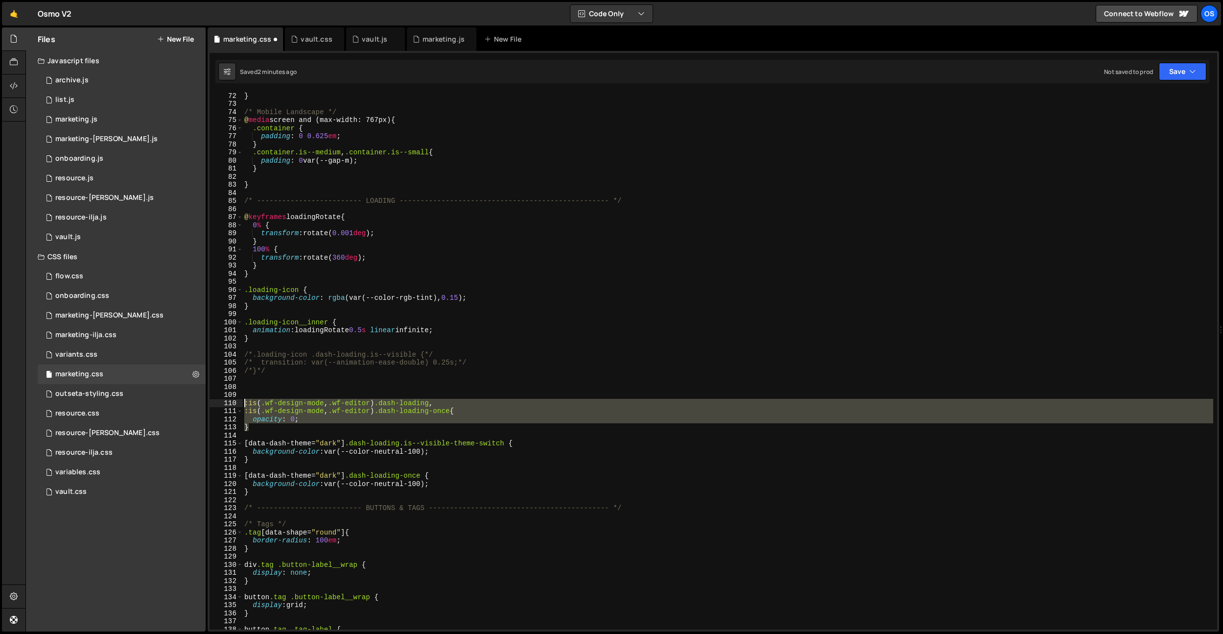
drag, startPoint x: 274, startPoint y: 427, endPoint x: 235, endPoint y: 403, distance: 46.1
click at [235, 403] on div "72 73 74 75 76 77 78 79 80 81 82 83 84 85 86 87 88 89 90 91 92 93 94 95 96 97 9…" at bounding box center [714, 360] width 1008 height 537
type textarea ":is(.wf-design-mode, .wf-editor) .dash-loading, :is(.wf-design-mode, .wf-editor…"
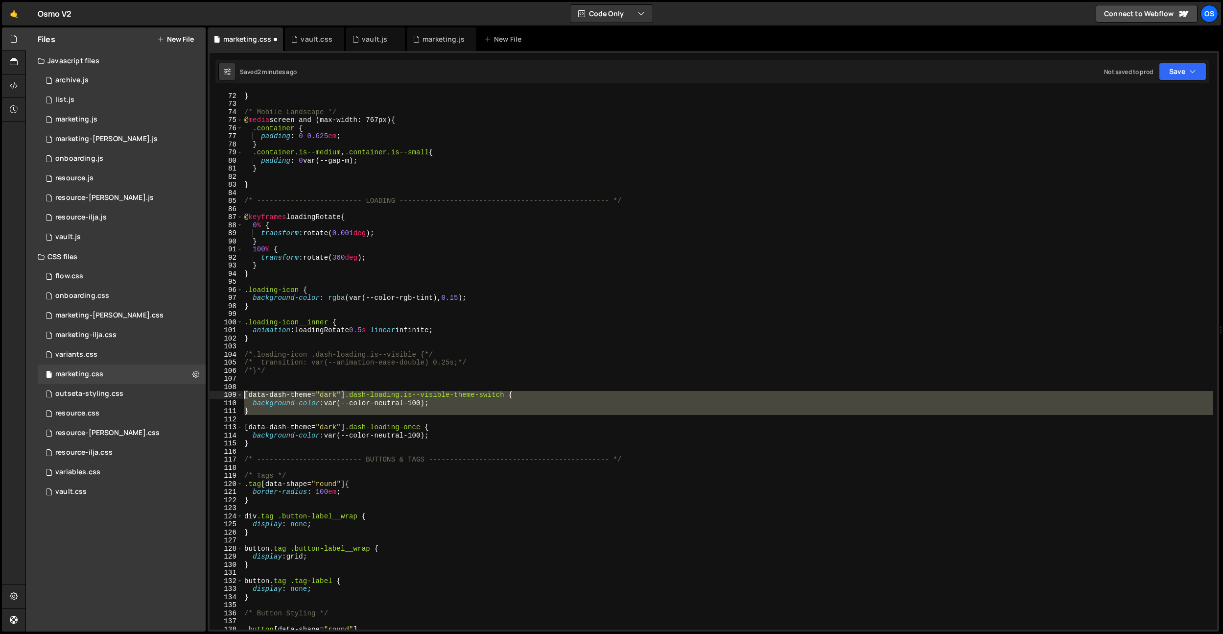
drag, startPoint x: 291, startPoint y: 419, endPoint x: 235, endPoint y: 392, distance: 62.6
click at [235, 392] on div "72 73 74 75 76 77 78 79 80 81 82 83 84 85 86 87 88 89 90 91 92 93 94 95 96 97 9…" at bounding box center [714, 360] width 1008 height 537
type textarea "[data-dash-theme="dark"] .dash-loading.is--visible-theme-switch { background-co…"
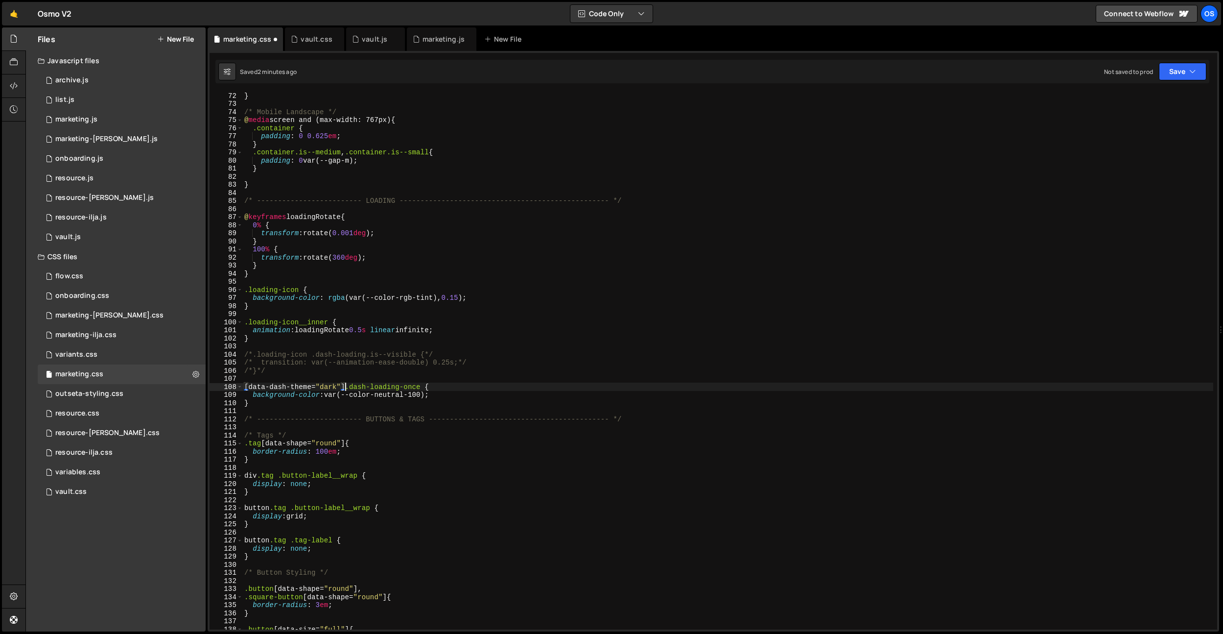
click at [346, 386] on div "} /* Mobile Landscape */ @ media screen and (max-width: 767px) { .container { p…" at bounding box center [727, 368] width 971 height 553
drag, startPoint x: 343, startPoint y: 387, endPoint x: 249, endPoint y: 388, distance: 94.0
click at [249, 388] on div "} /* Mobile Landscape */ @ media screen and (max-width: 767px) { .container { p…" at bounding box center [727, 368] width 971 height 553
paste textarea "transition"
click at [444, 387] on div "} /* Mobile Landscape */ @ media screen and (max-width: 767px) { .container { p…" at bounding box center [727, 368] width 971 height 553
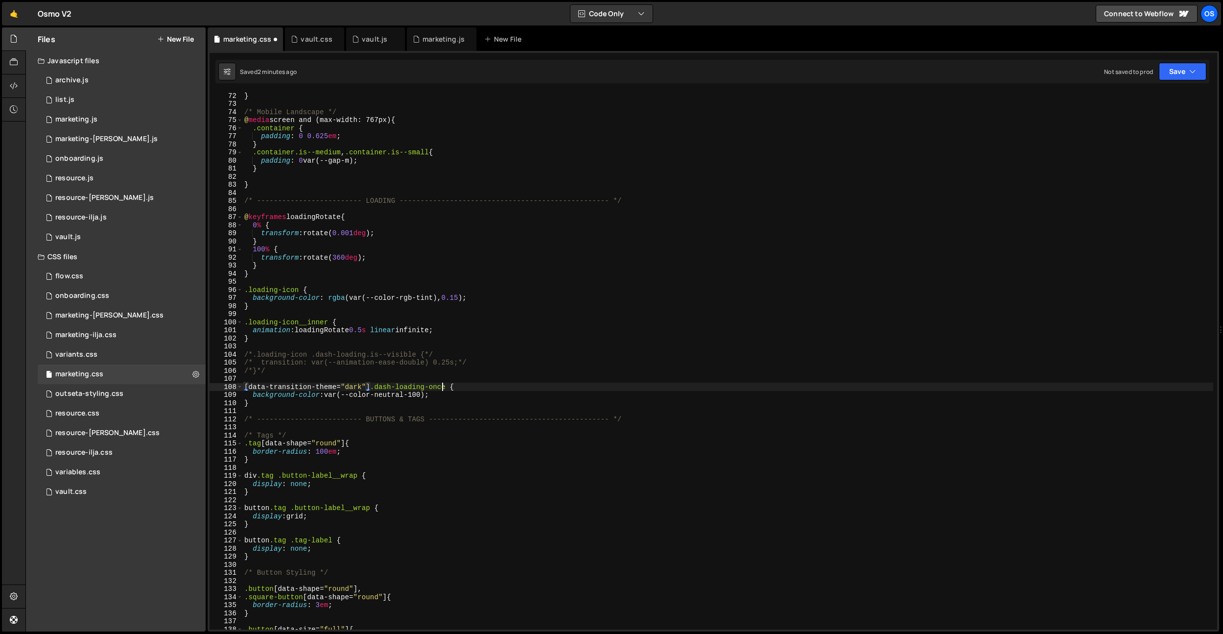
click at [444, 387] on div "} /* Mobile Landscape */ @ media screen and (max-width: 767px) { .container { p…" at bounding box center [727, 368] width 971 height 553
drag, startPoint x: 429, startPoint y: 386, endPoint x: 452, endPoint y: 420, distance: 40.8
click at [381, 386] on div "} /* Mobile Landscape */ @ media screen and (max-width: 767px) { .container { p…" at bounding box center [727, 368] width 971 height 553
paste textarea "loading-icon"
click at [420, 391] on div "} /* Mobile Landscape */ @ media screen and (max-width: 767px) { .container { p…" at bounding box center [727, 368] width 971 height 553
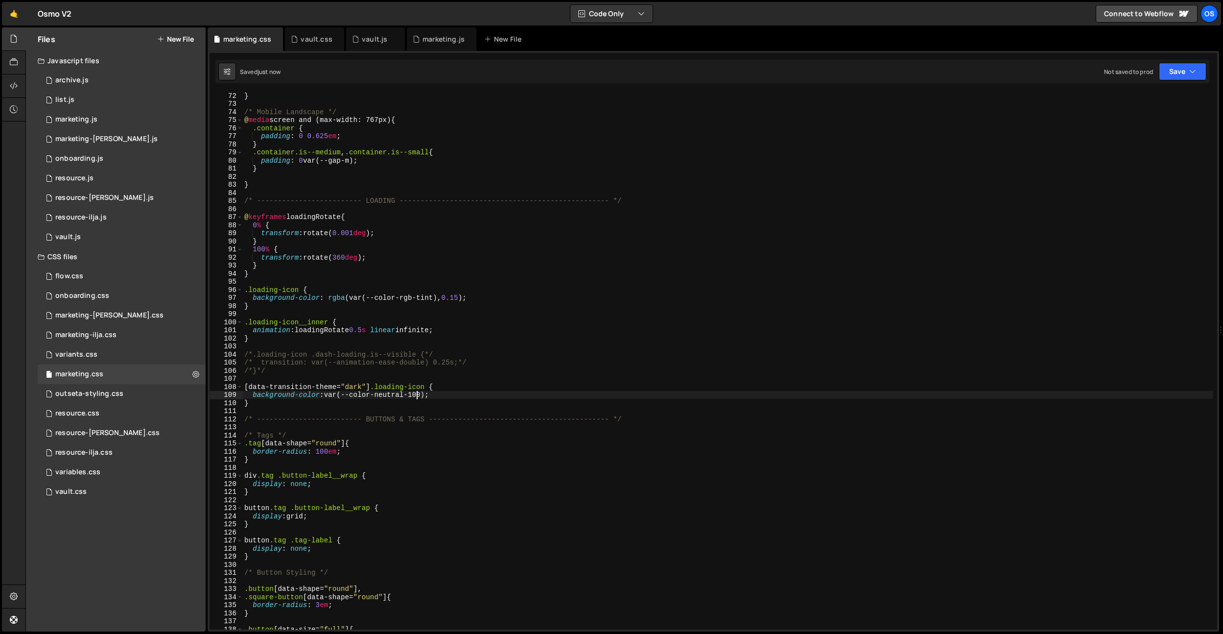
drag, startPoint x: 417, startPoint y: 396, endPoint x: 435, endPoint y: 424, distance: 33.1
click at [417, 396] on div "} /* Mobile Landscape */ @ media screen and (max-width: 767px) { .container { p…" at bounding box center [727, 368] width 971 height 553
click at [393, 320] on div "} /* Mobile Landscape */ @ media screen and (max-width: 767px) { .container { p…" at bounding box center [727, 368] width 971 height 553
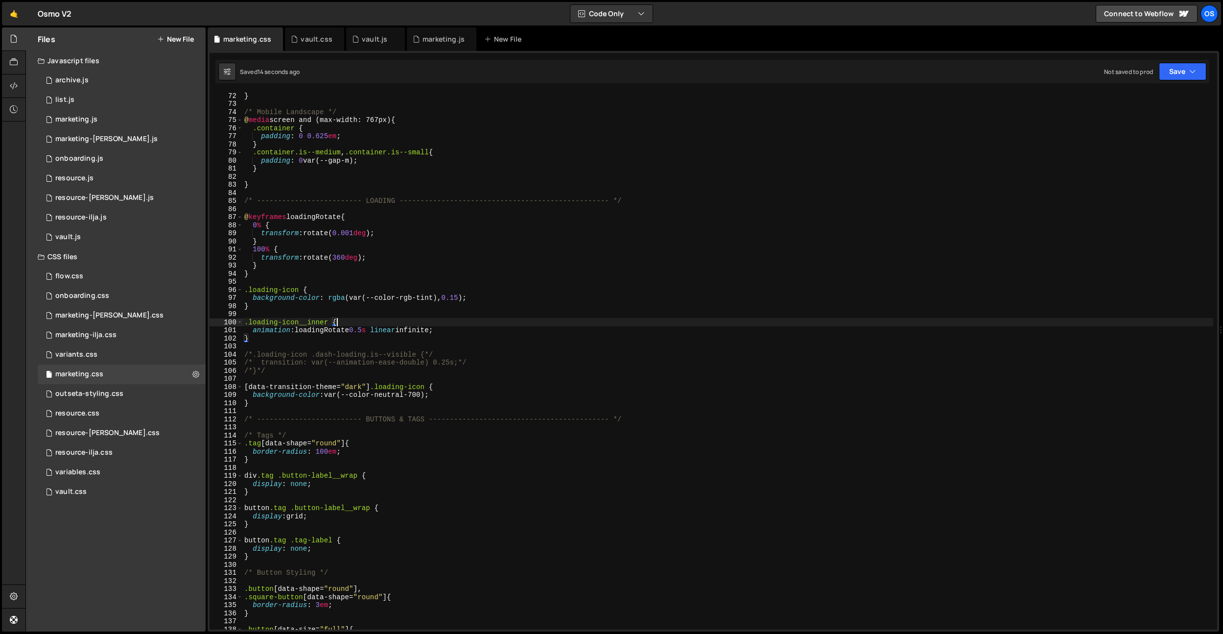
click at [371, 329] on div "} /* Mobile Landscape */ @ media screen and (max-width: 767px) { .container { p…" at bounding box center [727, 368] width 971 height 553
click at [441, 399] on div "} /* Mobile Landscape */ @ media screen and (max-width: 767px) { .container { p…" at bounding box center [727, 368] width 971 height 553
click at [445, 394] on div "} /* Mobile Landscape */ @ media screen and (max-width: 767px) { .container { p…" at bounding box center [727, 368] width 971 height 553
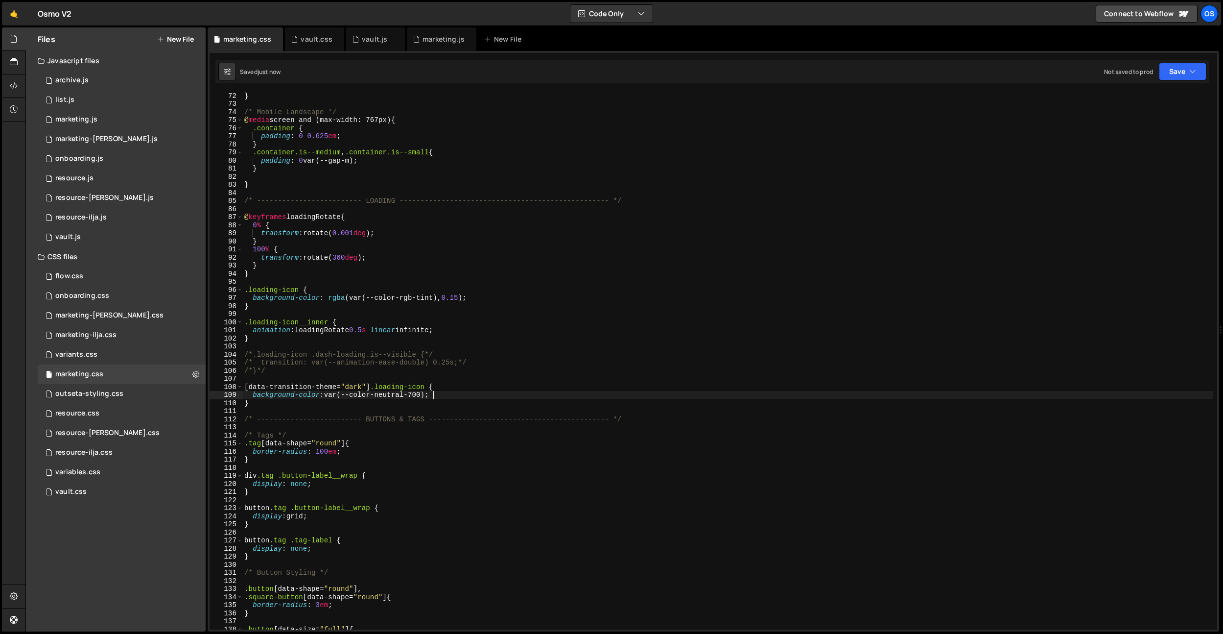
click at [456, 330] on div "} /* Mobile Landscape */ @ media screen and (max-width: 767px) { .container { p…" at bounding box center [727, 368] width 971 height 553
type textarea "animation: loadingRotate 0.5s linear infinite;"
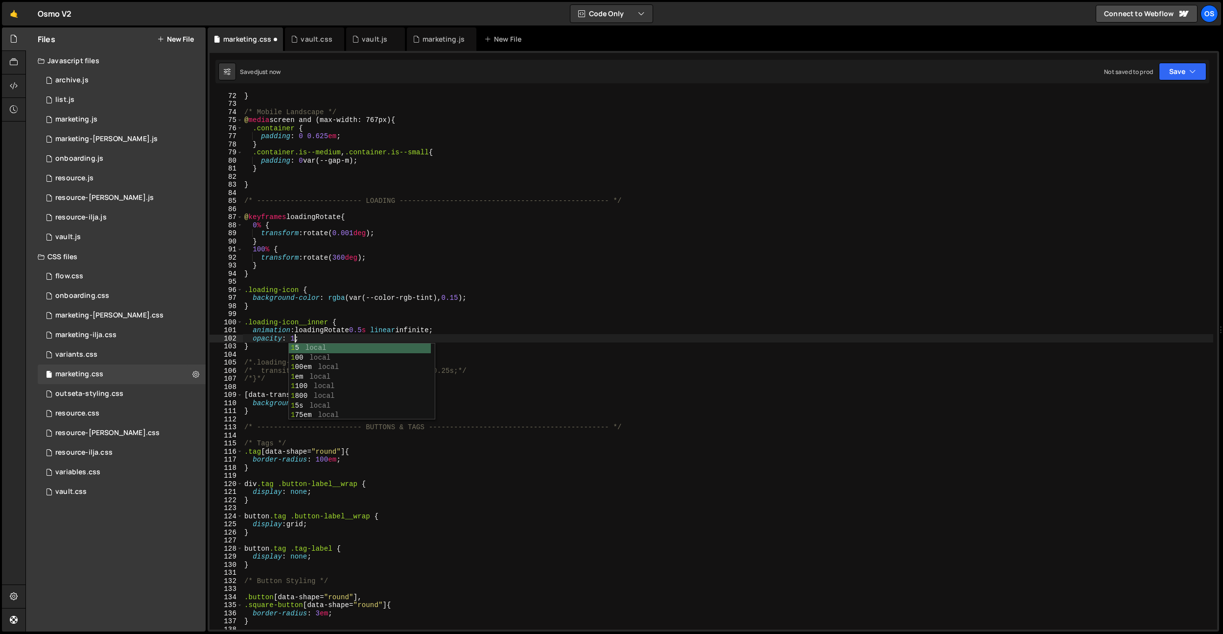
scroll to position [0, 3]
click at [458, 168] on div "} /* Mobile Landscape */ @ media screen and (max-width: 767px) { .container { p…" at bounding box center [727, 368] width 971 height 553
drag, startPoint x: 311, startPoint y: 338, endPoint x: 226, endPoint y: 337, distance: 85.7
click at [226, 337] on div "} 72 73 74 75 76 77 78 79 80 81 82 83 84 85 86 87 88 89 90 91 92 93 94 95 96 97…" at bounding box center [714, 360] width 1008 height 537
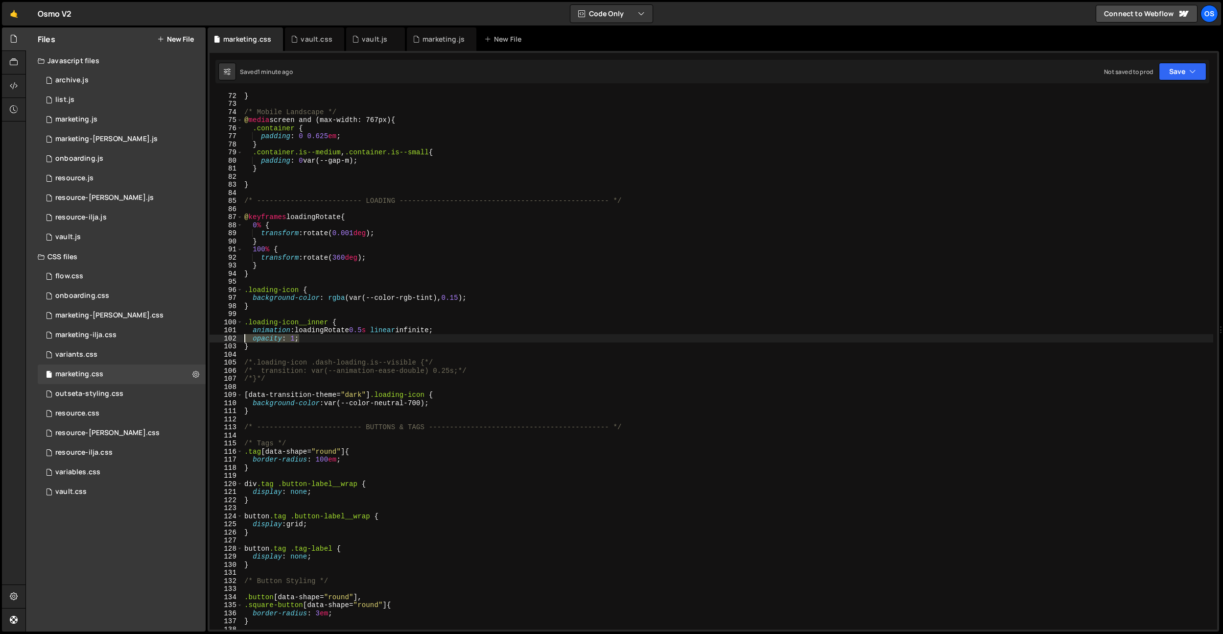
type textarea "opacity: 1;"
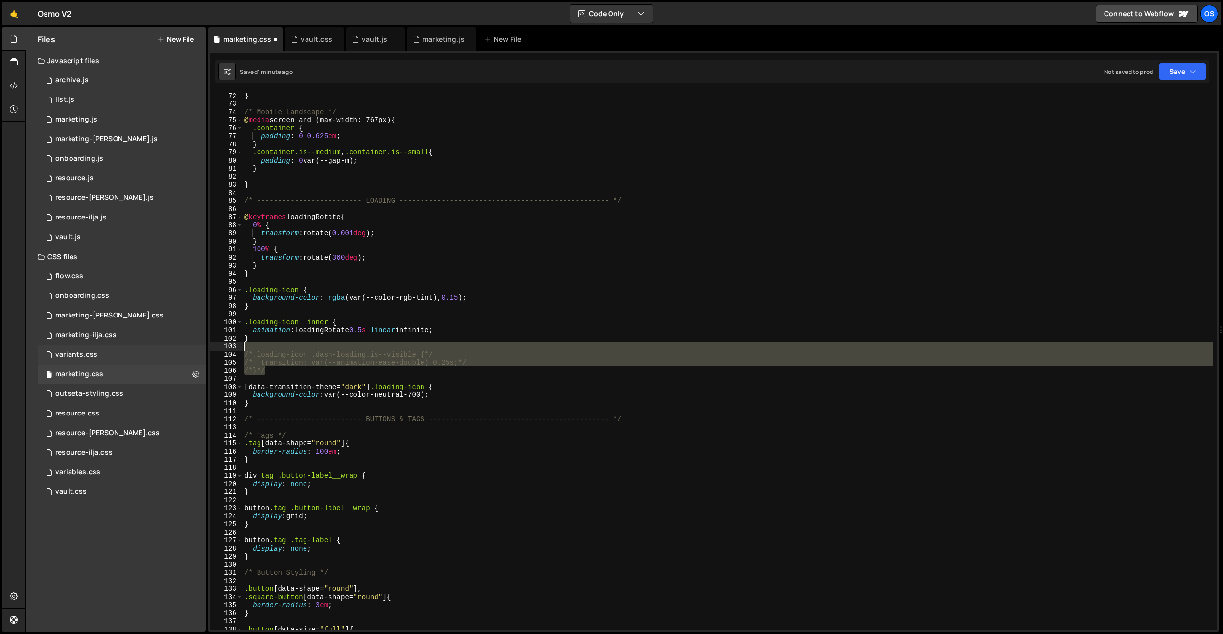
drag, startPoint x: 281, startPoint y: 372, endPoint x: 205, endPoint y: 350, distance: 79.2
click at [205, 350] on div "Files New File Javascript files 0 archive.js 0 0 list.js 0 0 marketing.js 0 0 0…" at bounding box center [624, 329] width 1198 height 604
click at [473, 298] on div "} /* Mobile Landscape */ @ media screen and (max-width: 767px) { .container { p…" at bounding box center [727, 368] width 971 height 553
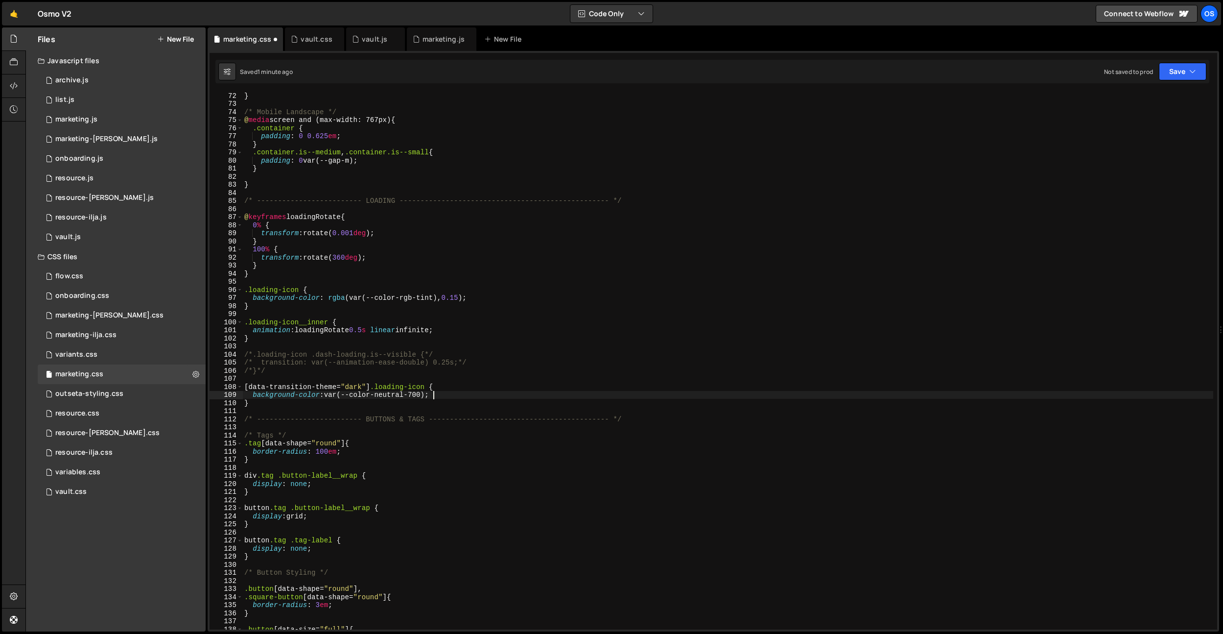
click at [465, 391] on div "} /* Mobile Landscape */ @ media screen and (max-width: 767px) { .container { p…" at bounding box center [727, 368] width 971 height 553
click at [376, 366] on div "} /* Mobile Landscape */ @ media screen and (max-width: 767px) { .container { p…" at bounding box center [727, 368] width 971 height 553
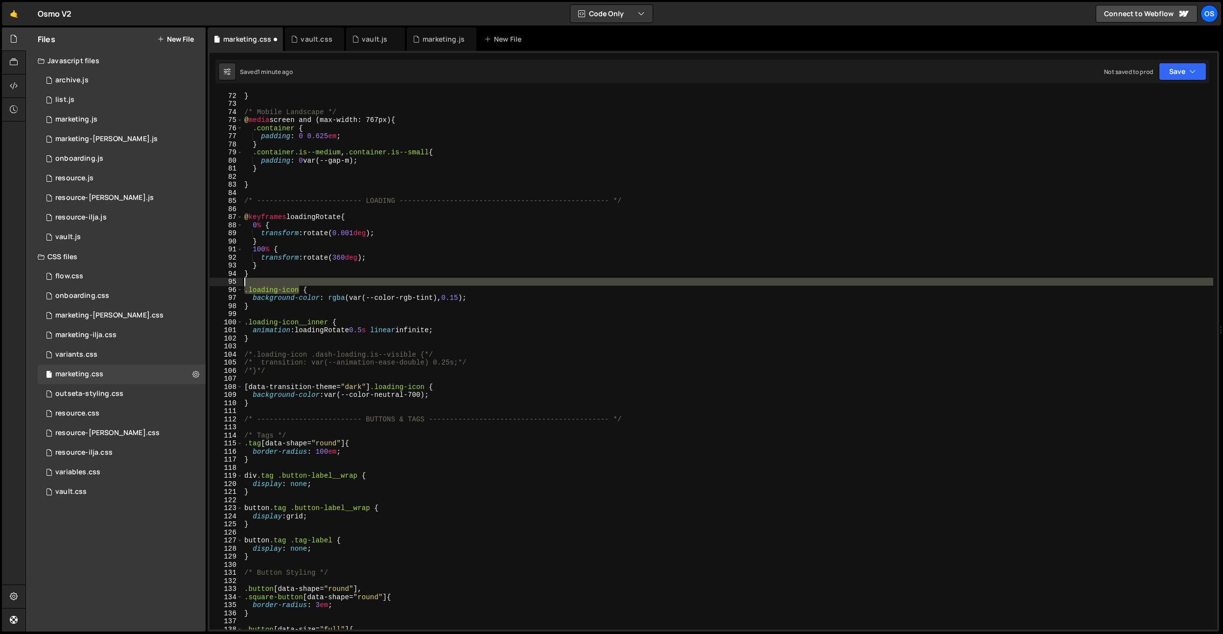
drag, startPoint x: 284, startPoint y: 291, endPoint x: 209, endPoint y: 285, distance: 75.1
click at [209, 285] on div "}, null, 0.2); 159 160 161 162 163 164 165 166 167 168 169 170 171 172 173 174 …" at bounding box center [714, 341] width 1012 height 580
type textarea ".loading-icon {"
click at [350, 344] on div "} /* Mobile Landscape */ @ media screen and (max-width: 767px) { .container { p…" at bounding box center [727, 368] width 971 height 553
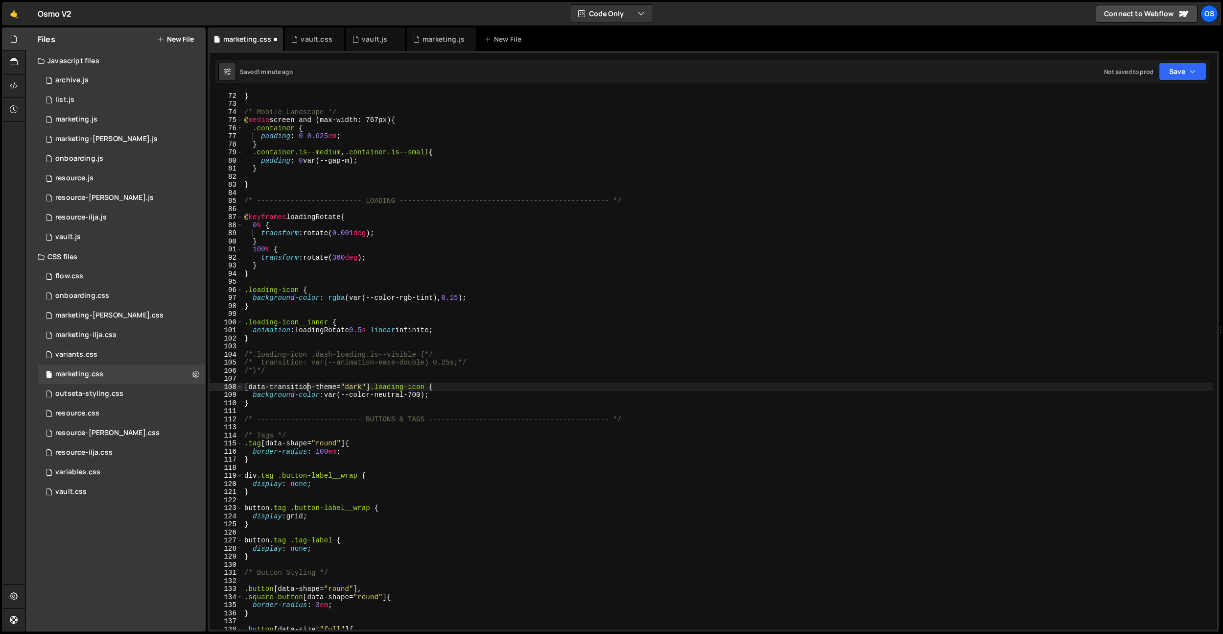
drag, startPoint x: 309, startPoint y: 388, endPoint x: 312, endPoint y: 358, distance: 29.5
click at [309, 387] on div "} /* Mobile Landscape */ @ media screen and (max-width: 767px) { .container { p…" at bounding box center [727, 368] width 971 height 553
click at [308, 330] on div "} /* Mobile Landscape */ @ media screen and (max-width: 767px) { .container { p…" at bounding box center [727, 368] width 971 height 553
type textarea "animation: loadingRotate 0.5s linear infinite;"
click at [308, 328] on div "} /* Mobile Landscape */ @ media screen and (max-width: 767px) { .container { p…" at bounding box center [727, 368] width 971 height 553
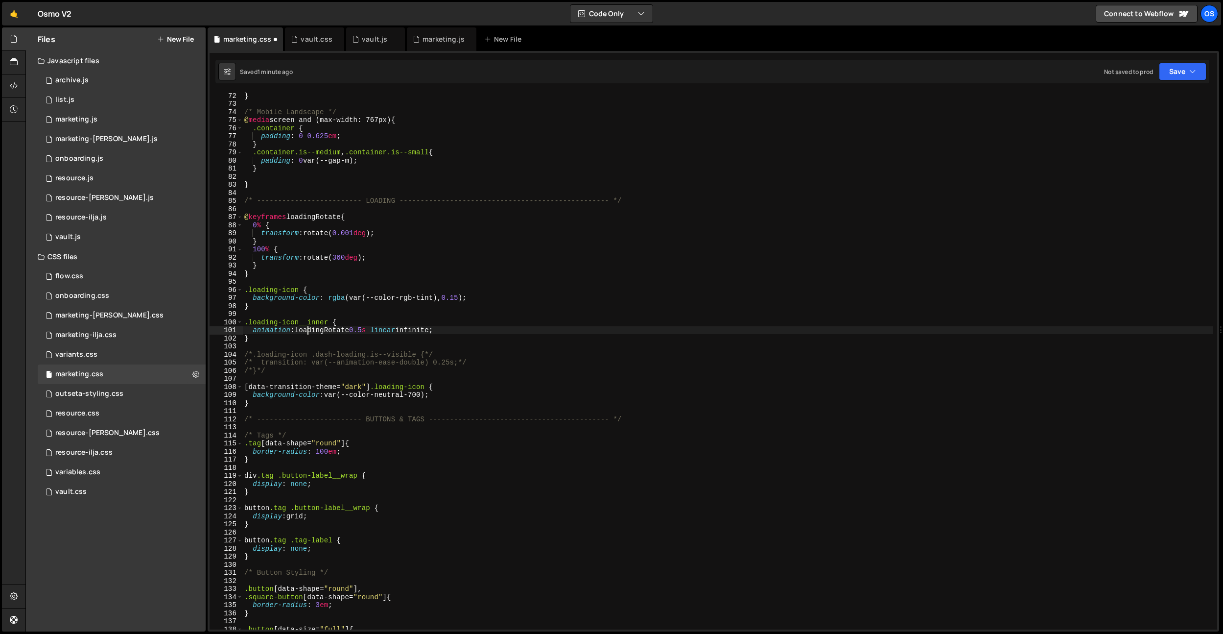
click at [312, 345] on div "} /* Mobile Landscape */ @ media screen and (max-width: 767px) { .container { p…" at bounding box center [727, 368] width 971 height 553
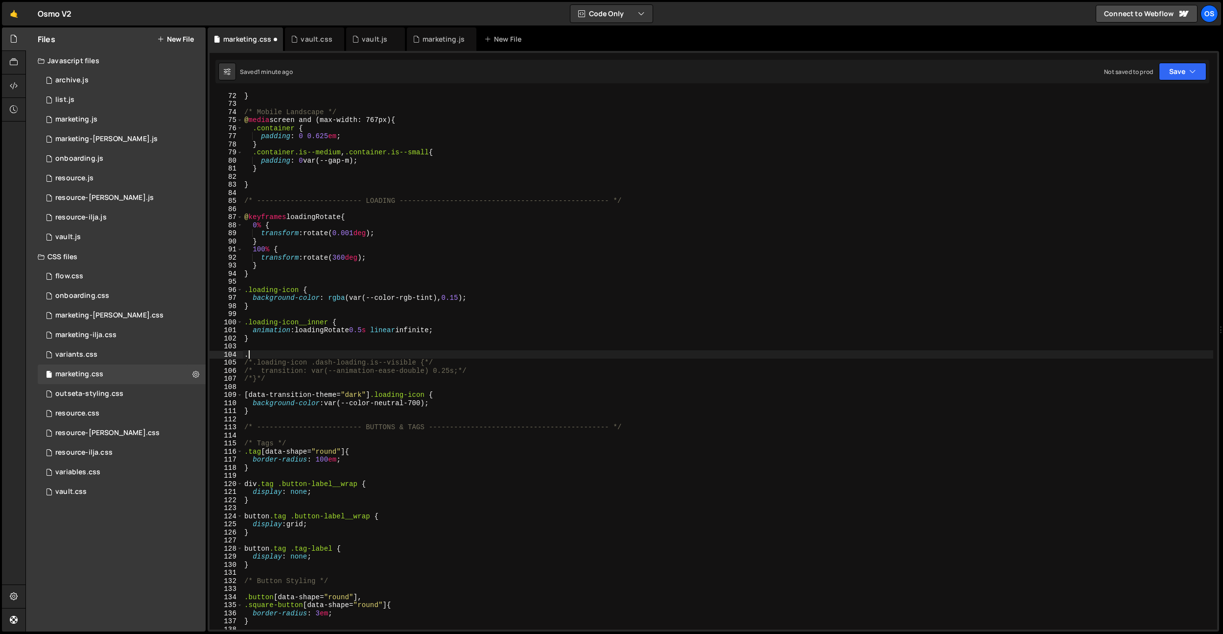
paste textarea "transition"
drag, startPoint x: 416, startPoint y: 363, endPoint x: 331, endPoint y: 352, distance: 85.5
click at [368, 364] on div "} /* Mobile Landscape */ @ media screen and (max-width: 767px) { .container { p…" at bounding box center [727, 368] width 971 height 553
click at [331, 352] on div "} /* Mobile Landscape */ @ media screen and (max-width: 767px) { .container { p…" at bounding box center [727, 368] width 971 height 553
paste textarea ".is--visible"
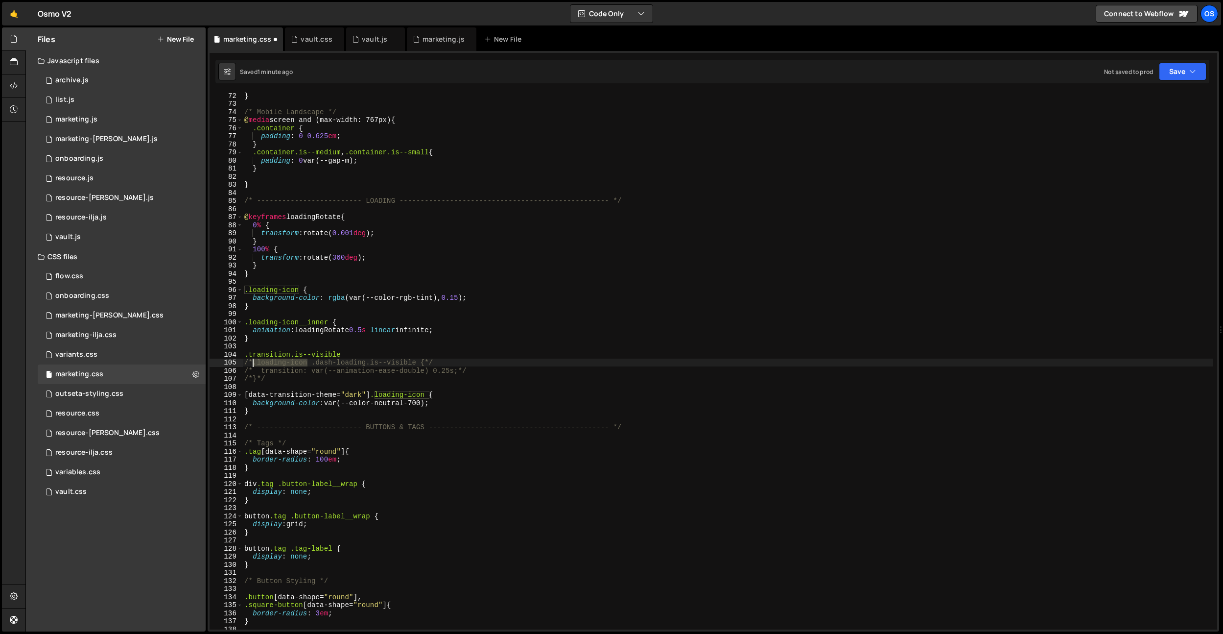
drag, startPoint x: 308, startPoint y: 362, endPoint x: 255, endPoint y: 363, distance: 53.9
click at [255, 363] on div "} /* Mobile Landscape */ @ media screen and (max-width: 767px) { .container { p…" at bounding box center [727, 368] width 971 height 553
click at [369, 353] on div "} /* Mobile Landscape */ @ media screen and (max-width: 767px) { .container { p…" at bounding box center [727, 368] width 971 height 553
paste textarea ".loading-icon"
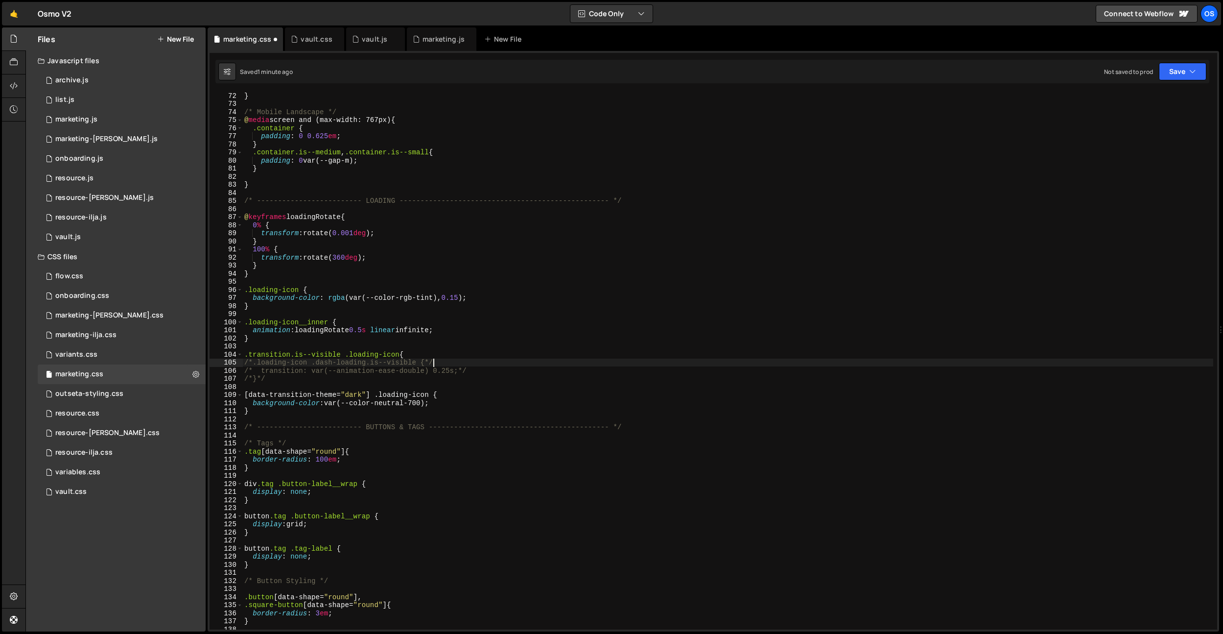
click at [437, 365] on div "} /* Mobile Landscape */ @ media screen and (max-width: 767px) { .container { p…" at bounding box center [727, 368] width 971 height 553
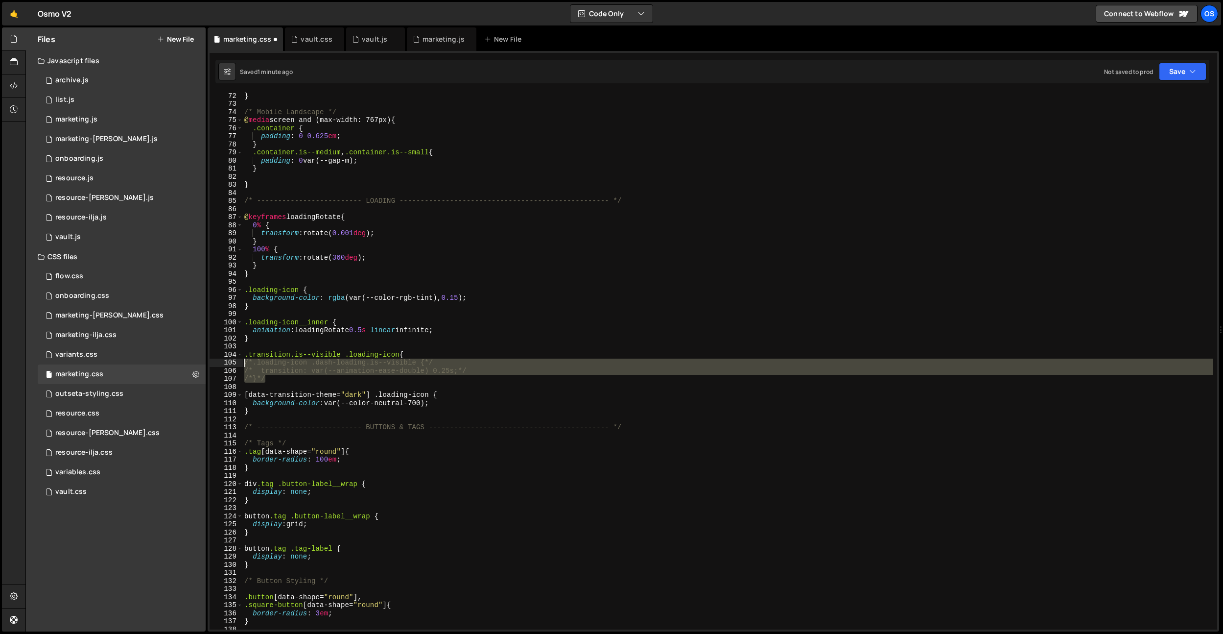
drag, startPoint x: 467, startPoint y: 378, endPoint x: 211, endPoint y: 363, distance: 256.0
click at [211, 363] on div "/*.loading-icon .dash-loading.is--visible {*/ 72 73 74 75 76 77 78 79 80 81 82 …" at bounding box center [714, 360] width 1008 height 537
drag, startPoint x: 435, startPoint y: 368, endPoint x: 431, endPoint y: 364, distance: 5.2
click at [435, 368] on div "} /* Mobile Landscape */ @ media screen and (max-width: 767px) { .container { p…" at bounding box center [727, 360] width 971 height 537
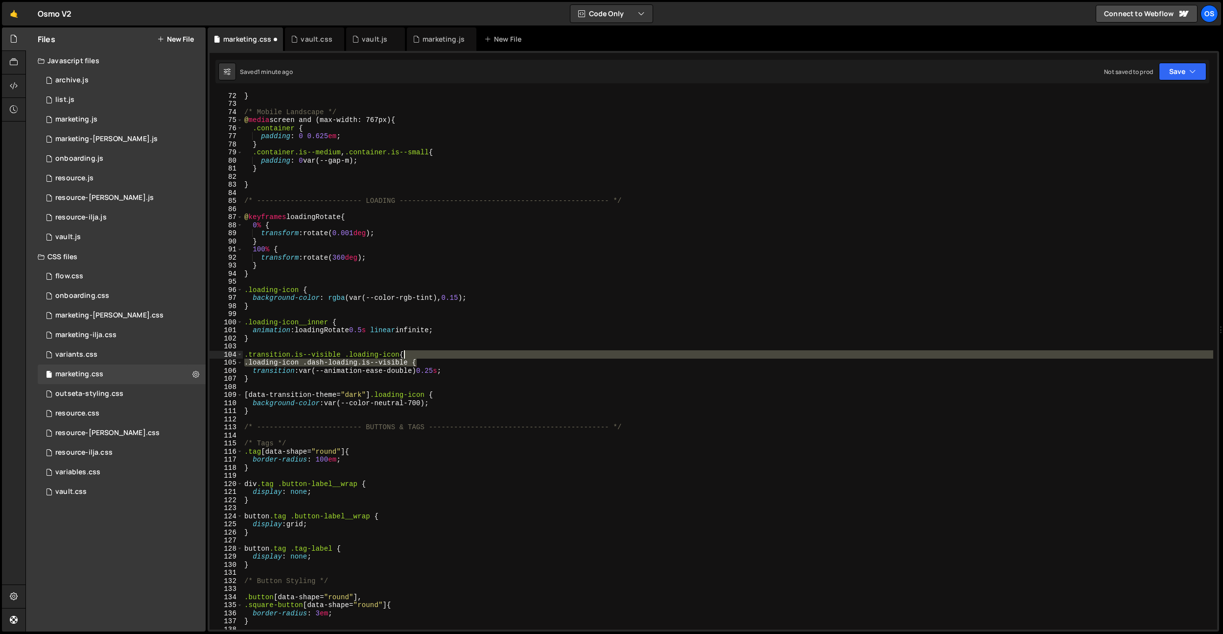
drag, startPoint x: 430, startPoint y: 362, endPoint x: 432, endPoint y: 355, distance: 7.5
click at [432, 355] on div "} /* Mobile Landscape */ @ media screen and (max-width: 767px) { .container { p…" at bounding box center [727, 368] width 971 height 553
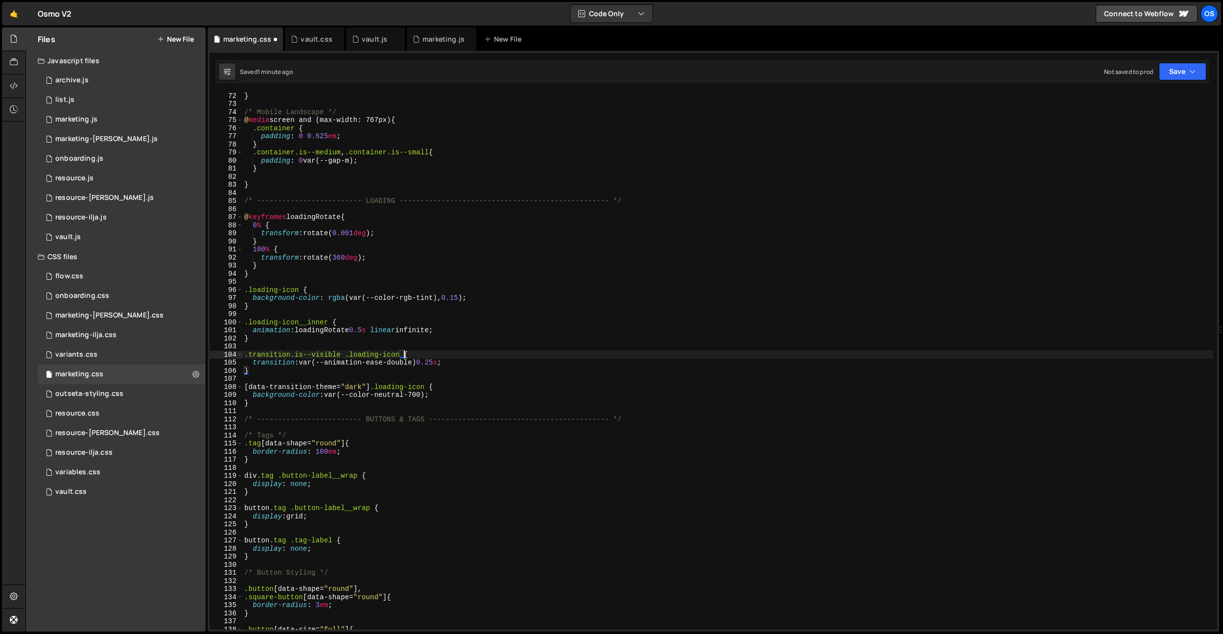
scroll to position [0, 11]
click at [472, 366] on div "} /* Mobile Landscape */ @ media screen and (max-width: 767px) { .container { p…" at bounding box center [727, 368] width 971 height 553
click at [343, 357] on div "} /* Mobile Landscape */ @ media screen and (max-width: 767px) { .container { p…" at bounding box center [727, 368] width 971 height 553
drag, startPoint x: 344, startPoint y: 356, endPoint x: 293, endPoint y: 355, distance: 50.9
click at [293, 355] on div "} /* Mobile Landscape */ @ media screen and (max-width: 767px) { .container { p…" at bounding box center [727, 368] width 971 height 553
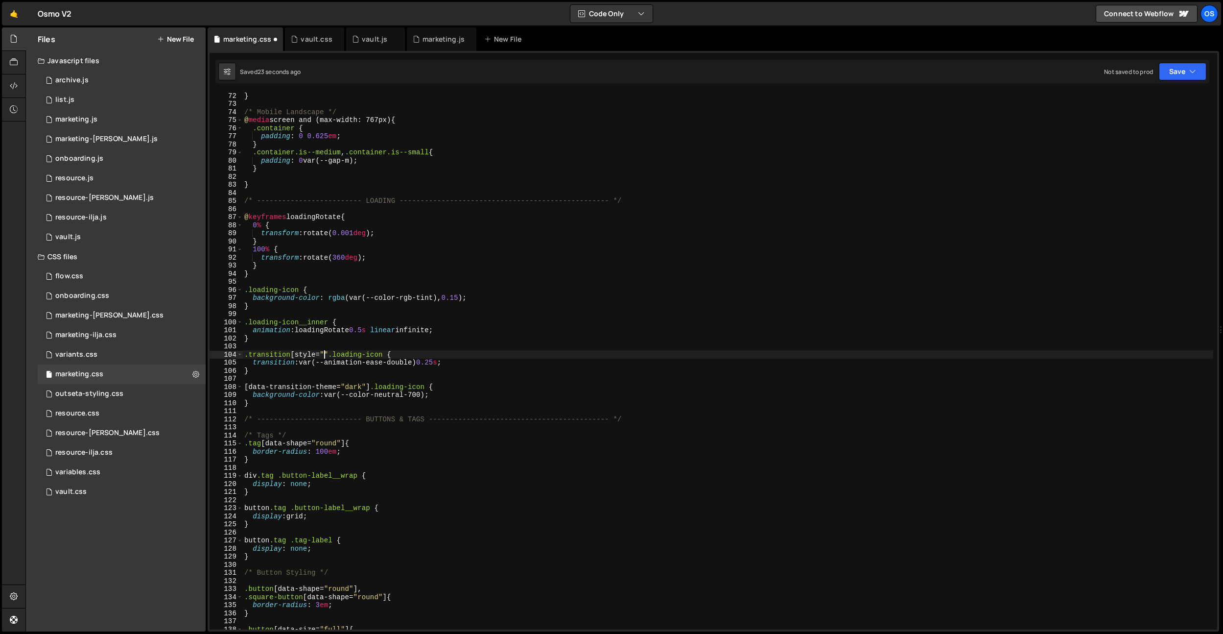
scroll to position [0, 5]
paste textarea "opacity: 1; visibility: inherit;""
click at [416, 401] on div "} /* Mobile Landscape */ @ media screen and (max-width: 767px) { .container { p…" at bounding box center [727, 368] width 971 height 553
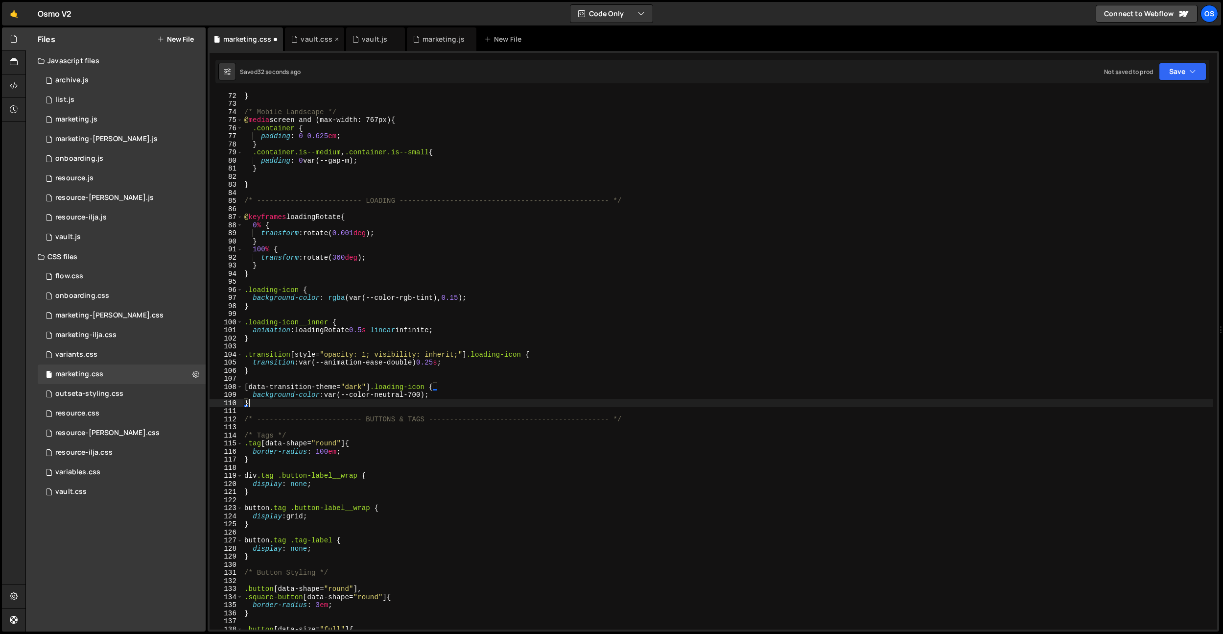
type textarea "}"
click at [328, 44] on div "vault.css" at bounding box center [314, 39] width 59 height 24
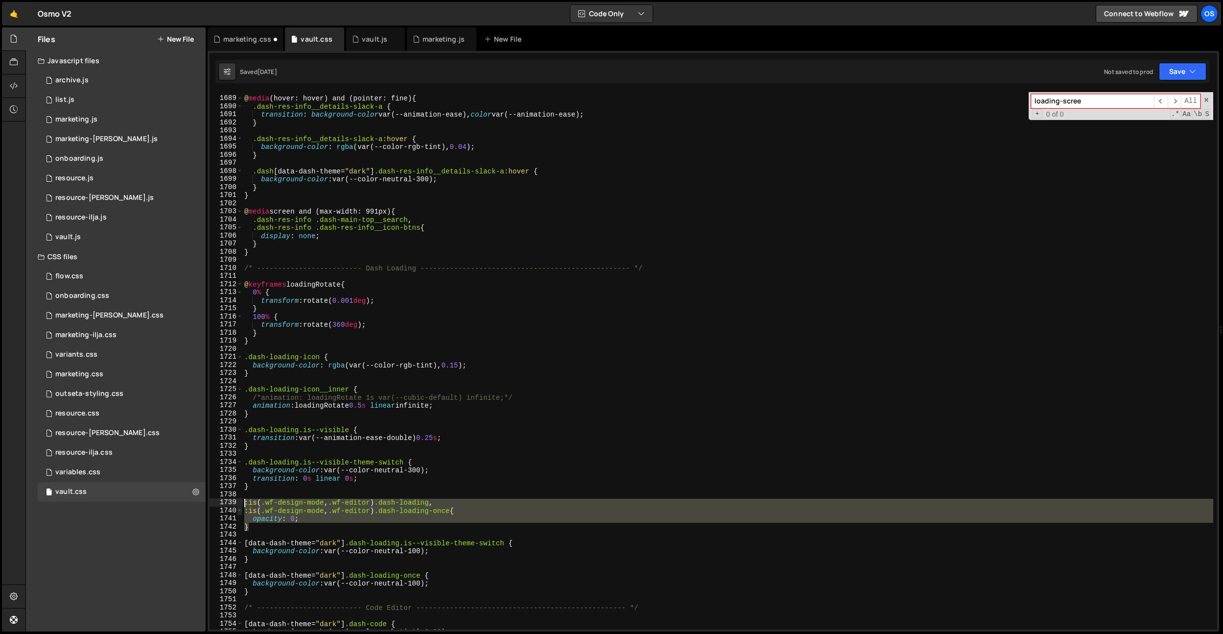
drag, startPoint x: 262, startPoint y: 524, endPoint x: 240, endPoint y: 506, distance: 28.5
click at [240, 506] on div "} 1688 1689 1690 1691 1692 1693 1694 1695 1696 1697 1698 1699 1700 1701 1702 17…" at bounding box center [714, 360] width 1008 height 537
type textarea ":is(.wf-design-mode, .wf-editor) .dash-loading, :is(.wf-design-mode, .wf-editor…"
click at [255, 43] on div "marketing.css" at bounding box center [247, 39] width 48 height 10
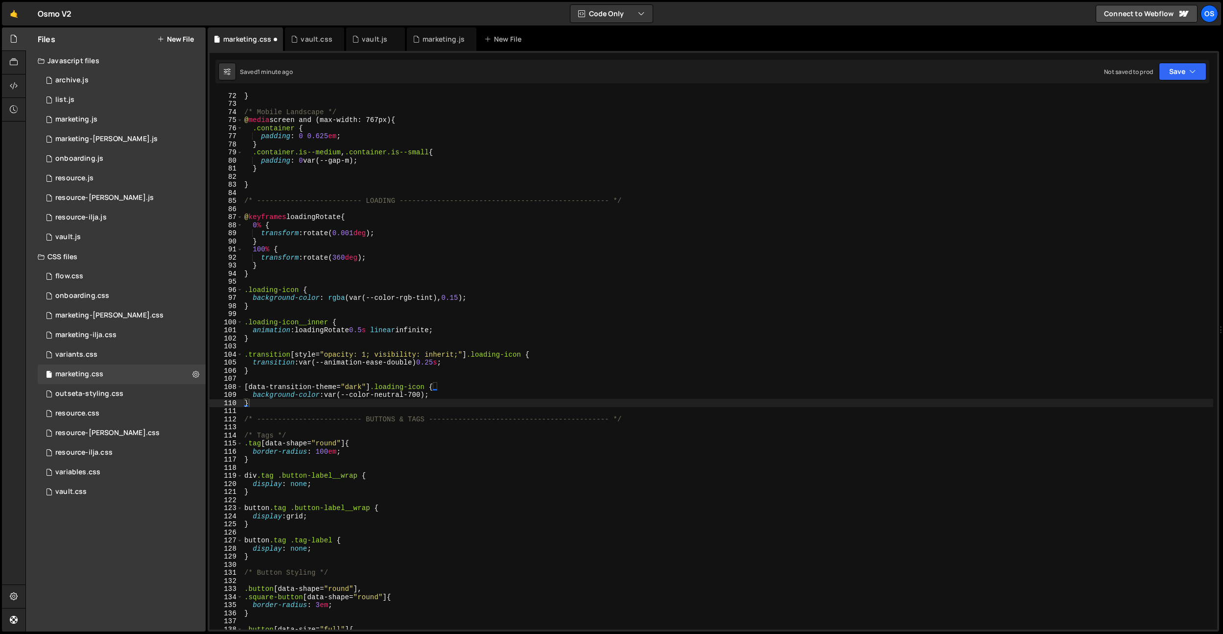
type textarea "background-color: rgba(var(--color-rgb-tint), 0.15);"
click at [491, 298] on div "} /* Mobile Landscape */ @ media screen and (max-width: 767px) { .container { p…" at bounding box center [727, 368] width 971 height 553
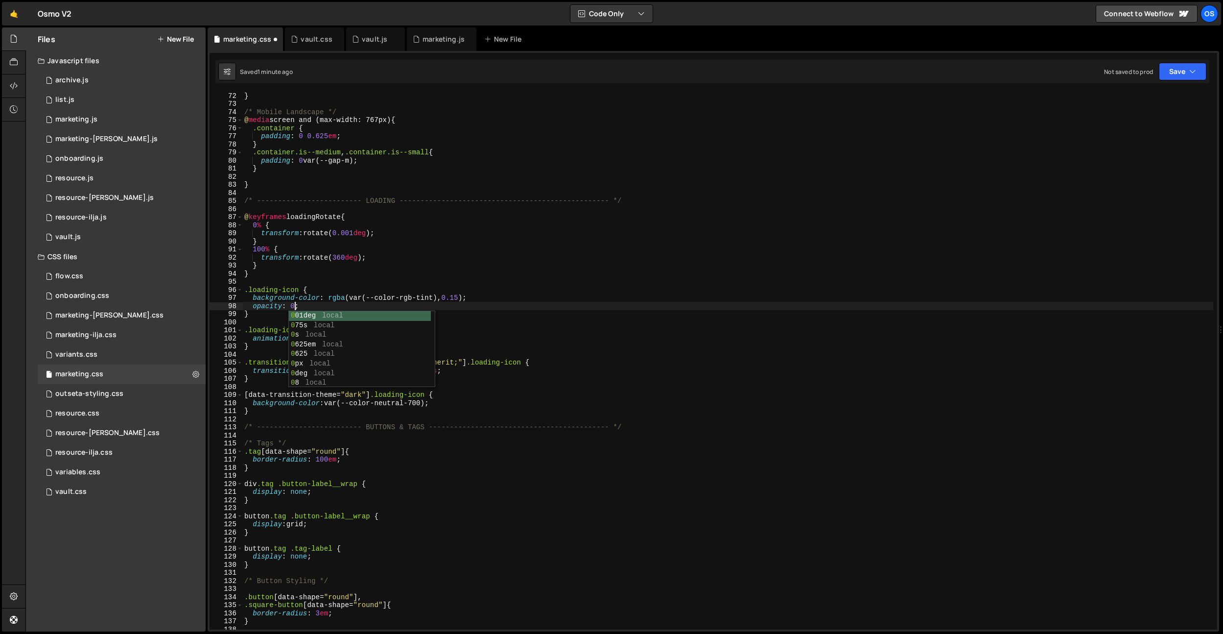
scroll to position [0, 3]
drag, startPoint x: 434, startPoint y: 270, endPoint x: 327, endPoint y: 291, distance: 109.8
click at [434, 270] on div "} /* Mobile Landscape */ @ media screen and (max-width: 767px) { .container { p…" at bounding box center [727, 368] width 971 height 553
click at [468, 373] on div "} /* Mobile Landscape */ @ media screen and (max-width: 767px) { .container { p…" at bounding box center [727, 368] width 971 height 553
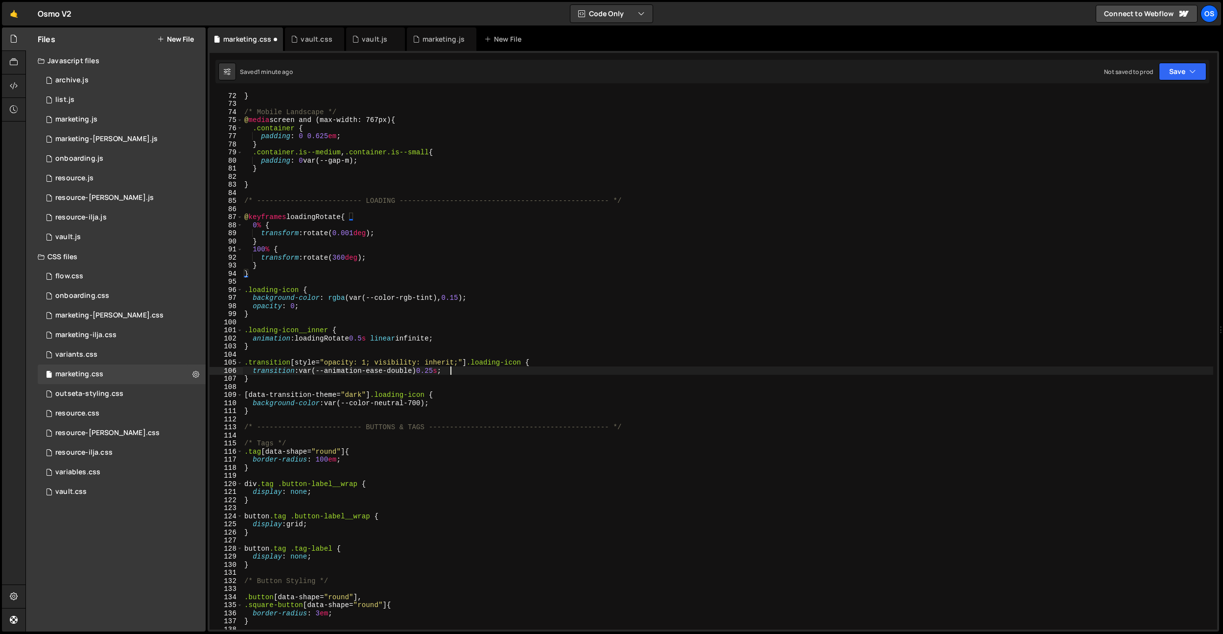
type textarea "transition: var(--animation-ease-double) 0.25s;"
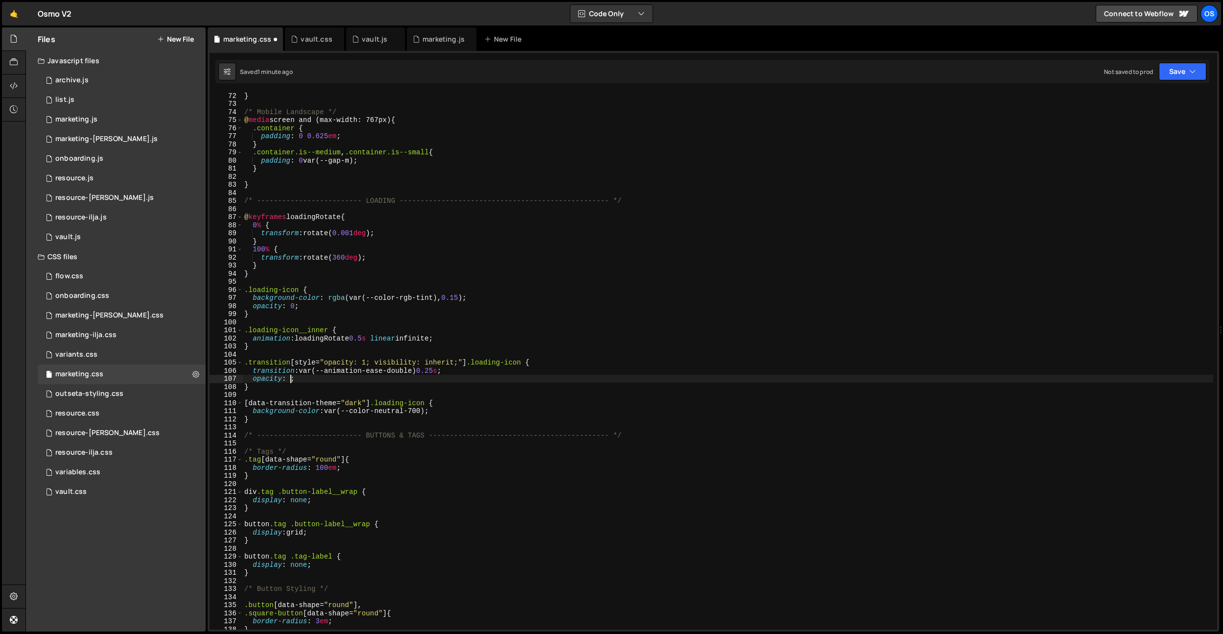
scroll to position [0, 3]
click at [489, 262] on div "} /* Mobile Landscape */ @ media screen and (max-width: 767px) { .container { p…" at bounding box center [727, 368] width 971 height 553
click at [439, 371] on div "} /* Mobile Landscape */ @ media screen and (max-width: 767px) { .container { p…" at bounding box center [727, 368] width 971 height 553
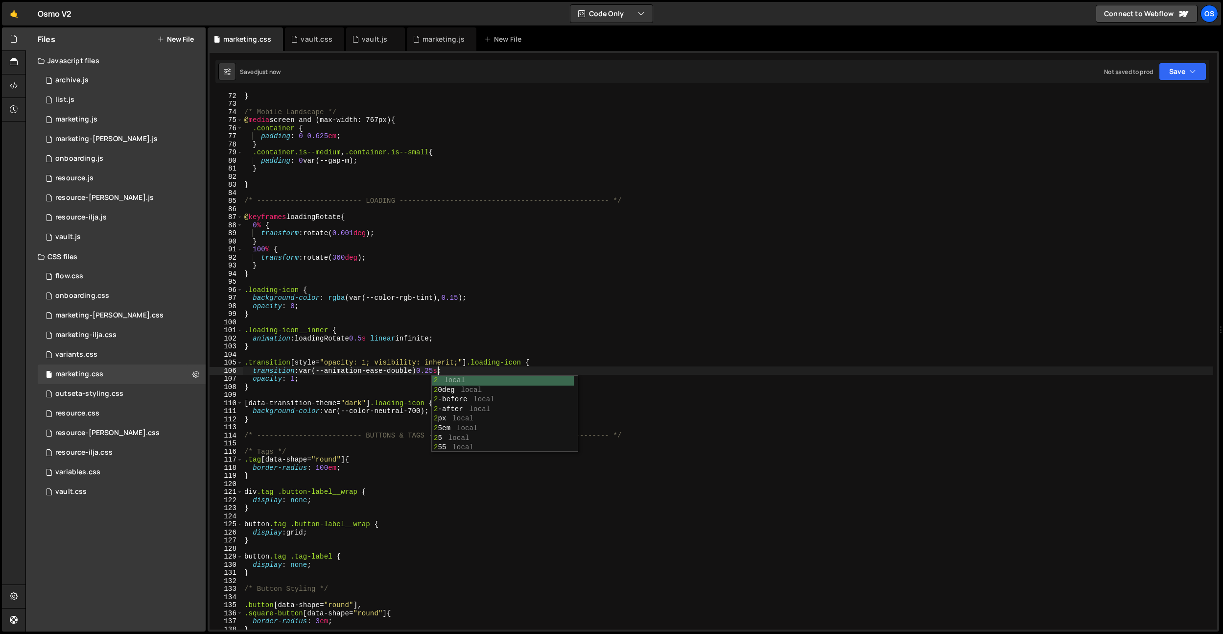
click at [454, 247] on div "} /* Mobile Landscape */ @ media screen and (max-width: 767px) { .container { p…" at bounding box center [727, 368] width 971 height 553
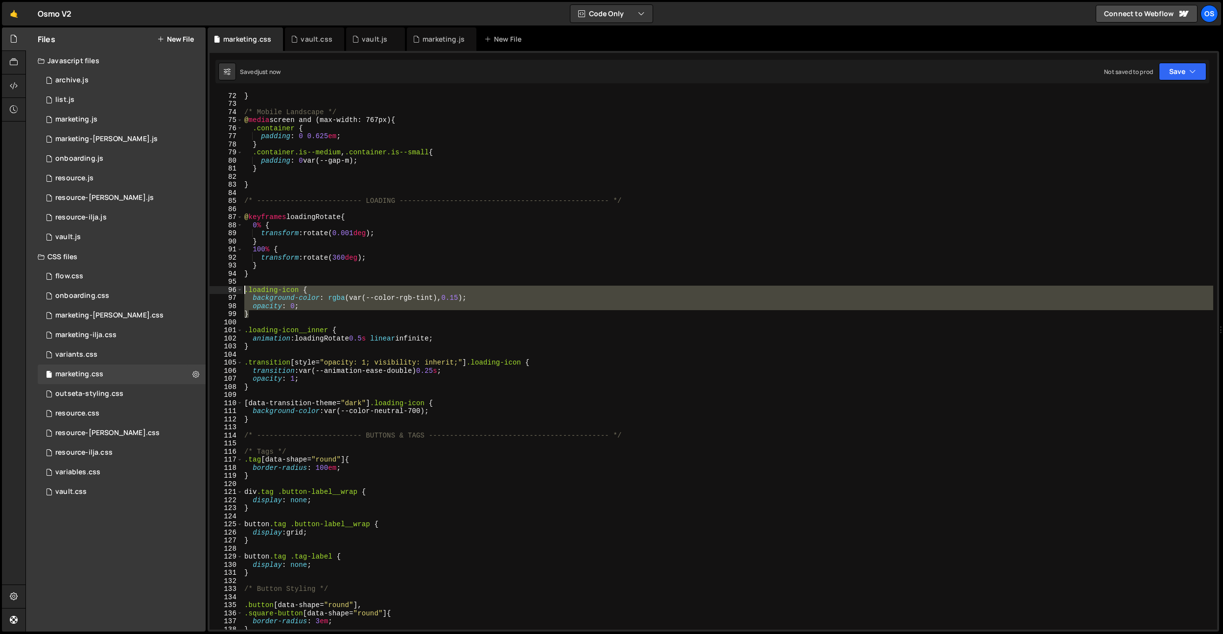
drag, startPoint x: 304, startPoint y: 315, endPoint x: 236, endPoint y: 290, distance: 72.3
click at [236, 290] on div "100% { 72 73 74 75 76 77 78 79 80 81 82 83 84 85 86 87 88 89 90 91 92 93 94 95 …" at bounding box center [714, 360] width 1008 height 537
click at [424, 291] on div "} /* Mobile Landscape */ @ media screen and (max-width: 767px) { .container { p…" at bounding box center [727, 360] width 971 height 537
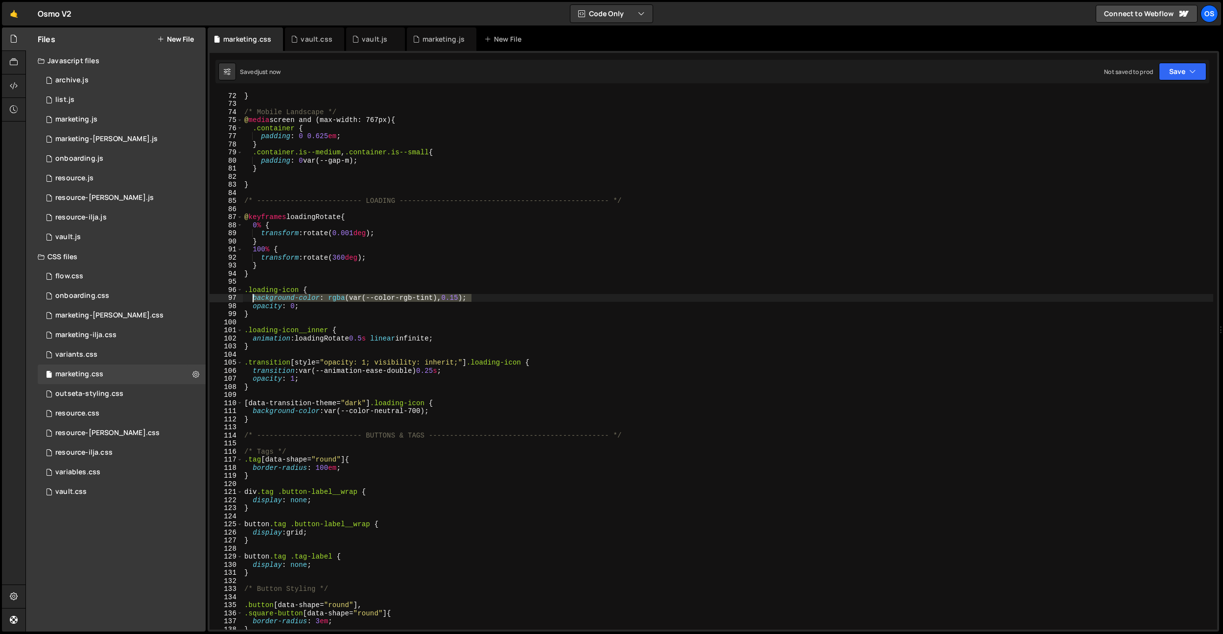
drag, startPoint x: 489, startPoint y: 300, endPoint x: 251, endPoint y: 298, distance: 238.0
click at [251, 298] on div "} /* Mobile Landscape */ @ media screen and (max-width: 767px) { .container { p…" at bounding box center [727, 368] width 971 height 553
drag, startPoint x: 273, startPoint y: 408, endPoint x: 437, endPoint y: 410, distance: 164.5
click at [437, 410] on div "} /* Mobile Landscape */ @ media screen and (max-width: 767px) { .container { p…" at bounding box center [727, 368] width 971 height 553
paste textarea "rgba(var(--color-rgb-tint), 0.15"
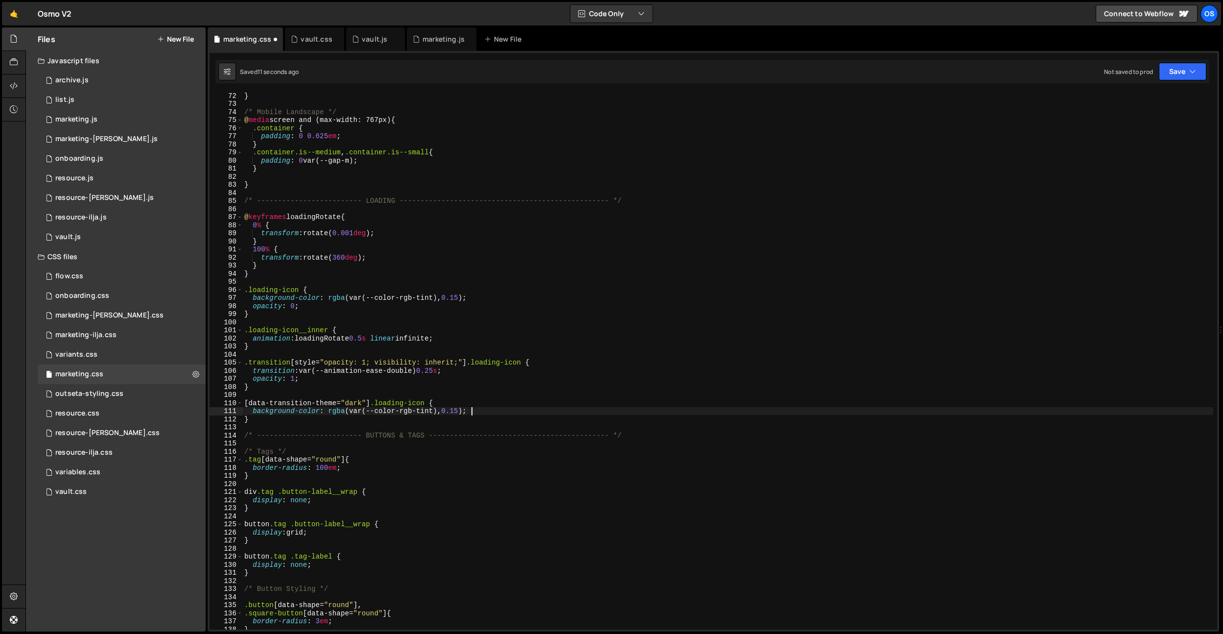
click at [405, 412] on div "} /* Mobile Landscape */ @ media screen and (max-width: 767px) { .container { p…" at bounding box center [727, 368] width 971 height 553
click at [423, 410] on div "} /* Mobile Landscape */ @ media screen and (max-width: 767px) { .container { p…" at bounding box center [727, 368] width 971 height 553
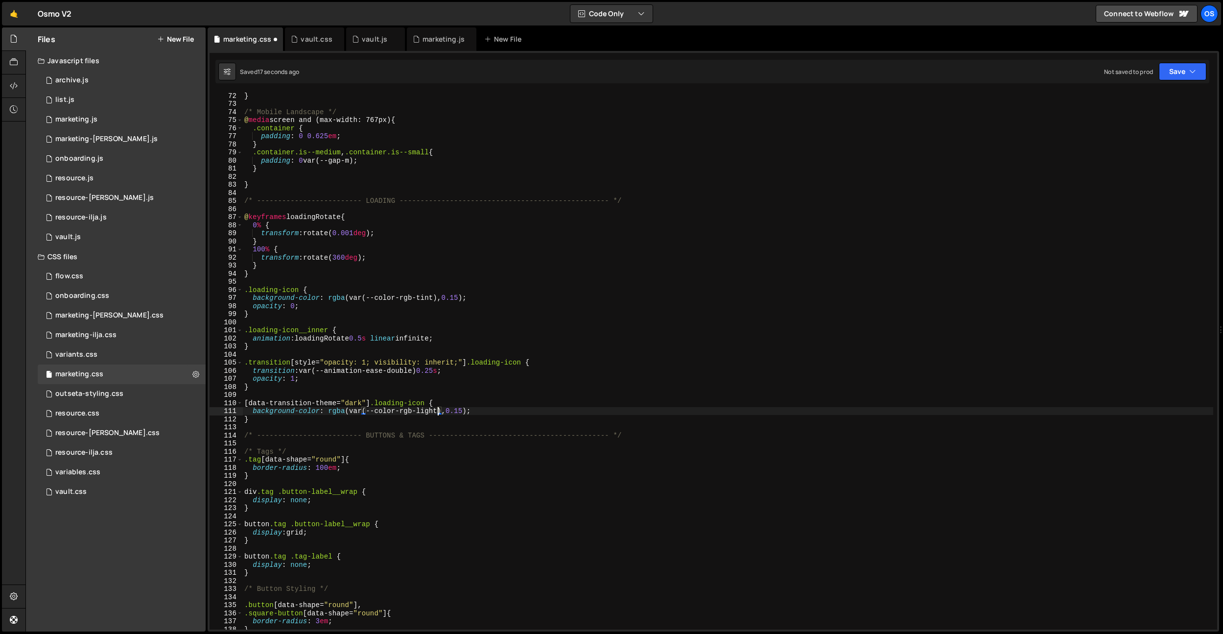
click at [506, 376] on div "} /* Mobile Landscape */ @ media screen and (max-width: 767px) { .container { p…" at bounding box center [727, 368] width 971 height 553
type textarea "opacity: 1;"
click at [504, 392] on div "} /* Mobile Landscape */ @ media screen and (max-width: 767px) { .container { p…" at bounding box center [727, 368] width 971 height 553
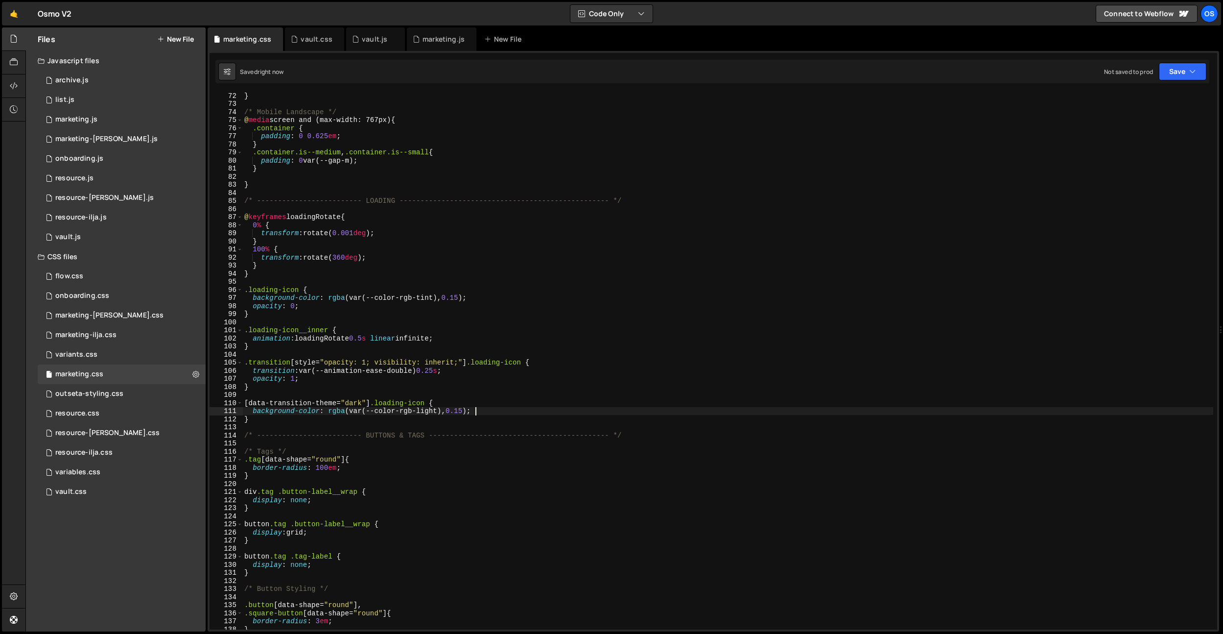
click at [497, 408] on div "} /* Mobile Landscape */ @ media screen and (max-width: 767px) { .container { p…" at bounding box center [727, 368] width 971 height 553
click at [436, 370] on div "} /* Mobile Landscape */ @ media screen and (max-width: 767px) { .container { p…" at bounding box center [727, 368] width 971 height 553
click at [424, 409] on div "} /* Mobile Landscape */ @ media screen and (max-width: 767px) { .container { p…" at bounding box center [727, 368] width 971 height 553
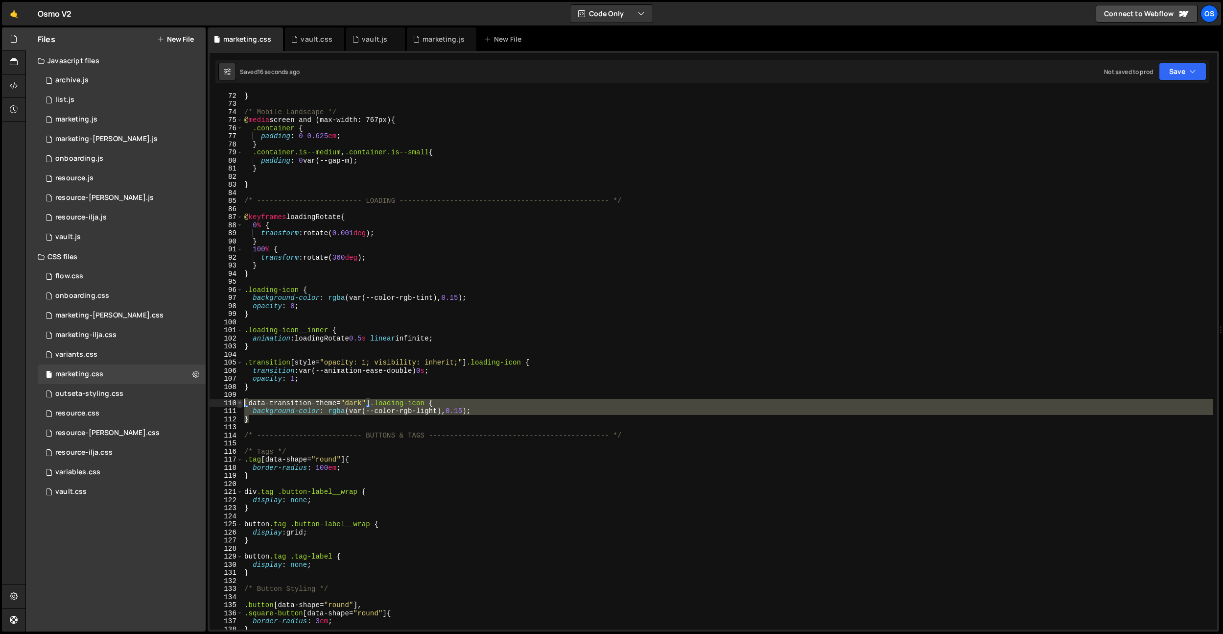
drag, startPoint x: 270, startPoint y: 417, endPoint x: 239, endPoint y: 401, distance: 34.6
click at [239, 401] on div "background-color: rgba(var(--color-rgb-light), 0.15); 72 73 74 75 76 77 78 79 8…" at bounding box center [714, 360] width 1008 height 537
type textarea "}"
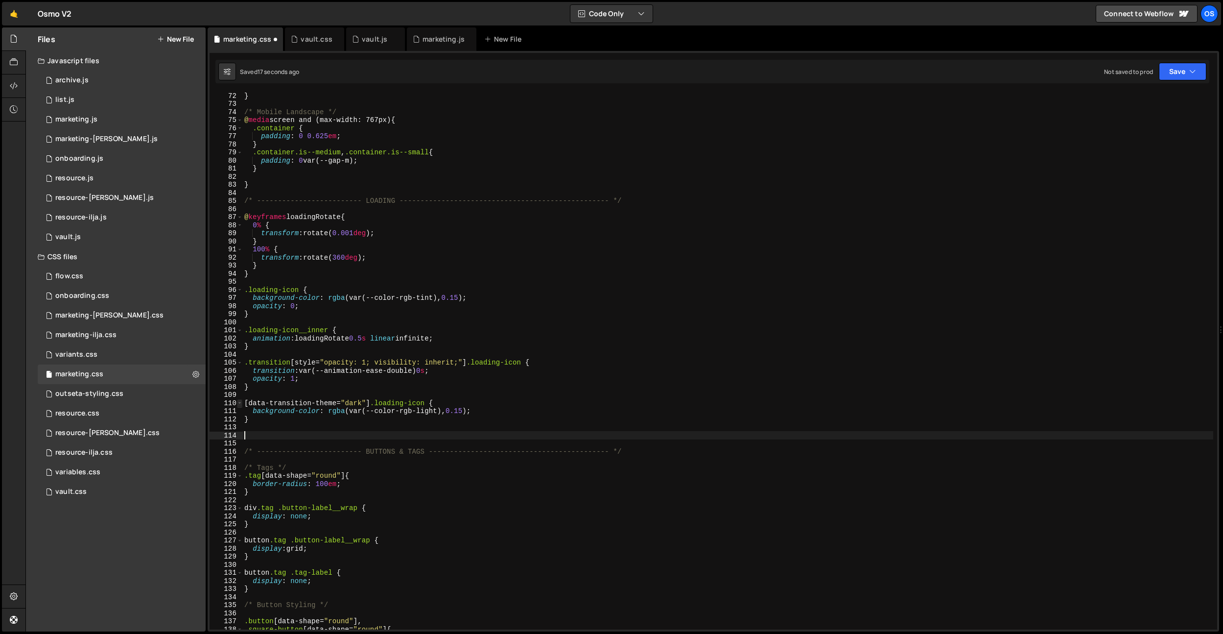
paste textarea "}"
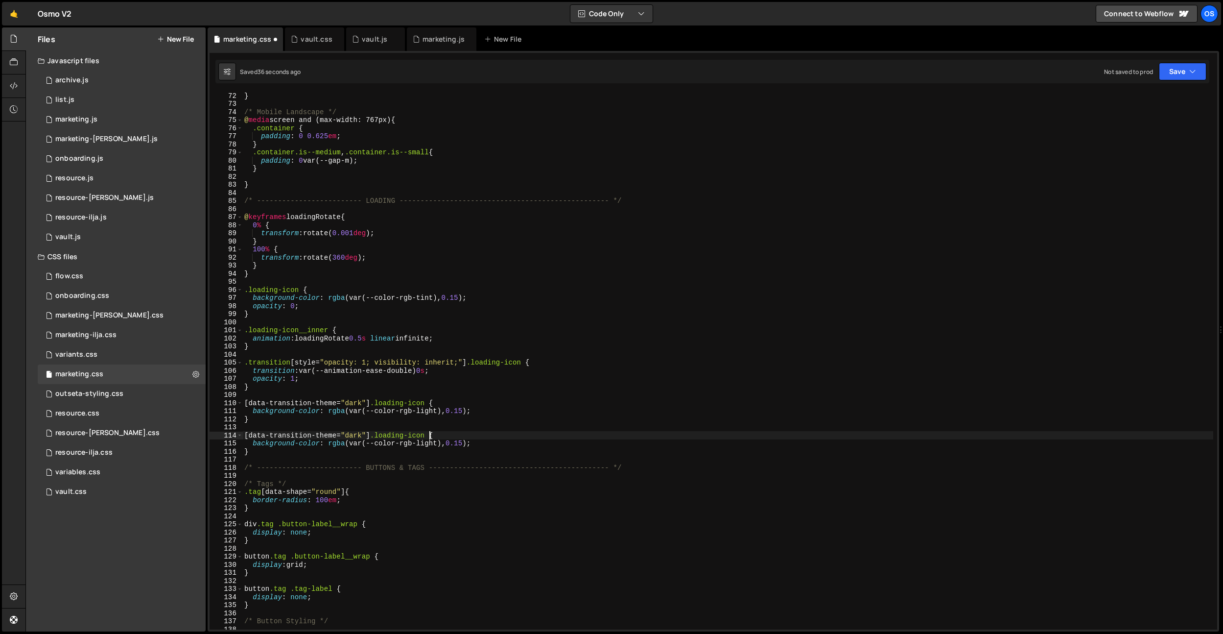
click at [428, 437] on div "} /* Mobile Landscape */ @ media screen and (max-width: 767px) { .container { p…" at bounding box center [727, 368] width 971 height 553
drag, startPoint x: 478, startPoint y: 443, endPoint x: 252, endPoint y: 444, distance: 225.7
click at [252, 444] on div "} /* Mobile Landscape */ @ media screen and (max-width: 767px) { .container { p…" at bounding box center [727, 368] width 971 height 553
paste textarea "loading-icon__inner"
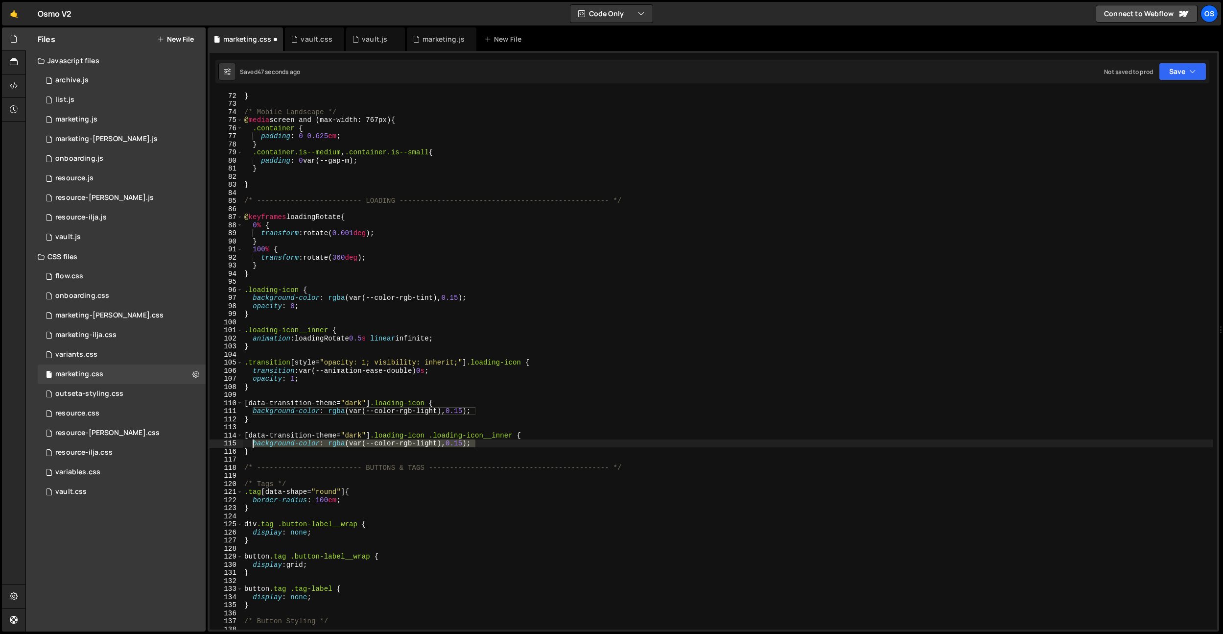
scroll to position [0, 5]
type textarea "."
type textarea "border-color: var(--color-dark);"
click at [313, 479] on div "} /* Mobile Landscape */ @ media screen and (max-width: 767px) { .container { p…" at bounding box center [727, 368] width 971 height 553
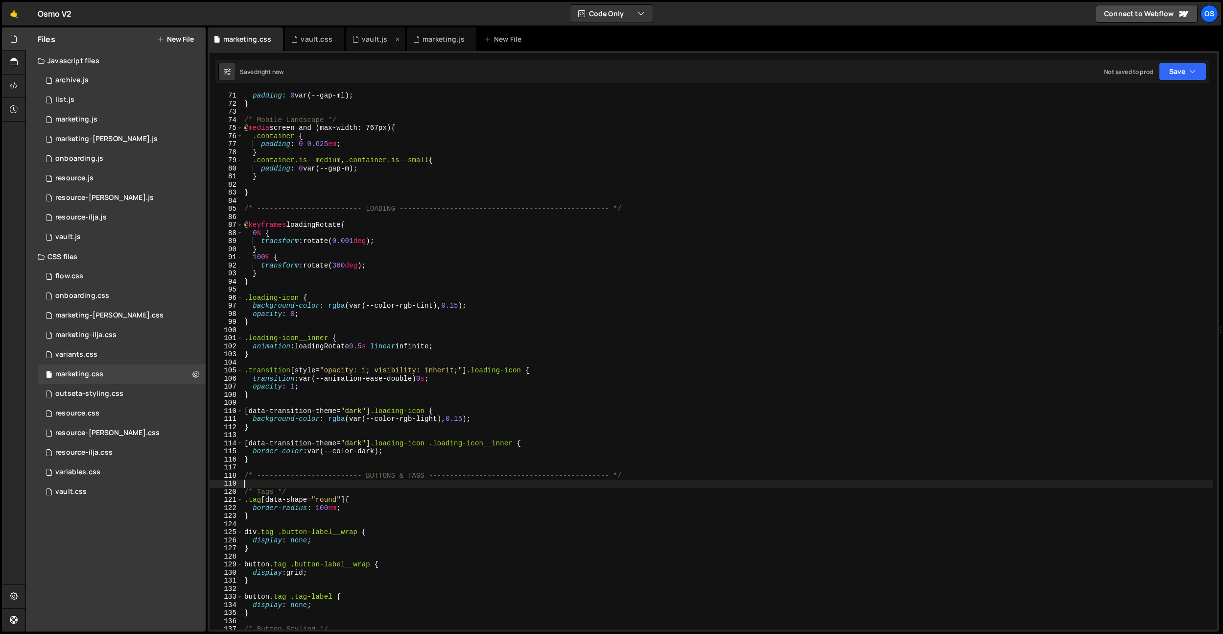
scroll to position [565, 0]
click at [478, 413] on div "max-width : var(--size-container) ; padding : 0 var(--gap-ml) ; } /* Mobile Lan…" at bounding box center [727, 360] width 971 height 553
click at [432, 378] on div "max-width : var(--size-container) ; padding : 0 var(--gap-ml) ; } /* Mobile Lan…" at bounding box center [727, 360] width 971 height 553
type textarea "transition: var(--animation-ease-double) 0.25s;"
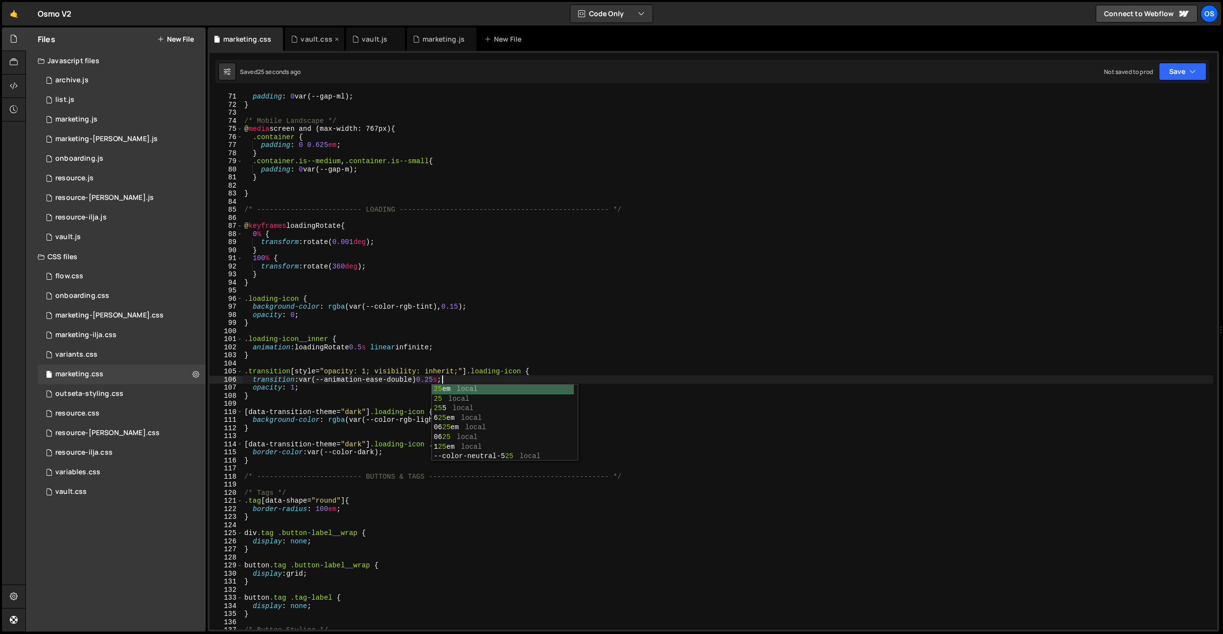
click at [323, 45] on div "vault.css" at bounding box center [314, 39] width 59 height 24
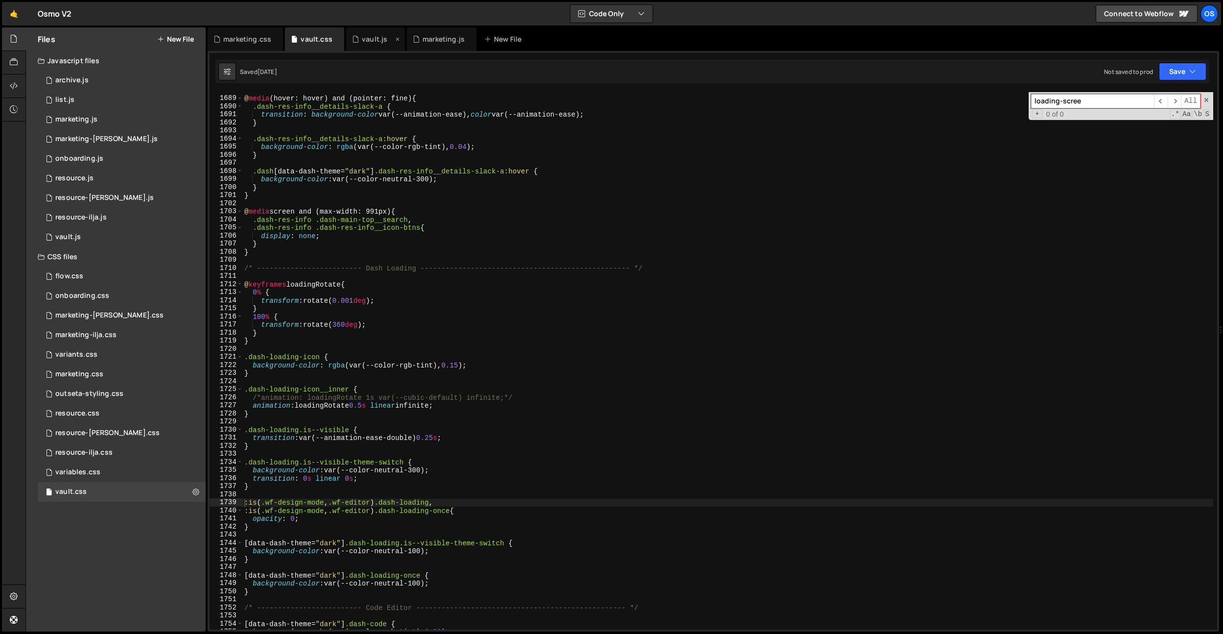
click at [375, 45] on div "vault.js" at bounding box center [375, 39] width 59 height 24
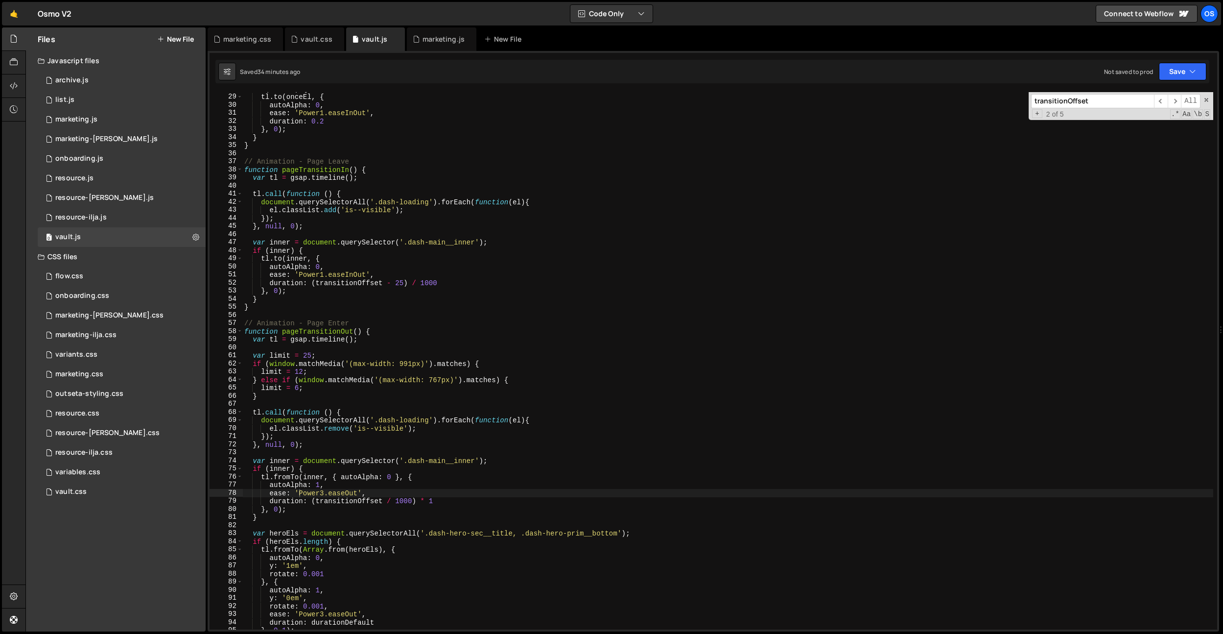
click at [334, 499] on div "if ( onceEl ) { tl . to ( onceEl , { autoAlpha : 0 , ease : 'Power1.easeInOut' …" at bounding box center [727, 361] width 971 height 553
click at [391, 511] on div "if ( onceEl ) { tl . to ( onceEl , { autoAlpha : 0 , ease : 'Power1.easeInOut' …" at bounding box center [727, 361] width 971 height 553
click at [313, 44] on div "vault.css" at bounding box center [314, 39] width 59 height 24
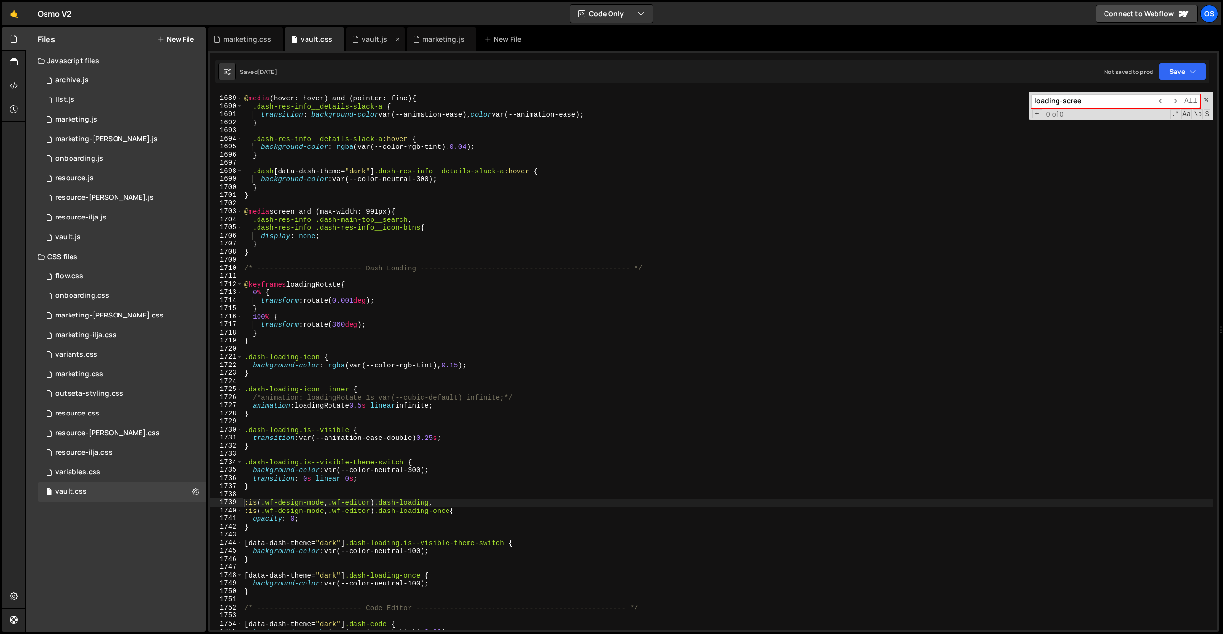
click at [362, 43] on div "vault.js" at bounding box center [374, 39] width 25 height 10
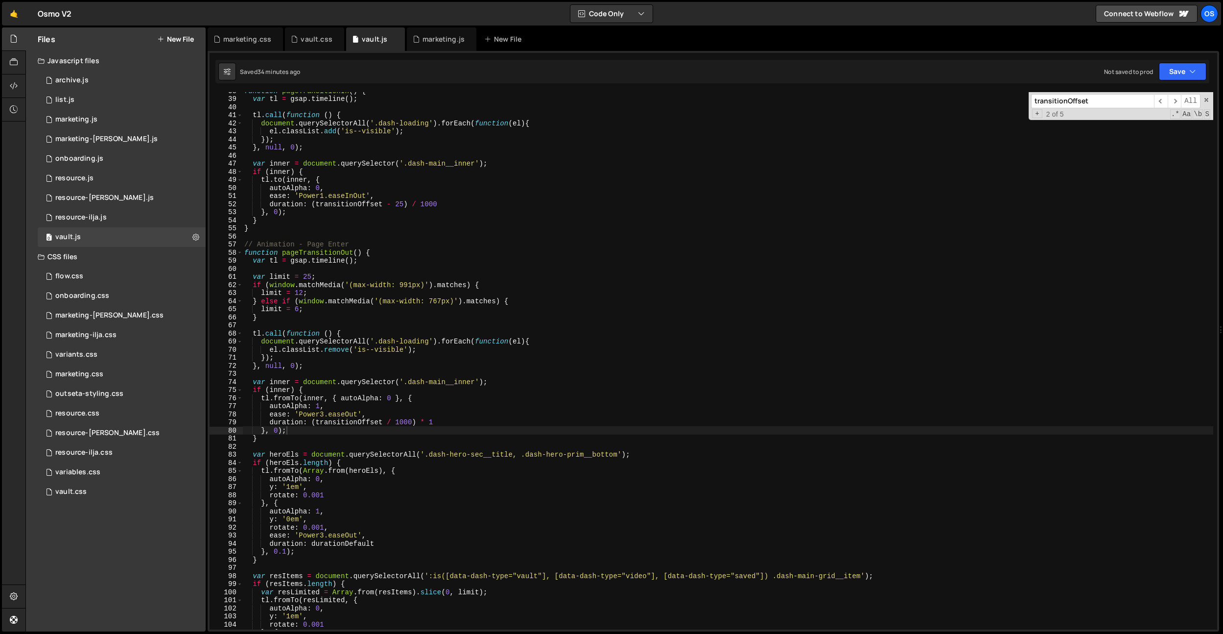
scroll to position [231, 0]
click at [319, 510] on div "function pageTransitionIn ( ) { var tl = gsap . timeline ( ) ; tl . call ( func…" at bounding box center [727, 363] width 971 height 553
click at [333, 533] on div "function pageTransitionIn ( ) { var tl = gsap . timeline ( ) ; tl . call ( func…" at bounding box center [727, 363] width 971 height 553
type textarea "ease: 'Power3.easeOut',"
click at [336, 536] on div "function pageTransitionIn ( ) { var tl = gsap . timeline ( ) ; tl . call ( func…" at bounding box center [727, 363] width 971 height 553
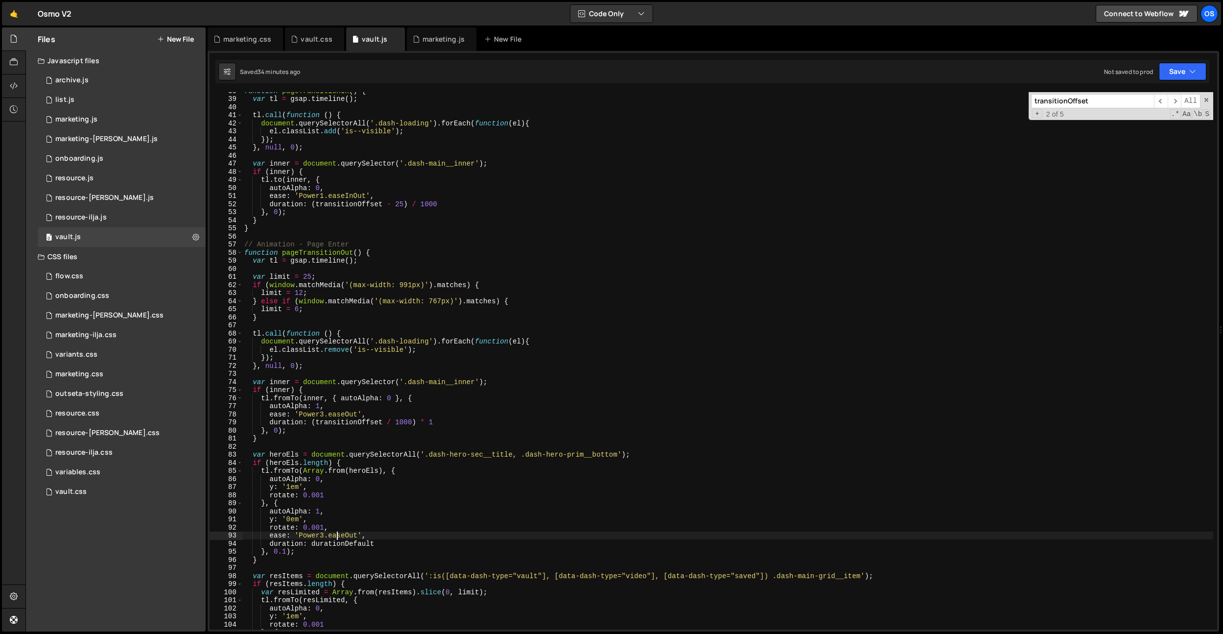
click at [336, 536] on div "function pageTransitionIn ( ) { var tl = gsap . timeline ( ) ; tl . call ( func…" at bounding box center [727, 363] width 971 height 553
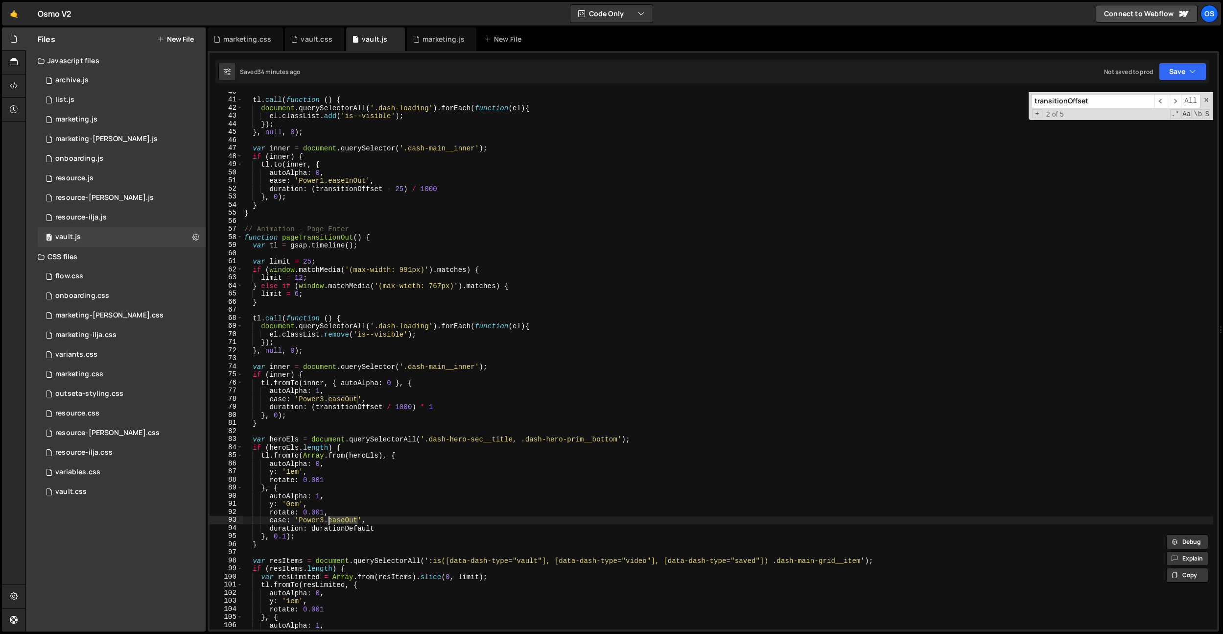
scroll to position [313, 0]
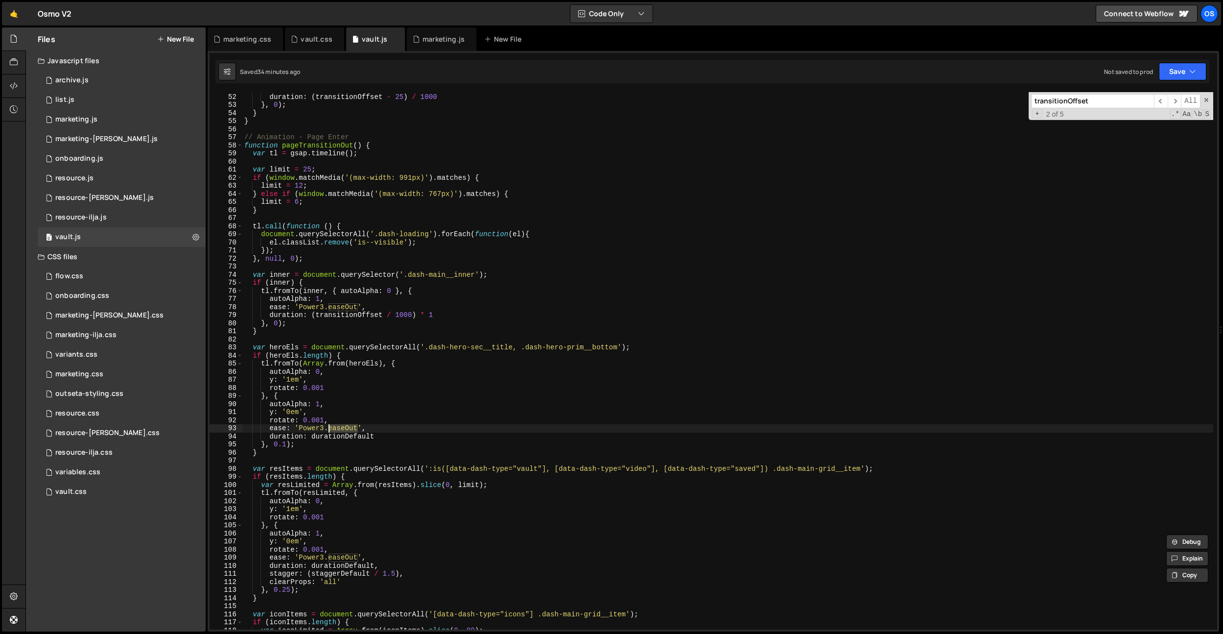
click at [361, 555] on div "ease : 'Power1.easeInOut' , duration : ( transitionOffset - 25 ) / 1000 } , 0 )…" at bounding box center [727, 361] width 971 height 553
drag, startPoint x: 357, startPoint y: 558, endPoint x: 304, endPoint y: 559, distance: 53.4
click at [300, 559] on div "ease : 'Power1.easeInOut' , duration : ( transitionOffset - 25 ) / 1000 } , 0 )…" at bounding box center [727, 361] width 971 height 553
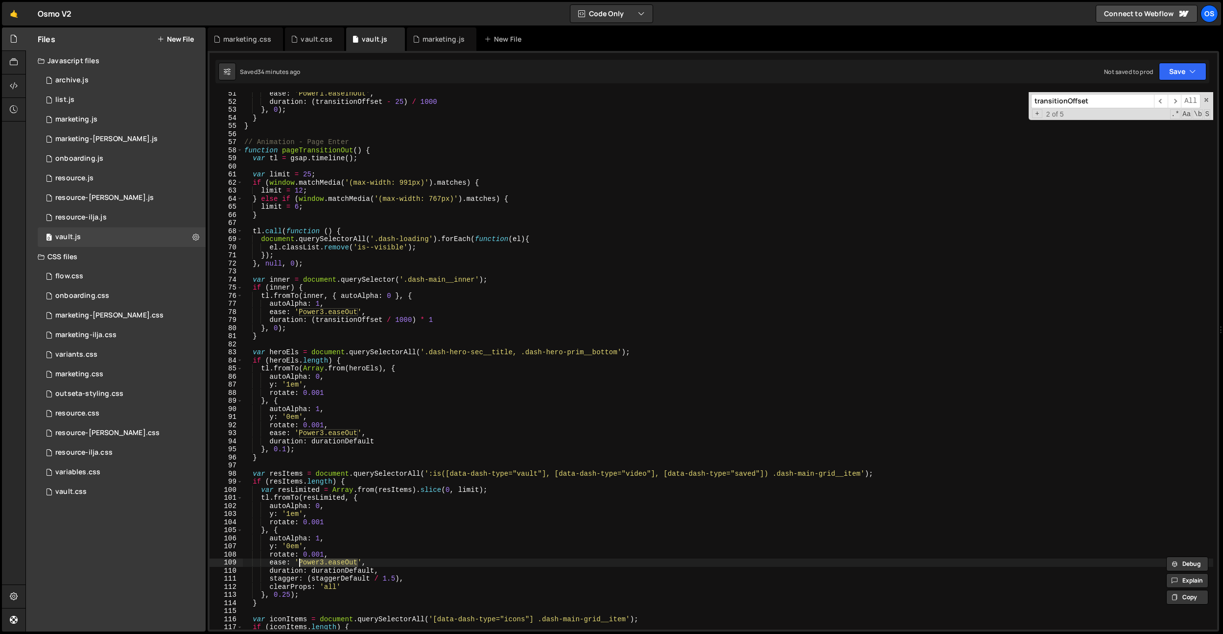
scroll to position [309, 0]
click at [259, 39] on div "marketing.css" at bounding box center [247, 39] width 48 height 10
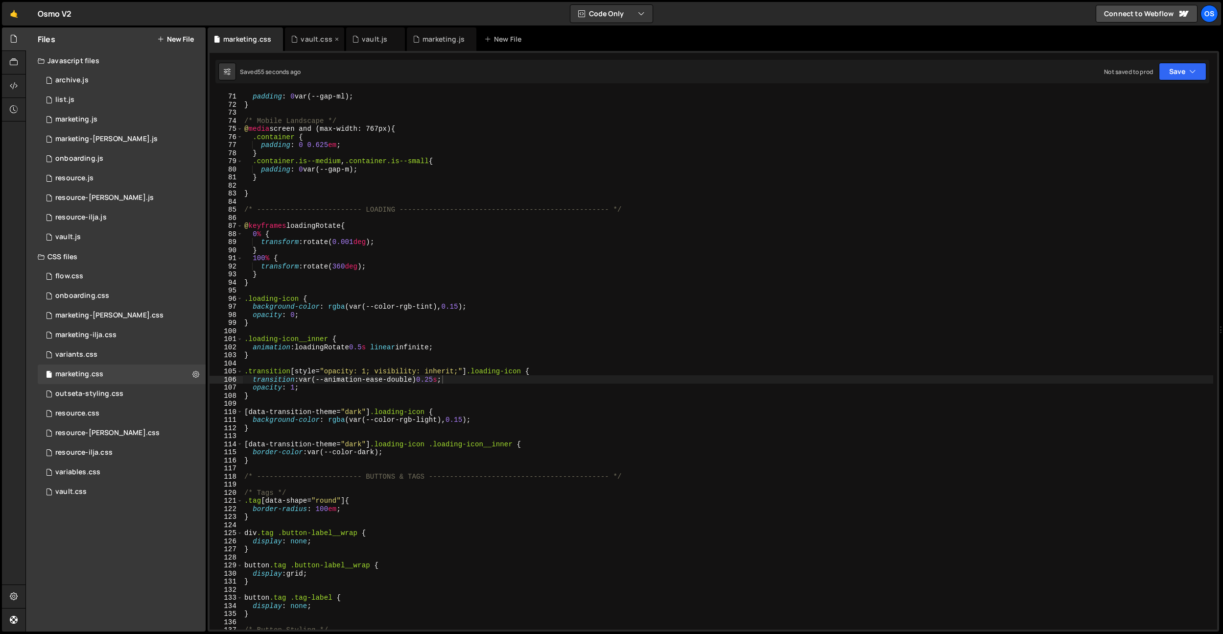
click at [297, 40] on icon at bounding box center [294, 39] width 7 height 10
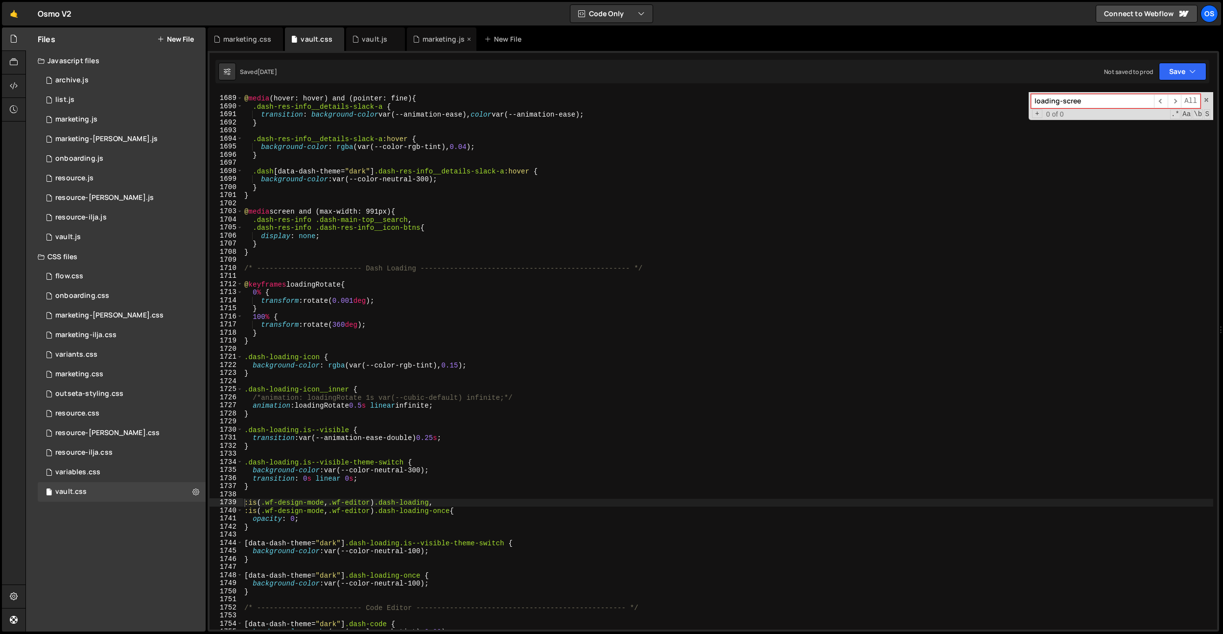
click at [425, 46] on div "marketing.js" at bounding box center [442, 39] width 70 height 24
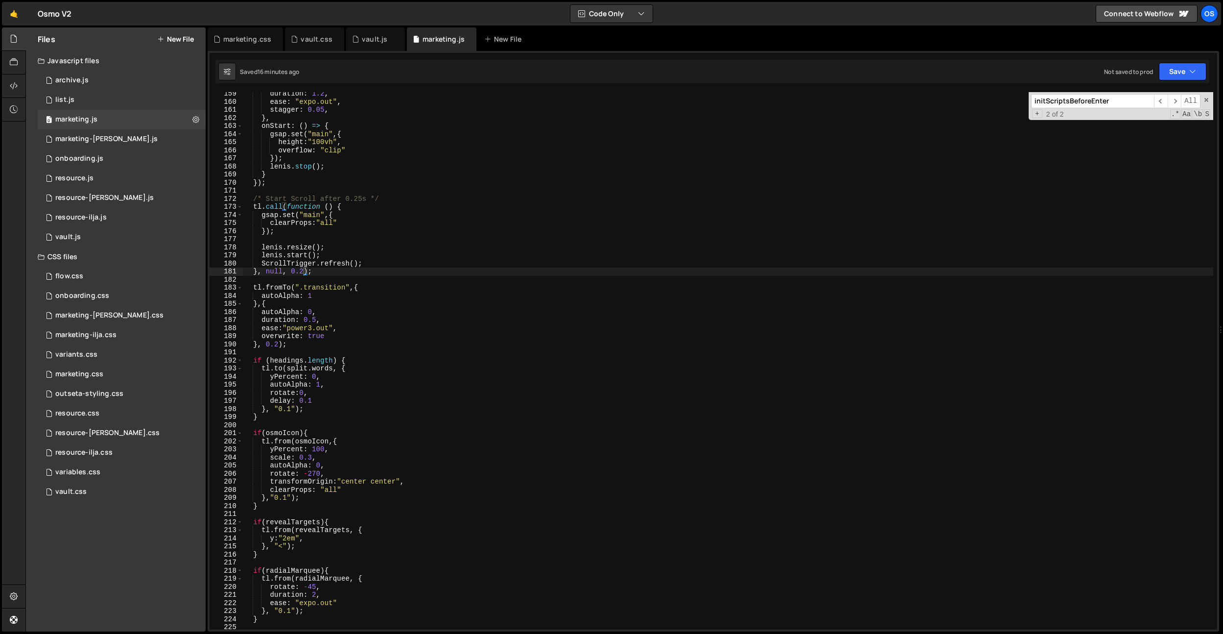
click at [326, 304] on div "duration : 1.2 , ease : "expo.out" , stagger : 0.05 , } , onStart : ( ) => { gs…" at bounding box center [728, 366] width 970 height 553
click at [317, 343] on div "duration : 1.2 , ease : "expo.out" , stagger : 0.05 , } , onStart : ( ) => { gs…" at bounding box center [728, 366] width 970 height 553
click at [318, 325] on div "duration : 1.2 , ease : "expo.out" , stagger : 0.05 , } , onStart : ( ) => { gs…" at bounding box center [728, 366] width 970 height 553
click at [320, 322] on div "duration : 1.2 , ease : "expo.out" , stagger : 0.05 , } , onStart : ( ) => { gs…" at bounding box center [728, 366] width 970 height 553
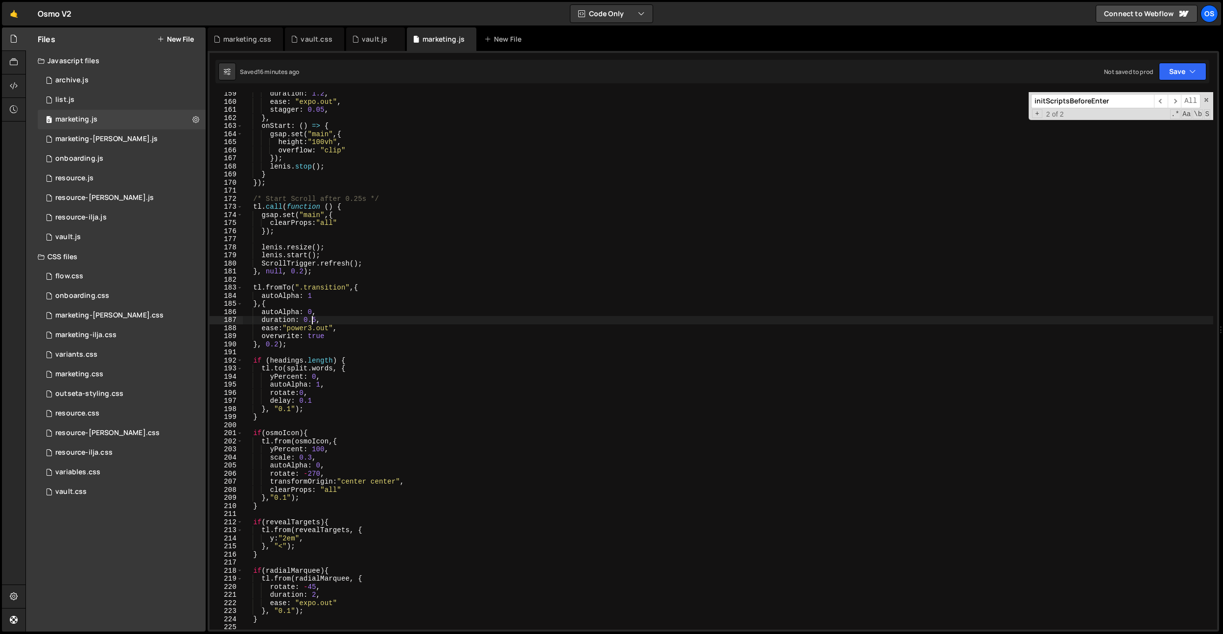
scroll to position [0, 4]
click at [351, 218] on div "duration : 1.2 , ease : "expo.out" , stagger : 0.05 , } , onStart : ( ) => { gs…" at bounding box center [728, 366] width 970 height 553
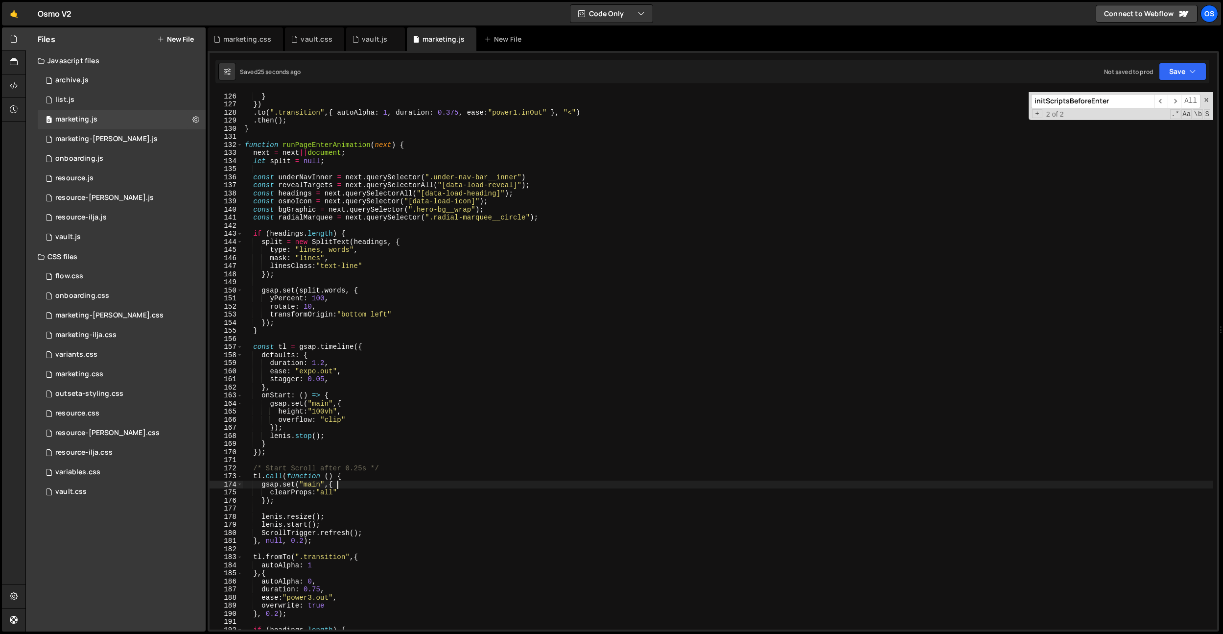
scroll to position [470, 0]
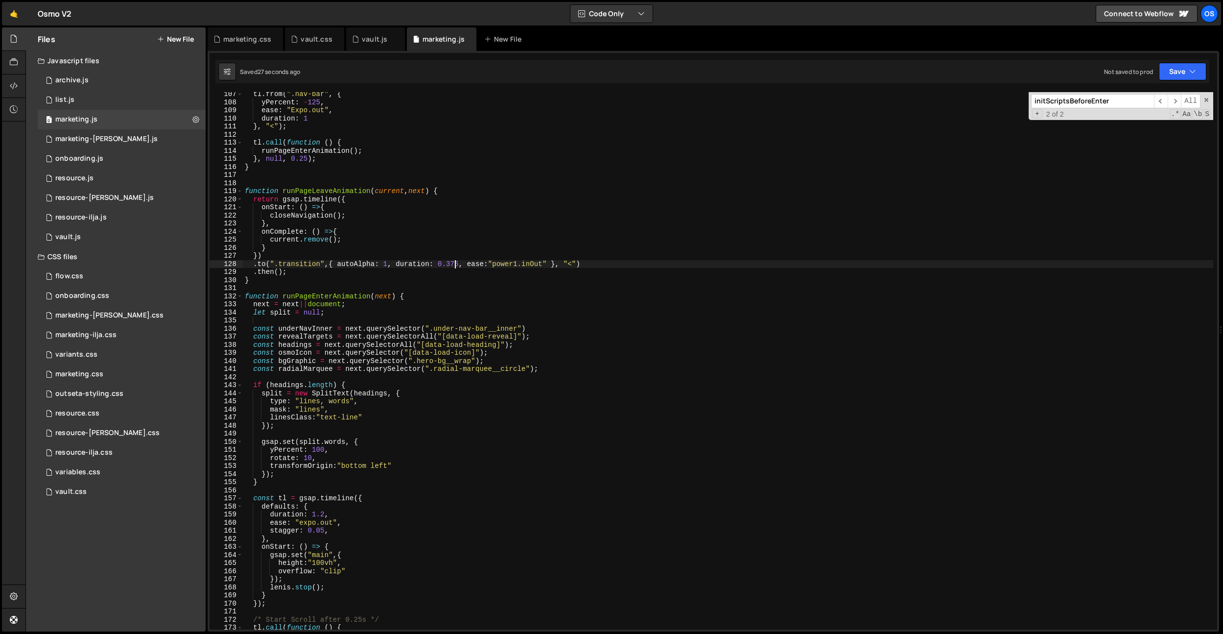
click at [457, 265] on div "tl . from ( ".nav-bar" , { yPercent : - 125 , ease : "Expo.out" , duration : 1 …" at bounding box center [728, 366] width 970 height 553
click at [461, 242] on div "tl . from ( ".nav-bar" , { yPercent : - 125 , ease : "Expo.out" , duration : 1 …" at bounding box center [728, 366] width 970 height 553
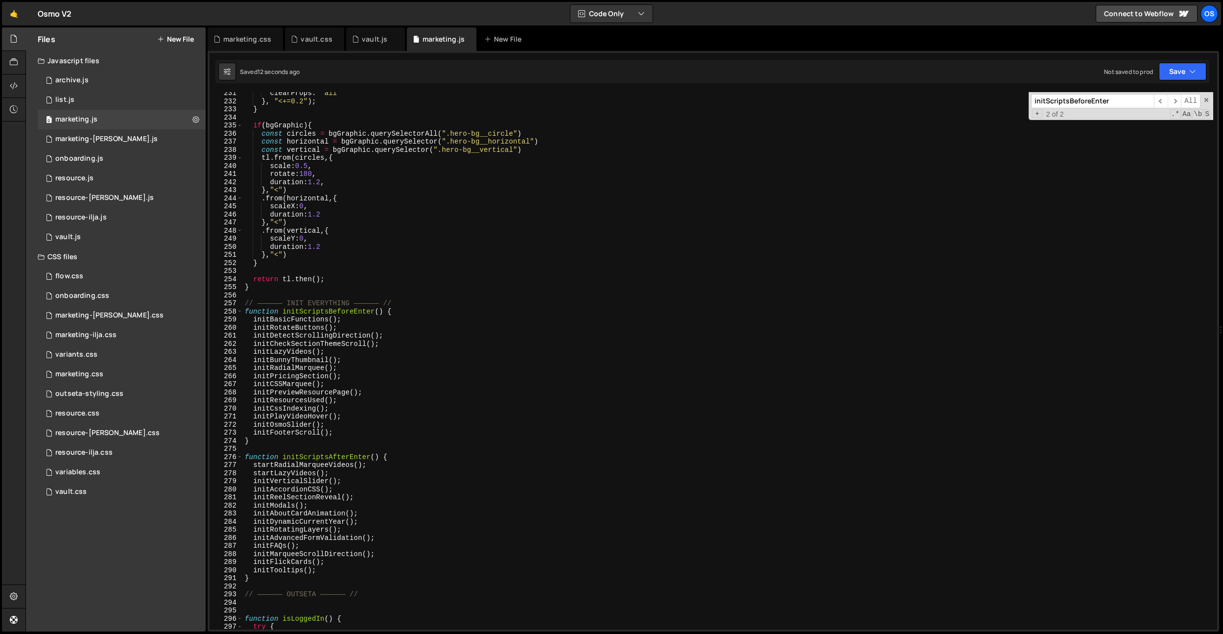
scroll to position [1039, 0]
click at [347, 178] on div "clearProps : "all" } , "<+=0.2" ) ; } if ( bgGraphic ) { const circles = bgGrap…" at bounding box center [728, 365] width 970 height 553
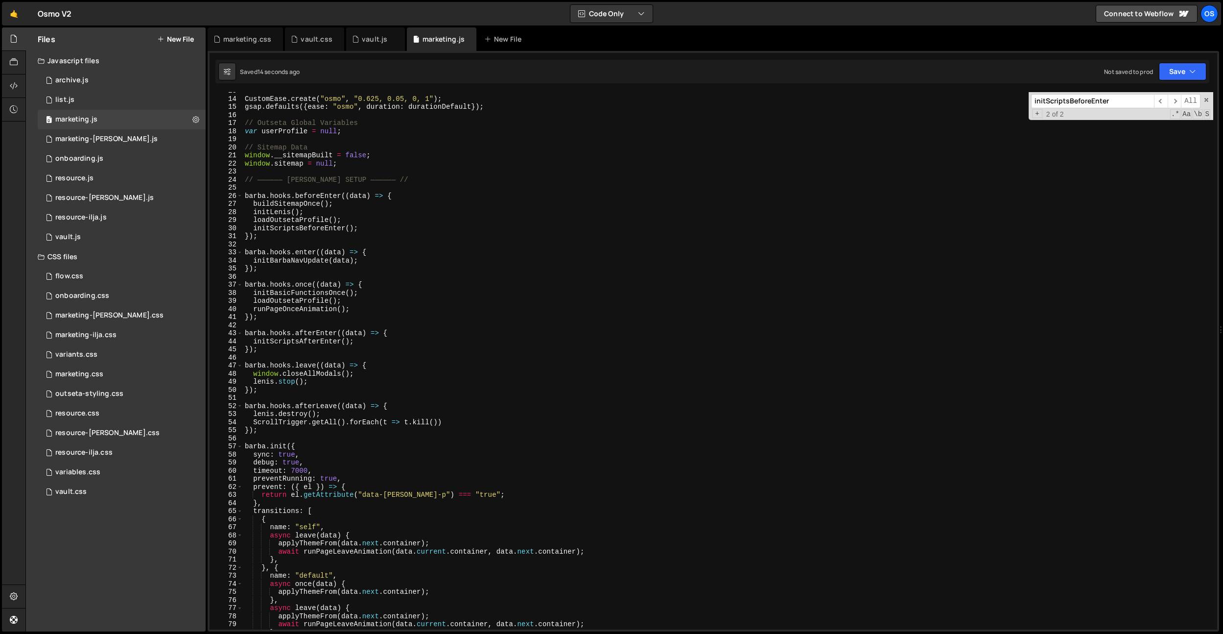
scroll to position [56, 0]
click at [340, 552] on div "CustomEase . create ( "osmo" , "0.625, 0.05, 0, 1" ) ; gsap . defaults ({ ease …" at bounding box center [728, 363] width 970 height 553
click at [319, 539] on div "CustomEase . create ( "osmo" , "0.625, 0.05, 0, 1" ) ; gsap . defaults ({ ease …" at bounding box center [728, 363] width 970 height 553
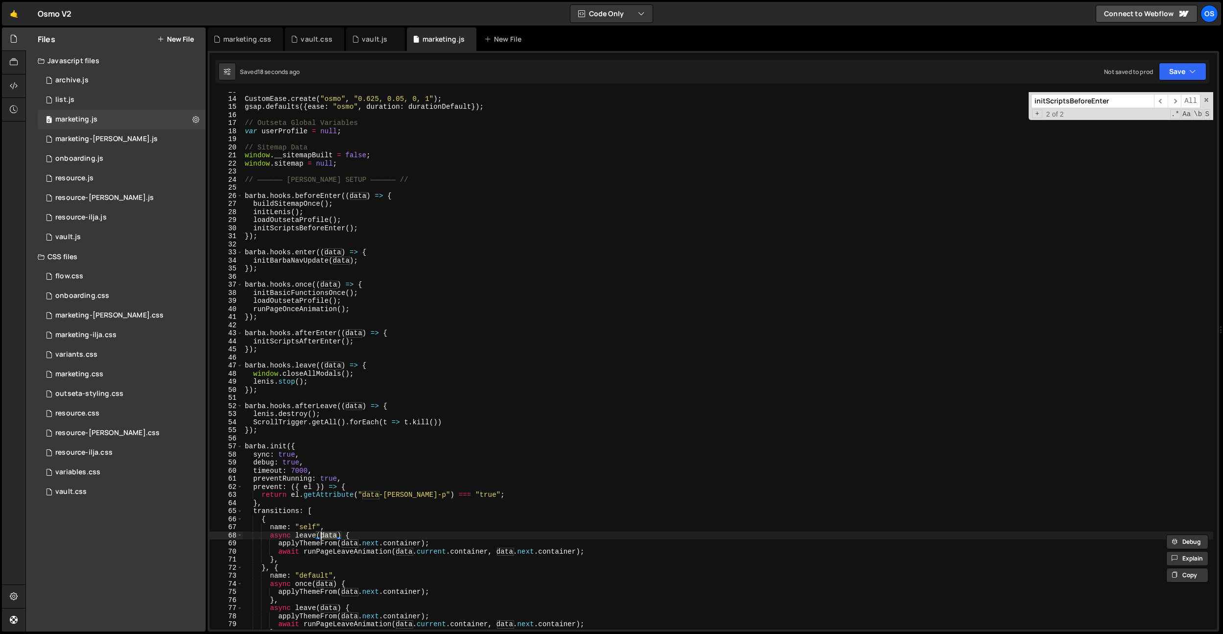
click at [319, 544] on div "CustomEase . create ( "osmo" , "0.625, 0.05, 0, 1" ) ; gsap . defaults ({ ease …" at bounding box center [728, 363] width 970 height 553
click at [373, 527] on div "CustomEase . create ( "osmo" , "0.625, 0.05, 0, 1" ) ; gsap . defaults ({ ease …" at bounding box center [728, 363] width 970 height 553
type textarea "name: "self","
paste input "applyThemeFrom"
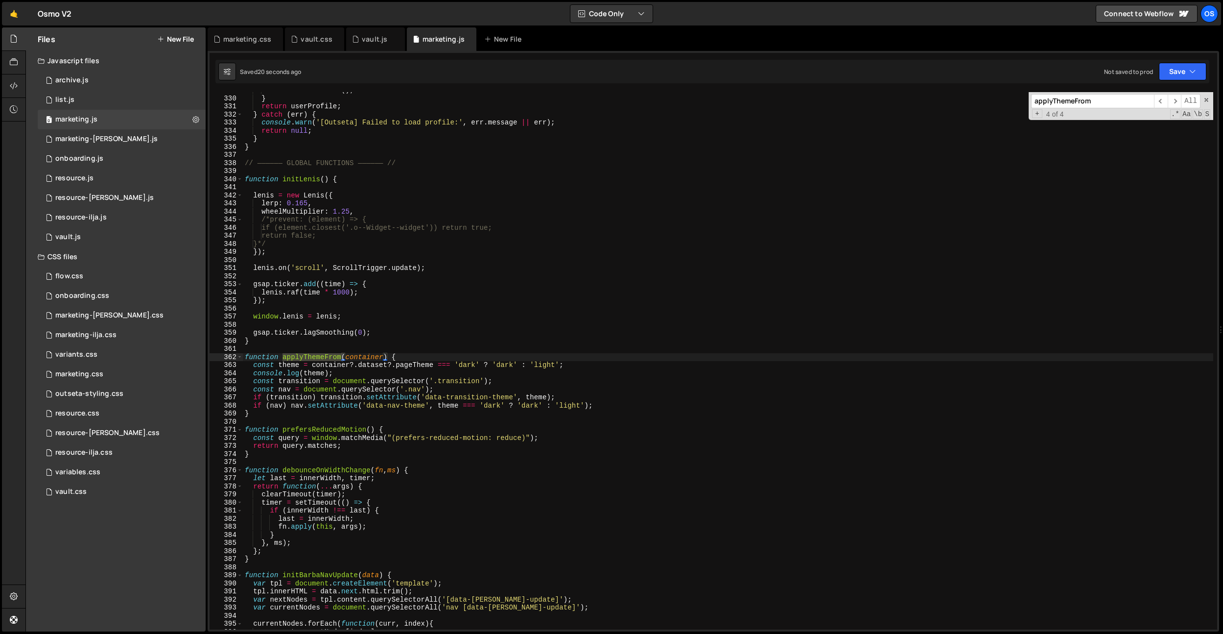
scroll to position [1455, 0]
type input "applyThemeFrom"
click at [1162, 100] on span "​" at bounding box center [1161, 101] width 14 height 14
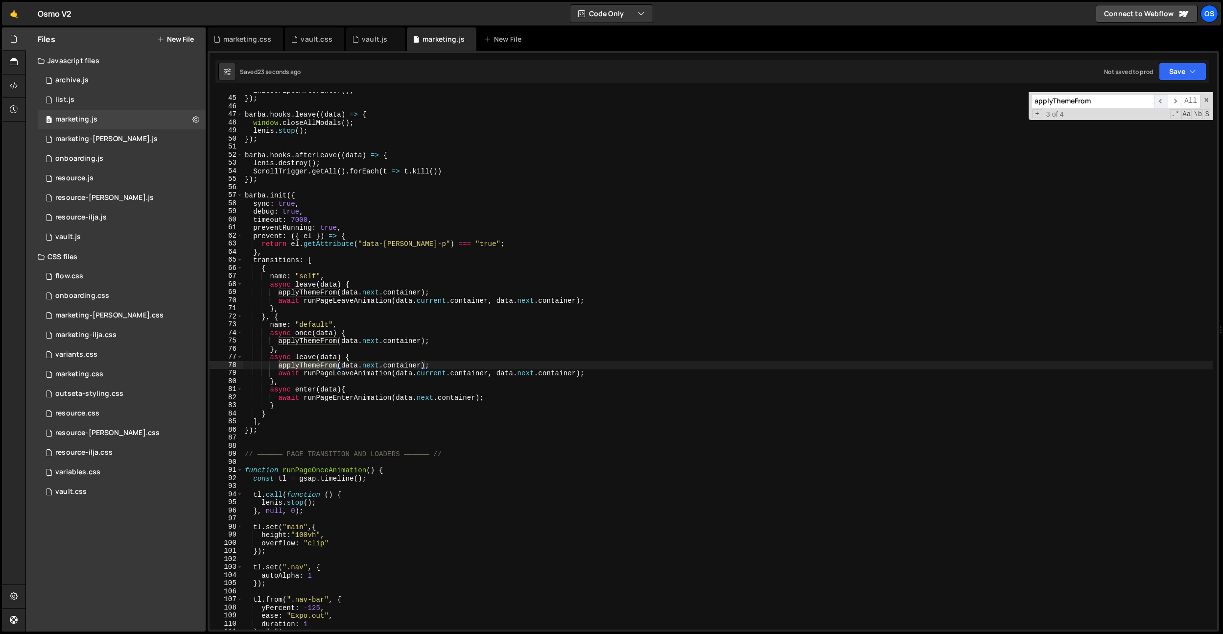
scroll to position [193, 0]
type textarea "applyThemeFrom(data.next.container);"
click at [448, 366] on div "initScriptsAfterEnter ( ) ; }) ; barba . hooks . leave (( data ) => { window . …" at bounding box center [728, 362] width 970 height 553
click at [330, 184] on div "initScriptsAfterEnter ( ) ; }) ; barba . hooks . leave (( data ) => { window . …" at bounding box center [728, 362] width 970 height 553
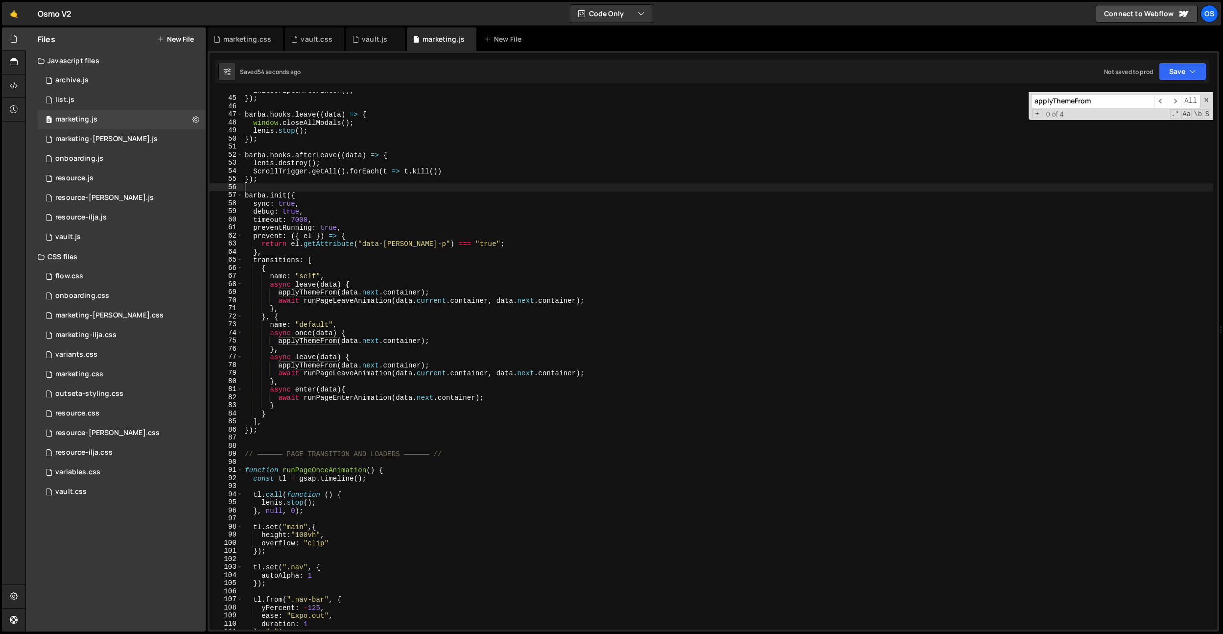
paste input "wait delay(1)"
type input "await delay(1)"
click at [452, 342] on div "initScriptsAfterEnter ( ) ; }) ; barba . hooks . leave (( data ) => { window . …" at bounding box center [728, 362] width 970 height 553
click at [442, 331] on div "initScriptsAfterEnter ( ) ; }) ; barba . hooks . leave (( data ) => { window . …" at bounding box center [728, 362] width 970 height 553
click at [394, 354] on div "initScriptsAfterEnter ( ) ; }) ; barba . hooks . leave (( data ) => { window . …" at bounding box center [728, 362] width 970 height 553
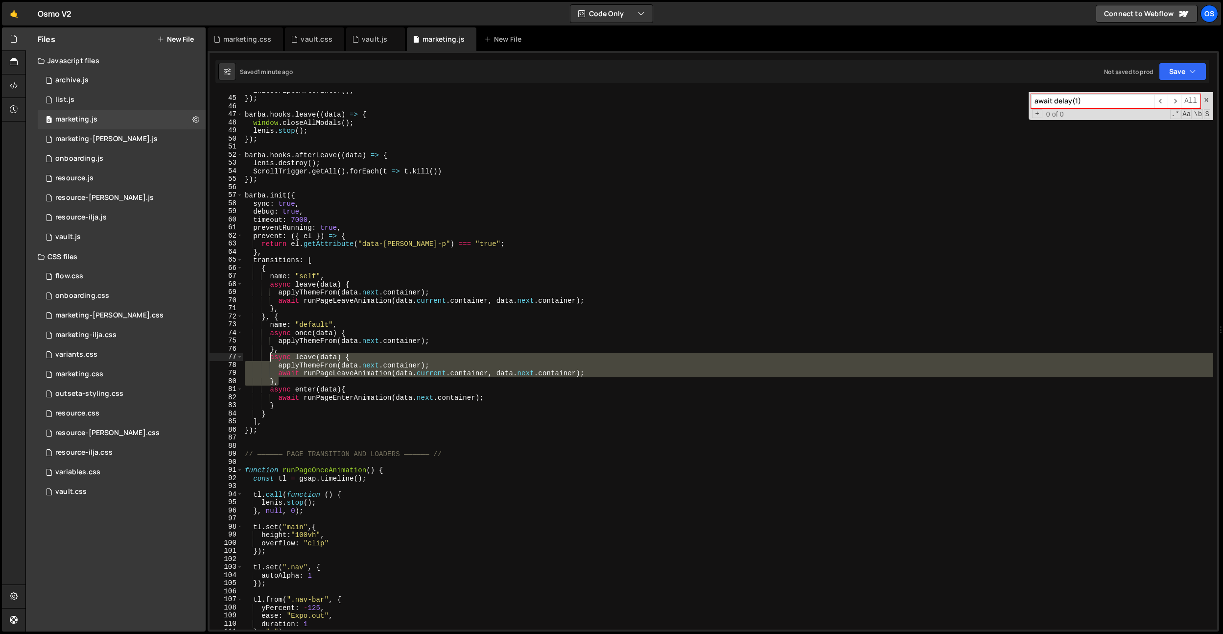
drag, startPoint x: 285, startPoint y: 380, endPoint x: 272, endPoint y: 359, distance: 24.7
click at [272, 359] on div "initScriptsAfterEnter ( ) ; }) ; barba . hooks . leave (( data ) => { window . …" at bounding box center [728, 362] width 970 height 553
type textarea "},"
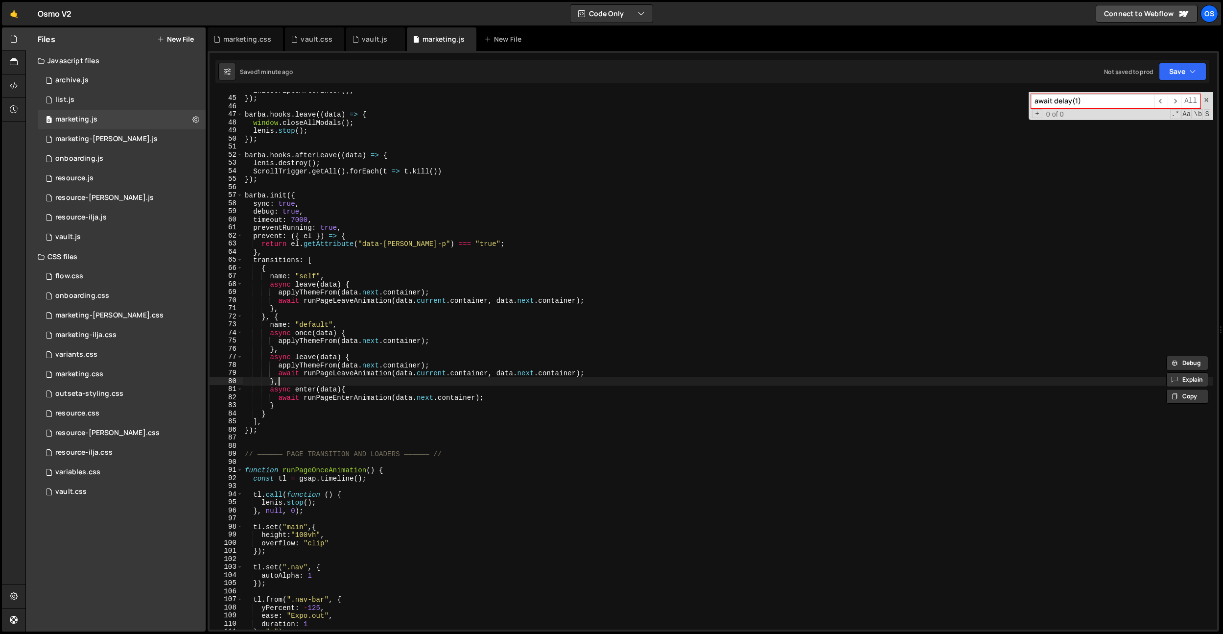
scroll to position [0, 1]
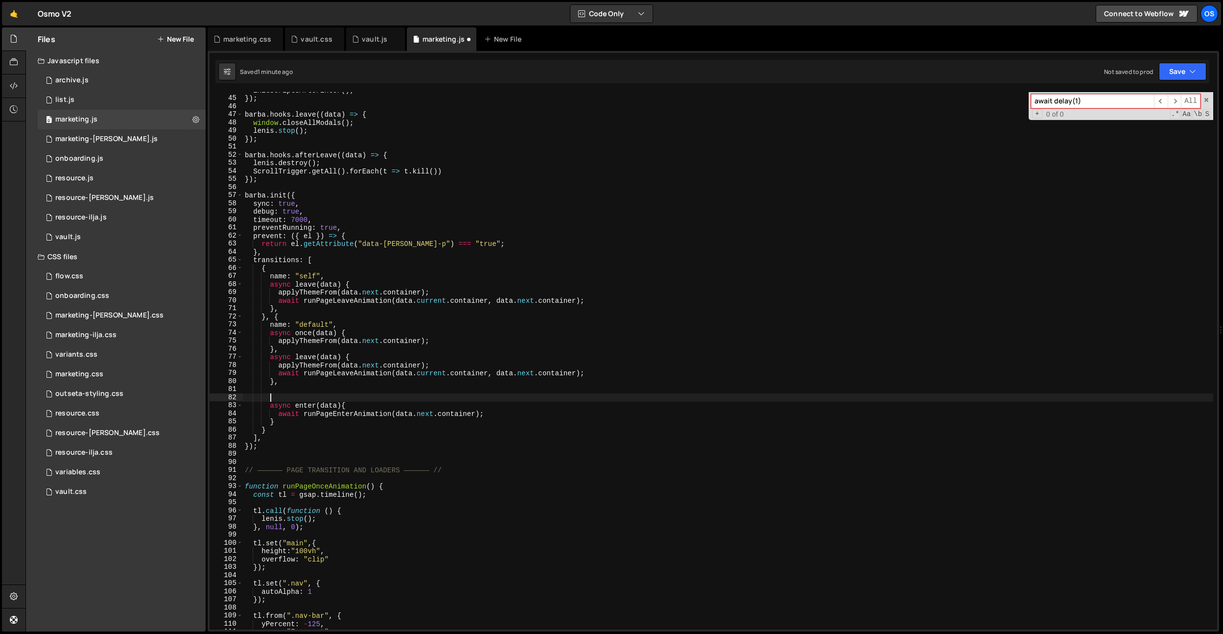
paste textarea "},"
type textarea "},"
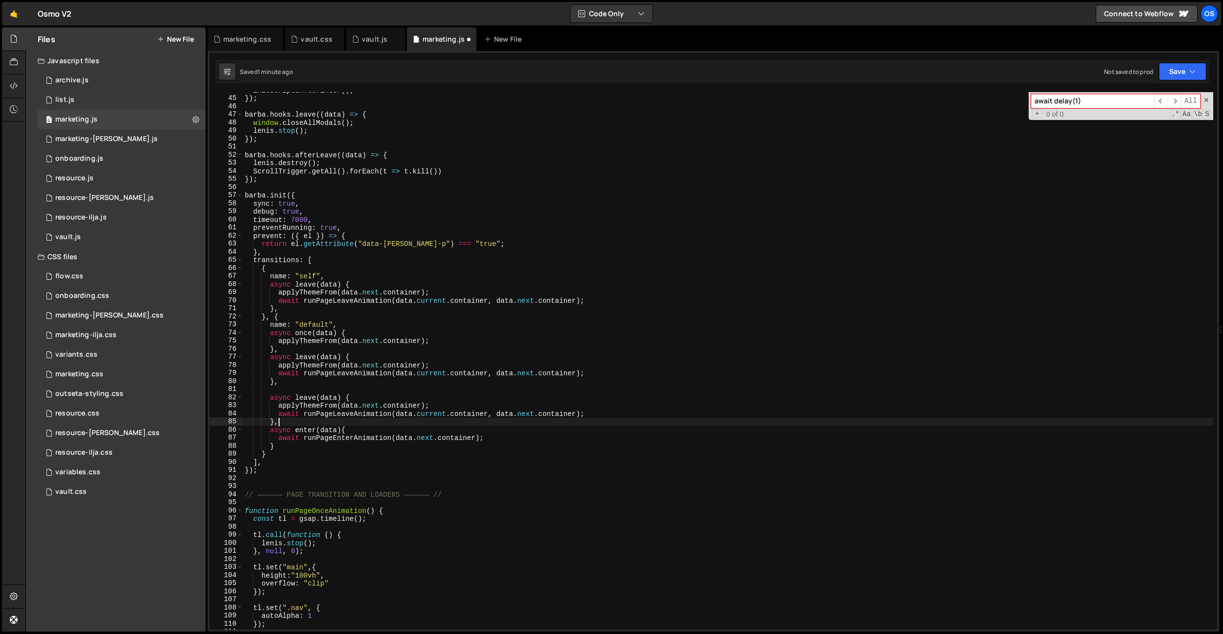
click at [284, 392] on div "initScriptsAfterEnter ( ) ; }) ; barba . hooks . leave (( data ) => { window . …" at bounding box center [728, 362] width 970 height 553
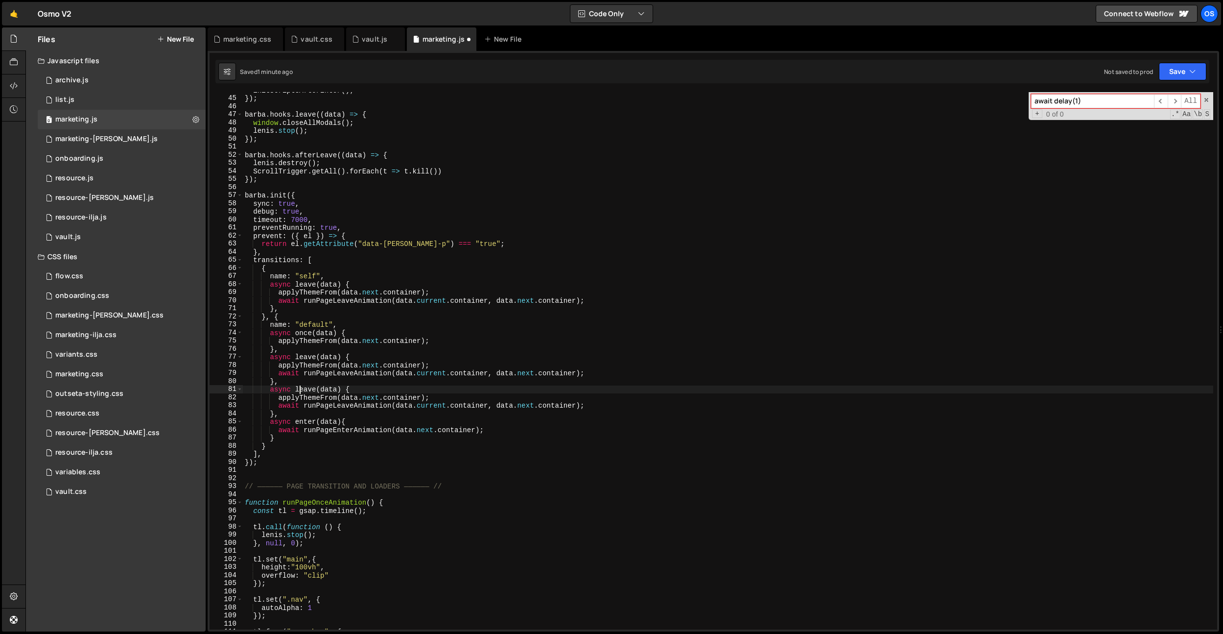
click at [298, 391] on div "initScriptsAfterEnter ( ) ; }) ; barba . hooks . leave (( data ) => { window . …" at bounding box center [728, 362] width 970 height 553
click at [378, 361] on div "initScriptsAfterEnter ( ) ; }) ; barba . hooks . leave (( data ) => { window . …" at bounding box center [728, 362] width 970 height 553
type textarea "},"
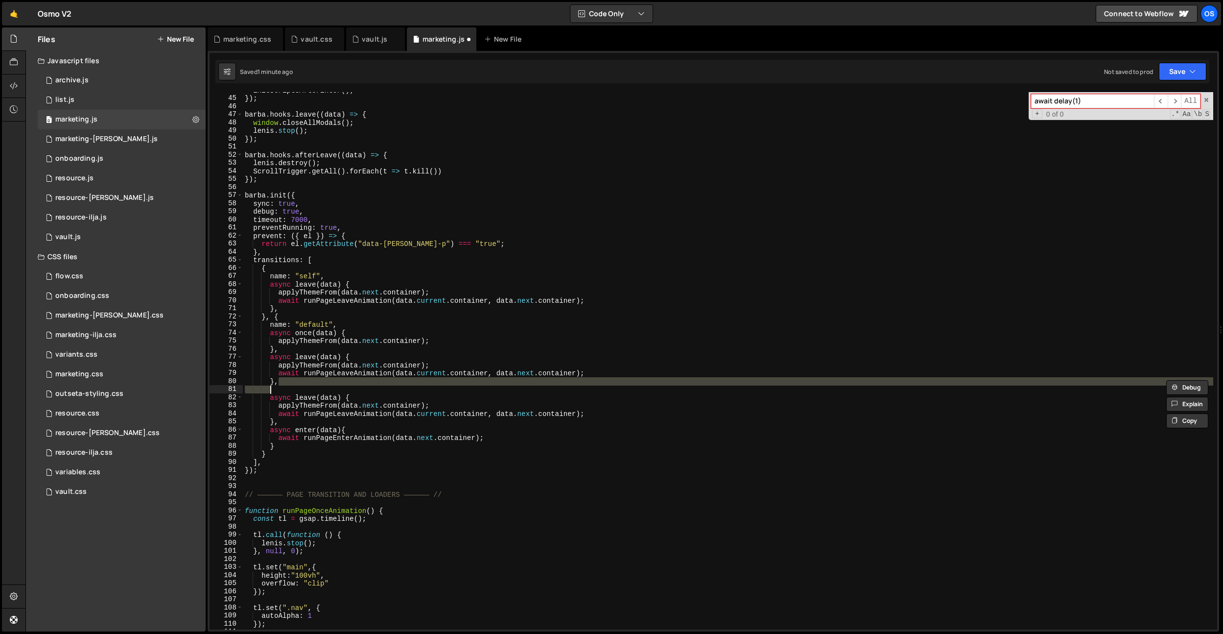
scroll to position [0, 1]
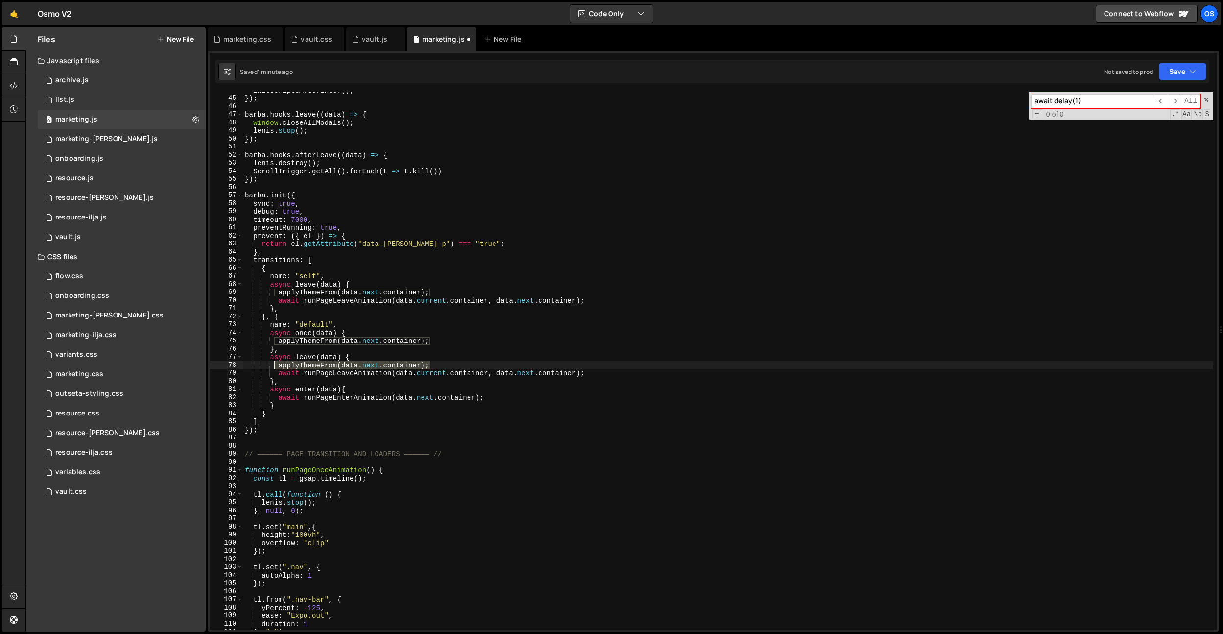
drag, startPoint x: 440, startPoint y: 365, endPoint x: 275, endPoint y: 366, distance: 165.0
click at [275, 366] on div "initScriptsAfterEnter ( ) ; }) ; barba . hooks . leave (( data ) => { window . …" at bounding box center [728, 362] width 970 height 553
drag, startPoint x: 292, startPoint y: 431, endPoint x: 296, endPoint y: 424, distance: 8.8
click at [292, 431] on div "initScriptsAfterEnter ( ) ; }) ; barba . hooks . leave (( data ) => { window . …" at bounding box center [728, 362] width 970 height 553
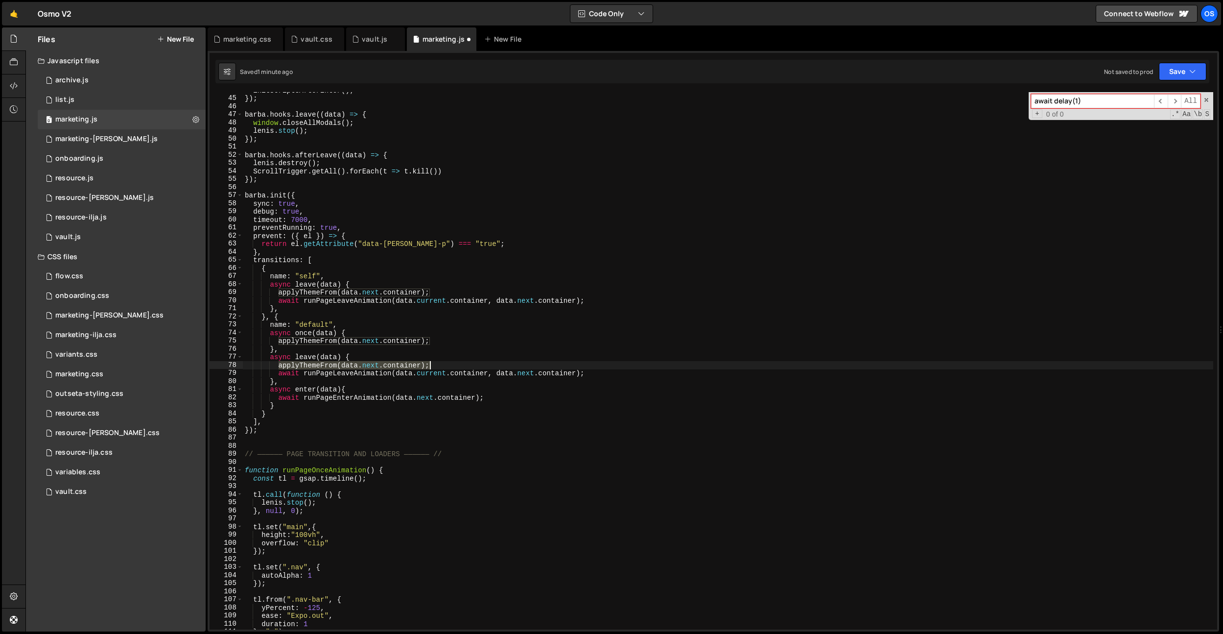
drag, startPoint x: 278, startPoint y: 367, endPoint x: 470, endPoint y: 361, distance: 191.5
click at [470, 361] on div "initScriptsAfterEnter ( ) ; }) ; barba . hooks . leave (( data ) => { window . …" at bounding box center [728, 362] width 970 height 553
type textarea "applyThemeFrom(data.next.container);"
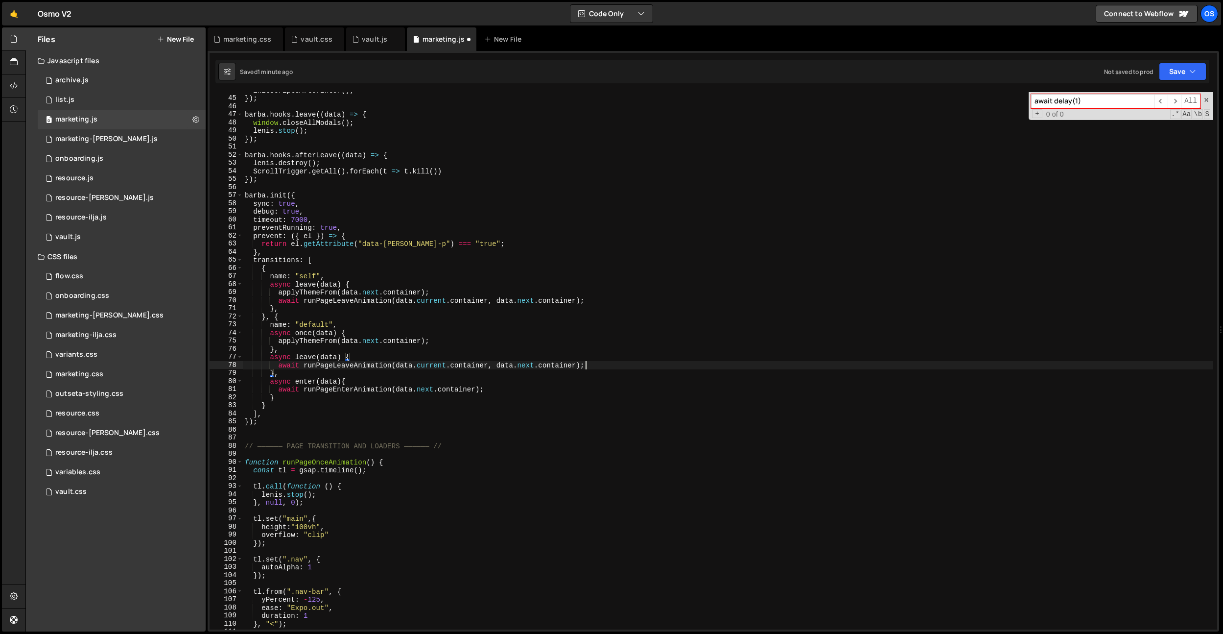
click at [614, 365] on div "initScriptsAfterEnter ( ) ; }) ; barba . hooks . leave (( data ) => { window . …" at bounding box center [728, 362] width 970 height 553
type textarea "await runPageLeaveAnimation(data.current.container, data.next.container);"
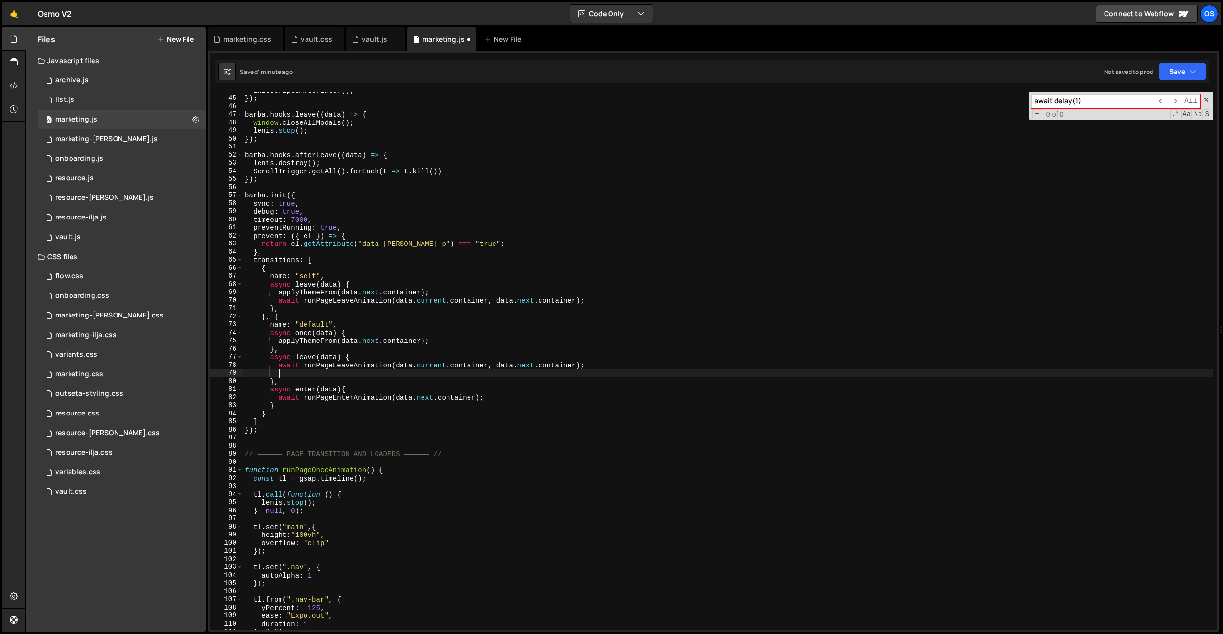
scroll to position [0, 1]
paste textarea "applyThemeFrom(data.next.container);"
type textarea "applyThemeFrom(data.next.container);"
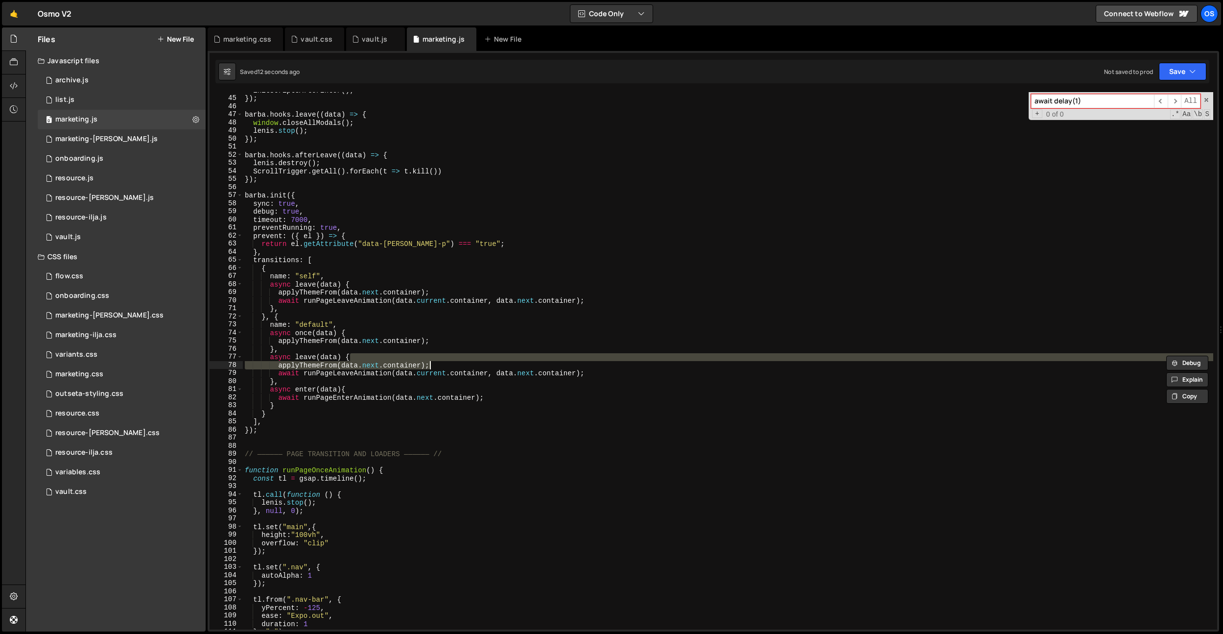
drag, startPoint x: 357, startPoint y: 345, endPoint x: 374, endPoint y: 356, distance: 20.2
click at [358, 346] on div "initScriptsAfterEnter ( ) ; }) ; barba . hooks . leave (( data ) => { window . …" at bounding box center [728, 362] width 970 height 553
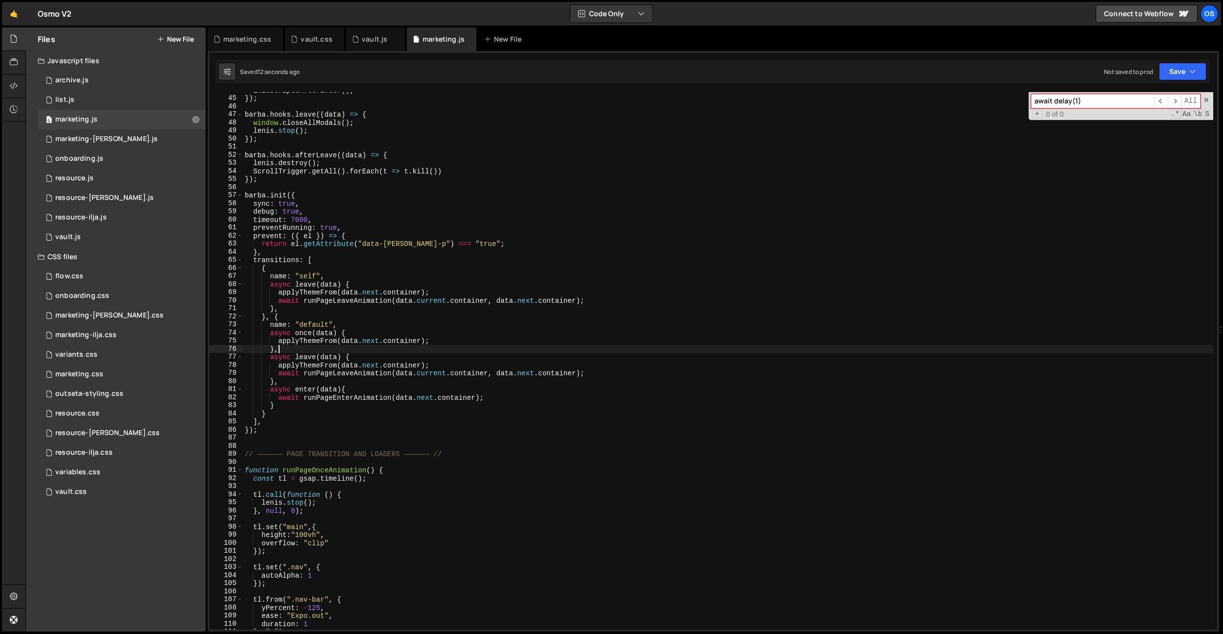
click at [397, 358] on div "initScriptsAfterEnter ( ) ; }) ; barba . hooks . leave (( data ) => { window . …" at bounding box center [728, 362] width 970 height 553
type textarea "async leave(data) {"
paste textarea "setTimeout(() => {"
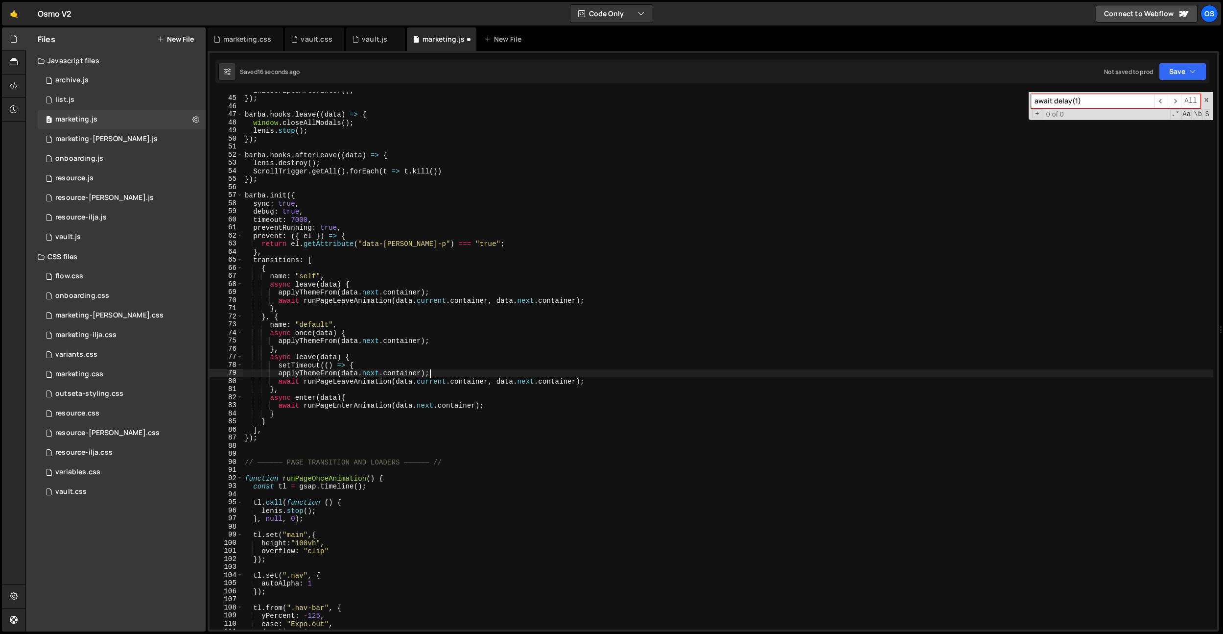
click at [447, 373] on div "initScriptsAfterEnter ( ) ; }) ; barba . hooks . leave (( data ) => { window . …" at bounding box center [728, 362] width 970 height 553
type textarea "applyThemeFrom(data.next.container);"
paste textarea "}, 1000);"
click at [305, 381] on div "initScriptsAfterEnter ( ) ; }) ; barba . hooks . leave (( data ) => { window . …" at bounding box center [728, 362] width 970 height 553
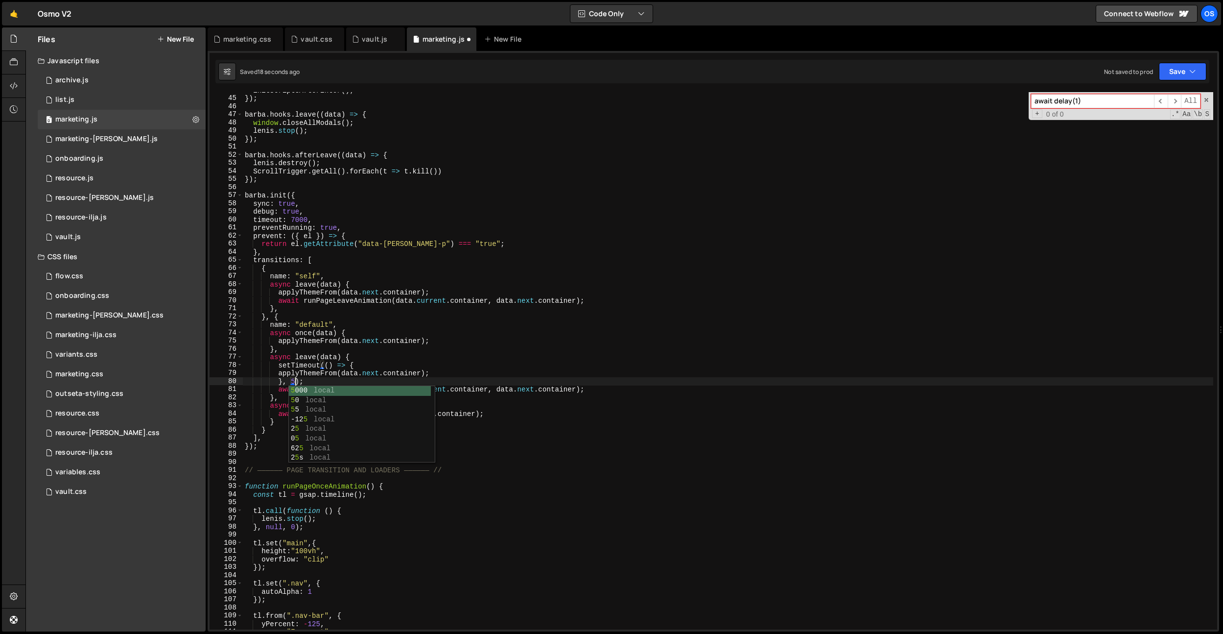
scroll to position [0, 3]
click at [278, 374] on div "initScriptsAfterEnter ( ) ; }) ; barba . hooks . leave (( data ) => { window . …" at bounding box center [728, 362] width 970 height 553
drag, startPoint x: 372, startPoint y: 362, endPoint x: 280, endPoint y: 366, distance: 92.1
click at [280, 366] on div "initScriptsAfterEnter ( ) ; }) ; barba . hooks . leave (( data ) => { window . …" at bounding box center [728, 362] width 970 height 553
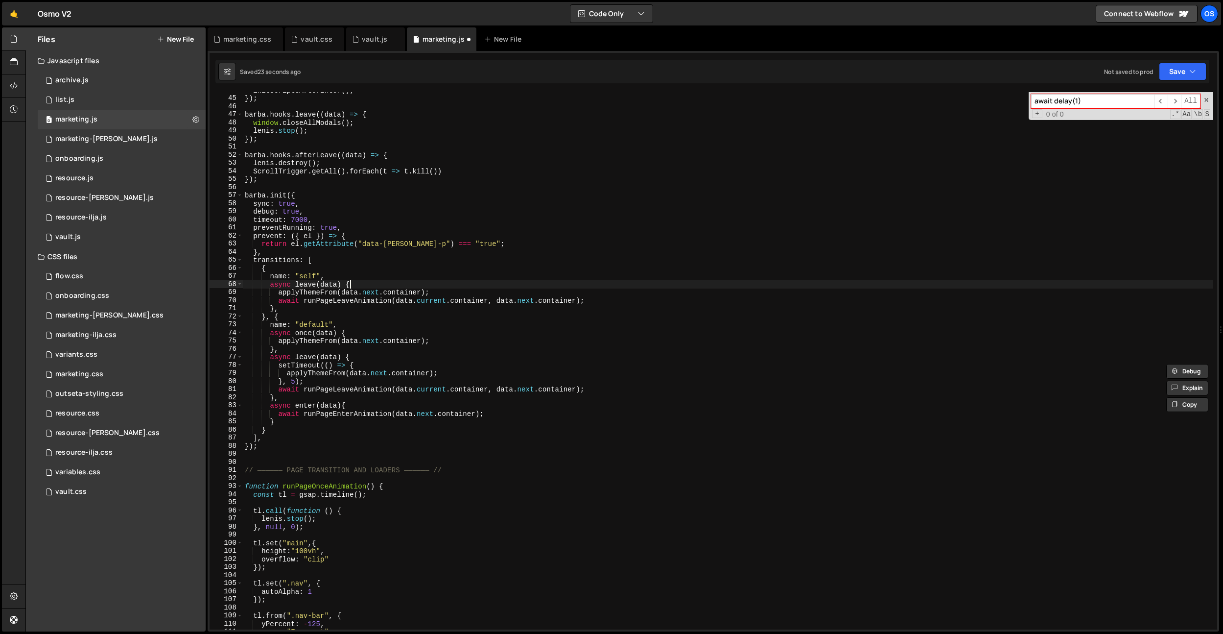
click at [386, 282] on div "initScriptsAfterEnter ( ) ; }) ; barba . hooks . leave (( data ) => { window . …" at bounding box center [728, 362] width 970 height 553
type textarea "async leave(data) {"
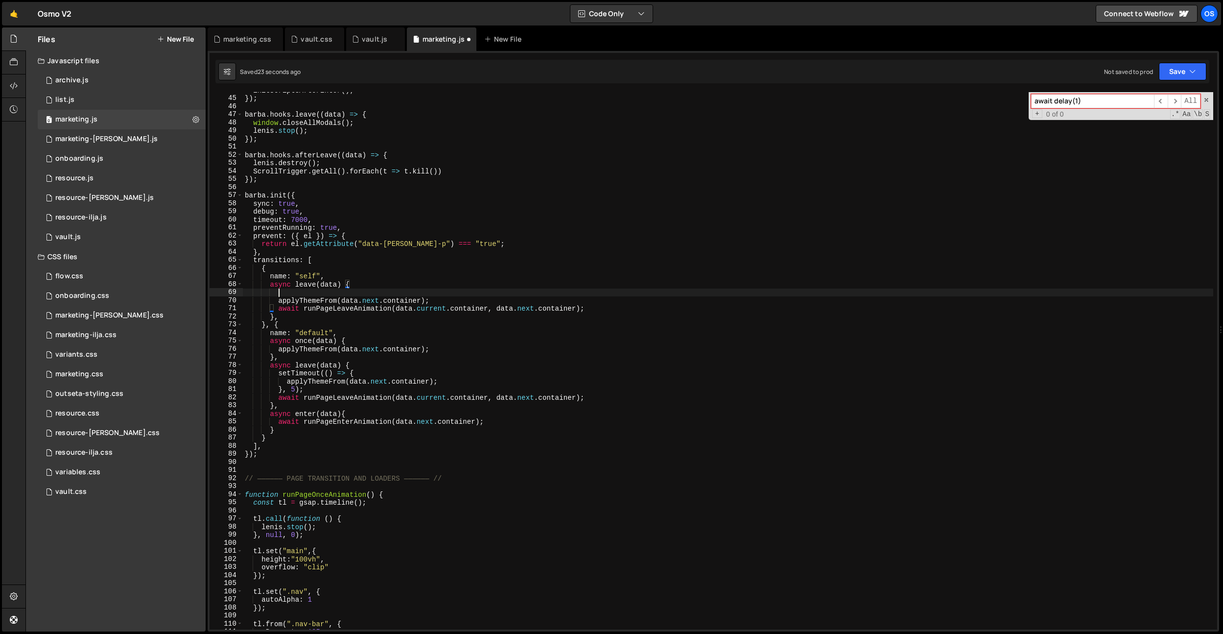
scroll to position [0, 2]
paste textarea "setTimeout(() => {"
drag, startPoint x: 280, startPoint y: 387, endPoint x: 313, endPoint y: 379, distance: 34.8
click at [306, 387] on div "initScriptsAfterEnter ( ) ; }) ; barba . hooks . leave (( data ) => { window . …" at bounding box center [728, 362] width 970 height 553
click at [438, 300] on div "initScriptsAfterEnter ( ) ; }) ; barba . hooks . leave (( data ) => { window . …" at bounding box center [728, 362] width 970 height 553
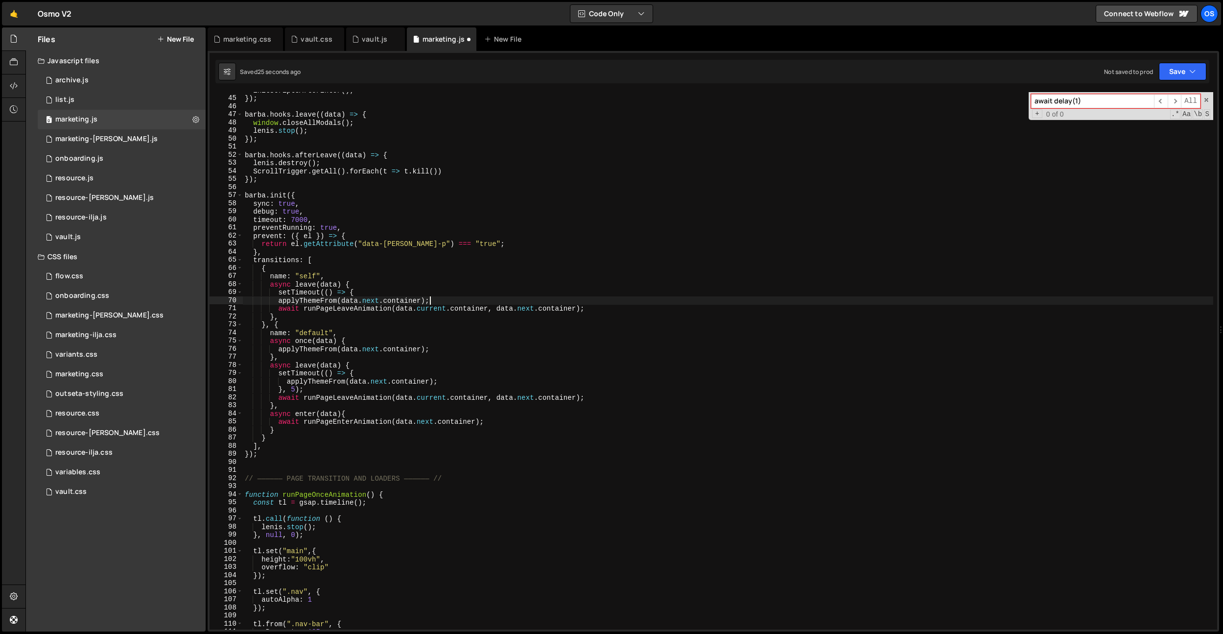
paste textarea "}, 5);"
type textarea "applyThemeFrom(data.next.container);"
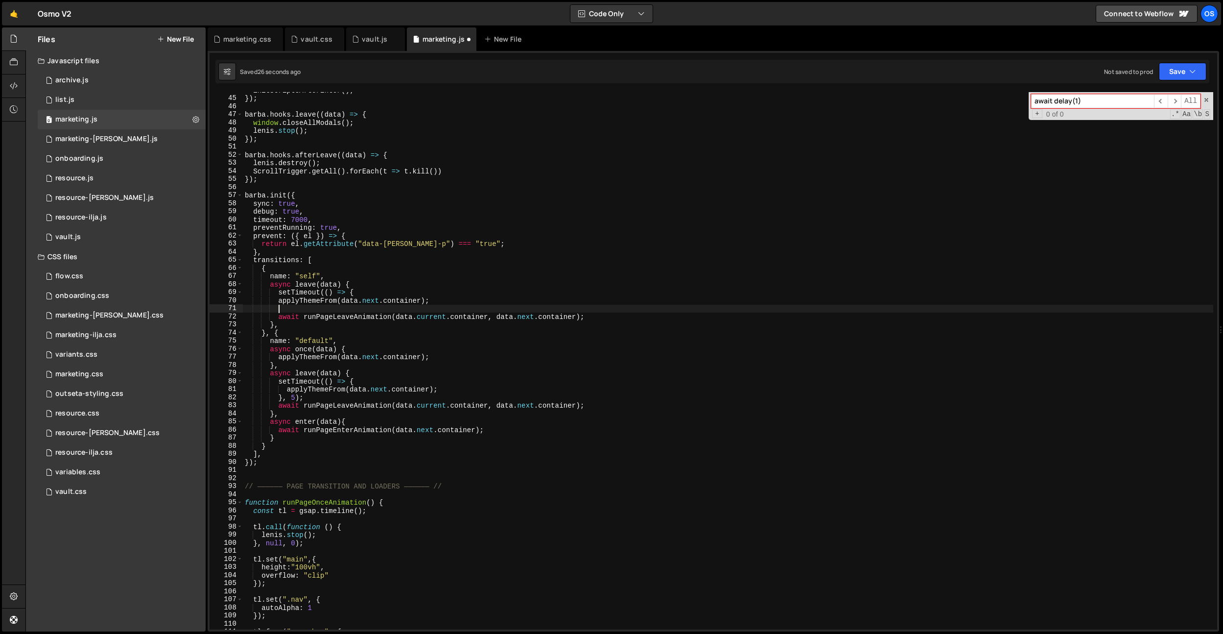
paste textarea "}, 5);"
click at [280, 301] on div "initScriptsAfterEnter ( ) ; }) ; barba . hooks . leave (( data ) => { window . …" at bounding box center [728, 362] width 970 height 553
click at [435, 351] on div "initScriptsAfterEnter ( ) ; }) ; barba . hooks . leave (( data ) => { window . …" at bounding box center [728, 362] width 970 height 553
click at [462, 340] on div "initScriptsAfterEnter ( ) ; }) ; barba . hooks . leave (( data ) => { window . …" at bounding box center [728, 362] width 970 height 553
click at [373, 432] on div "initScriptsAfterEnter ( ) ; }) ; barba . hooks . leave (( data ) => { window . …" at bounding box center [728, 362] width 970 height 553
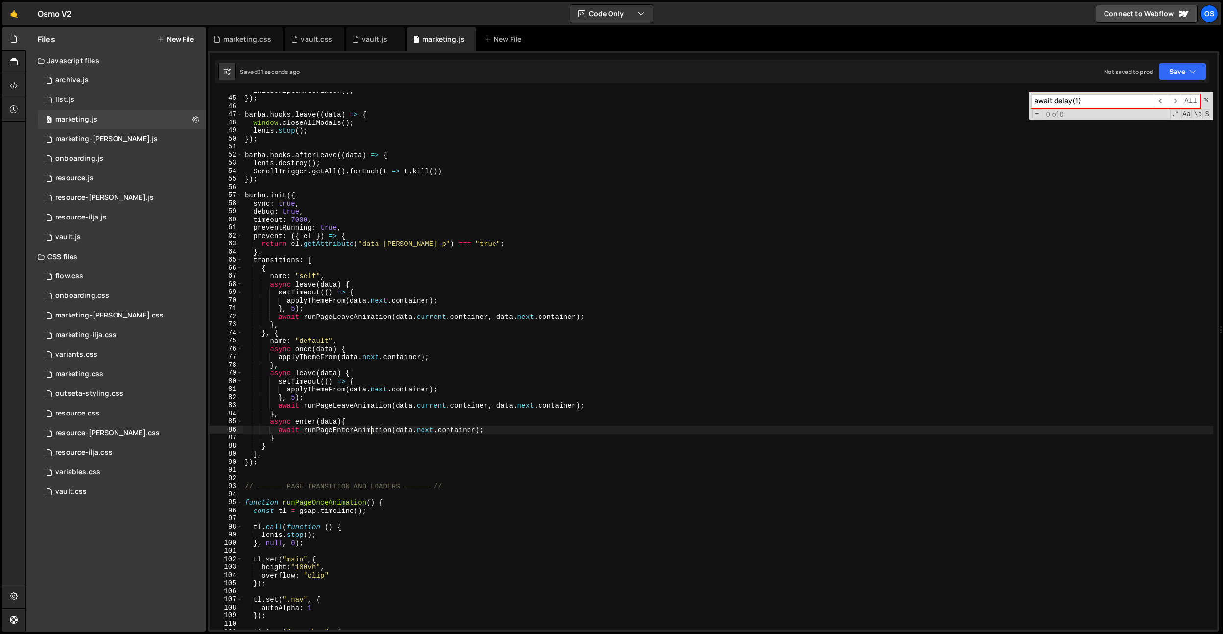
click at [447, 392] on div "initScriptsAfterEnter ( ) ; }) ; barba . hooks . leave (( data ) => { window . …" at bounding box center [728, 362] width 970 height 553
type textarea "applyThemeFrom(data.next.container);"
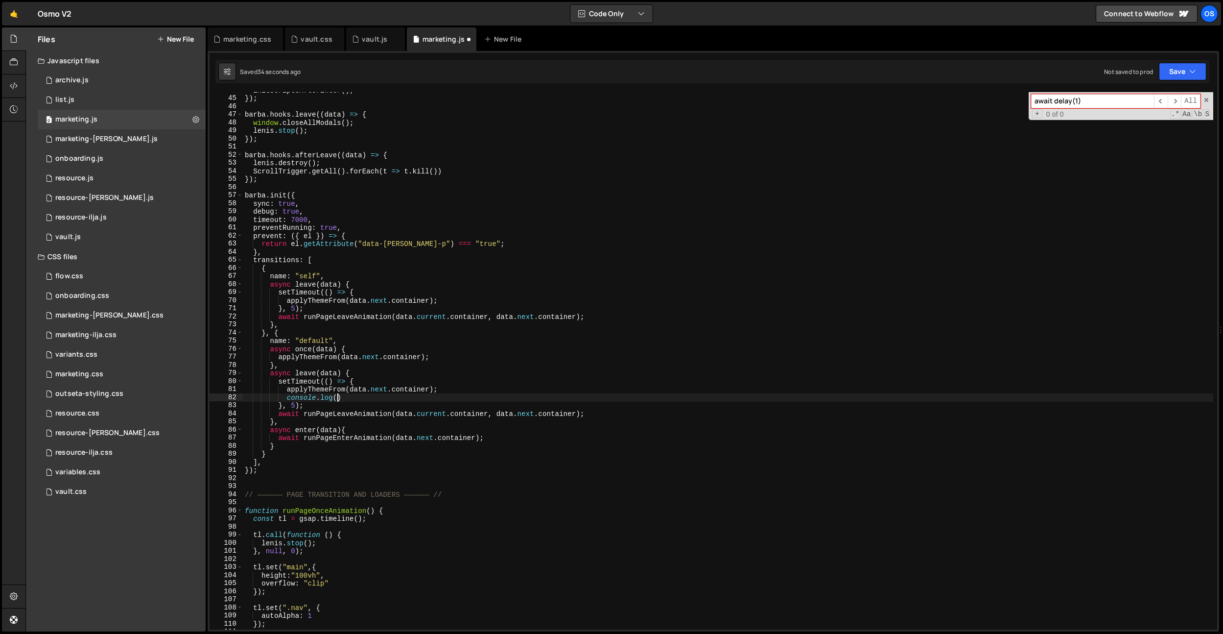
scroll to position [0, 6]
click at [450, 385] on div "initScriptsAfterEnter ( ) ; }) ; barba . hooks . leave (( data ) => { window . …" at bounding box center [728, 362] width 970 height 553
click at [331, 390] on div "initScriptsAfterEnter ( ) ; }) ; barba . hooks . leave (( data ) => { window . …" at bounding box center [728, 362] width 970 height 553
drag, startPoint x: 430, startPoint y: 390, endPoint x: 349, endPoint y: 392, distance: 81.3
click at [349, 392] on div "initScriptsAfterEnter ( ) ; }) ; barba . hooks . leave (( data ) => { window . …" at bounding box center [728, 362] width 970 height 553
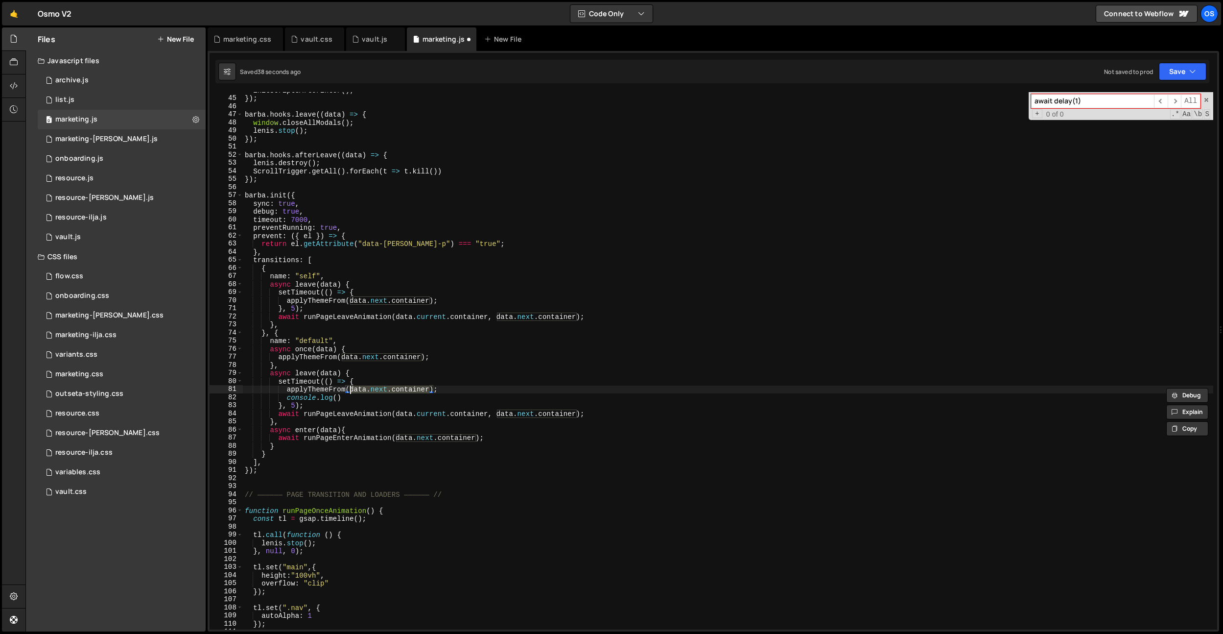
click at [336, 398] on div "initScriptsAfterEnter ( ) ; }) ; barba . hooks . leave (( data ) => { window . …" at bounding box center [728, 362] width 970 height 553
paste textarea "data.next.container"
drag, startPoint x: 286, startPoint y: 397, endPoint x: 472, endPoint y: 396, distance: 185.1
click at [472, 396] on div "initScriptsAfterEnter ( ) ; }) ; barba . hooks . leave (( data ) => { window . …" at bounding box center [728, 362] width 970 height 553
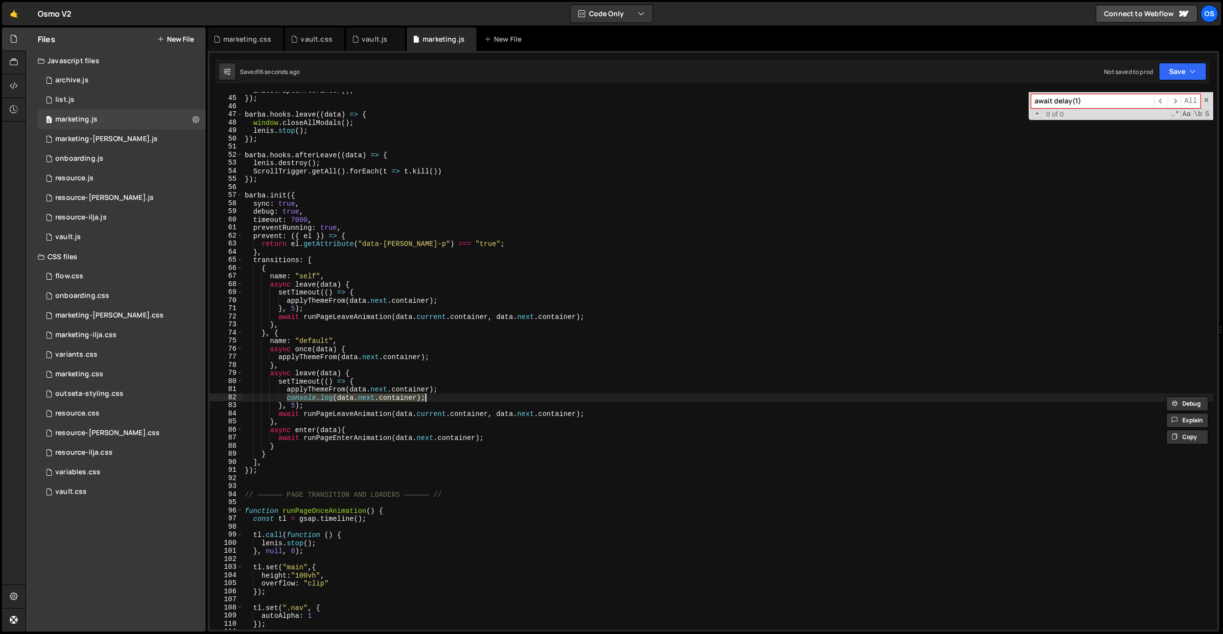
click at [430, 401] on div "initScriptsAfterEnter ( ) ; }) ; barba . hooks . leave (( data ) => { window . …" at bounding box center [728, 362] width 970 height 553
drag, startPoint x: 434, startPoint y: 400, endPoint x: 286, endPoint y: 399, distance: 147.9
click at [286, 399] on div "initScriptsAfterEnter ( ) ; }) ; barba . hooks . leave (( data ) => { window . …" at bounding box center [728, 362] width 970 height 553
type textarea "console.log(data.next.container);"
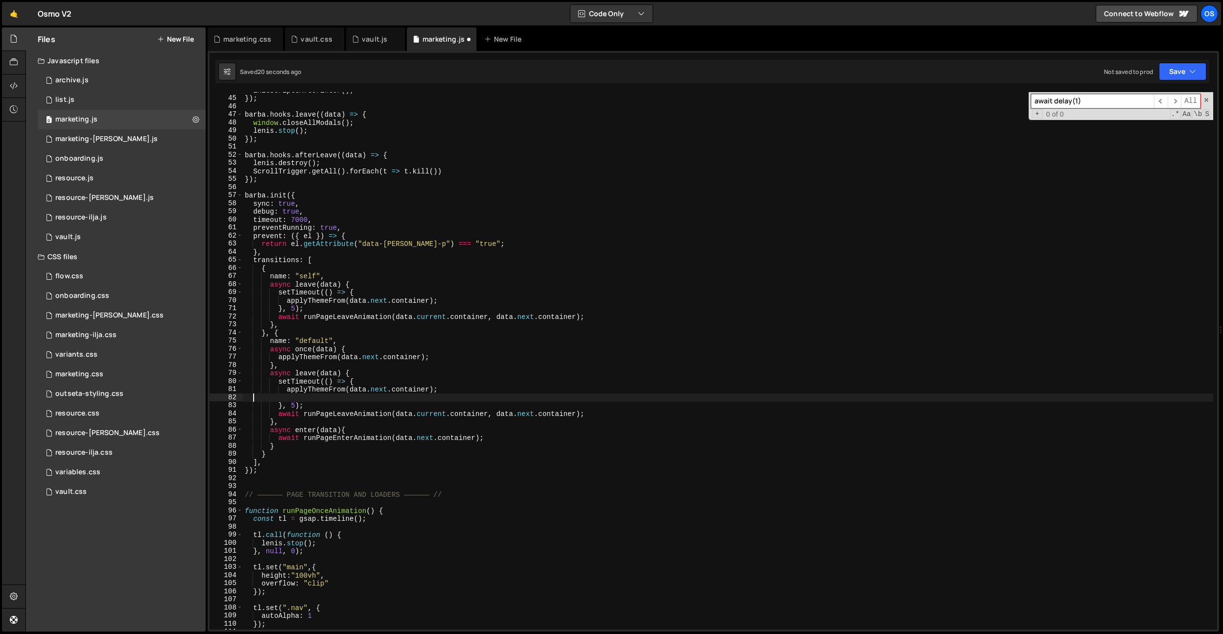
scroll to position [0, 0]
click at [371, 380] on div "initScriptsAfterEnter ( ) ; }) ; barba . hooks . leave (( data ) => { window . …" at bounding box center [728, 362] width 970 height 553
type textarea "setTimeout(() => {"
paste textarea "console.log(data.next.container);"
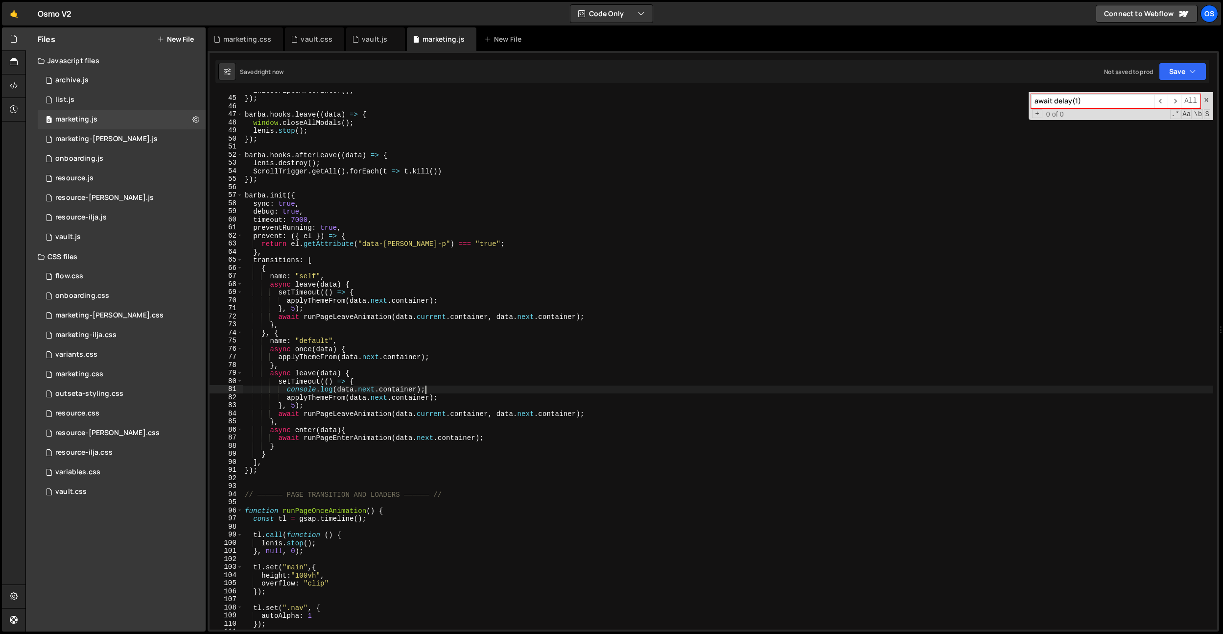
type textarea "console.log(data.next.container);"
type textarea "console.log()"
drag, startPoint x: 363, startPoint y: 399, endPoint x: 238, endPoint y: 399, distance: 124.9
click at [238, 399] on div "console.log() 44 45 46 47 48 49 50 51 52 53 54 55 56 57 58 59 60 61 62 63 64 65…" at bounding box center [714, 360] width 1008 height 537
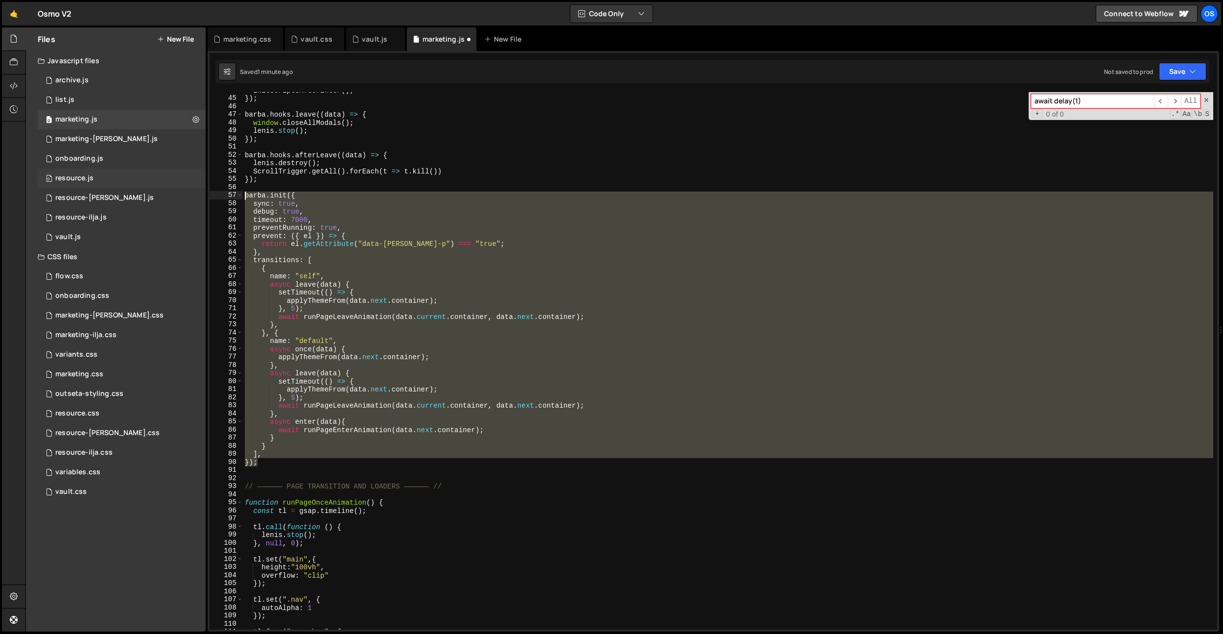
drag, startPoint x: 253, startPoint y: 402, endPoint x: 165, endPoint y: 186, distance: 233.9
click at [214, 194] on div "applyThemeFrom(data.next.container); 44 45 46 47 48 49 50 51 52 53 54 55 56 57 …" at bounding box center [714, 360] width 1008 height 537
click at [395, 231] on div "initScriptsAfterEnter ( ) ; }) ; barba . hooks . leave (( data ) => { window . …" at bounding box center [728, 360] width 970 height 537
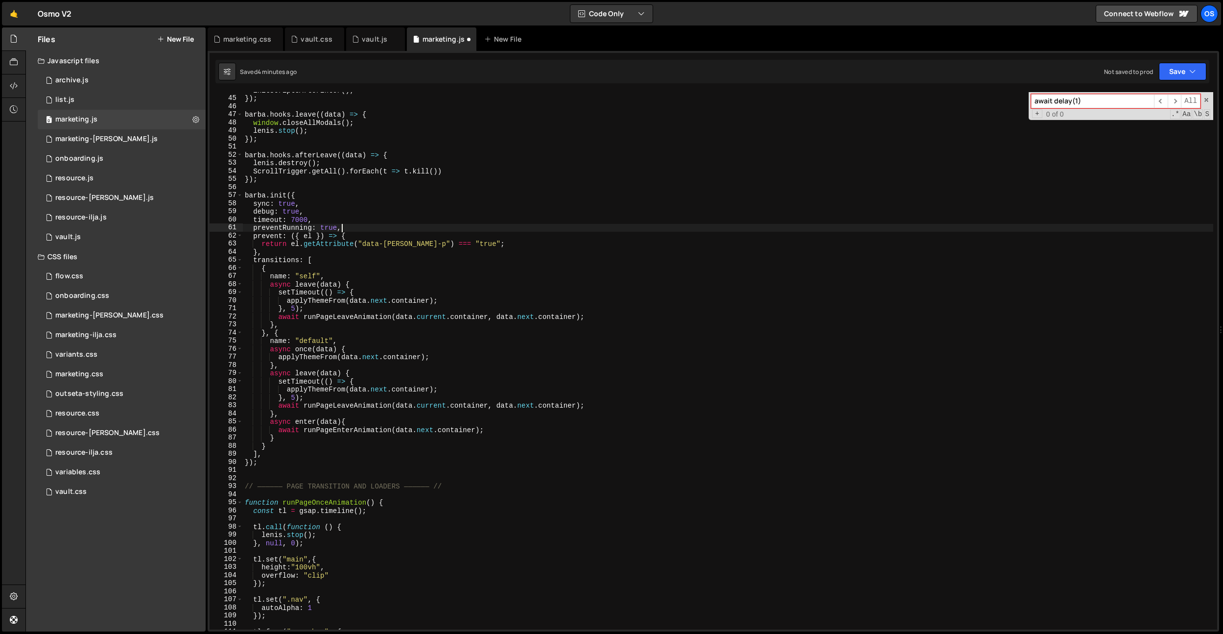
click at [438, 369] on div "initScriptsAfterEnter ( ) ; }) ; barba . hooks . leave (( data ) => { window . …" at bounding box center [728, 362] width 970 height 553
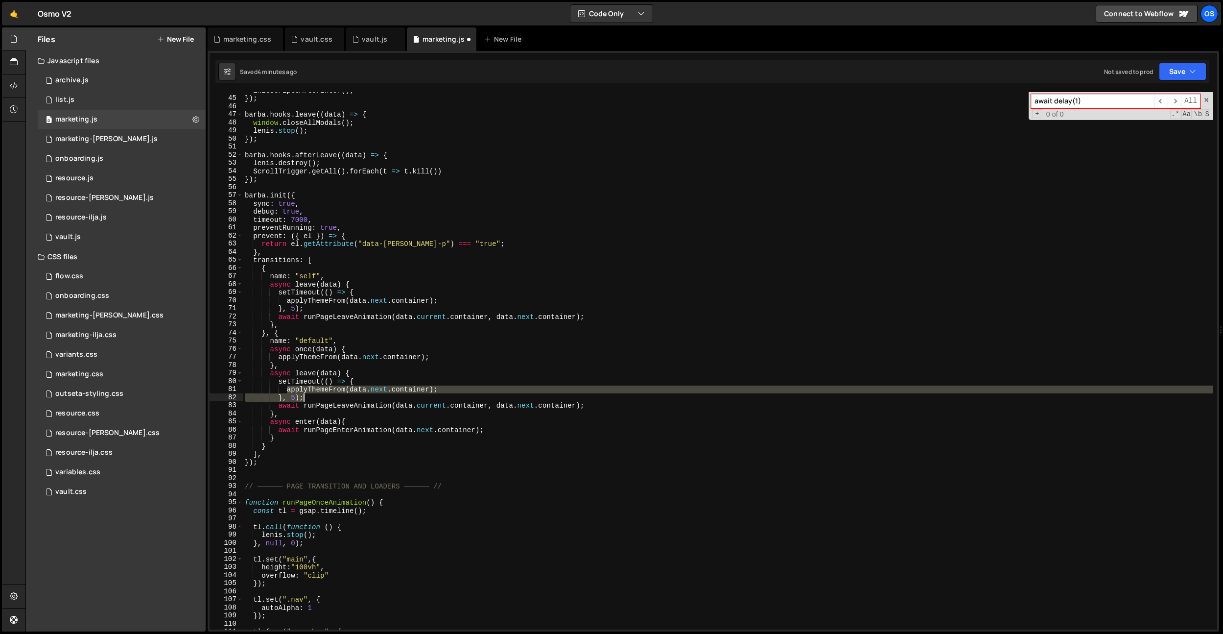
drag, startPoint x: 287, startPoint y: 391, endPoint x: 468, endPoint y: 390, distance: 180.7
click at [481, 393] on div "initScriptsAfterEnter ( ) ; }) ; barba . hooks . leave (( data ) => { window . …" at bounding box center [728, 362] width 970 height 553
drag, startPoint x: 467, startPoint y: 390, endPoint x: 475, endPoint y: 391, distance: 7.9
click at [467, 390] on div "initScriptsAfterEnter ( ) ; }) ; barba . hooks . leave (( data ) => { window . …" at bounding box center [728, 360] width 970 height 537
drag, startPoint x: 457, startPoint y: 391, endPoint x: 289, endPoint y: 390, distance: 167.5
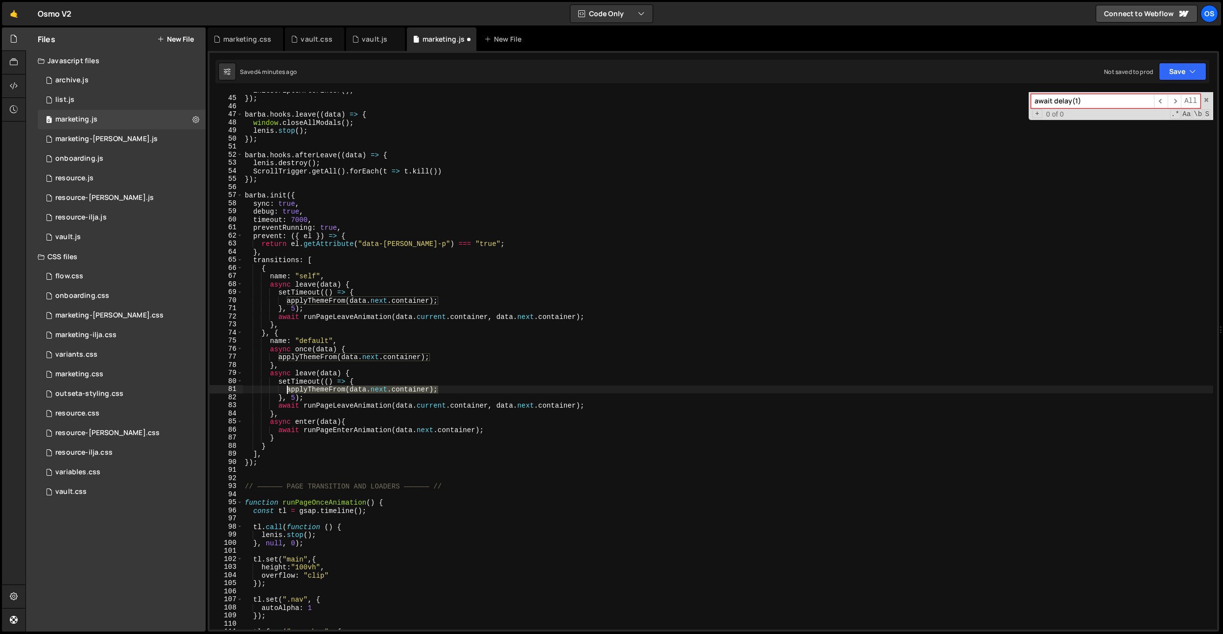
click at [287, 390] on div "initScriptsAfterEnter ( ) ; }) ; barba . hooks . leave (( data ) => { window . …" at bounding box center [728, 362] width 970 height 553
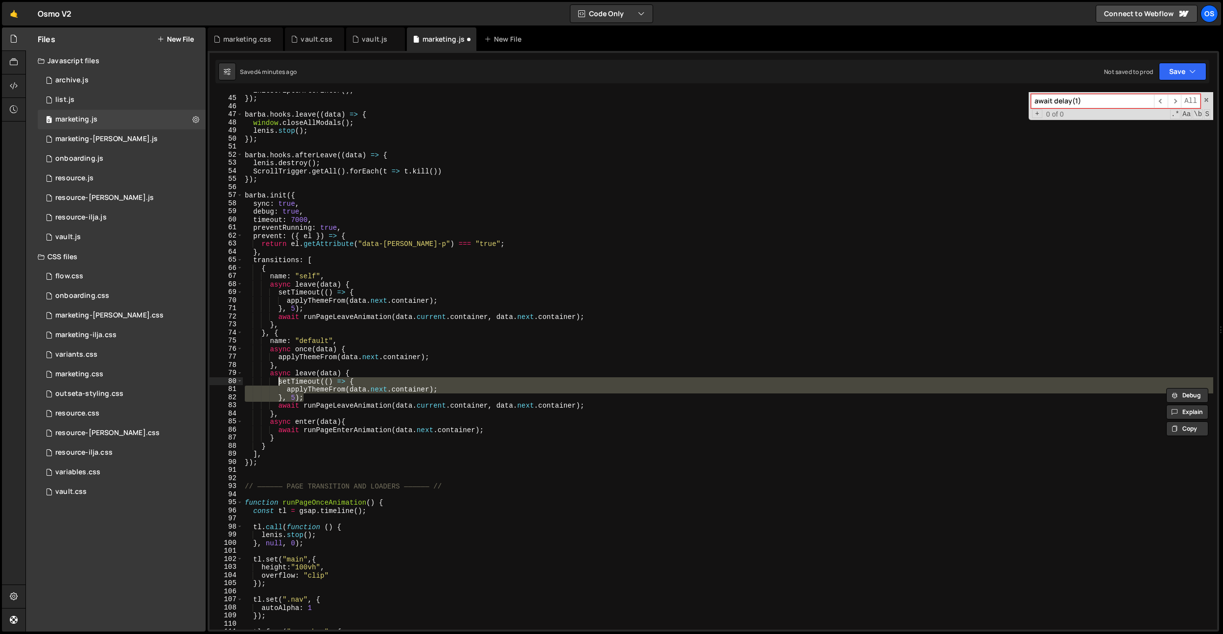
drag, startPoint x: 309, startPoint y: 397, endPoint x: 280, endPoint y: 383, distance: 32.6
click at [280, 383] on div "initScriptsAfterEnter ( ) ; }) ; barba . hooks . leave (( data ) => { window . …" at bounding box center [728, 362] width 970 height 553
paste textarea
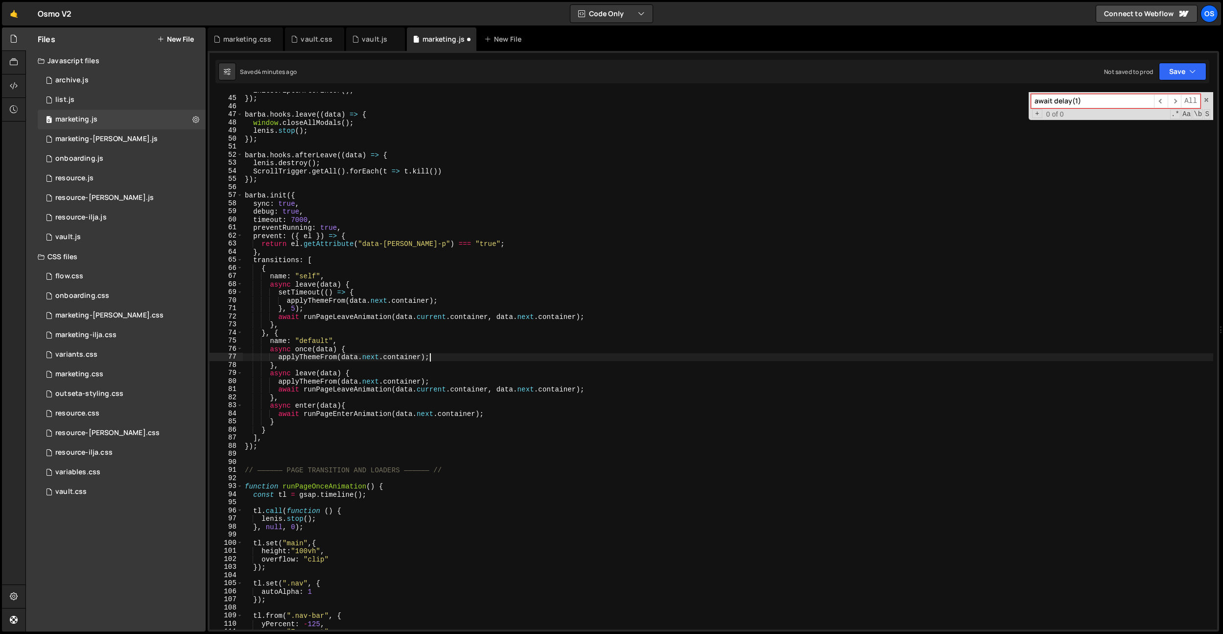
click at [437, 355] on div "initScriptsAfterEnter ( ) ; }) ; barba . hooks . leave (( data ) => { window . …" at bounding box center [728, 362] width 970 height 553
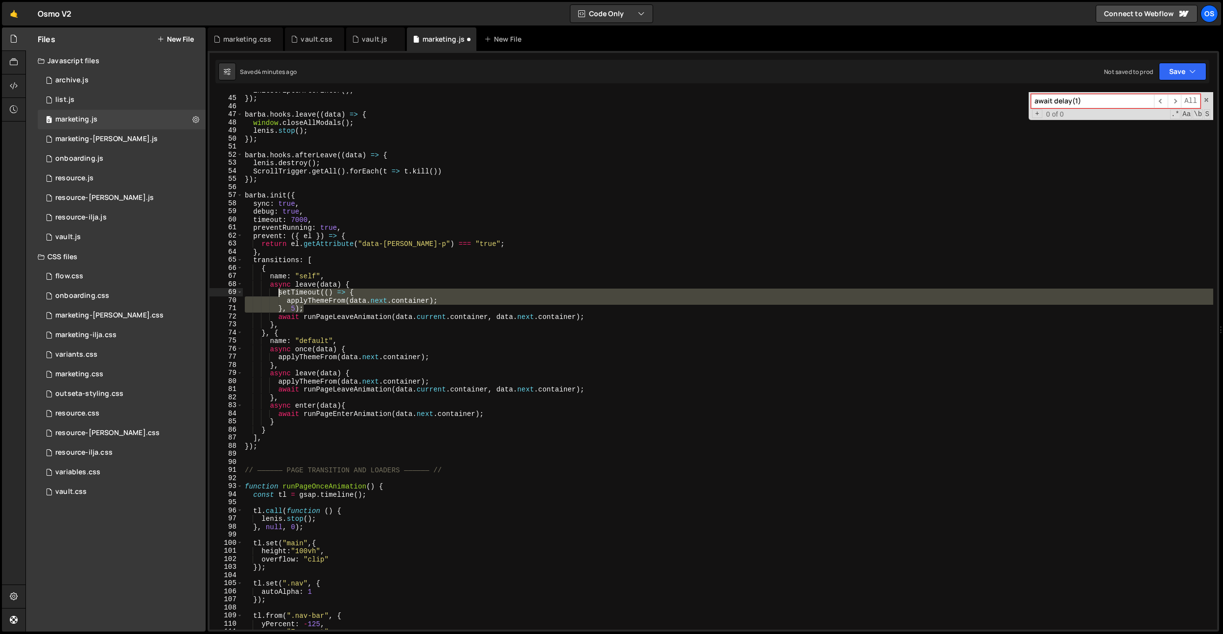
drag, startPoint x: 311, startPoint y: 309, endPoint x: 279, endPoint y: 292, distance: 36.4
click at [279, 292] on div "initScriptsAfterEnter ( ) ; }) ; barba . hooks . leave (( data ) => { window . …" at bounding box center [728, 362] width 970 height 553
paste textarea
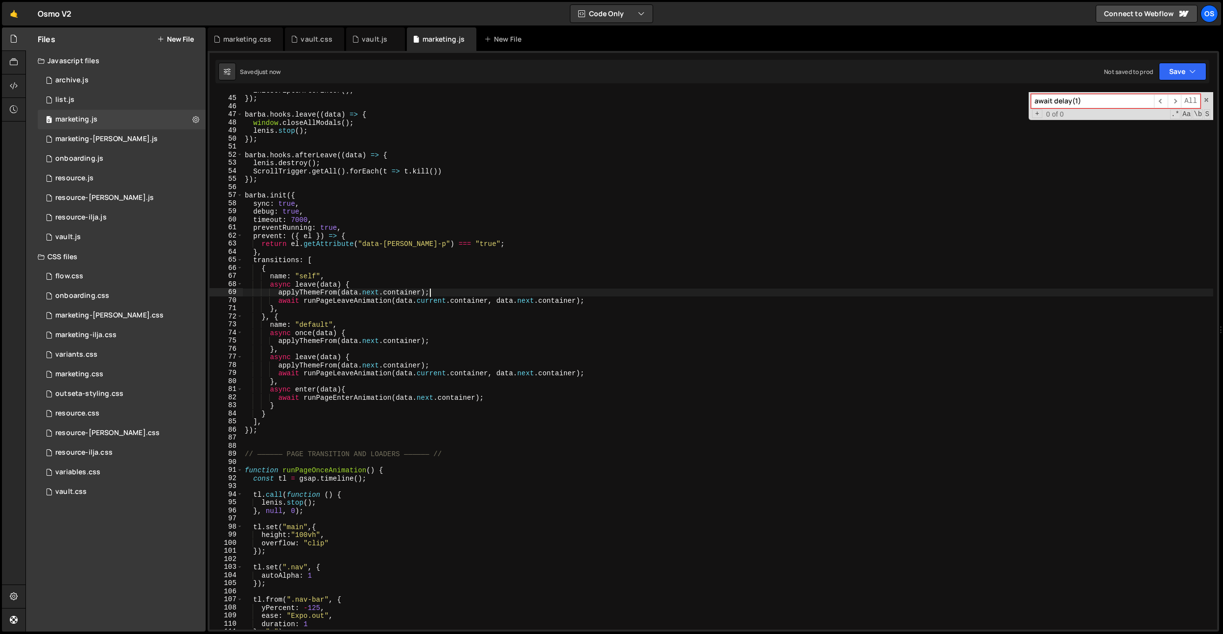
click at [327, 260] on div "initScriptsAfterEnter ( ) ; }) ; barba . hooks . leave (( data ) => { window . …" at bounding box center [728, 362] width 970 height 553
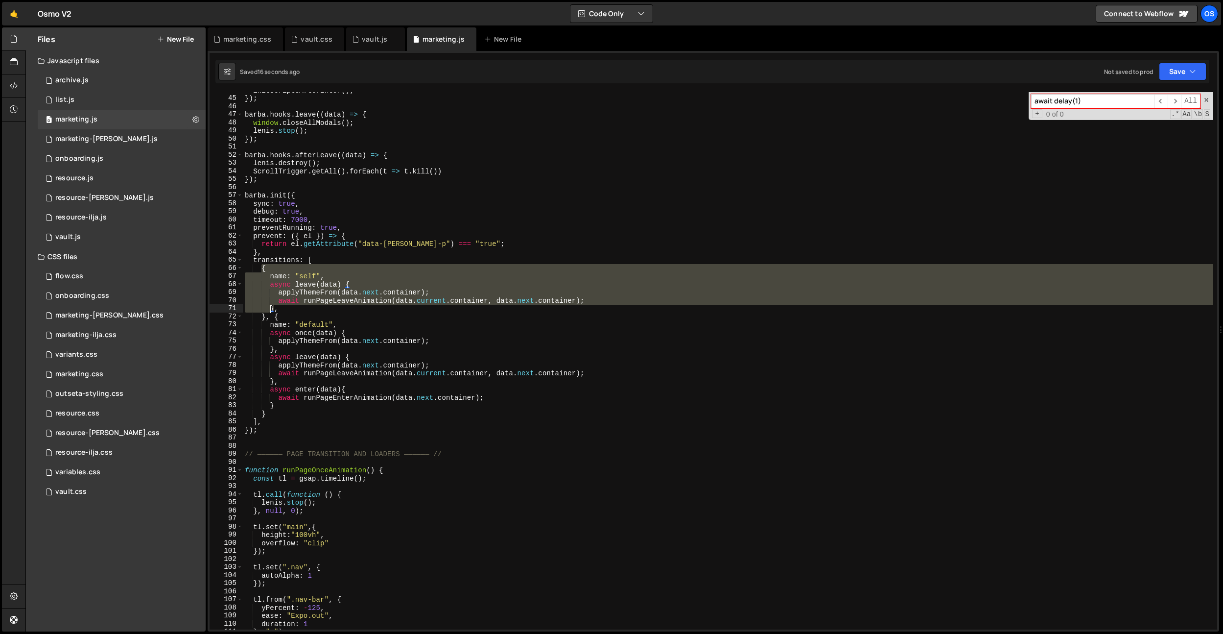
drag, startPoint x: 262, startPoint y: 267, endPoint x: 262, endPoint y: 316, distance: 49.0
click at [268, 311] on div "initScriptsAfterEnter ( ) ; }) ; barba . hooks . leave (( data ) => { window . …" at bounding box center [728, 362] width 970 height 553
click at [274, 315] on div "initScriptsAfterEnter ( ) ; }) ; barba . hooks . leave (( data ) => { window . …" at bounding box center [728, 362] width 970 height 553
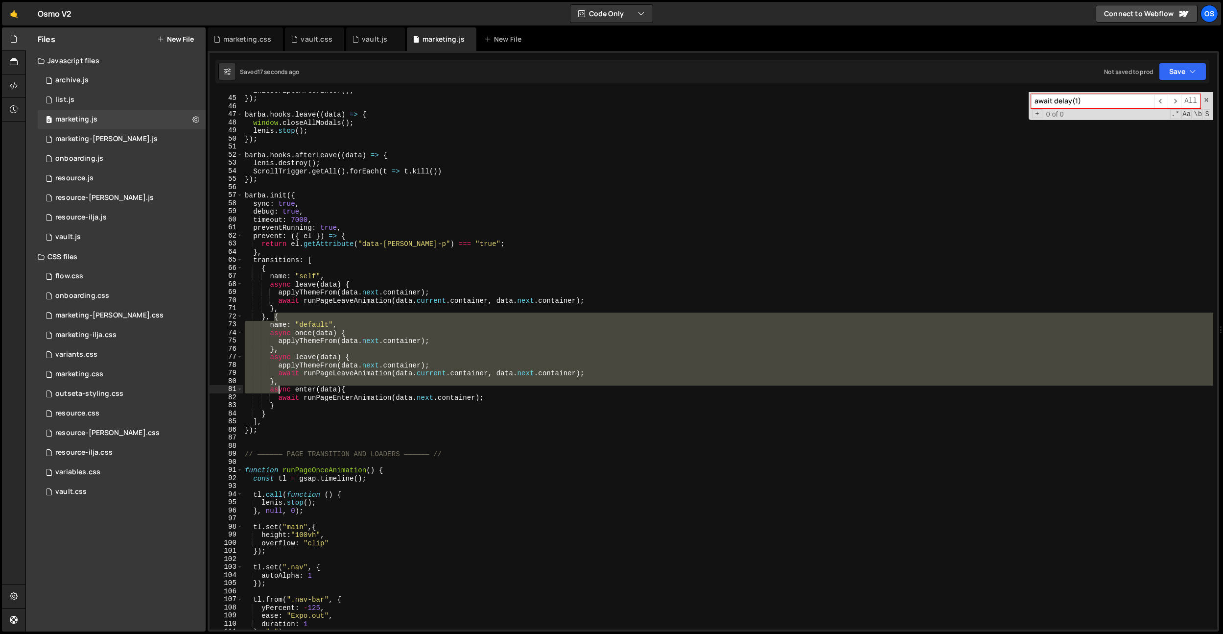
drag, startPoint x: 275, startPoint y: 316, endPoint x: 402, endPoint y: 398, distance: 151.5
click at [282, 392] on div "initScriptsAfterEnter ( ) ; }) ; barba . hooks . leave (( data ) => { window . …" at bounding box center [728, 362] width 970 height 553
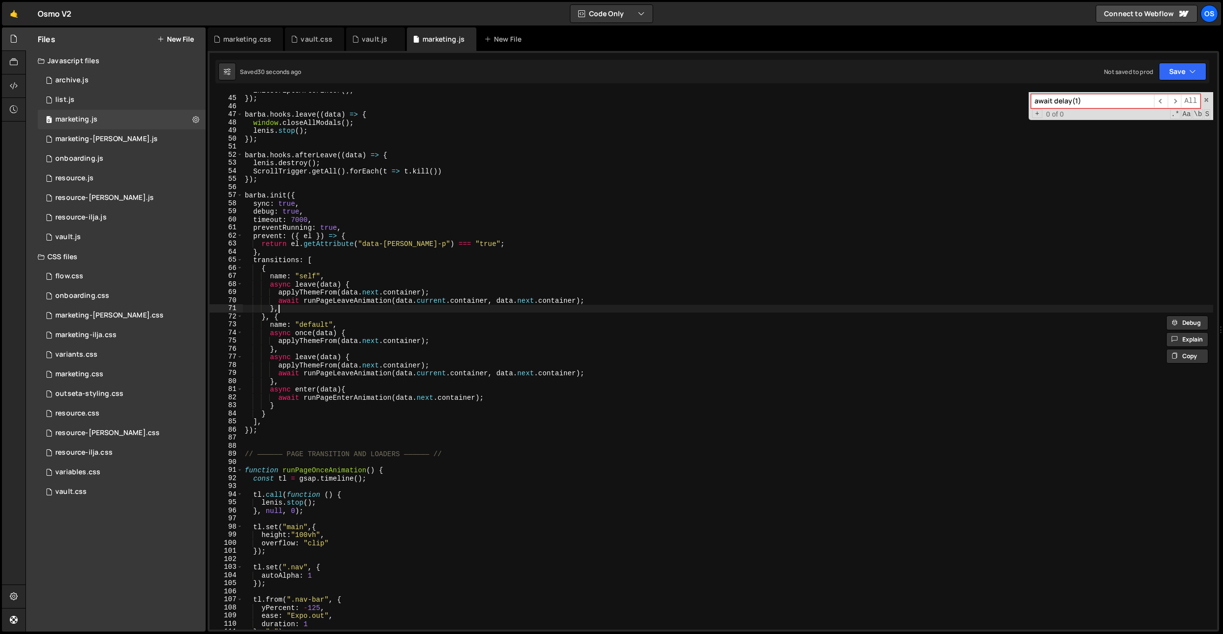
click at [316, 310] on div "initScriptsAfterEnter ( ) ; }) ; barba . hooks . leave (( data ) => { window . …" at bounding box center [728, 362] width 970 height 553
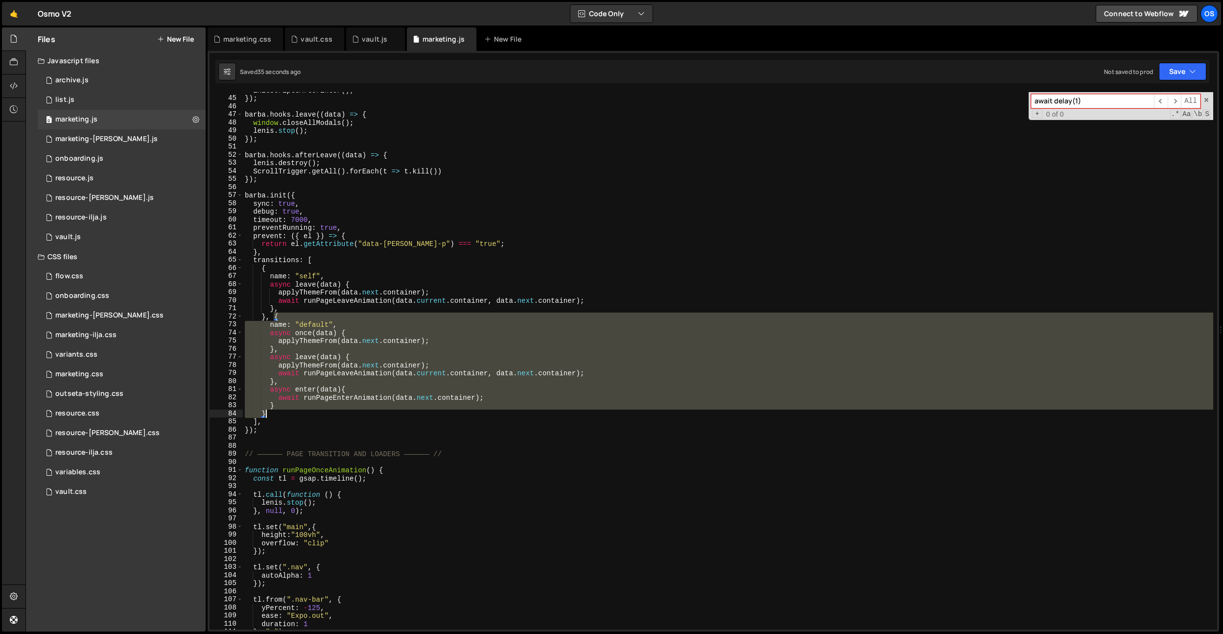
drag, startPoint x: 274, startPoint y: 316, endPoint x: 266, endPoint y: 411, distance: 95.4
click at [266, 411] on div "initScriptsAfterEnter ( ) ; }) ; barba . hooks . leave (( data ) => { window . …" at bounding box center [728, 362] width 970 height 553
click at [264, 268] on div "initScriptsAfterEnter ( ) ; }) ; barba . hooks . leave (( data ) => { window . …" at bounding box center [728, 362] width 970 height 553
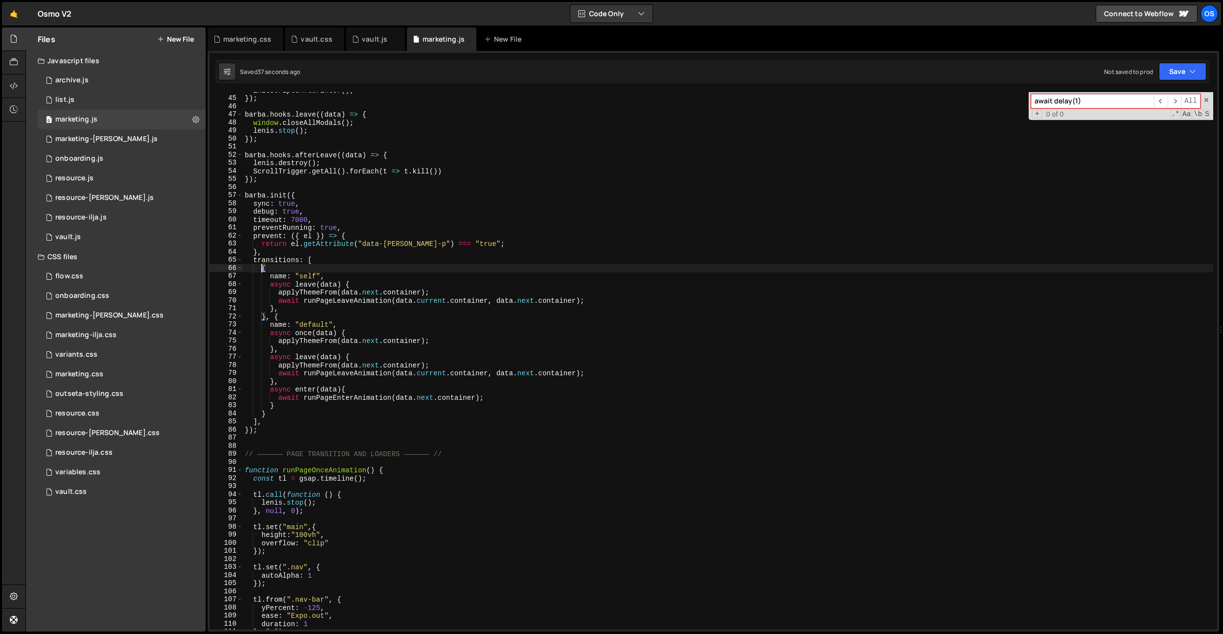
paste textarea "}"
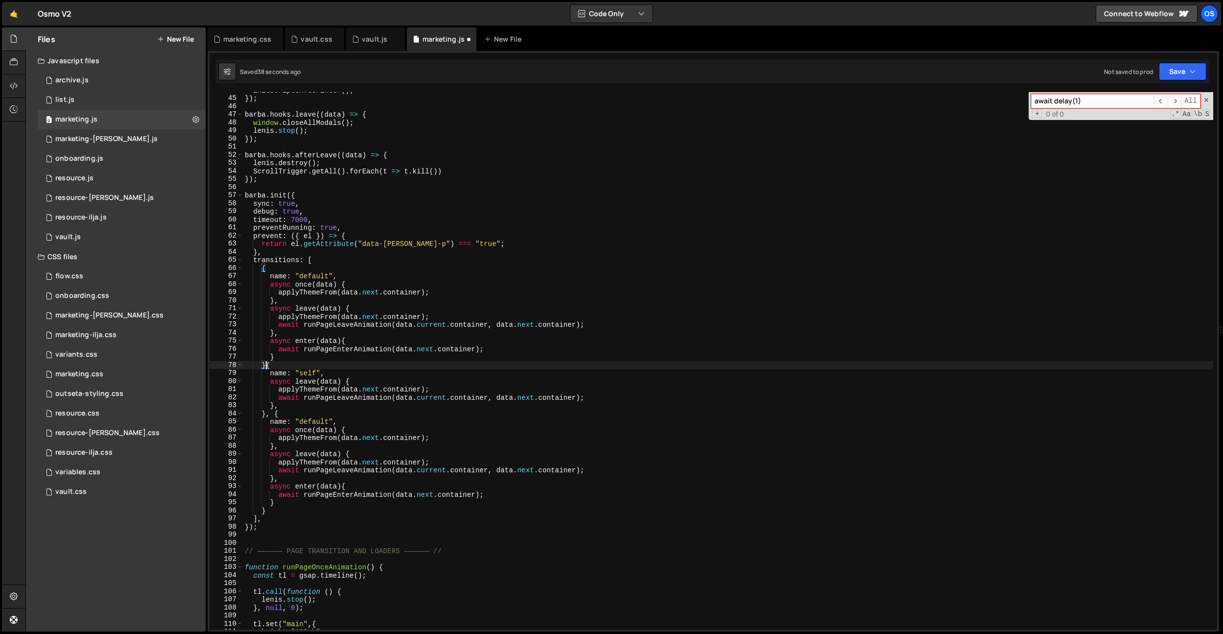
scroll to position [0, 1]
paste textarea "name: 'to-dark',"
drag, startPoint x: 270, startPoint y: 278, endPoint x: 355, endPoint y: 275, distance: 85.7
click at [355, 275] on div "initScriptsAfterEnter ( ) ; }) ; barba . hooks . leave (( data ) => { window . …" at bounding box center [728, 362] width 970 height 553
type textarea "name: 'to-dark',"
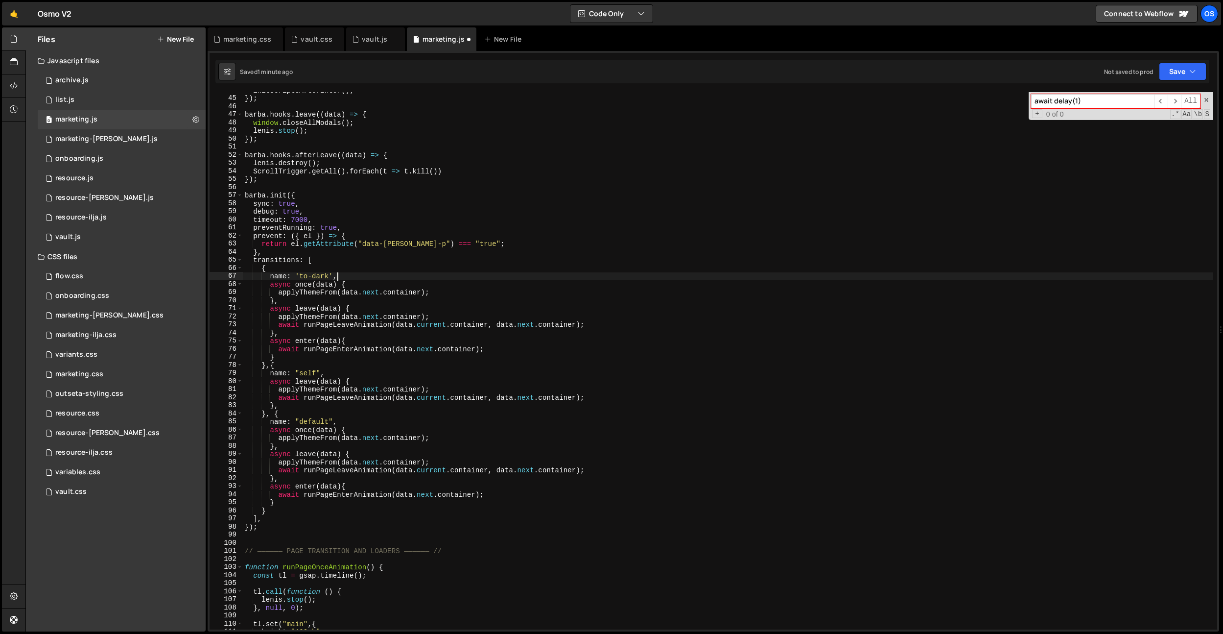
scroll to position [0, 1]
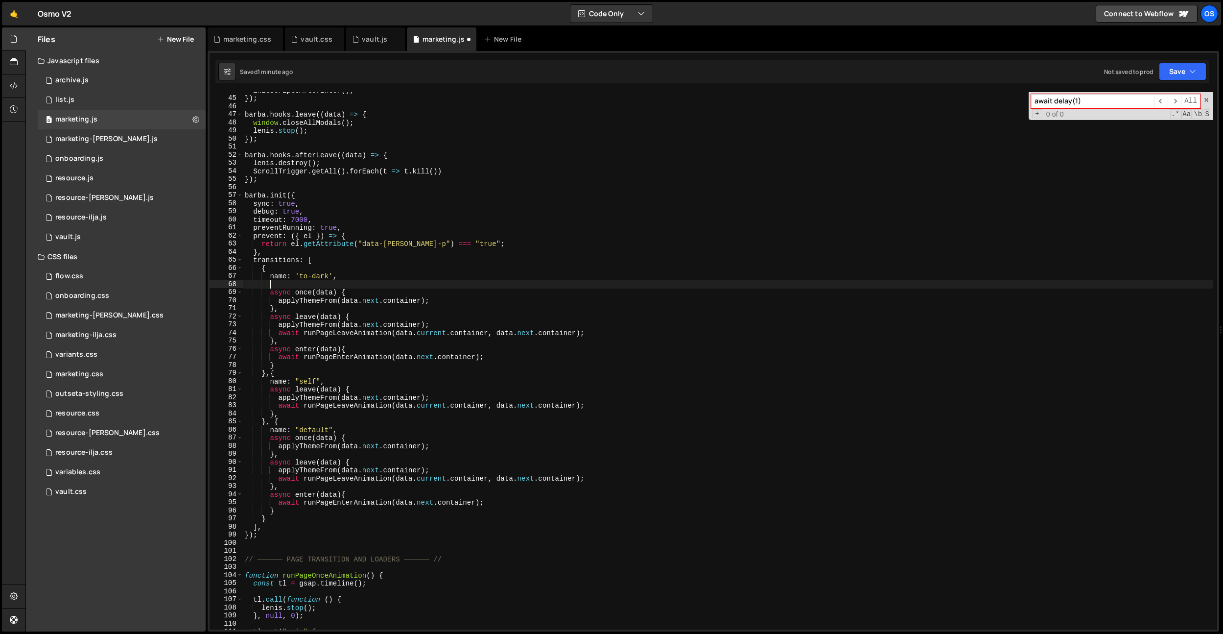
paste textarea "},"
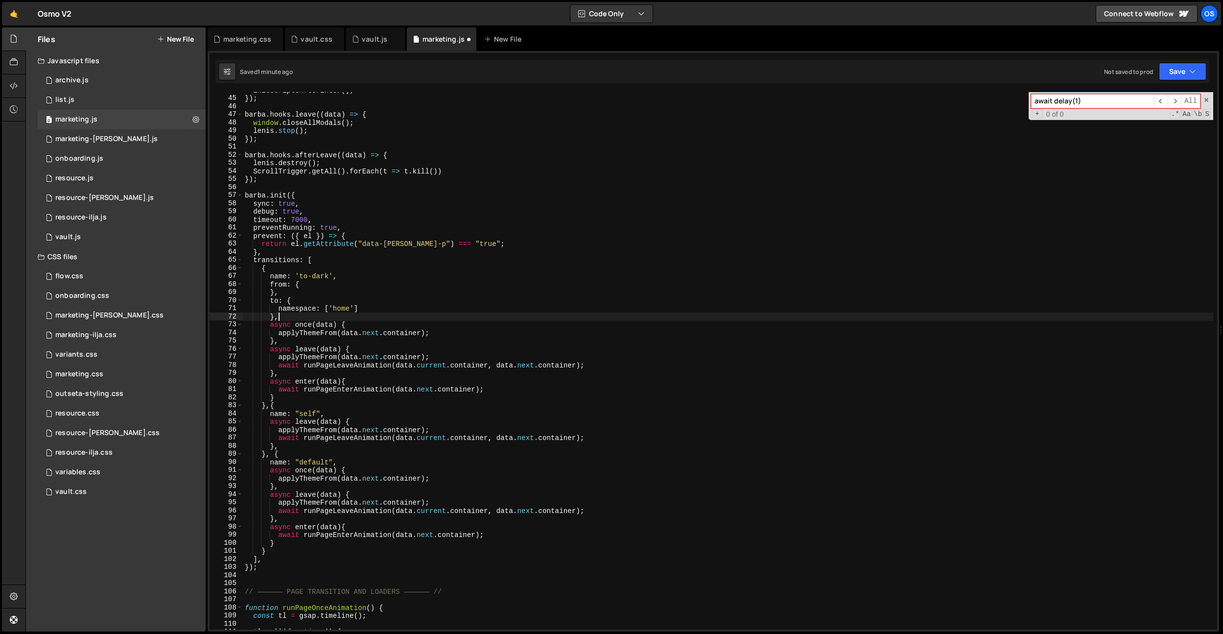
click at [363, 275] on div "initScriptsAfterEnter ( ) ; }) ; barba . hooks . leave (( data ) => { window . …" at bounding box center [728, 362] width 970 height 553
click at [343, 306] on div "initScriptsAfterEnter ( ) ; }) ; barba . hooks . leave (( data ) => { window . …" at bounding box center [728, 362] width 970 height 553
click at [350, 280] on div "initScriptsAfterEnter ( ) ; }) ; barba . hooks . leave (( data ) => { window . …" at bounding box center [728, 362] width 970 height 553
click at [281, 289] on div "initScriptsAfterEnter ( ) ; }) ; barba . hooks . leave (( data ) => { window . …" at bounding box center [728, 362] width 970 height 553
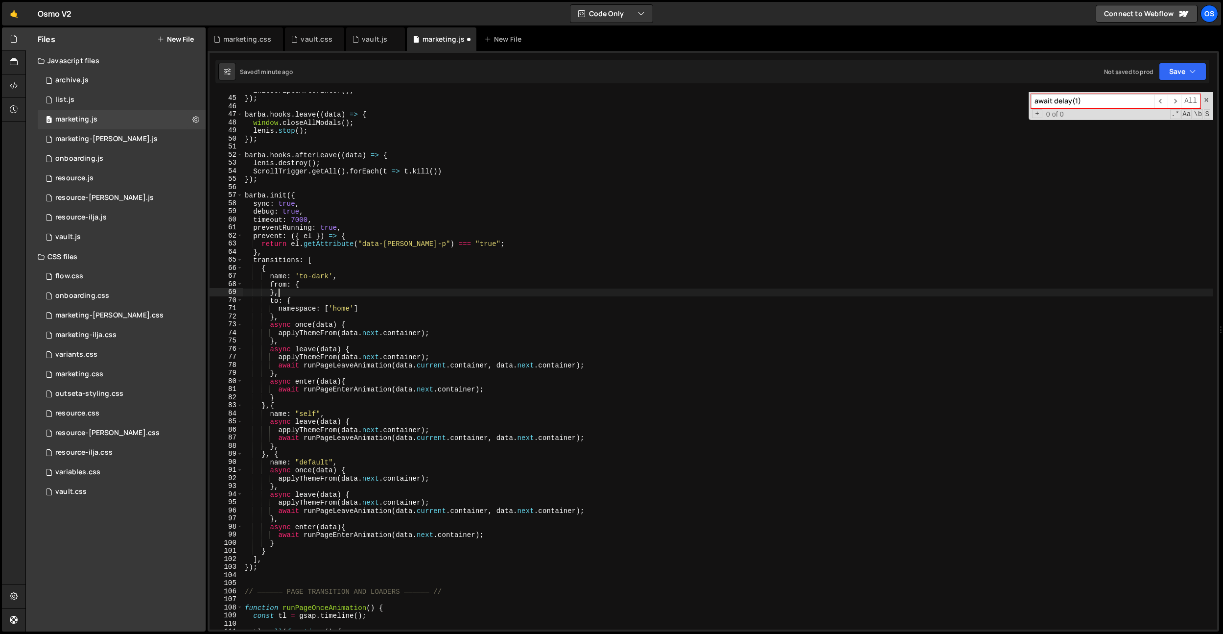
click at [270, 293] on div "initScriptsAfterEnter ( ) ; }) ; barba . hooks . leave (( data ) => { window . …" at bounding box center [728, 362] width 970 height 553
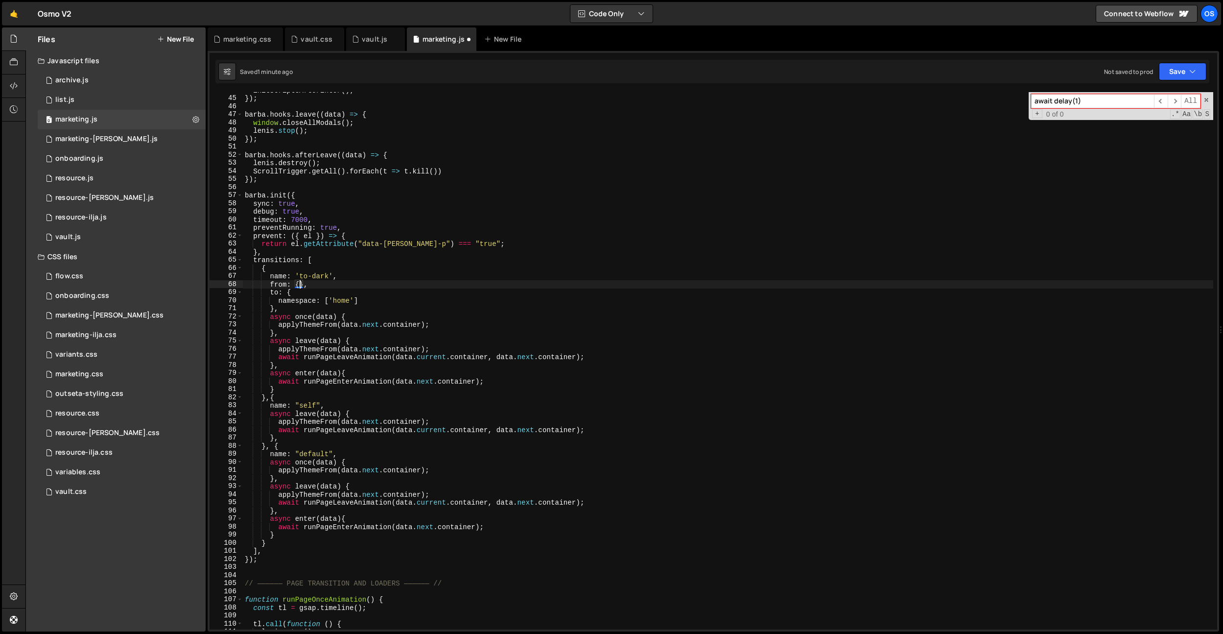
click at [342, 263] on div "initScriptsAfterEnter ( ) ; }) ; barba . hooks . leave (( data ) => { window . …" at bounding box center [728, 362] width 970 height 553
click at [372, 331] on div "initScriptsAfterEnter ( ) ; }) ; barba . hooks . leave (( data ) => { window . …" at bounding box center [728, 362] width 970 height 553
click at [313, 337] on div "initScriptsAfterEnter ( ) ; }) ; barba . hooks . leave (( data ) => { window . …" at bounding box center [728, 362] width 970 height 553
click at [422, 277] on div "initScriptsAfterEnter ( ) ; }) ; barba . hooks . leave (( data ) => { window . …" at bounding box center [728, 362] width 970 height 553
click at [339, 322] on div "initScriptsAfterEnter ( ) ; }) ; barba . hooks . leave (( data ) => { window . …" at bounding box center [728, 362] width 970 height 553
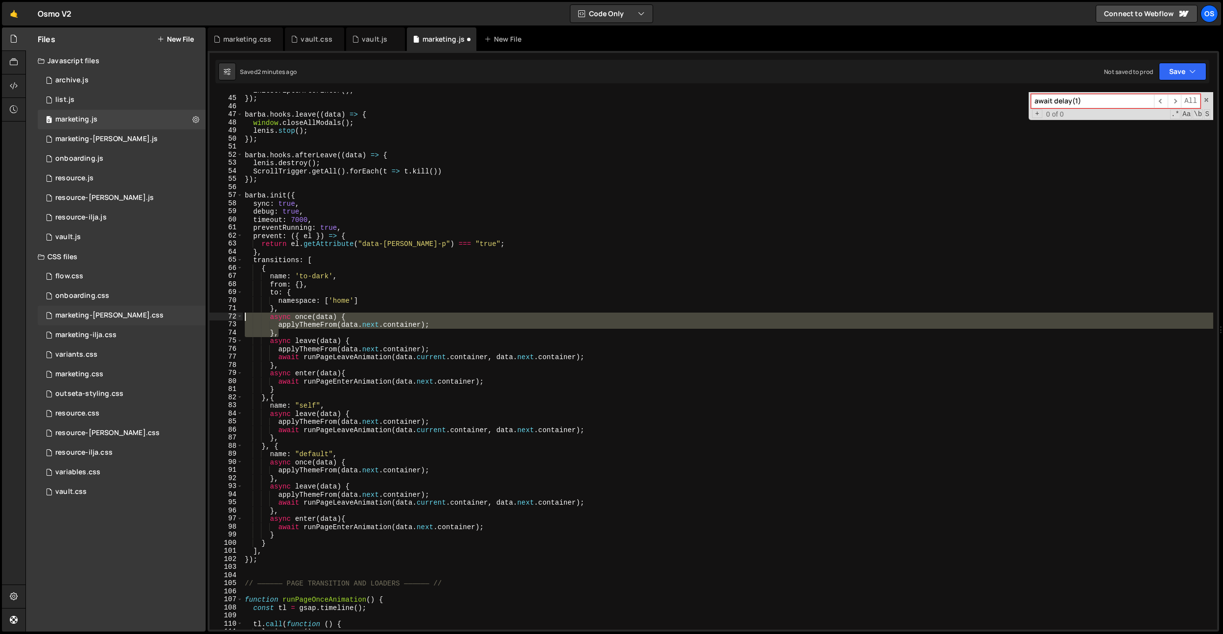
drag, startPoint x: 300, startPoint y: 334, endPoint x: 196, endPoint y: 318, distance: 105.6
click at [196, 318] on div "Files New File Javascript files 0 archive.js 0 0 list.js 0 0 marketing.js 0 0 0…" at bounding box center [624, 329] width 1198 height 604
click at [363, 274] on div "initScriptsAfterEnter ( ) ; }) ; barba . hooks . leave (( data ) => { window . …" at bounding box center [728, 362] width 970 height 553
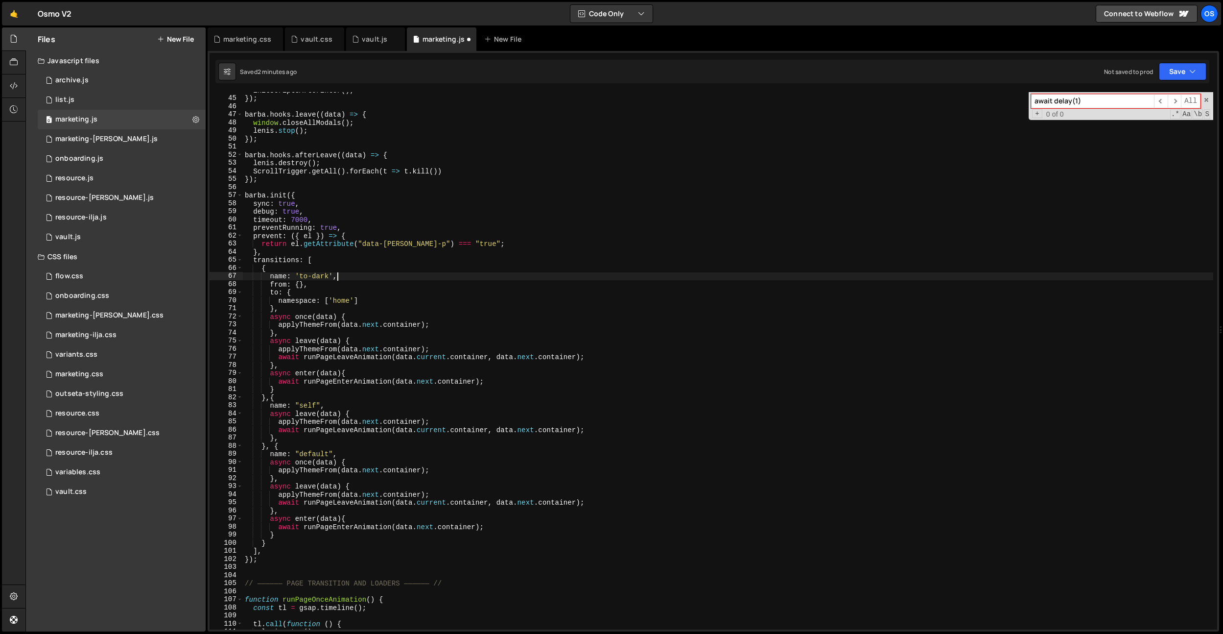
click at [363, 274] on div "initScriptsAfterEnter ( ) ; }) ; barba . hooks . leave (( data ) => { window . …" at bounding box center [728, 362] width 970 height 553
click at [354, 301] on div "initScriptsAfterEnter ( ) ; }) ; barba . hooks . leave (( data ) => { window . …" at bounding box center [728, 362] width 970 height 553
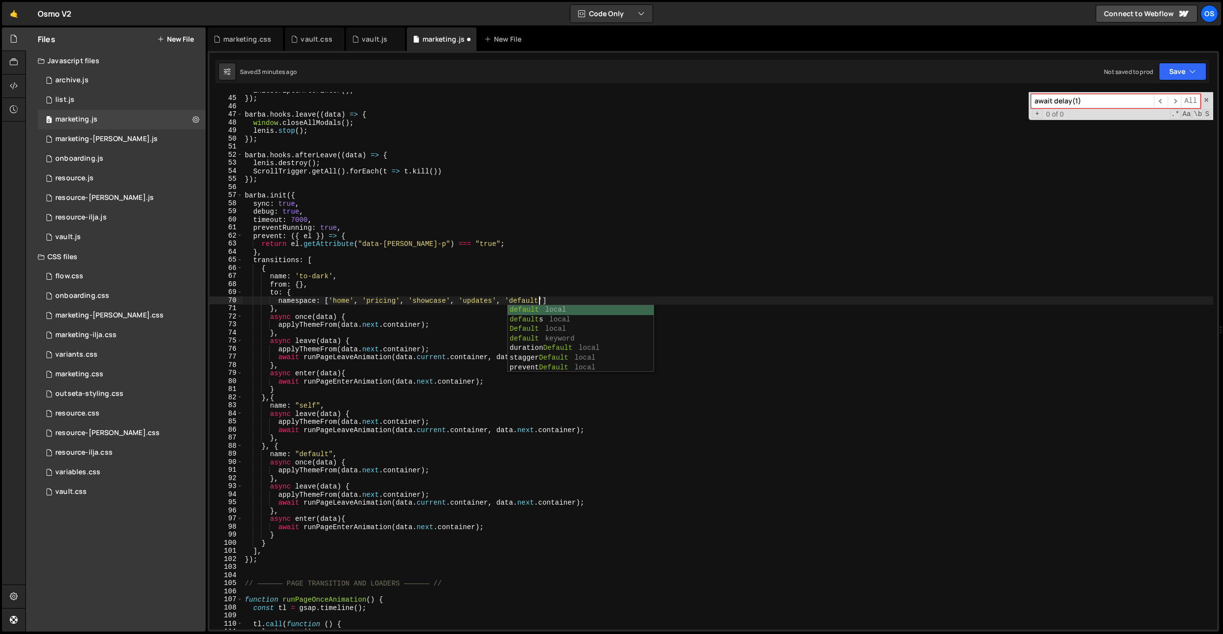
scroll to position [0, 20]
click at [330, 278] on div "initScriptsAfterEnter ( ) ; }) ; barba . hooks . leave (( data ) => { window . …" at bounding box center [728, 362] width 970 height 553
click at [302, 332] on div "initScriptsAfterEnter ( ) ; }) ; barba . hooks . leave (( data ) => { window . …" at bounding box center [728, 362] width 970 height 553
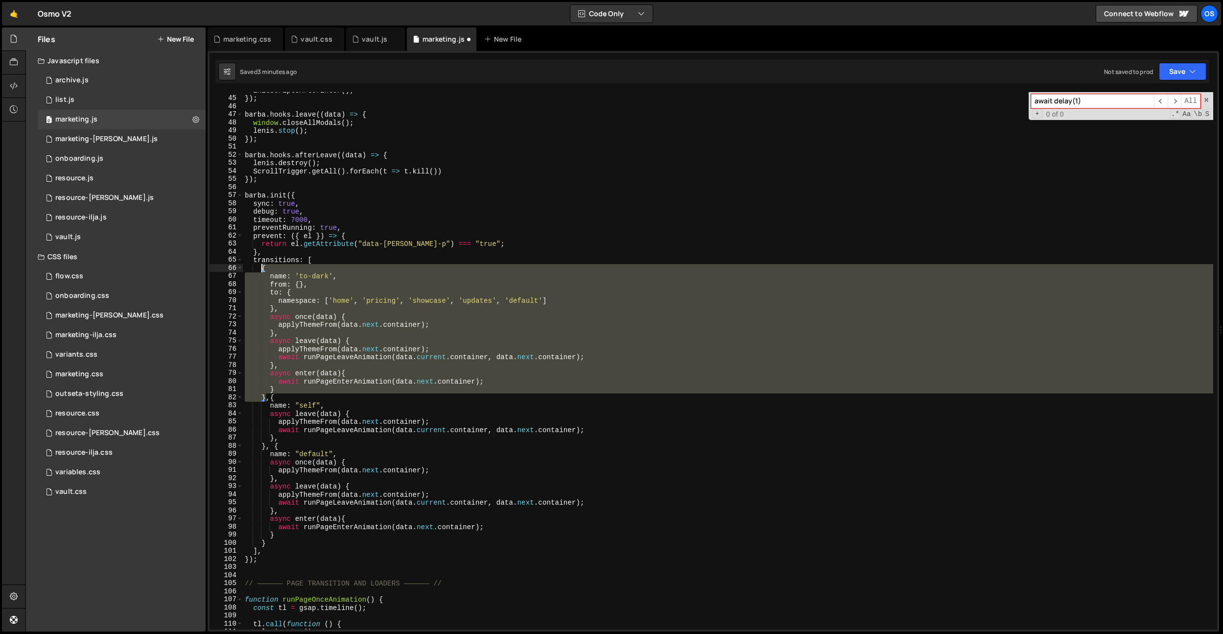
drag, startPoint x: 266, startPoint y: 398, endPoint x: 263, endPoint y: 269, distance: 128.3
click at [263, 269] on div "initScriptsAfterEnter ( ) ; }) ; barba . hooks . leave (( data ) => { window . …" at bounding box center [728, 362] width 970 height 553
click at [316, 264] on div "initScriptsAfterEnter ( ) ; }) ; barba . hooks . leave (( data ) => { window . …" at bounding box center [728, 360] width 970 height 537
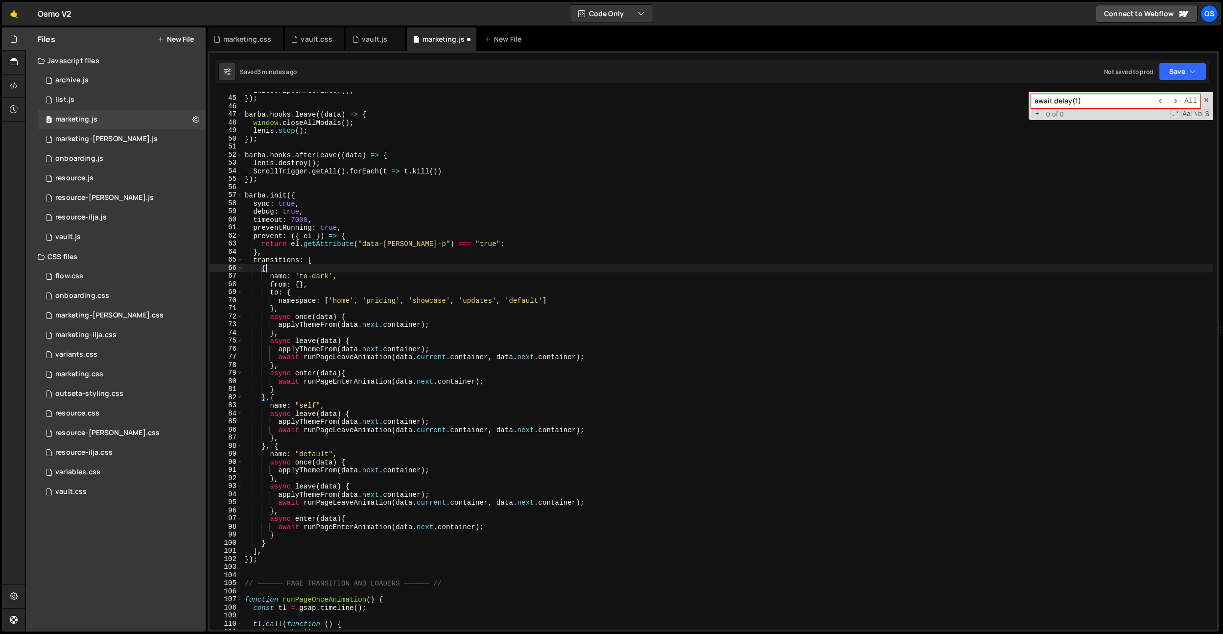
scroll to position [0, 1]
click at [319, 261] on div "initScriptsAfterEnter ( ) ; }) ; barba . hooks . leave (( data ) => { window . …" at bounding box center [728, 362] width 970 height 553
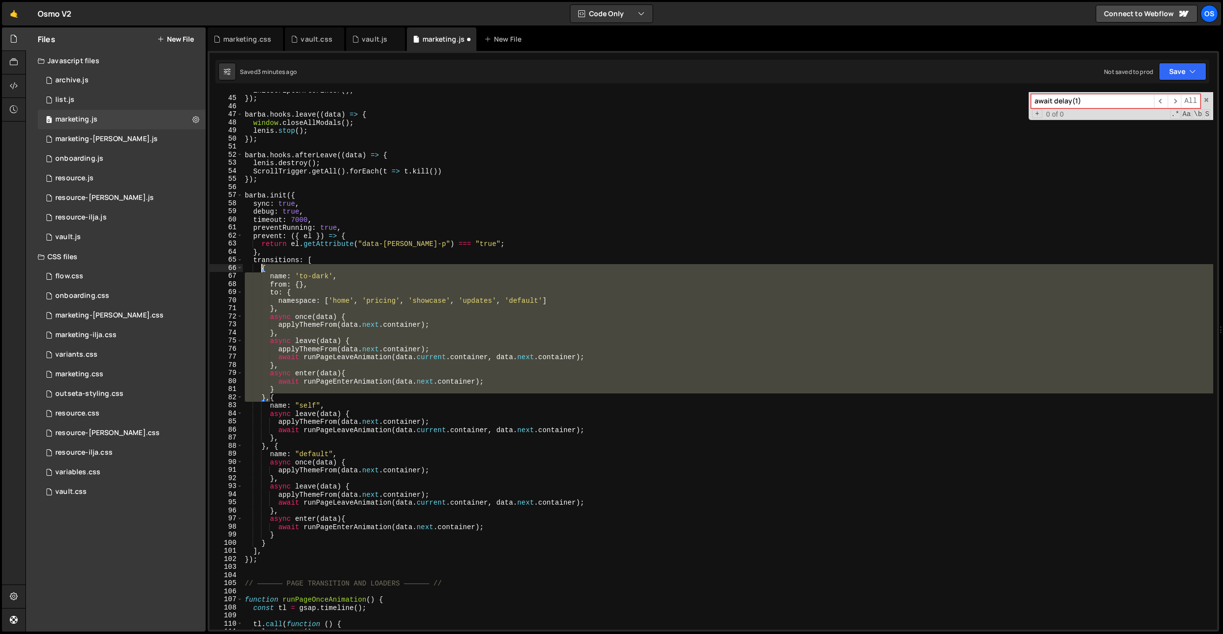
drag, startPoint x: 269, startPoint y: 399, endPoint x: 263, endPoint y: 268, distance: 130.9
click at [263, 268] on div "initScriptsAfterEnter ( ) ; }) ; barba . hooks . leave (( data ) => { window . …" at bounding box center [728, 362] width 970 height 553
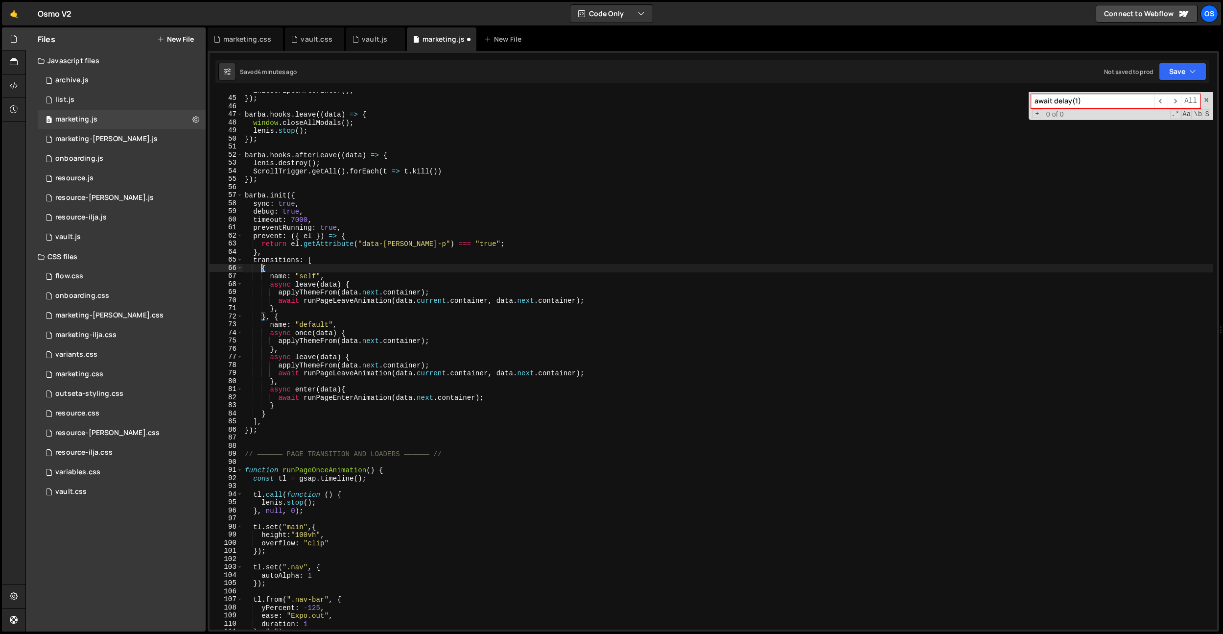
scroll to position [0, 0]
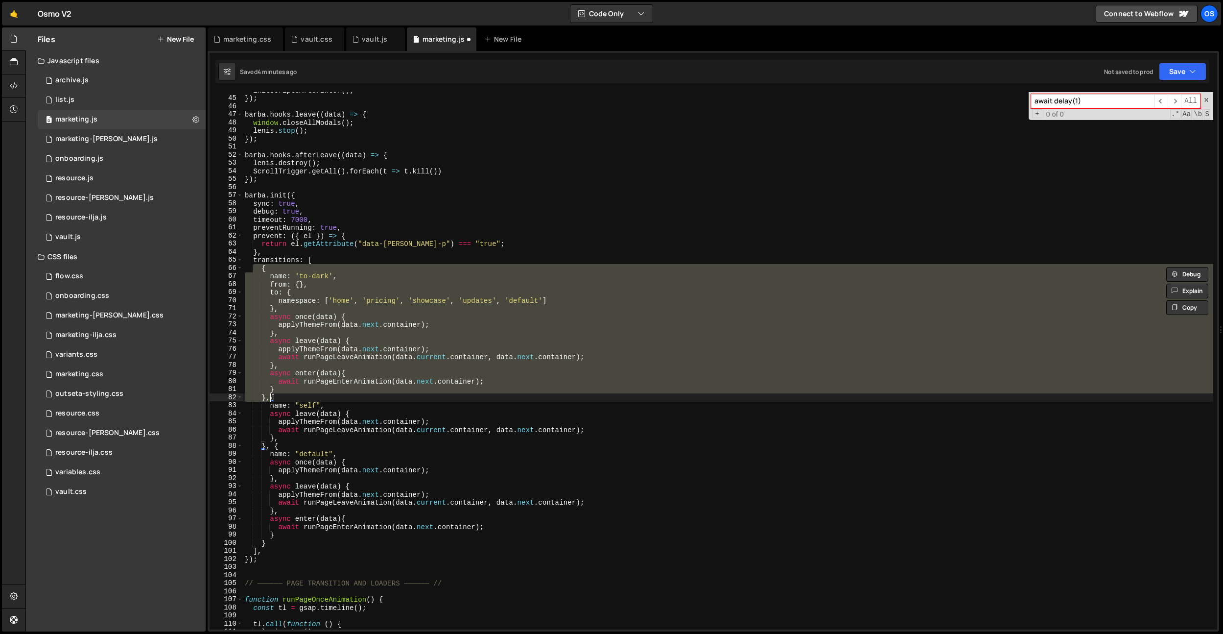
click at [291, 346] on div "initScriptsAfterEnter ( ) ; }) ; barba . hooks . leave (( data ) => { window . …" at bounding box center [728, 360] width 970 height 537
drag, startPoint x: 270, startPoint y: 400, endPoint x: 263, endPoint y: 269, distance: 130.4
click at [263, 269] on div "initScriptsAfterEnter ( ) ; }) ; barba . hooks . leave (( data ) => { window . …" at bounding box center [728, 362] width 970 height 553
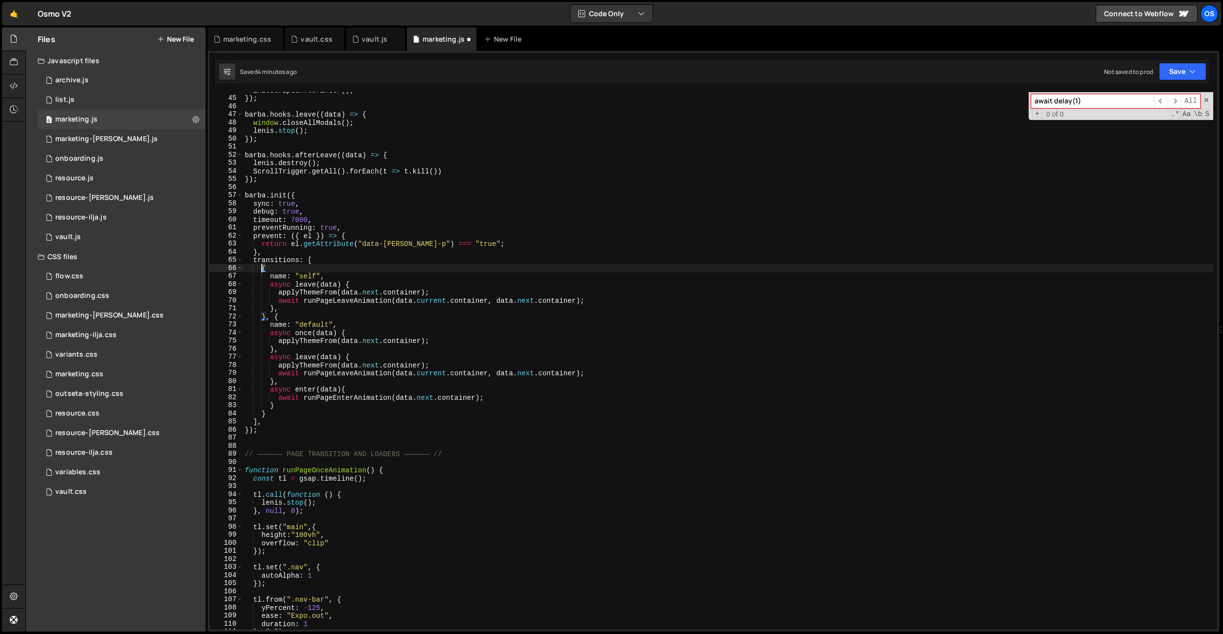
click at [265, 317] on div "initScriptsAfterEnter ( ) ; }) ; barba . hooks . leave (( data ) => { window . …" at bounding box center [728, 362] width 970 height 553
paste textarea ","
paste textarea
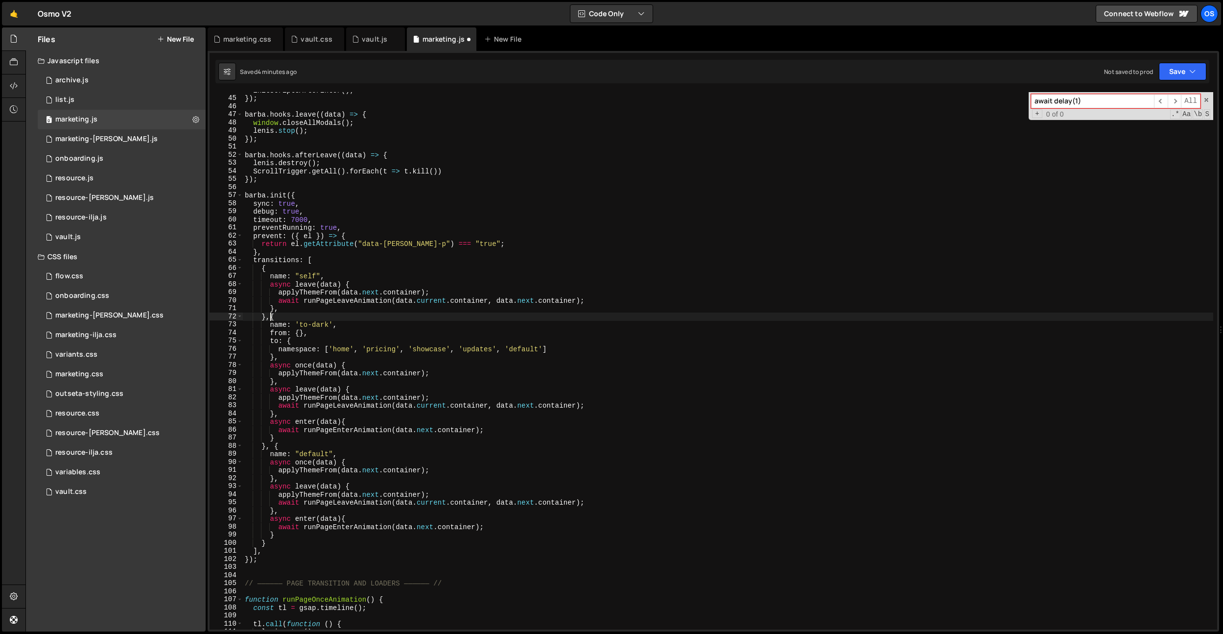
click at [270, 315] on div "initScriptsAfterEnter ( ) ; }) ; barba . hooks . leave (( data ) => { window . …" at bounding box center [728, 362] width 970 height 553
click at [317, 418] on div "initScriptsAfterEnter ( ) ; }) ; barba . hooks . leave (( data ) => { window . …" at bounding box center [728, 362] width 970 height 553
click at [309, 455] on div "initScriptsAfterEnter ( ) ; }) ; barba . hooks . leave (( data ) => { window . …" at bounding box center [728, 362] width 970 height 553
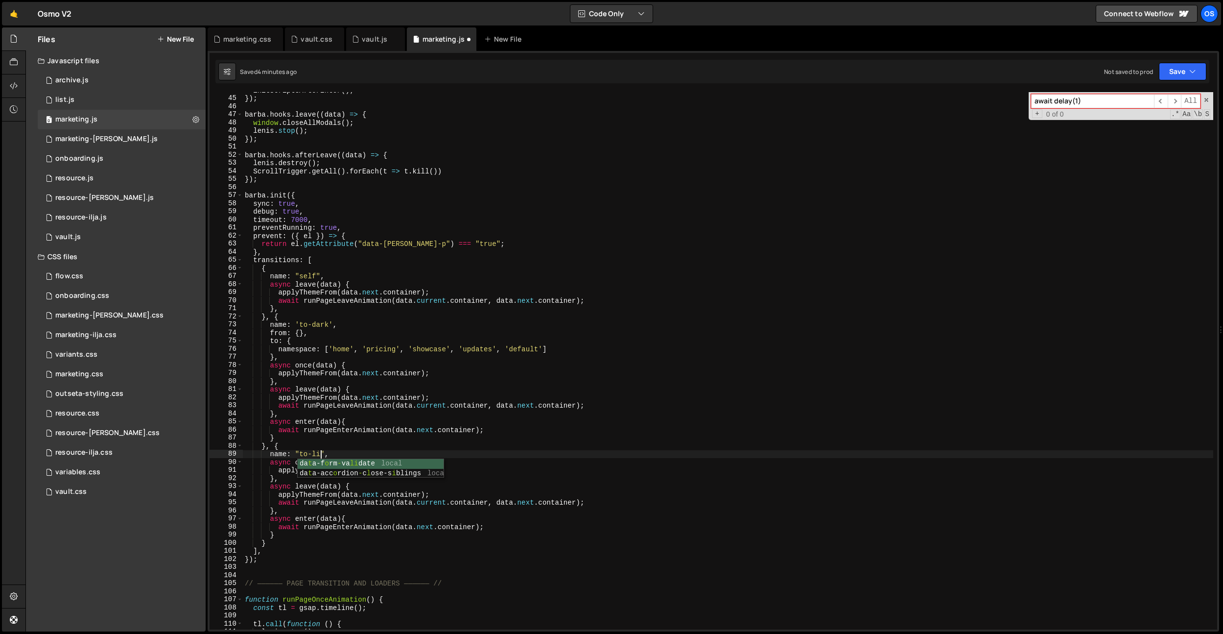
scroll to position [0, 6]
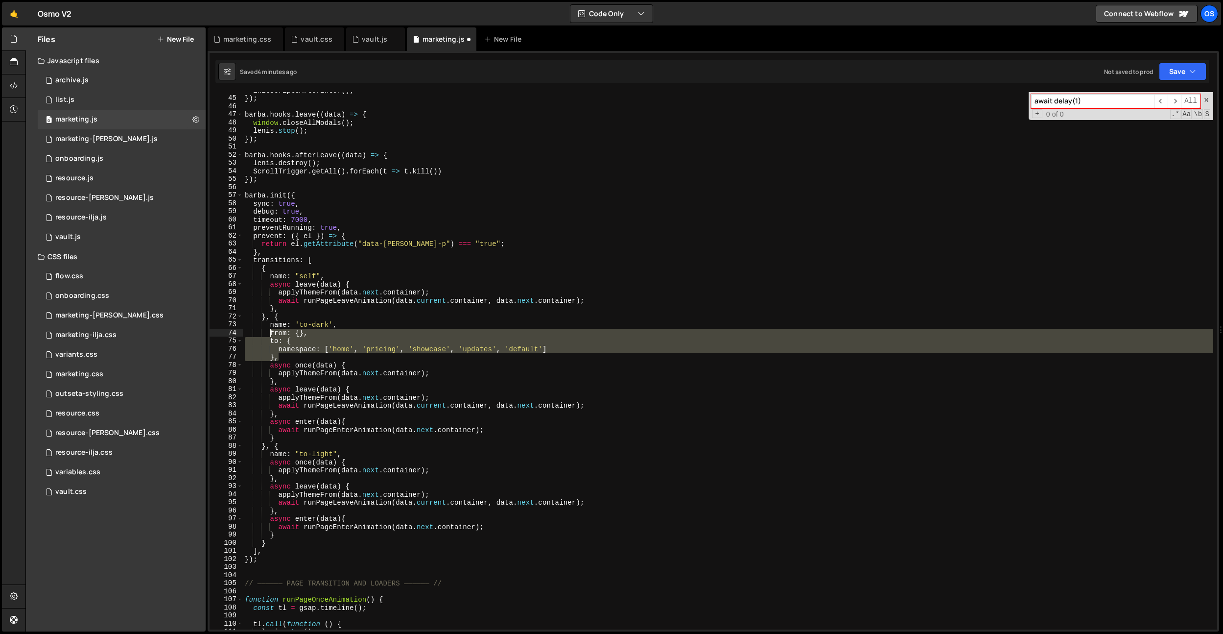
drag, startPoint x: 286, startPoint y: 360, endPoint x: 271, endPoint y: 333, distance: 31.1
click at [271, 333] on div "initScriptsAfterEnter ( ) ; }) ; barba . hooks . leave (( data ) => { window . …" at bounding box center [728, 362] width 970 height 553
click at [352, 453] on div "initScriptsAfterEnter ( ) ; }) ; barba . hooks . leave (( data ) => { window . …" at bounding box center [728, 362] width 970 height 553
type textarea "name: "to-light","
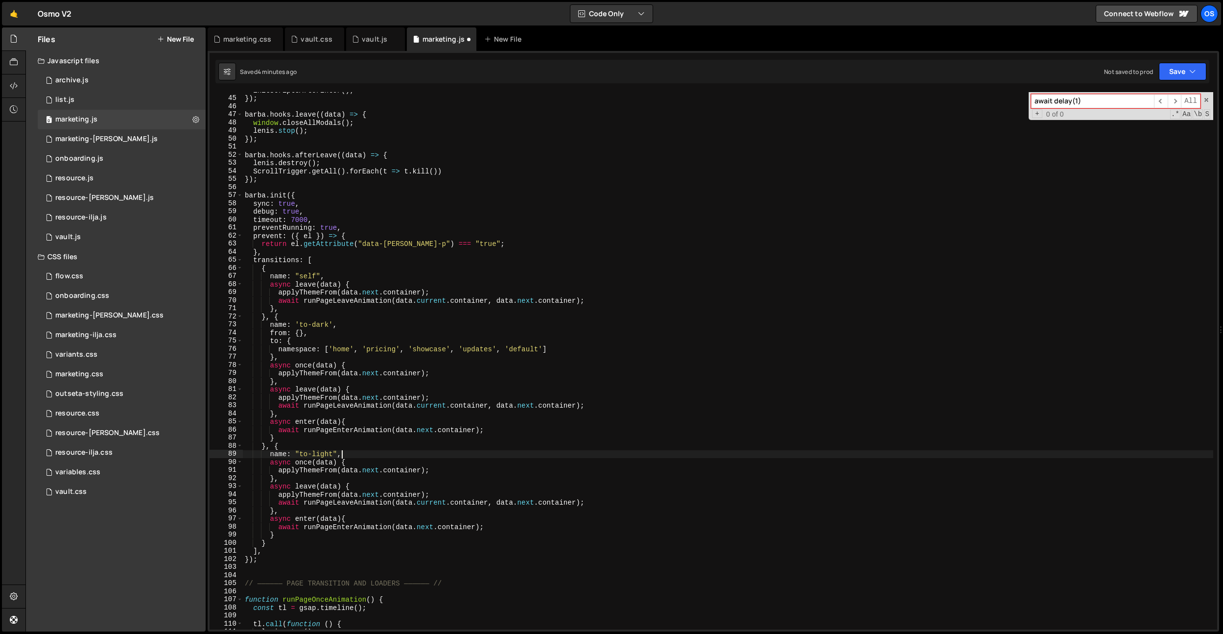
scroll to position [0, 1]
paste textarea "},"
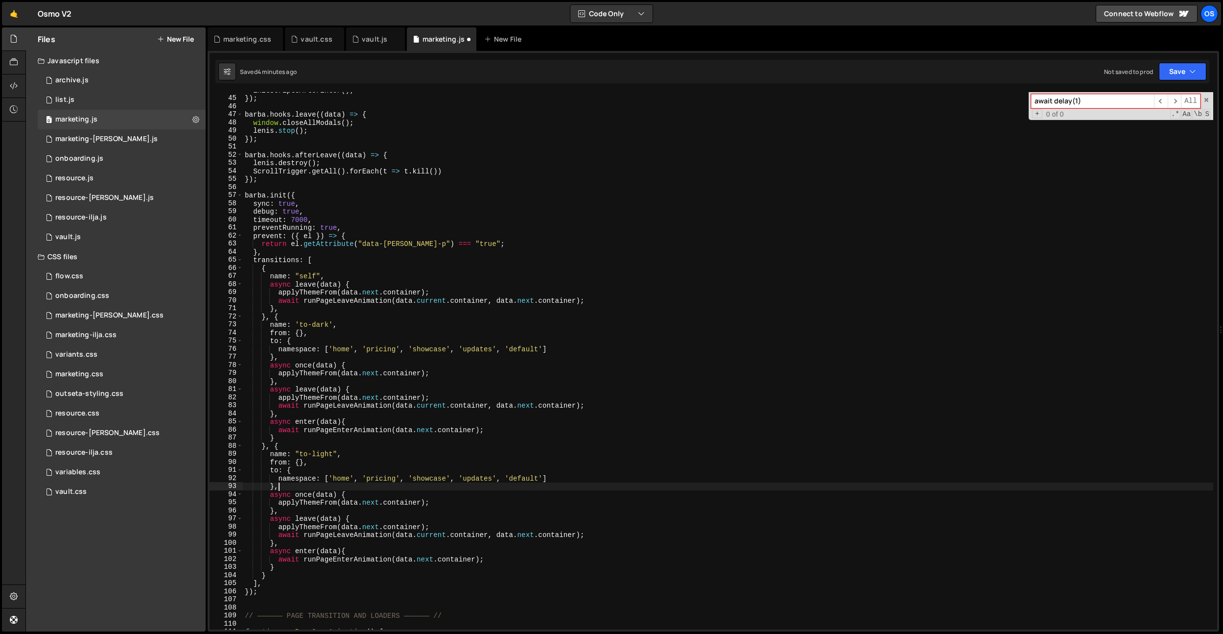
click at [545, 453] on div "initScriptsAfterEnter ( ) ; }) ; barba . hooks . leave (( data ) => { window . …" at bounding box center [728, 362] width 970 height 553
click at [527, 344] on div "initScriptsAfterEnter ( ) ; }) ; barba . hooks . leave (( data ) => { window . …" at bounding box center [728, 362] width 970 height 553
click at [343, 350] on div "initScriptsAfterEnter ( ) ; }) ; barba . hooks . leave (( data ) => { window . …" at bounding box center [728, 362] width 970 height 553
click at [348, 347] on div "initScriptsAfterEnter ( ) ; }) ; barba . hooks . leave (( data ) => { window . …" at bounding box center [728, 360] width 970 height 537
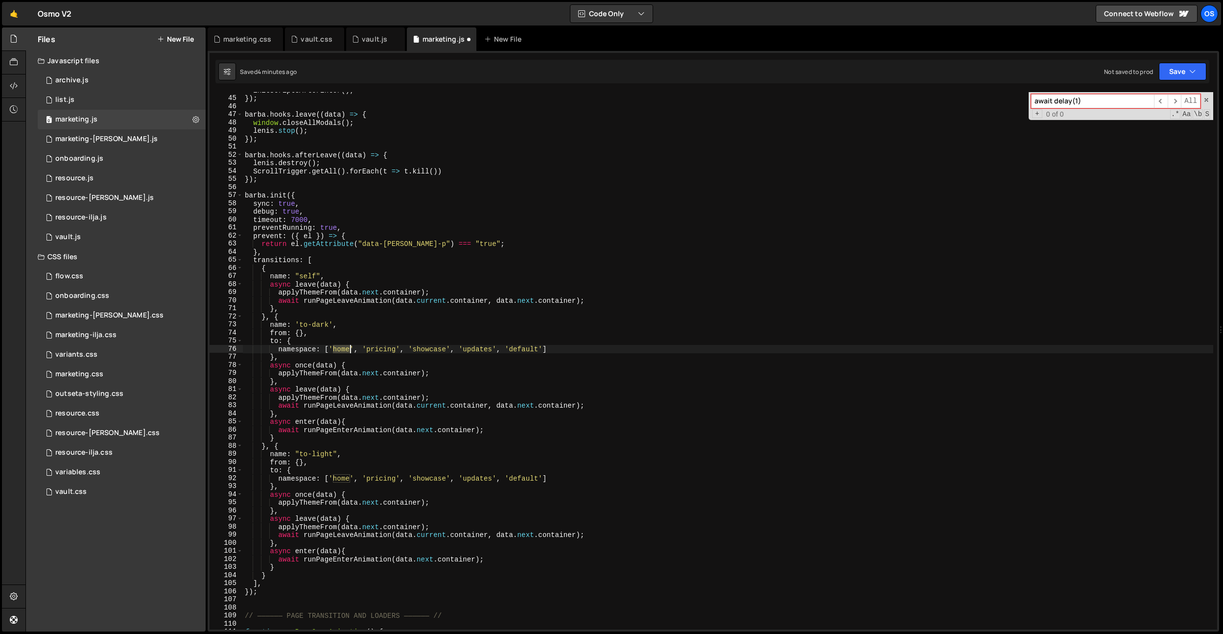
click at [348, 347] on div "initScriptsAfterEnter ( ) ; }) ; barba . hooks . leave (( data ) => { window . …" at bounding box center [728, 362] width 970 height 553
click at [396, 350] on div "initScriptsAfterEnter ( ) ; }) ; barba . hooks . leave (( data ) => { window . …" at bounding box center [728, 362] width 970 height 553
click at [343, 347] on div "initScriptsAfterEnter ( ) ; }) ; barba . hooks . leave (( data ) => { window . …" at bounding box center [728, 362] width 970 height 553
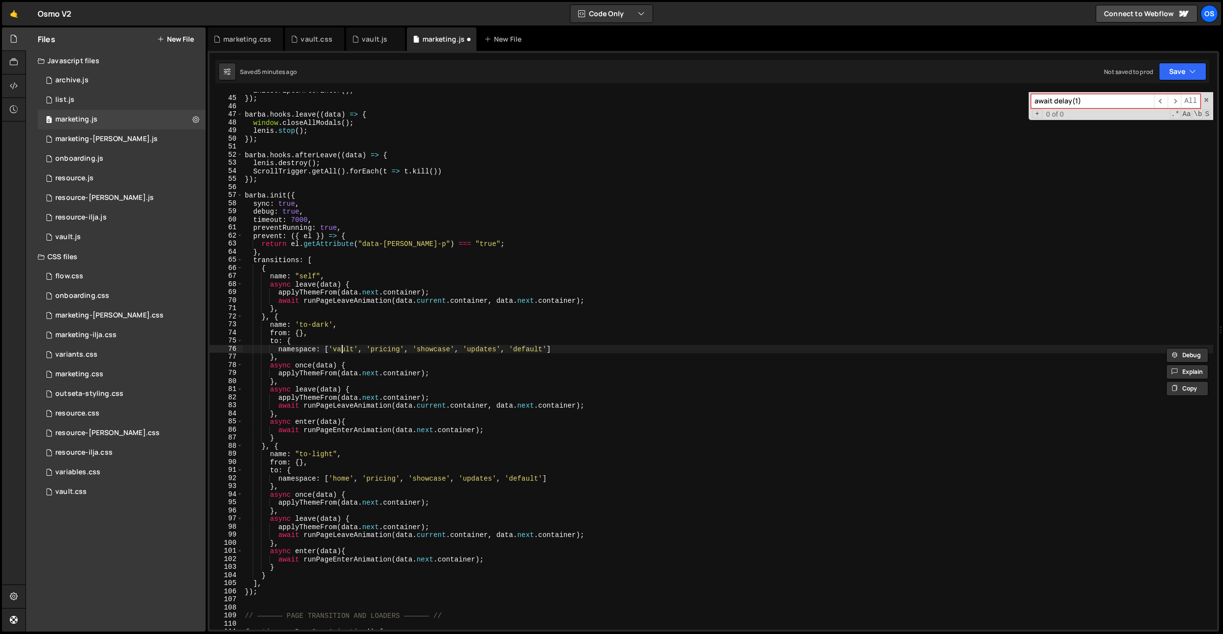
click at [343, 347] on div "initScriptsAfterEnter ( ) ; }) ; barba . hooks . leave (( data ) => { window . …" at bounding box center [728, 362] width 970 height 553
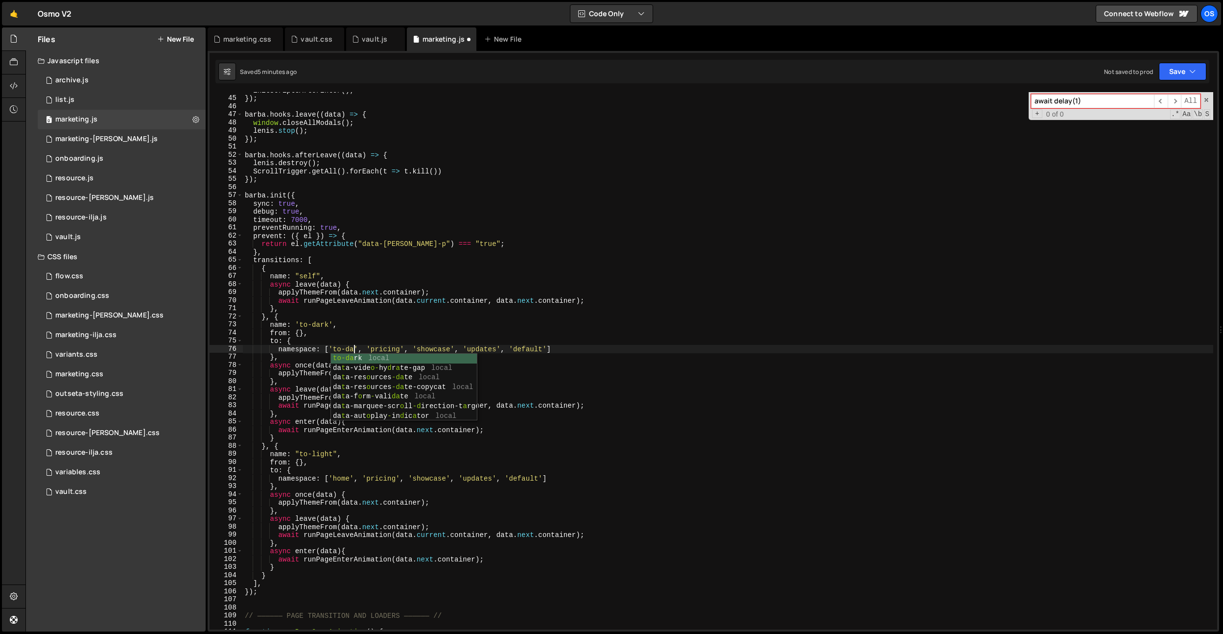
scroll to position [0, 8]
drag, startPoint x: 370, startPoint y: 349, endPoint x: 557, endPoint y: 350, distance: 186.6
click at [557, 350] on div "initScriptsAfterEnter ( ) ; }) ; barba . hooks . leave (( data ) => { window . …" at bounding box center [728, 362] width 970 height 553
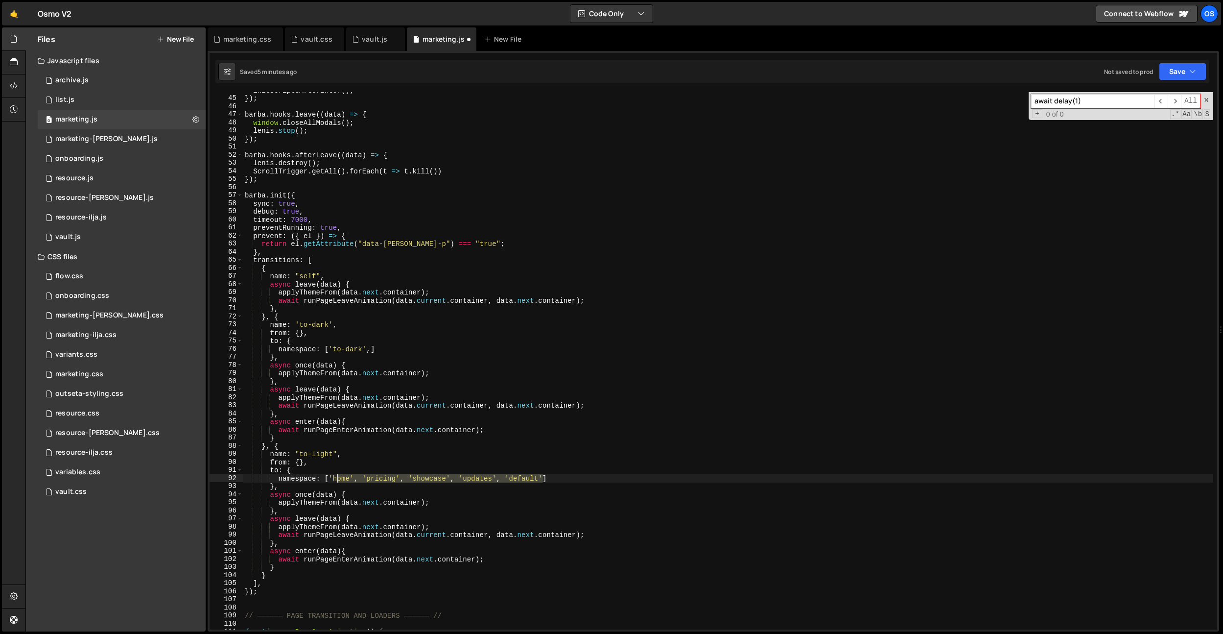
drag, startPoint x: 543, startPoint y: 479, endPoint x: 339, endPoint y: 478, distance: 204.2
click at [337, 479] on div "initScriptsAfterEnter ( ) ; }) ; barba . hooks . leave (( data ) => { window . …" at bounding box center [728, 362] width 970 height 553
click at [340, 478] on div "initScriptsAfterEnter ( ) ; }) ; barba . hooks . leave (( data ) => { window . …" at bounding box center [728, 360] width 970 height 537
click at [340, 478] on div "initScriptsAfterEnter ( ) ; }) ; barba . hooks . leave (( data ) => { window . …" at bounding box center [728, 362] width 970 height 553
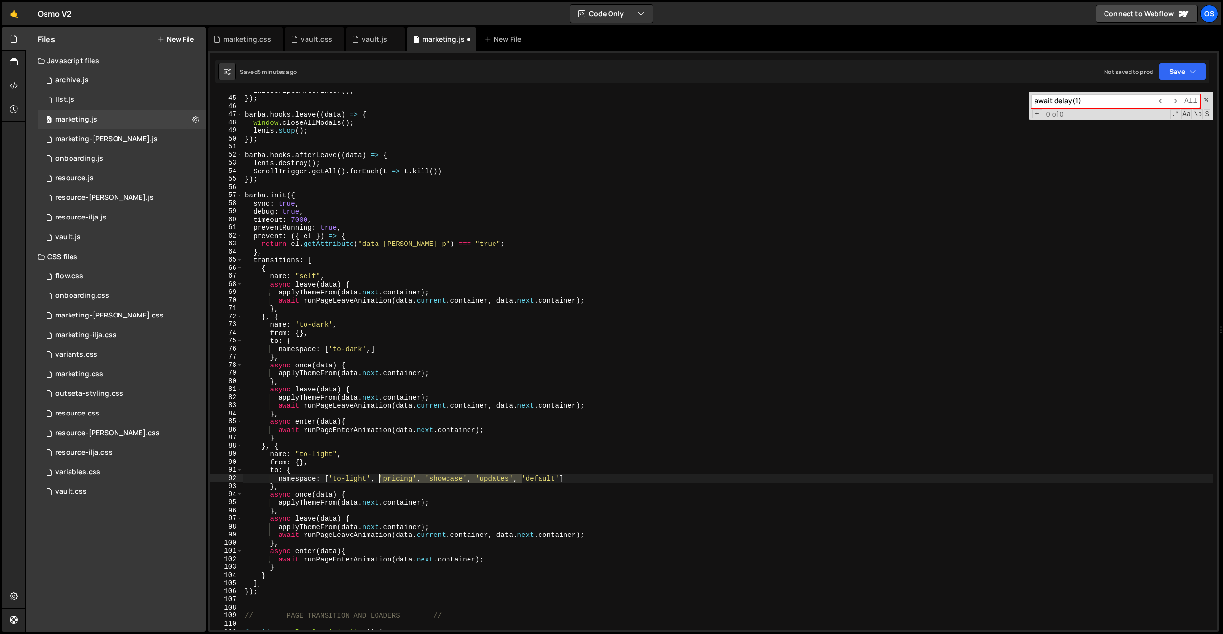
drag, startPoint x: 522, startPoint y: 478, endPoint x: 379, endPoint y: 478, distance: 142.5
click at [379, 478] on div "initScriptsAfterEnter ( ) ; }) ; barba . hooks . leave (( data ) => { window . …" at bounding box center [728, 362] width 970 height 553
click at [484, 478] on div "initScriptsAfterEnter ( ) ; }) ; barba . hooks . leave (( data ) => { window . …" at bounding box center [728, 362] width 970 height 553
click at [494, 468] on div "initScriptsAfterEnter ( ) ; }) ; barba . hooks . leave (( data ) => { window . …" at bounding box center [728, 362] width 970 height 553
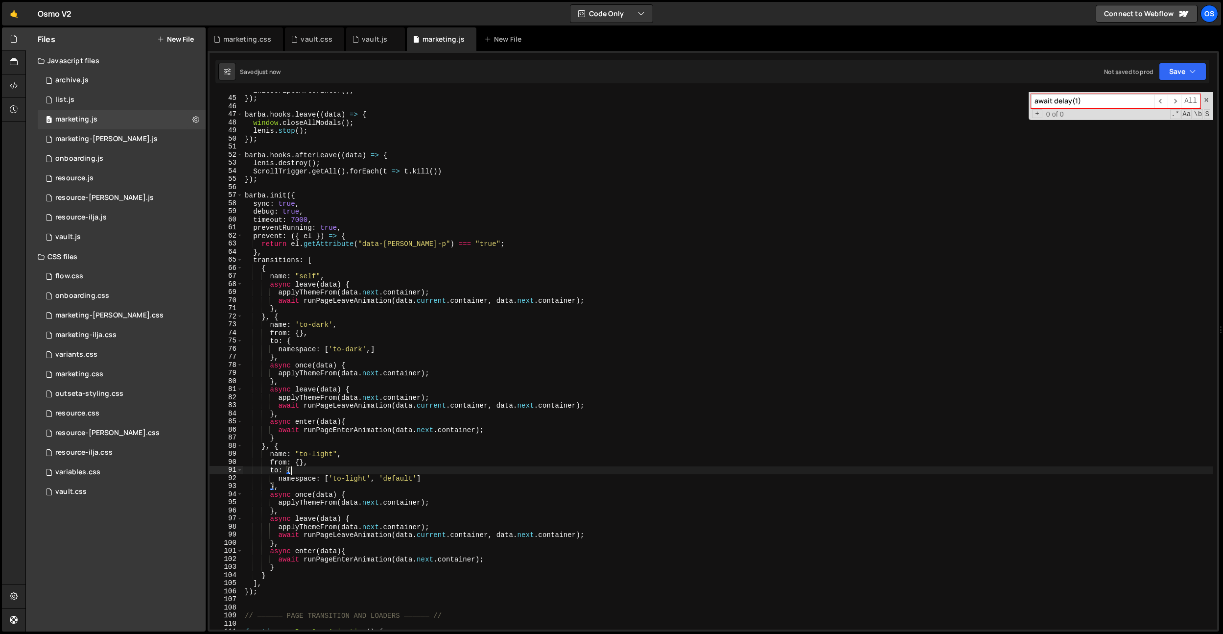
click at [370, 387] on div "initScriptsAfterEnter ( ) ; }) ; barba . hooks . leave (( data ) => { window . …" at bounding box center [728, 362] width 970 height 553
click at [377, 434] on div "initScriptsAfterEnter ( ) ; }) ; barba . hooks . leave (( data ) => { window . …" at bounding box center [728, 362] width 970 height 553
click at [540, 390] on div "initScriptsAfterEnter ( ) ; }) ; barba . hooks . leave (( data ) => { window . …" at bounding box center [728, 362] width 970 height 553
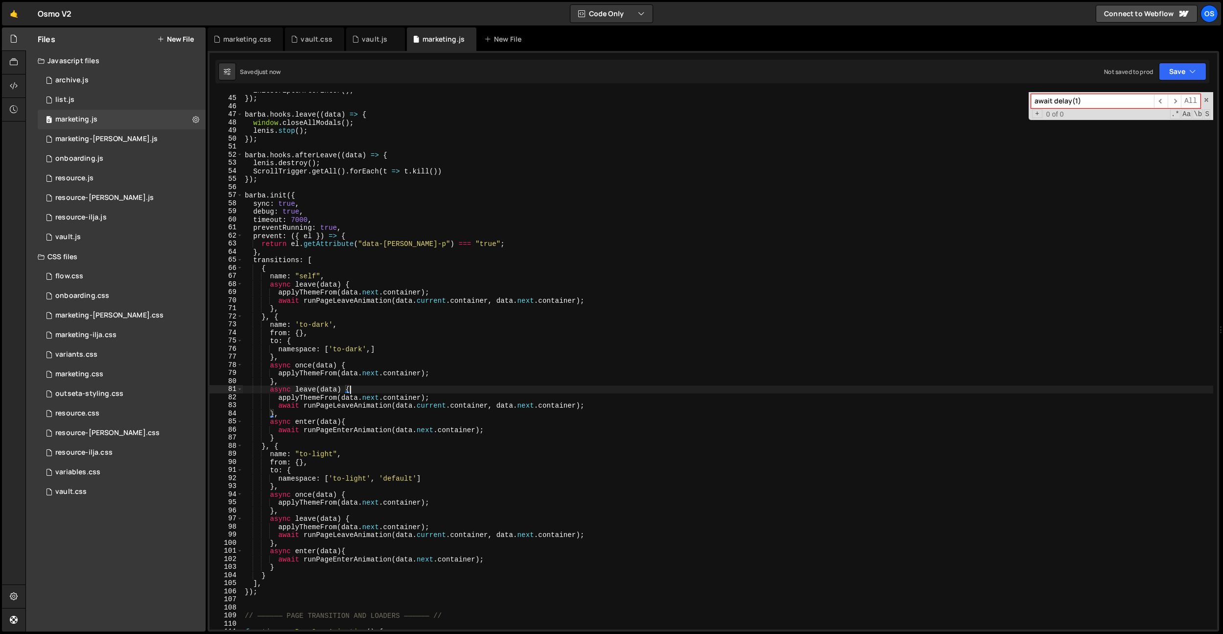
click at [537, 389] on div "initScriptsAfterEnter ( ) ; }) ; barba . hooks . leave (( data ) => { window . …" at bounding box center [728, 362] width 970 height 553
click at [322, 375] on div "initScriptsAfterEnter ( ) ; }) ; barba . hooks . leave (( data ) => { window . …" at bounding box center [728, 362] width 970 height 553
click at [425, 361] on div "initScriptsAfterEnter ( ) ; }) ; barba . hooks . leave (( data ) => { window . …" at bounding box center [728, 362] width 970 height 553
type textarea "async once(data) {"
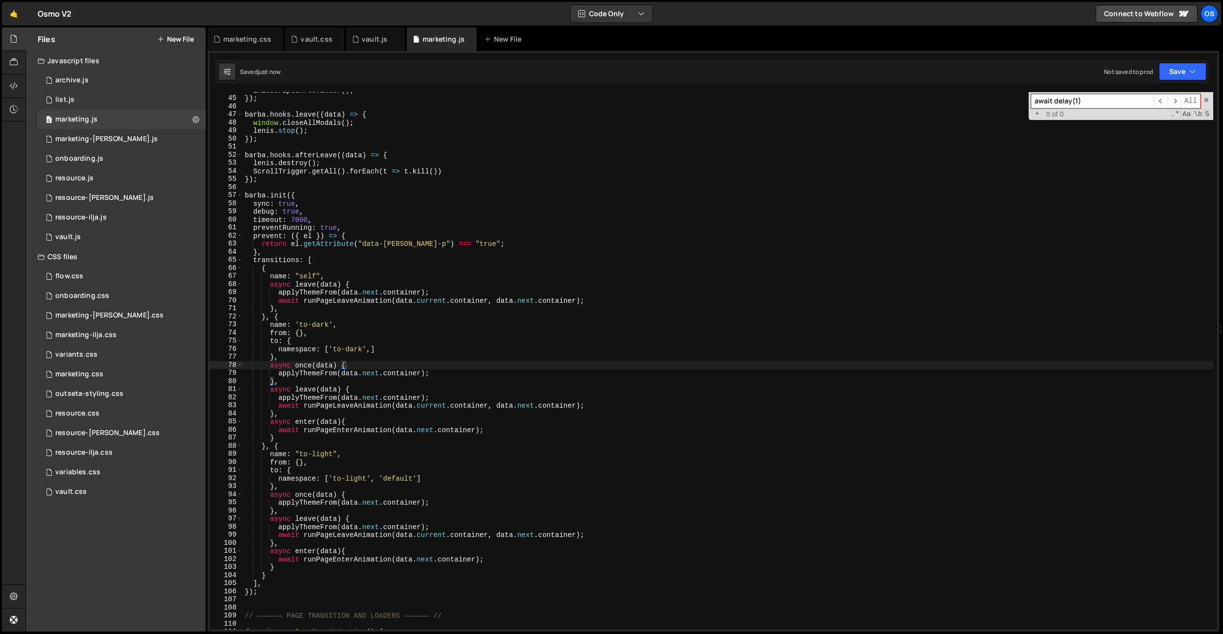
paste input "pplyThemeFrom"
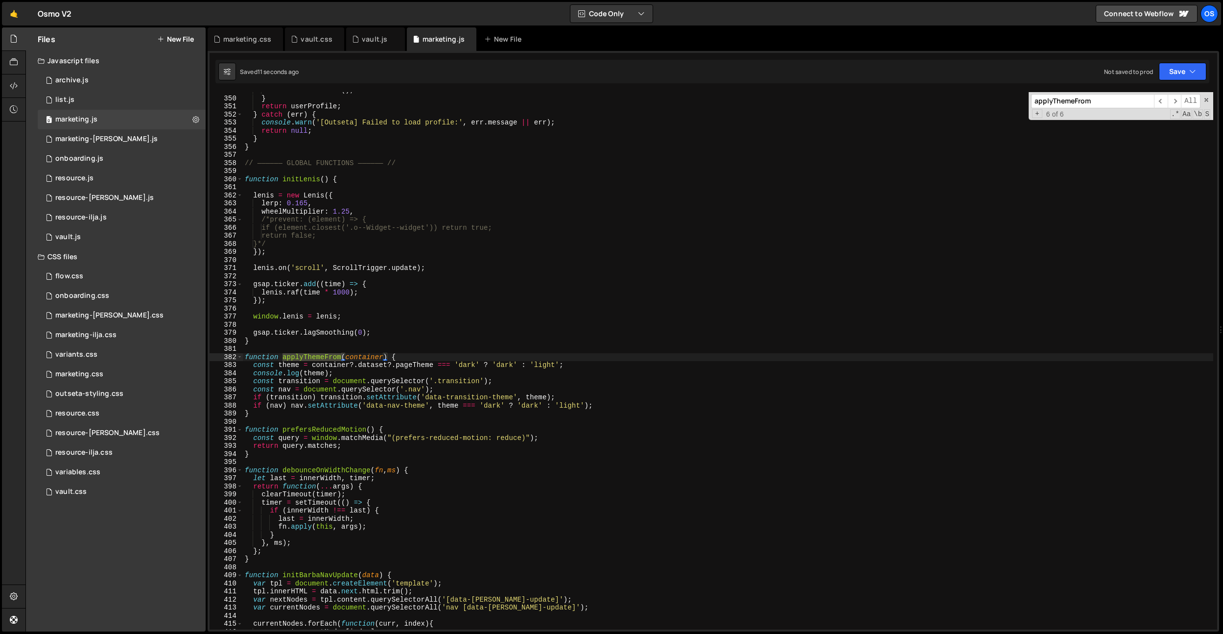
scroll to position [1535, 0]
type input "applyThemeFrom"
click at [599, 404] on div "initRotateButtons ( ) ; } return userProfile ; } catch ( err ) { console . warn…" at bounding box center [728, 362] width 970 height 553
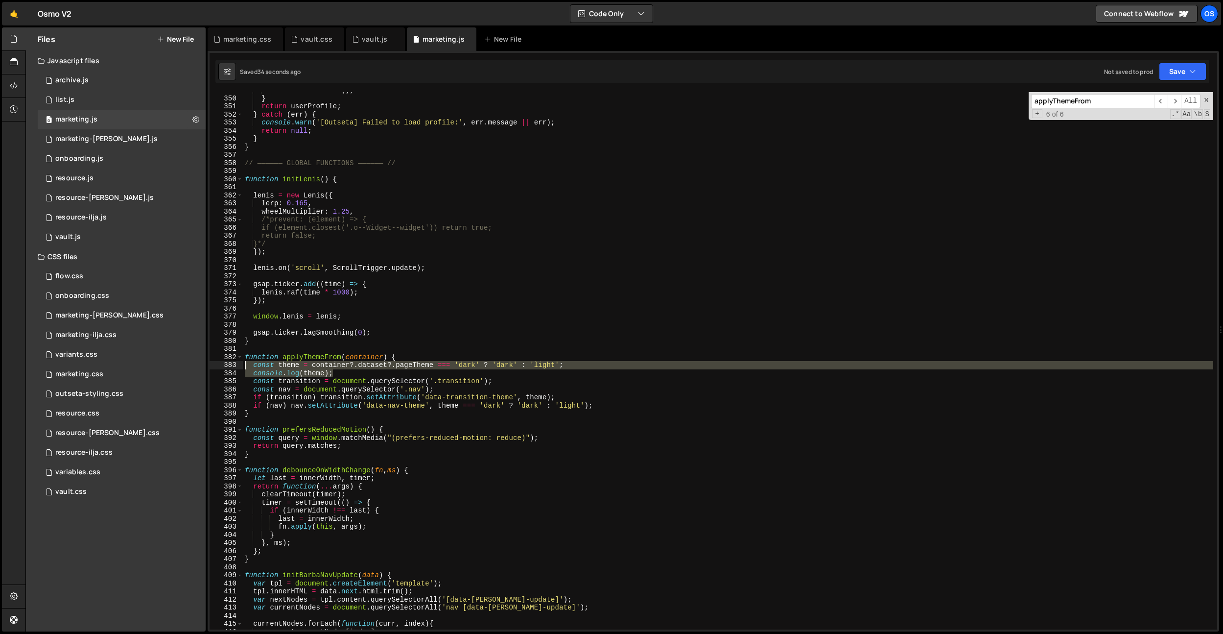
drag, startPoint x: 350, startPoint y: 373, endPoint x: 210, endPoint y: 367, distance: 140.1
click at [210, 367] on div "if (nav) nav.setAttribute('data-nav-theme', theme === 'dark' ? 'dark' : 'light'…" at bounding box center [714, 360] width 1008 height 537
click at [354, 378] on div "initRotateButtons ( ) ; } return userProfile ; } catch ( err ) { console . warn…" at bounding box center [728, 362] width 970 height 553
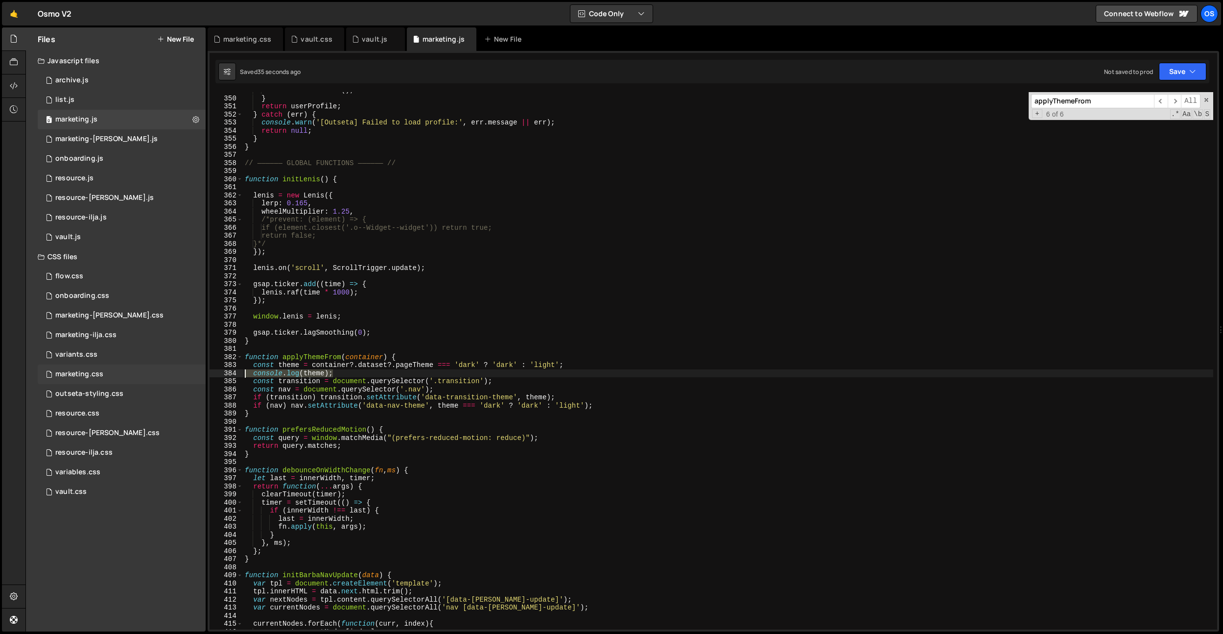
drag, startPoint x: 350, startPoint y: 373, endPoint x: 189, endPoint y: 374, distance: 160.1
click at [189, 374] on div "Files New File Javascript files 0 archive.js 0 0 list.js 0 0 marketing.js 0 0 0…" at bounding box center [624, 329] width 1198 height 604
type textarea "console.log(theme);"
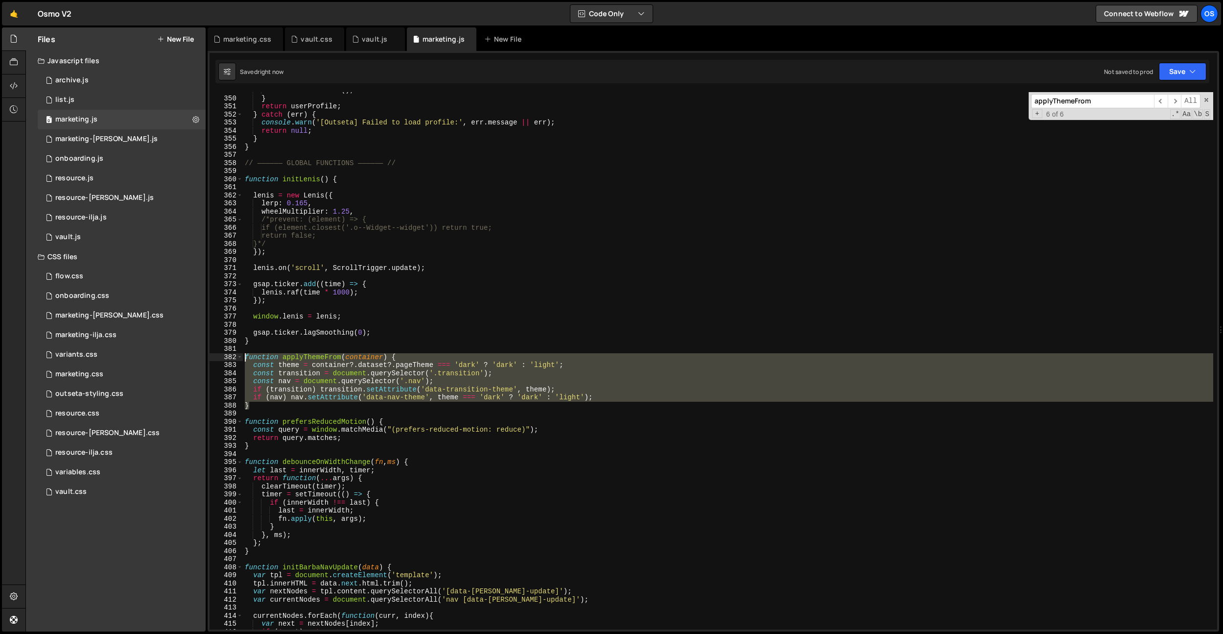
drag, startPoint x: 267, startPoint y: 409, endPoint x: 222, endPoint y: 356, distance: 69.1
click at [222, 356] on div "const theme = container?.dataset?.pageTheme === 'dark' ? 'dark' : 'light'; 349 …" at bounding box center [714, 360] width 1008 height 537
click at [335, 385] on div "initRotateButtons ( ) ; } return userProfile ; } catch ( err ) { console . warn…" at bounding box center [728, 360] width 970 height 537
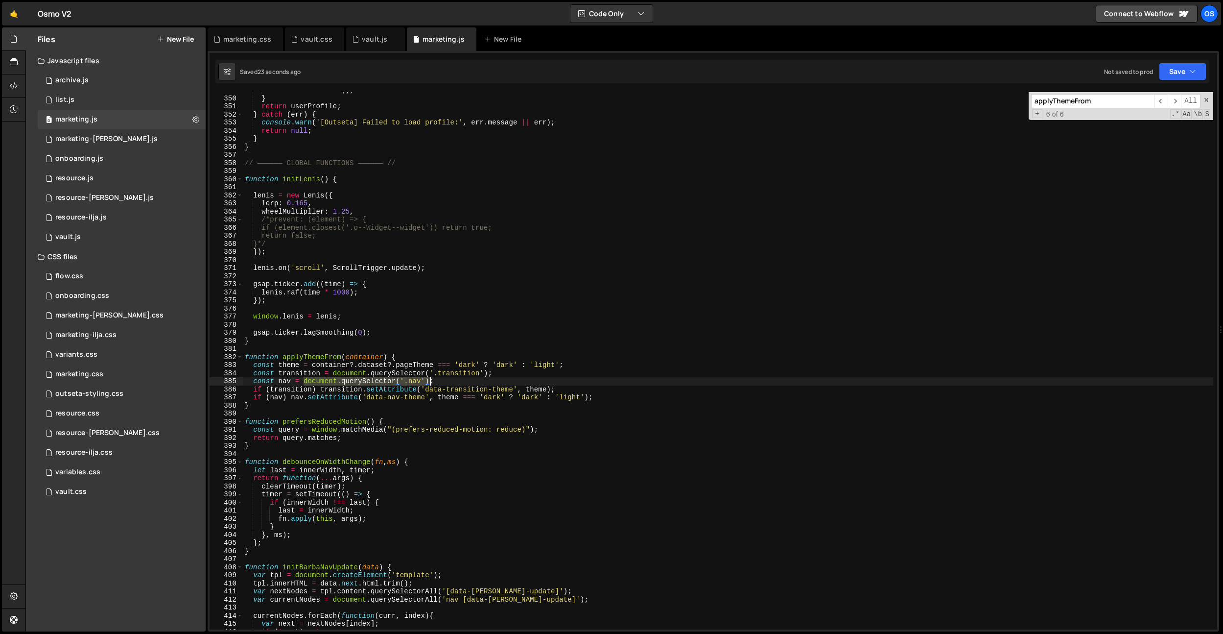
drag, startPoint x: 304, startPoint y: 381, endPoint x: 429, endPoint y: 378, distance: 124.9
click at [429, 378] on div "initRotateButtons ( ) ; } return userProfile ; } catch ( err ) { console . warn…" at bounding box center [728, 362] width 970 height 553
click at [297, 339] on div "initRotateButtons ( ) ; } return userProfile ; } catch ( err ) { console . warn…" at bounding box center [728, 362] width 970 height 553
type textarea "}"
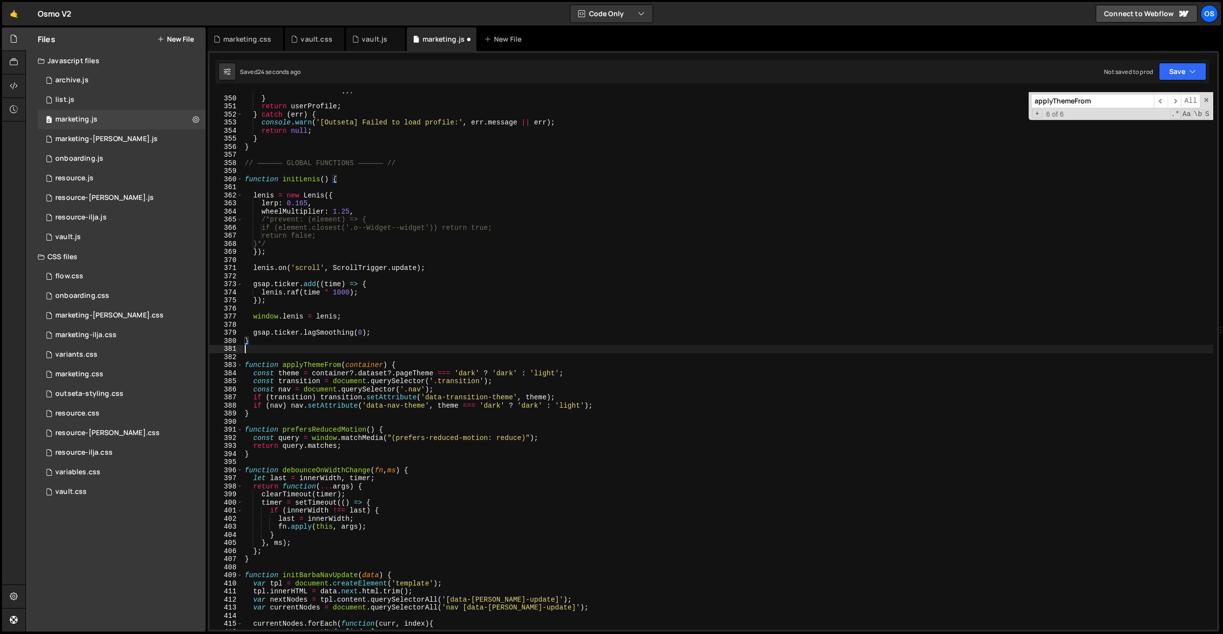
paste textarea "document.querySelector('.nav')"
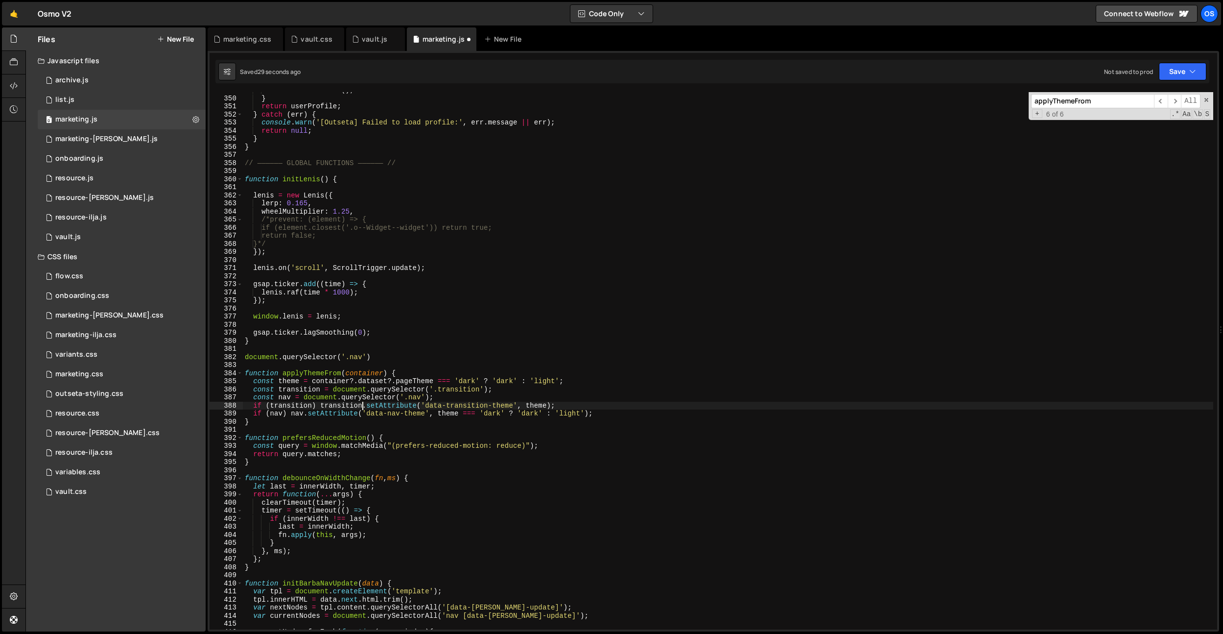
click at [363, 407] on div "initRotateButtons ( ) ; } return userProfile ; } catch ( err ) { console . warn…" at bounding box center [728, 362] width 970 height 553
drag, startPoint x: 304, startPoint y: 415, endPoint x: 600, endPoint y: 414, distance: 295.7
click at [600, 414] on div "initRotateButtons ( ) ; } return userProfile ; } catch ( err ) { console . warn…" at bounding box center [728, 362] width 970 height 553
click at [403, 360] on div "initRotateButtons ( ) ; } return userProfile ; } catch ( err ) { console . warn…" at bounding box center [728, 362] width 970 height 553
paste textarea ".setAttribute('data-nav-theme', theme === 'dark' ? 'dark' : 'light');"
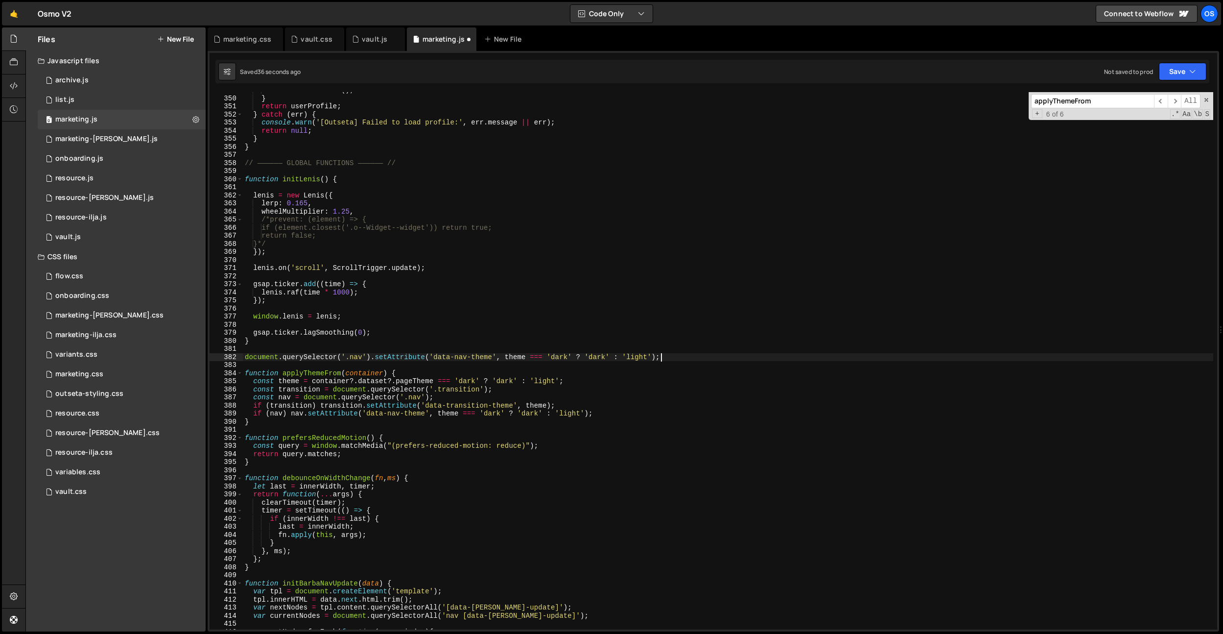
click at [499, 357] on div "initRotateButtons ( ) ; } return userProfile ; } catch ( err ) { console . warn…" at bounding box center [728, 362] width 970 height 553
drag, startPoint x: 506, startPoint y: 358, endPoint x: 654, endPoint y: 356, distance: 147.9
click at [654, 356] on div "initRotateButtons ( ) ; } return userProfile ; } catch ( err ) { console . warn…" at bounding box center [728, 362] width 970 height 553
click at [639, 344] on div "initRotateButtons ( ) ; } return userProfile ; } catch ( err ) { console . warn…" at bounding box center [728, 362] width 970 height 553
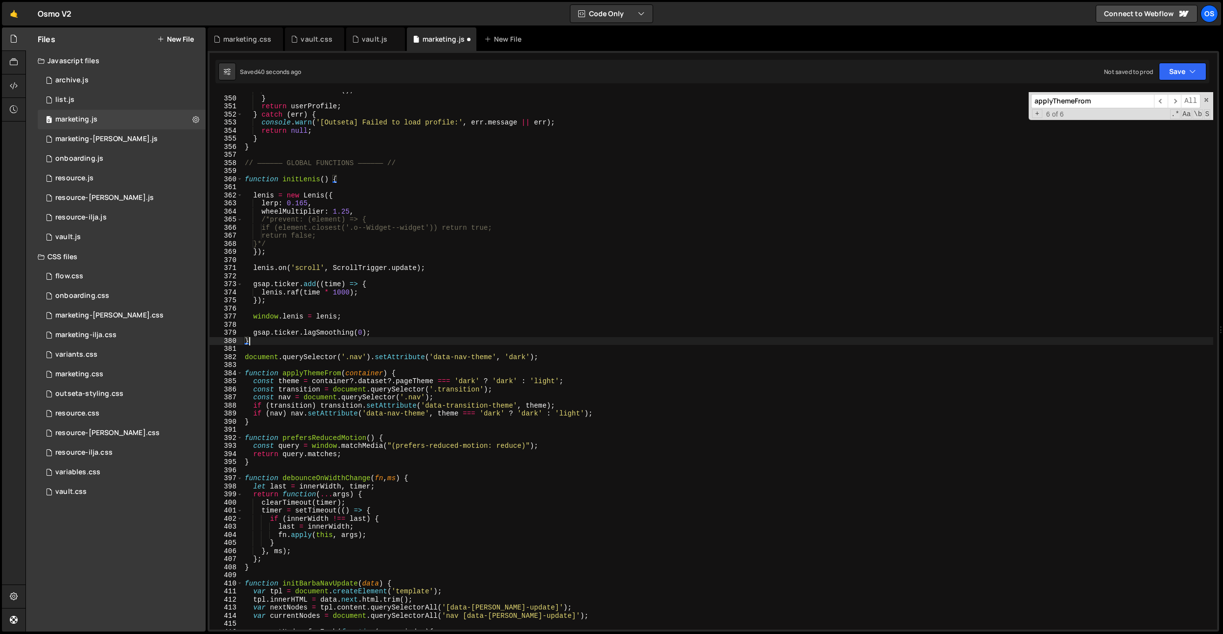
scroll to position [0, 0]
drag, startPoint x: 245, startPoint y: 358, endPoint x: 541, endPoint y: 356, distance: 295.7
click at [541, 356] on div "initRotateButtons ( ) ; } return userProfile ; } catch ( err ) { console . warn…" at bounding box center [728, 362] width 970 height 553
type textarea "document.querySelector('.nav').setAttribute('data-nav-theme', 'dark');"
click at [522, 351] on div "initRotateButtons ( ) ; } return userProfile ; } catch ( err ) { console . warn…" at bounding box center [728, 362] width 970 height 553
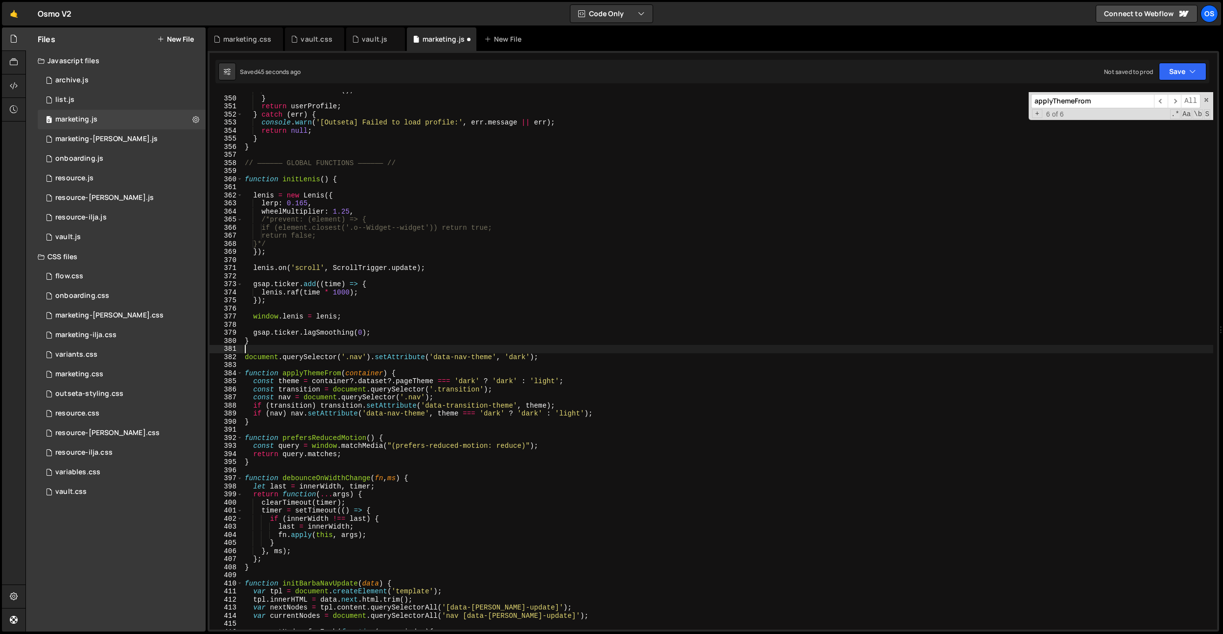
paste textarea "document.querySelector('.nav').setAttribute('data-nav-theme', 'dark');"
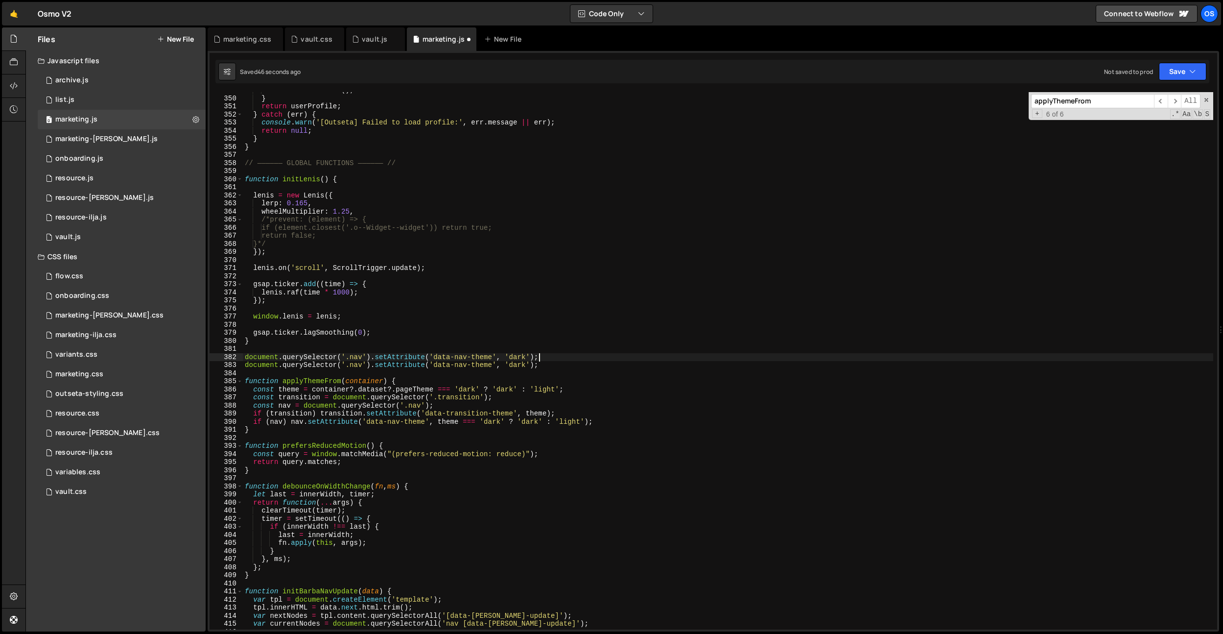
click at [357, 358] on div "initRotateButtons ( ) ; } return userProfile ; } catch ( err ) { console . warn…" at bounding box center [728, 362] width 970 height 553
type textarea "document.querySelector('.transition').setAttribute('data-nav-theme', 'dark');"
click at [371, 347] on div "initRotateButtons ( ) ; } return userProfile ; } catch ( err ) { console . warn…" at bounding box center [728, 362] width 970 height 553
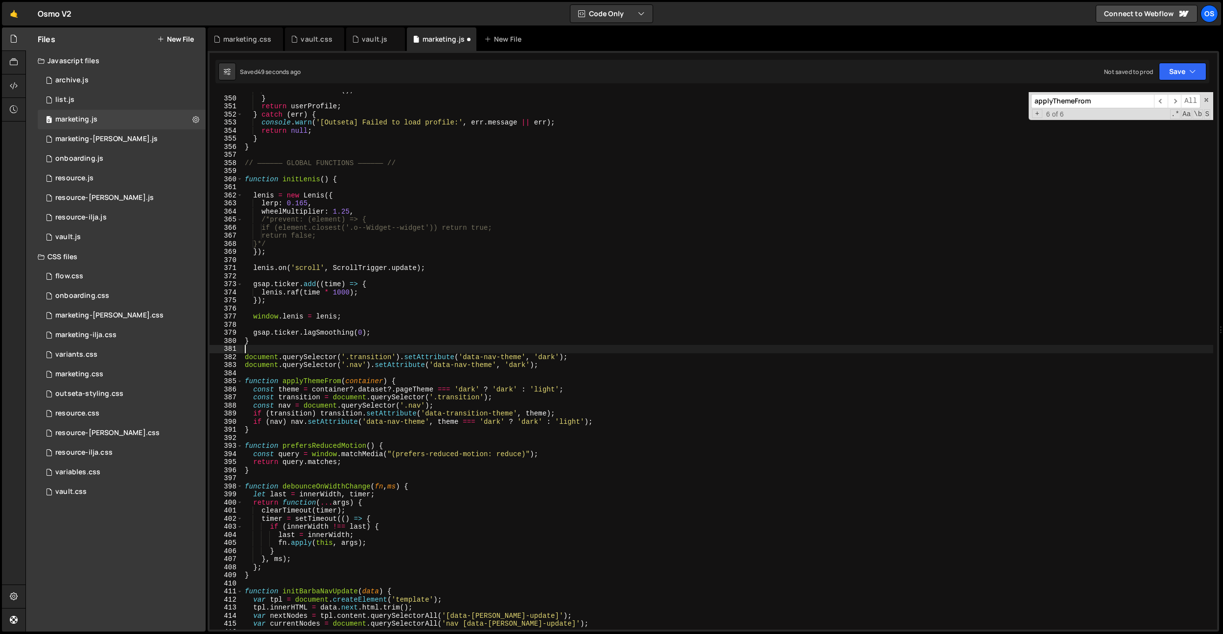
scroll to position [0, 0]
click at [470, 399] on div "initRotateButtons ( ) ; } return userProfile ; } catch ( err ) { console . warn…" at bounding box center [728, 362] width 970 height 553
click at [528, 390] on div "initRotateButtons ( ) ; } return userProfile ; } catch ( err ) { console . warn…" at bounding box center [728, 362] width 970 height 553
click at [544, 360] on div "initRotateButtons ( ) ; } return userProfile ; } catch ( err ) { console . warn…" at bounding box center [728, 362] width 970 height 553
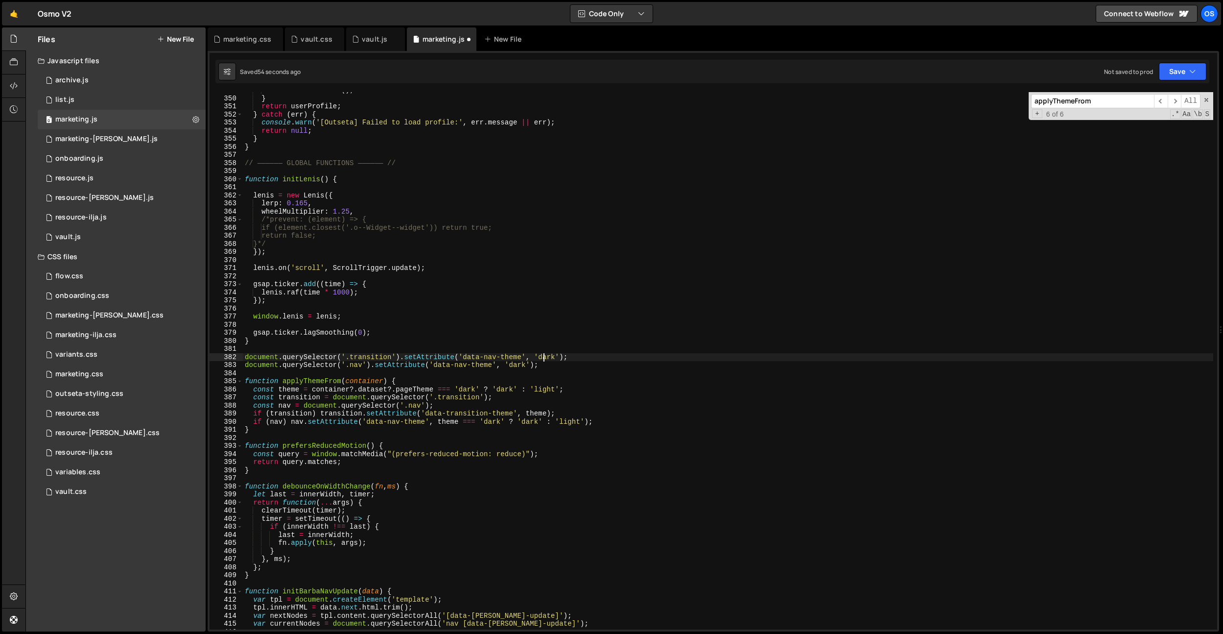
type textarea "document.querySelector('.transition').setAttribute('data-nav-theme', 'dark');"
drag, startPoint x: 527, startPoint y: 371, endPoint x: 449, endPoint y: 397, distance: 83.1
click at [527, 371] on div "initRotateButtons ( ) ; } return userProfile ; } catch ( err ) { console . warn…" at bounding box center [728, 362] width 970 height 553
click at [422, 392] on div "initRotateButtons ( ) ; } return userProfile ; } catch ( err ) { console . warn…" at bounding box center [728, 362] width 970 height 553
click at [420, 394] on div "initRotateButtons ( ) ; } return userProfile ; } catch ( err ) { console . warn…" at bounding box center [728, 362] width 970 height 553
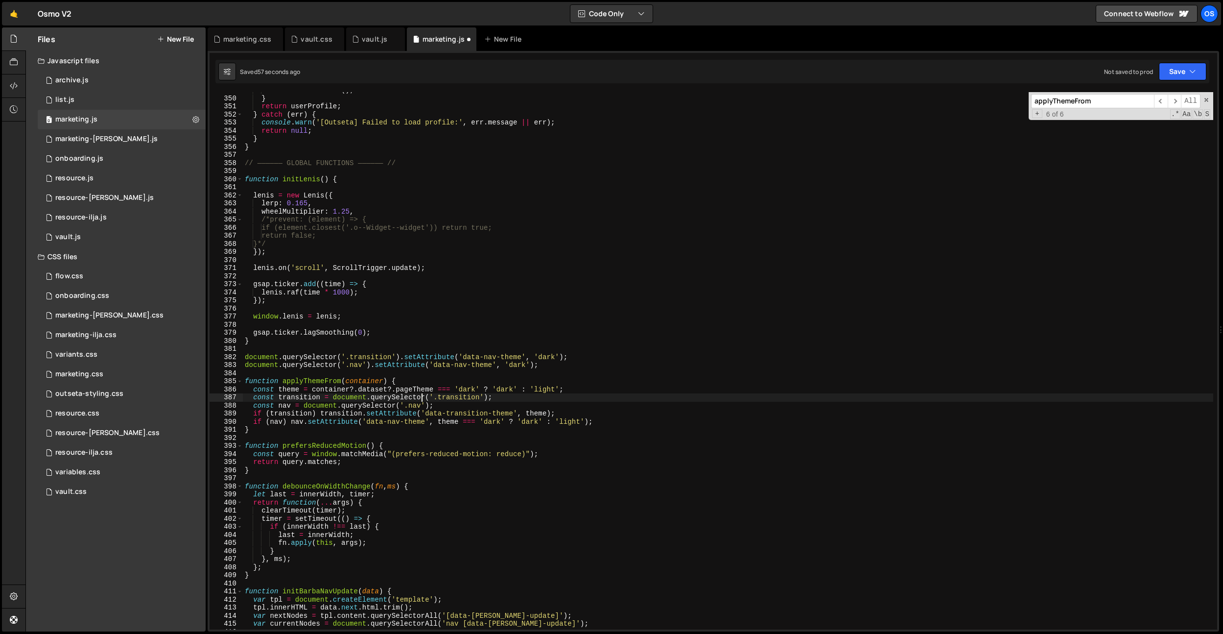
click at [420, 394] on div "initRotateButtons ( ) ; } return userProfile ; } catch ( err ) { console . warn…" at bounding box center [728, 362] width 970 height 553
click at [407, 412] on div "initRotateButtons ( ) ; } return userProfile ; } catch ( err ) { console . warn…" at bounding box center [728, 362] width 970 height 553
drag, startPoint x: 505, startPoint y: 412, endPoint x: 429, endPoint y: 414, distance: 75.4
click at [427, 414] on div "initRotateButtons ( ) ; } return userProfile ; } catch ( err ) { console . warn…" at bounding box center [728, 362] width 970 height 553
drag, startPoint x: 463, startPoint y: 357, endPoint x: 578, endPoint y: 307, distance: 125.4
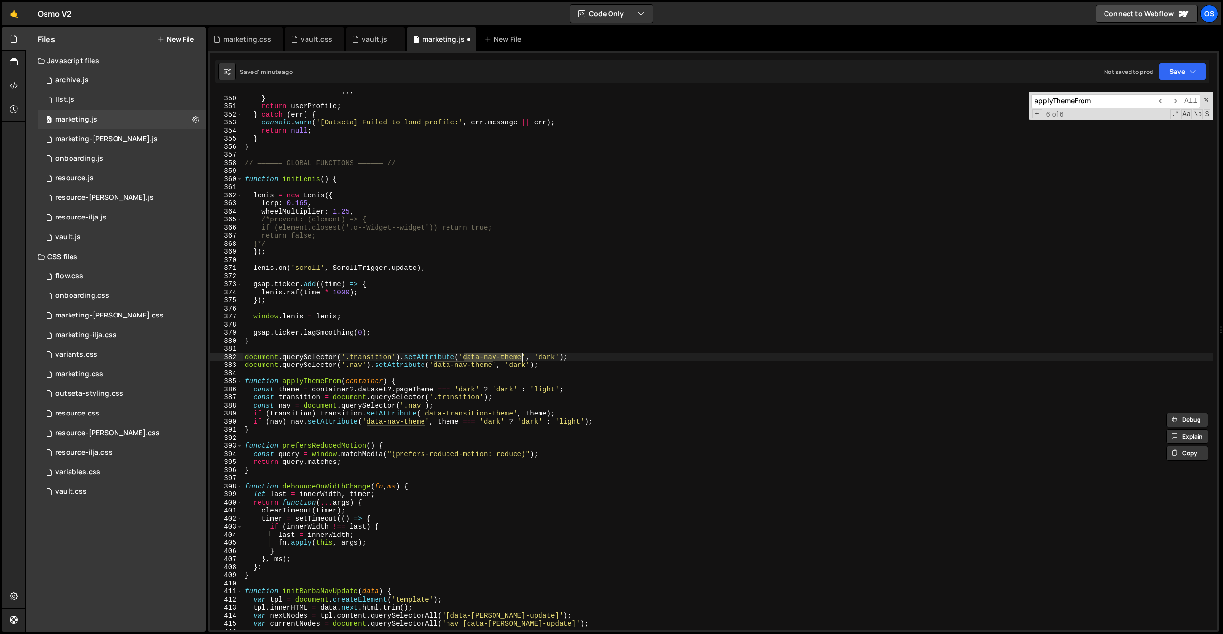
click at [520, 354] on div "initRotateButtons ( ) ; } return userProfile ; } catch ( err ) { console . warn…" at bounding box center [728, 362] width 970 height 553
paste textarea "transition"
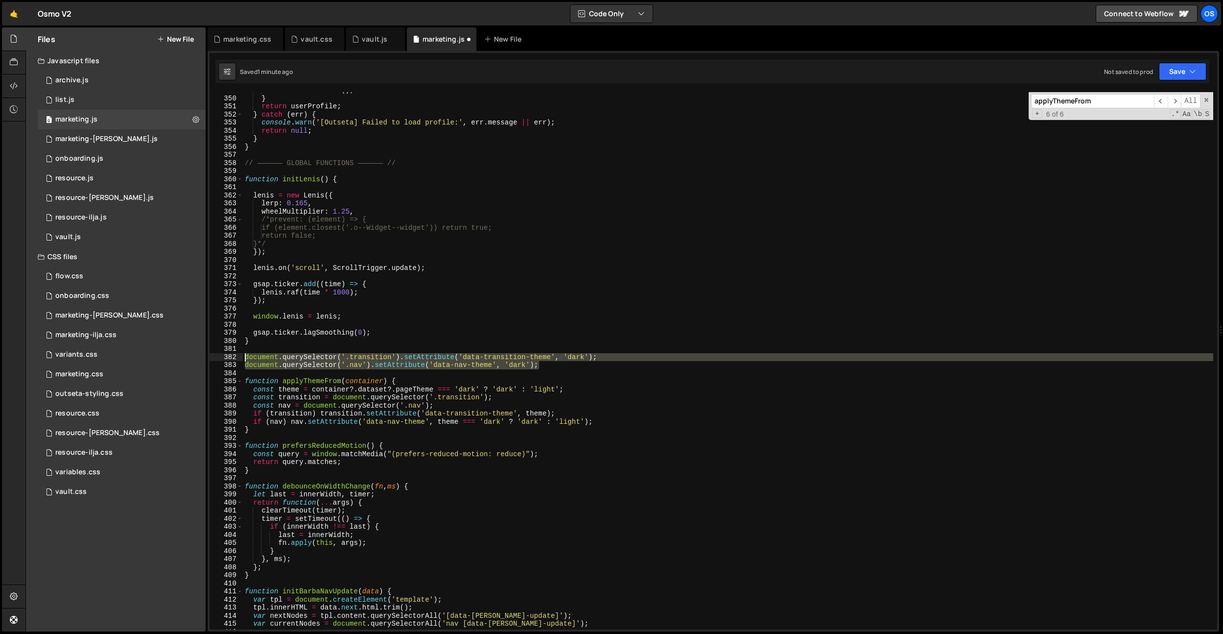
drag, startPoint x: 563, startPoint y: 366, endPoint x: 220, endPoint y: 355, distance: 343.4
click at [220, 355] on div "document.querySelector('.transition').setAttribute('data-transition-theme', 'da…" at bounding box center [714, 360] width 1008 height 537
type textarea "document.querySelector('.transition').setAttribute('data-transition-theme', 'da…"
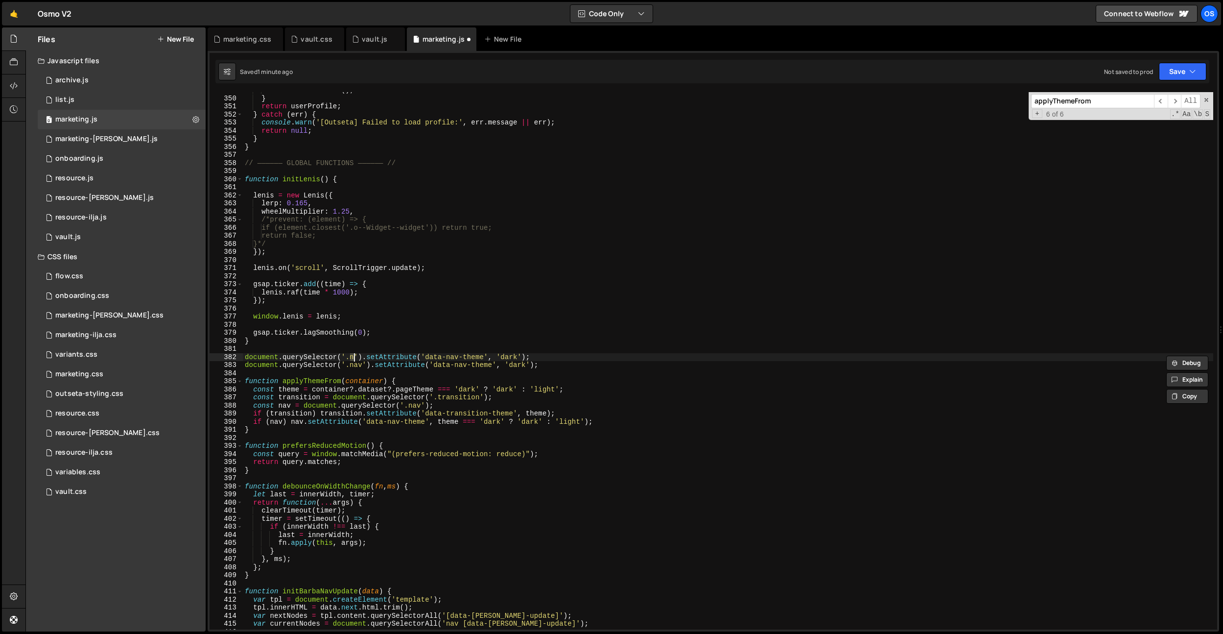
type textarea "document.querySelector('.nav').setAttribute('data-nav-theme', 'dark');"
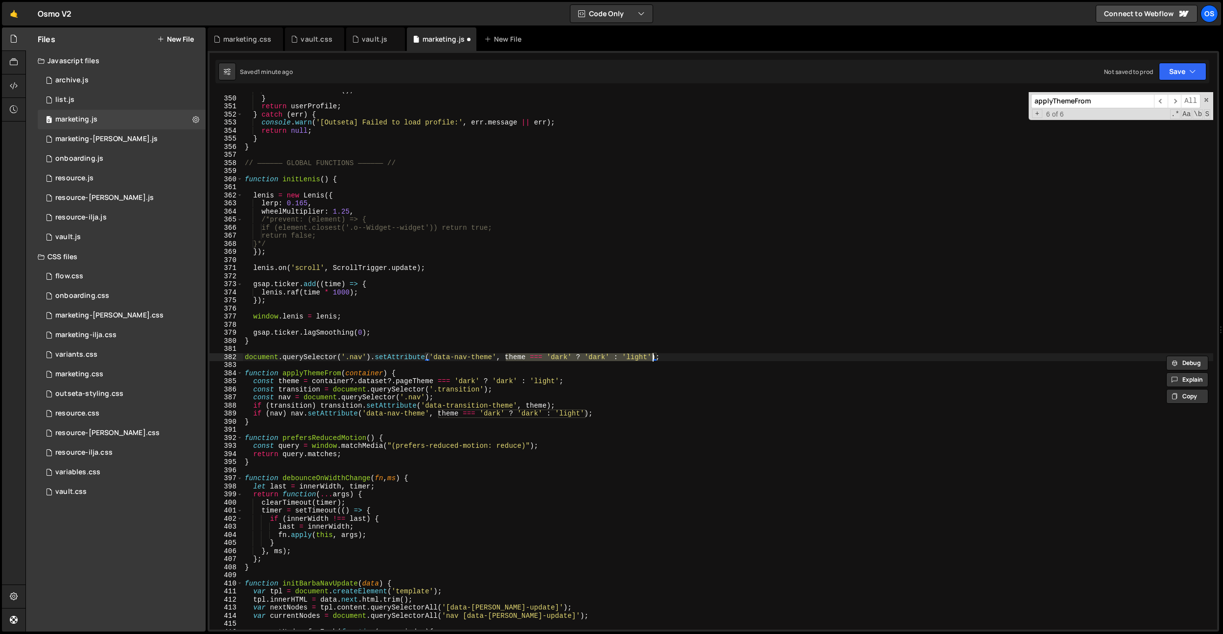
type textarea "document.querySelector('.nav')"
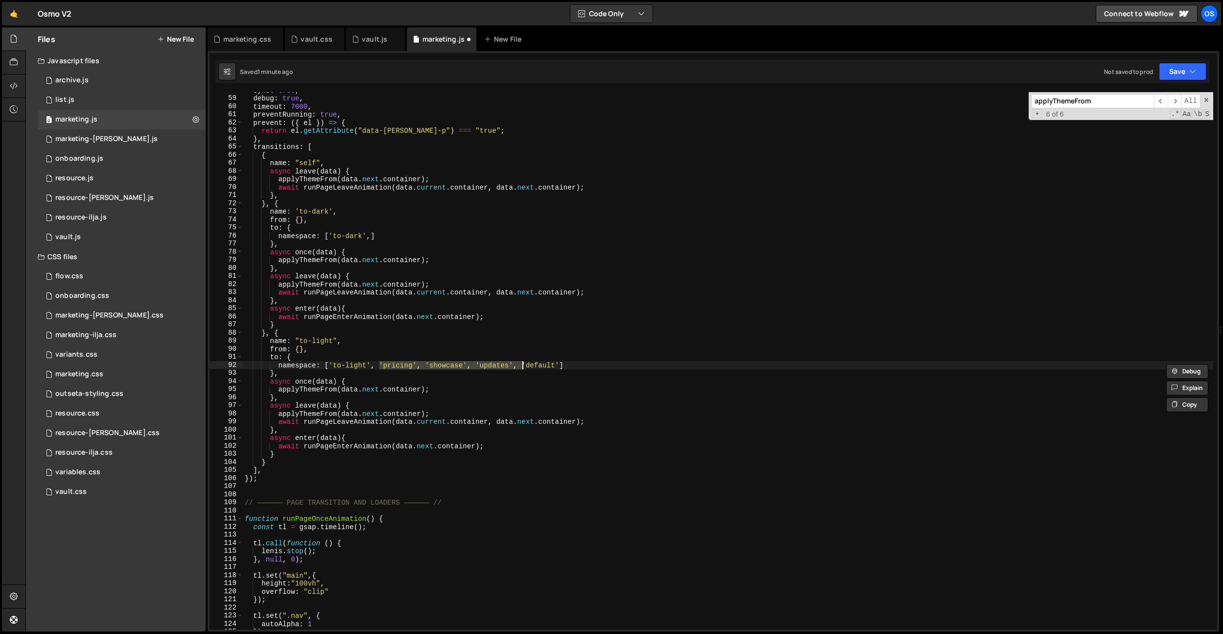
scroll to position [254, 0]
click at [405, 370] on div "sync : true , debug : true , timeout : 7000 , preventRunning : true , prevent :…" at bounding box center [728, 362] width 970 height 553
click at [445, 286] on div "sync : true , debug : true , timeout : 7000 , preventRunning : true , prevent :…" at bounding box center [728, 362] width 970 height 553
type textarea "applyThemeFrom(data.next.container);"
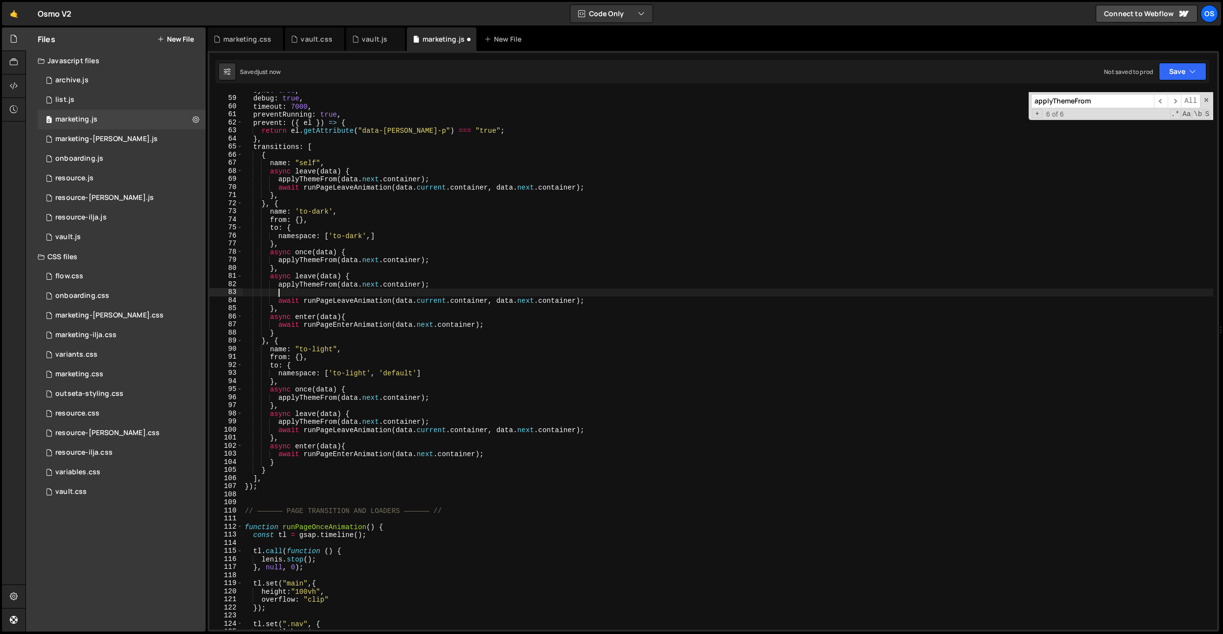
scroll to position [0, 1]
paste textarea "document.querySelector('.nav').setAttribute('data-nav-theme', 'dark');"
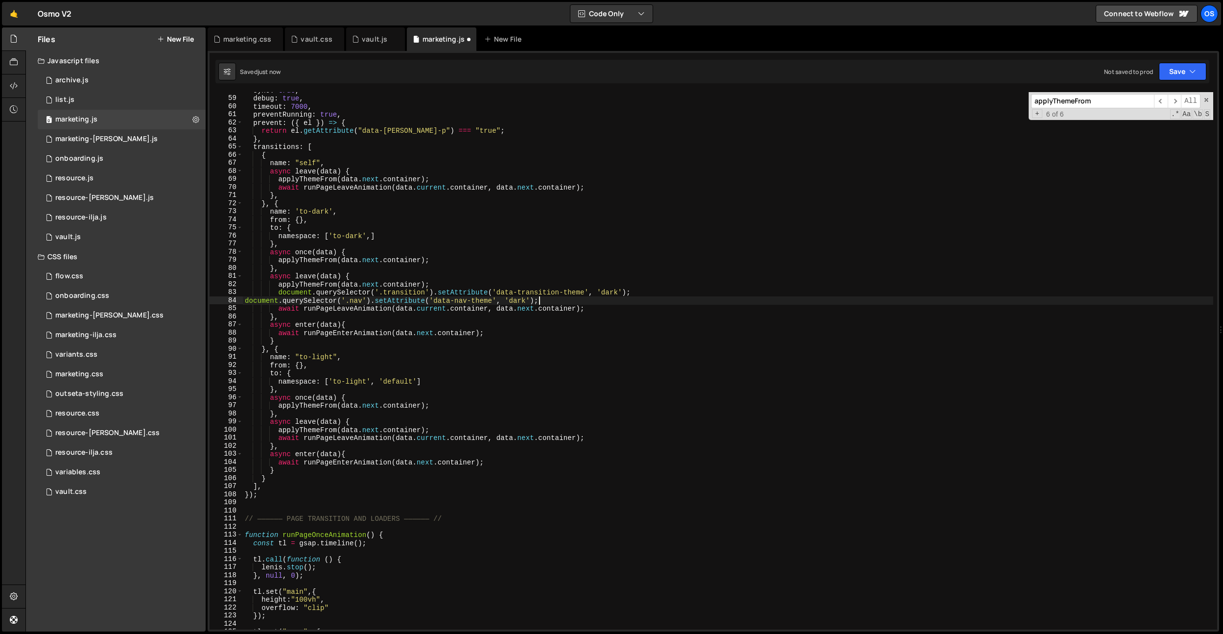
click at [246, 303] on div "sync : true , debug : true , timeout : 7000 , preventRunning : true , prevent :…" at bounding box center [728, 362] width 970 height 553
drag, startPoint x: 444, startPoint y: 283, endPoint x: 255, endPoint y: 285, distance: 189.0
click at [255, 285] on div "sync : true , debug : true , timeout : 7000 , preventRunning : true , prevent :…" at bounding box center [728, 362] width 970 height 553
click at [446, 257] on div "sync : true , debug : true , timeout : 7000 , preventRunning : true , prevent :…" at bounding box center [728, 362] width 970 height 553
type textarea "applyThemeFrom(data.next.container);"
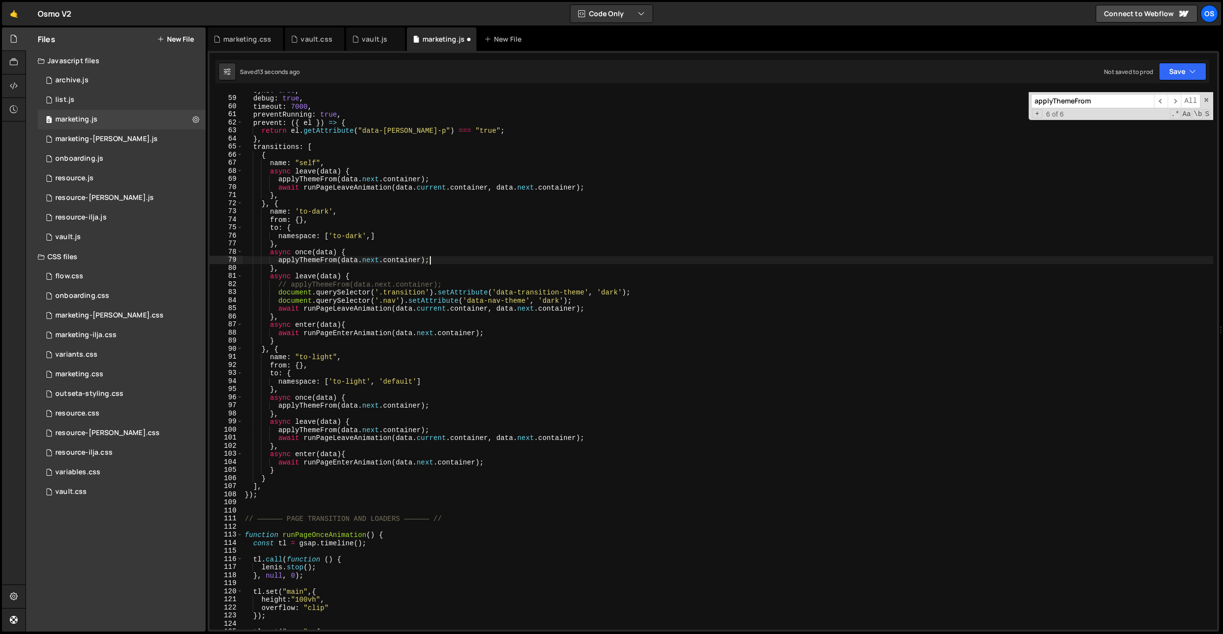
paste textarea "document.querySelector('.nav').setAttribute('data-nav-theme', 'dark');"
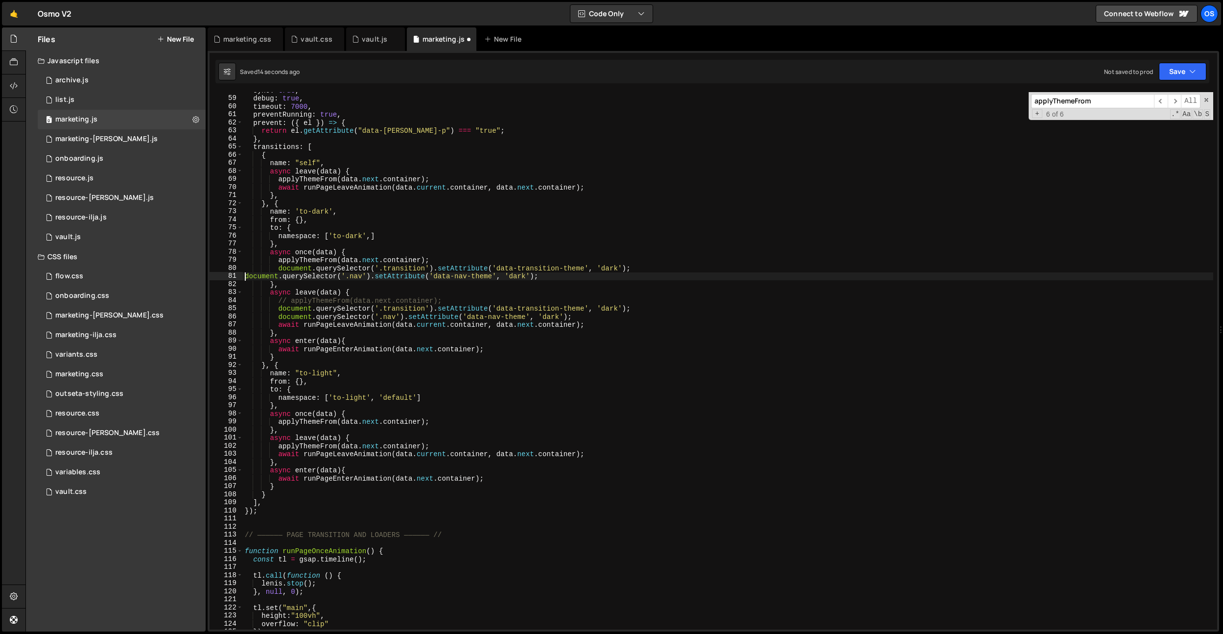
click at [246, 278] on div "sync : true , debug : true , timeout : 7000 , preventRunning : true , prevent :…" at bounding box center [728, 362] width 970 height 553
drag, startPoint x: 450, startPoint y: 259, endPoint x: 215, endPoint y: 262, distance: 235.5
click at [206, 260] on div "Files New File Javascript files 0 archive.js 0 0 list.js 0 0 marketing.js 0 0 0…" at bounding box center [624, 329] width 1198 height 604
click at [271, 277] on div "sync : true , debug : true , timeout : 7000 , preventRunning : true , prevent :…" at bounding box center [728, 362] width 970 height 553
drag, startPoint x: 448, startPoint y: 260, endPoint x: 218, endPoint y: 262, distance: 229.6
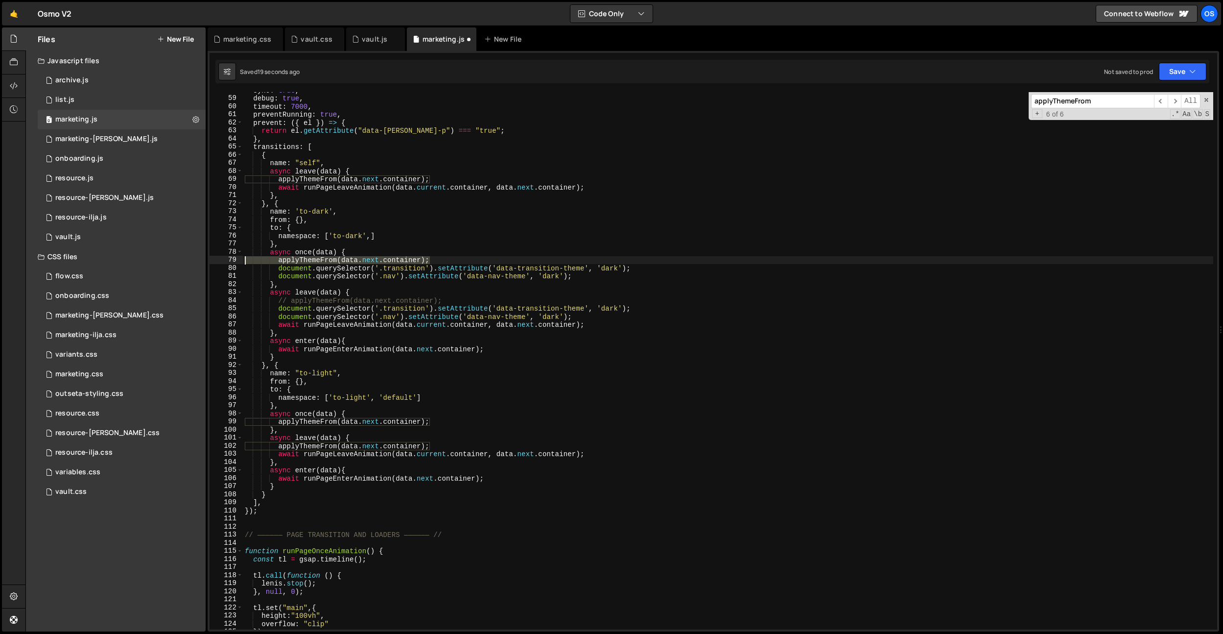
click at [218, 262] on div "document.querySelector('.nav').setAttribute('data-nav-theme', 'dark'); 58 59 60…" at bounding box center [714, 360] width 1008 height 537
click at [370, 330] on div "sync : true , debug : true , timeout : 7000 , preventRunning : true , prevent :…" at bounding box center [728, 362] width 970 height 553
click at [445, 420] on div "sync : true , debug : true , timeout : 7000 , preventRunning : true , prevent :…" at bounding box center [728, 362] width 970 height 553
type textarea "applyThemeFrom(data.next.container);"
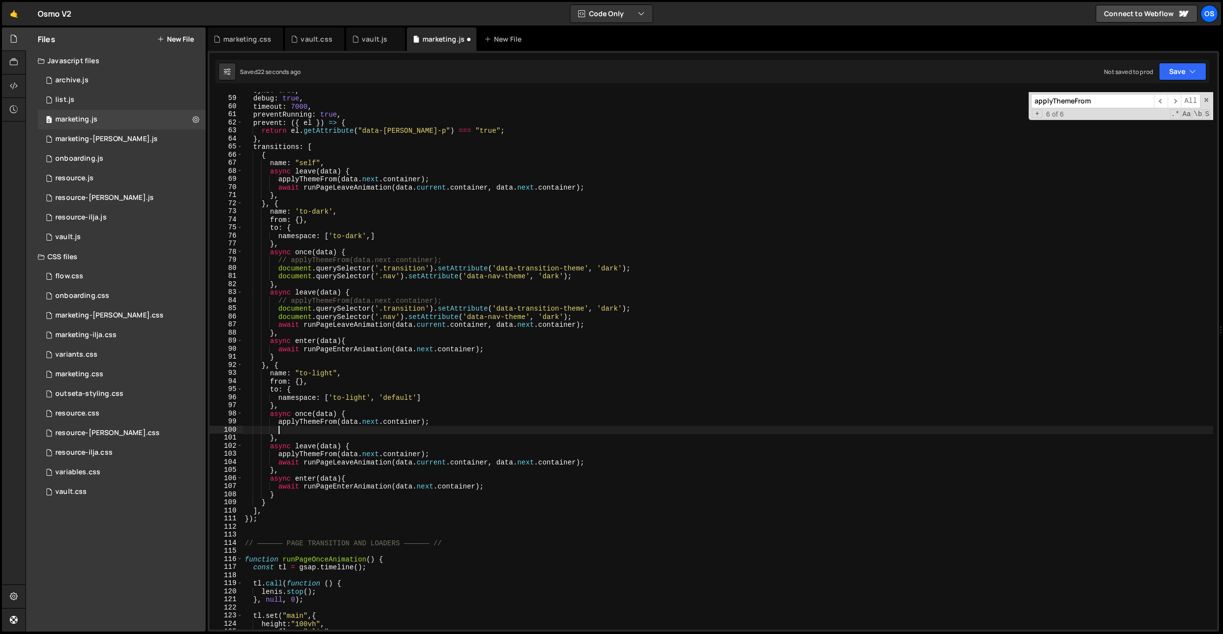
paste textarea "document.querySelector('.nav').setAttribute('data-nav-theme', 'dark');"
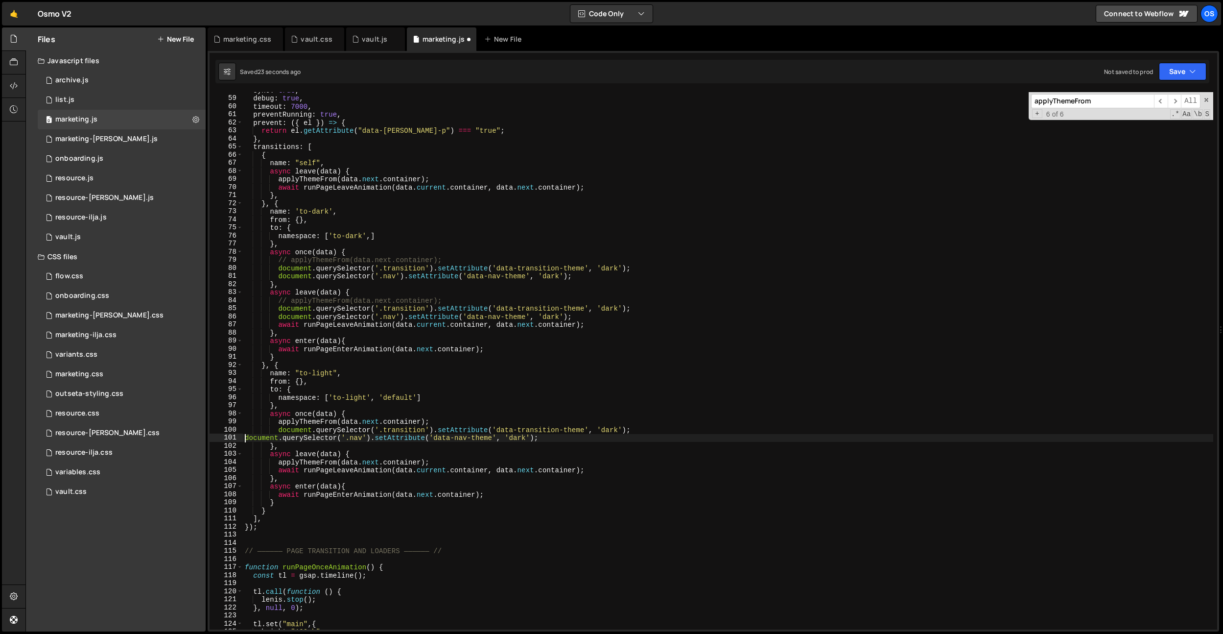
drag, startPoint x: 246, startPoint y: 436, endPoint x: 276, endPoint y: 436, distance: 29.9
click at [246, 436] on div "sync : true , debug : true , timeout : 7000 , preventRunning : true , prevent :…" at bounding box center [728, 362] width 970 height 553
drag, startPoint x: 446, startPoint y: 424, endPoint x: 198, endPoint y: 418, distance: 247.3
click at [198, 418] on div "Files New File Javascript files 0 archive.js 0 0 list.js 0 0 marketing.js 0 0 0…" at bounding box center [624, 329] width 1198 height 604
click at [591, 471] on div "sync : true , debug : true , timeout : 7000 , preventRunning : true , prevent :…" at bounding box center [728, 362] width 970 height 553
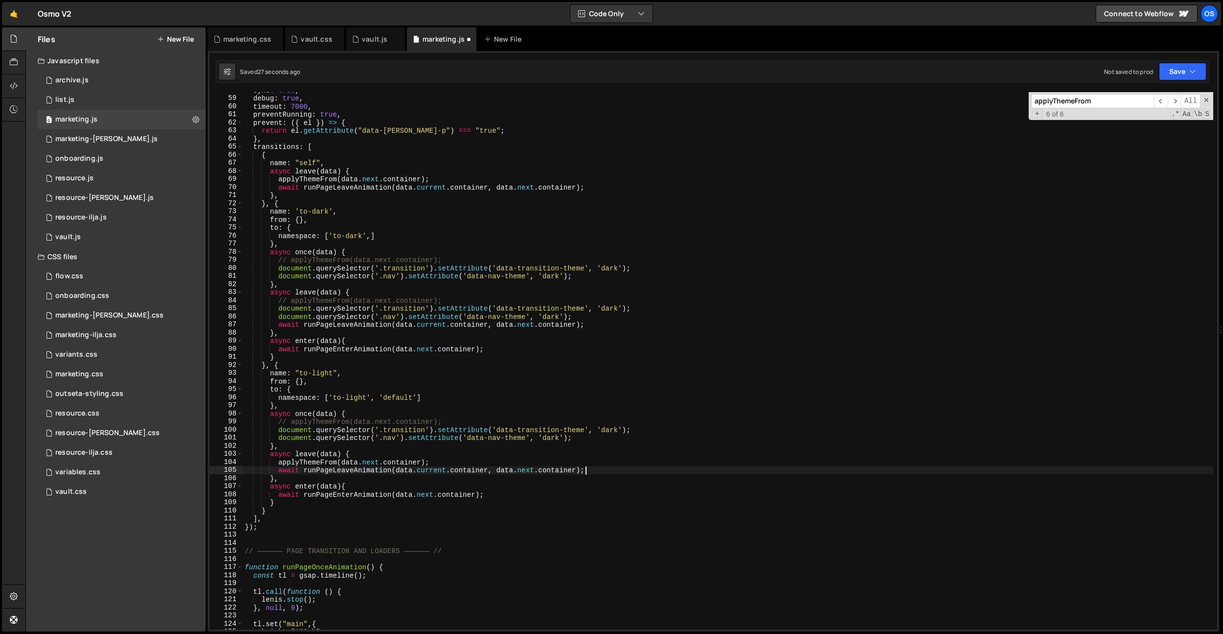
click at [561, 461] on div "sync : true , debug : true , timeout : 7000 , preventRunning : true , prevent :…" at bounding box center [728, 362] width 970 height 553
type textarea "applyThemeFrom(data.next.container);"
paste textarea "document.querySelector('.nav').setAttribute('data-nav-theme', 'dark');"
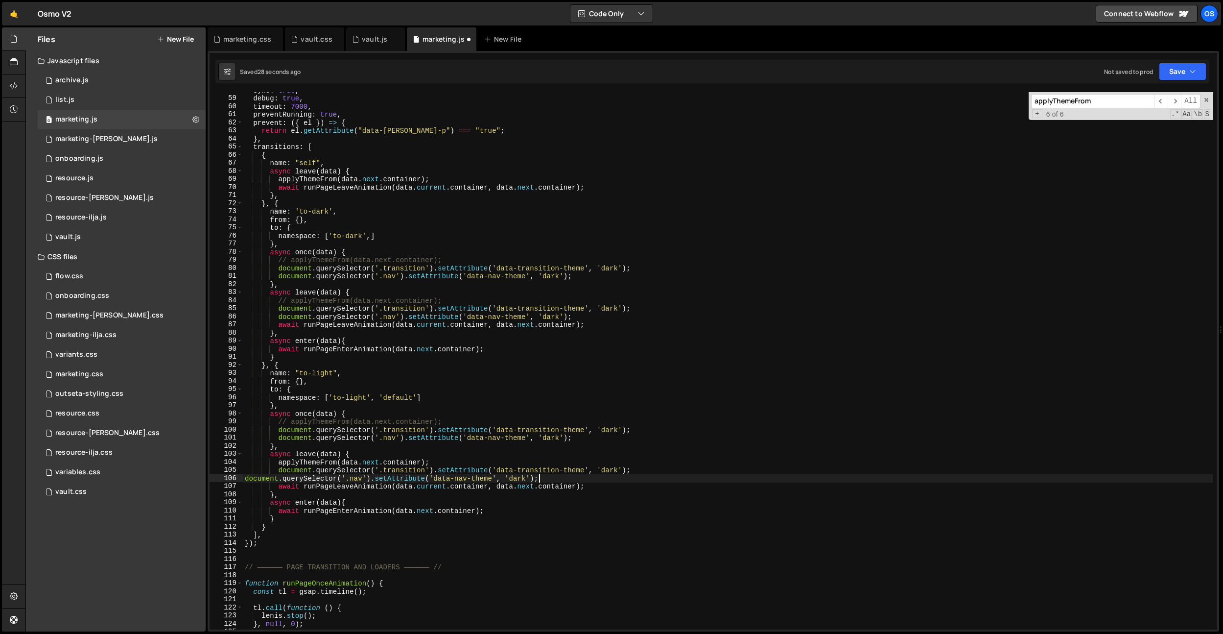
click at [244, 477] on div "sync : true , debug : true , timeout : 7000 , preventRunning : true , prevent :…" at bounding box center [728, 362] width 970 height 553
drag, startPoint x: 476, startPoint y: 462, endPoint x: 175, endPoint y: 458, distance: 300.7
click at [175, 458] on div "Files New File Javascript files 0 archive.js 0 0 list.js 0 0 marketing.js 0 0 0…" at bounding box center [624, 329] width 1198 height 604
click at [453, 434] on div "sync : true , debug : true , timeout : 7000 , preventRunning : true , prevent :…" at bounding box center [728, 362] width 970 height 553
click at [397, 415] on div "sync : true , debug : true , timeout : 7000 , preventRunning : true , prevent :…" at bounding box center [728, 361] width 970 height 553
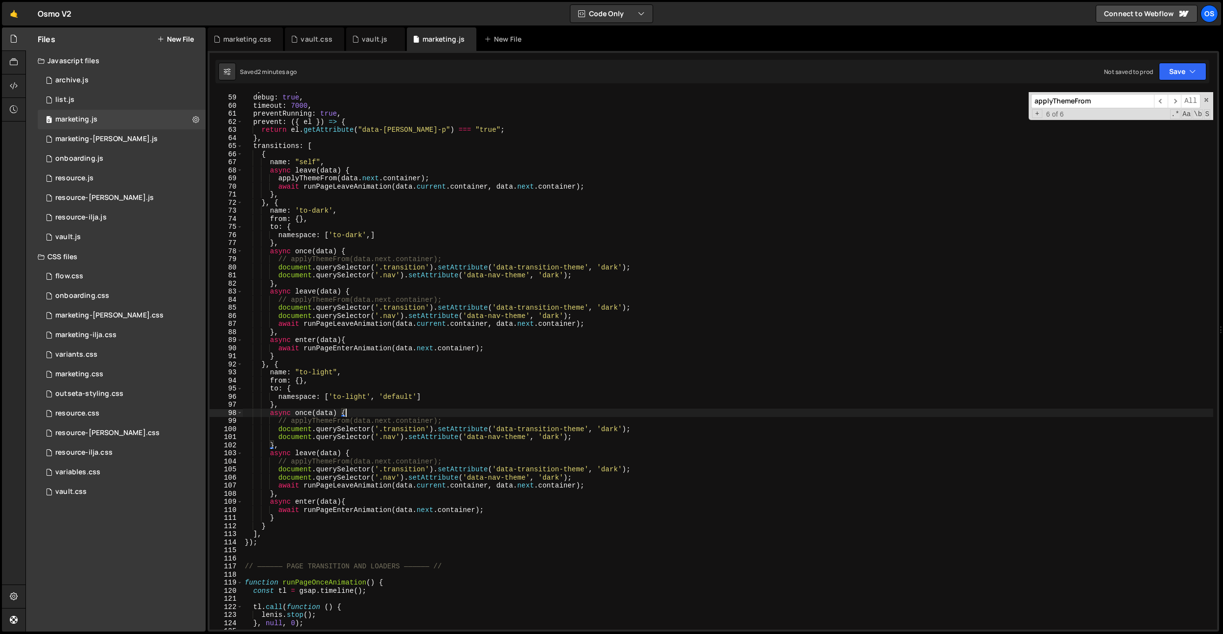
scroll to position [254, 0]
drag, startPoint x: 361, startPoint y: 233, endPoint x: 332, endPoint y: 234, distance: 28.4
click at [332, 234] on div "sync : true , debug : true , timeout : 7000 , preventRunning : true , prevent :…" at bounding box center [728, 361] width 970 height 553
type textarea "namespace: ['the-vault','']"
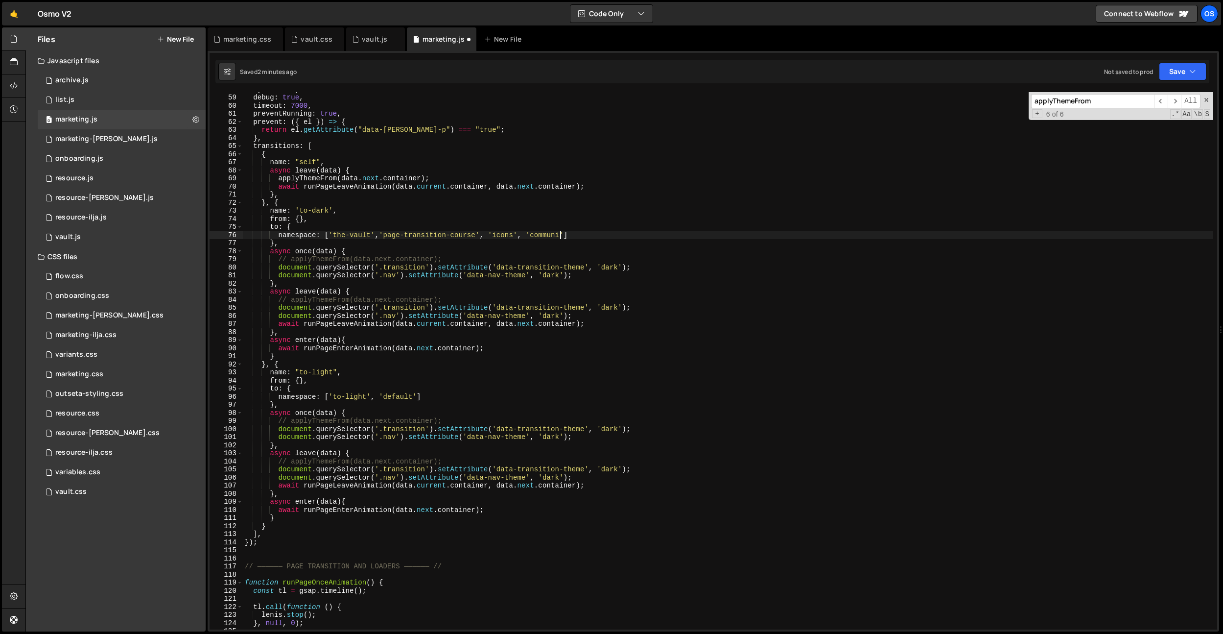
scroll to position [0, 22]
drag, startPoint x: 381, startPoint y: 235, endPoint x: 386, endPoint y: 248, distance: 13.8
click at [381, 235] on div "sync : true , debug : true , timeout : 7000 , preventRunning : true , prevent :…" at bounding box center [728, 361] width 970 height 553
click at [357, 398] on div "sync : true , debug : true , timeout : 7000 , preventRunning : true , prevent :…" at bounding box center [728, 361] width 970 height 553
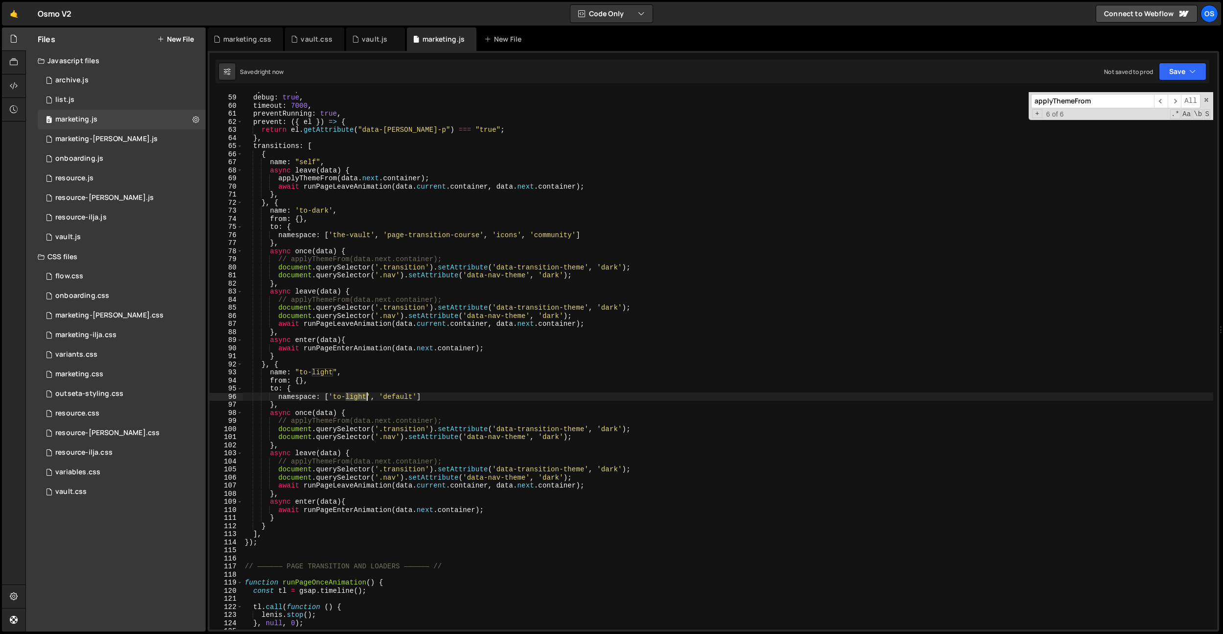
click at [357, 398] on div "sync : true , debug : true , timeout : 7000 , preventRunning : true , prevent :…" at bounding box center [728, 361] width 970 height 553
drag, startPoint x: 529, startPoint y: 393, endPoint x: 494, endPoint y: 394, distance: 34.8
click at [494, 394] on div "sync : true , debug : true , timeout : 7000 , preventRunning : true , prevent :…" at bounding box center [728, 361] width 970 height 553
click at [575, 236] on div "sync : true , debug : true , timeout : 7000 , preventRunning : true , prevent :…" at bounding box center [728, 361] width 970 height 553
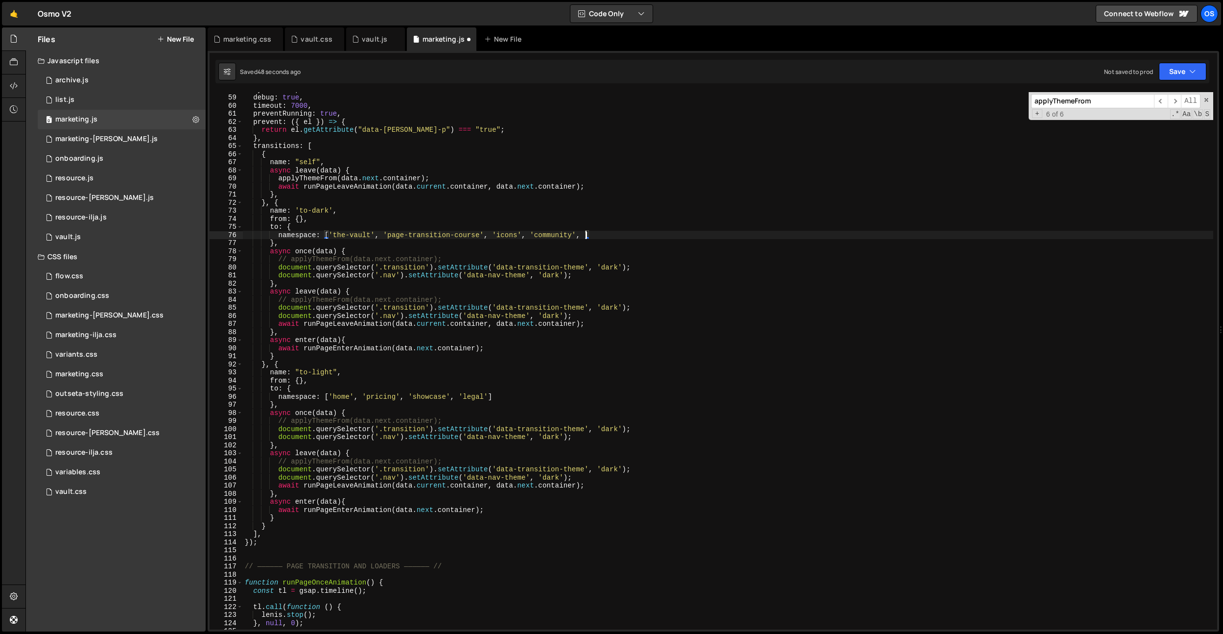
scroll to position [0, 24]
paste textarea "'default'"
drag, startPoint x: 506, startPoint y: 338, endPoint x: 504, endPoint y: 344, distance: 6.2
click at [506, 338] on div "sync : true , debug : true , timeout : 7000 , preventRunning : true , prevent :…" at bounding box center [728, 361] width 970 height 553
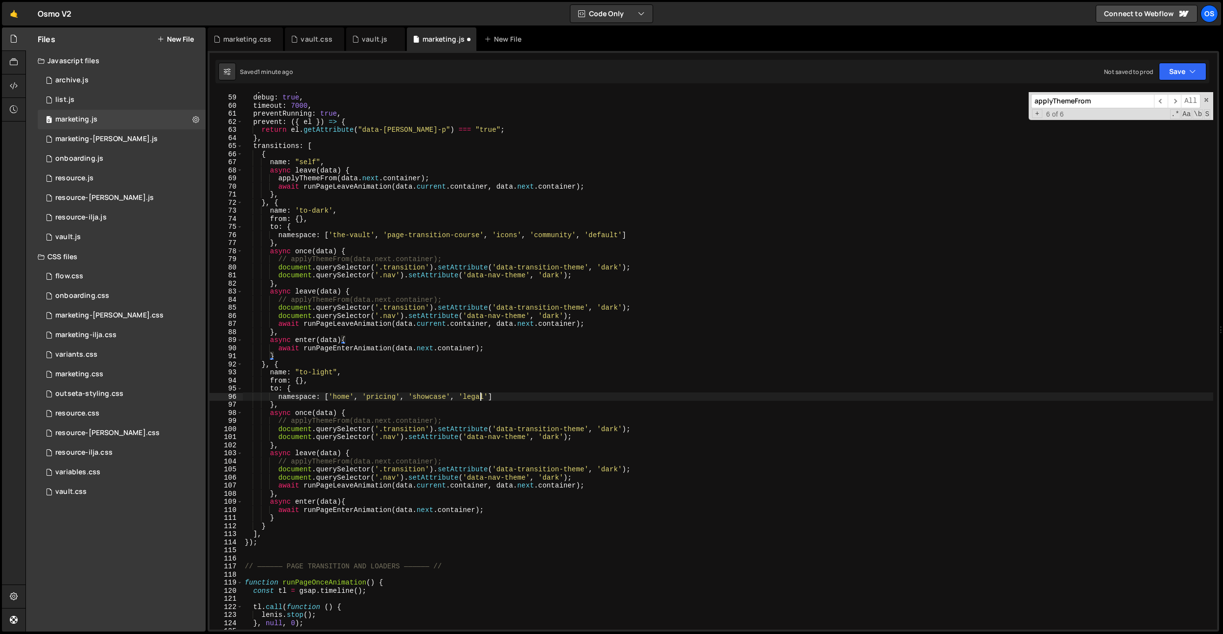
click at [482, 394] on div "sync : true , debug : true , timeout : 7000 , preventRunning : true , prevent :…" at bounding box center [728, 361] width 970 height 553
click at [463, 400] on div "sync : true , debug : true , timeout : 7000 , preventRunning : true , prevent :…" at bounding box center [728, 360] width 970 height 537
drag, startPoint x: 488, startPoint y: 394, endPoint x: 460, endPoint y: 398, distance: 28.1
click at [460, 398] on div "sync : true , debug : true , timeout : 7000 , preventRunning : true , prevent :…" at bounding box center [728, 361] width 970 height 553
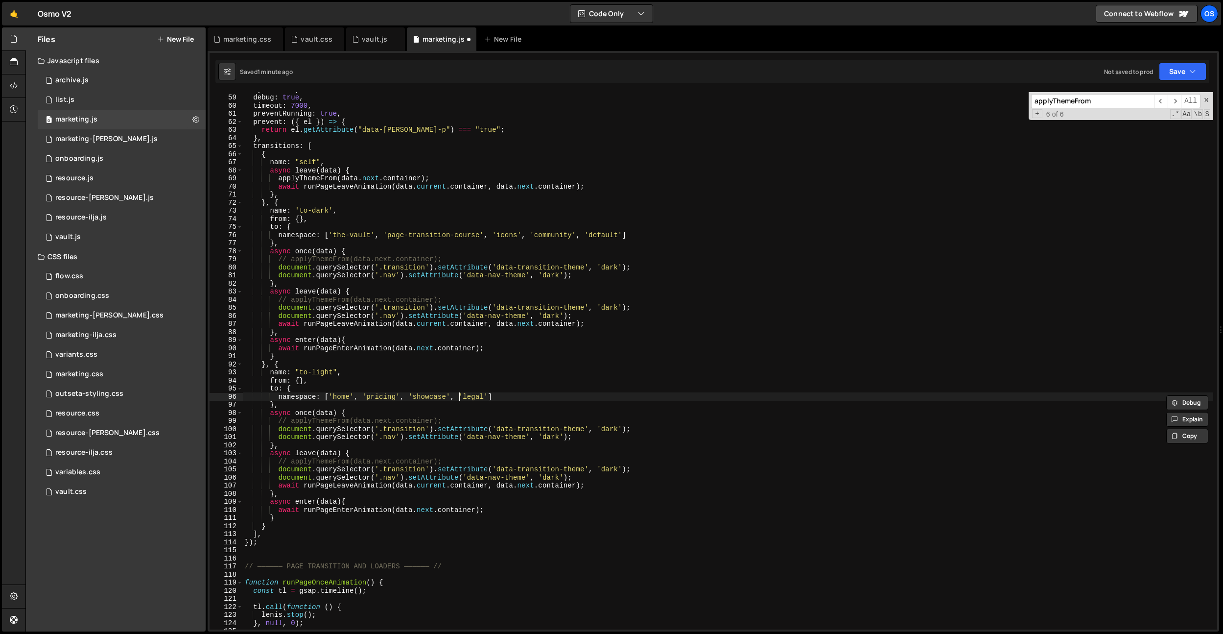
scroll to position [0, 15]
paste textarea "'legal'"
click at [469, 394] on div "sync : true , debug : true , timeout : 7000 , preventRunning : true , prevent :…" at bounding box center [728, 361] width 970 height 553
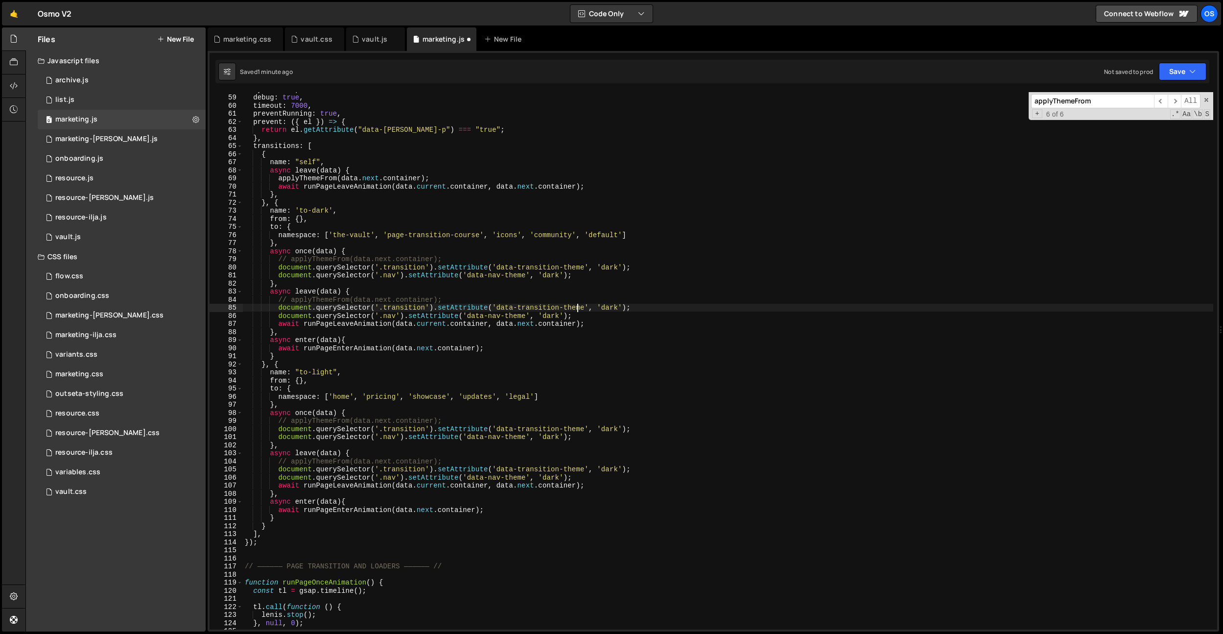
click at [576, 304] on div "sync : true , debug : true , timeout : 7000 , preventRunning : true , prevent :…" at bounding box center [728, 361] width 970 height 553
click at [444, 146] on div "sync : true , debug : true , timeout : 7000 , preventRunning : true , prevent :…" at bounding box center [728, 361] width 970 height 553
click at [501, 243] on div "sync : true , debug : true , timeout : 7000 , preventRunning : true , prevent :…" at bounding box center [728, 361] width 970 height 553
click at [616, 243] on div "sync : true , debug : true , timeout : 7000 , preventRunning : true , prevent :…" at bounding box center [728, 361] width 970 height 553
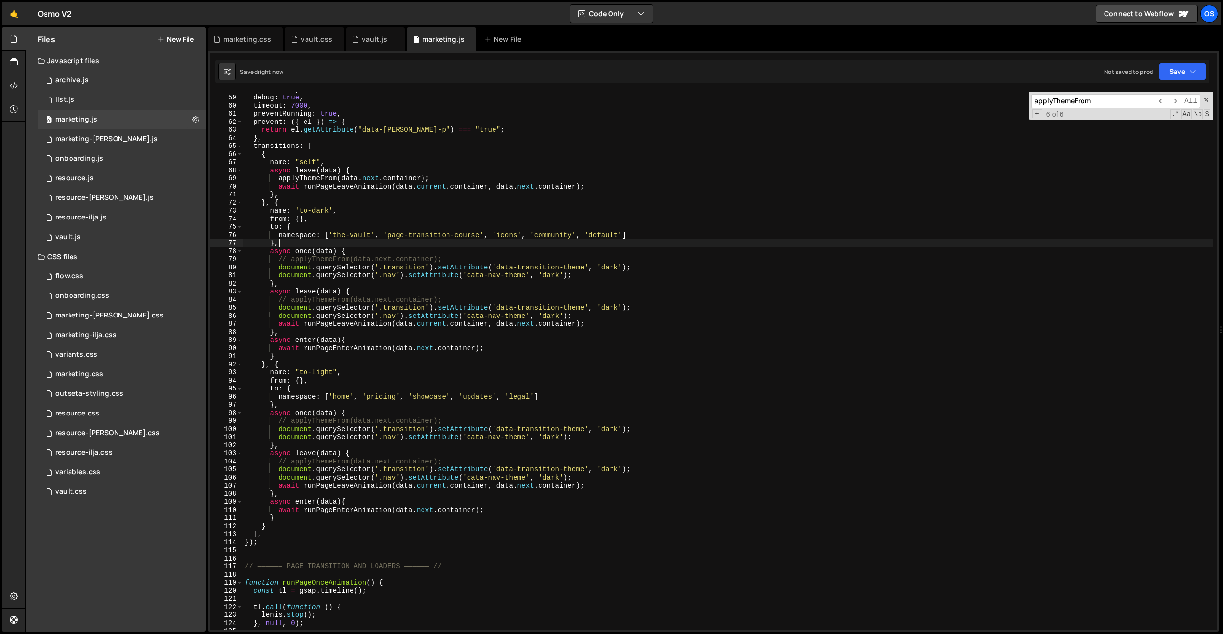
click at [426, 224] on div "sync : true , debug : true , timeout : 7000 , preventRunning : true , prevent :…" at bounding box center [728, 361] width 970 height 553
click at [411, 284] on div "sync : true , debug : true , timeout : 7000 , preventRunning : true , prevent :…" at bounding box center [728, 361] width 970 height 553
click at [479, 250] on div "sync : true , debug : true , timeout : 7000 , preventRunning : true , prevent :…" at bounding box center [728, 361] width 970 height 553
click at [489, 396] on div "sync : true , debug : true , timeout : 7000 , preventRunning : true , prevent :…" at bounding box center [728, 361] width 970 height 553
click at [498, 396] on div "sync : true , debug : true , timeout : 7000 , preventRunning : true , prevent :…" at bounding box center [728, 361] width 970 height 553
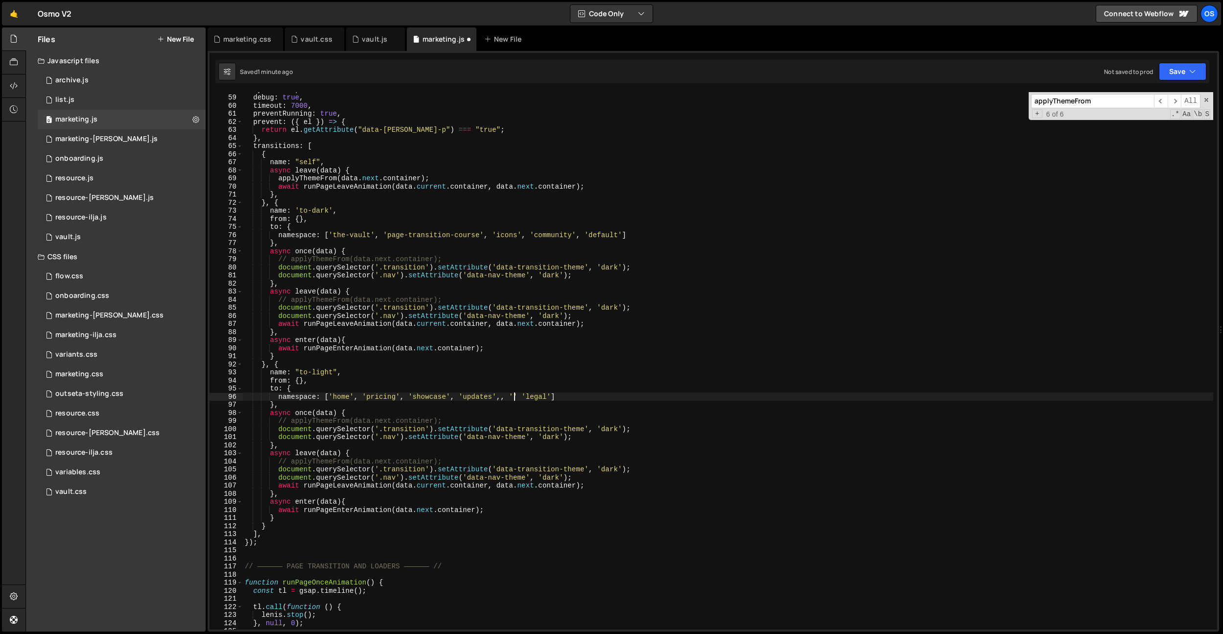
scroll to position [0, 19]
paste textarea "resource-preview'"
click at [606, 397] on div "sync : true , debug : true , timeout : 7000 , preventRunning : true , prevent :…" at bounding box center [728, 361] width 970 height 553
type textarea "namespace: ['home', 'pricing', 'showcase', 'updates', 'resource-preview', 'faqs…"
